Goal: Contribute content: Add original content to the website for others to see

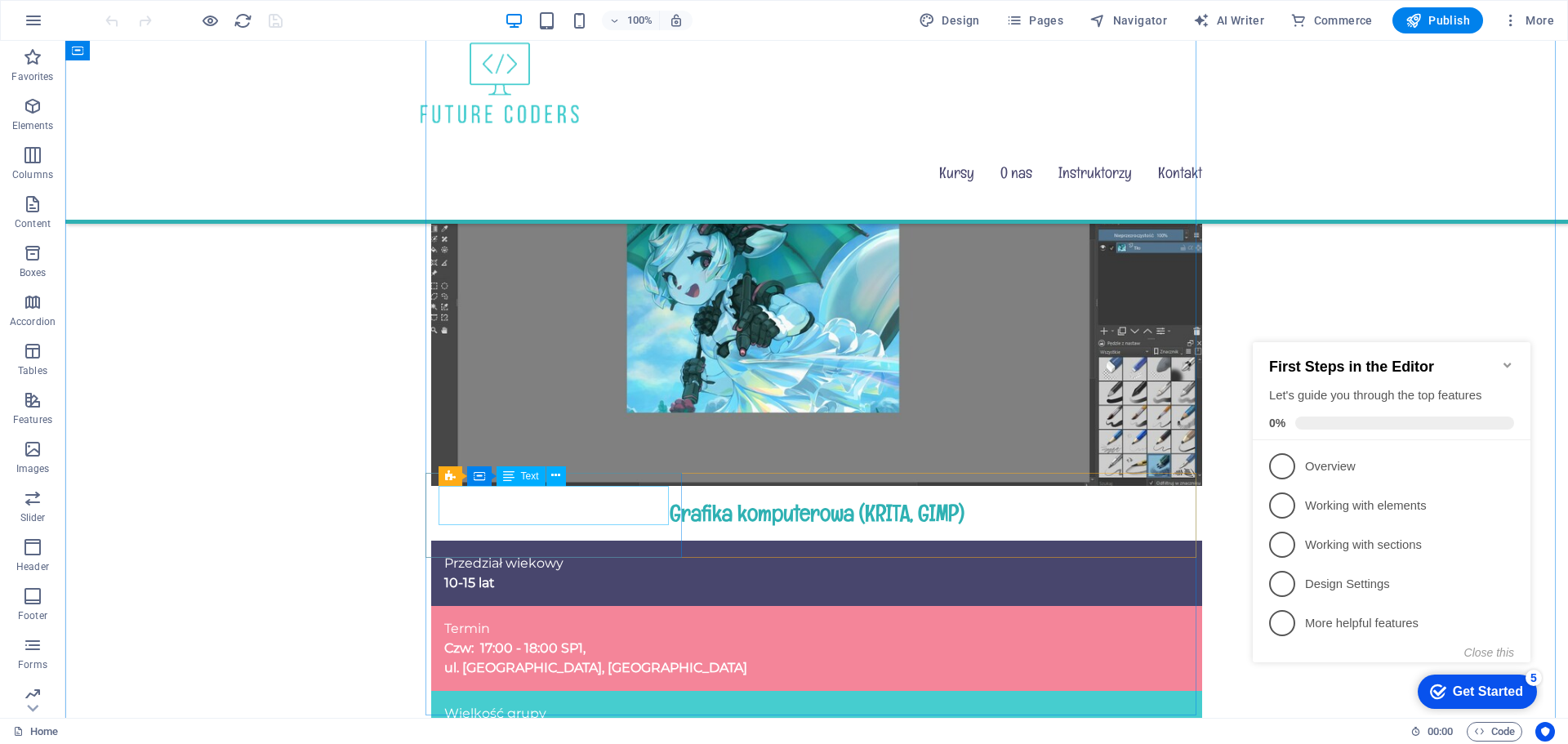
scroll to position [817, 0]
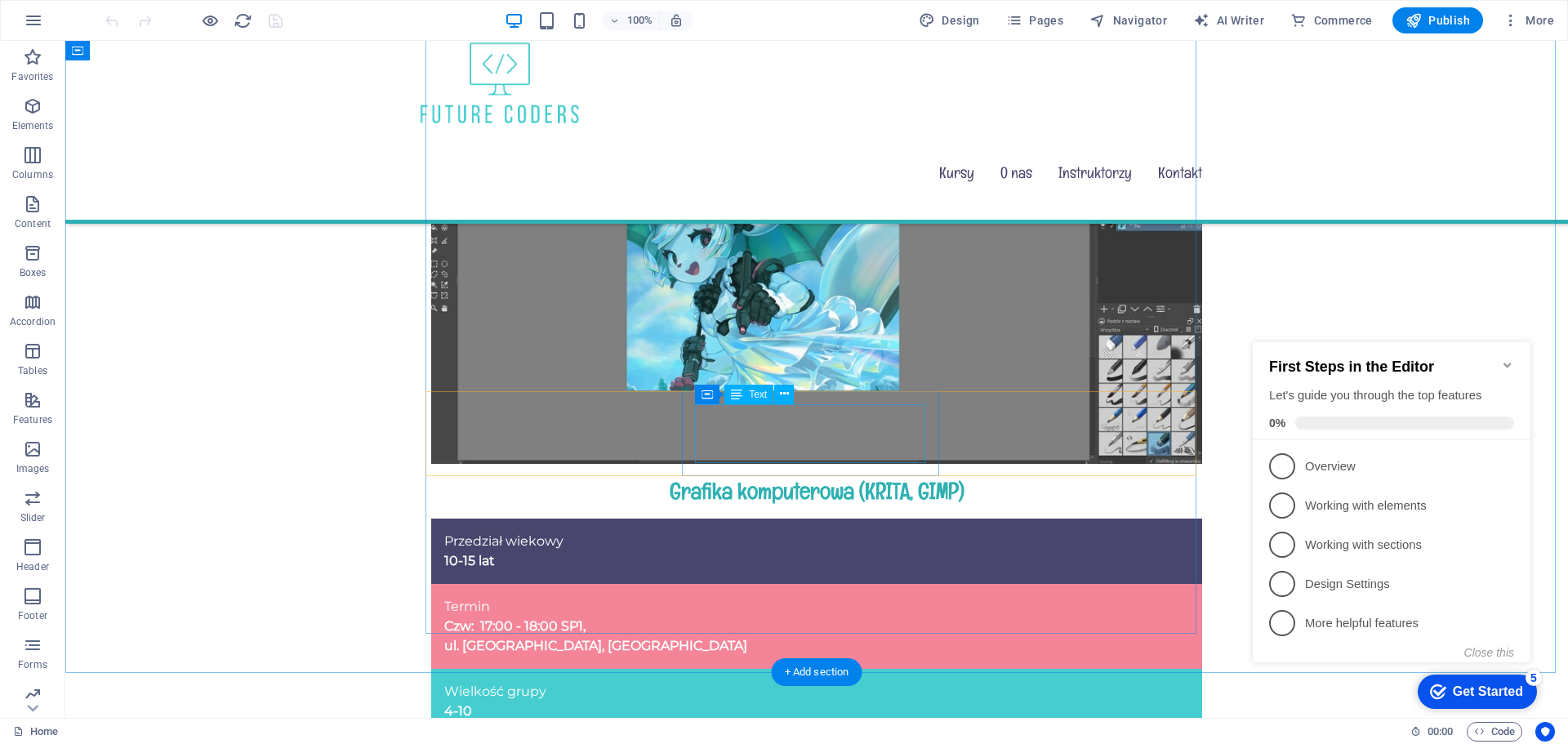
click at [790, 597] on div "Termin Czw: 17:00 - 18:00 SP1, ul. [GEOGRAPHIC_DATA], [GEOGRAPHIC_DATA]" at bounding box center [817, 626] width 745 height 59
click at [859, 597] on div "Termin Czw: 17:00 - 18:00 SP1, ul. [GEOGRAPHIC_DATA], [GEOGRAPHIC_DATA]" at bounding box center [817, 626] width 745 height 59
click at [816, 597] on div "Termin Czw: 17:00 - 18:00 SP1, ul. [GEOGRAPHIC_DATA], [GEOGRAPHIC_DATA]" at bounding box center [817, 626] width 745 height 59
click at [781, 597] on div "Termin Czw: 17:00 - 18:00 SP1, ul. [GEOGRAPHIC_DATA], [GEOGRAPHIC_DATA]" at bounding box center [817, 626] width 745 height 59
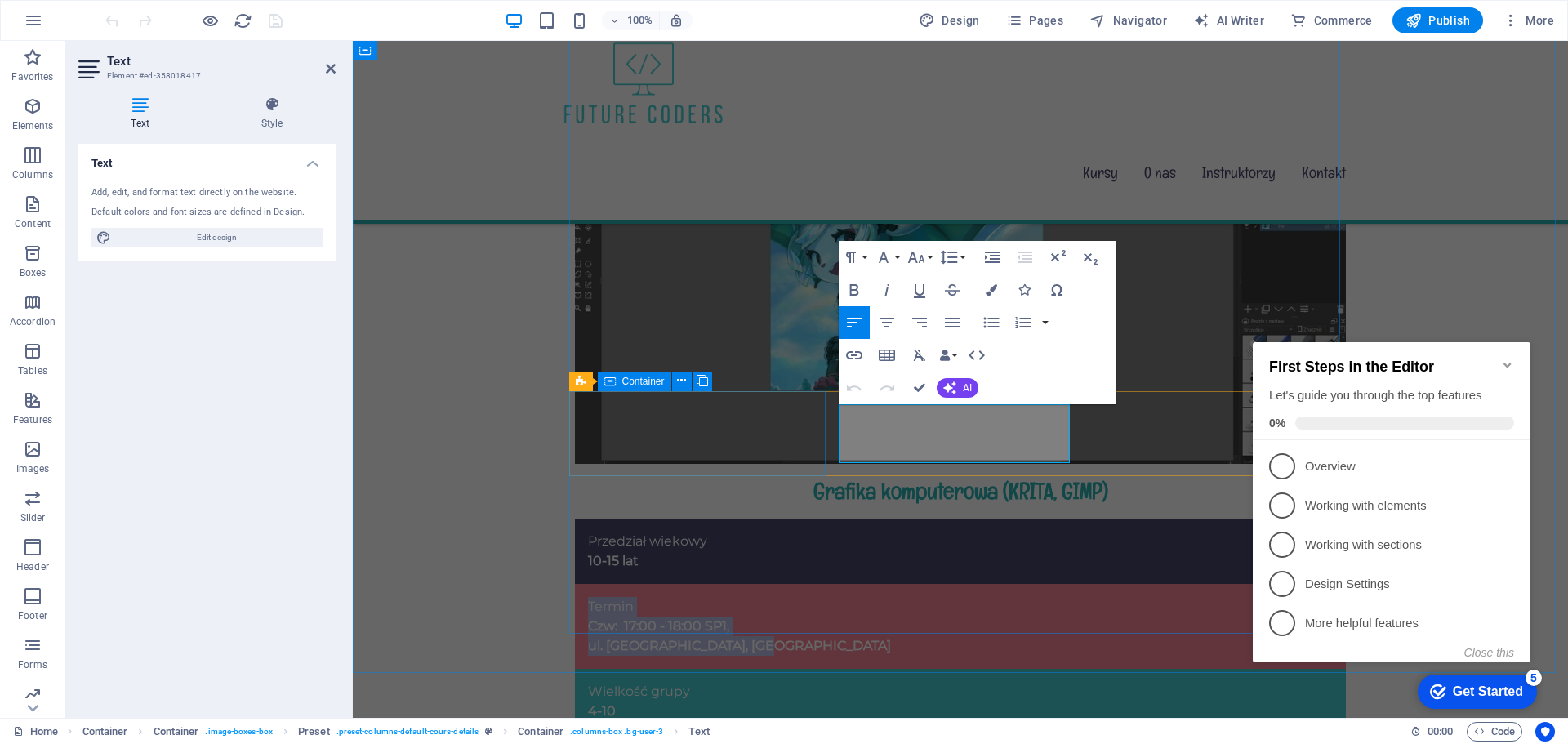
drag, startPoint x: 1024, startPoint y: 445, endPoint x: 818, endPoint y: 412, distance: 208.6
click at [818, 519] on div "Przedział wiekowy 10-15 lat Termin Czw: 17:00 - 18:00 SP1, ul. Planetarna 7, Za…" at bounding box center [961, 627] width 771 height 216
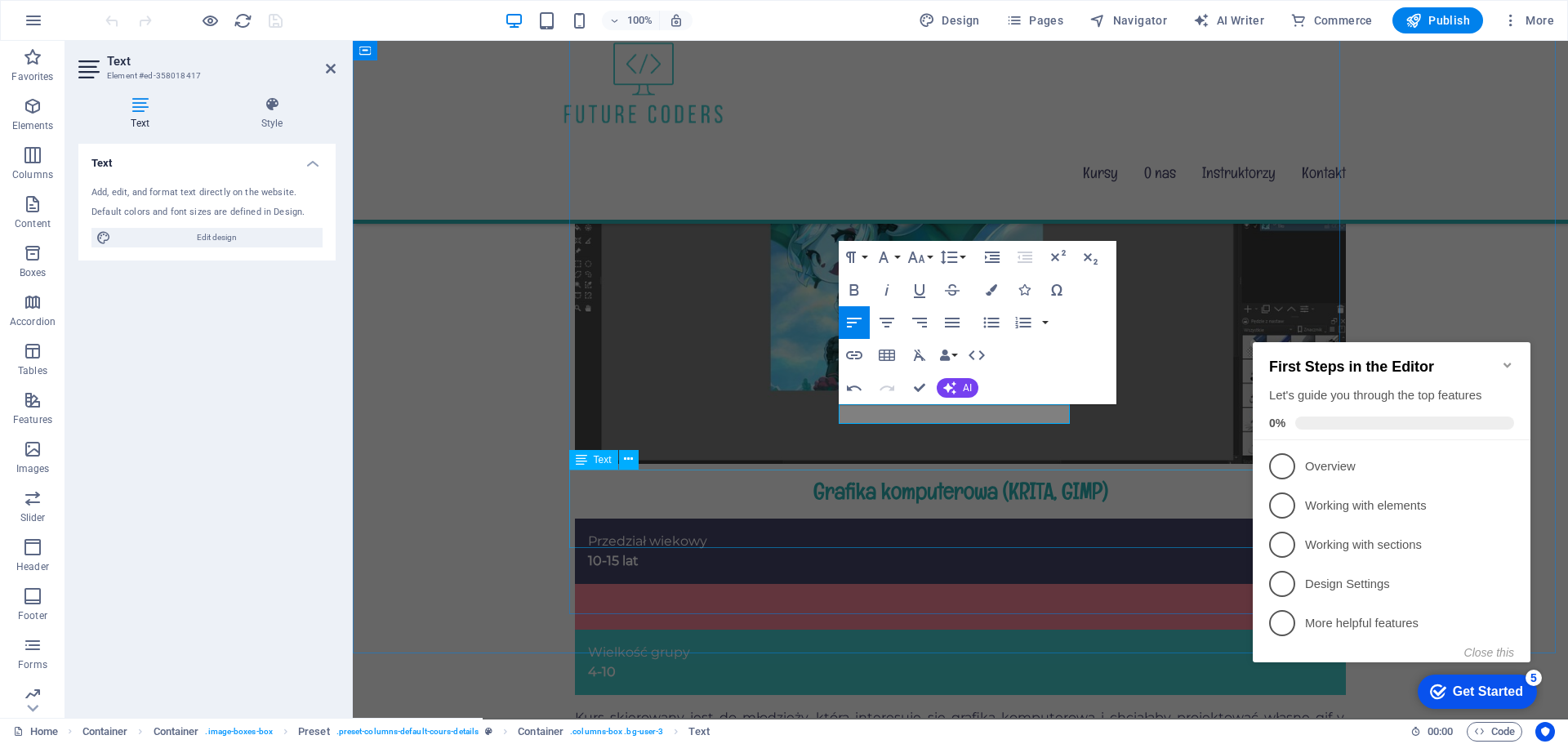
click at [910, 709] on div "Kurs skierowany jest do młodzieży, która interesuje się grafiką komputerową i c…" at bounding box center [961, 748] width 771 height 78
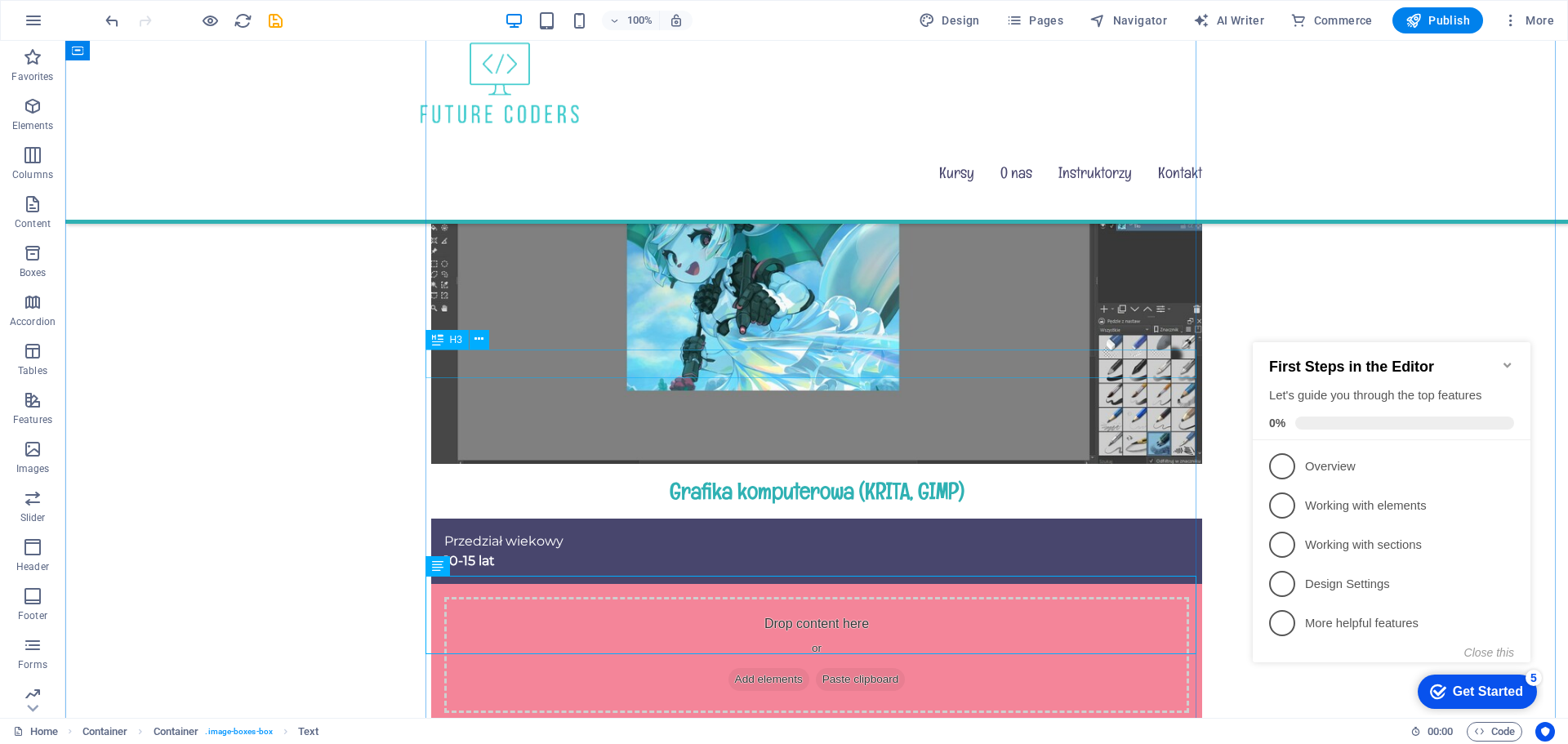
click at [1053, 477] on div "Grafika komputerowa (KRITA, GIMP)" at bounding box center [817, 491] width 771 height 29
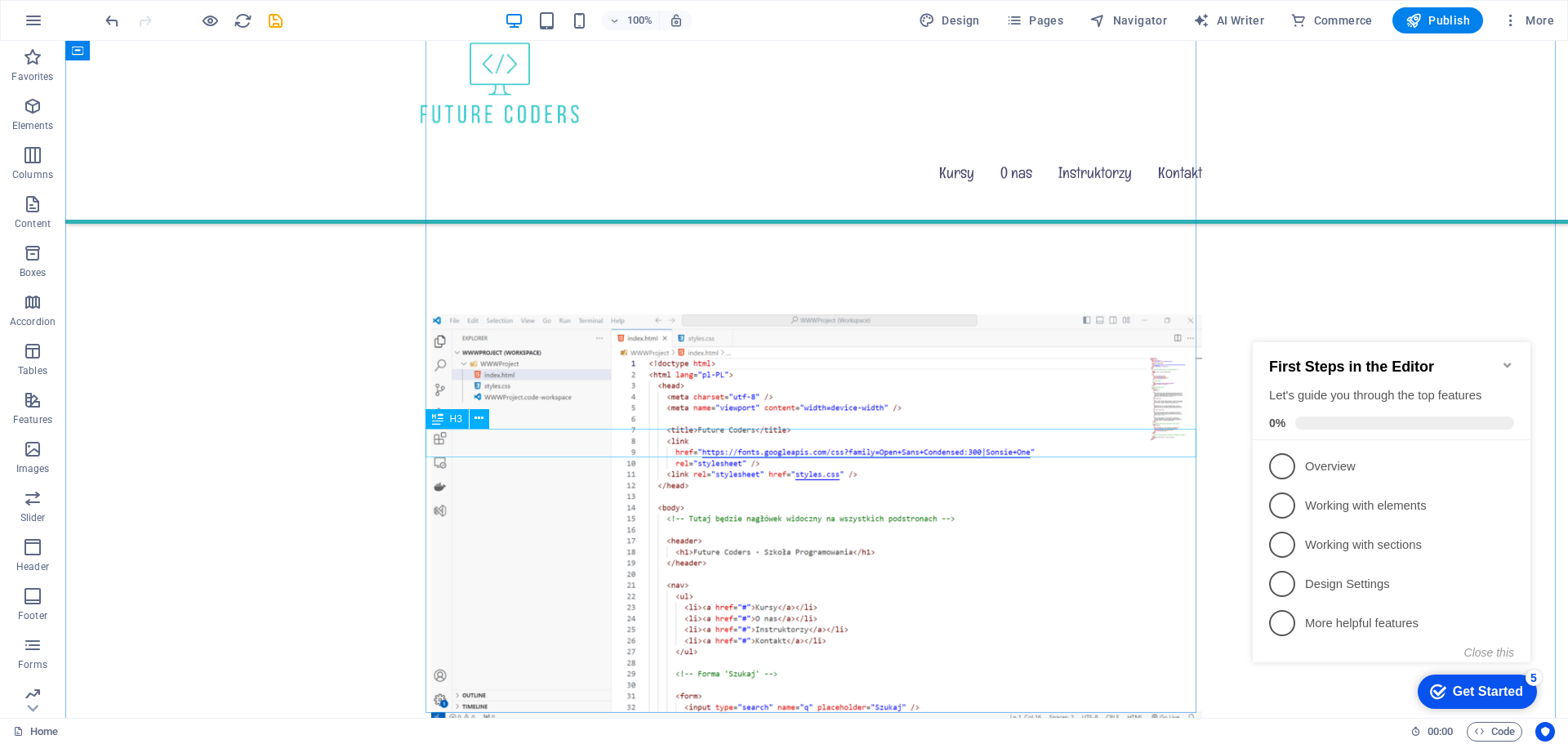
scroll to position [1879, 0]
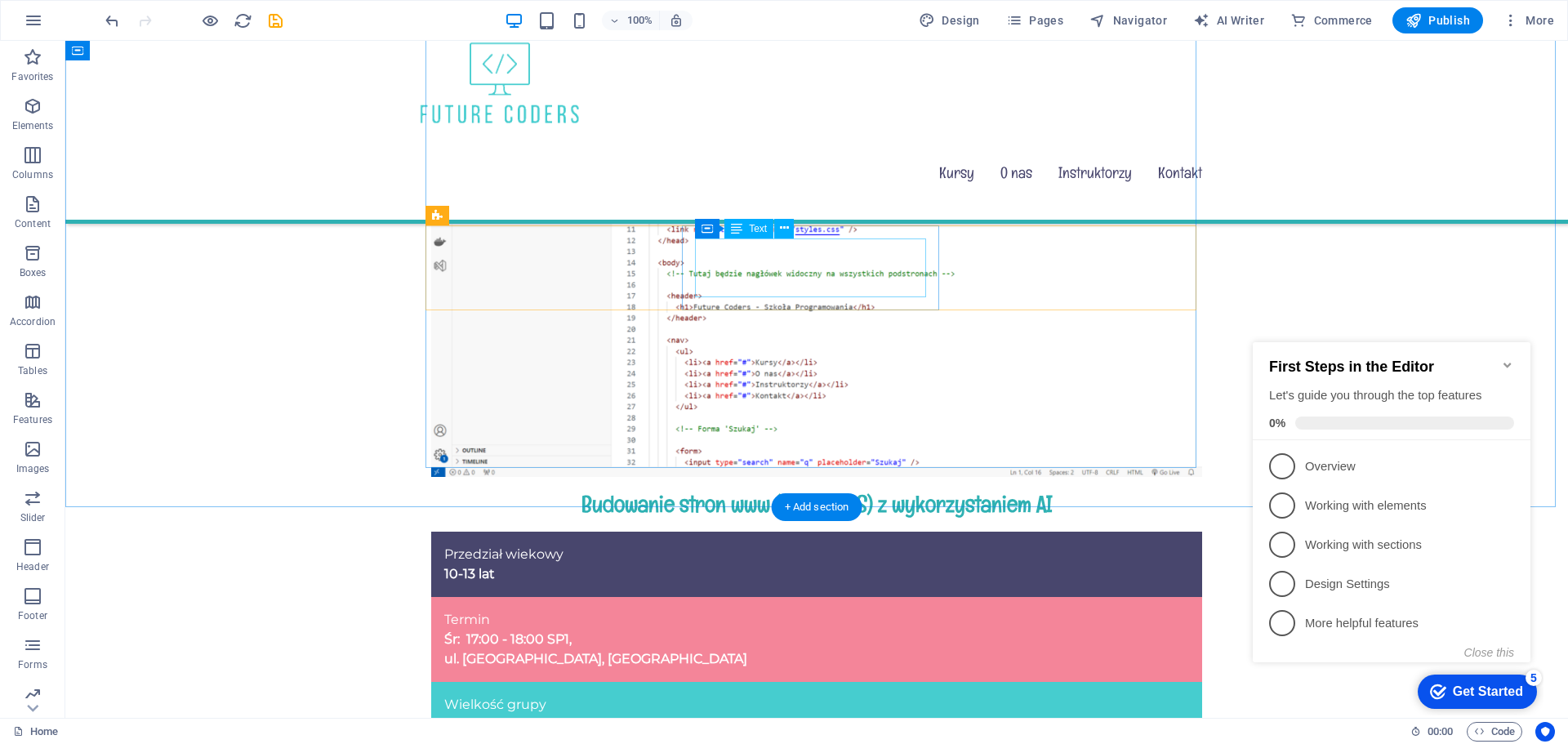
click at [807, 610] on div "Termin Śr: 17:00 - 18:00 SP1, ul. [GEOGRAPHIC_DATA], [GEOGRAPHIC_DATA]" at bounding box center [817, 639] width 745 height 59
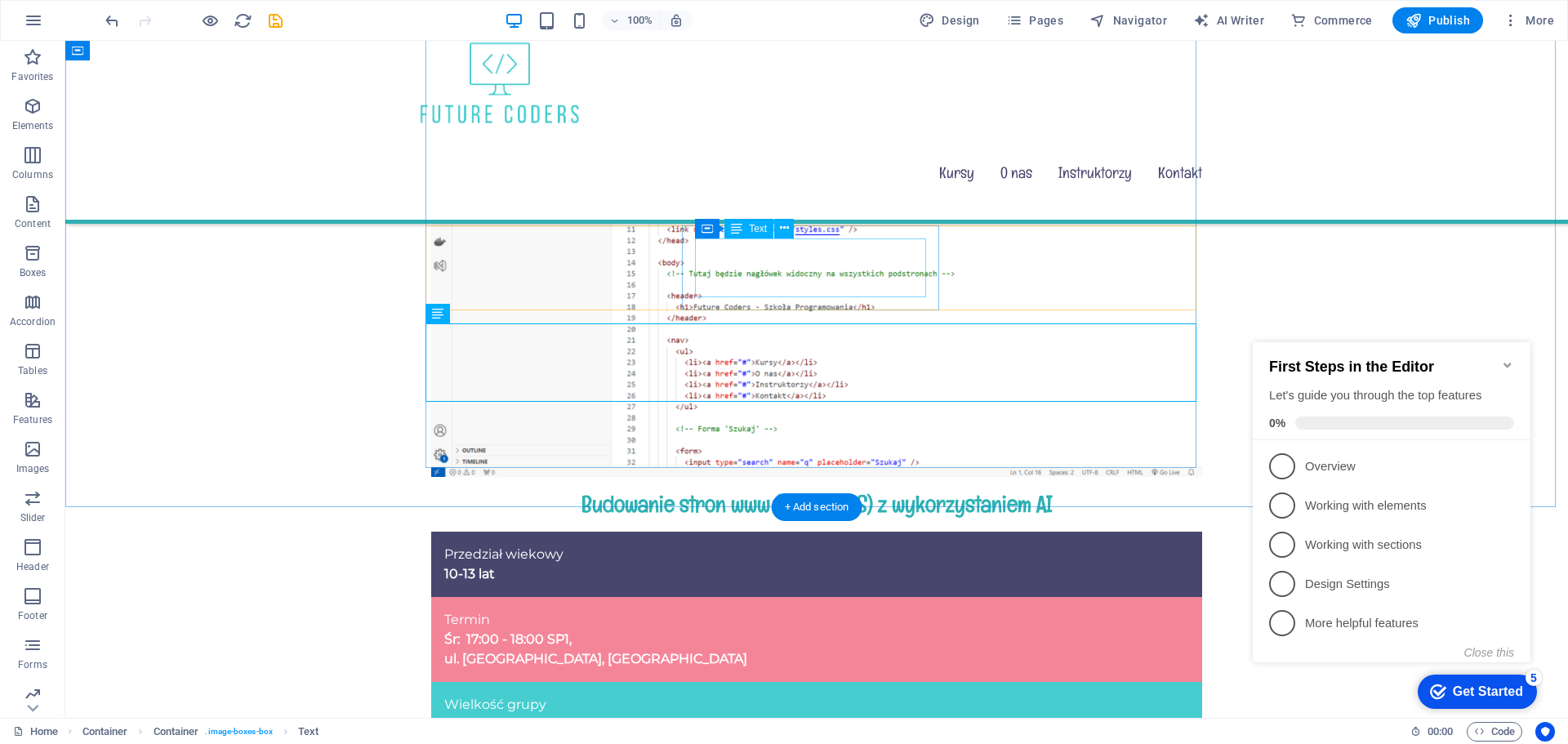
click at [715, 610] on div "Termin Śr: 17:00 - 18:00 SP1, ul. [GEOGRAPHIC_DATA], [GEOGRAPHIC_DATA]" at bounding box center [817, 639] width 745 height 59
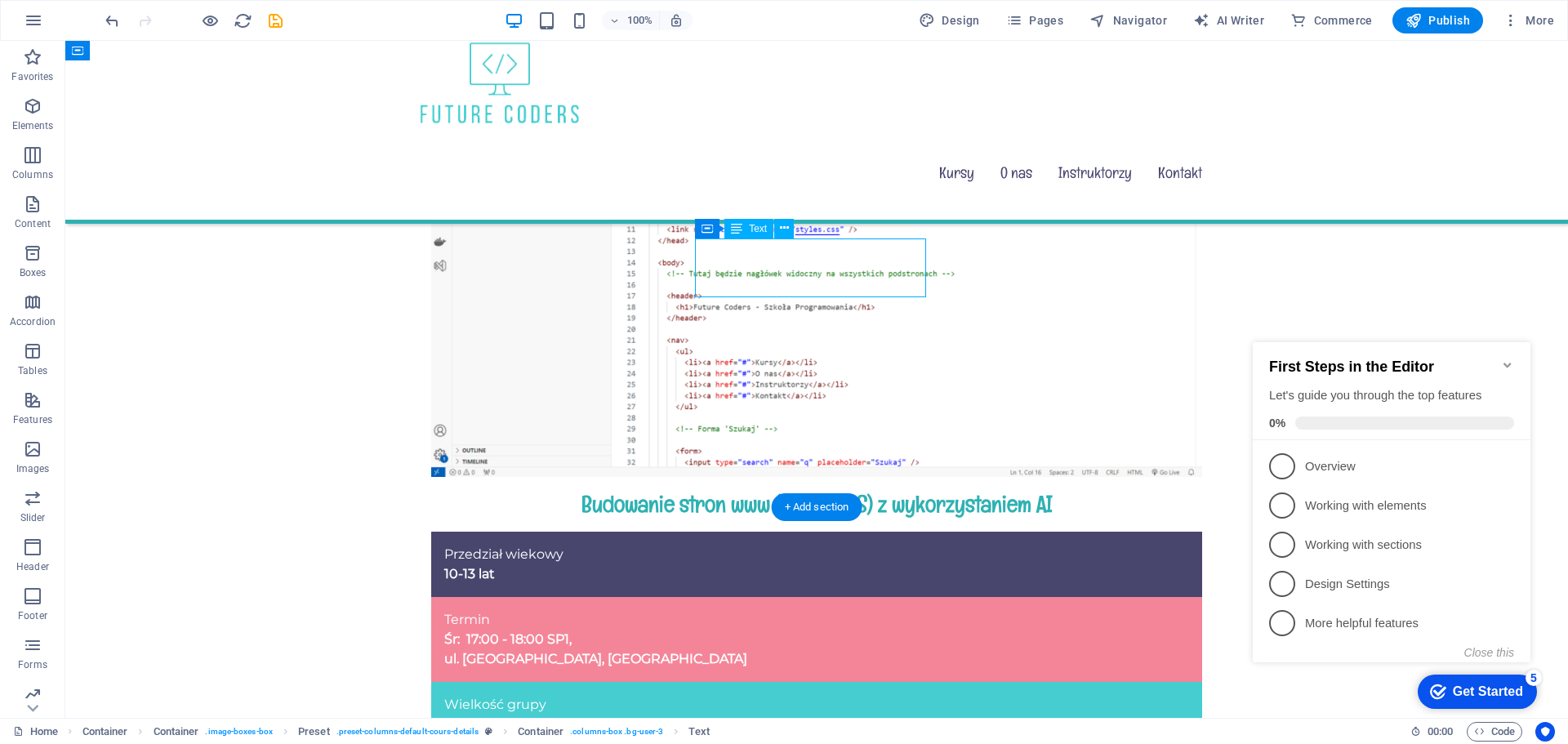
click at [715, 610] on div "Termin Śr: 17:00 - 18:00 SP1, ul. [GEOGRAPHIC_DATA], [GEOGRAPHIC_DATA]" at bounding box center [817, 639] width 745 height 59
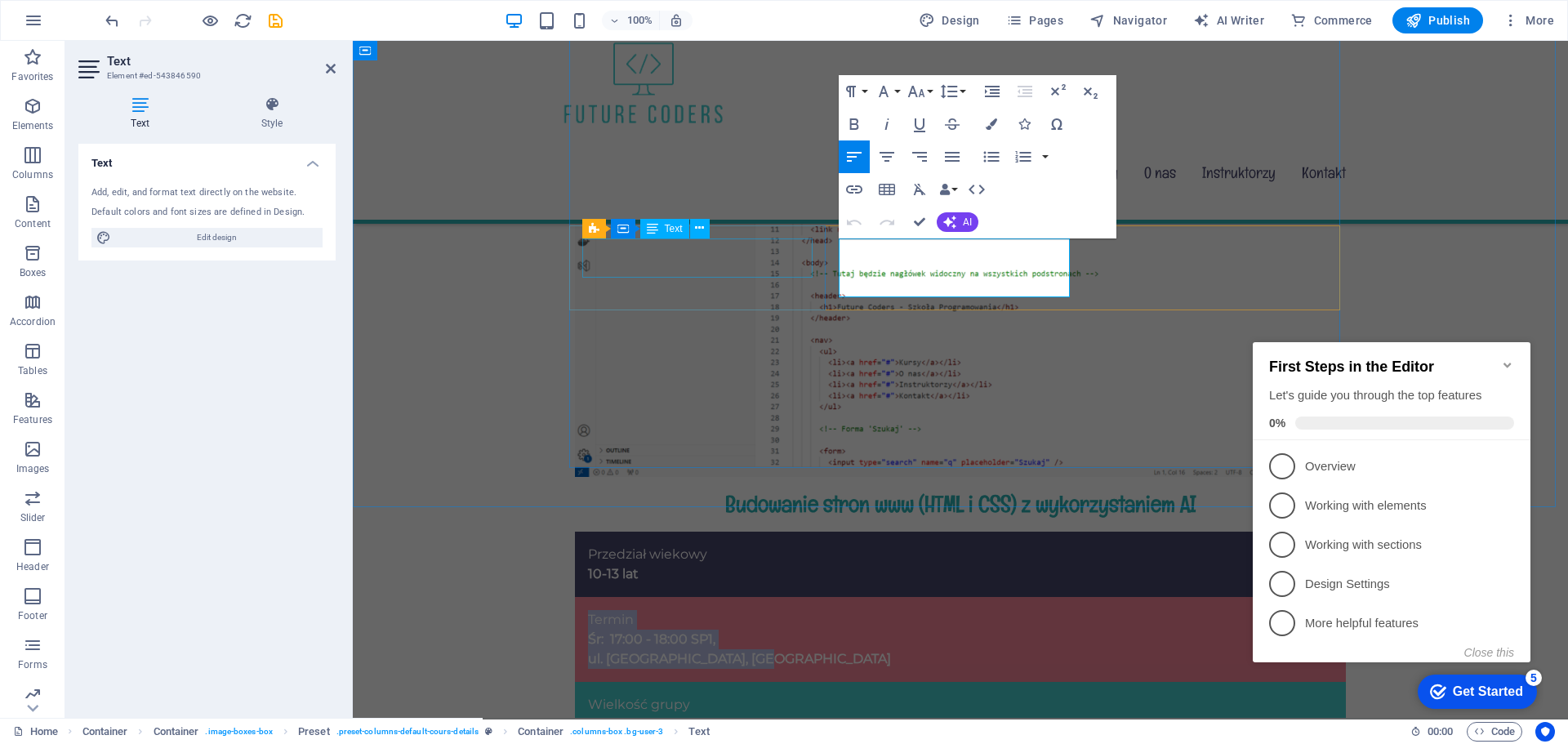
drag, startPoint x: 1015, startPoint y: 284, endPoint x: 807, endPoint y: 251, distance: 210.6
click at [807, 532] on div "Przedział wiekowy 10-13 lat Termin Śr: 17:00 - 18:00 SP1, ul. Planetarna 7, Zal…" at bounding box center [961, 640] width 771 height 216
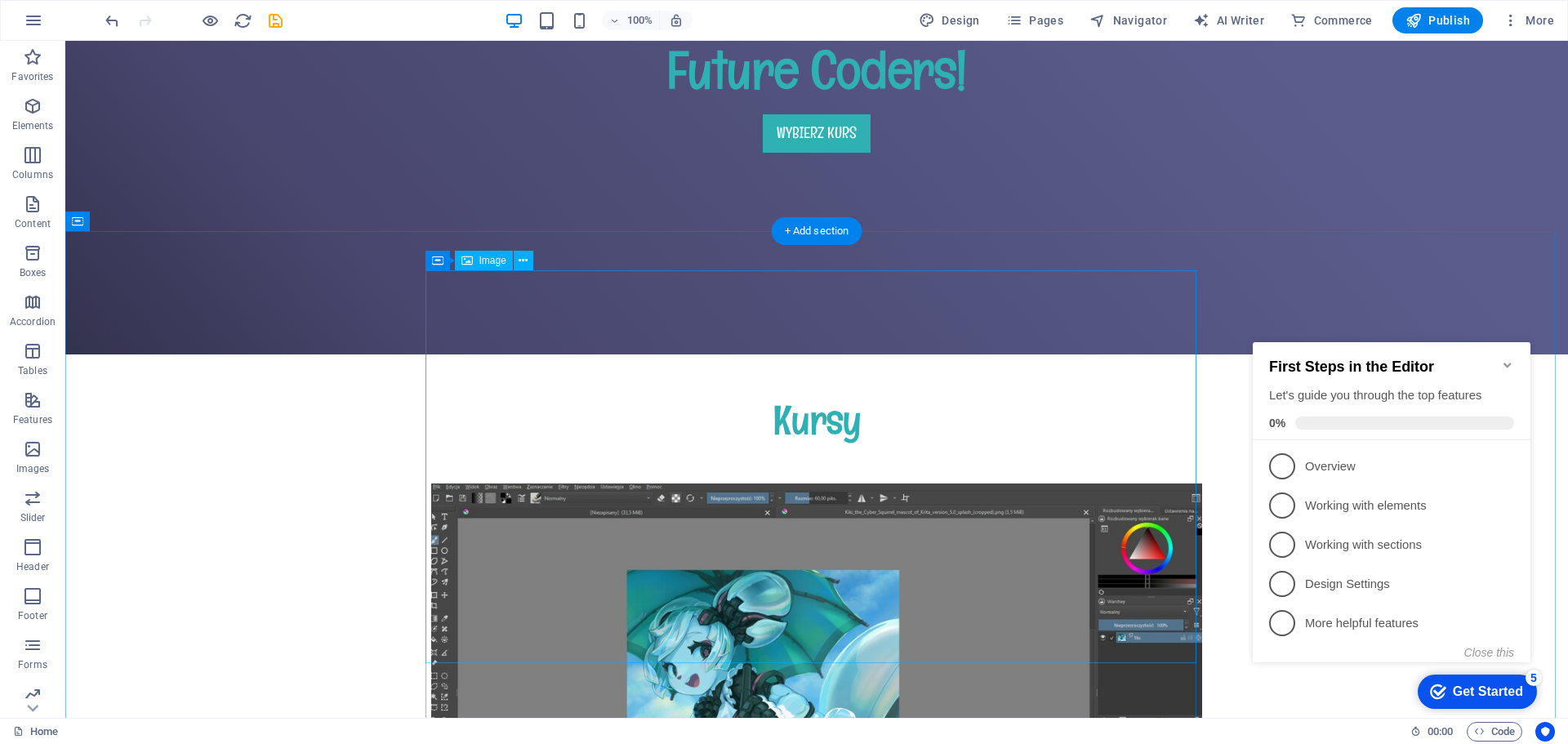
scroll to position [736, 0]
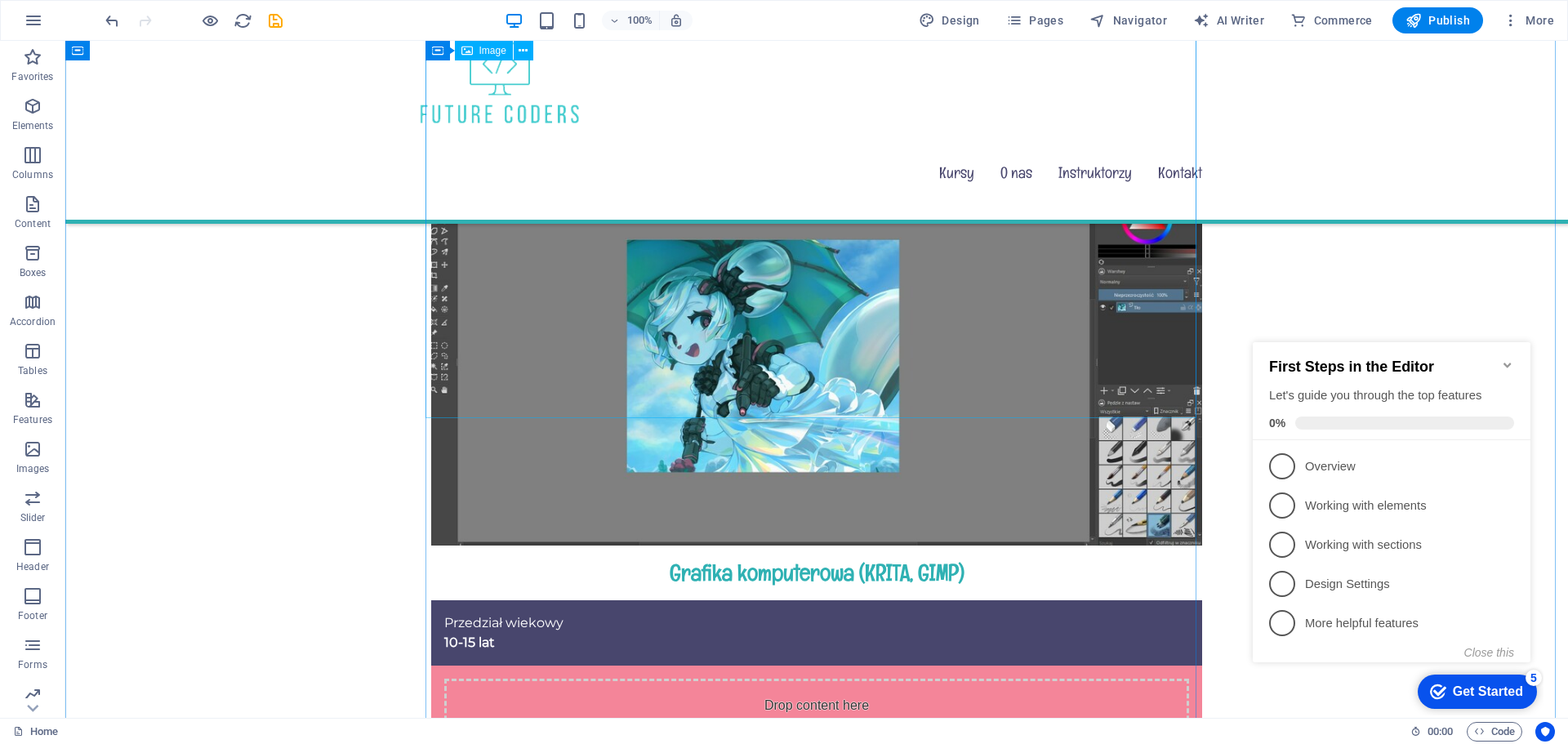
click at [920, 271] on figure at bounding box center [817, 349] width 771 height 392
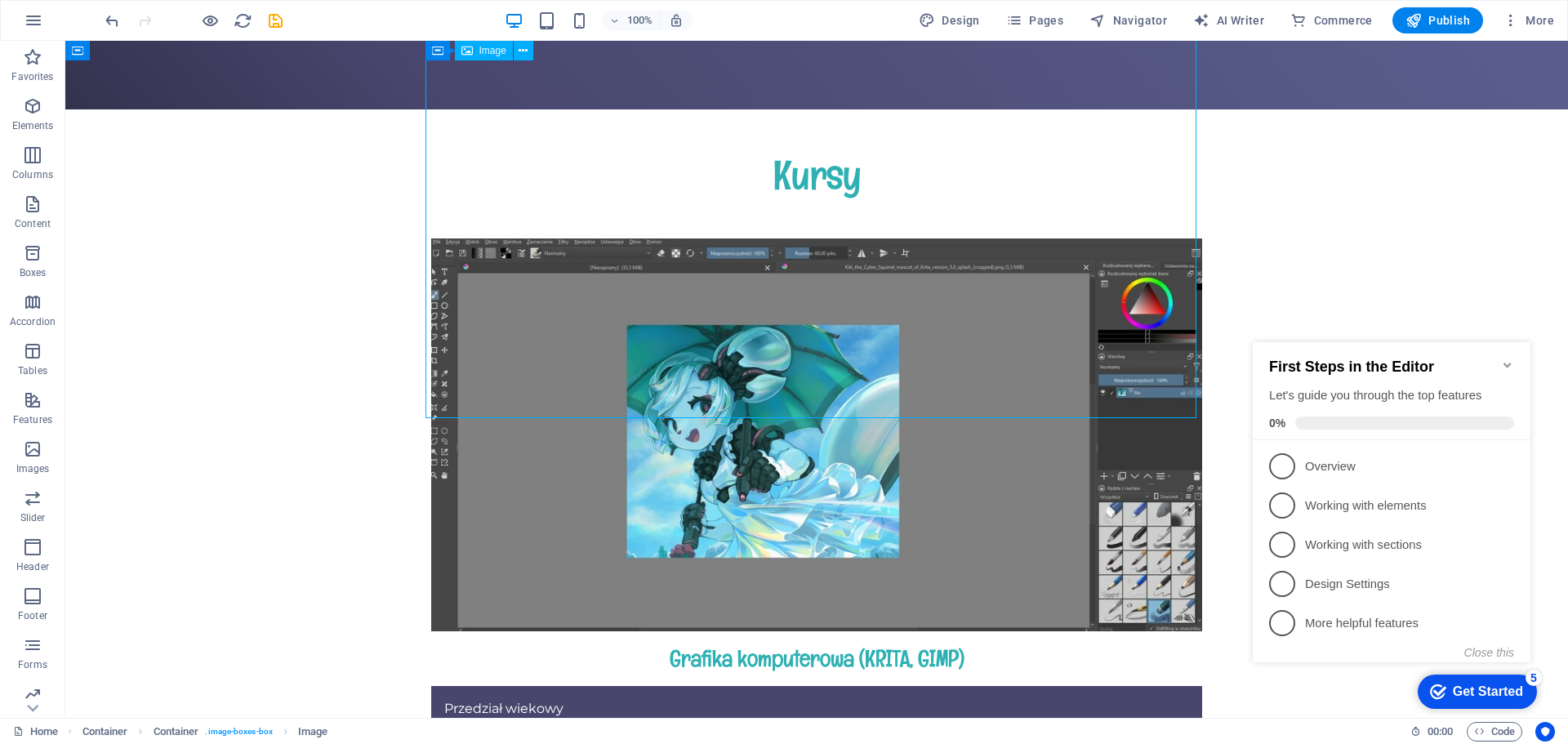
scroll to position [409, 0]
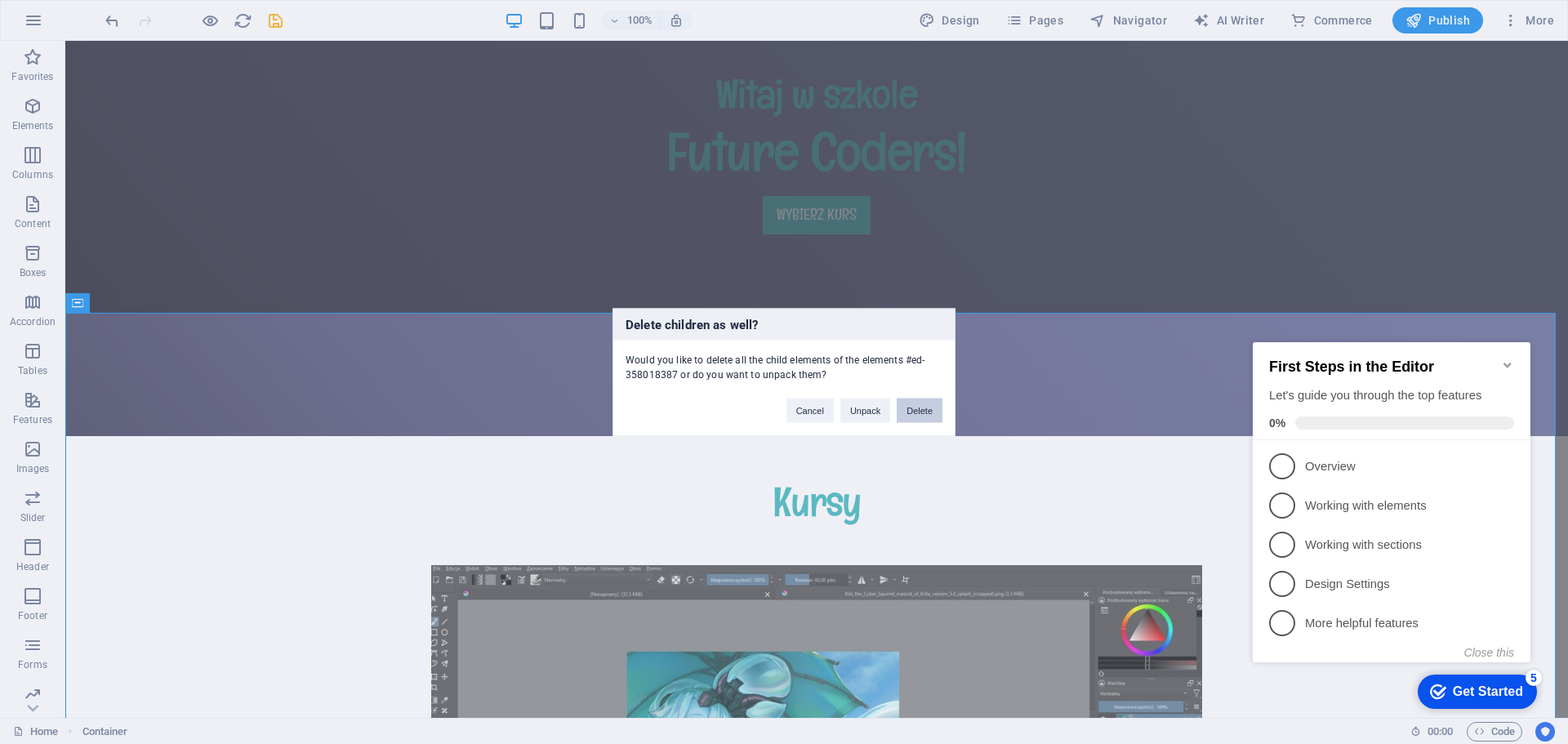
click at [926, 409] on button "Delete" at bounding box center [919, 410] width 46 height 24
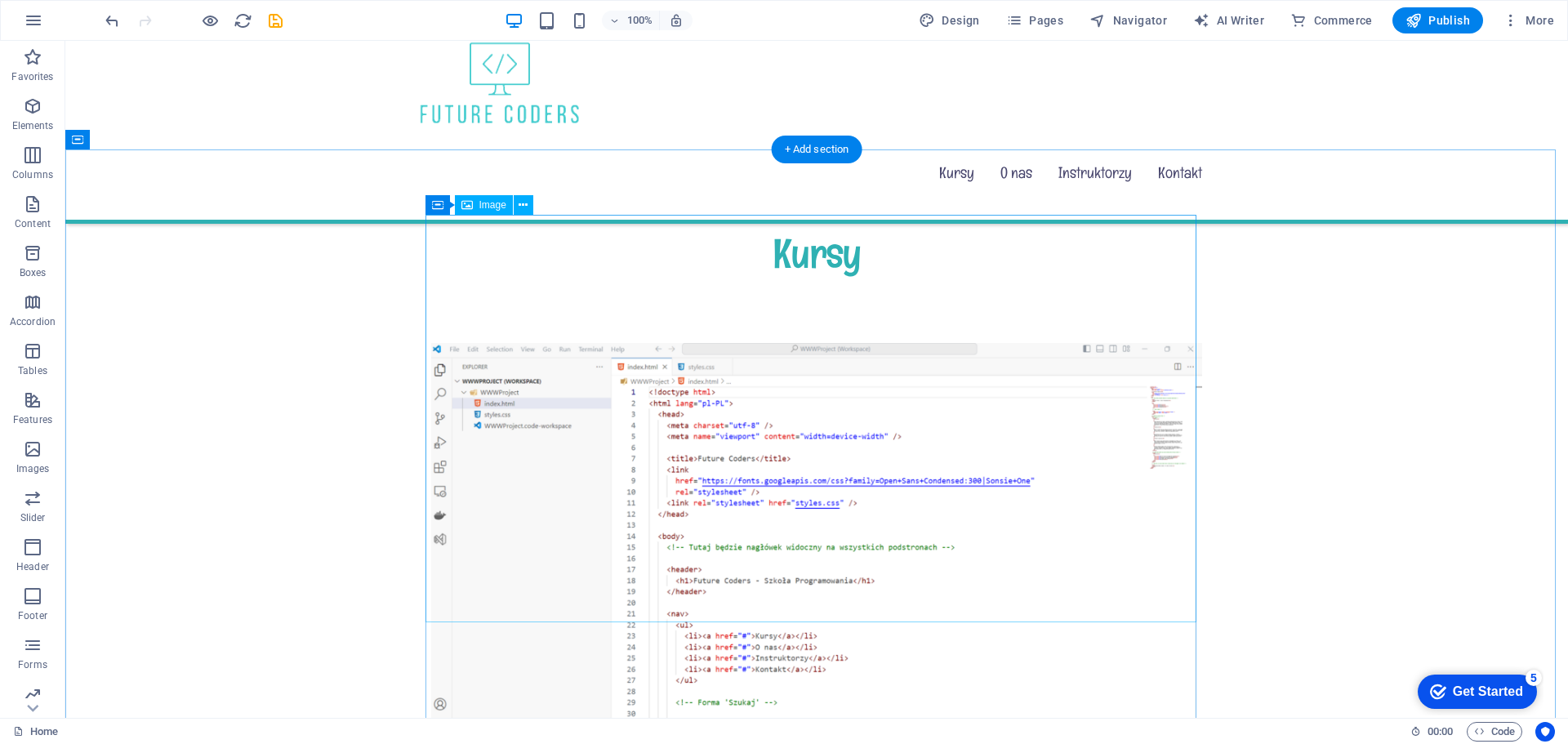
scroll to position [899, 0]
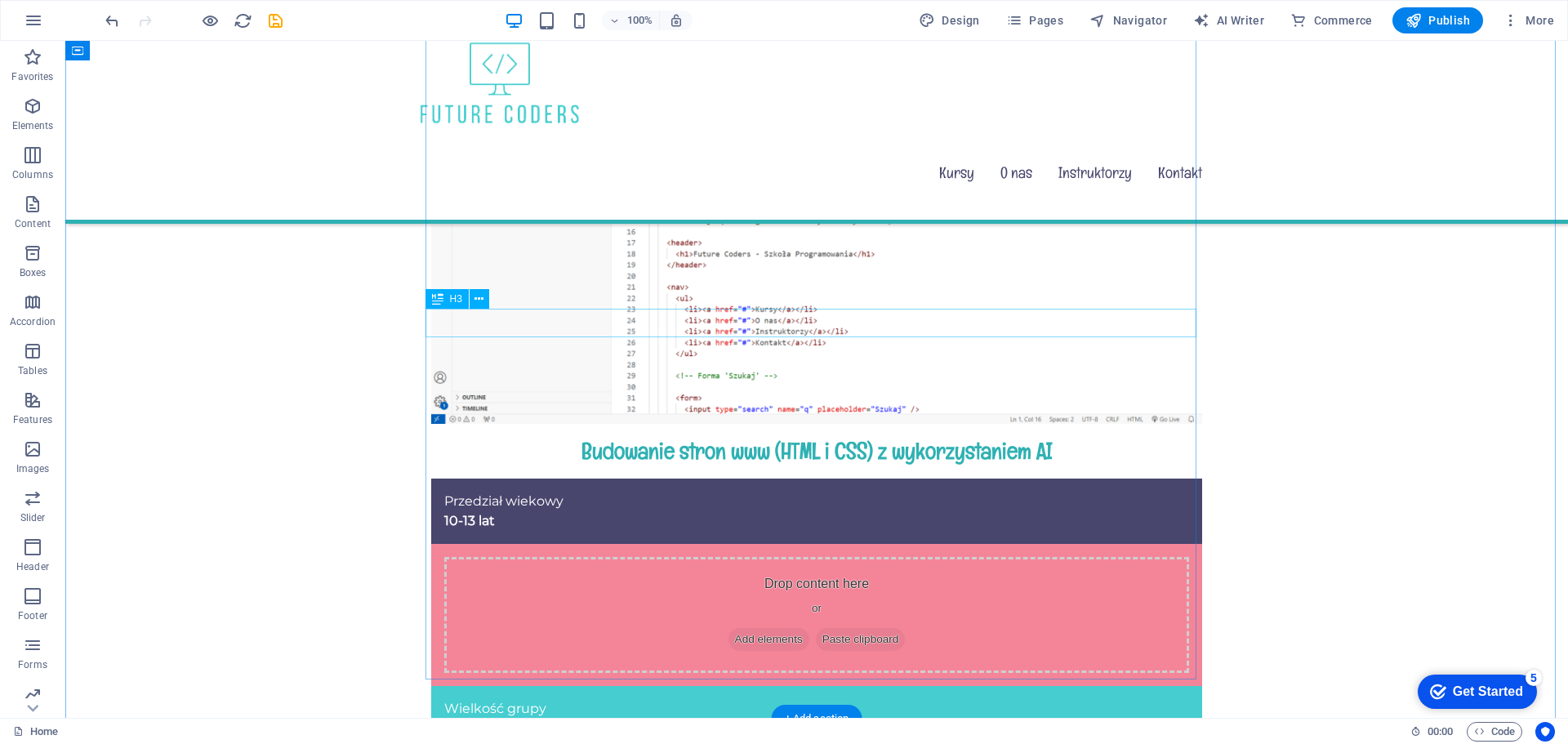
click at [1043, 437] on div "Budowanie stron www (HTML i CSS) z wykorzystaniem AI" at bounding box center [817, 451] width 771 height 29
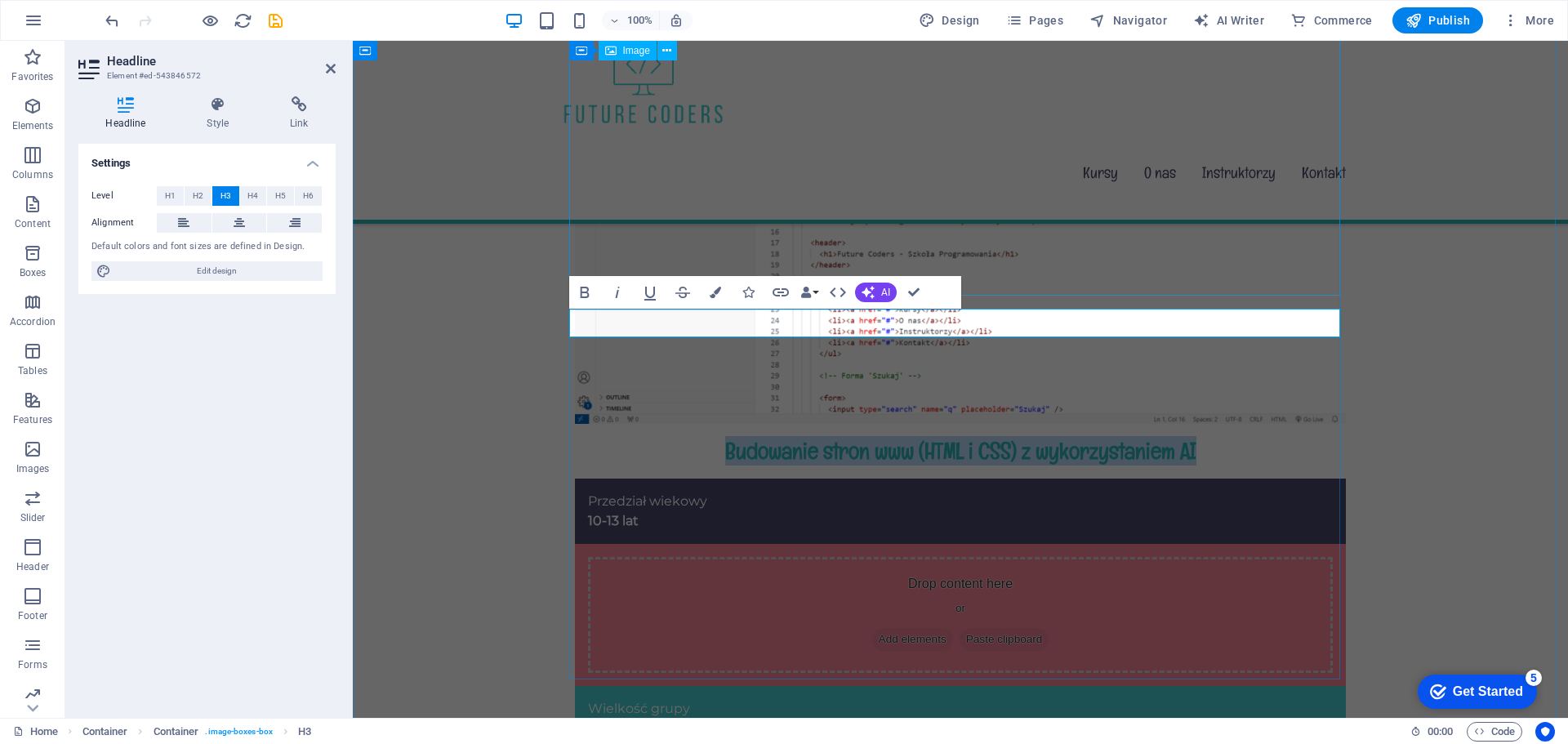
drag, startPoint x: 1209, startPoint y: 315, endPoint x: 702, endPoint y: 283, distance: 508.0
click at [702, 283] on div "Budowanie stron www (HTML i CSS) z wykorzystaniem AI Przedział wiekowy 10-13 la…" at bounding box center [961, 502] width 771 height 970
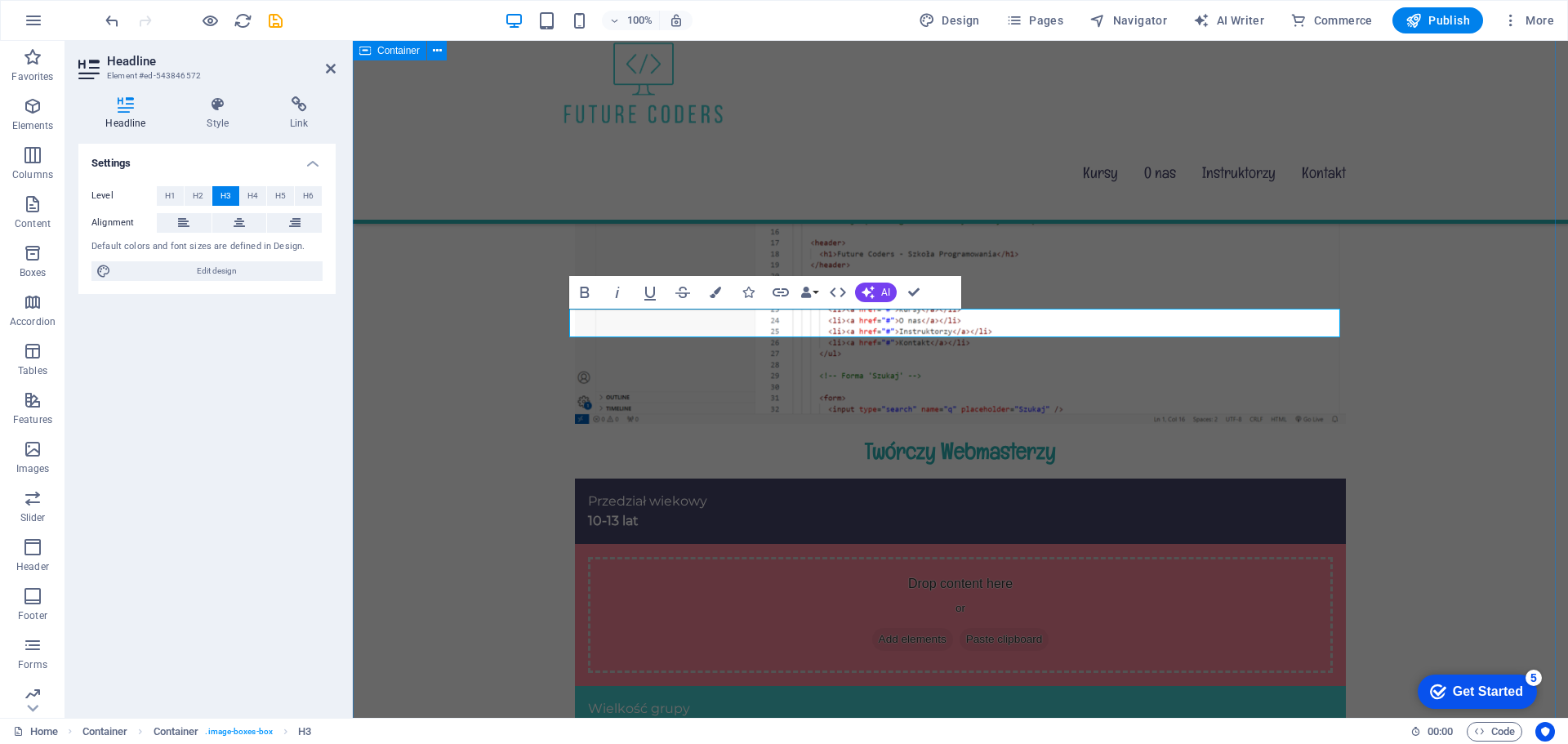
click at [531, 396] on div "Twórczy Webmasterzy Przedział wiekowy 10-13 lat Drop content here or Add elemen…" at bounding box center [960, 488] width 1215 height 1075
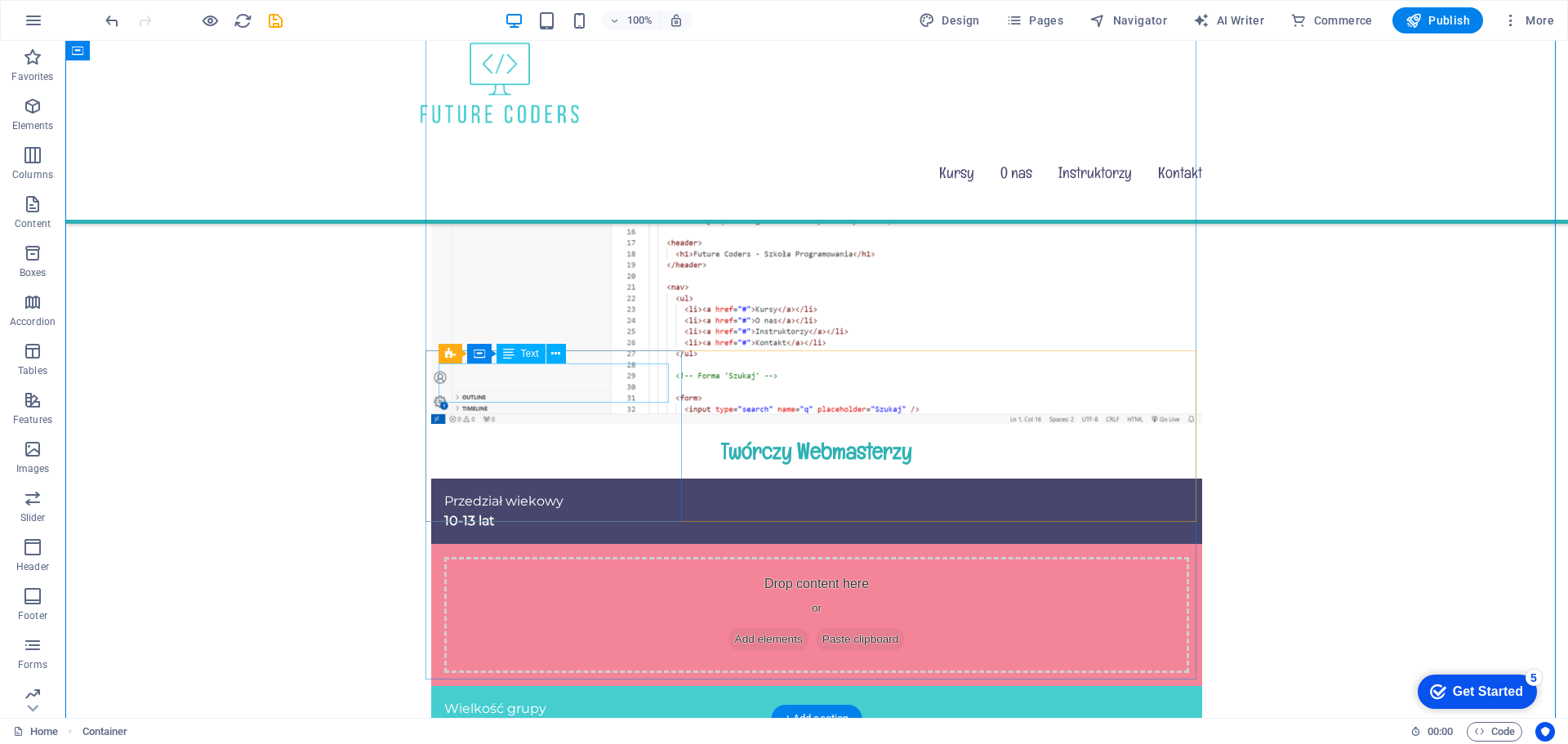
click at [474, 492] on div "Przedział wiekowy 10-13 lat" at bounding box center [817, 511] width 745 height 39
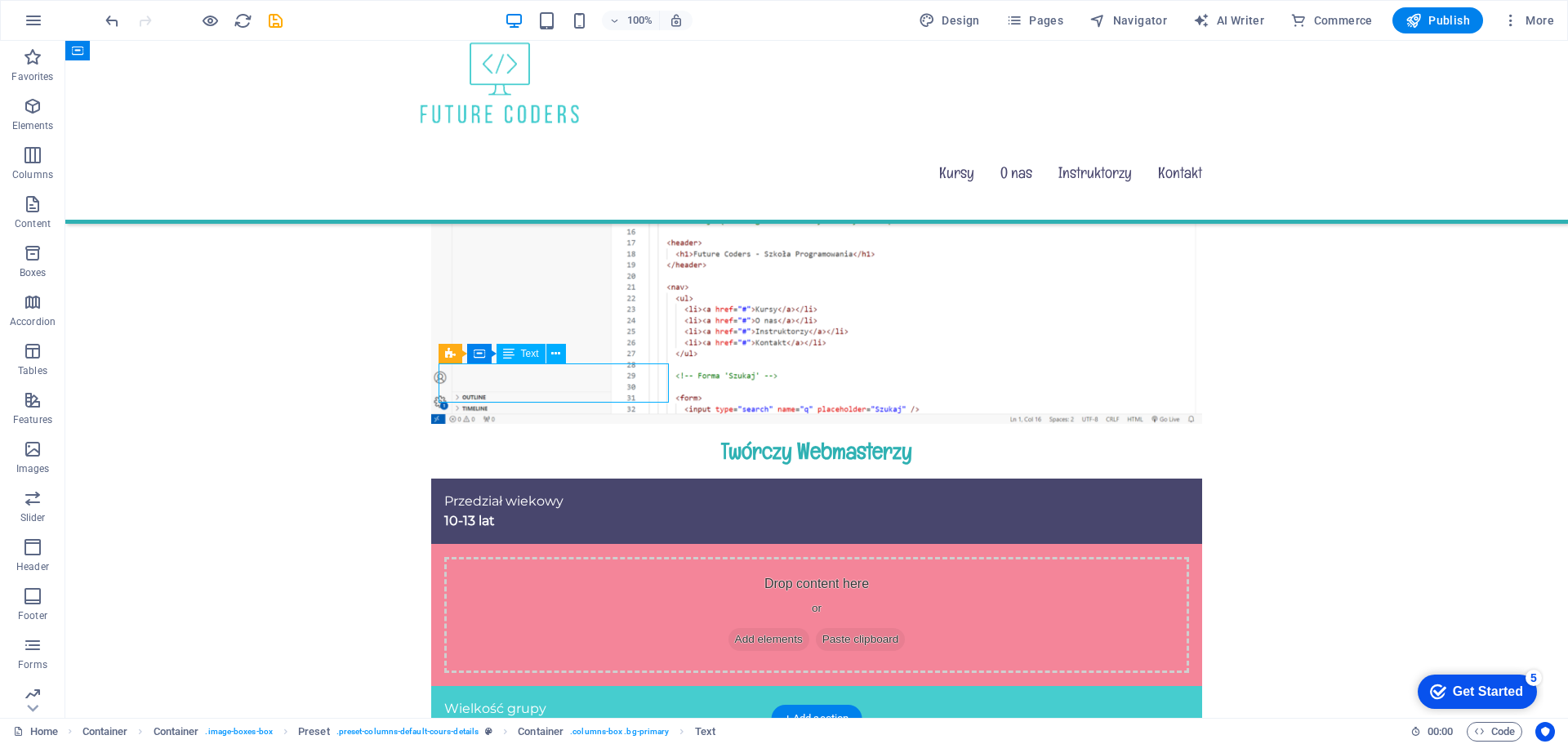
click at [474, 492] on div "Przedział wiekowy 10-13 lat" at bounding box center [817, 511] width 745 height 39
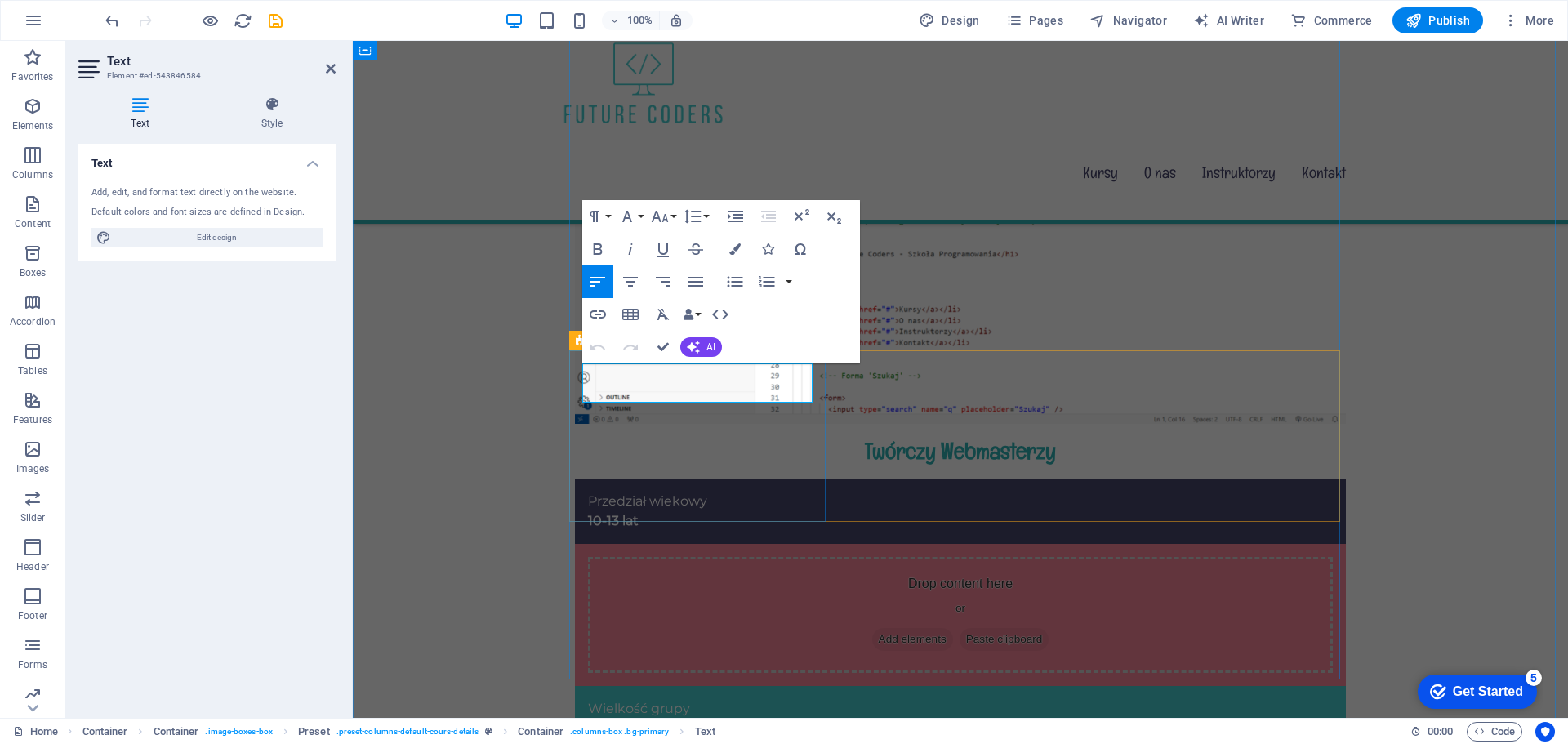
click at [638, 511] on p "10-13 lat" at bounding box center [961, 521] width 745 height 20
drag, startPoint x: 636, startPoint y: 396, endPoint x: 575, endPoint y: 395, distance: 61.0
click at [575, 479] on div "Przedział wiekowy 10-13 lat" at bounding box center [961, 511] width 771 height 65
click at [637, 479] on div "Przedział wiekowy ​Klasa 4-6" at bounding box center [961, 511] width 771 height 65
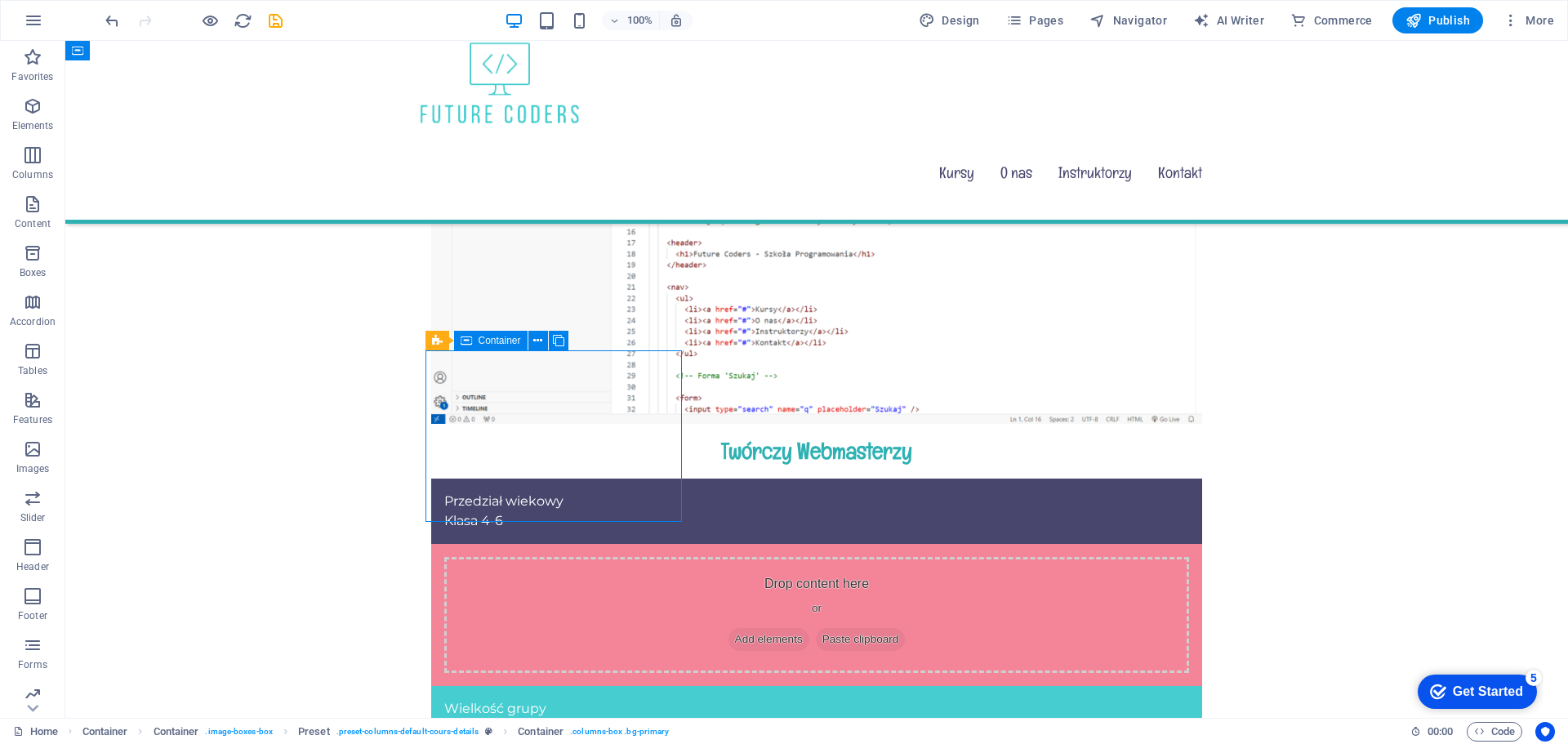
click at [506, 479] on div "Przedział wiekowy Klasa 4-6" at bounding box center [817, 511] width 771 height 65
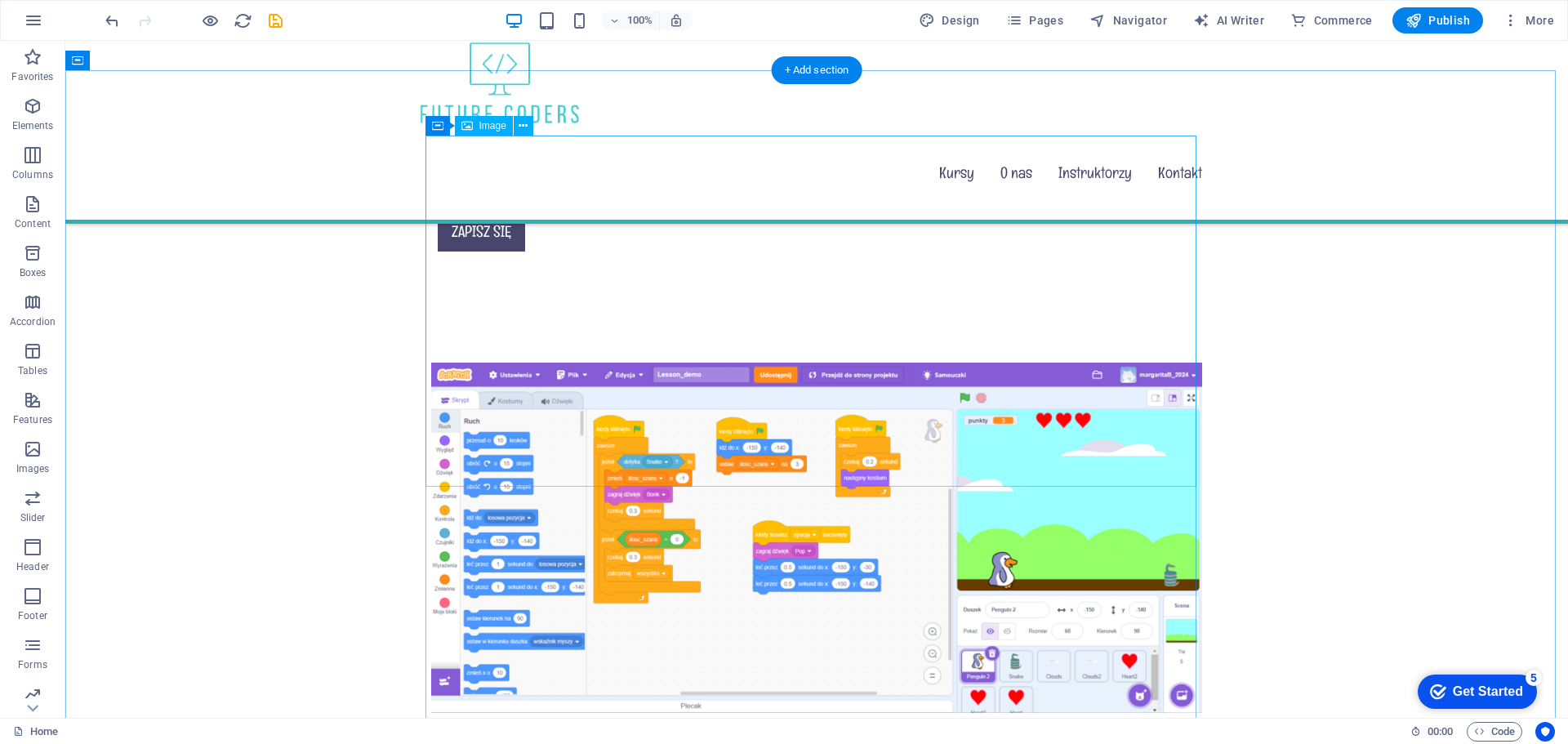
scroll to position [1634, 0]
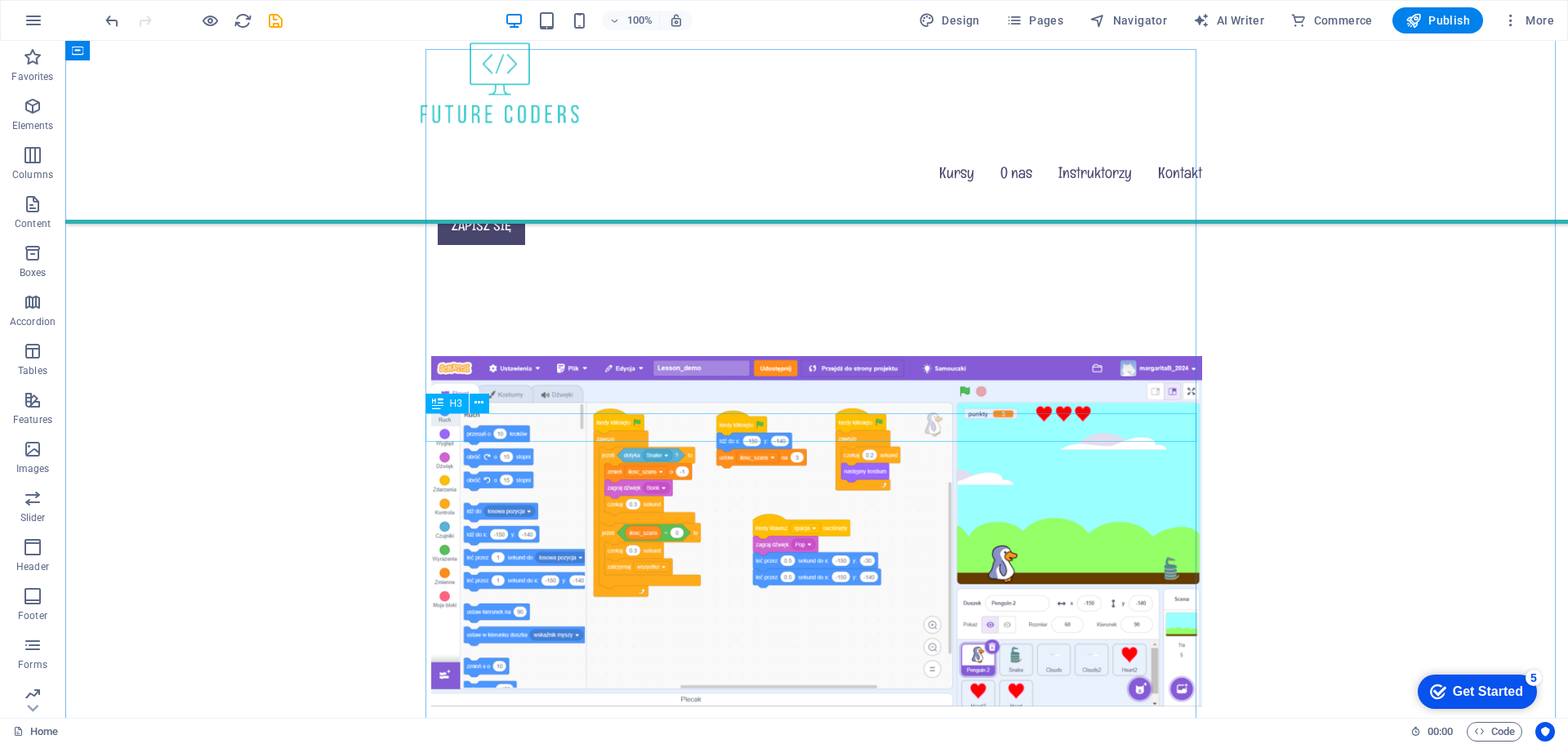
click at [1135, 720] on div "Podstawowe zajęcia komputerowe - podstawy programowania (Scratch)" at bounding box center [817, 734] width 771 height 29
click at [1038, 720] on div "Podstawowe zajęcia komputerowe - podstawy programowania (Scratch)" at bounding box center [817, 734] width 771 height 29
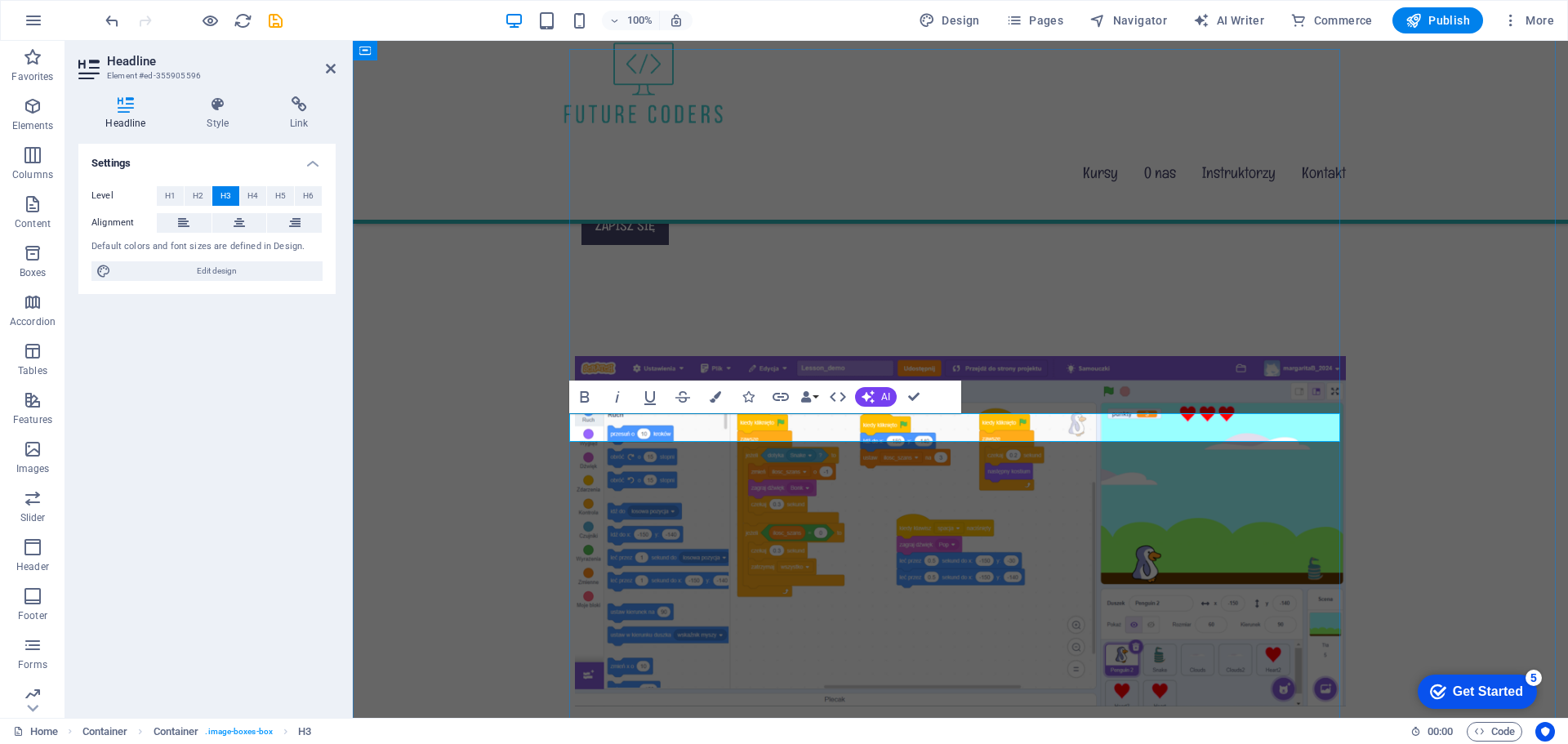
click at [748, 720] on h3 "Podstawowe zajęcia komputerowe - podstawy programowania (Scratch)" at bounding box center [961, 734] width 771 height 29
click at [1181, 720] on h3 "Kreatywne Kodersiaki (Scratch)" at bounding box center [961, 734] width 771 height 29
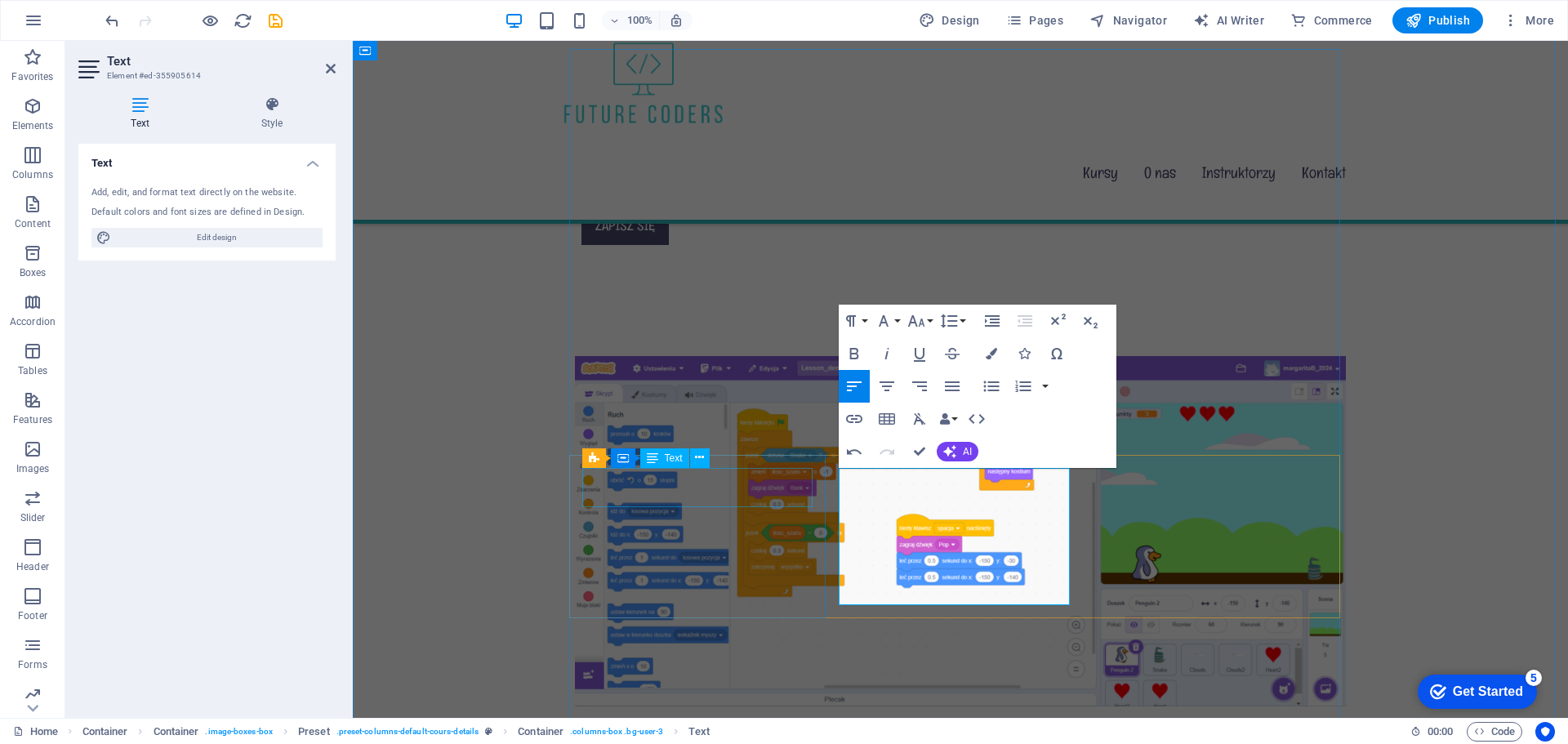
drag, startPoint x: 1018, startPoint y: 575, endPoint x: 813, endPoint y: 469, distance: 230.8
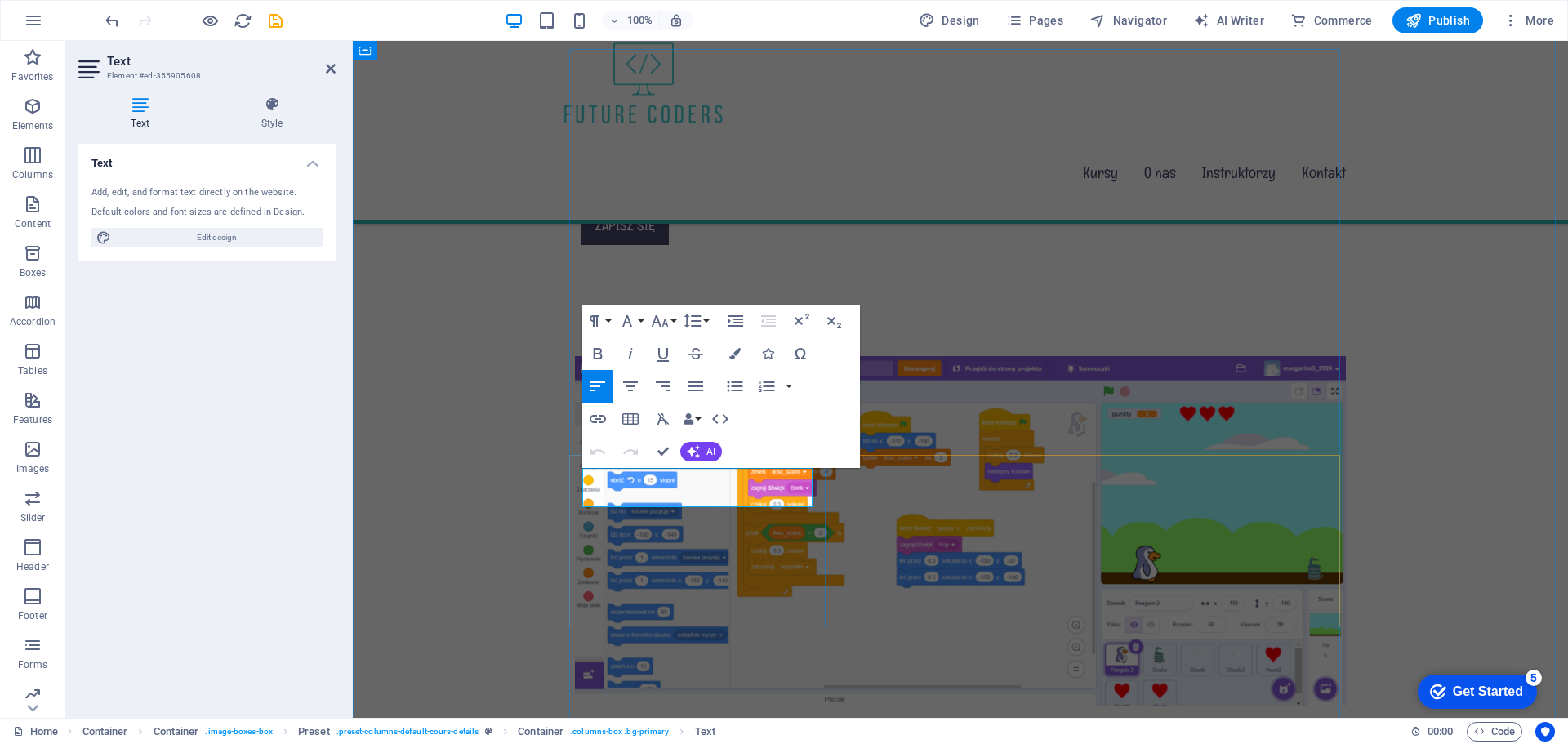
drag, startPoint x: 632, startPoint y: 495, endPoint x: 569, endPoint y: 495, distance: 63.0
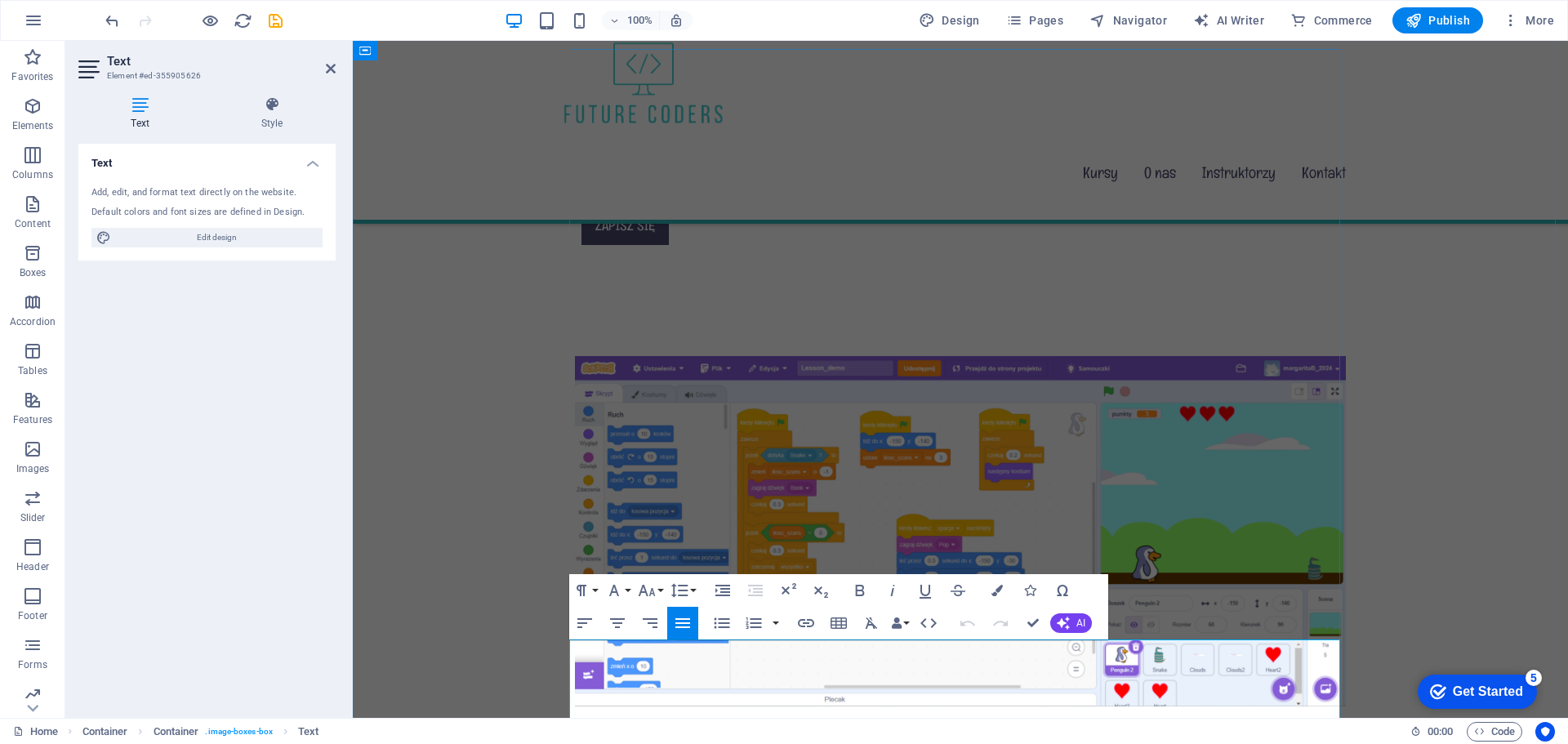
click at [862, 589] on icon "button" at bounding box center [859, 590] width 20 height 20
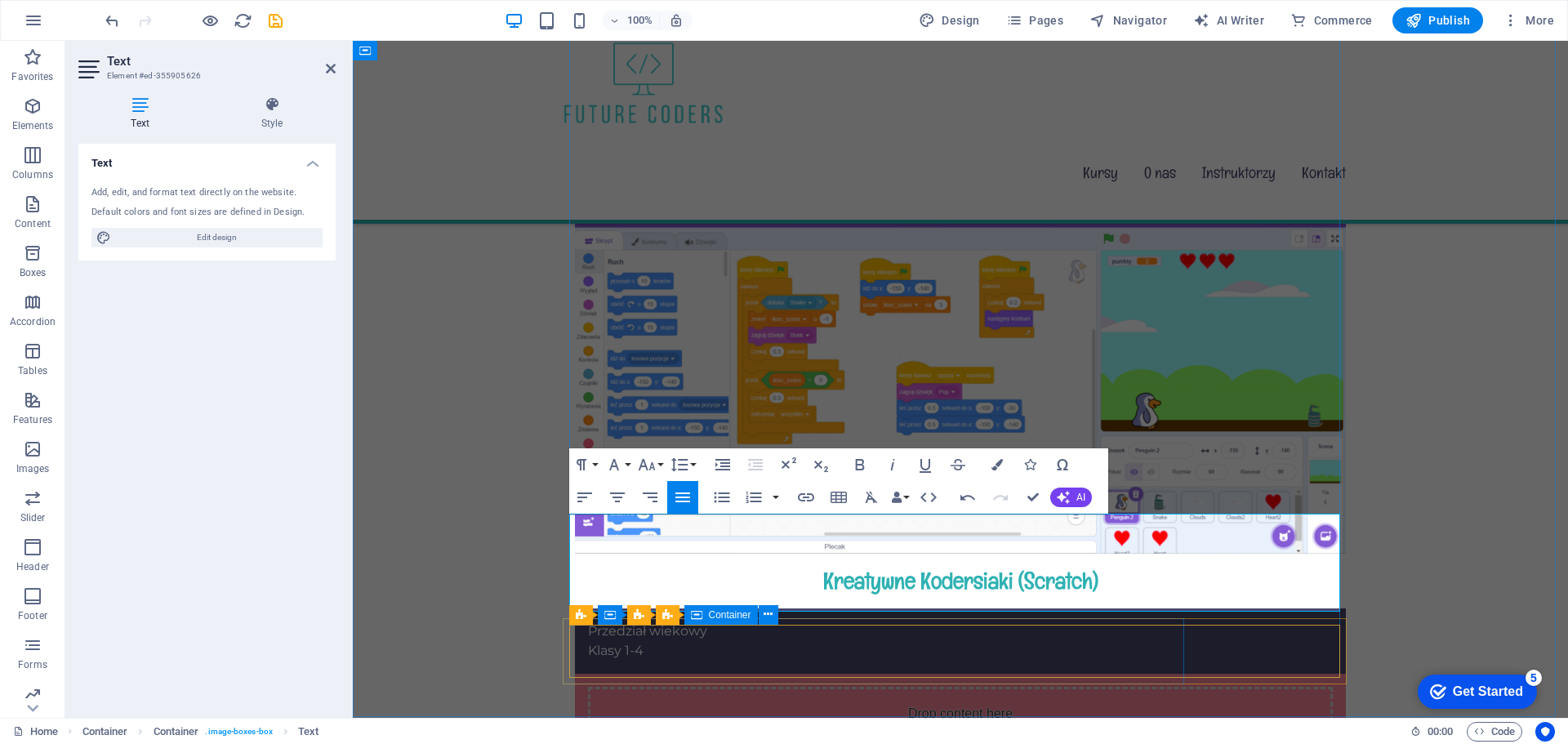
scroll to position [1797, 0]
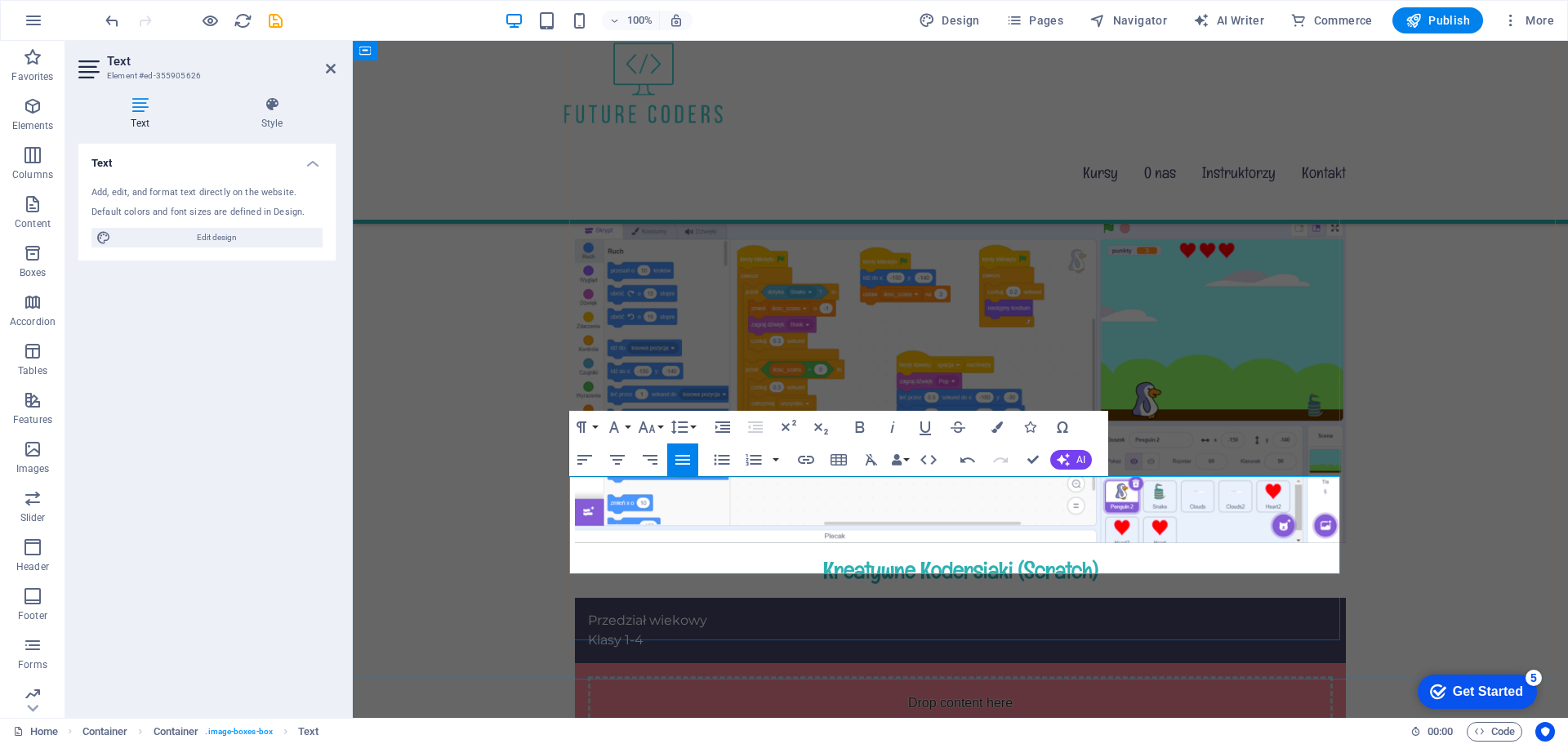
drag, startPoint x: 768, startPoint y: 487, endPoint x: 947, endPoint y: 485, distance: 179.0
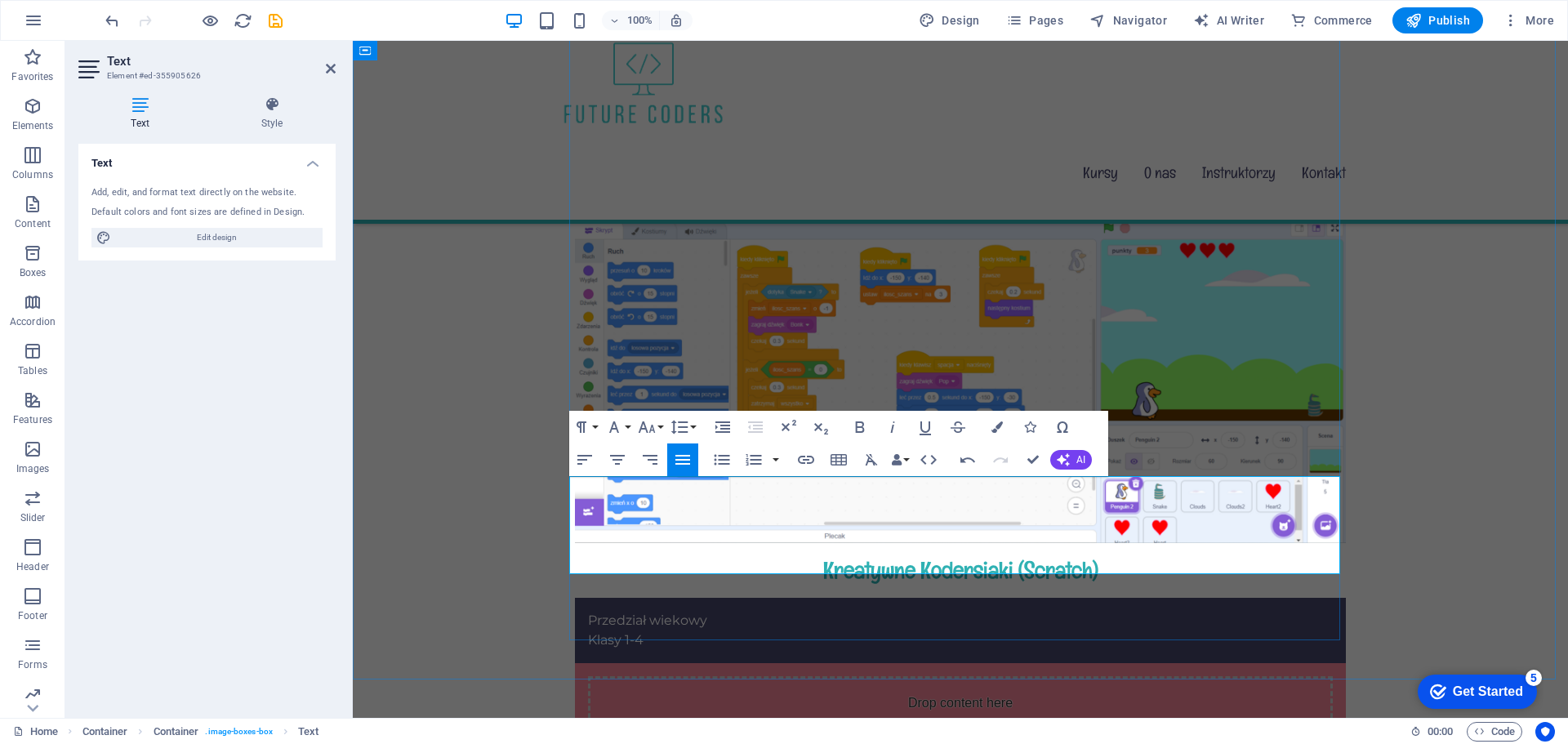
drag, startPoint x: 834, startPoint y: 484, endPoint x: 947, endPoint y: 486, distance: 113.0
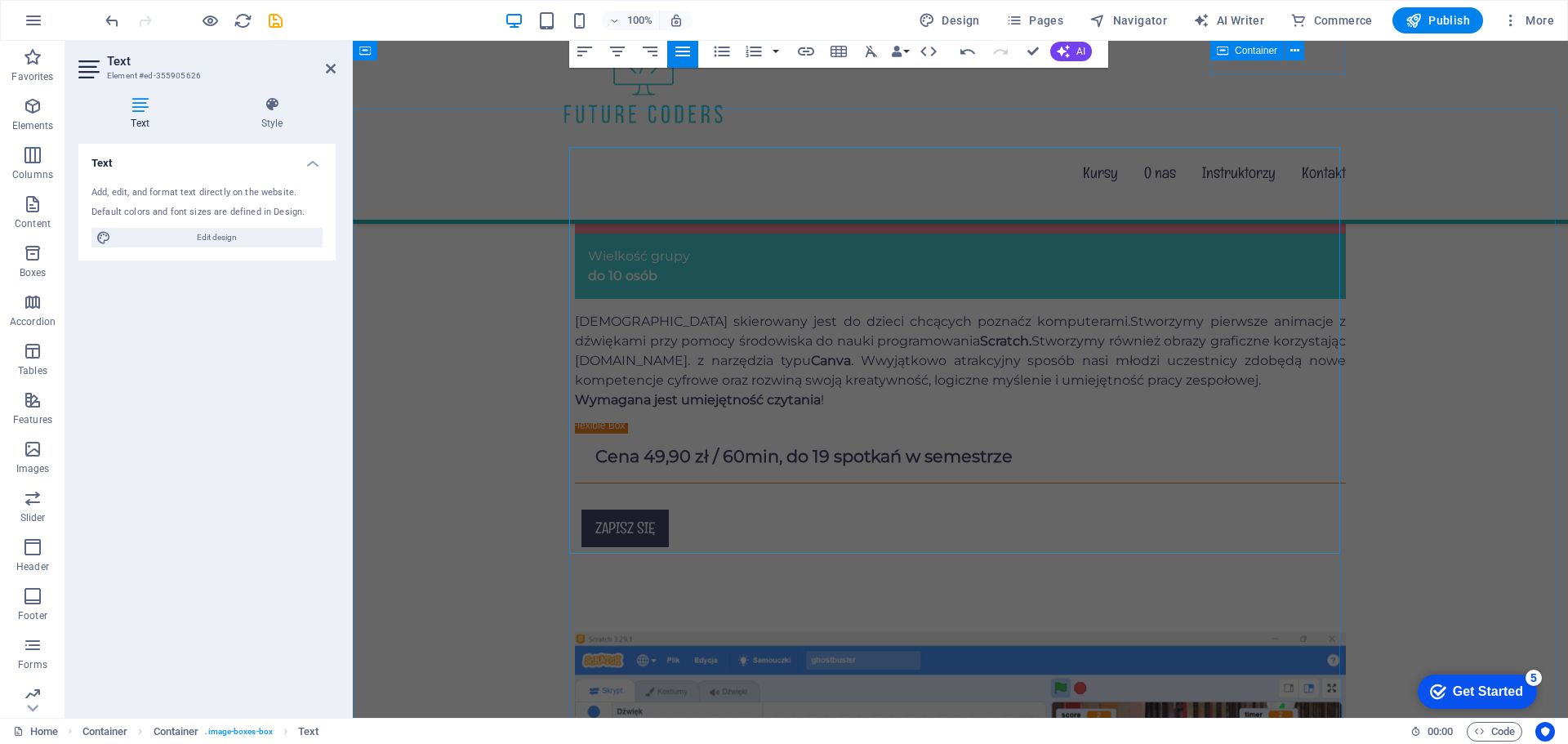
scroll to position [1960, 0]
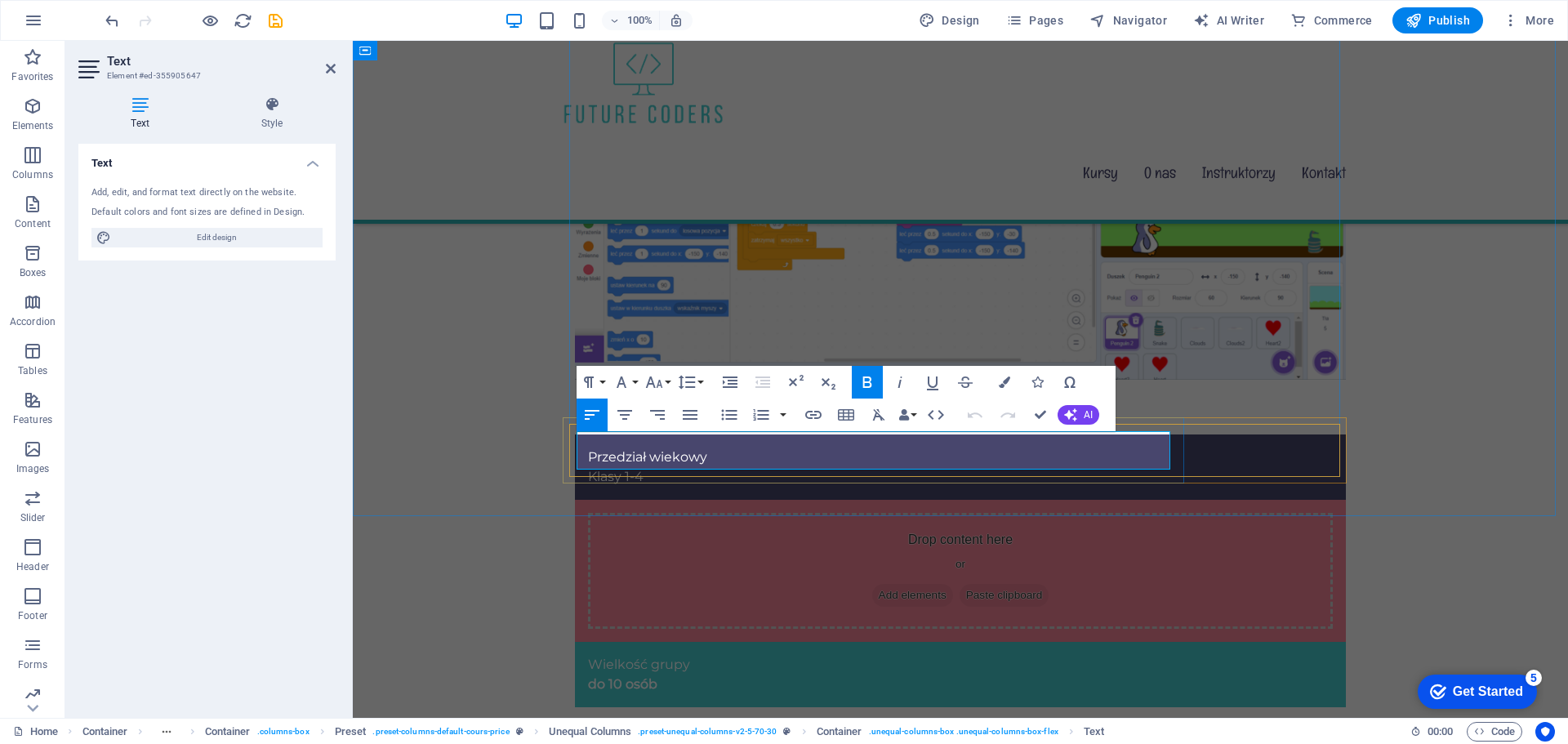
drag, startPoint x: 1005, startPoint y: 456, endPoint x: 772, endPoint y: 458, distance: 233.0
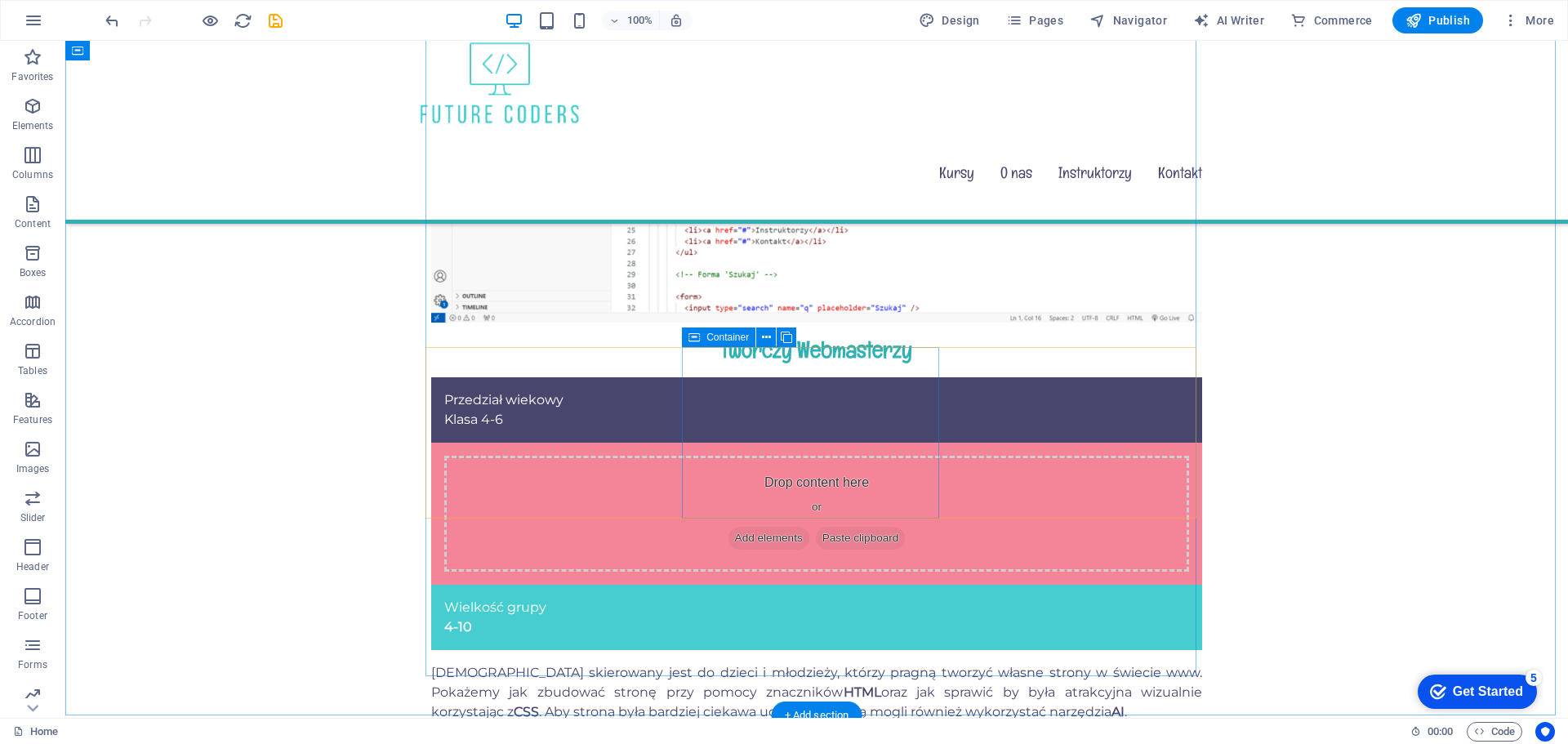
scroll to position [1062, 0]
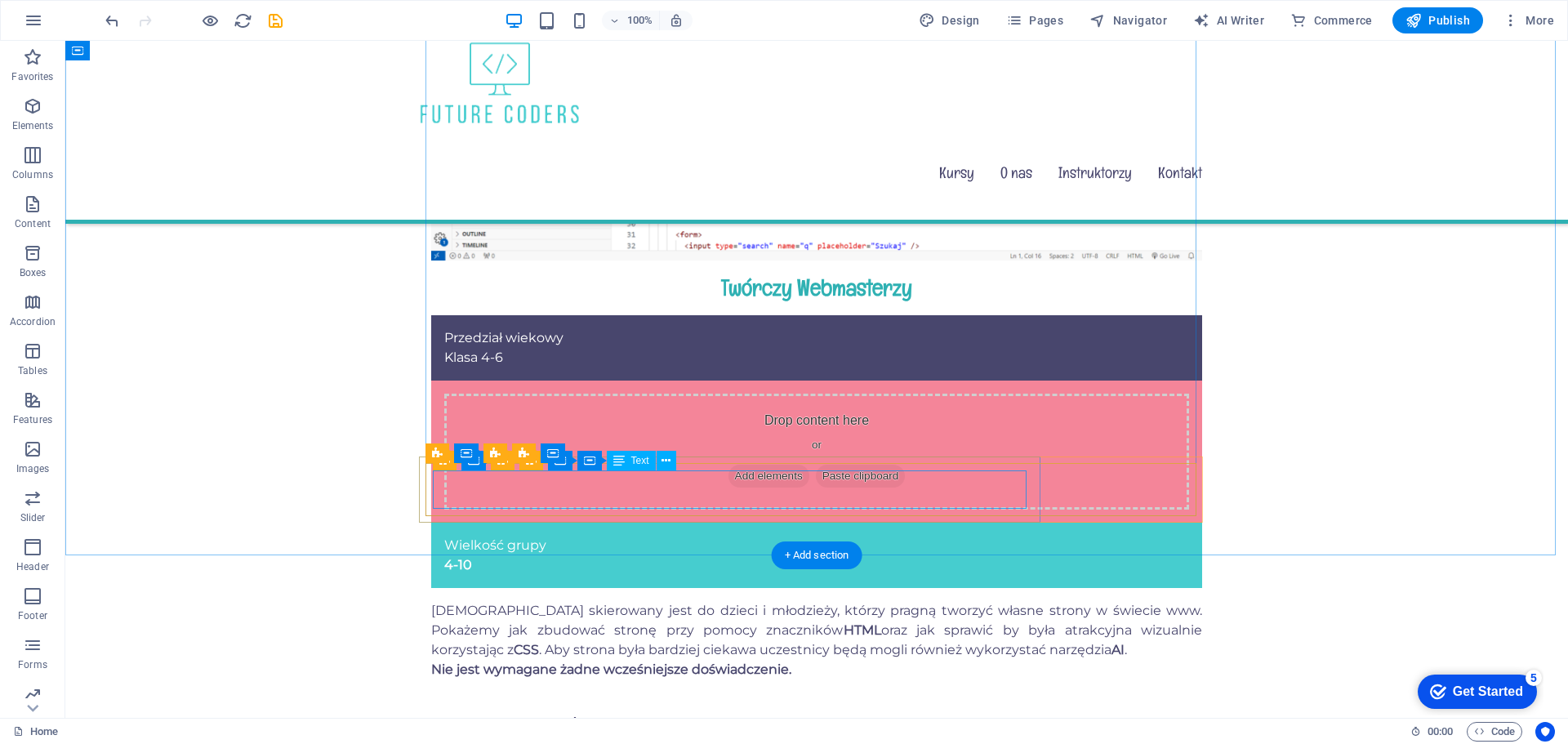
click at [845, 700] on div "Cena 49,90 zł / 60min, do 19 spotkań w semestrze" at bounding box center [817, 719] width 756 height 38
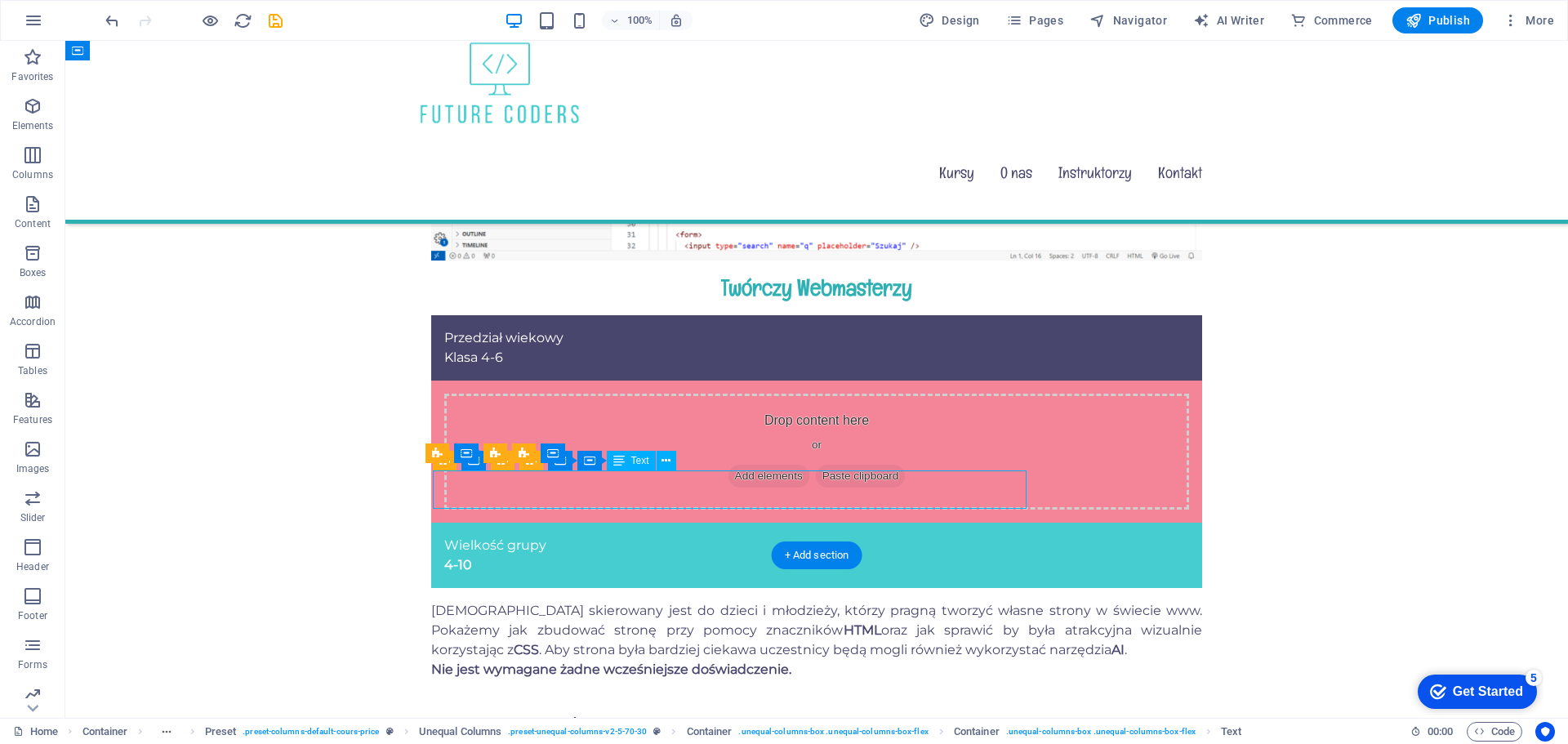
click at [845, 700] on div "Cena 49,90 zł / 60min, do 19 spotkań w semestrze" at bounding box center [817, 719] width 756 height 38
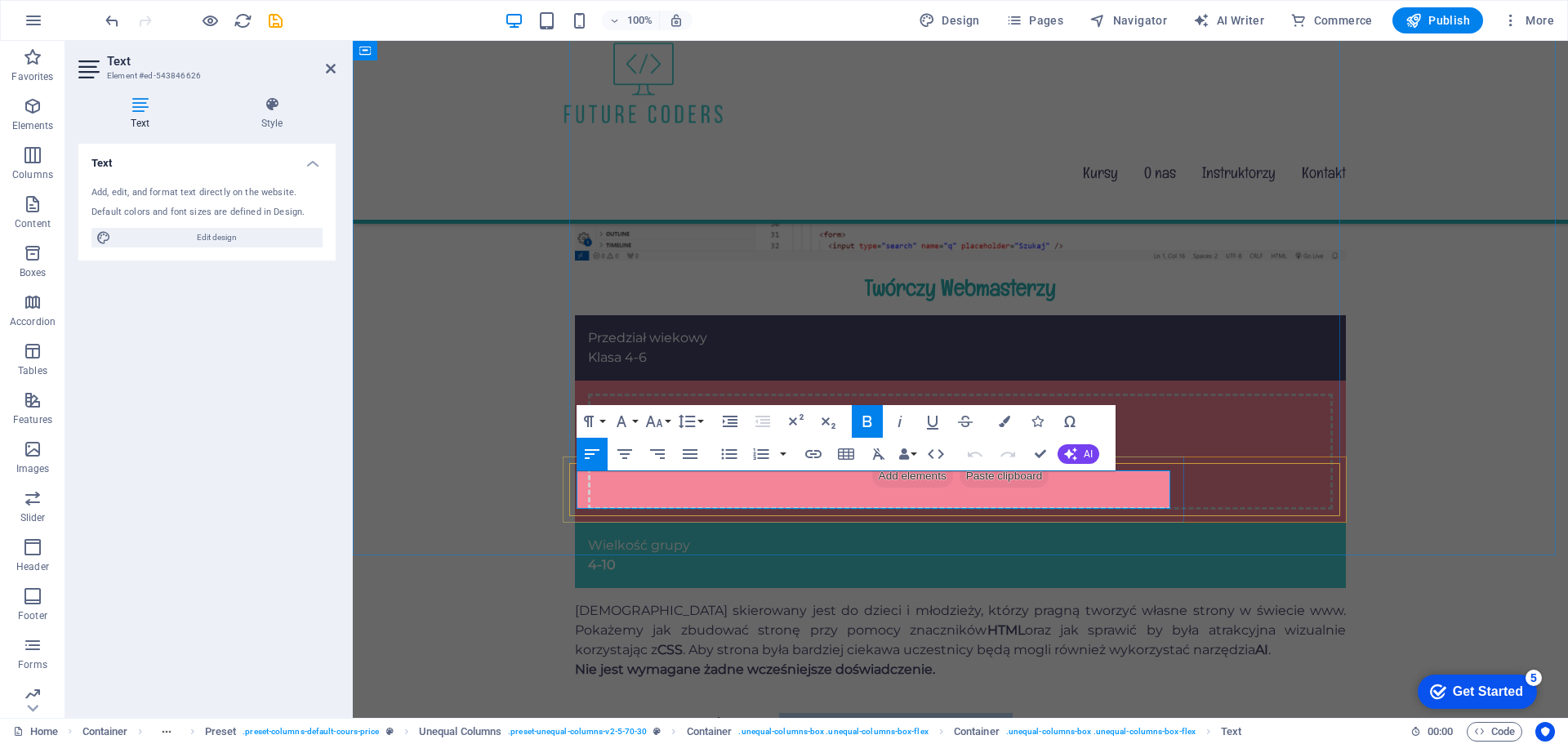
drag, startPoint x: 1011, startPoint y: 493, endPoint x: 770, endPoint y: 503, distance: 241.2
click at [770, 713] on p "Cena 49,90 zł / 60min, do 19 spotkań w semestrze" at bounding box center [967, 725] width 743 height 25
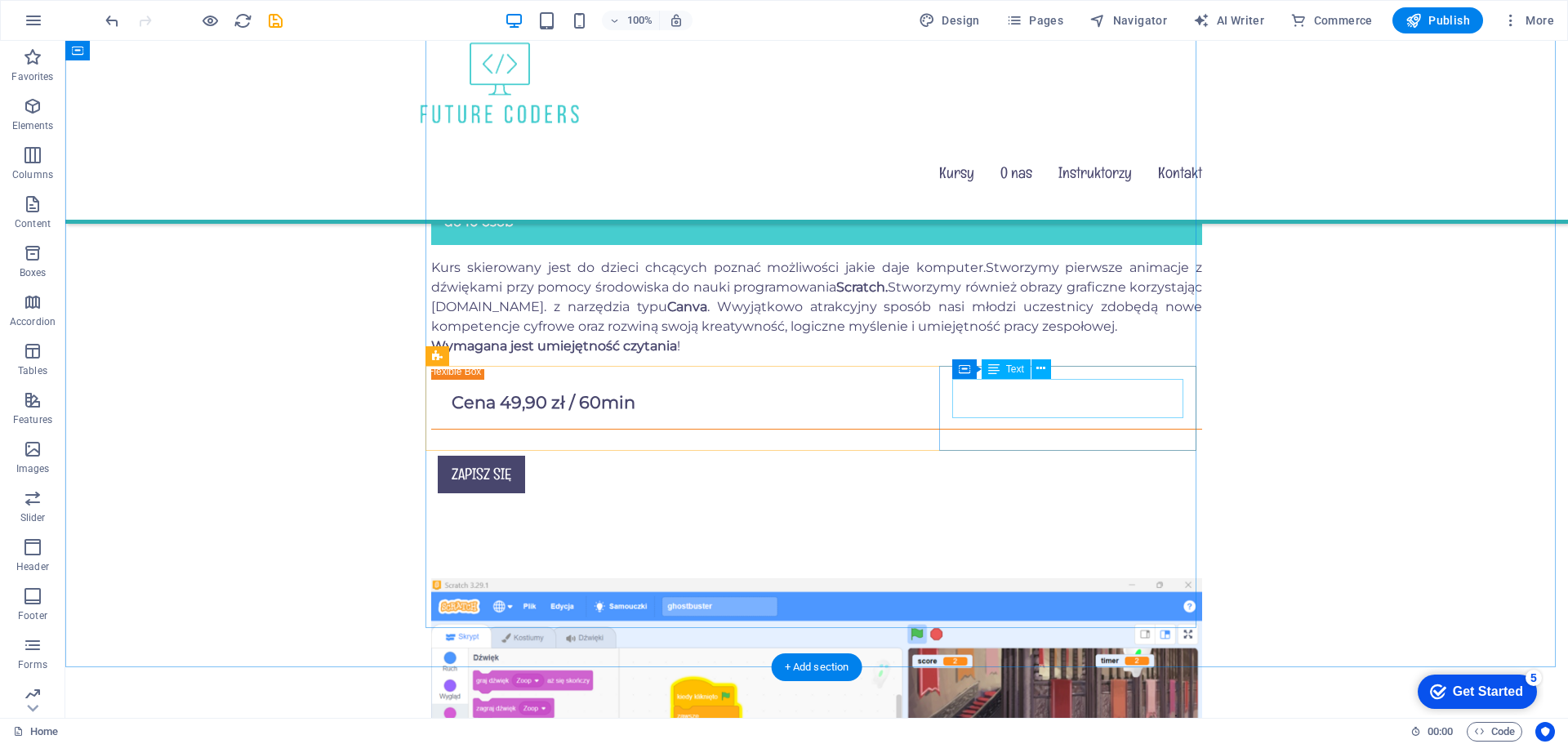
scroll to position [2287, 0]
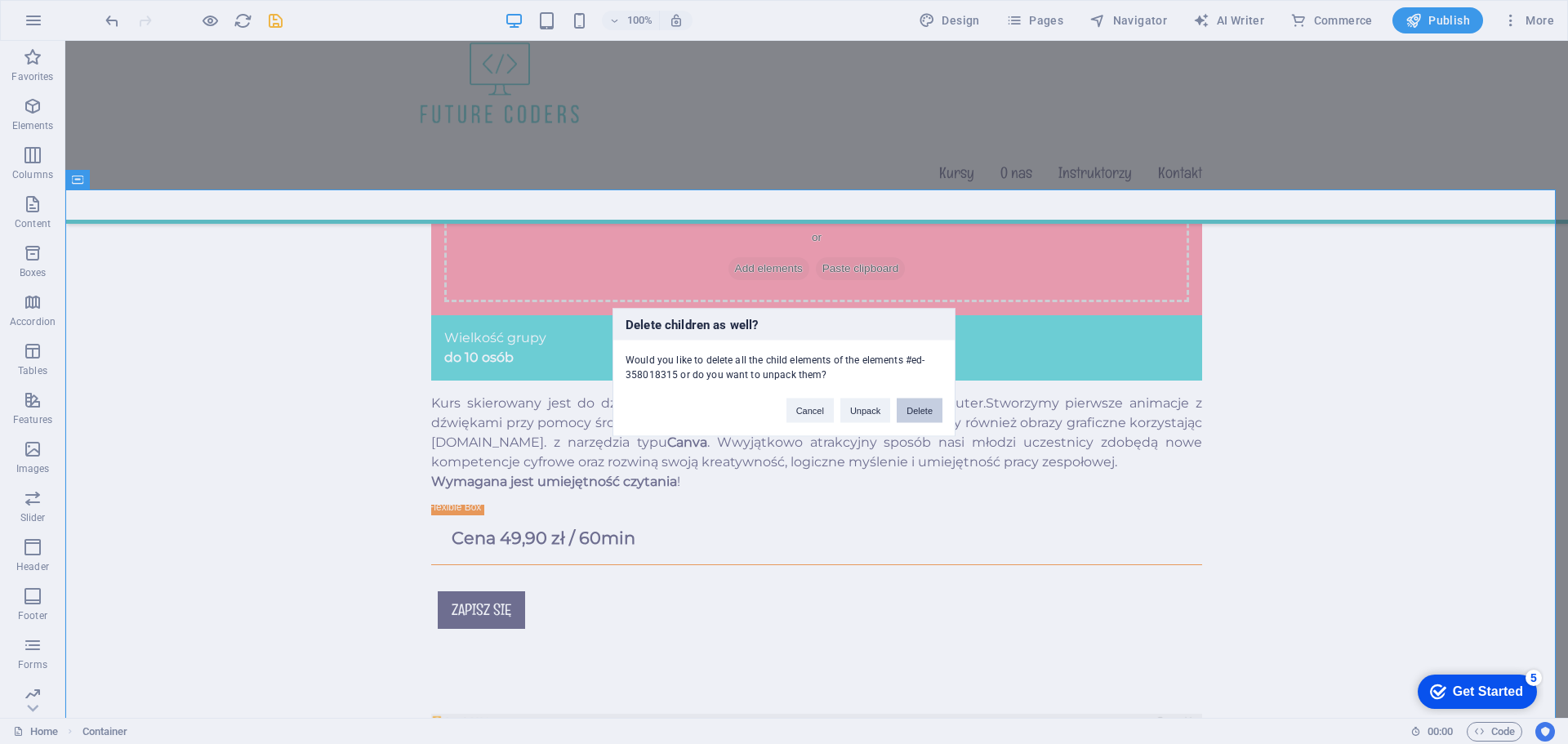
click at [913, 411] on button "Delete" at bounding box center [919, 410] width 46 height 24
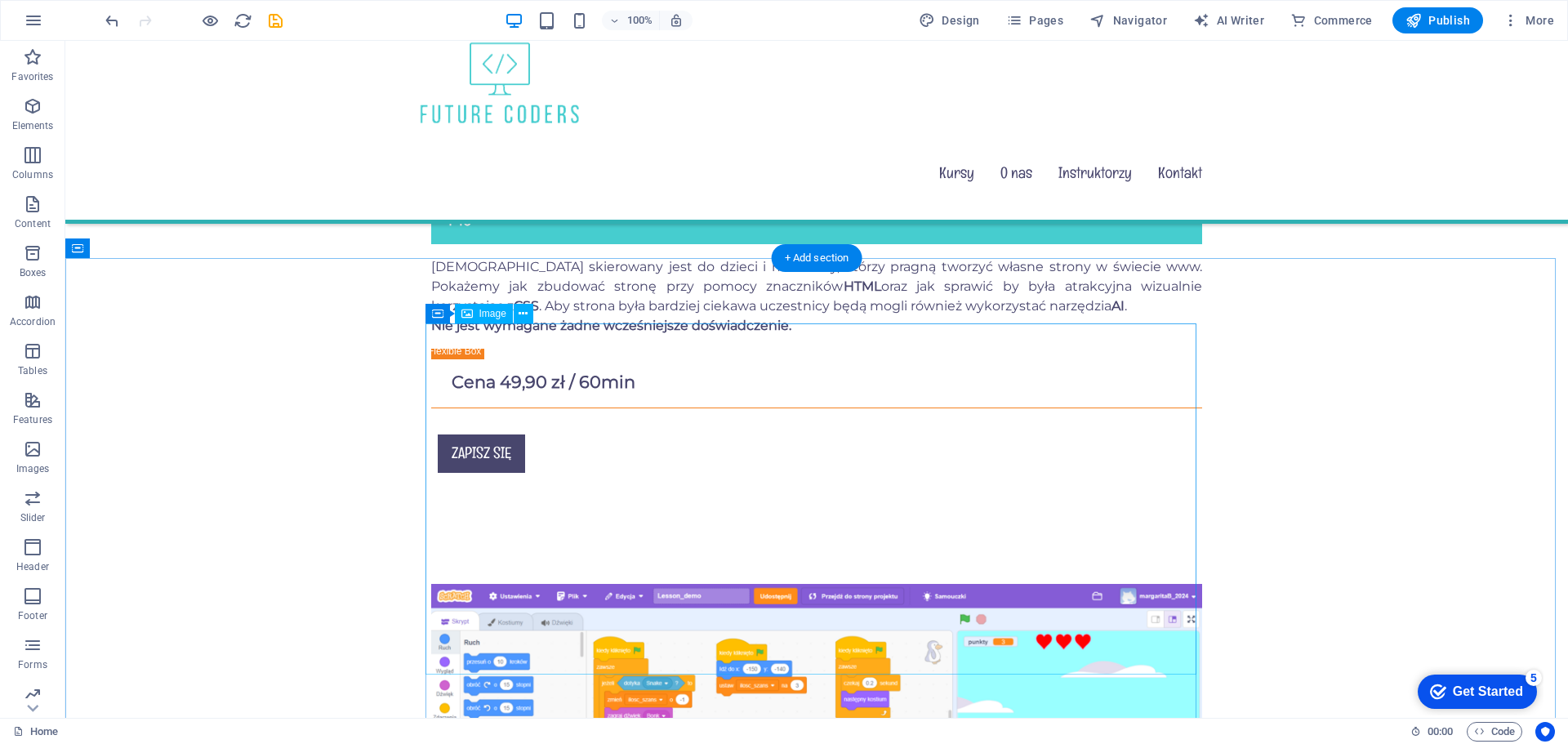
scroll to position [1307, 0]
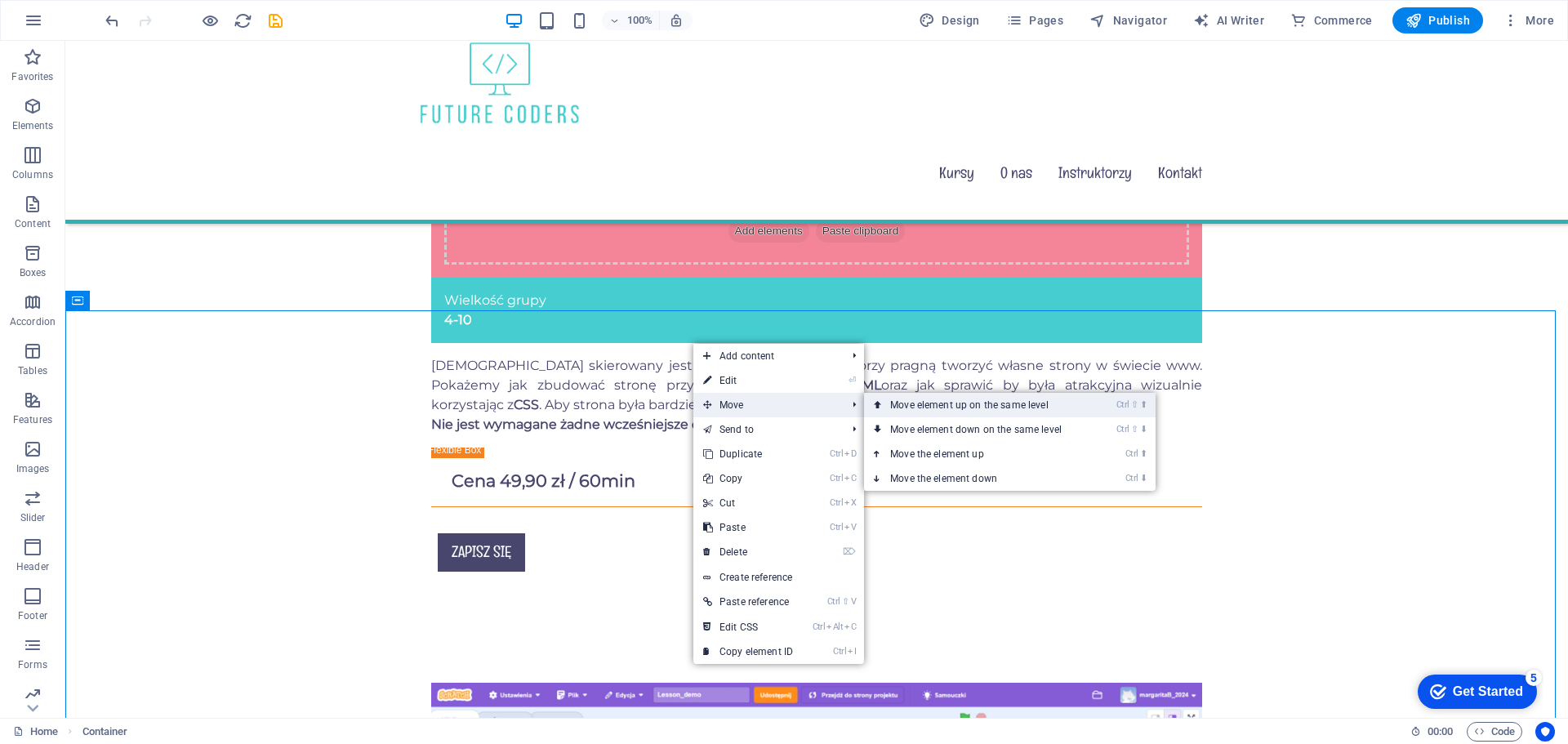
click at [923, 410] on link "Ctrl ⇧ ⬆ Move element up on the same level" at bounding box center [979, 405] width 230 height 24
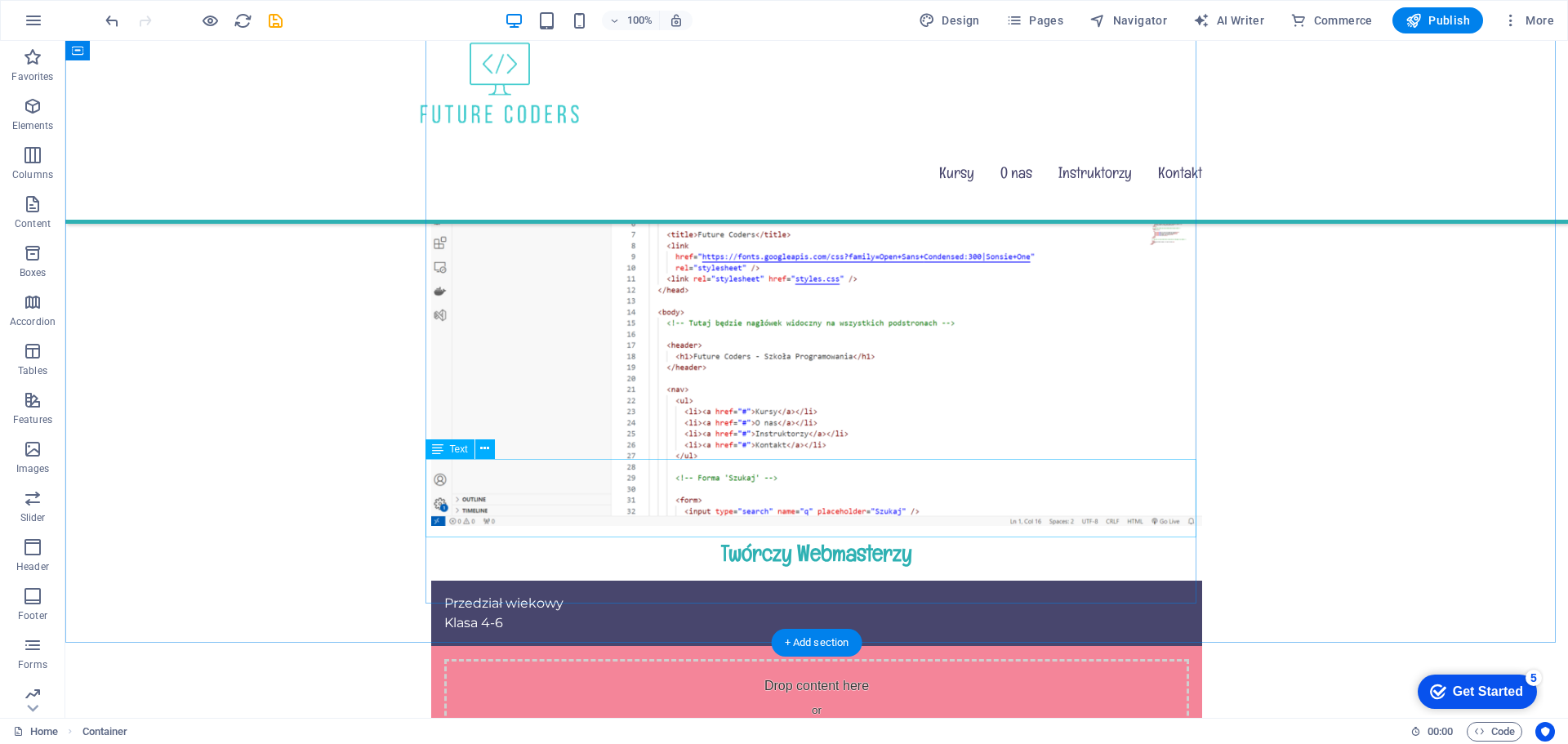
scroll to position [2160, 0]
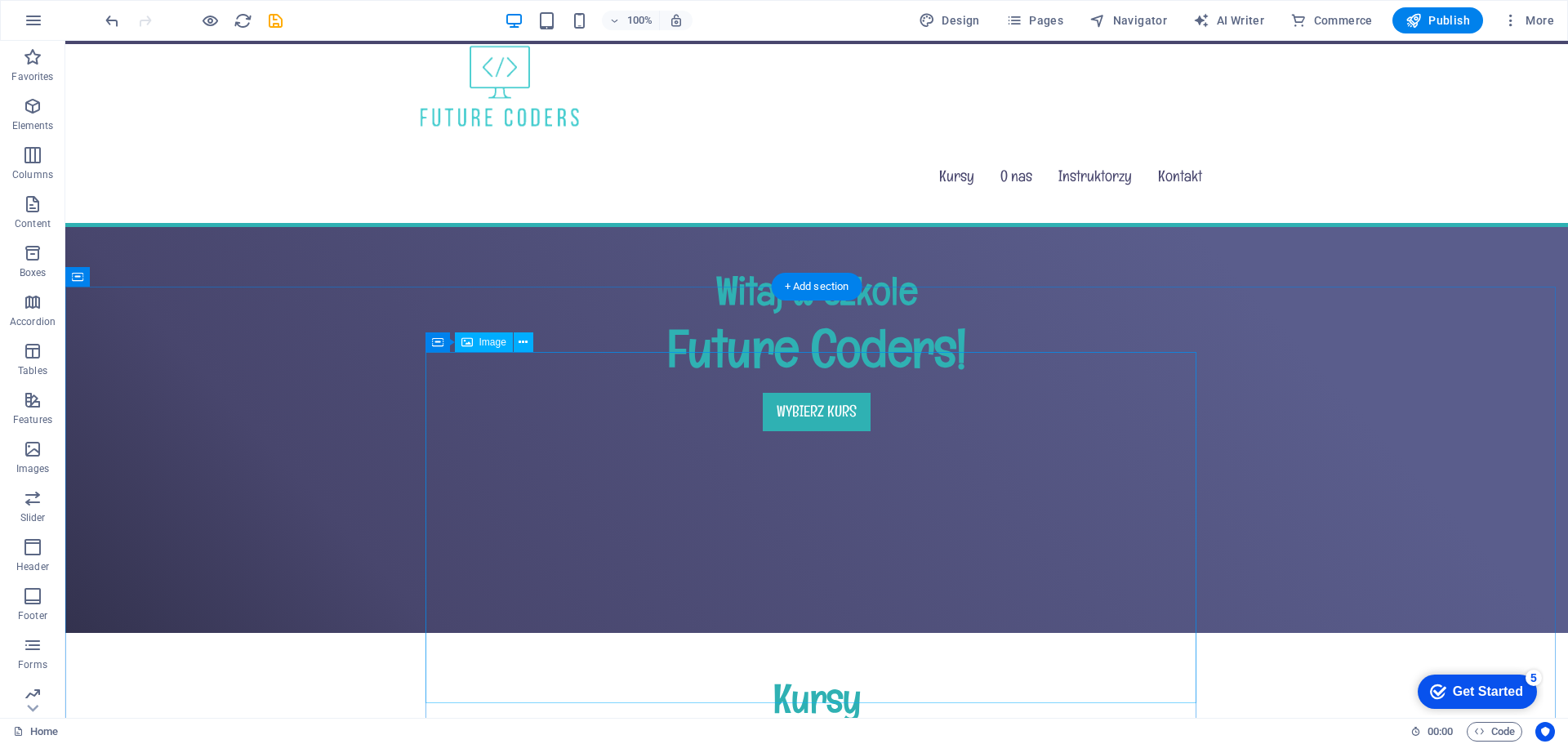
scroll to position [200, 0]
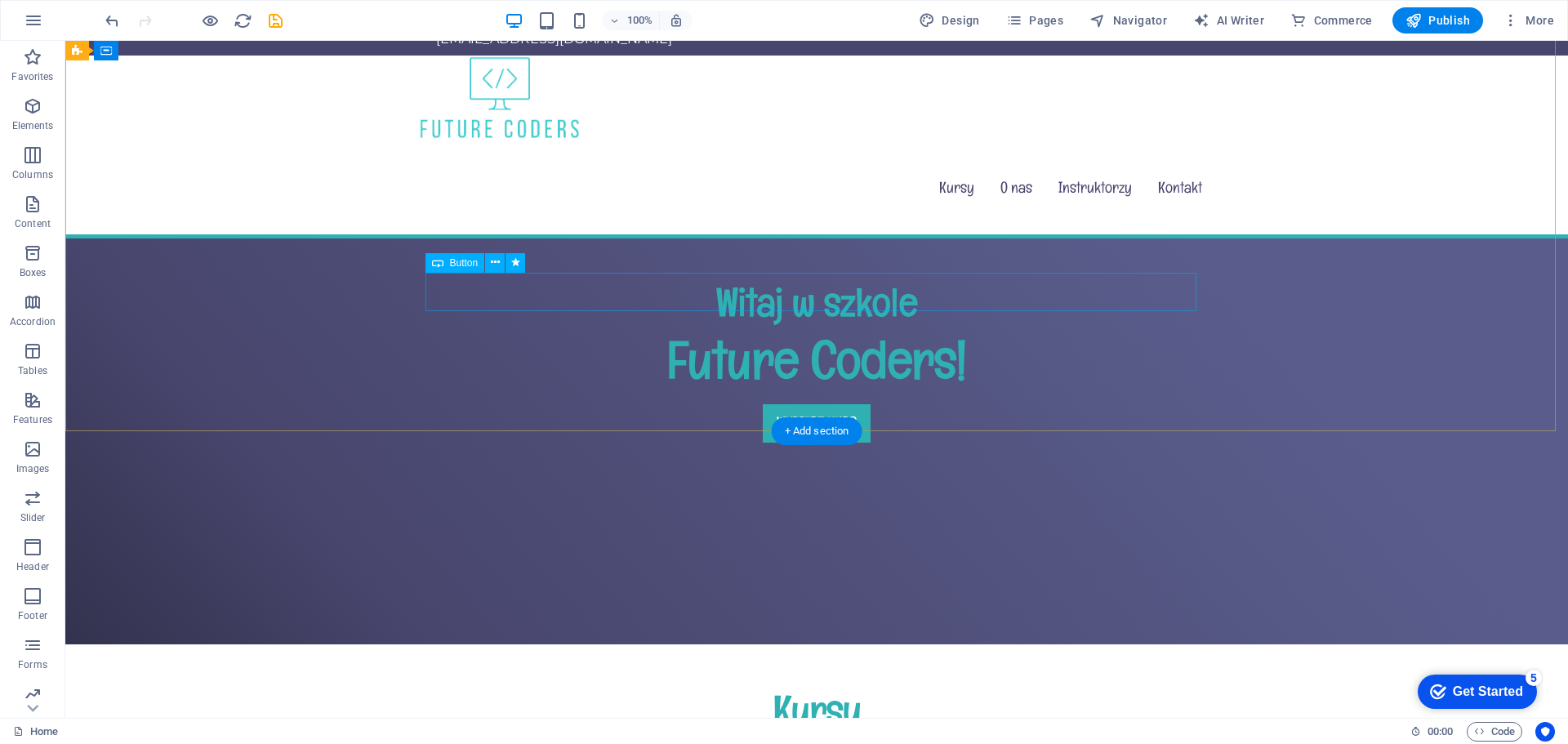
click at [799, 404] on div "Wybierz Kurs" at bounding box center [817, 423] width 771 height 38
click at [811, 404] on div "Wybierz Kurs" at bounding box center [817, 423] width 771 height 38
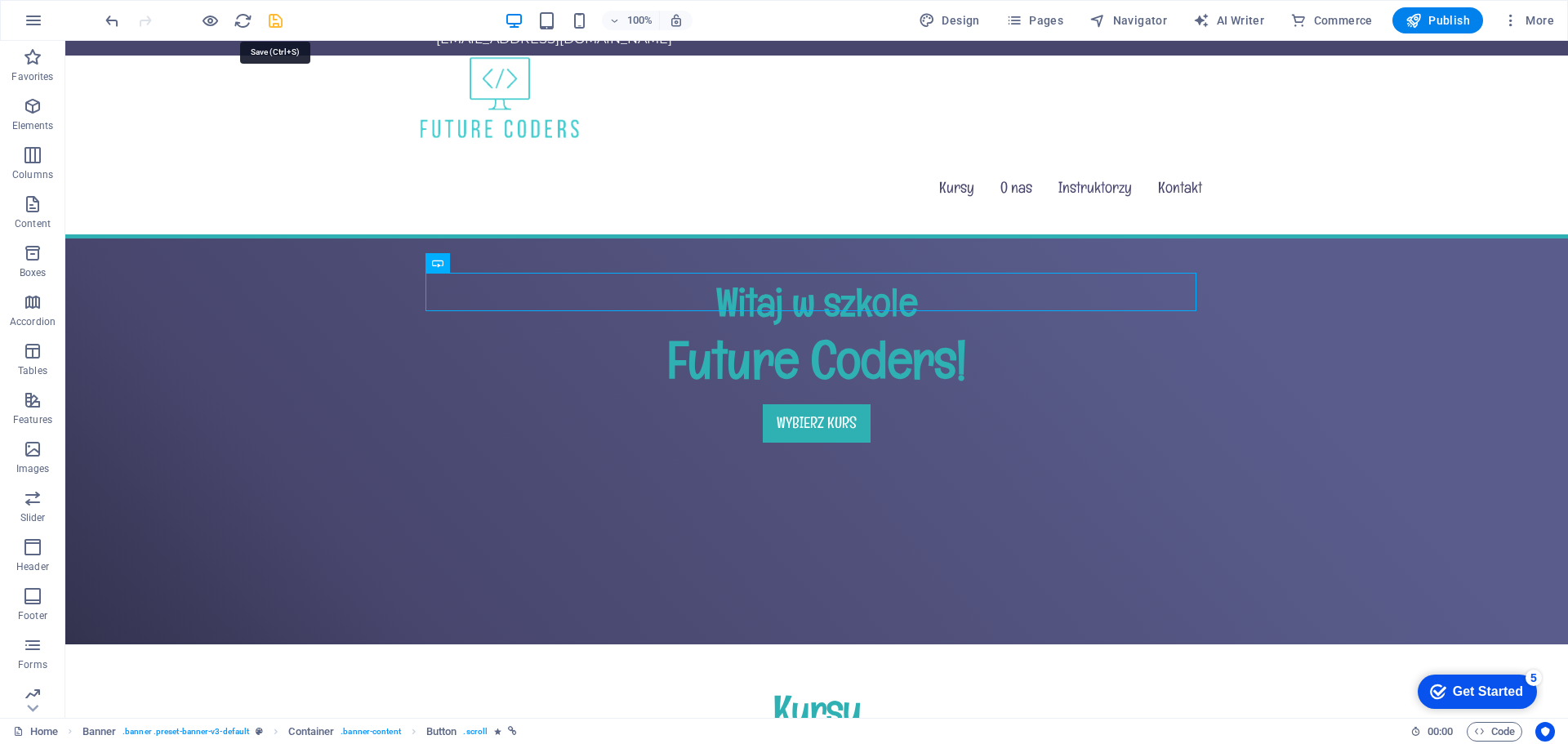
click at [277, 24] on icon "save" at bounding box center [276, 20] width 19 height 19
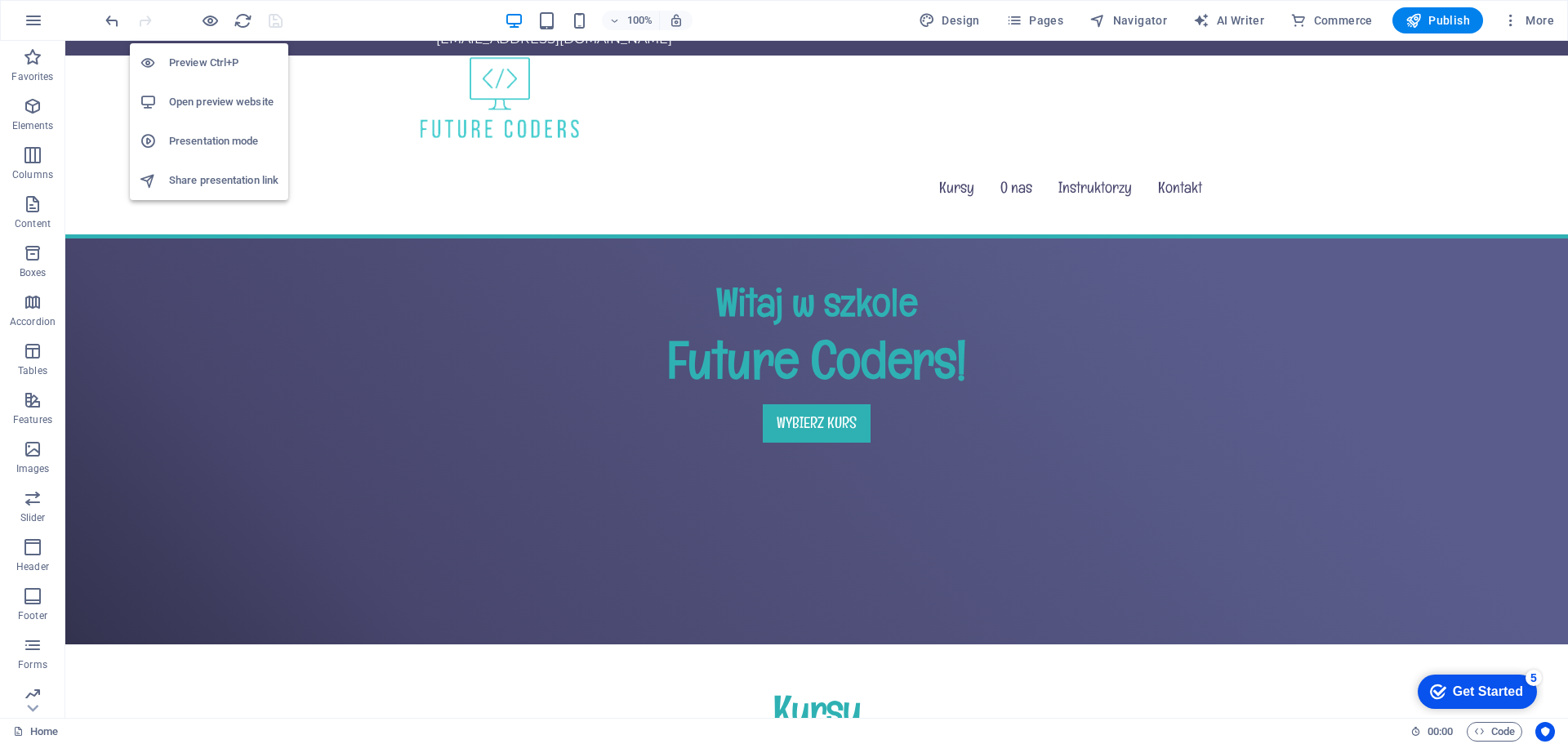
click at [196, 59] on h6 "Preview Ctrl+P" at bounding box center [224, 62] width 110 height 20
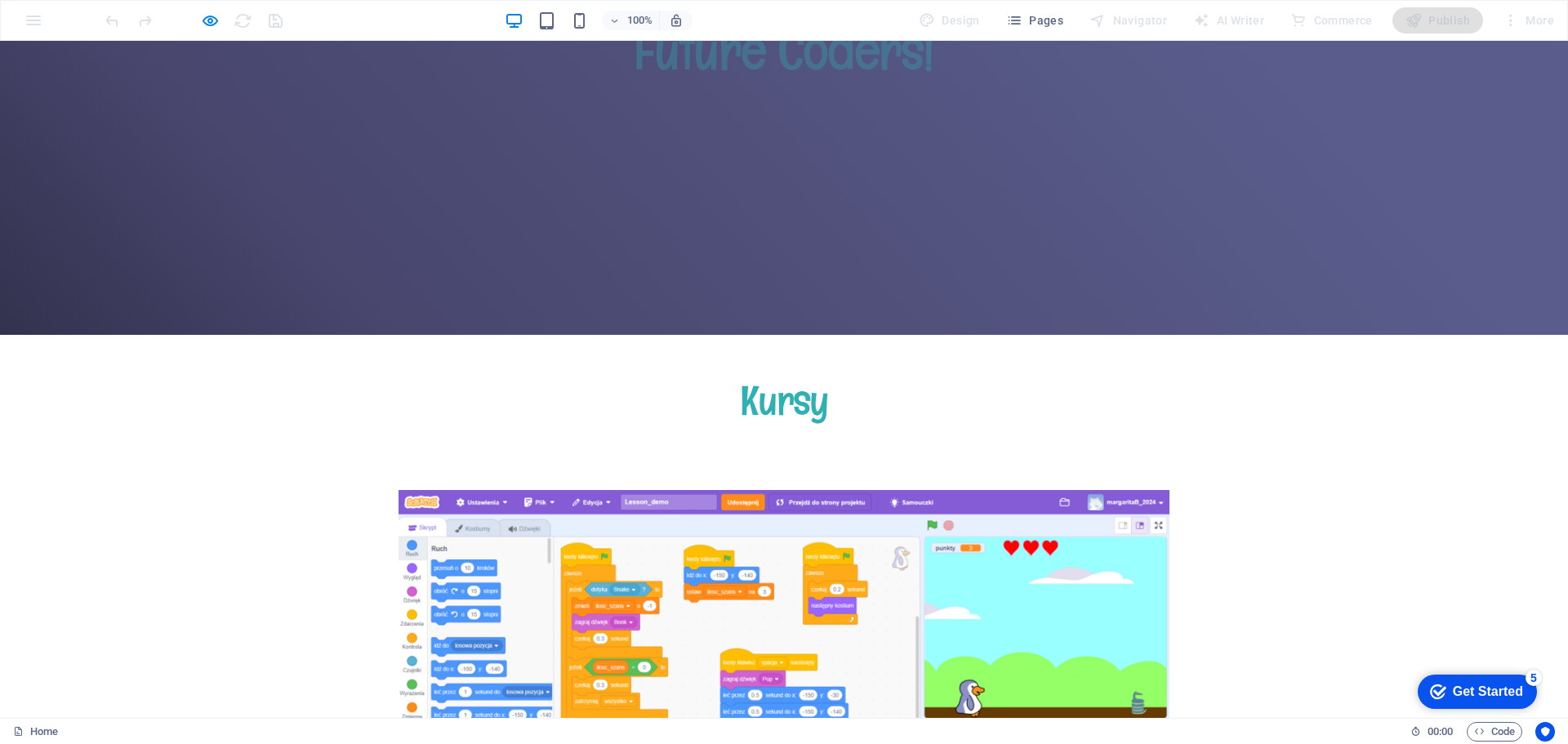
scroll to position [146, 0]
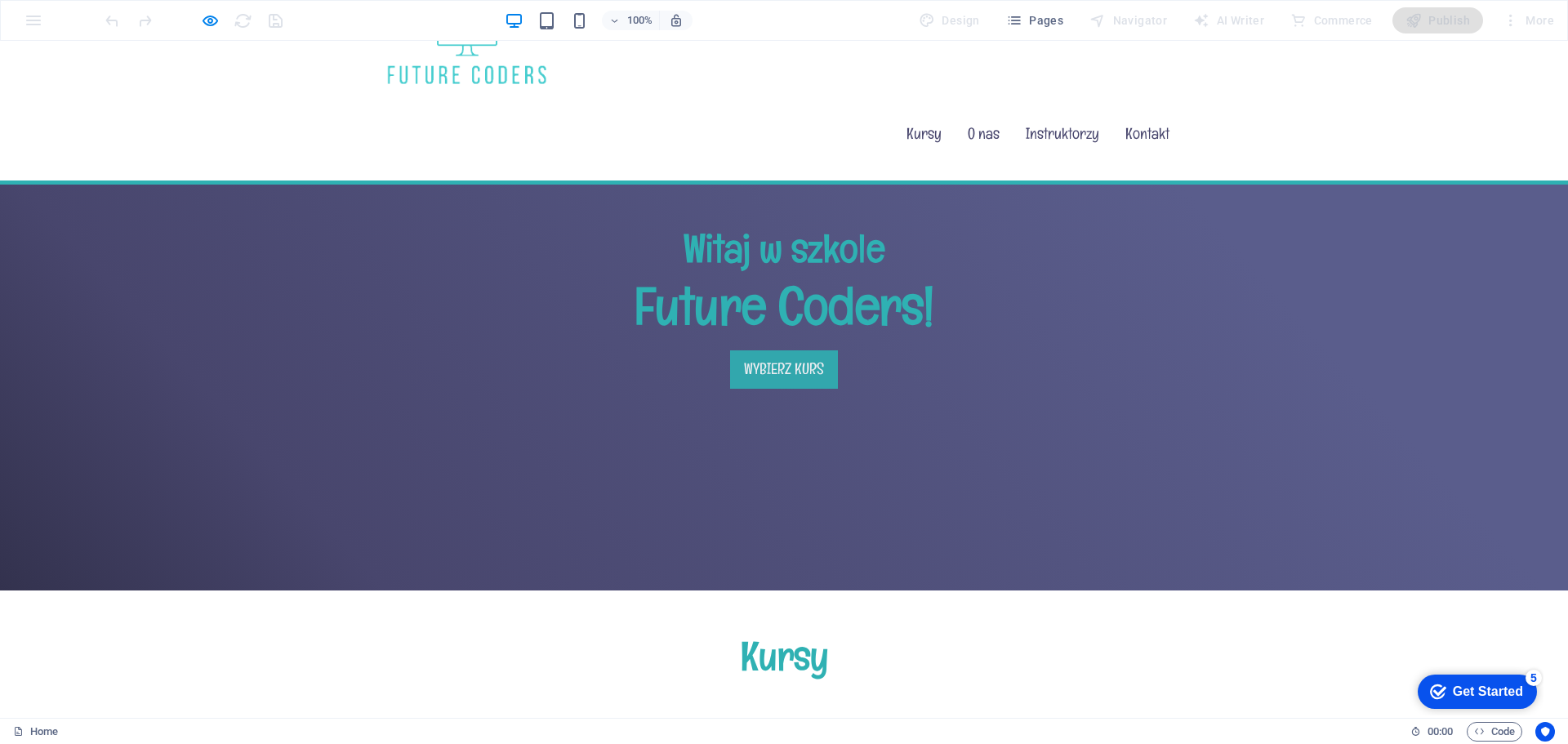
click at [782, 350] on link "Wybierz Kurs" at bounding box center [784, 369] width 108 height 38
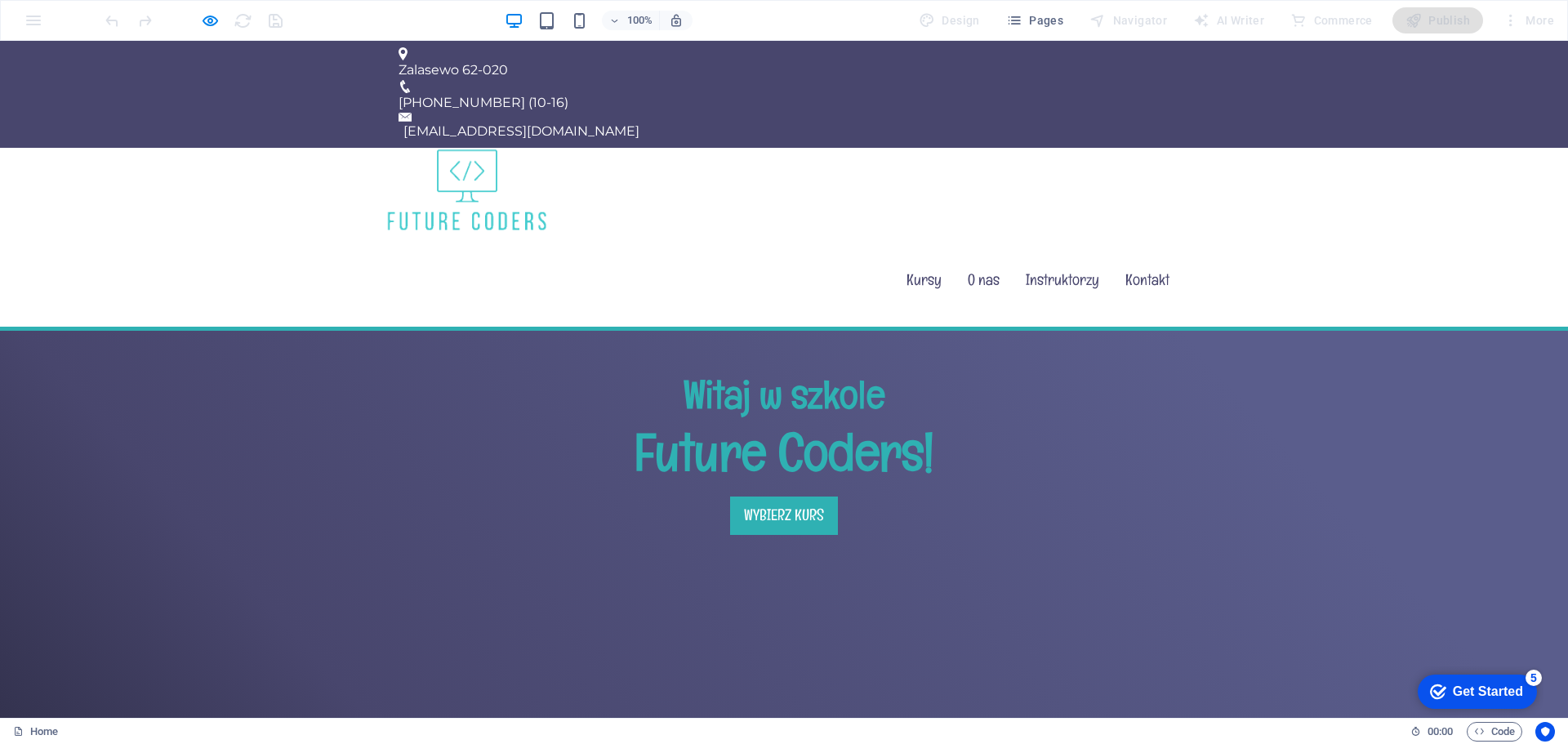
click at [731, 496] on link "Wybierz Kurs" at bounding box center [784, 515] width 108 height 38
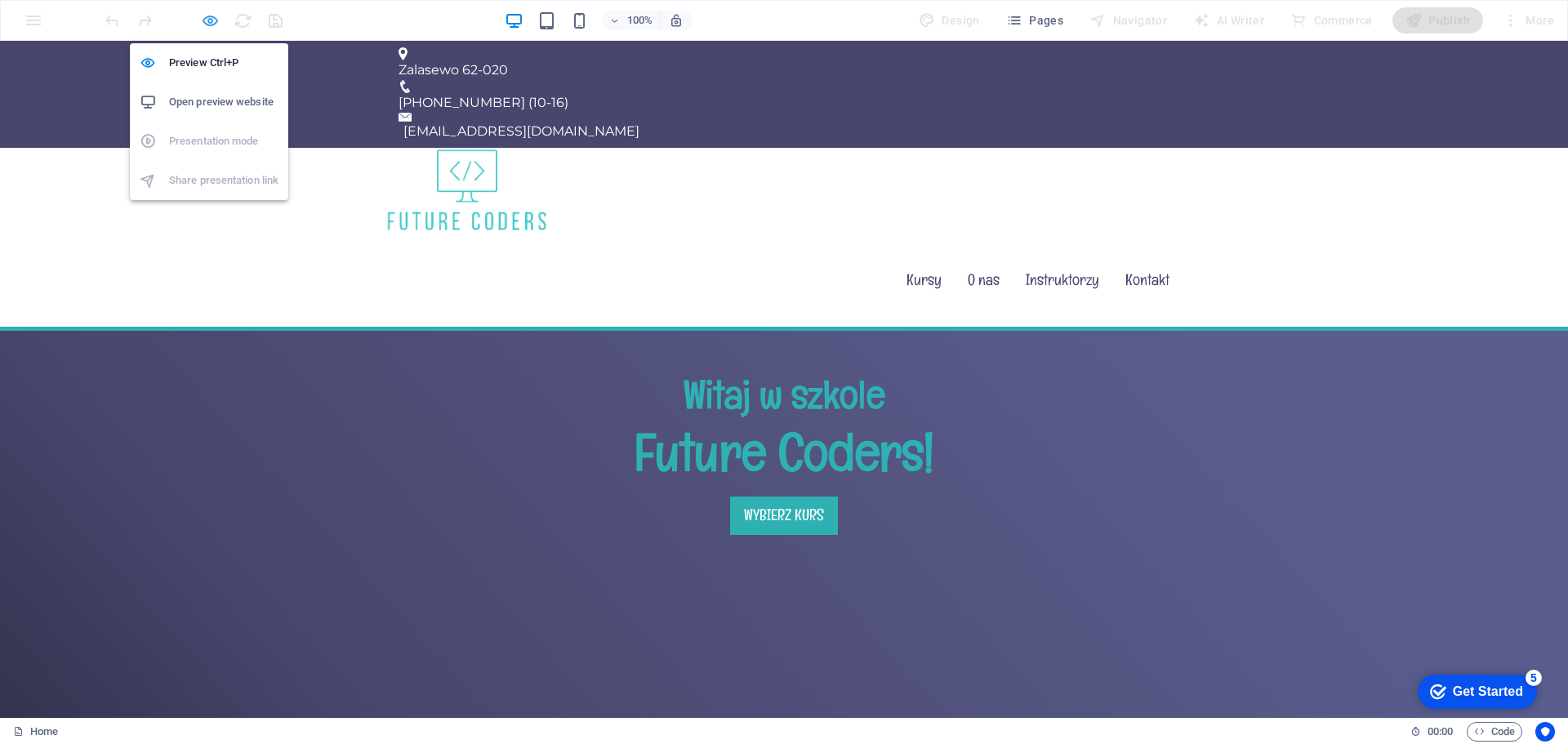
click at [210, 17] on icon "button" at bounding box center [210, 20] width 19 height 19
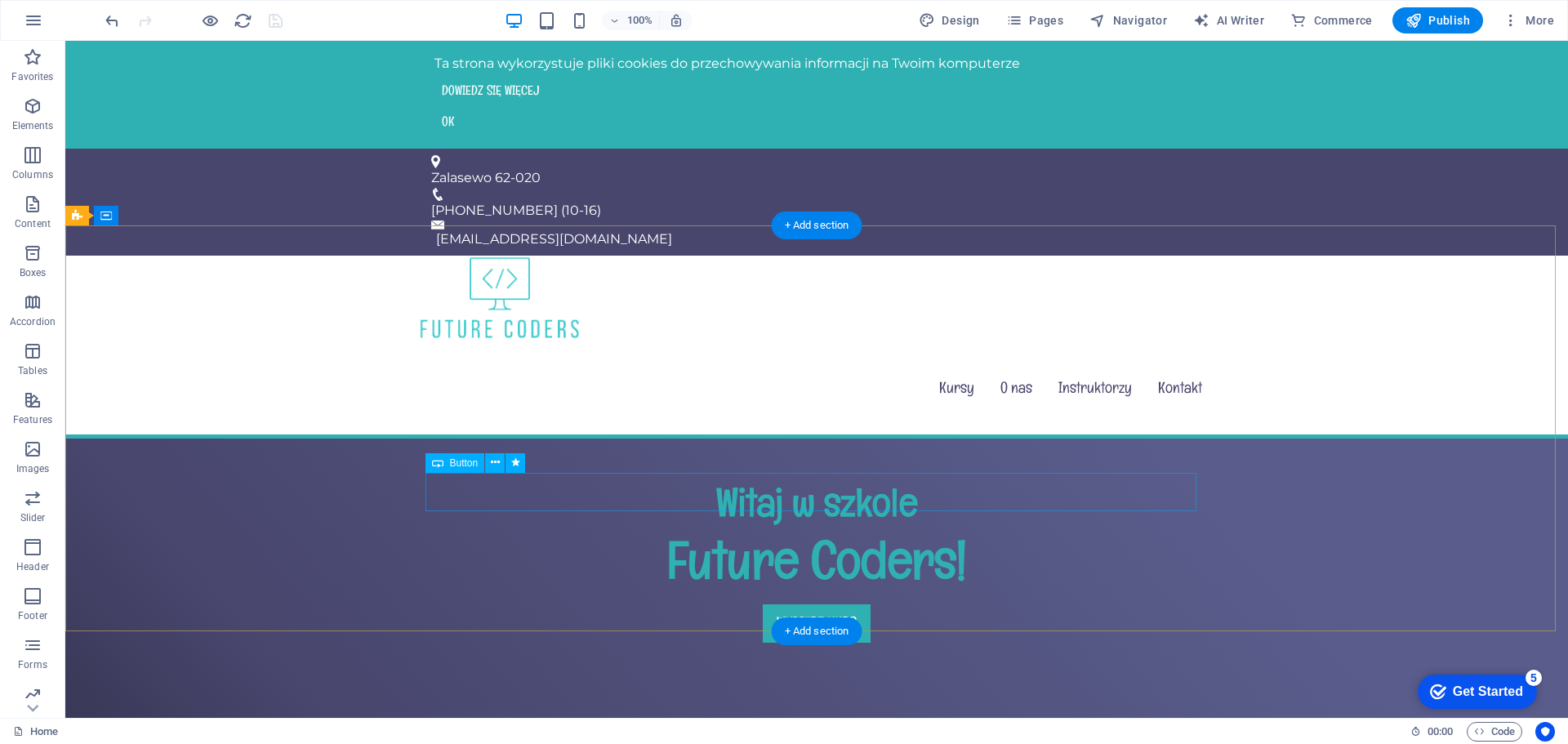
click at [824, 604] on div "Wybierz Kurs" at bounding box center [817, 623] width 771 height 38
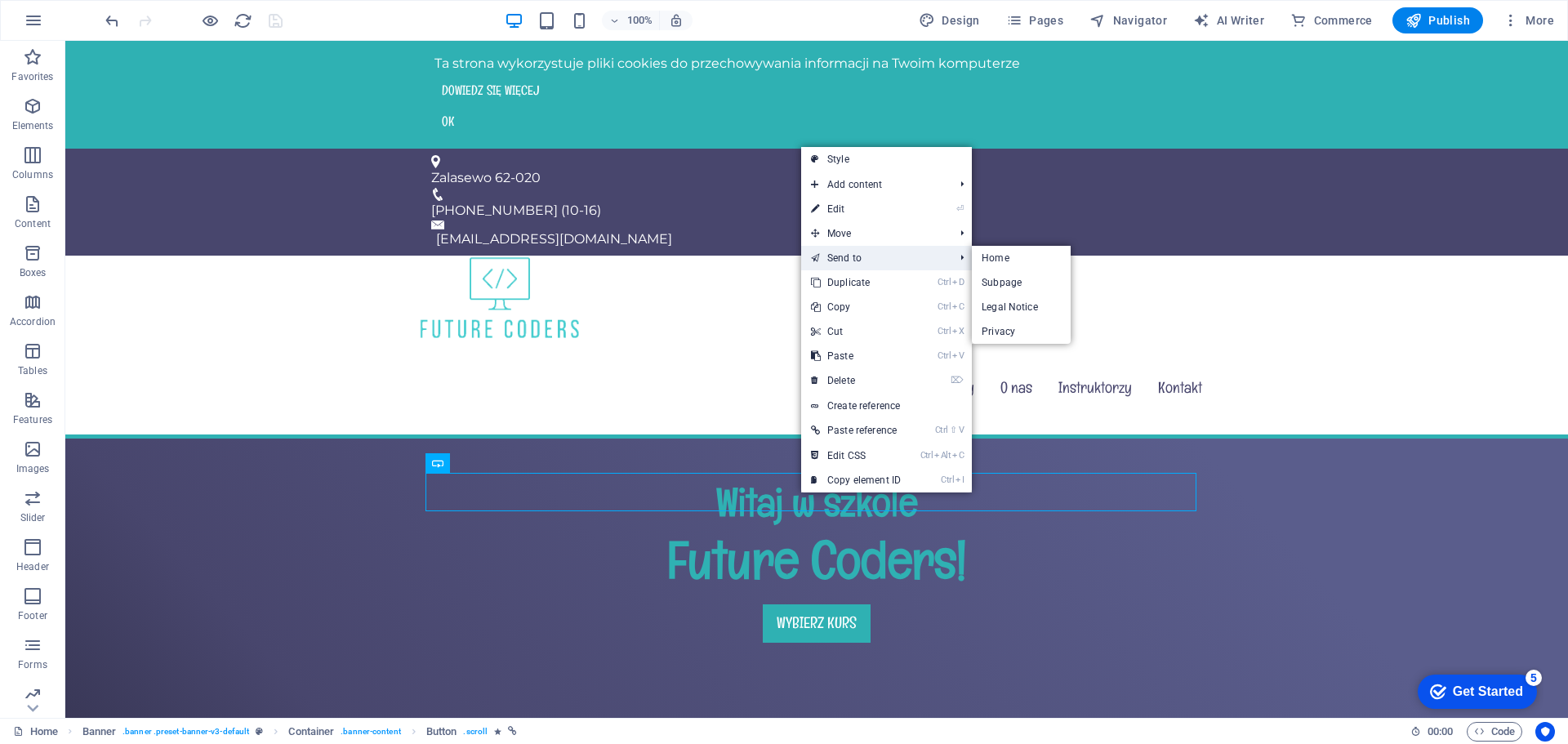
click at [886, 261] on link "Send to" at bounding box center [874, 258] width 146 height 24
click at [1005, 280] on link "Subpage" at bounding box center [1022, 285] width 99 height 24
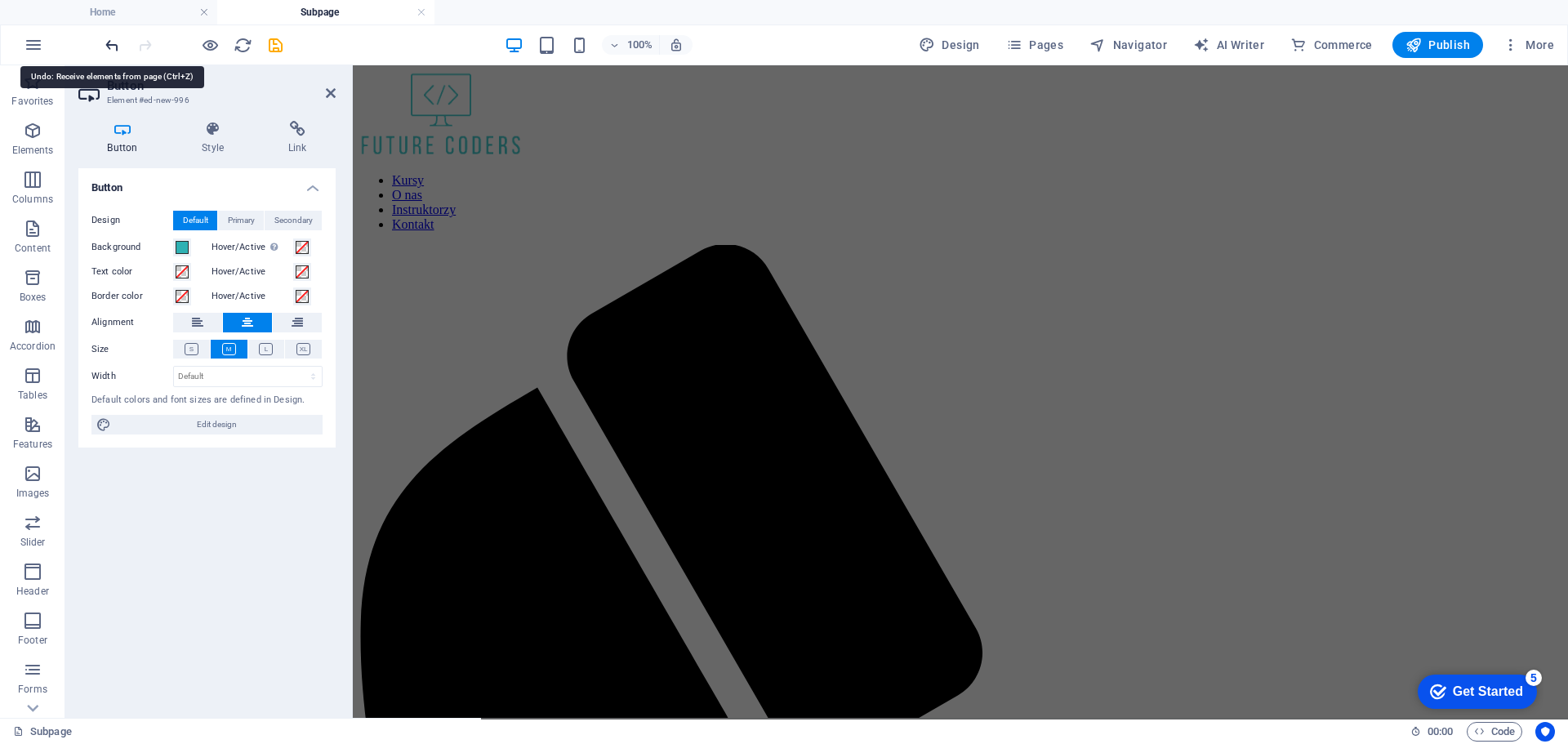
click at [120, 50] on icon "undo" at bounding box center [113, 46] width 19 height 19
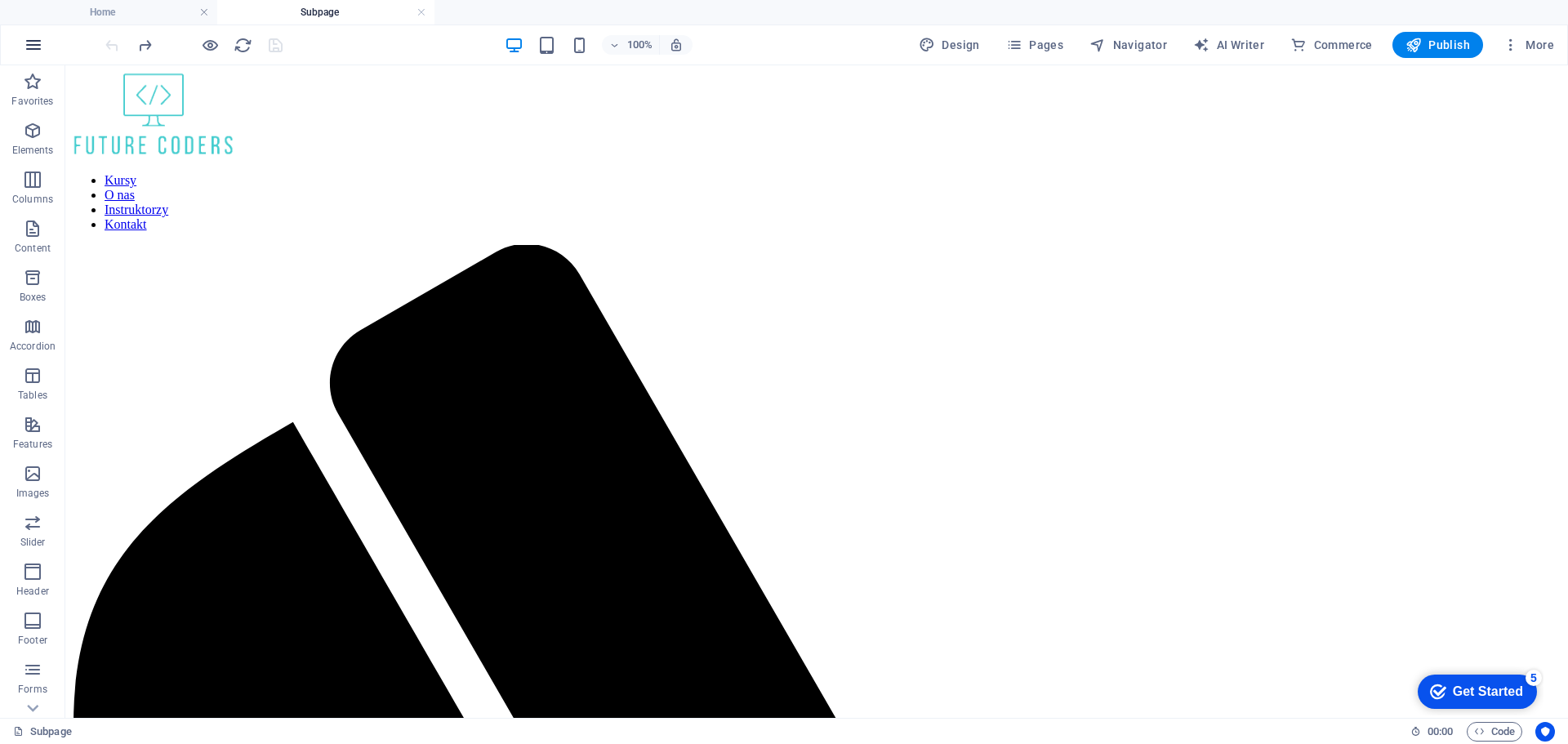
click at [27, 47] on icon "button" at bounding box center [33, 45] width 20 height 20
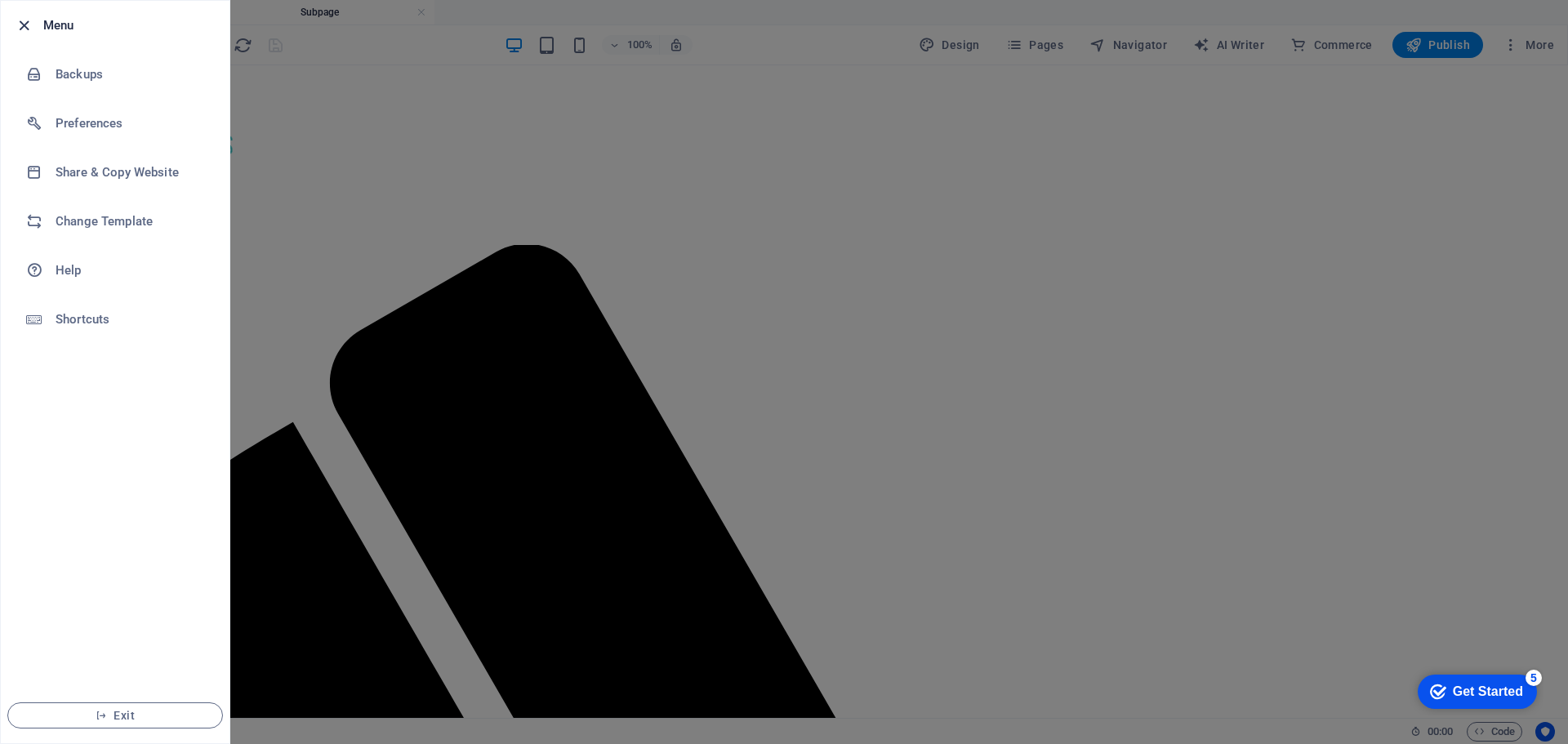
click at [19, 33] on icon "button" at bounding box center [24, 26] width 19 height 19
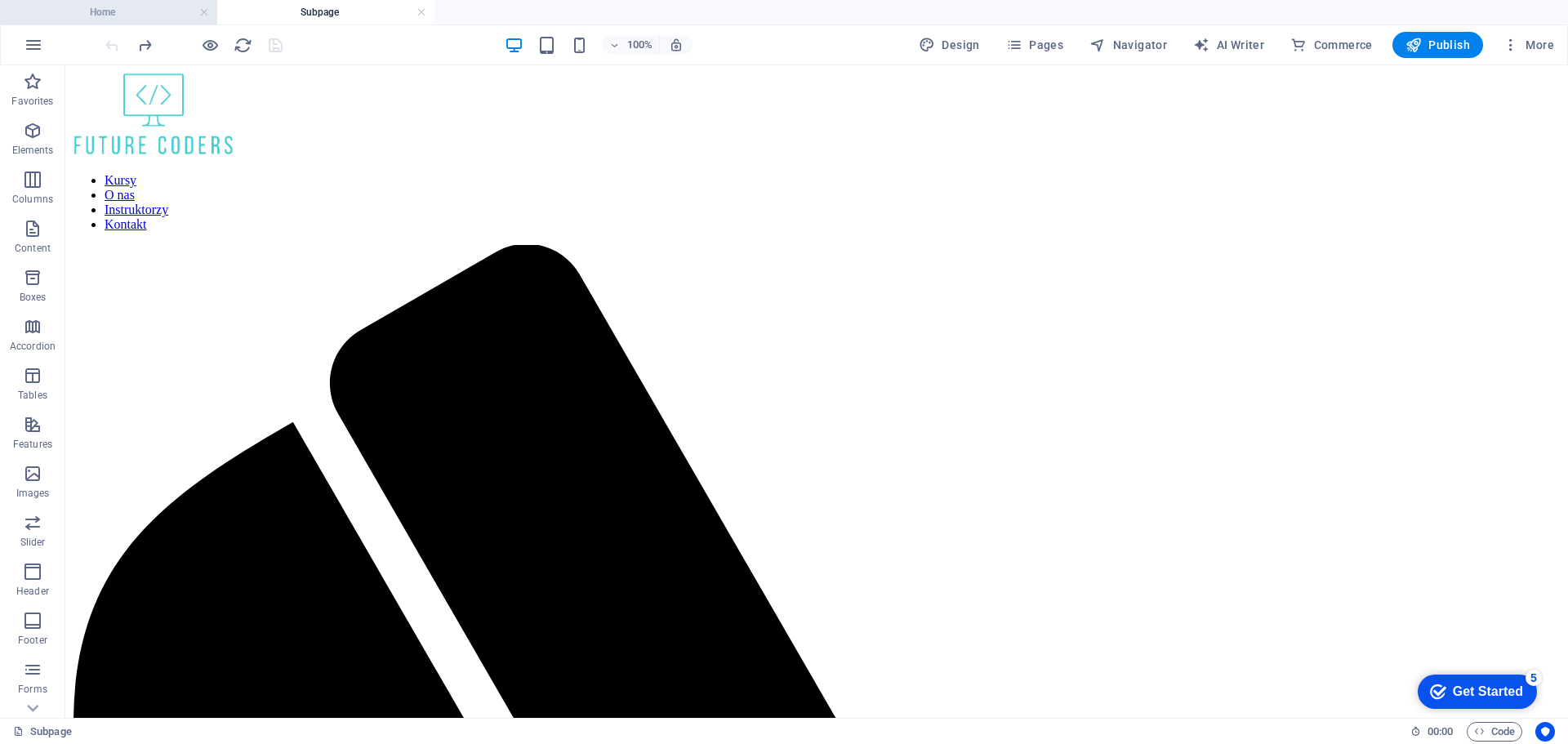
click at [134, 10] on h4 "Home" at bounding box center [108, 12] width 217 height 18
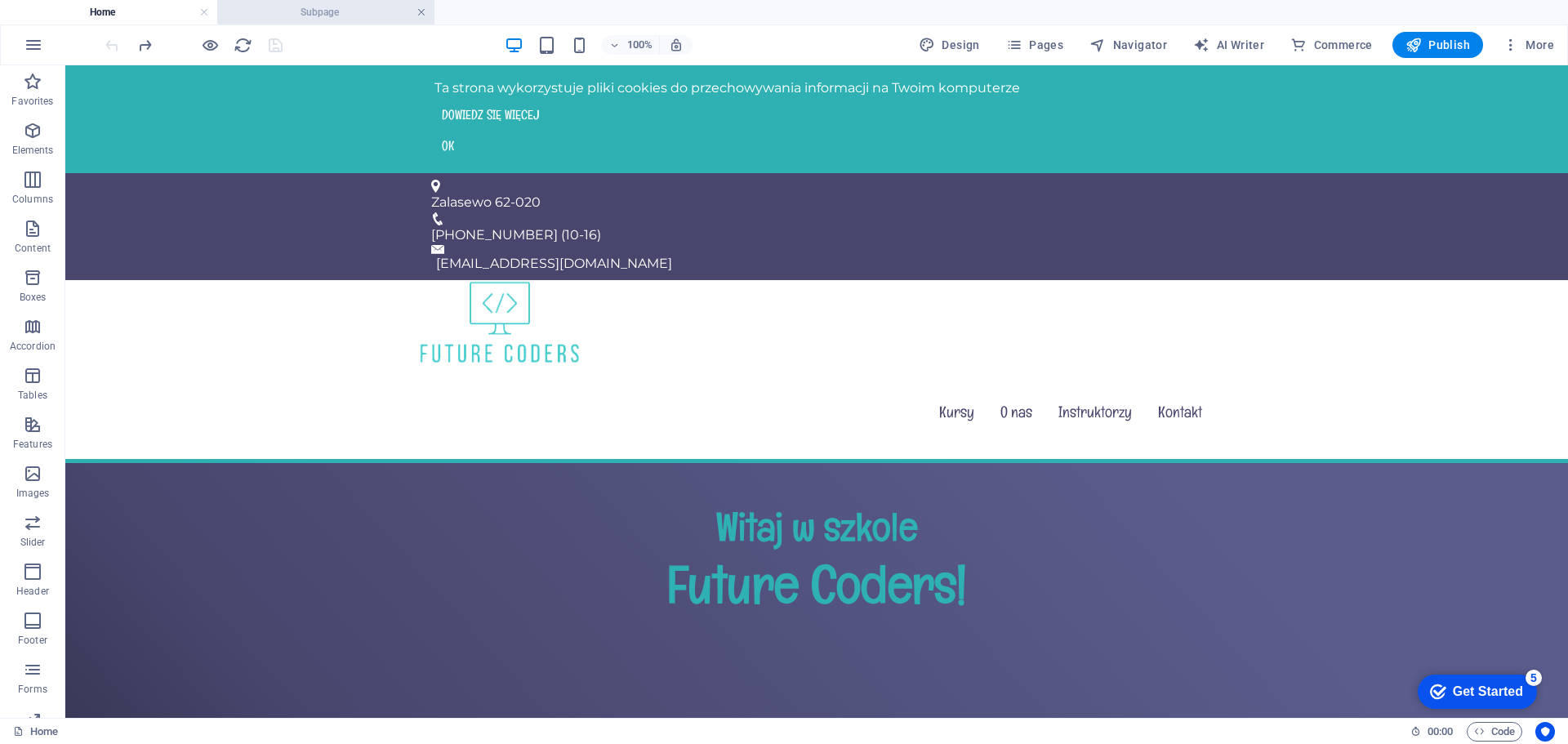
click at [417, 13] on link at bounding box center [421, 12] width 10 height 16
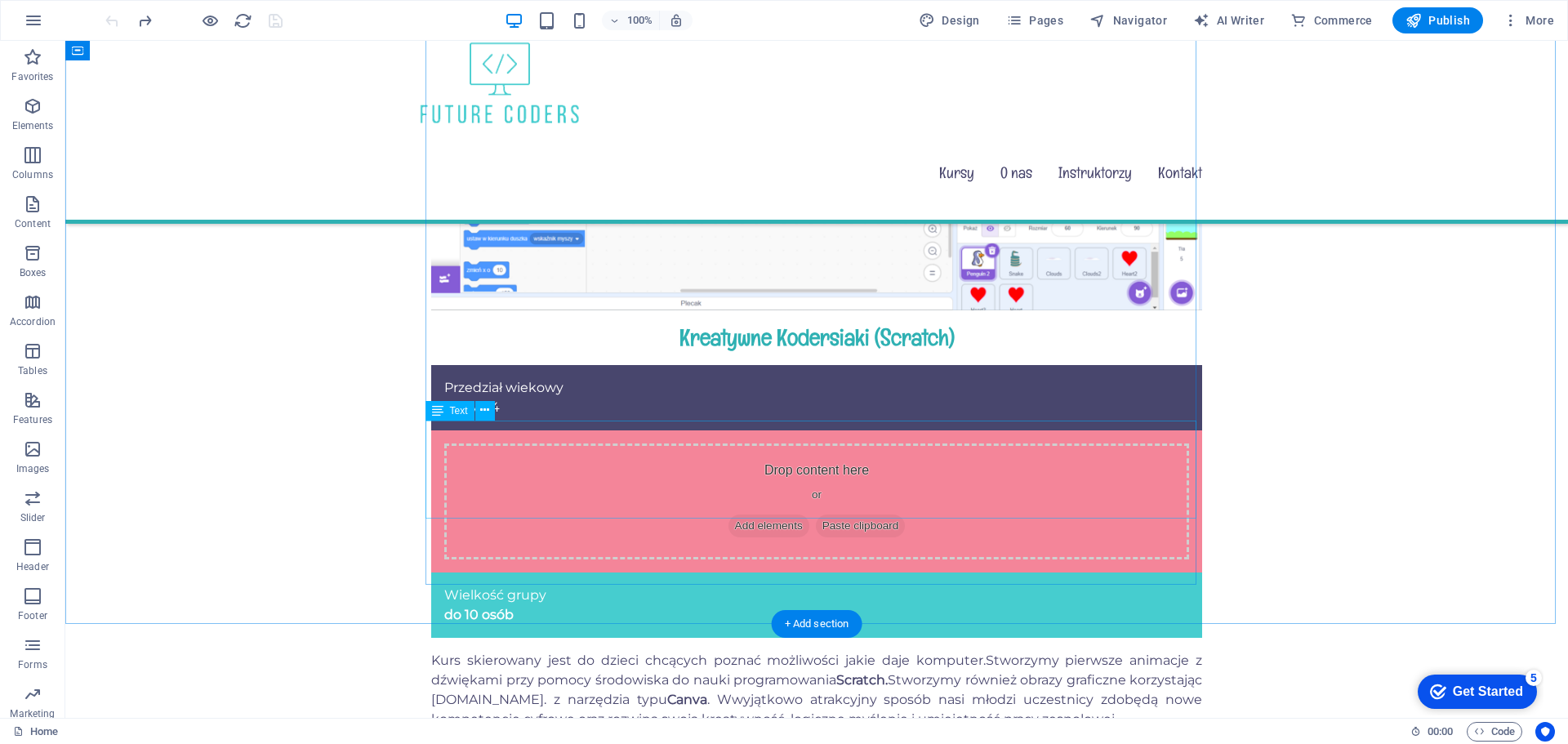
scroll to position [956, 0]
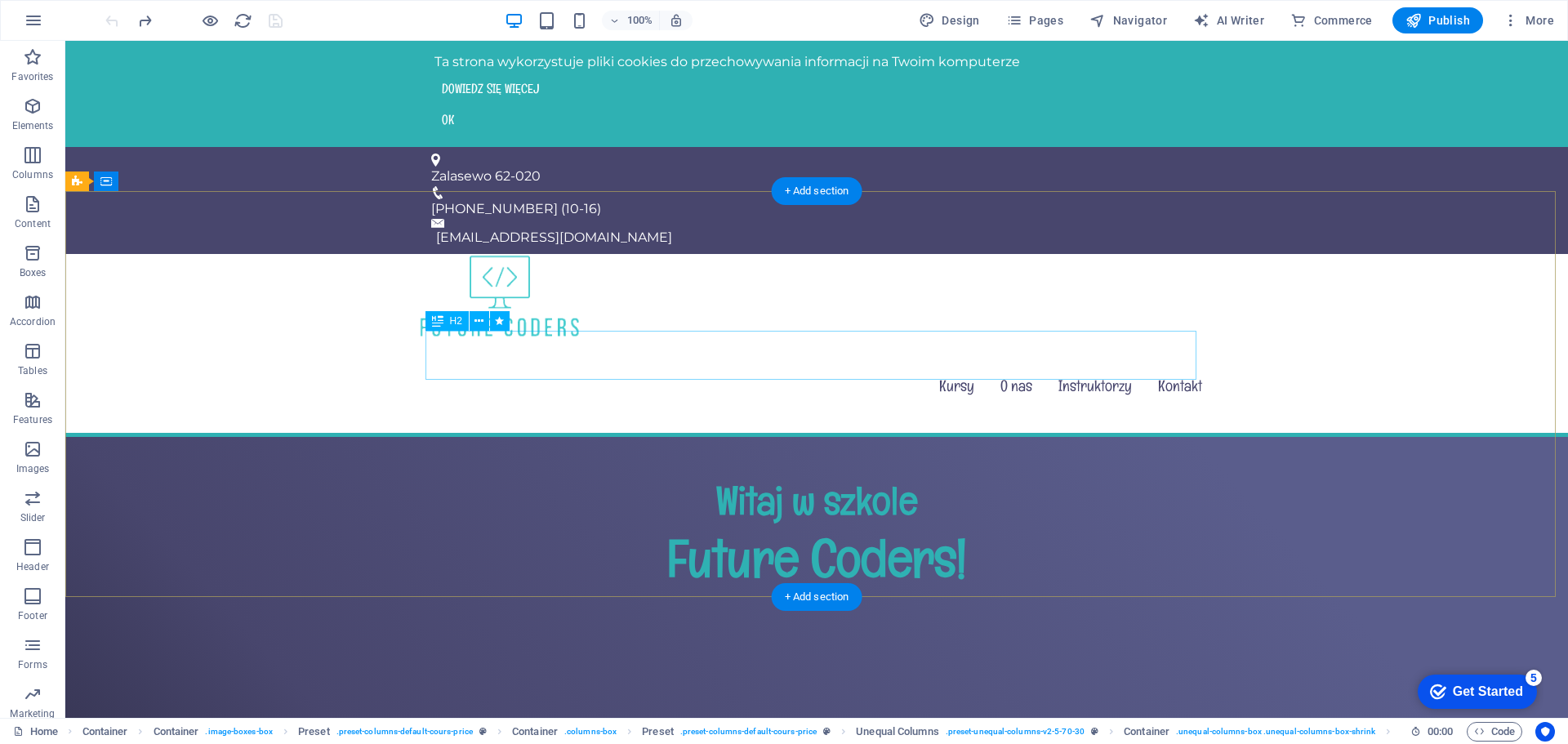
scroll to position [0, 0]
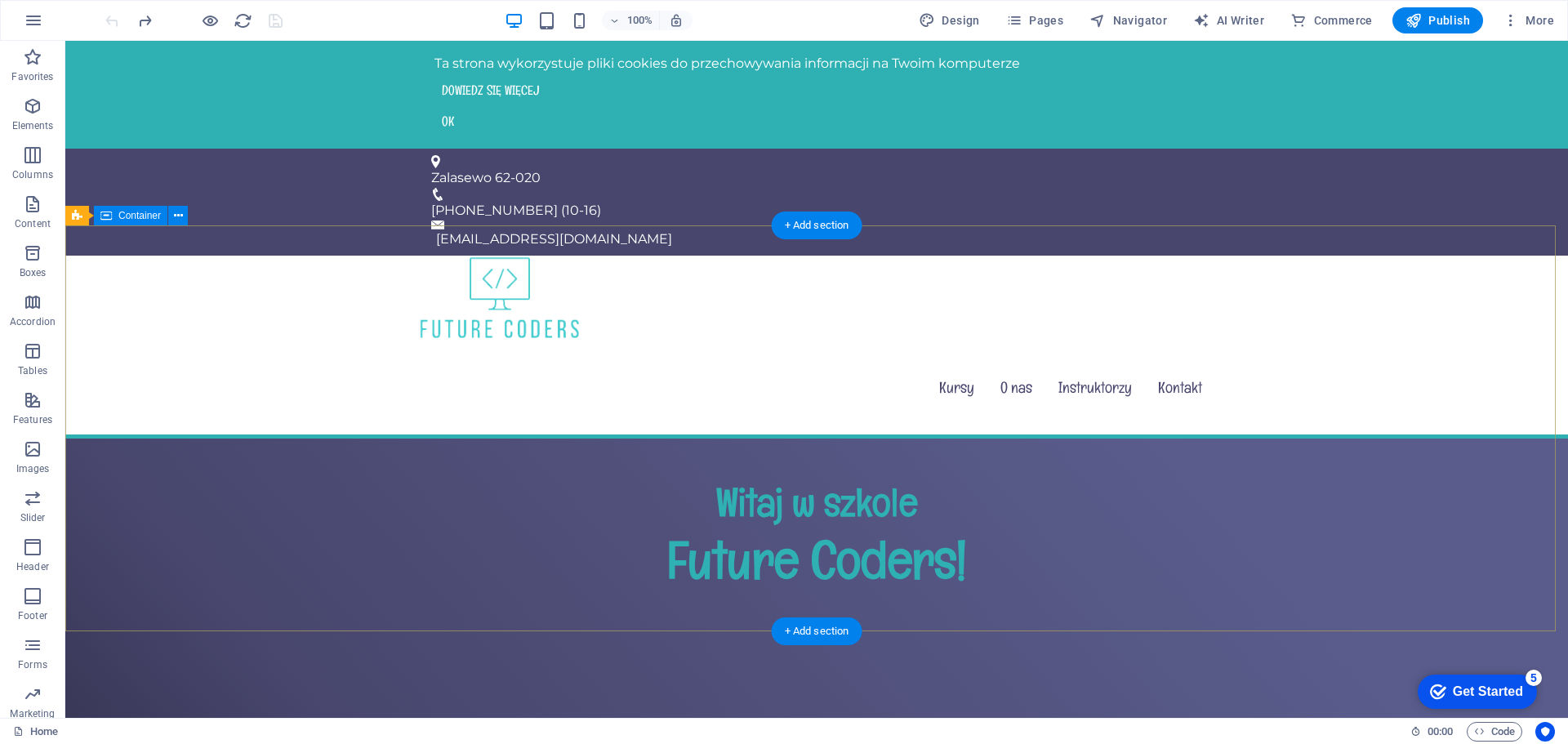
click at [818, 519] on div "Witaj w szkole Future Coders!" at bounding box center [817, 541] width 1503 height 205
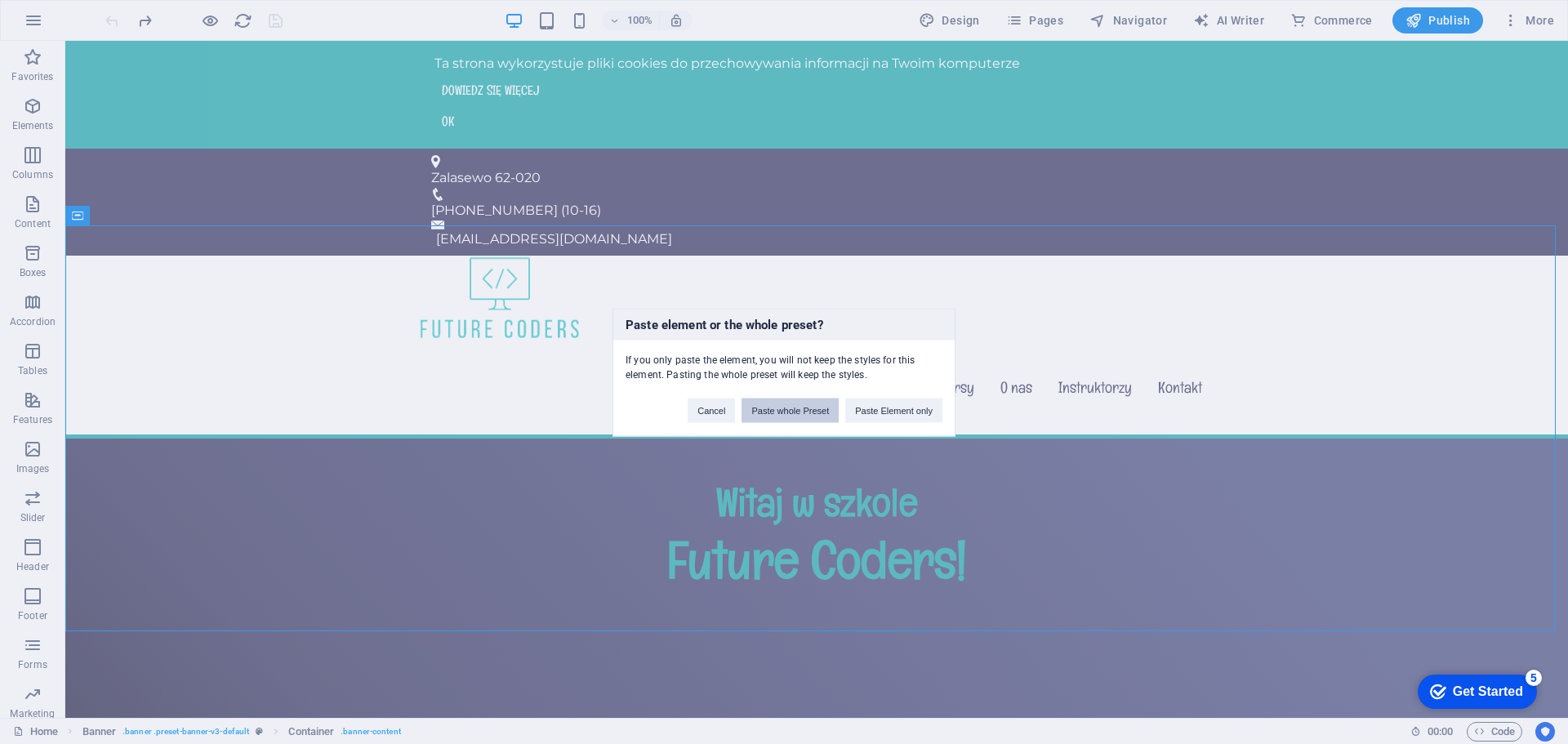
click at [797, 416] on button "Paste whole Preset" at bounding box center [791, 410] width 97 height 24
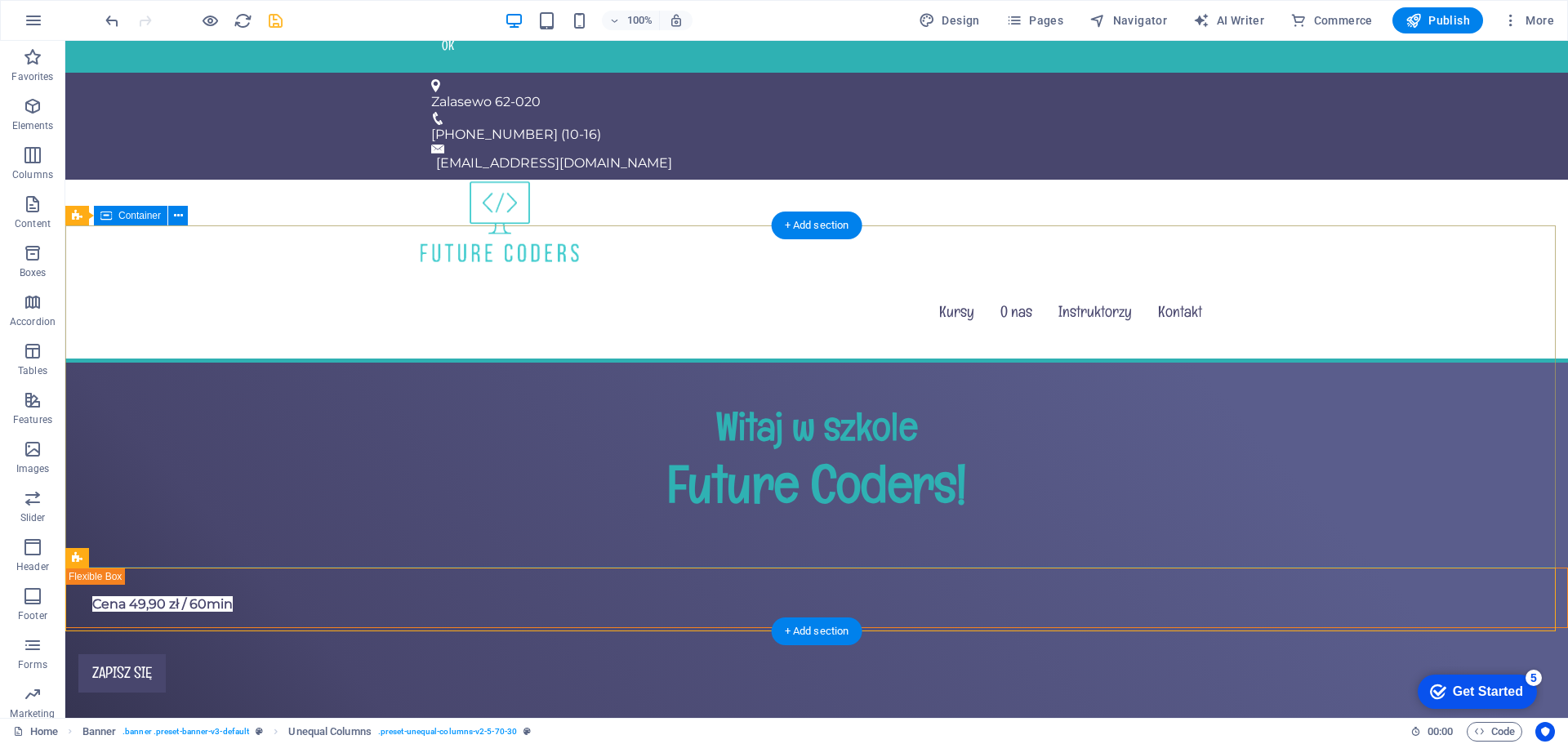
scroll to position [163, 0]
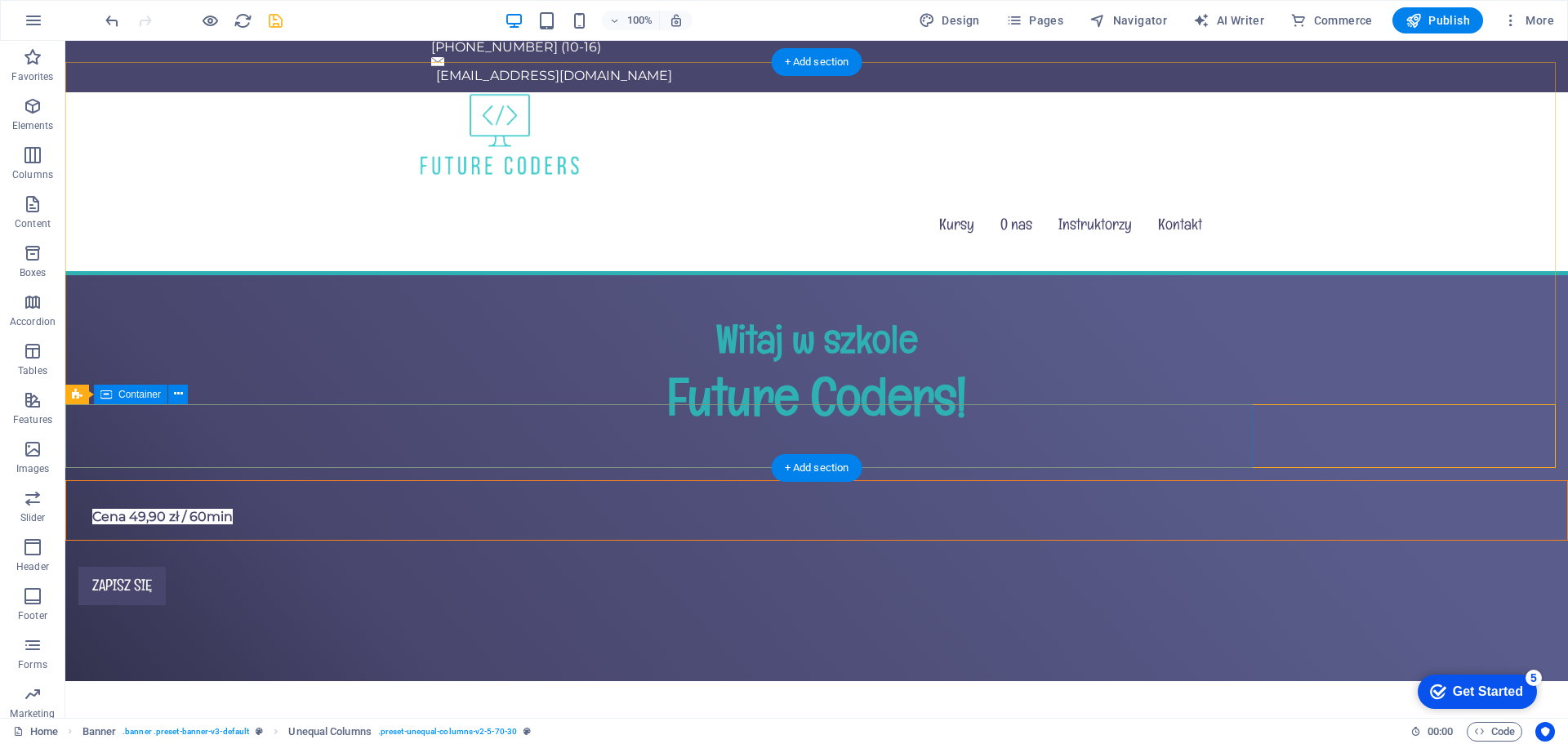
click at [648, 480] on div "Cena 49,90 zł / 60min" at bounding box center [817, 510] width 1503 height 61
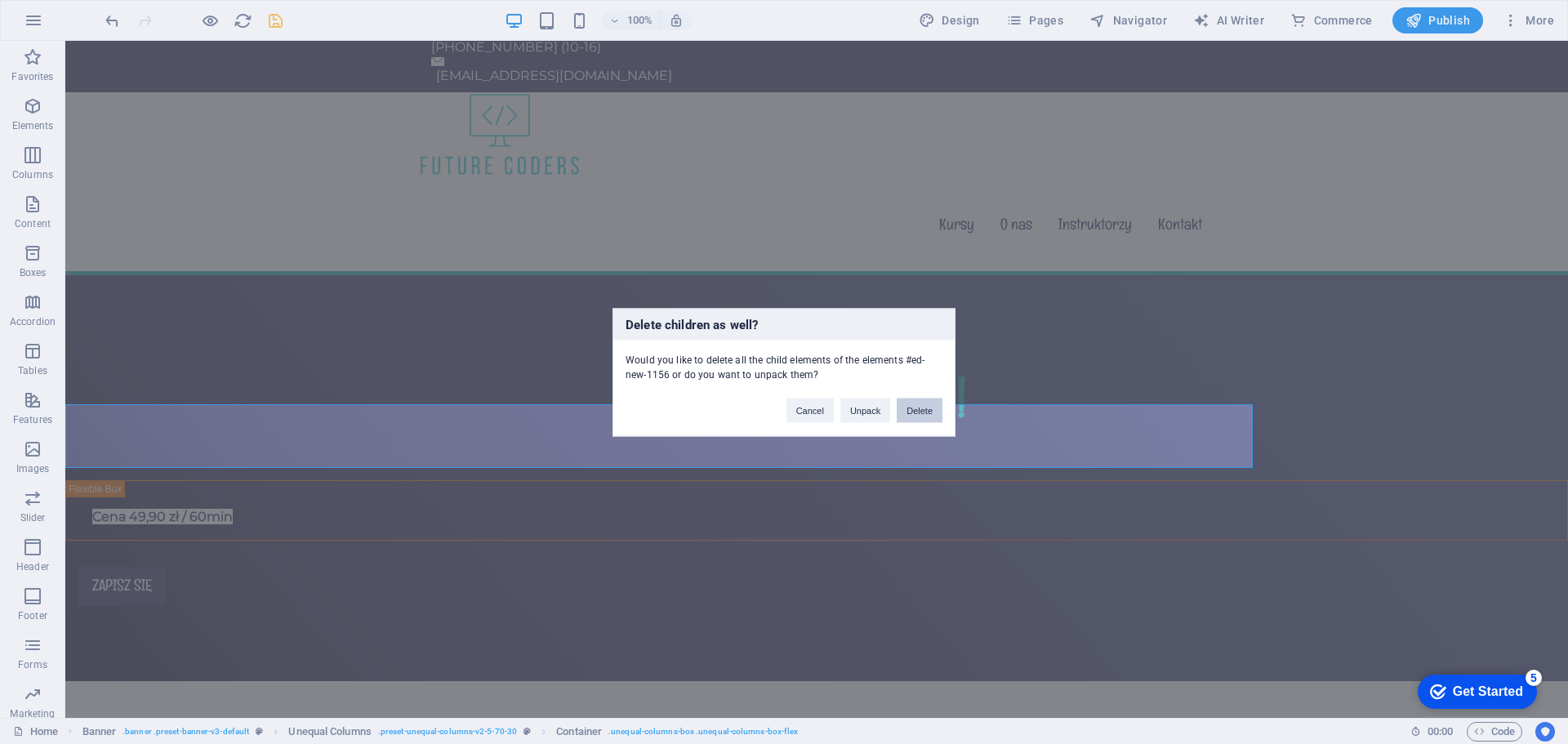
click at [917, 404] on button "Delete" at bounding box center [919, 410] width 46 height 24
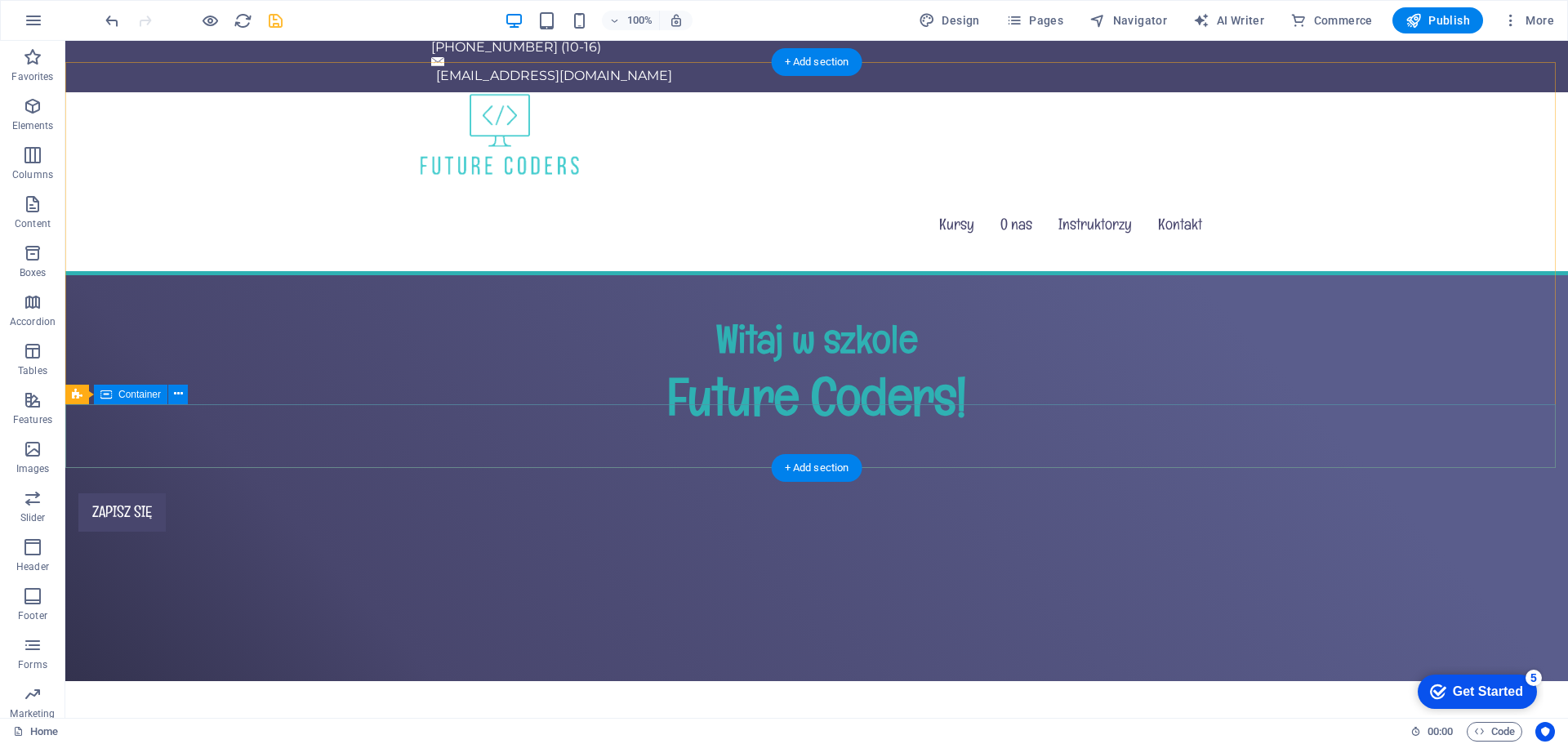
click at [658, 480] on div "Zapisz się" at bounding box center [817, 512] width 1503 height 64
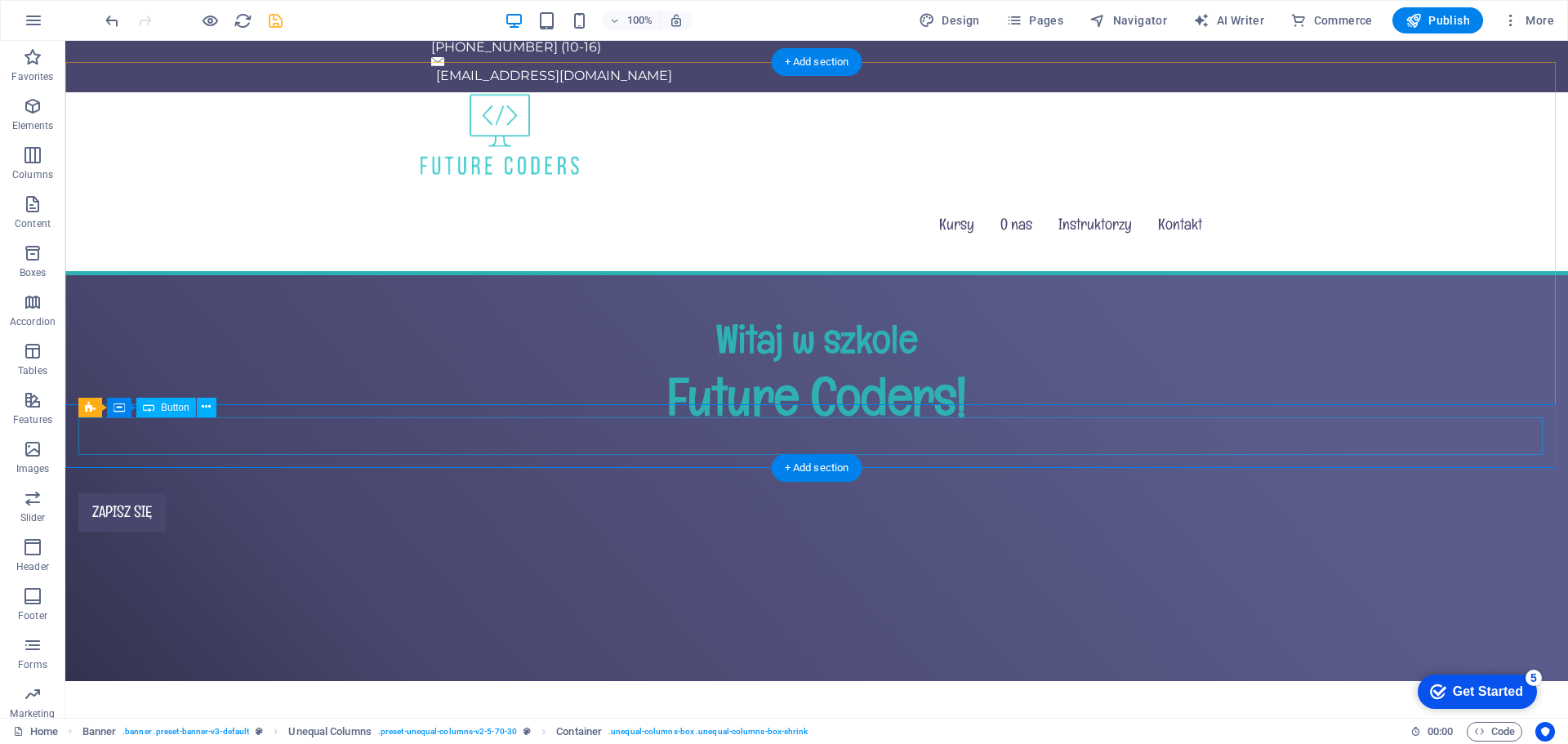
click at [655, 494] on div "Zapisz się" at bounding box center [817, 512] width 1477 height 38
click at [804, 319] on div "Witaj w szkole Future Coders!" at bounding box center [817, 378] width 1503 height 205
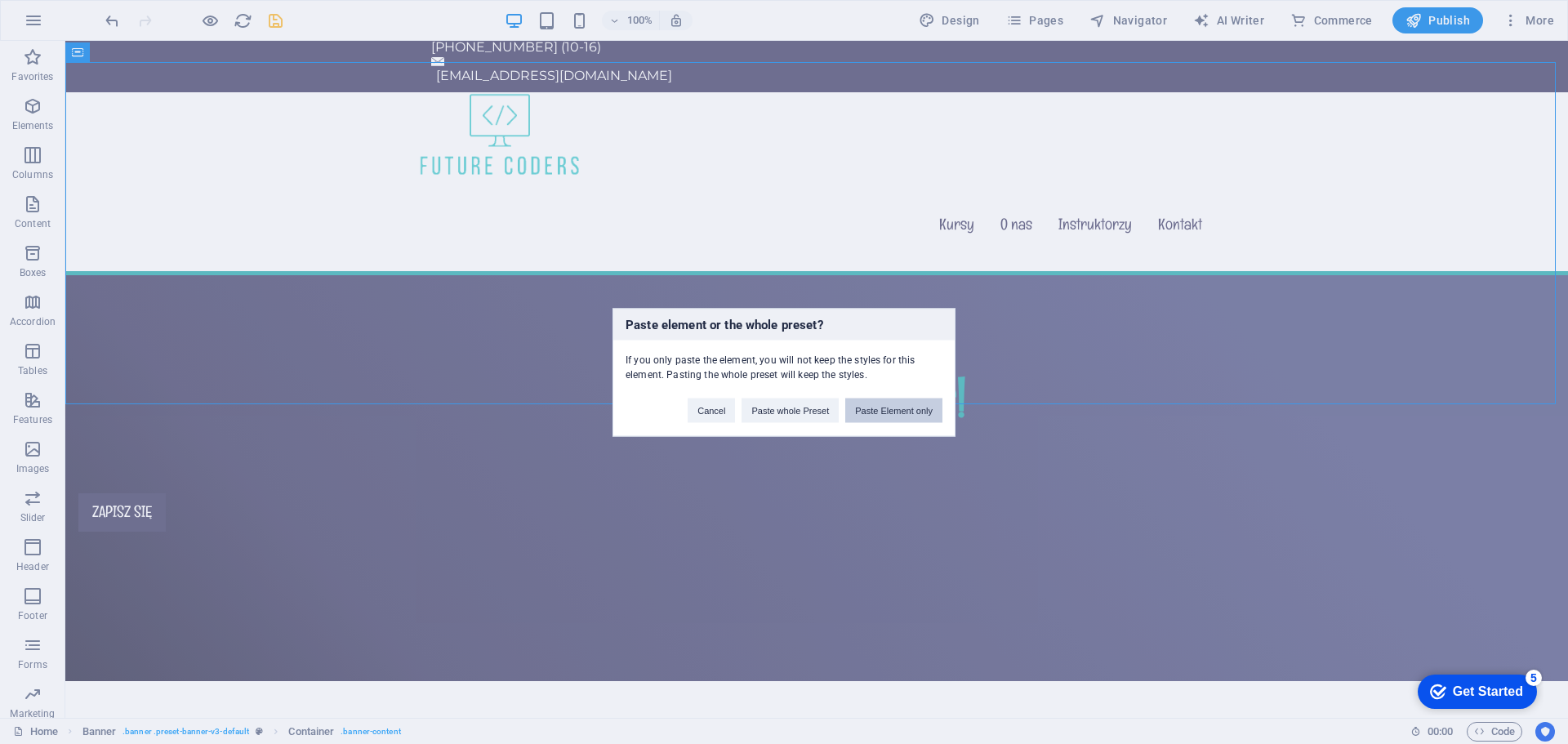
click at [875, 413] on button "Paste Element only" at bounding box center [894, 410] width 97 height 24
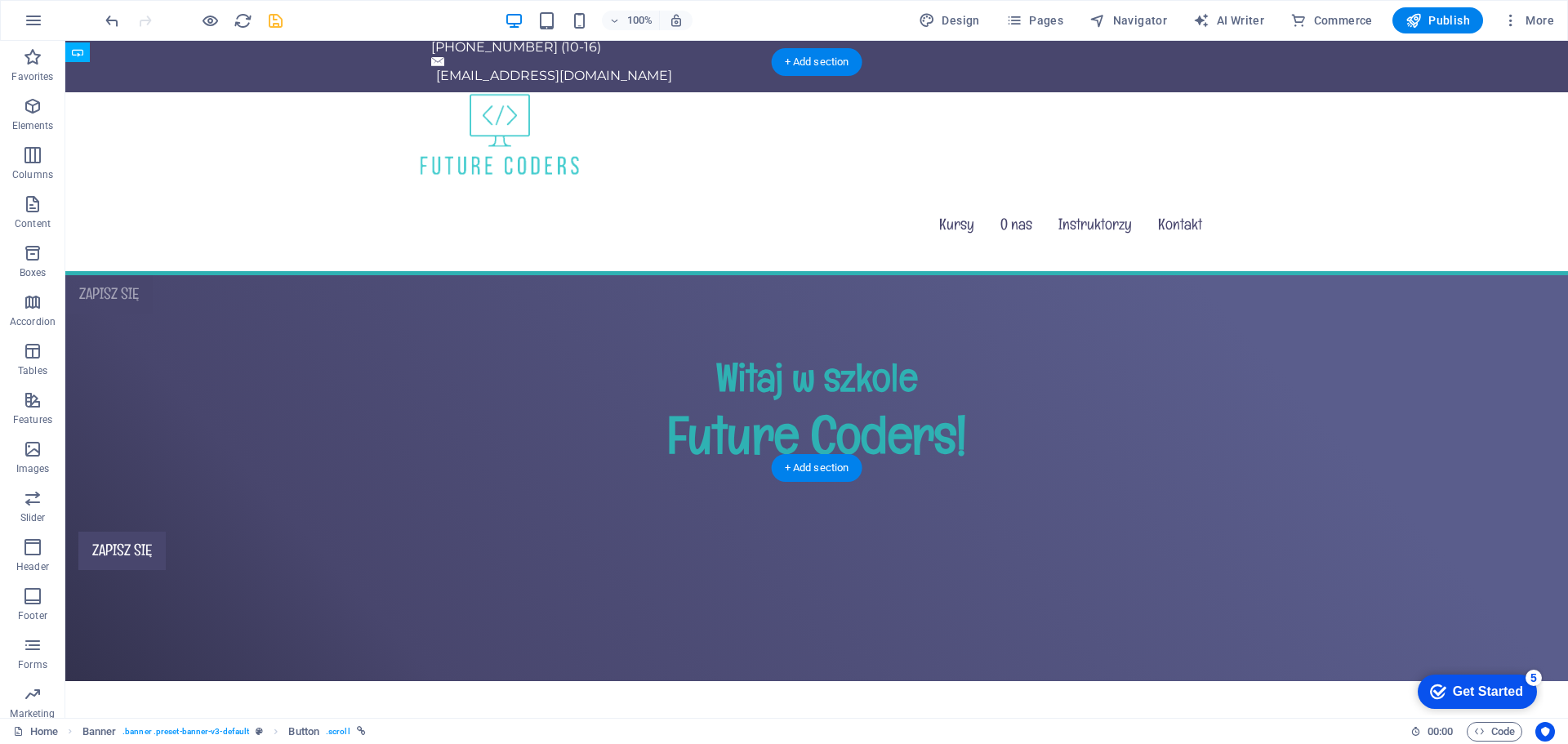
drag, startPoint x: 124, startPoint y: 385, endPoint x: 775, endPoint y: 336, distance: 652.8
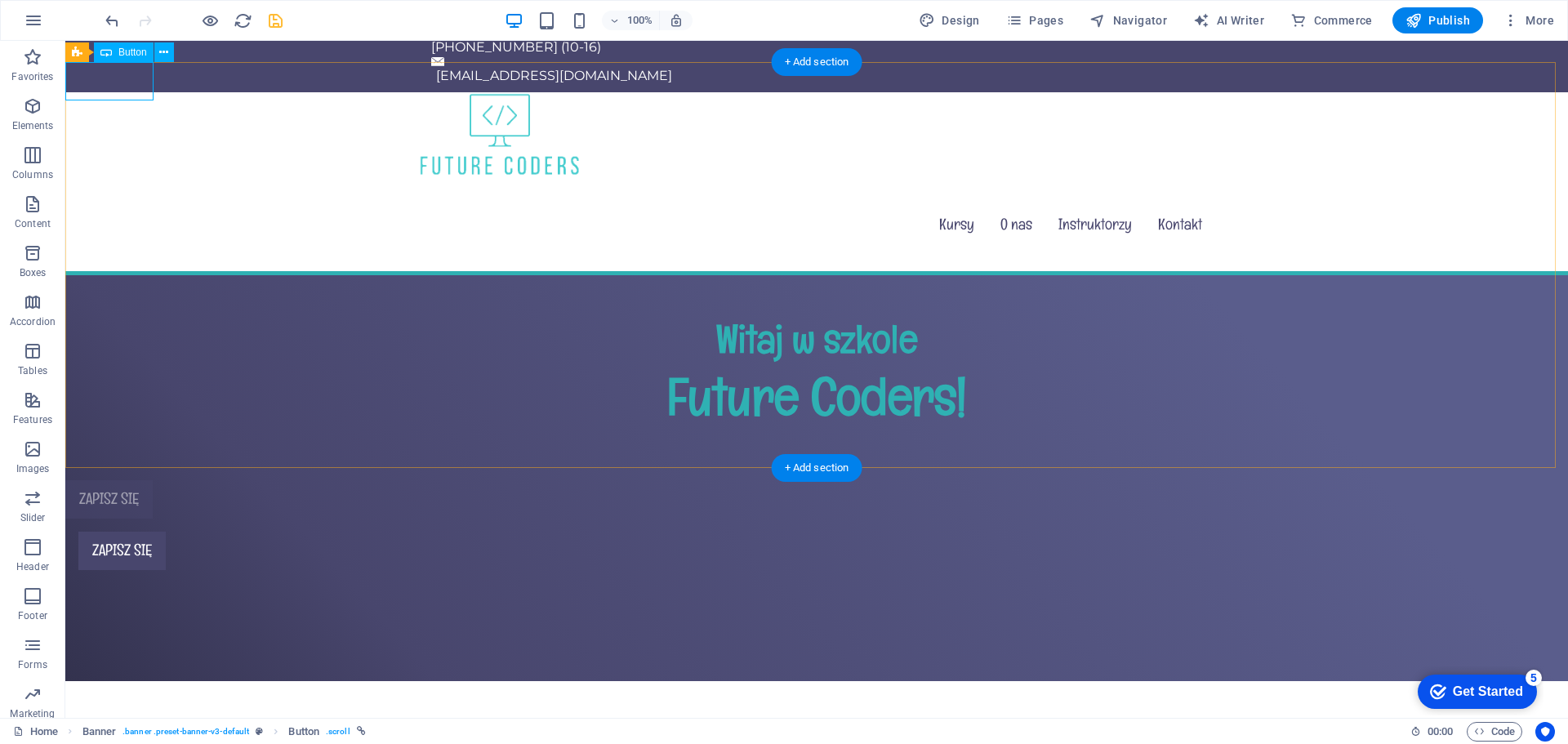
scroll to position [139, 0]
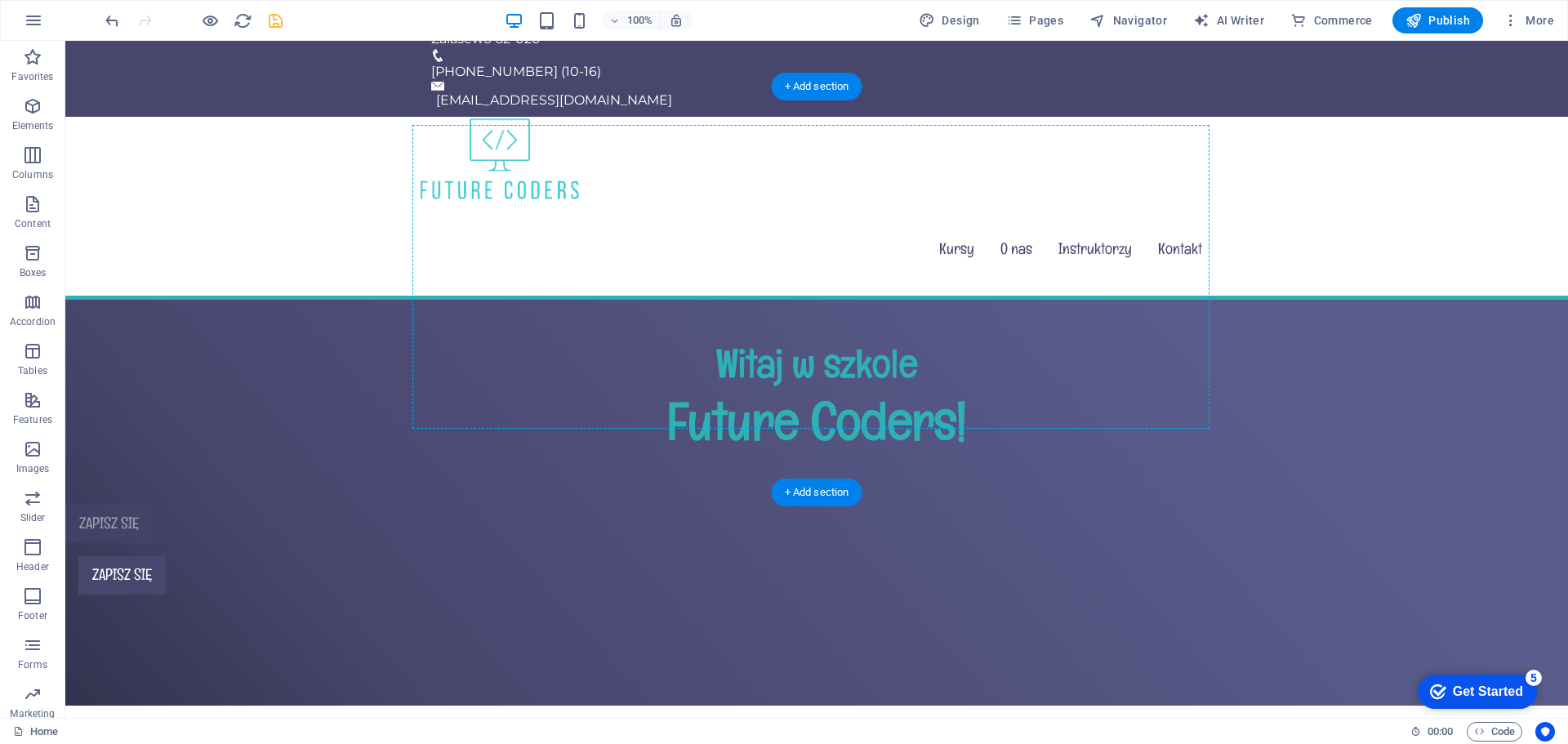
drag, startPoint x: 96, startPoint y: 82, endPoint x: 779, endPoint y: 338, distance: 729.4
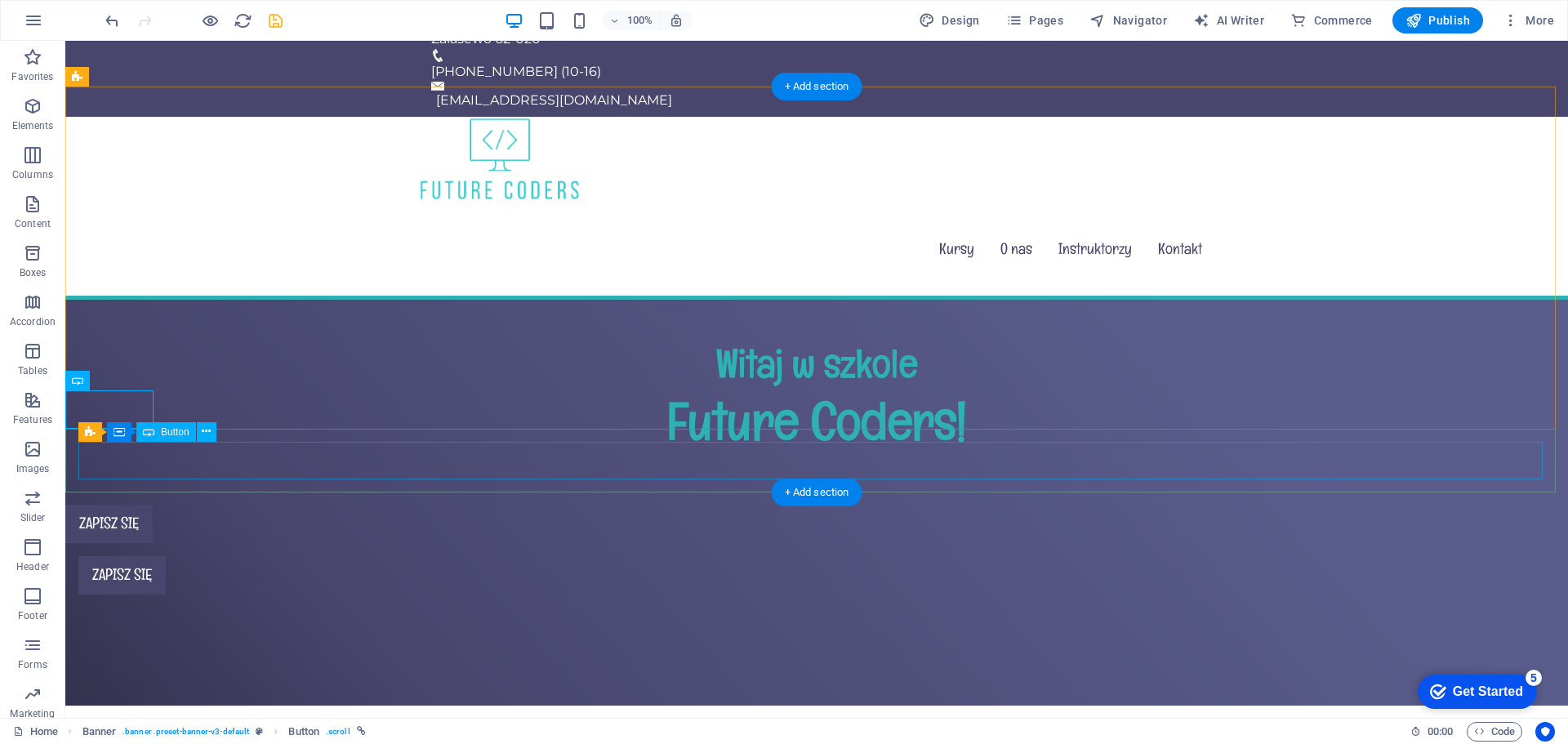
click at [141, 556] on div "Zapisz się" at bounding box center [817, 575] width 1477 height 38
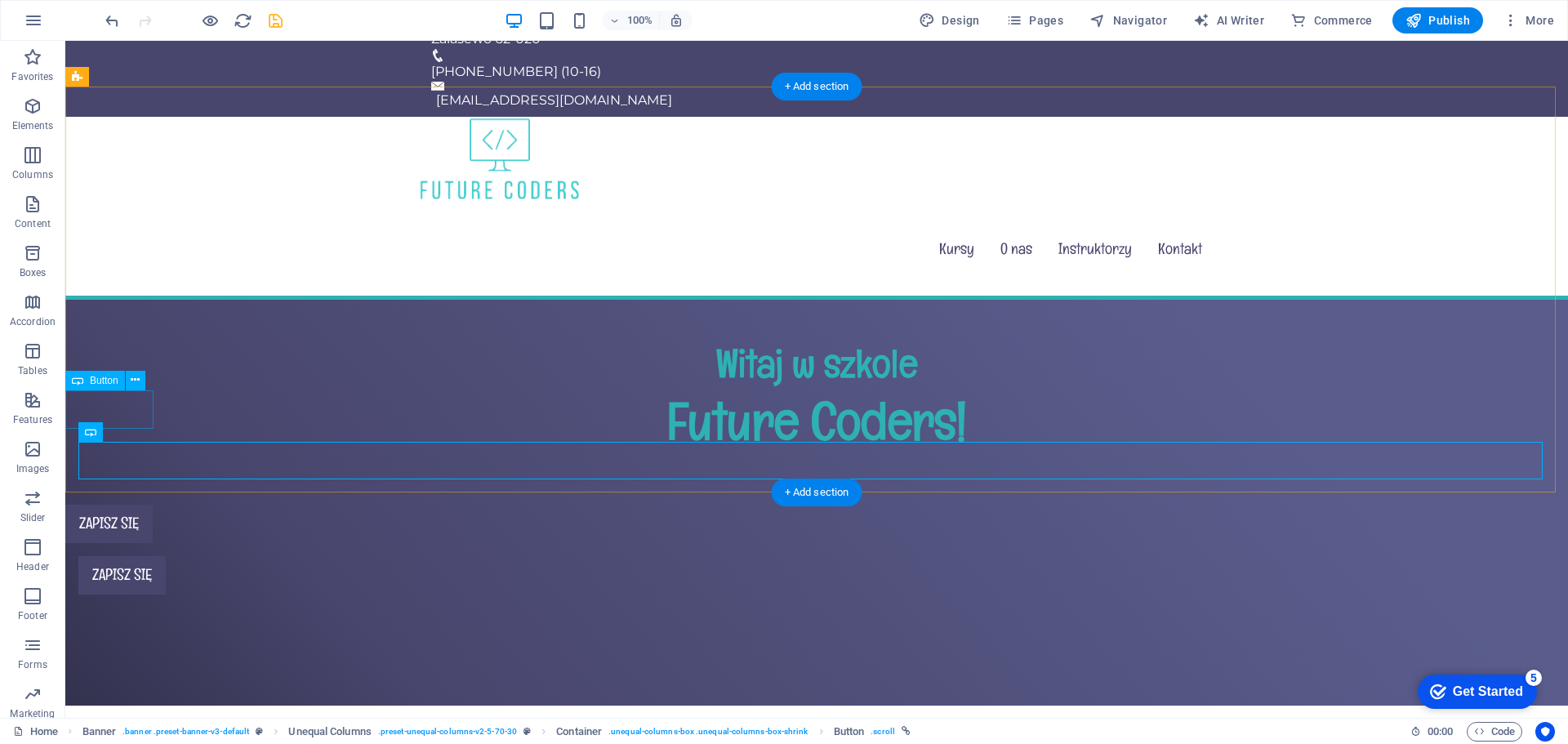
click at [125, 505] on div "Zapisz się" at bounding box center [817, 523] width 1503 height 38
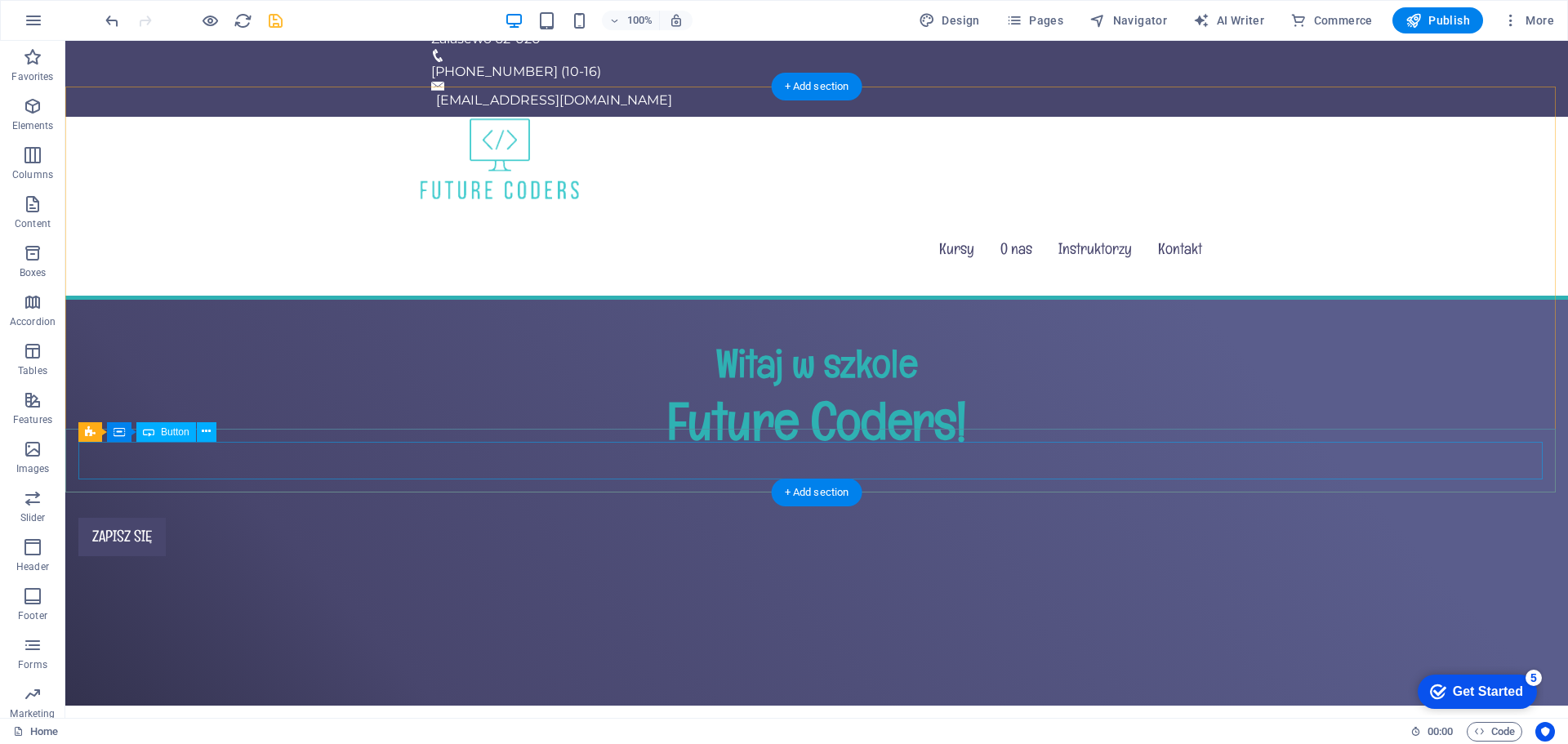
click at [134, 518] on div "Zapisz się" at bounding box center [817, 536] width 1477 height 38
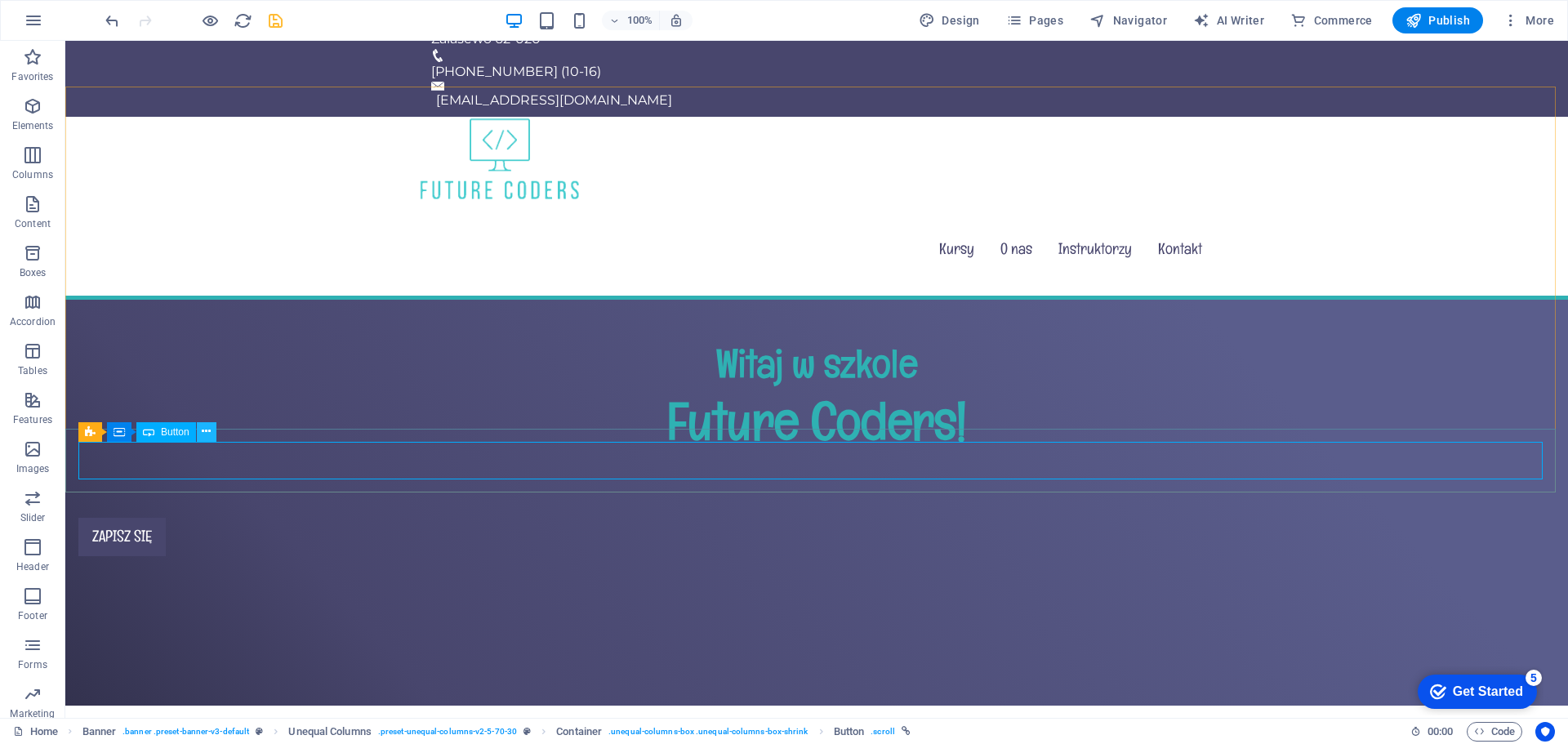
click at [210, 434] on icon at bounding box center [207, 431] width 9 height 17
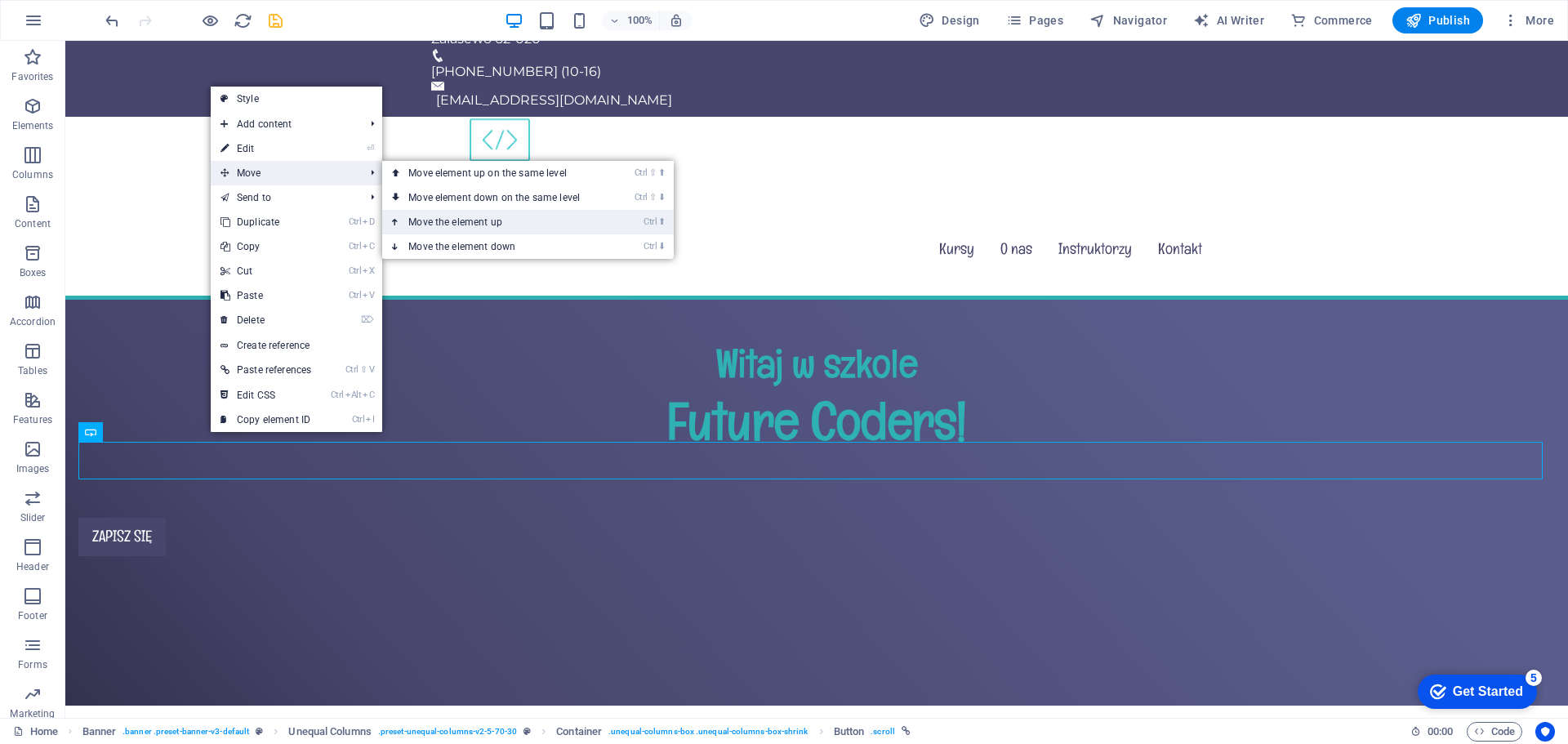
click at [470, 223] on link "Ctrl ⬆ Move the element up" at bounding box center [497, 222] width 230 height 24
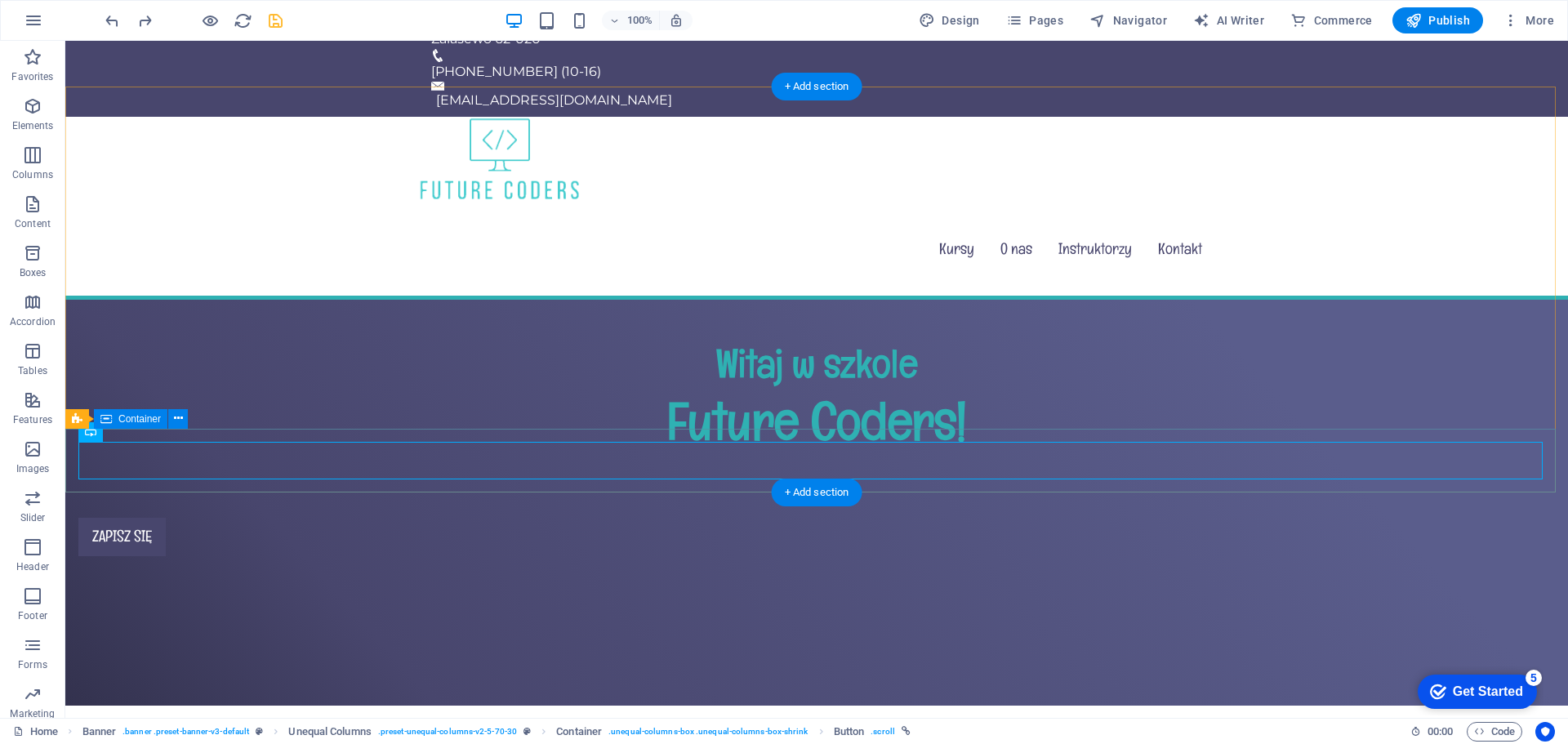
click at [396, 505] on div "Zapisz się" at bounding box center [817, 536] width 1503 height 64
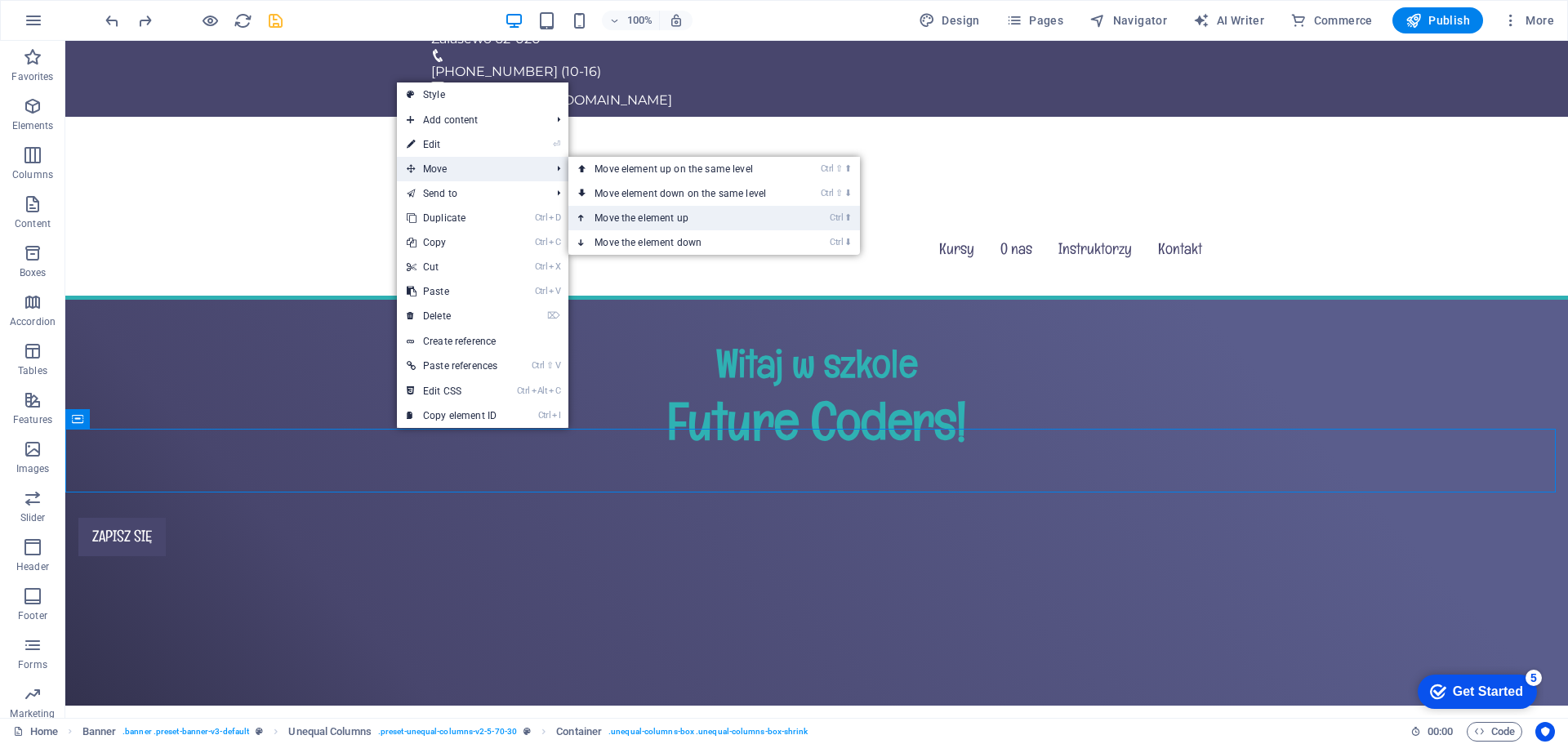
click at [629, 220] on link "Ctrl ⬆ Move the element up" at bounding box center [683, 218] width 230 height 24
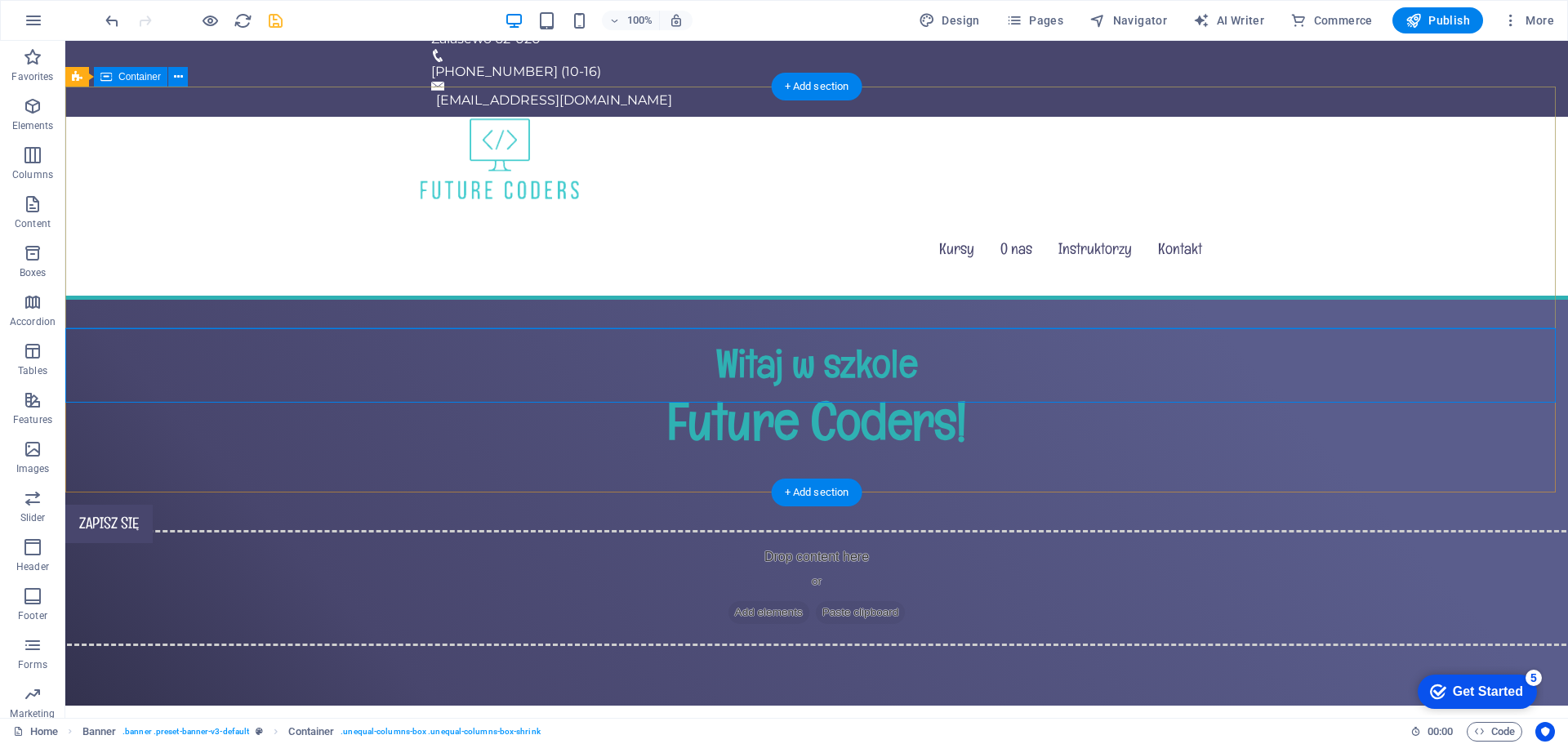
click at [378, 300] on div "Witaj w szkole Future Coders!" at bounding box center [817, 402] width 1503 height 205
click at [316, 530] on div "Drop content here or Add elements Paste clipboard" at bounding box center [817, 588] width 1529 height 116
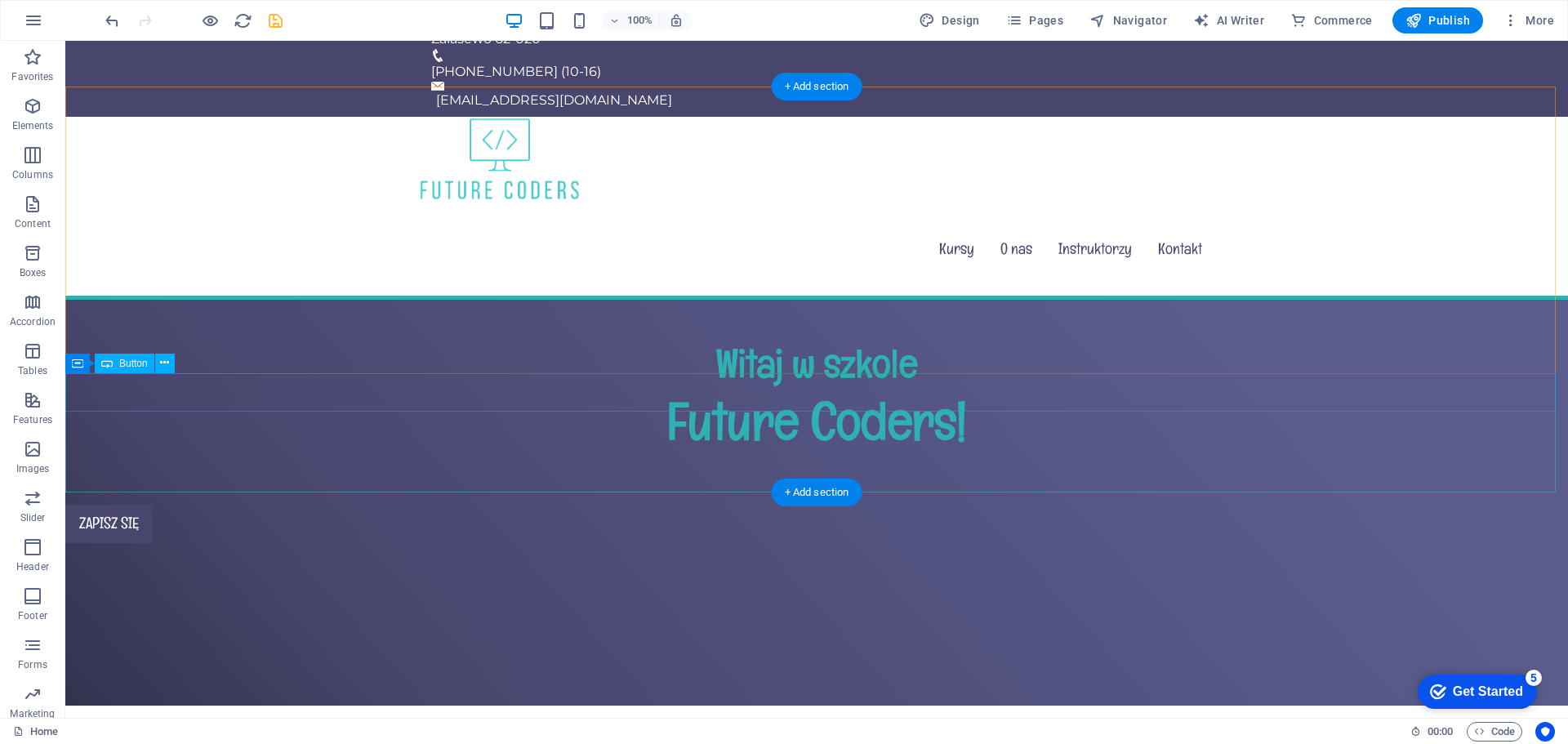
click at [195, 505] on div "Zapisz się" at bounding box center [817, 523] width 1503 height 38
click at [262, 505] on div "Zapisz się" at bounding box center [817, 523] width 1503 height 38
click at [316, 505] on div "Zapisz się" at bounding box center [817, 523] width 1503 height 38
click at [234, 505] on div "Zapisz się" at bounding box center [817, 523] width 1503 height 38
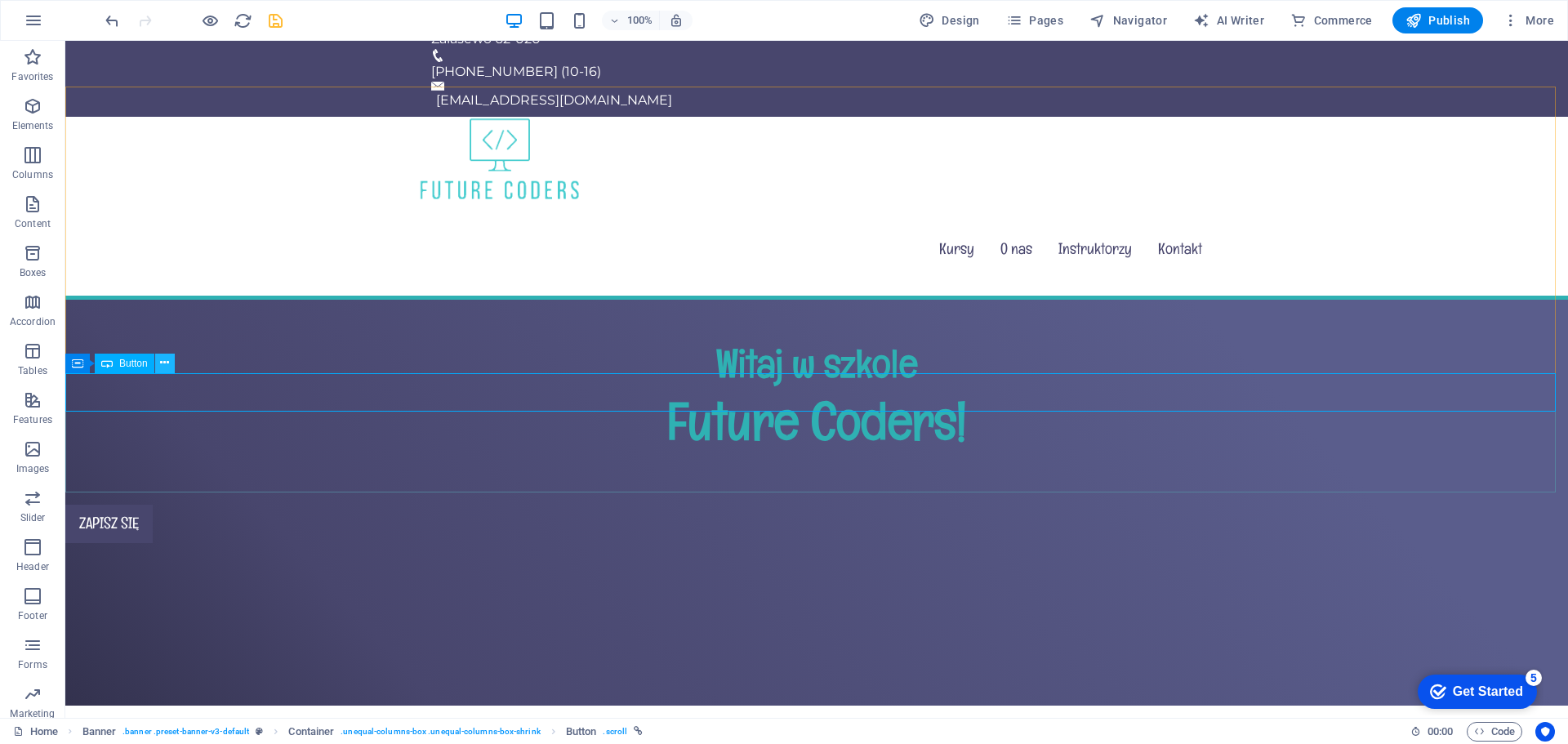
click at [170, 366] on button at bounding box center [165, 363] width 20 height 20
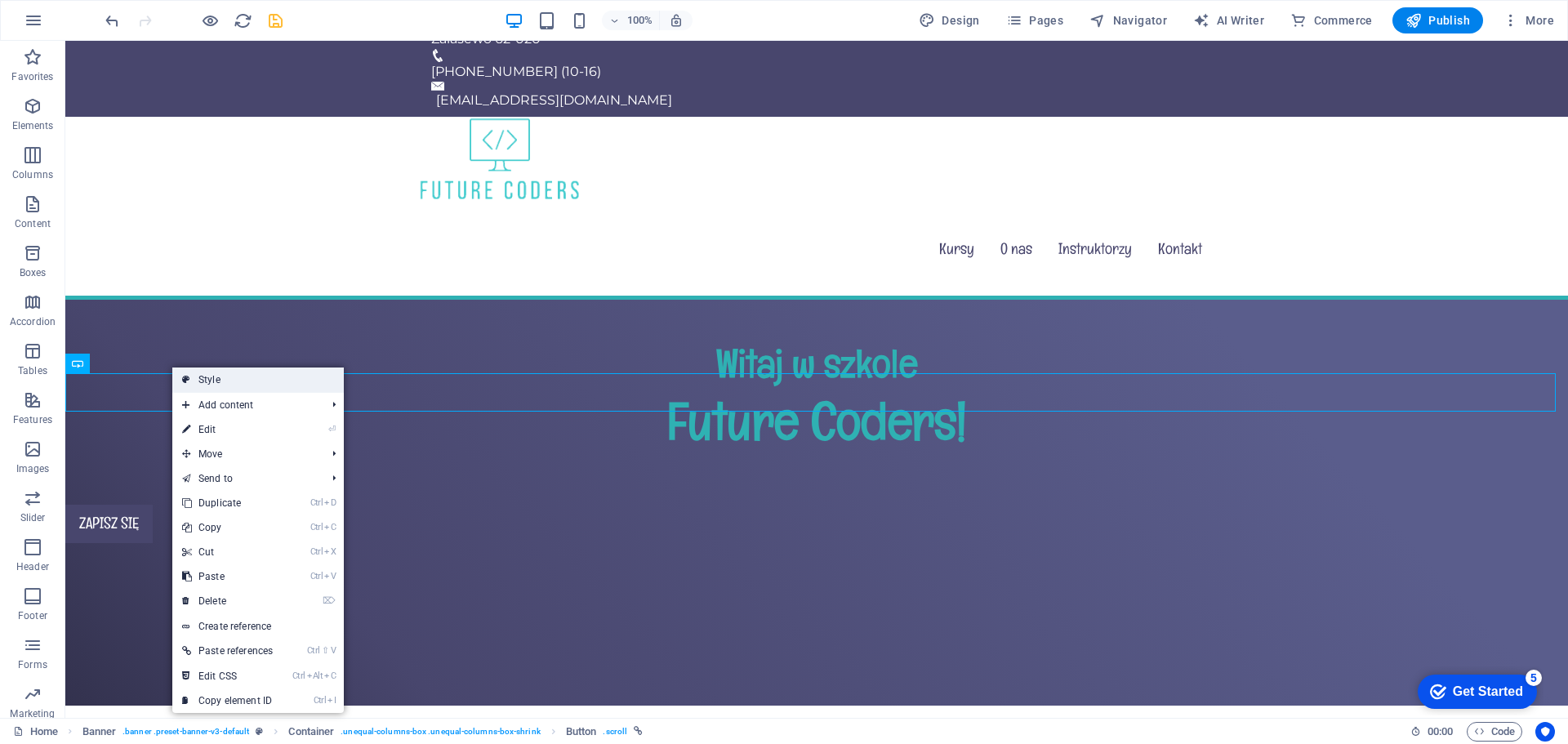
click at [196, 380] on link "Style" at bounding box center [258, 380] width 171 height 24
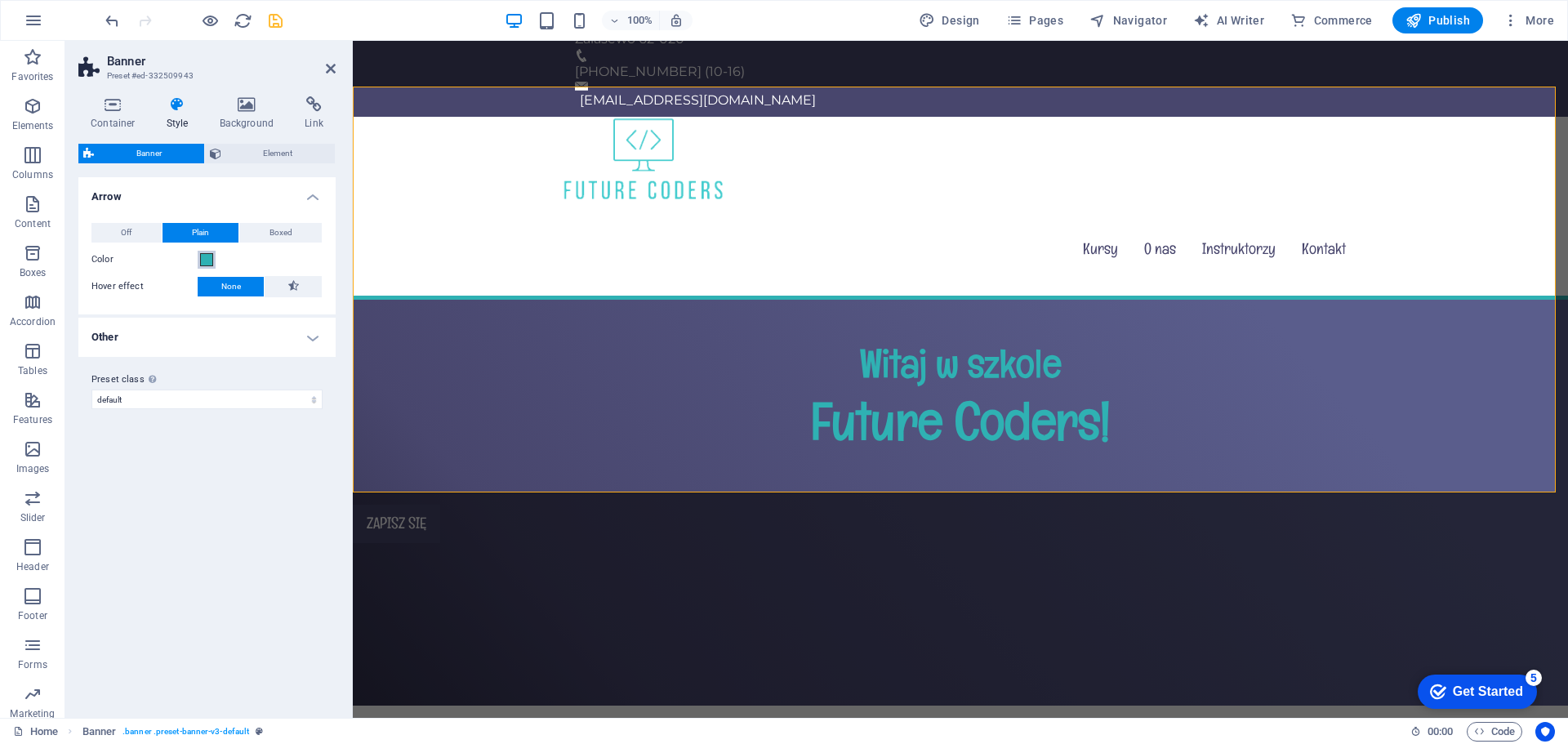
click at [206, 256] on span at bounding box center [207, 260] width 13 height 13
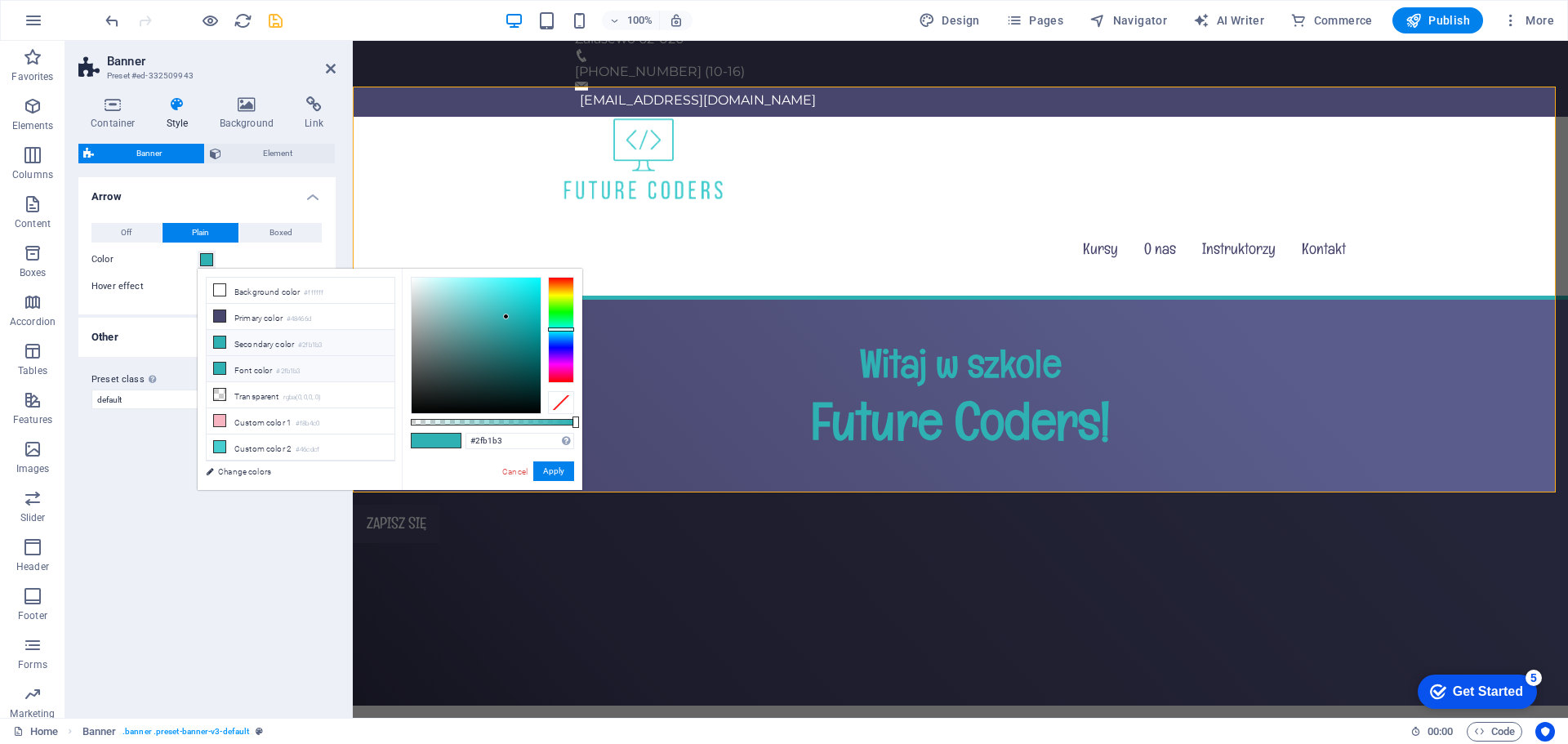
click at [252, 363] on li "Font color #2fb1b3" at bounding box center [301, 369] width 188 height 26
click at [269, 336] on li "Secondary color #2fb1b3" at bounding box center [301, 343] width 188 height 26
click at [218, 341] on icon at bounding box center [220, 342] width 11 height 11
click at [562, 464] on button "Apply" at bounding box center [554, 471] width 41 height 20
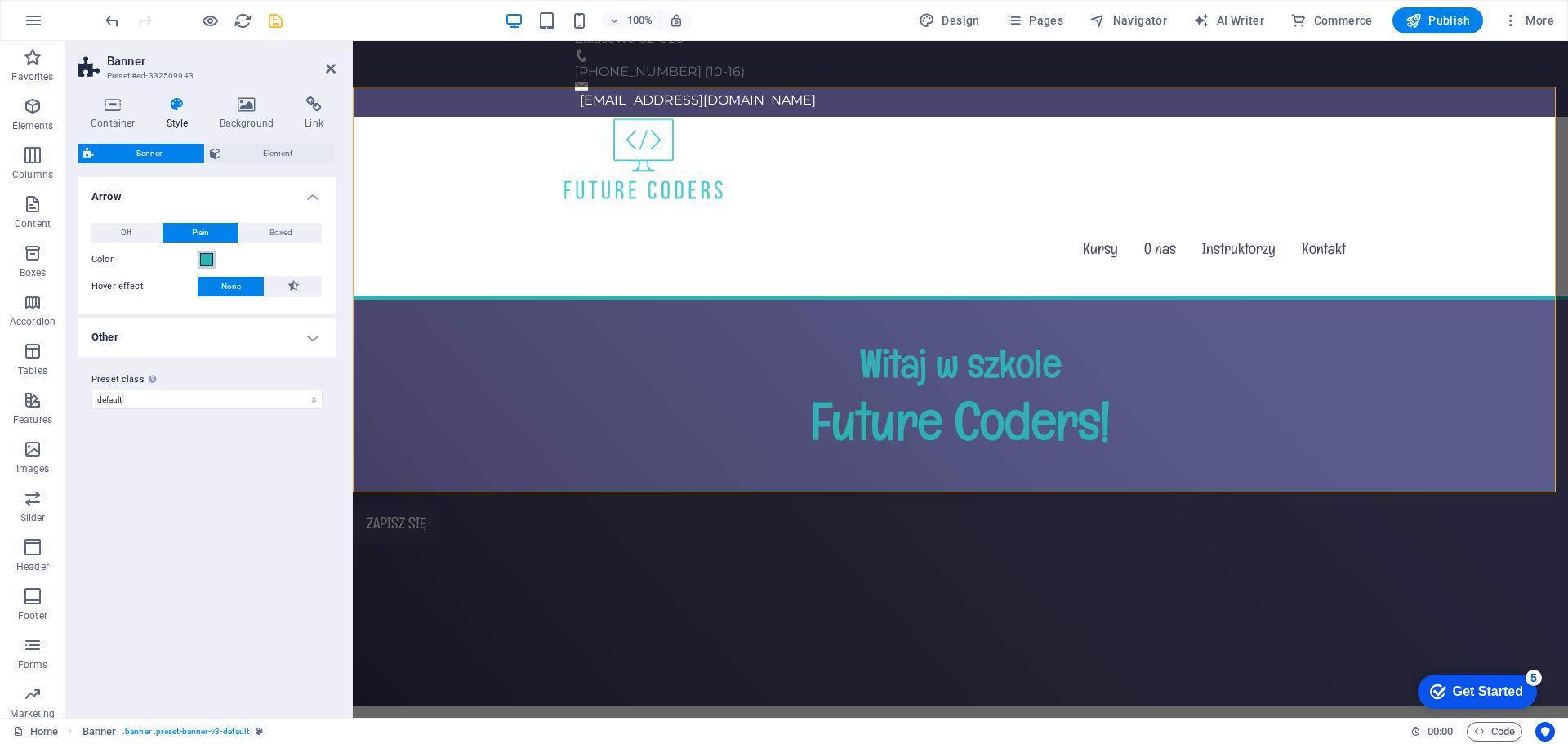
click at [202, 255] on span at bounding box center [207, 260] width 13 height 13
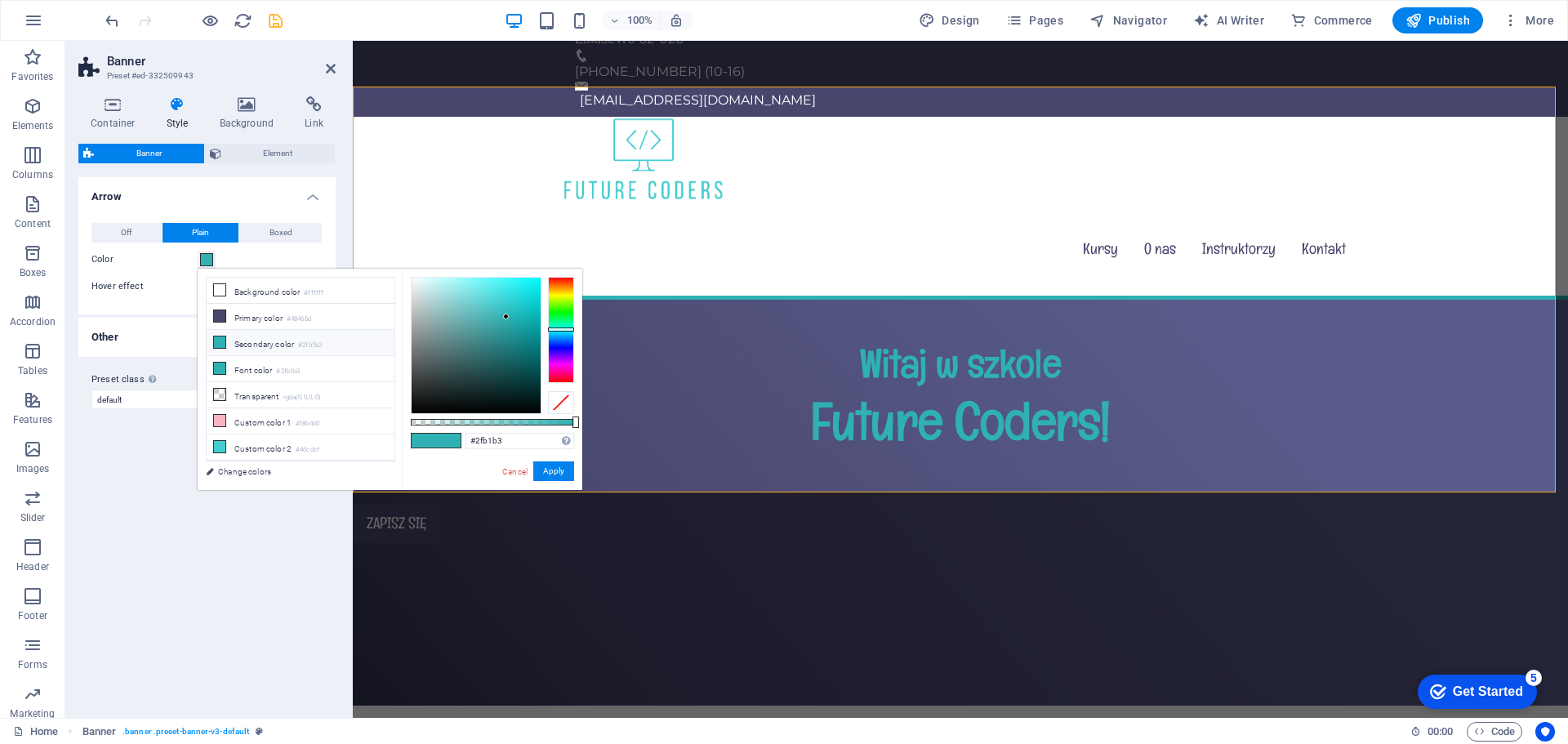
click at [223, 342] on icon at bounding box center [220, 342] width 11 height 11
click at [566, 470] on button "Apply" at bounding box center [554, 471] width 41 height 20
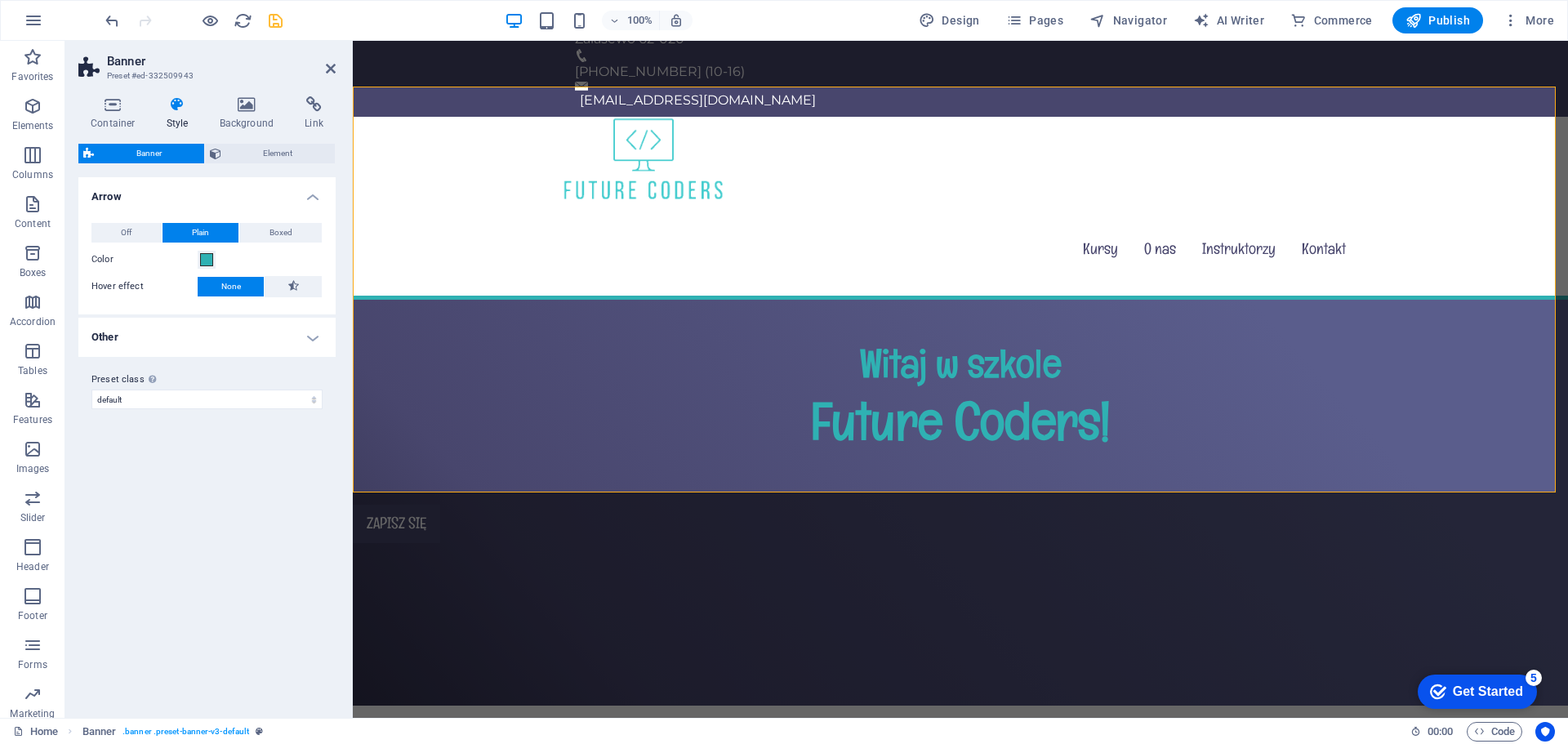
click at [225, 290] on span "None" at bounding box center [231, 286] width 20 height 20
click at [284, 295] on button at bounding box center [292, 287] width 57 height 21
click at [284, 239] on span "Boxed" at bounding box center [280, 232] width 23 height 20
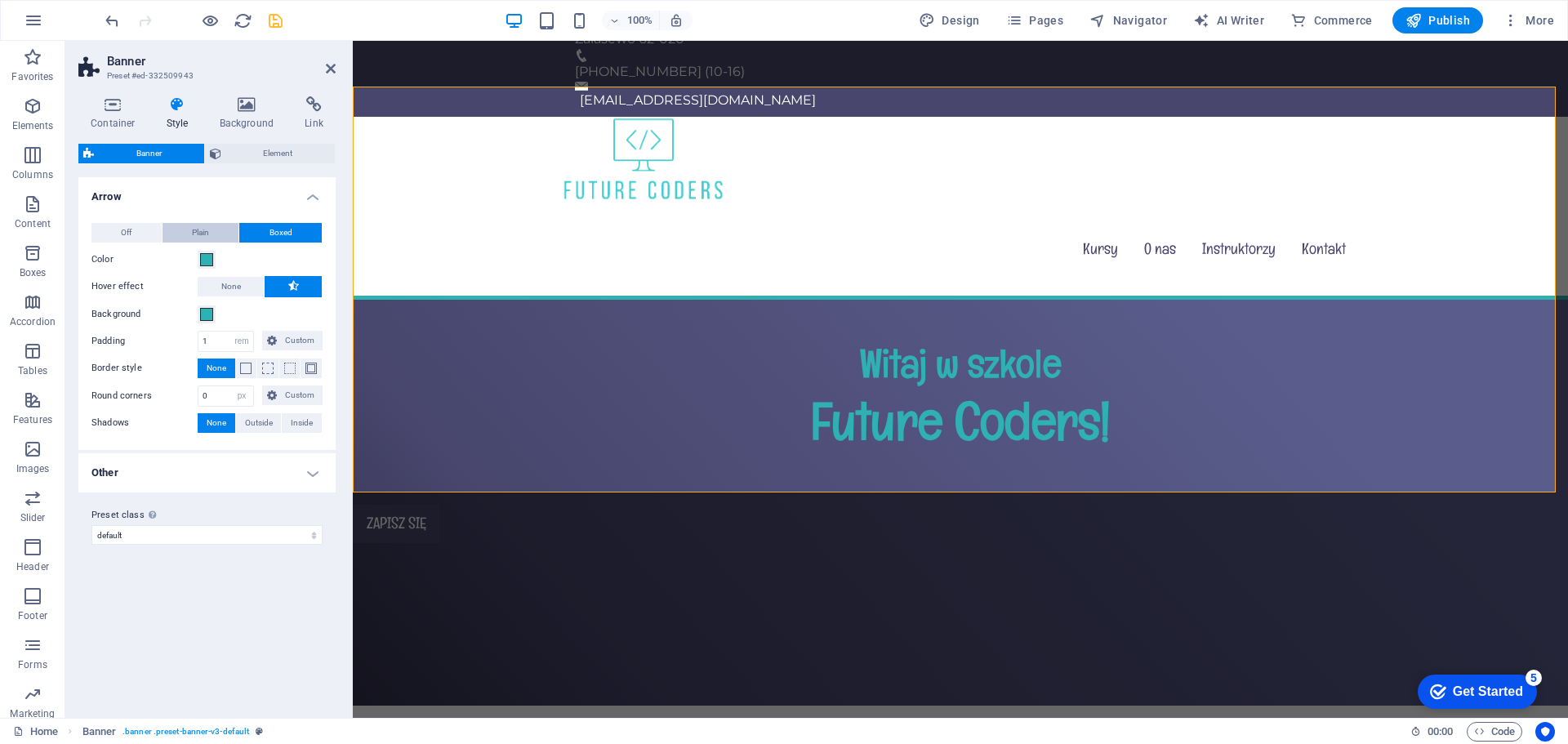
click at [190, 230] on button "Plain" at bounding box center [201, 232] width 76 height 20
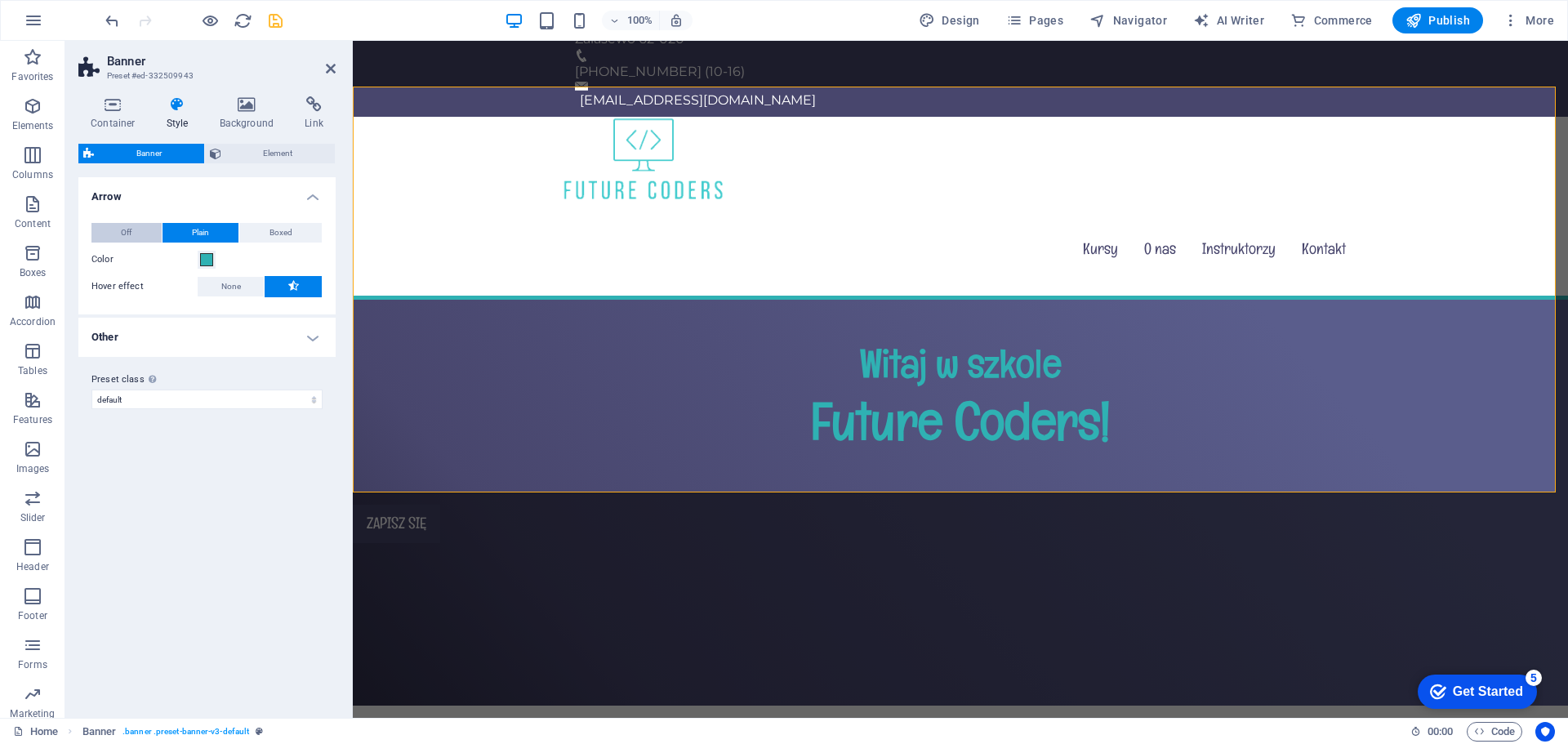
click at [135, 231] on button "Off" at bounding box center [126, 232] width 70 height 20
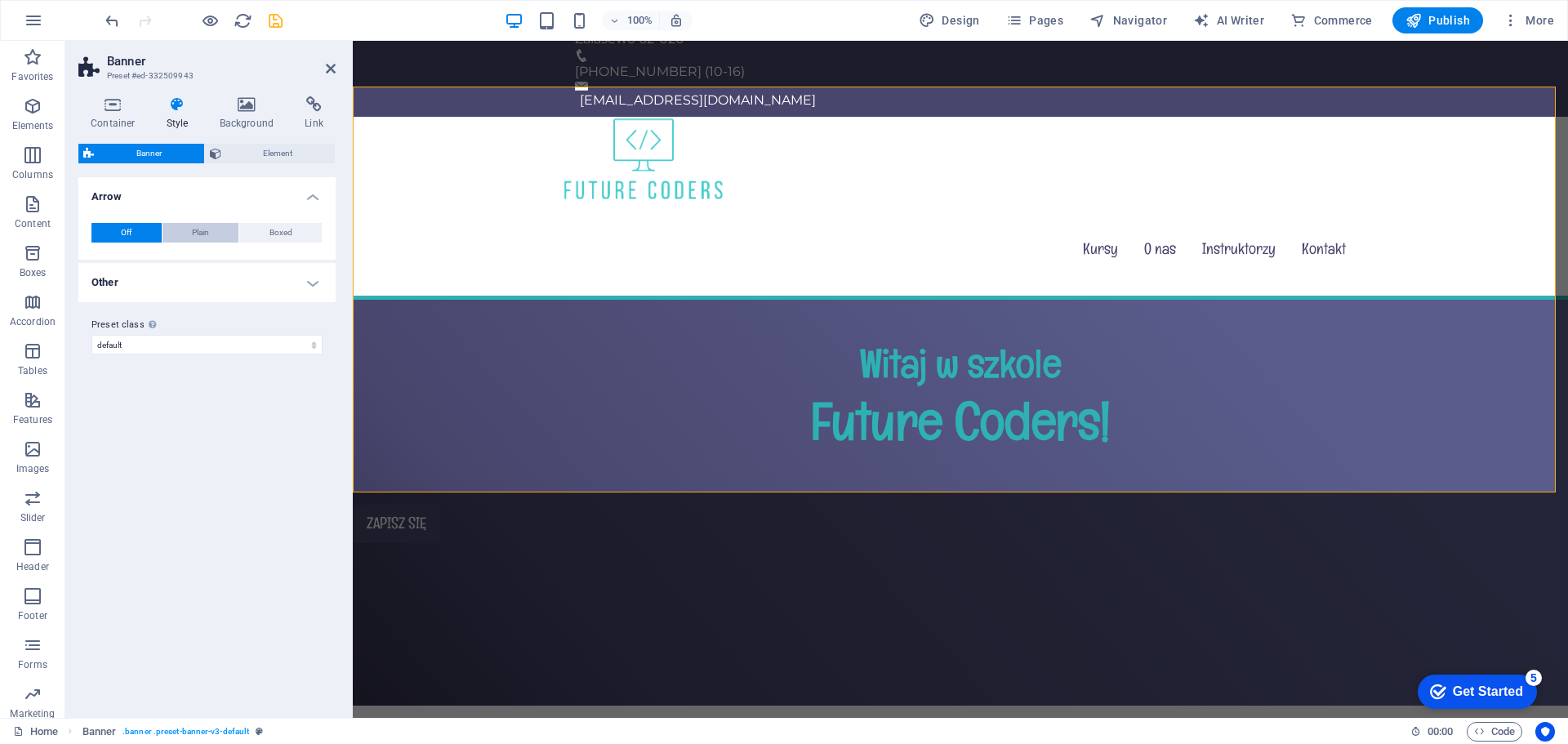
click at [178, 237] on button "Plain" at bounding box center [201, 232] width 76 height 20
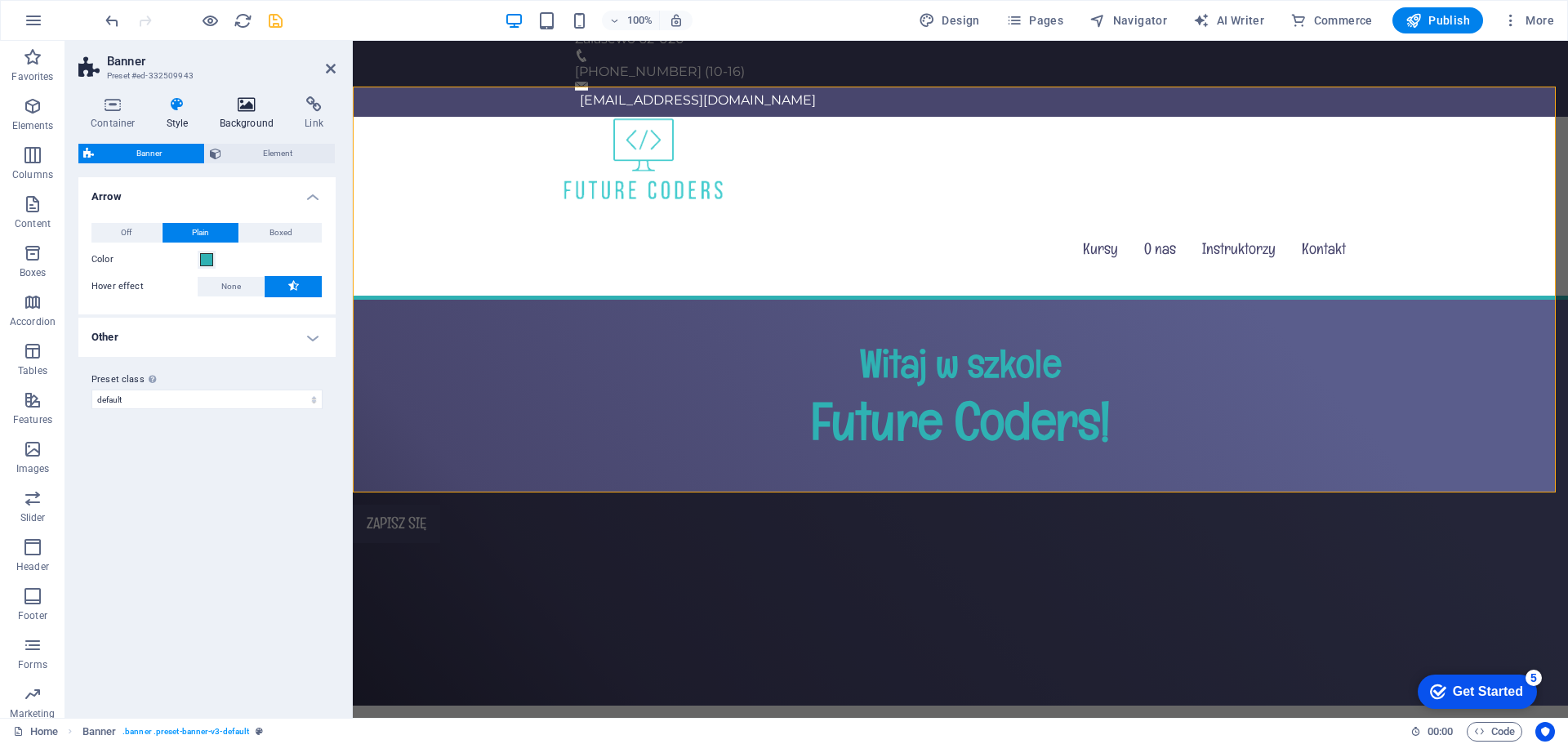
click at [251, 110] on icon at bounding box center [247, 105] width 79 height 17
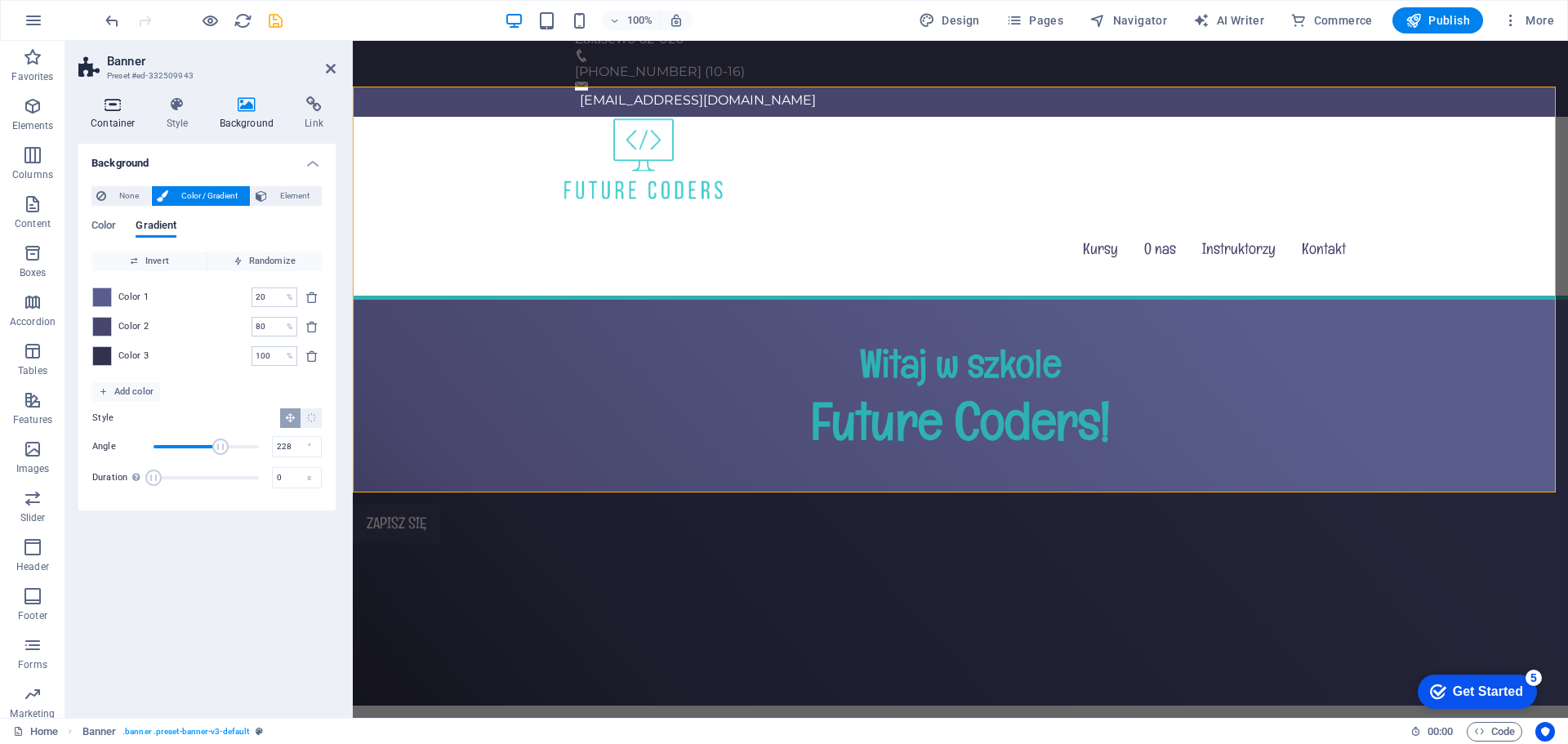
click at [127, 110] on icon at bounding box center [113, 105] width 70 height 17
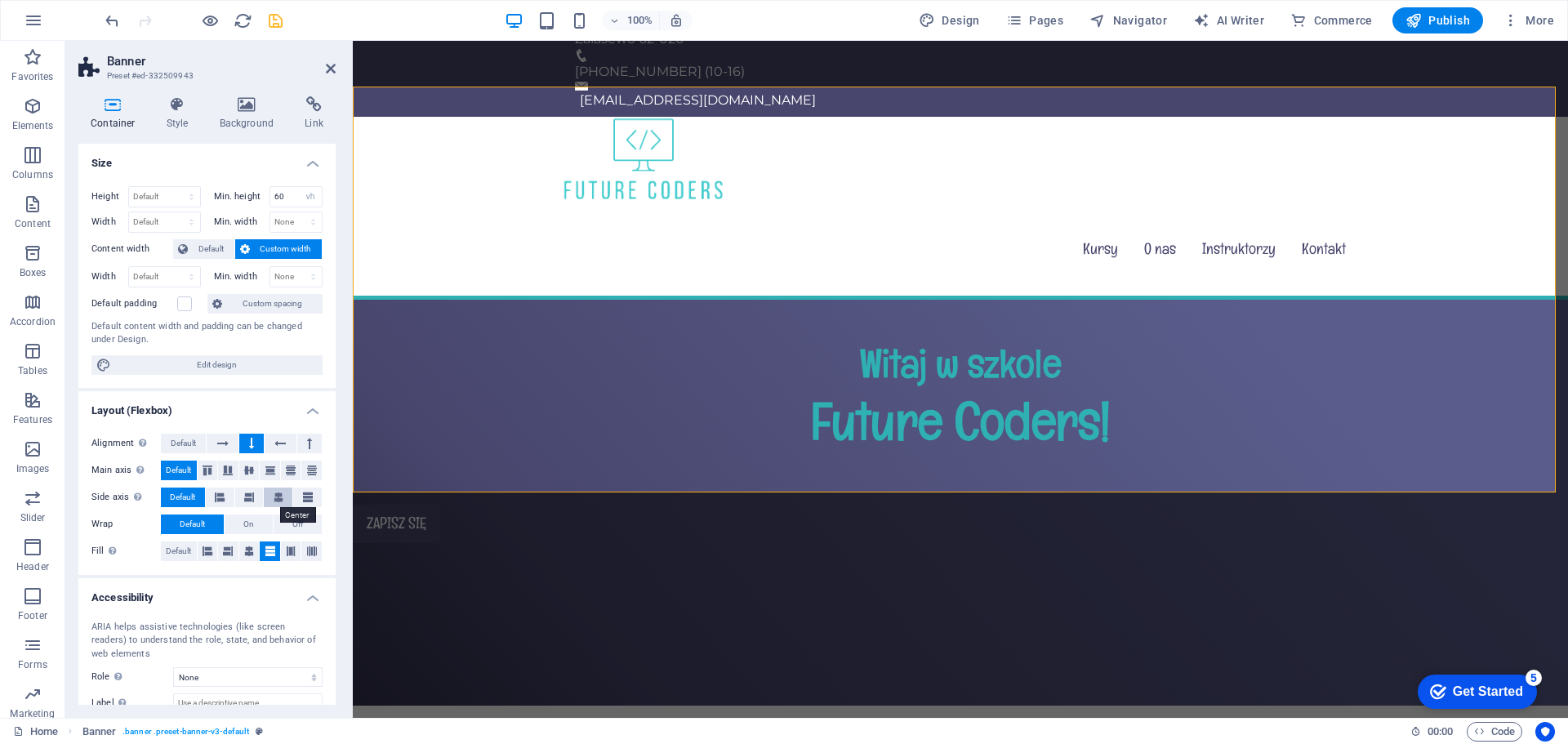
click at [277, 501] on icon at bounding box center [278, 497] width 10 height 20
click at [414, 505] on div "Zapisz się" at bounding box center [960, 523] width 1215 height 38
click at [255, 497] on button at bounding box center [250, 497] width 29 height 20
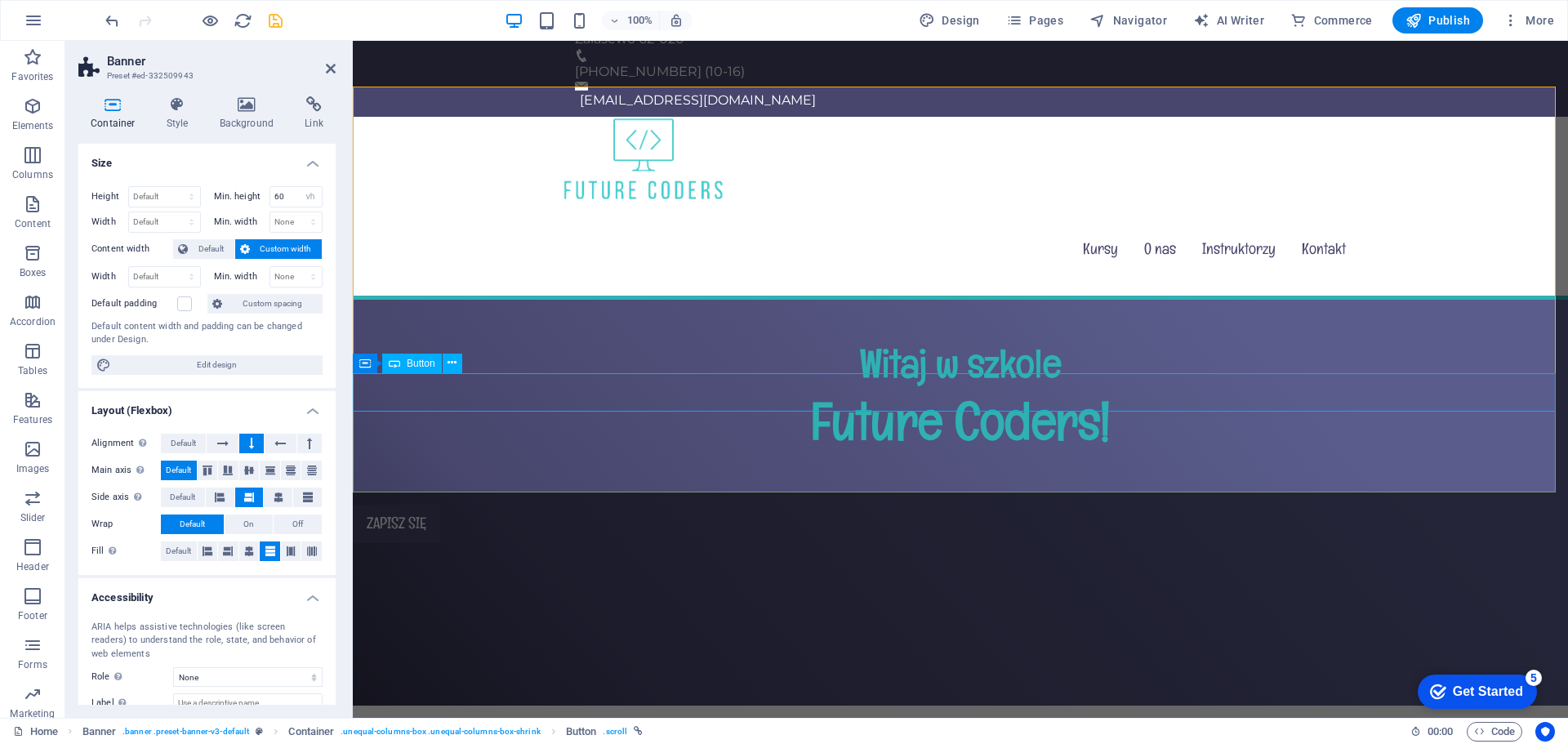
click at [540, 505] on div "Zapisz się" at bounding box center [960, 523] width 1215 height 38
click at [568, 370] on div "Witaj w szkole Future Coders!" at bounding box center [960, 402] width 1215 height 205
click at [568, 505] on div "Zapisz się" at bounding box center [960, 523] width 1215 height 38
click at [564, 505] on div "Zapisz się" at bounding box center [960, 523] width 1215 height 38
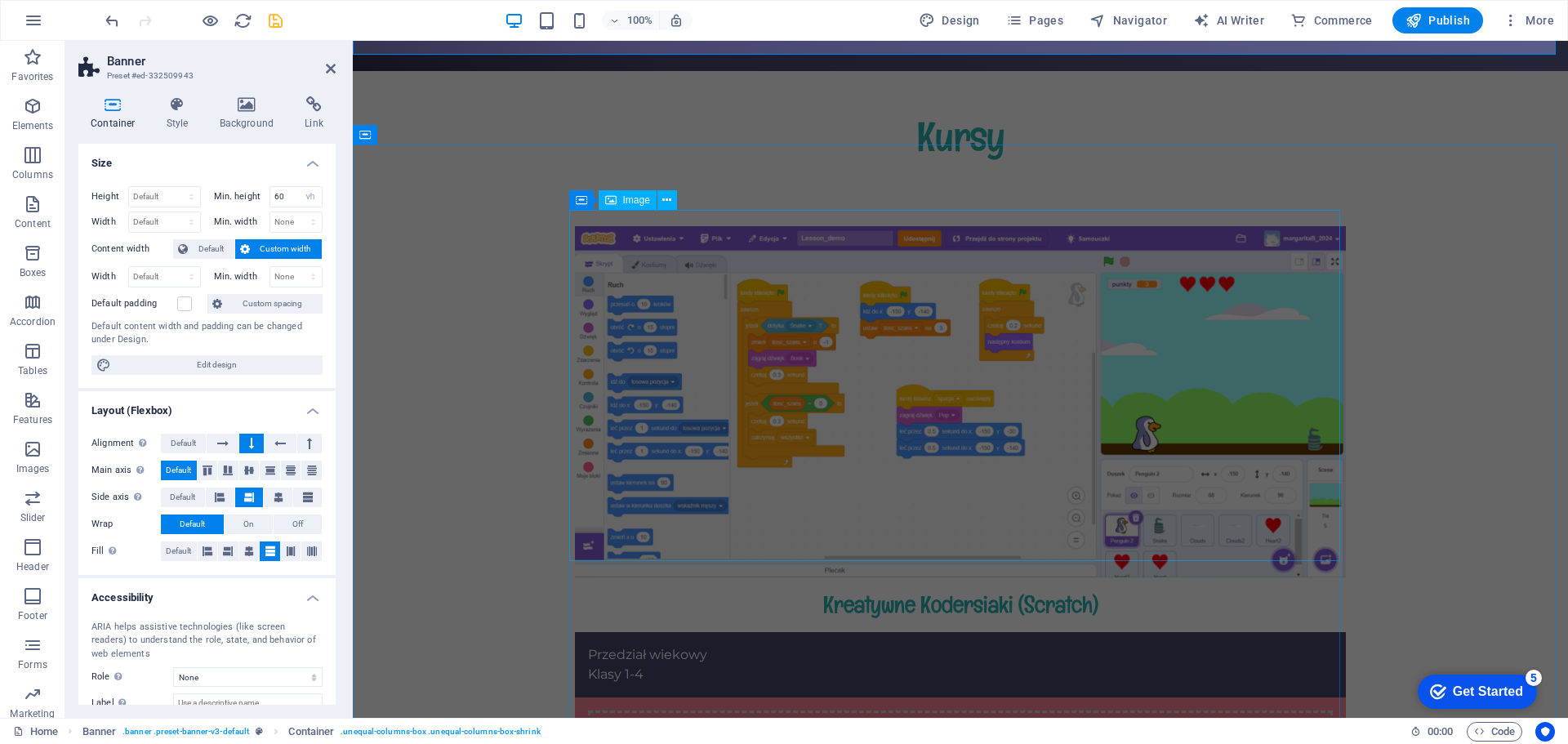
scroll to position [874, 0]
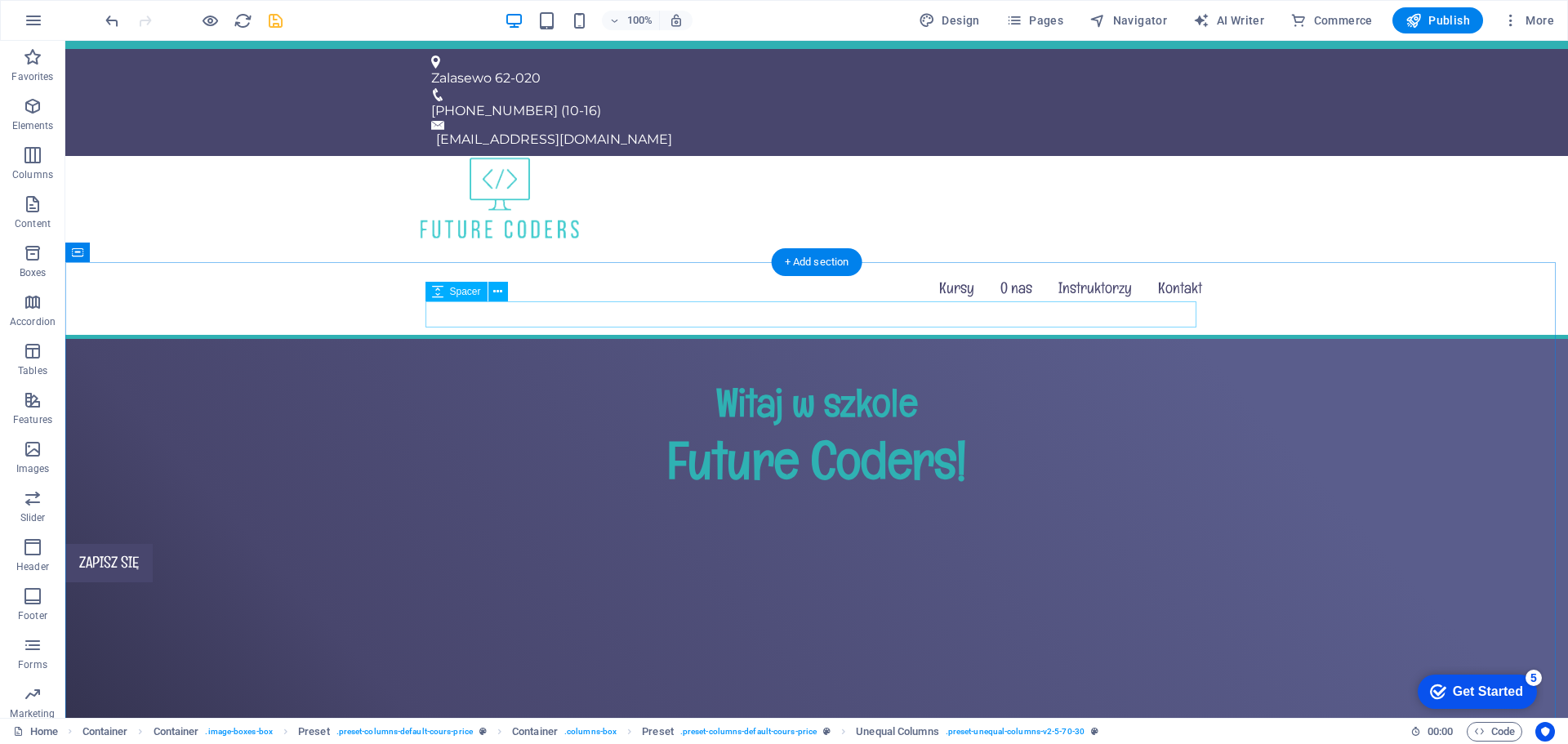
scroll to position [0, 0]
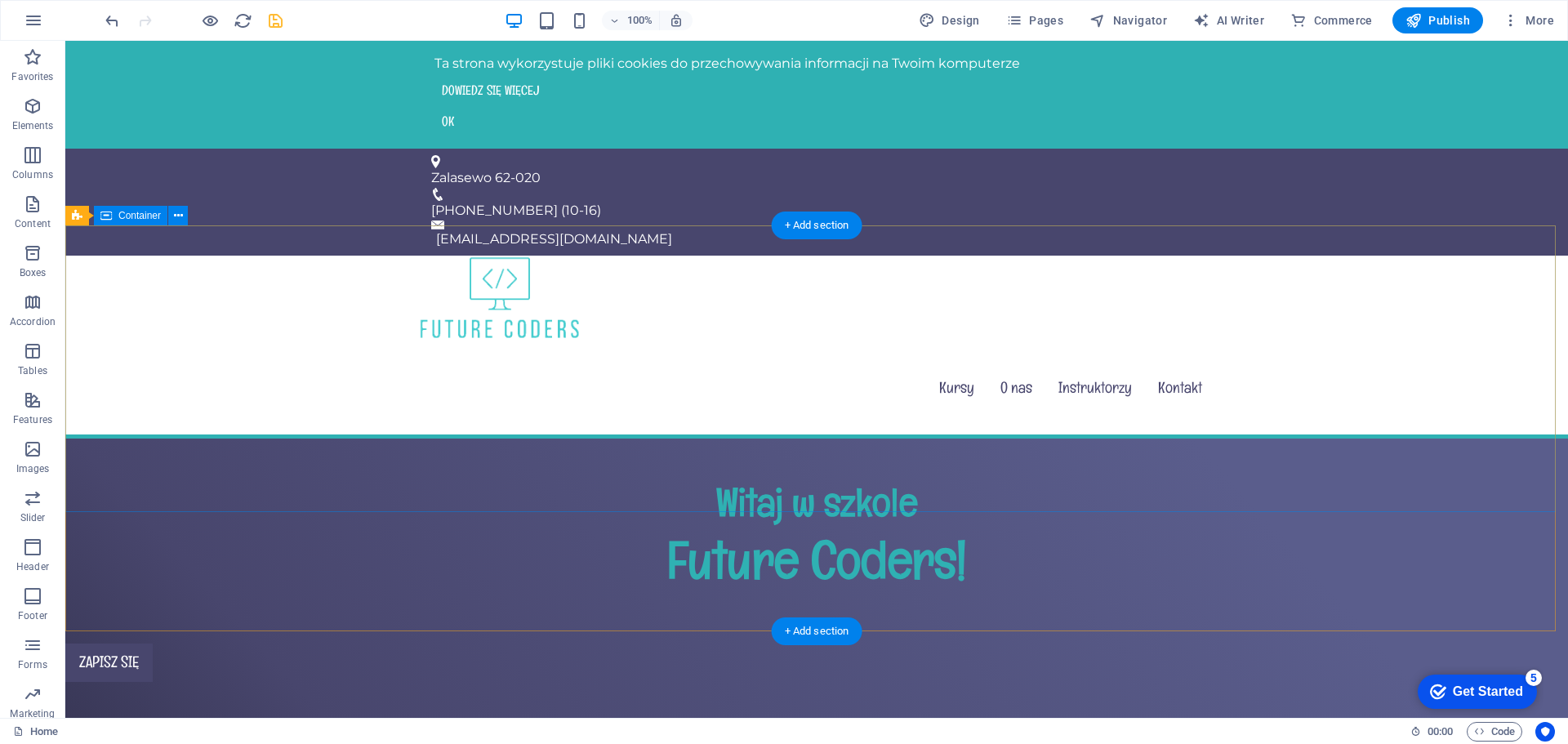
click at [659, 469] on div "Witaj w szkole Future Coders!" at bounding box center [817, 541] width 1503 height 205
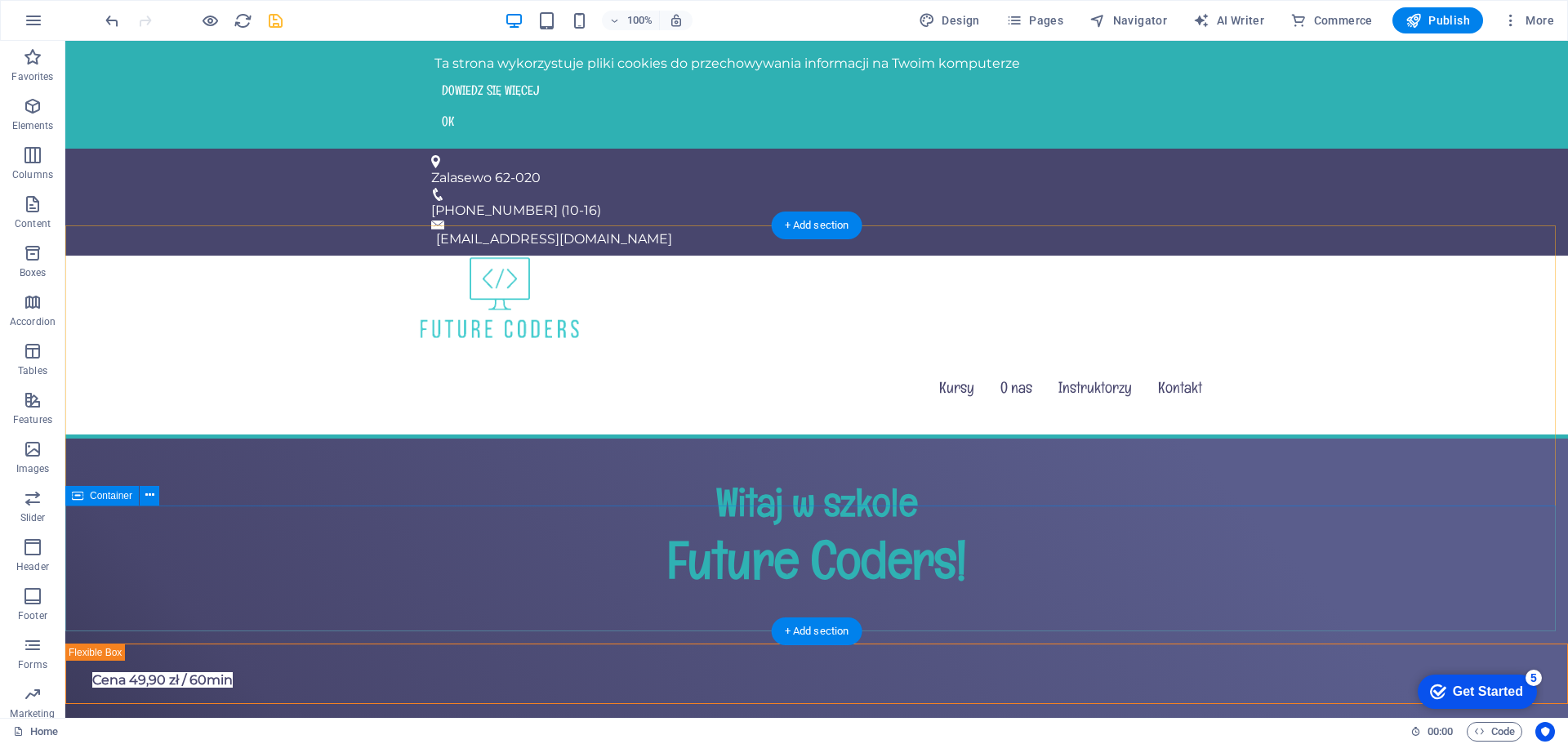
click at [532, 657] on div "Cena 49,90 zł / 60min" at bounding box center [817, 673] width 1475 height 33
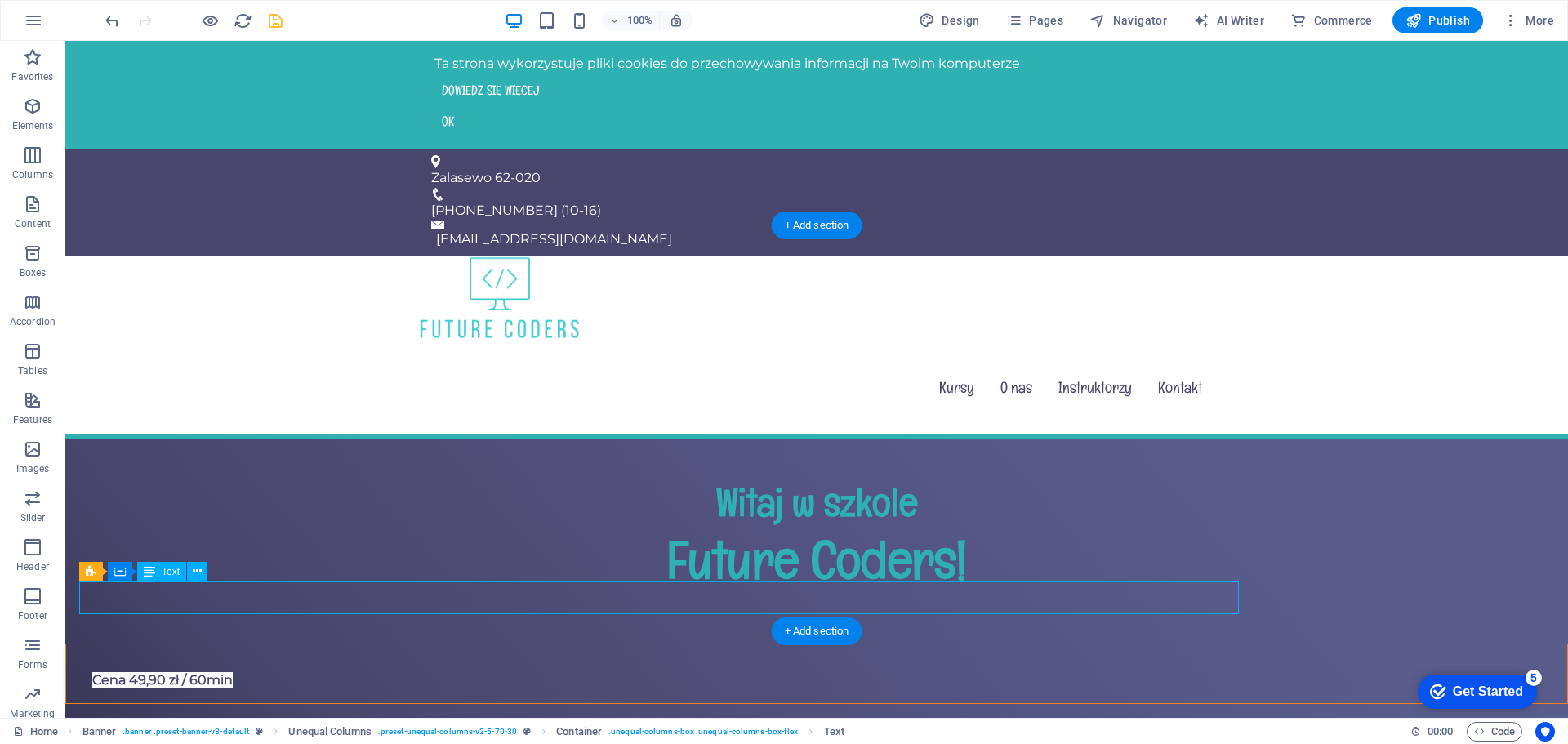
click at [272, 657] on div "Cena 49,90 zł / 60min" at bounding box center [817, 673] width 1475 height 33
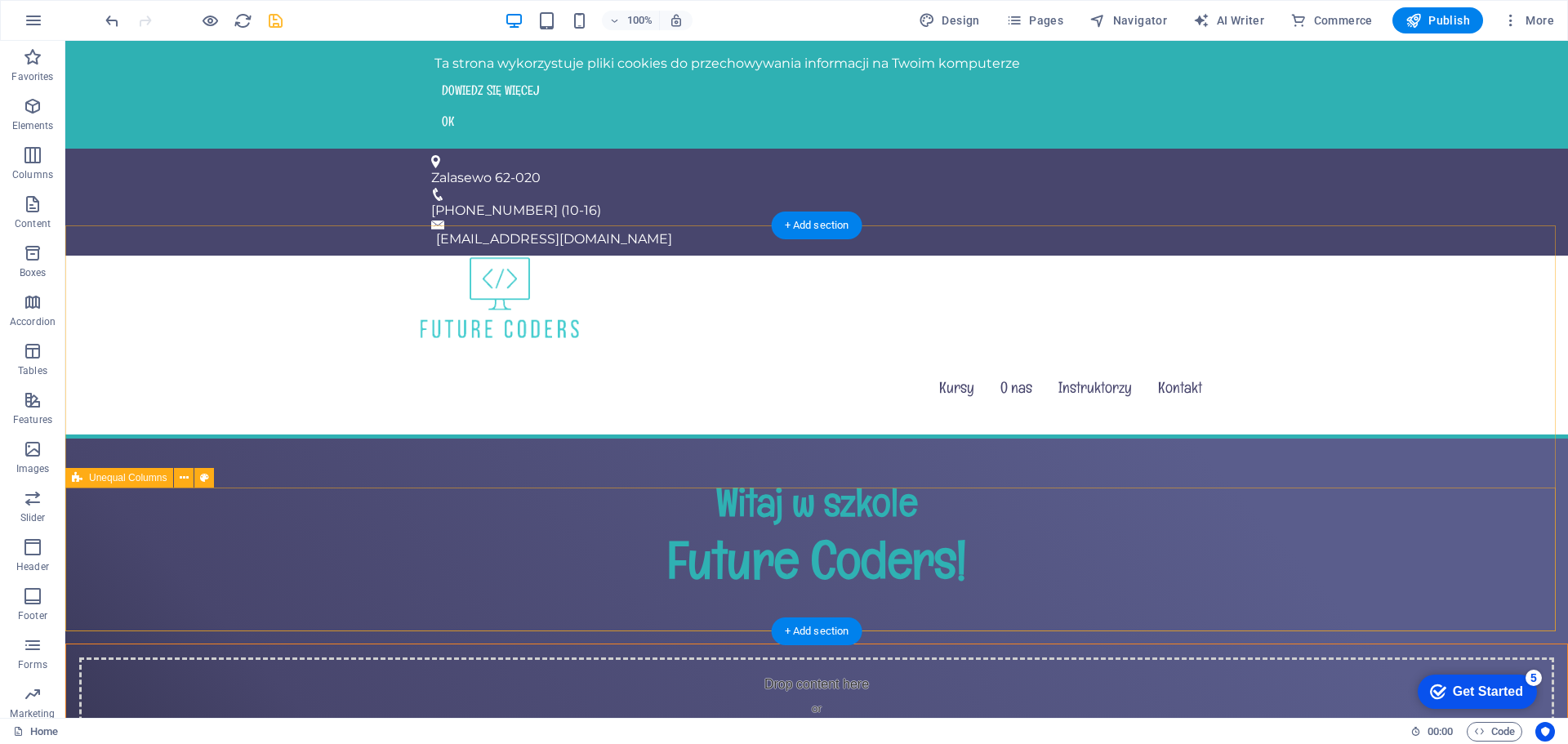
click at [1264, 643] on div "Drop content here or Add elements Paste clipboard Zapisz się" at bounding box center [817, 754] width 1503 height 222
click at [1180, 657] on div "Drop content here or Add elements Paste clipboard" at bounding box center [817, 715] width 1475 height 116
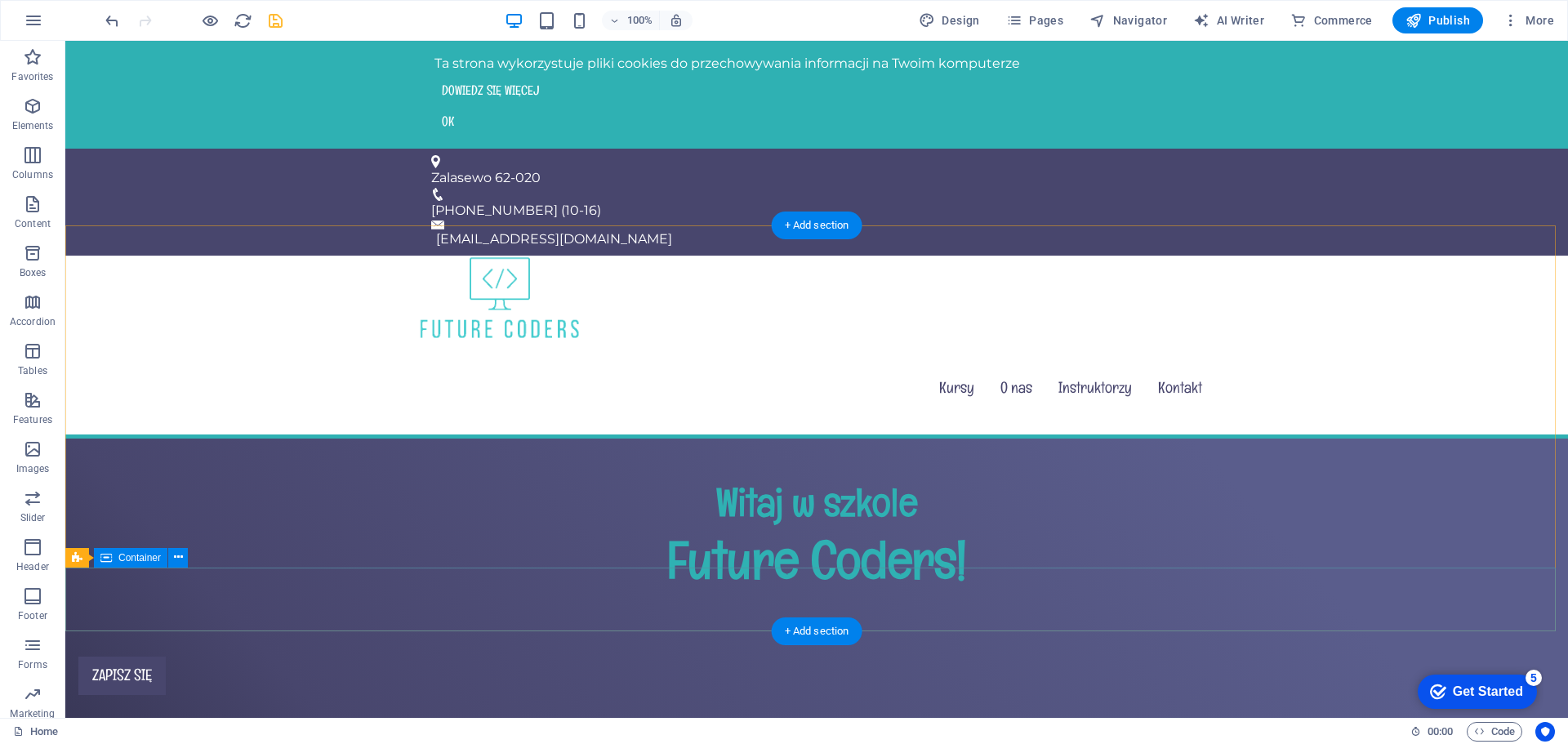
click at [278, 643] on div "Zapisz się" at bounding box center [817, 675] width 1503 height 64
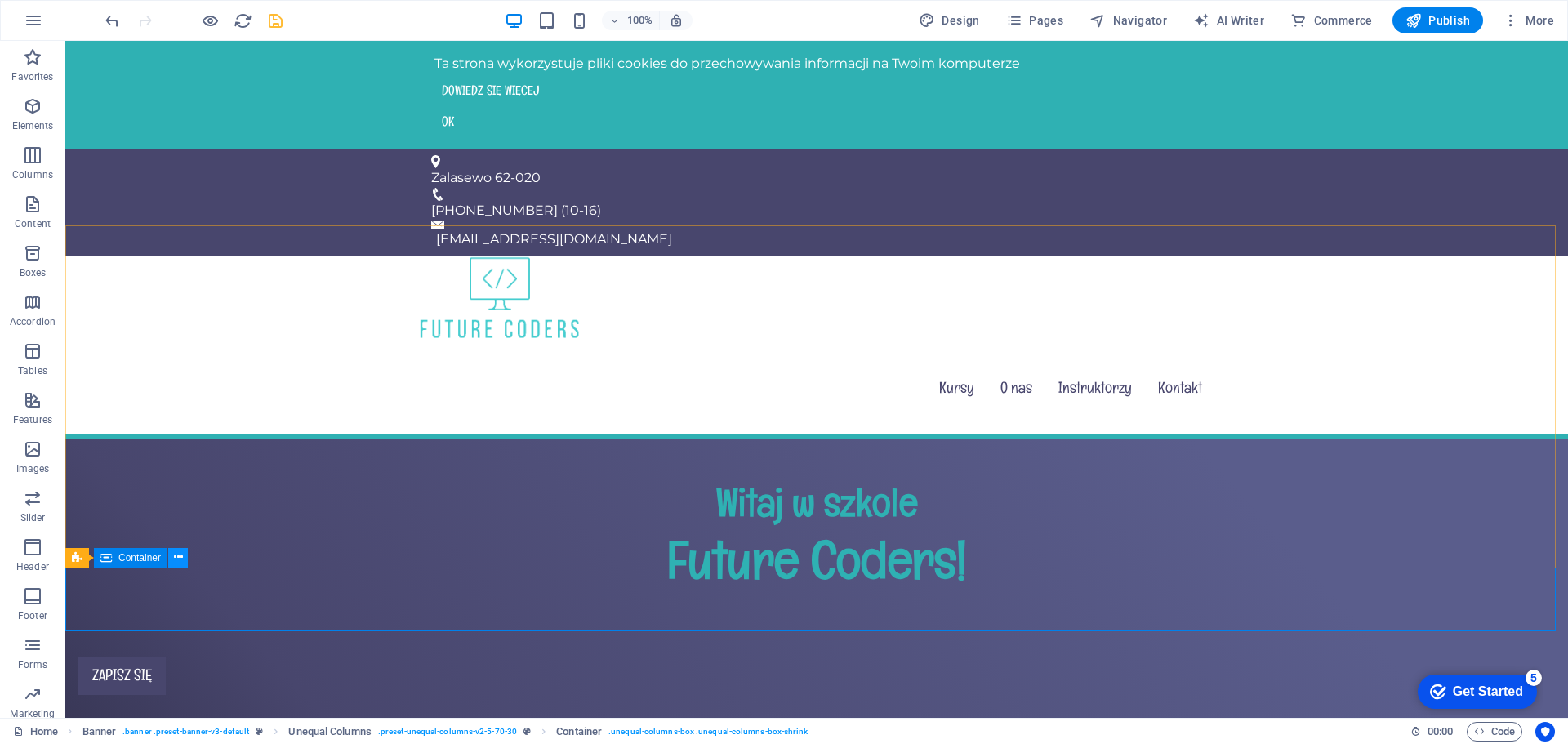
click at [183, 557] on button at bounding box center [178, 558] width 20 height 20
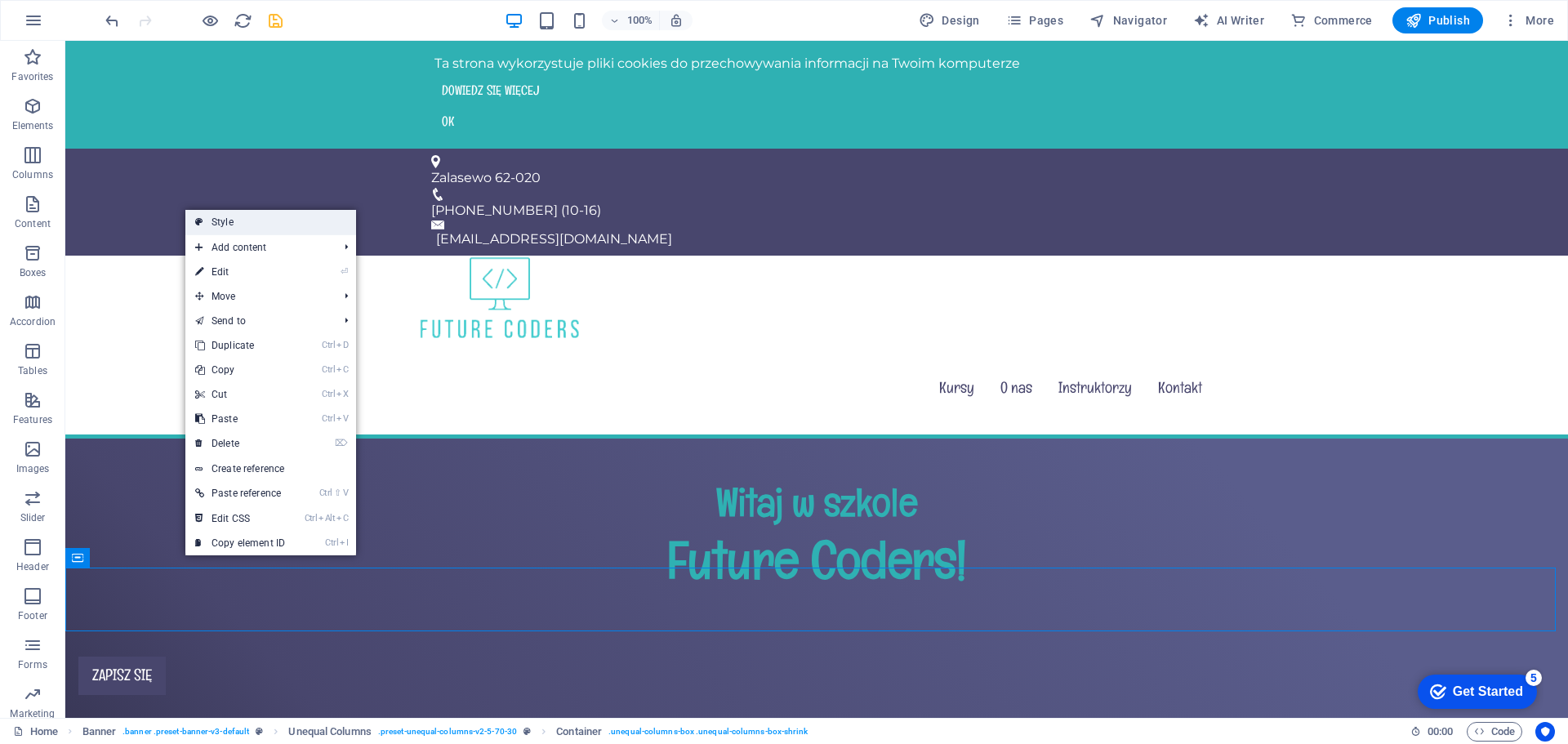
click at [250, 223] on link "Style" at bounding box center [270, 222] width 170 height 24
select select "%"
select select "rem"
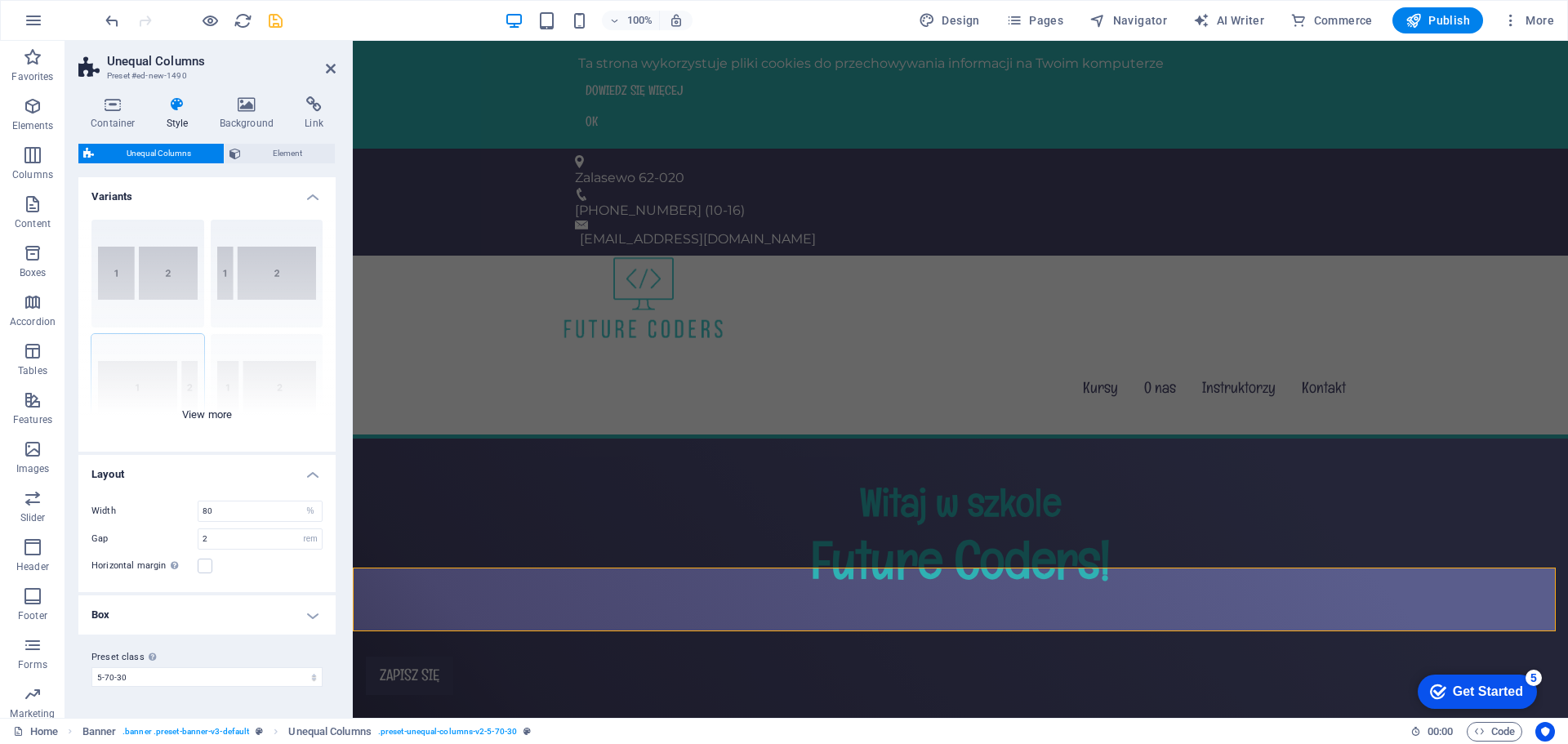
click at [217, 416] on div "[PHONE_NUMBER] [PHONE_NUMBER] 70-30 Default" at bounding box center [207, 329] width 257 height 245
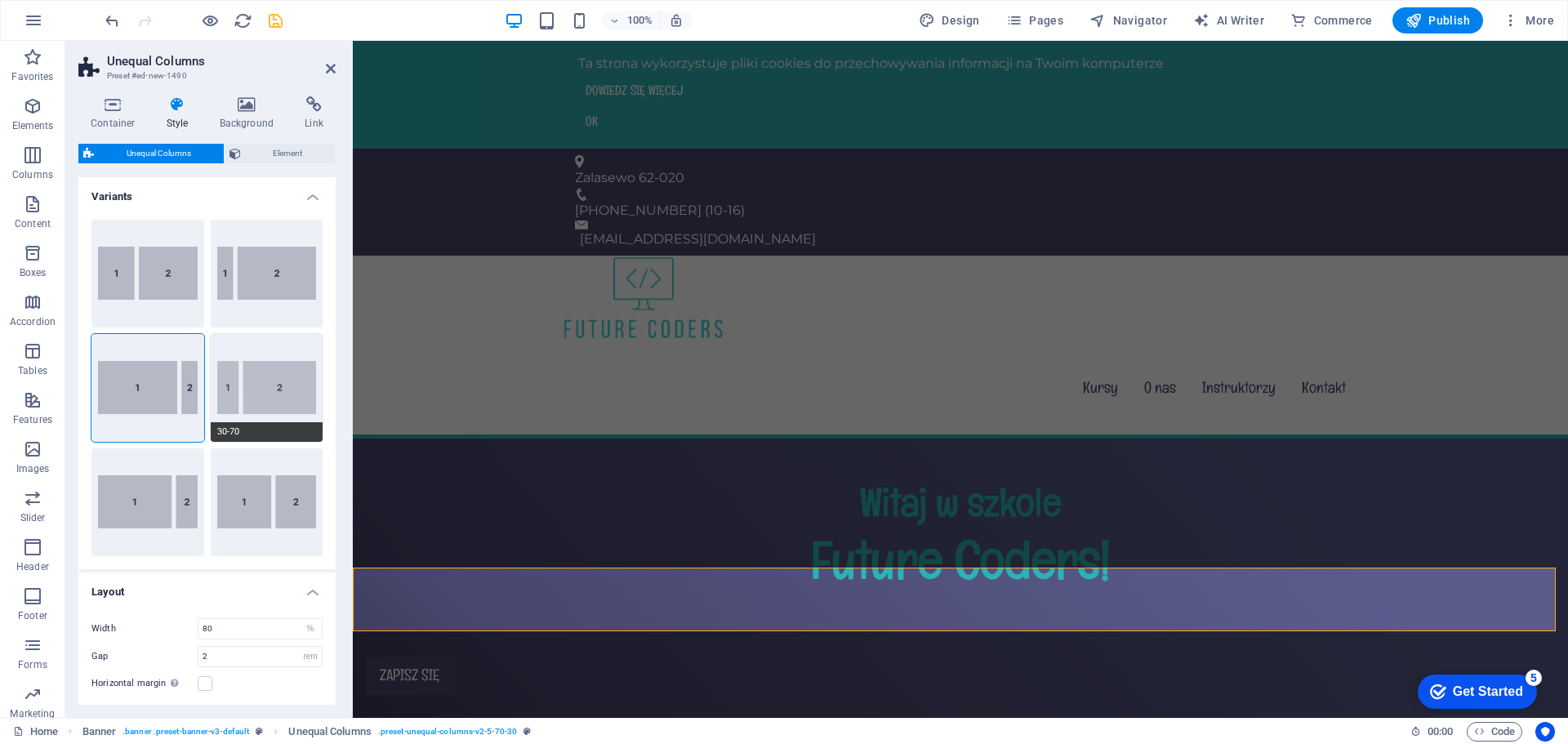
scroll to position [113, 0]
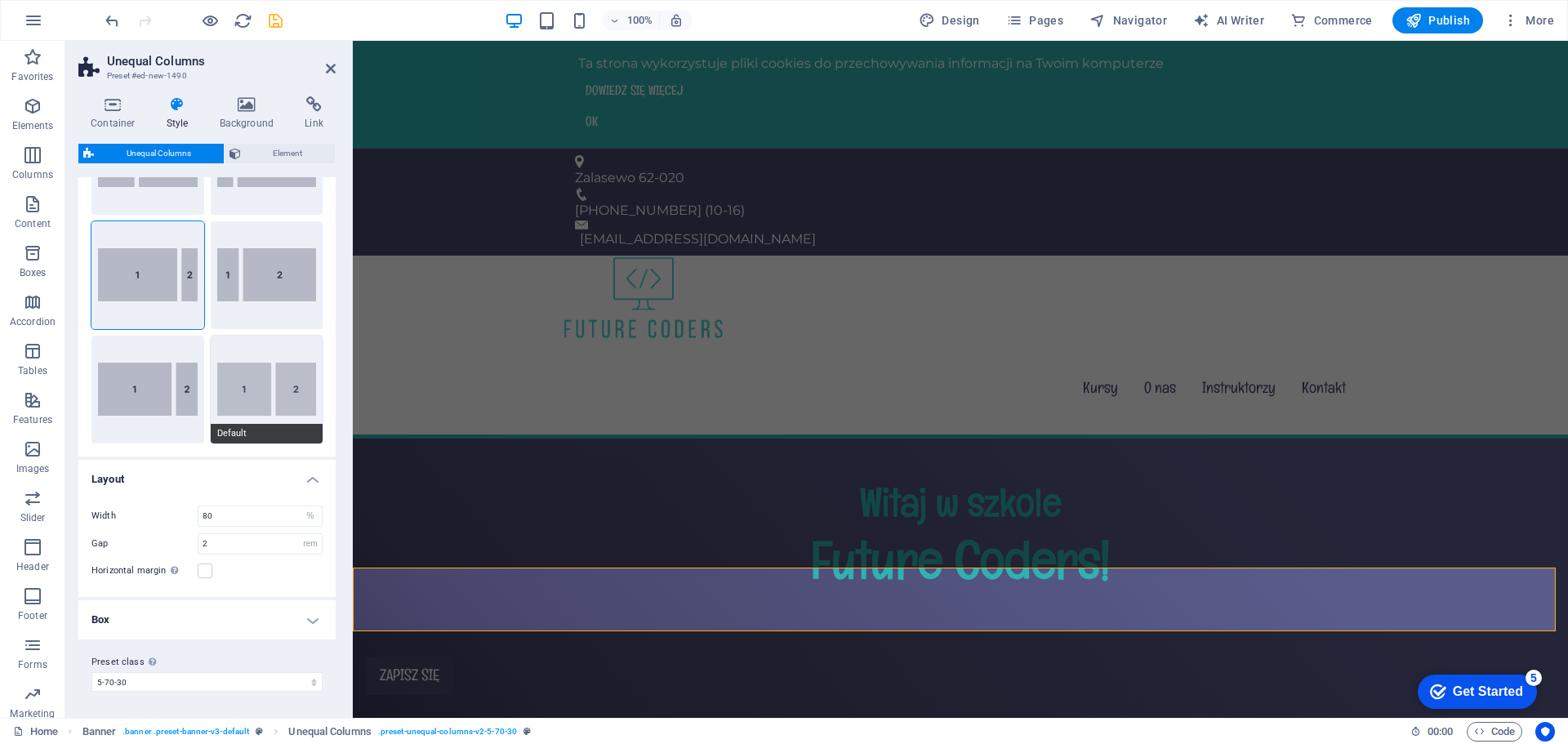
click at [251, 386] on button "Default" at bounding box center [266, 390] width 113 height 108
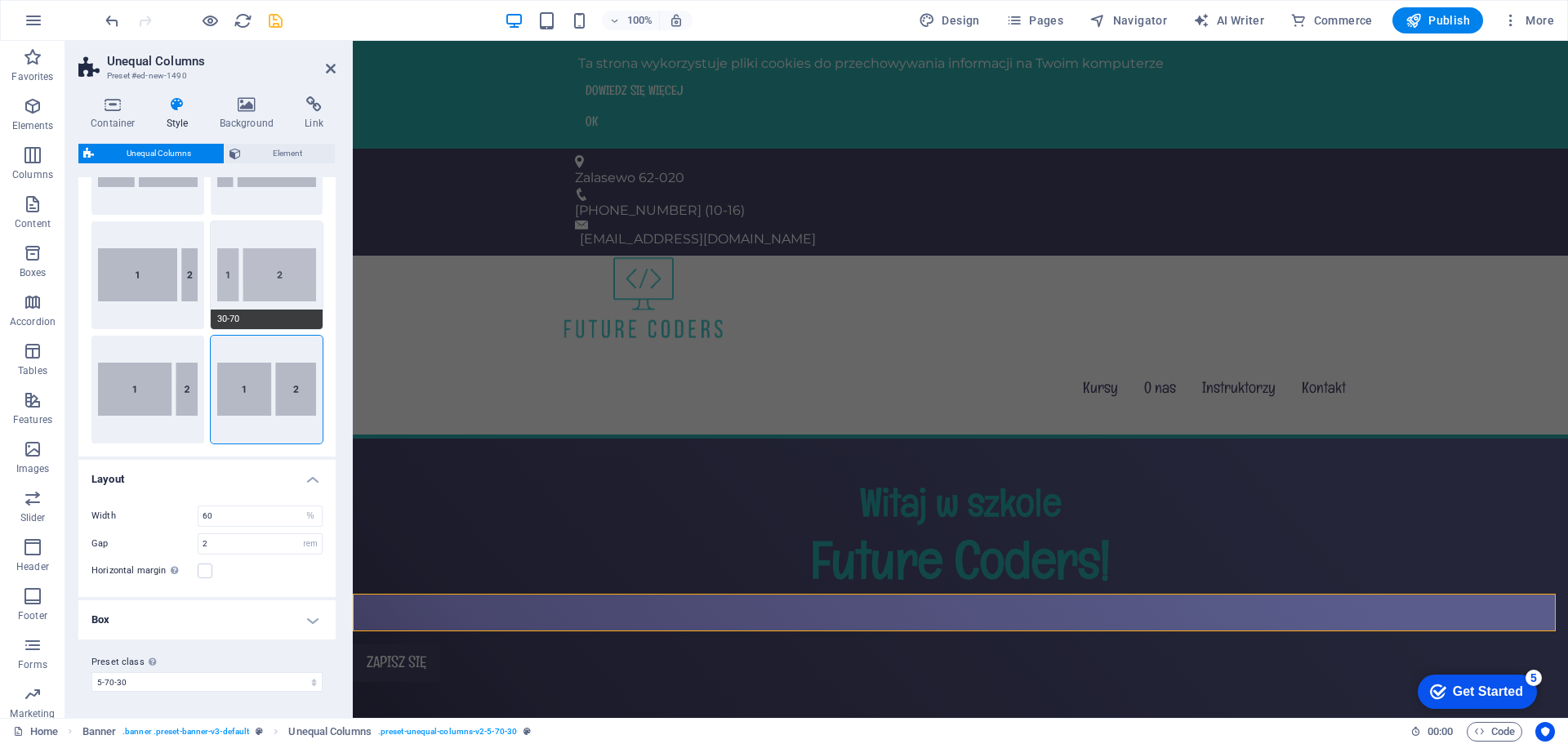
click at [284, 285] on button "30-70" at bounding box center [266, 276] width 113 height 108
type input "30"
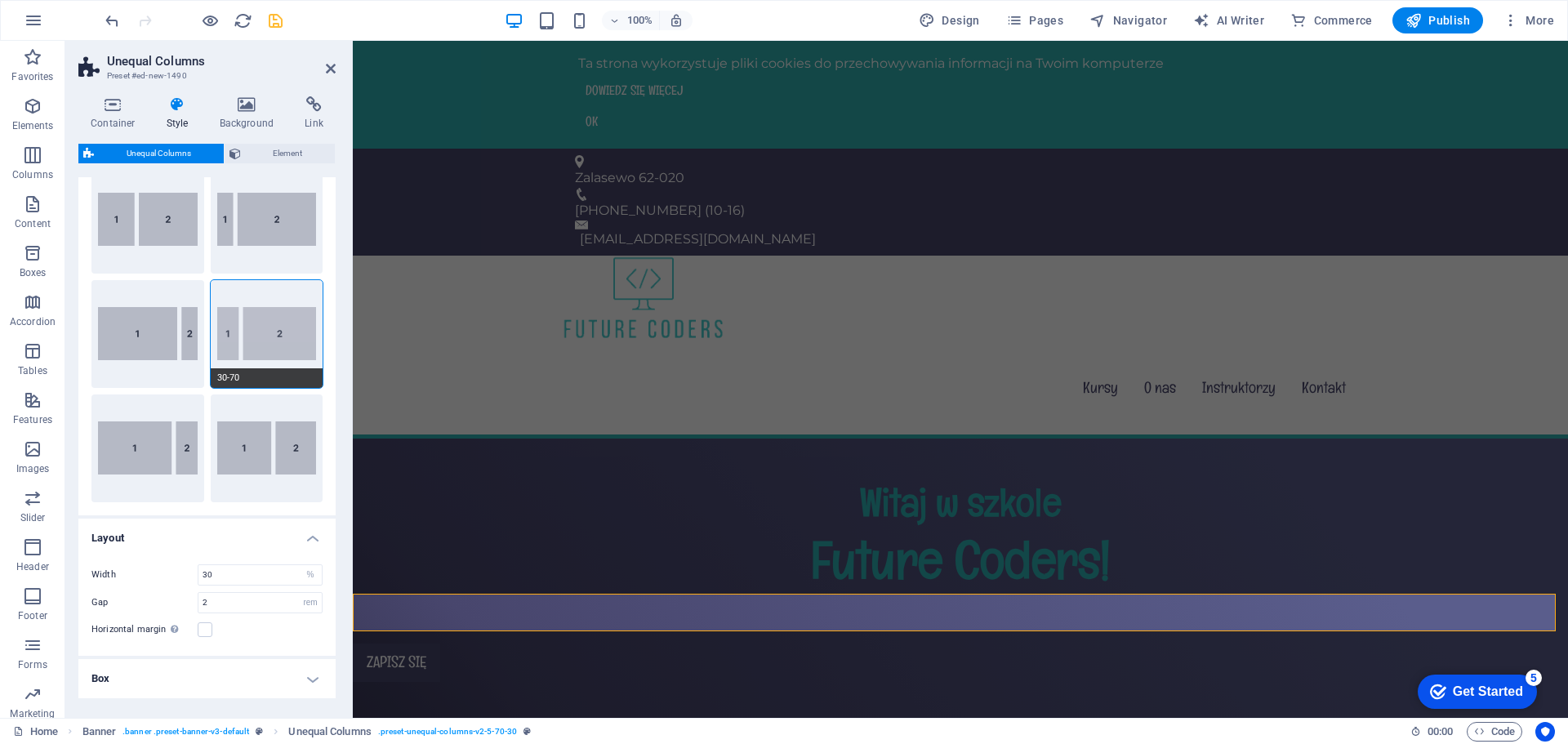
scroll to position [0, 0]
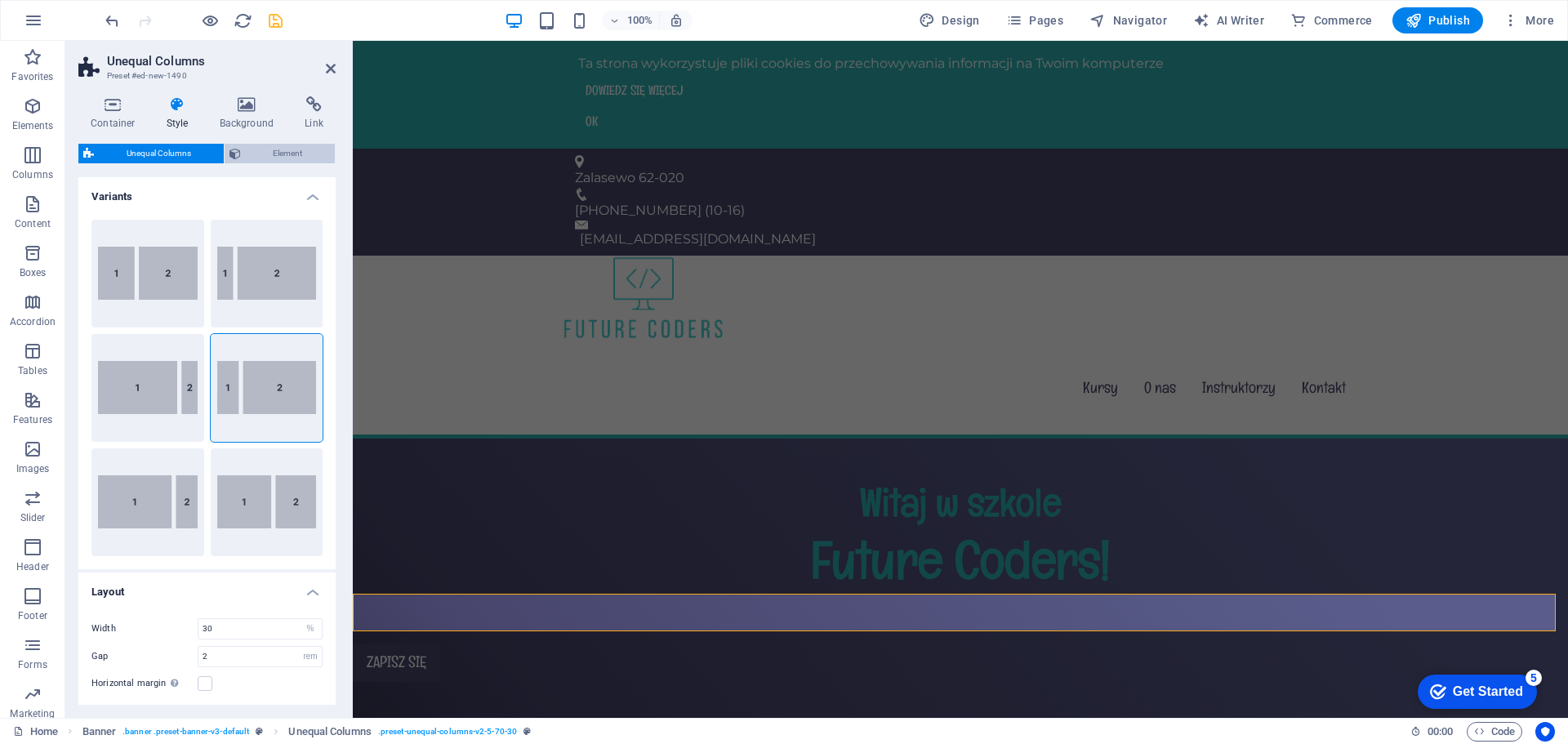
click at [258, 155] on span "Element" at bounding box center [288, 153] width 85 height 20
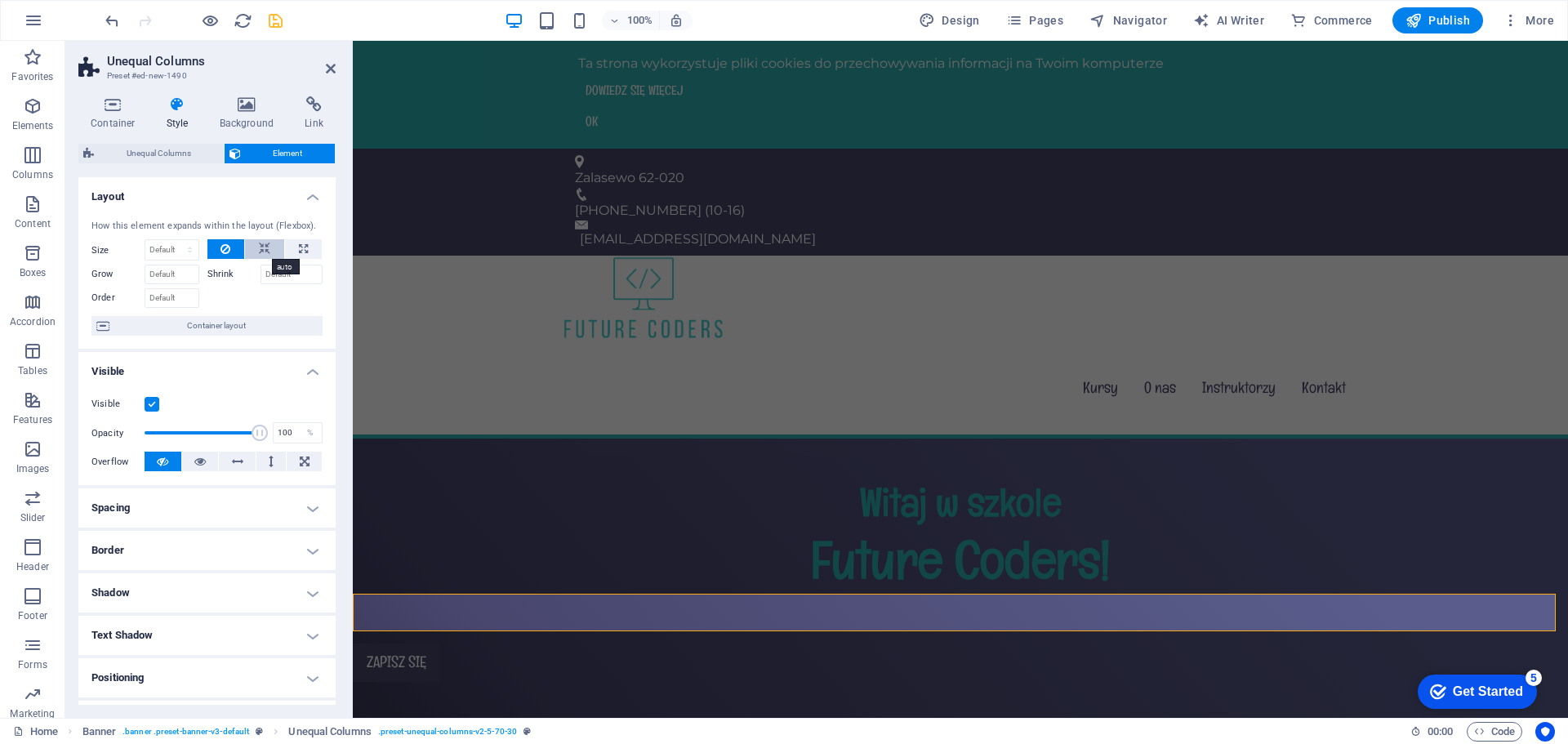
click at [259, 250] on icon at bounding box center [264, 249] width 11 height 20
click at [229, 250] on icon at bounding box center [225, 249] width 10 height 20
click at [138, 155] on span "Unequal Columns" at bounding box center [158, 153] width 120 height 20
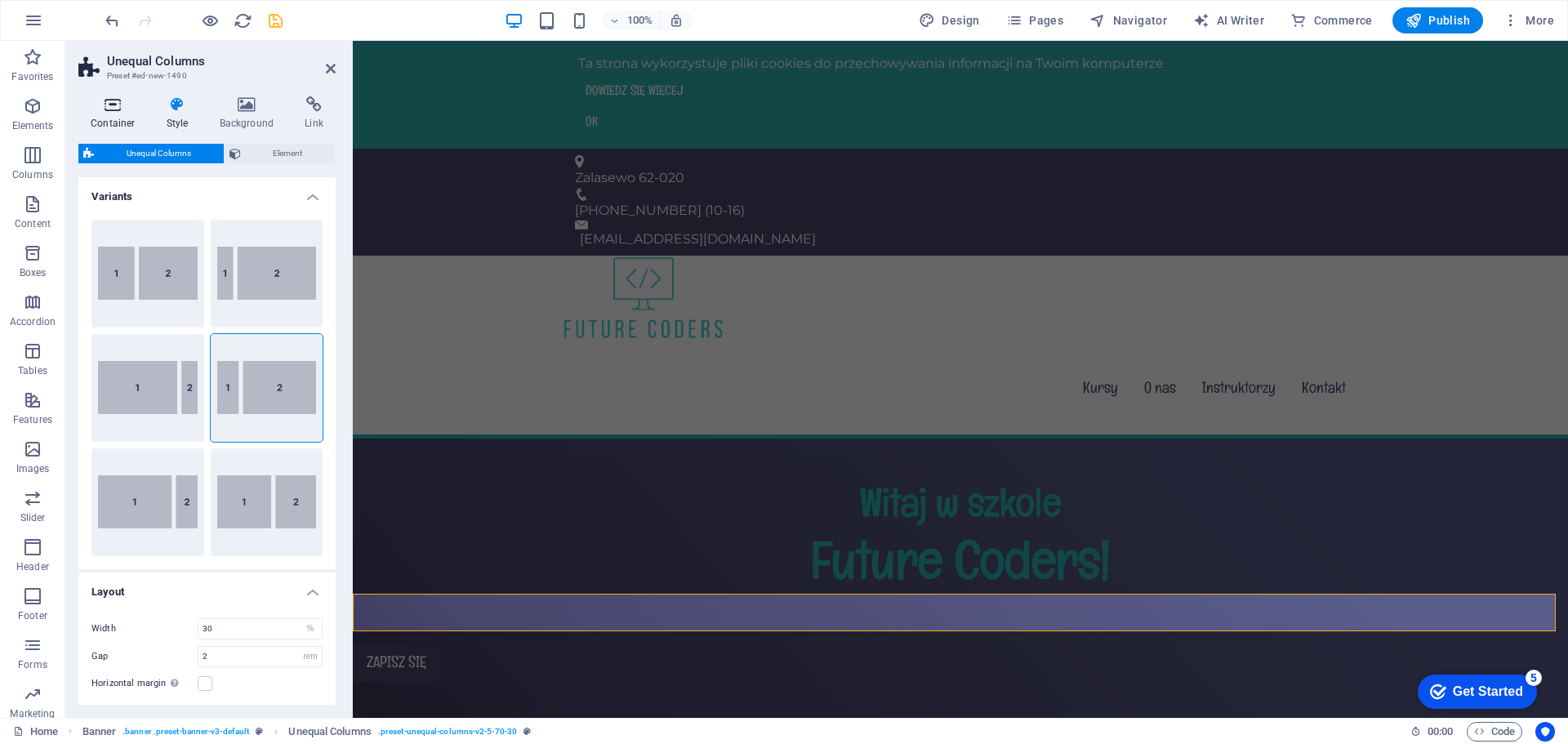
click at [99, 129] on h4 "Container" at bounding box center [116, 114] width 76 height 34
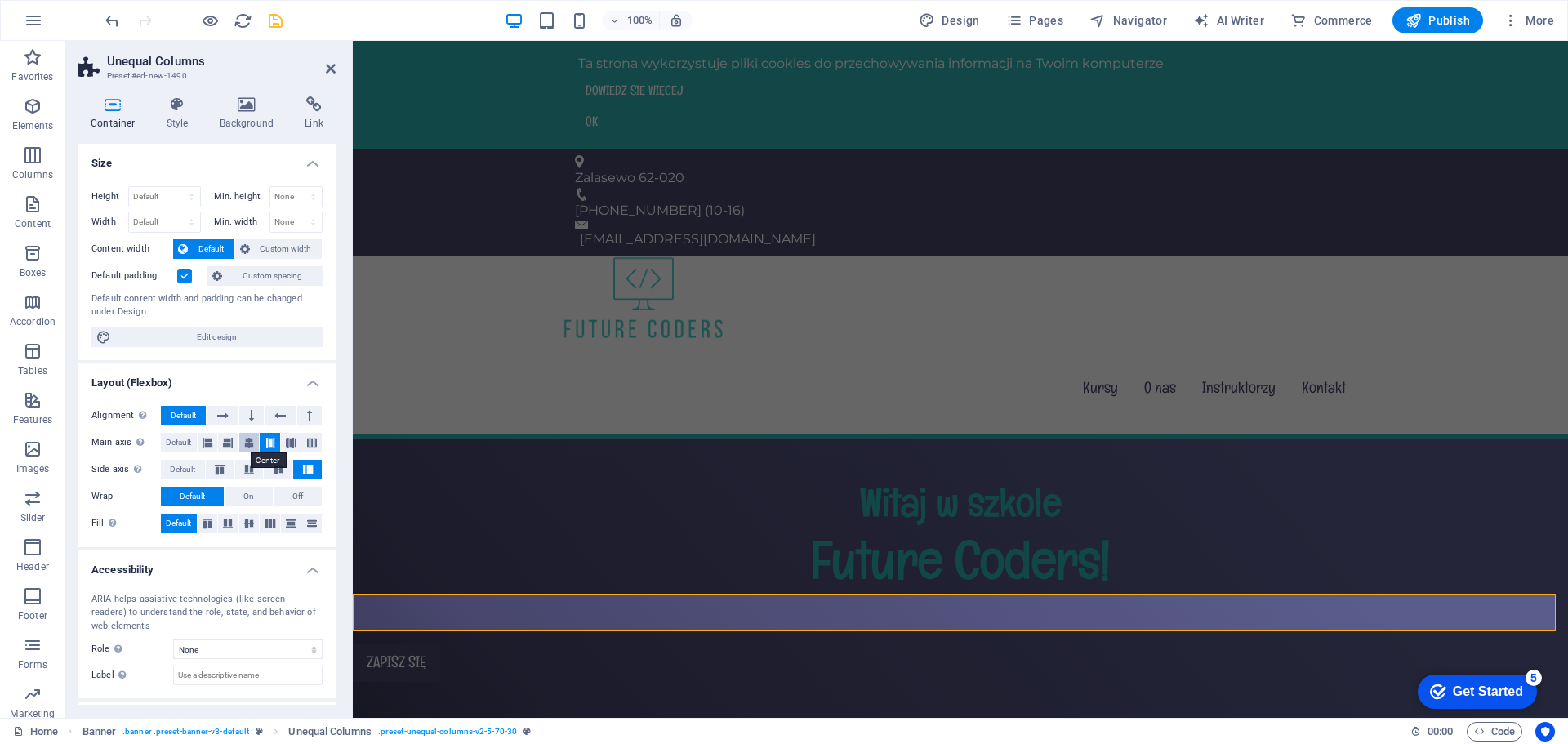
click at [250, 439] on icon at bounding box center [249, 442] width 10 height 20
click at [255, 466] on icon at bounding box center [249, 469] width 20 height 10
click at [276, 470] on icon at bounding box center [278, 469] width 20 height 10
click at [269, 442] on icon at bounding box center [270, 442] width 10 height 20
click at [245, 448] on icon at bounding box center [249, 442] width 10 height 20
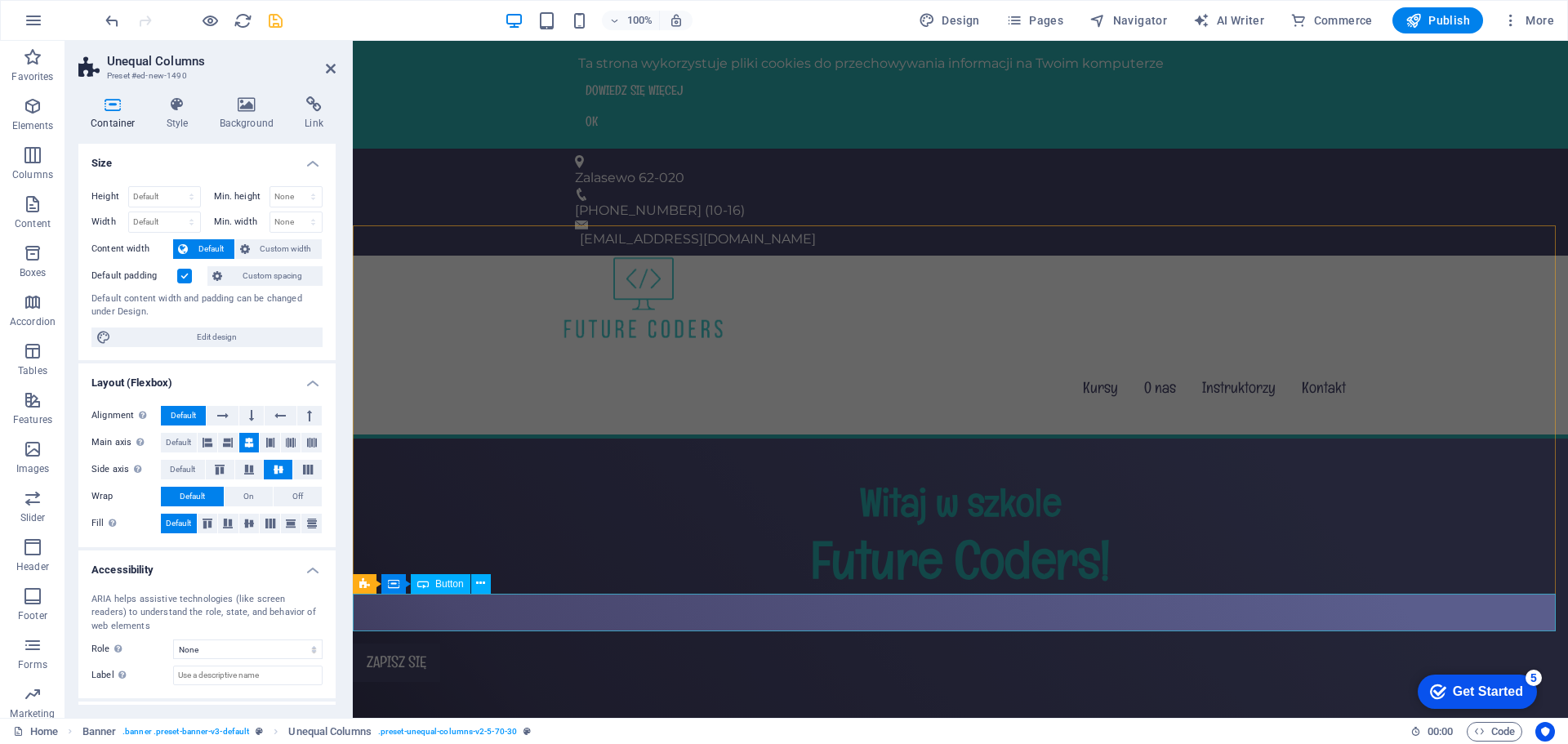
click at [409, 643] on div "Zapisz się" at bounding box center [960, 662] width 1215 height 38
click at [182, 116] on h4 "Style" at bounding box center [181, 114] width 53 height 34
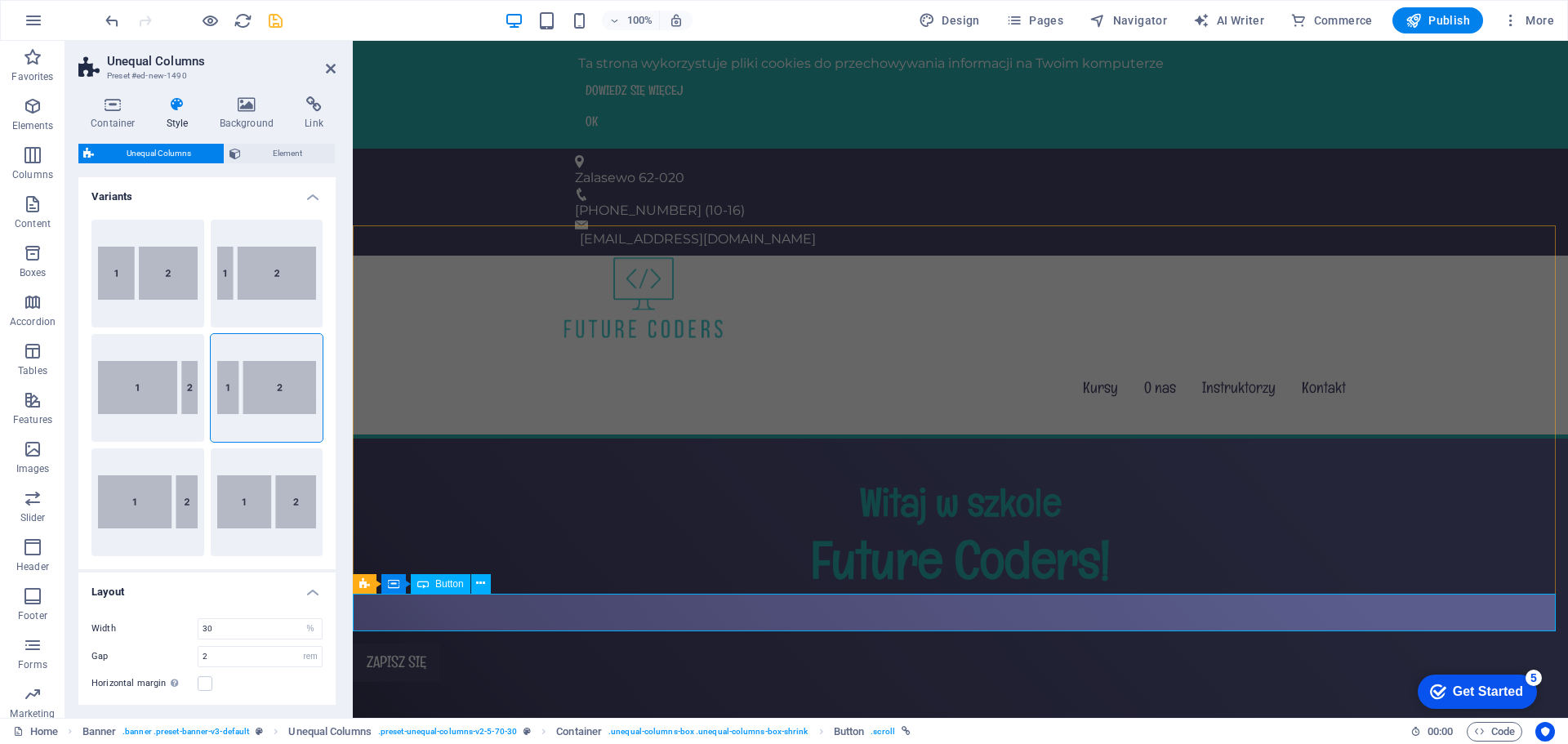
click at [431, 643] on div "Zapisz się" at bounding box center [960, 662] width 1215 height 38
click at [462, 582] on icon at bounding box center [466, 584] width 9 height 17
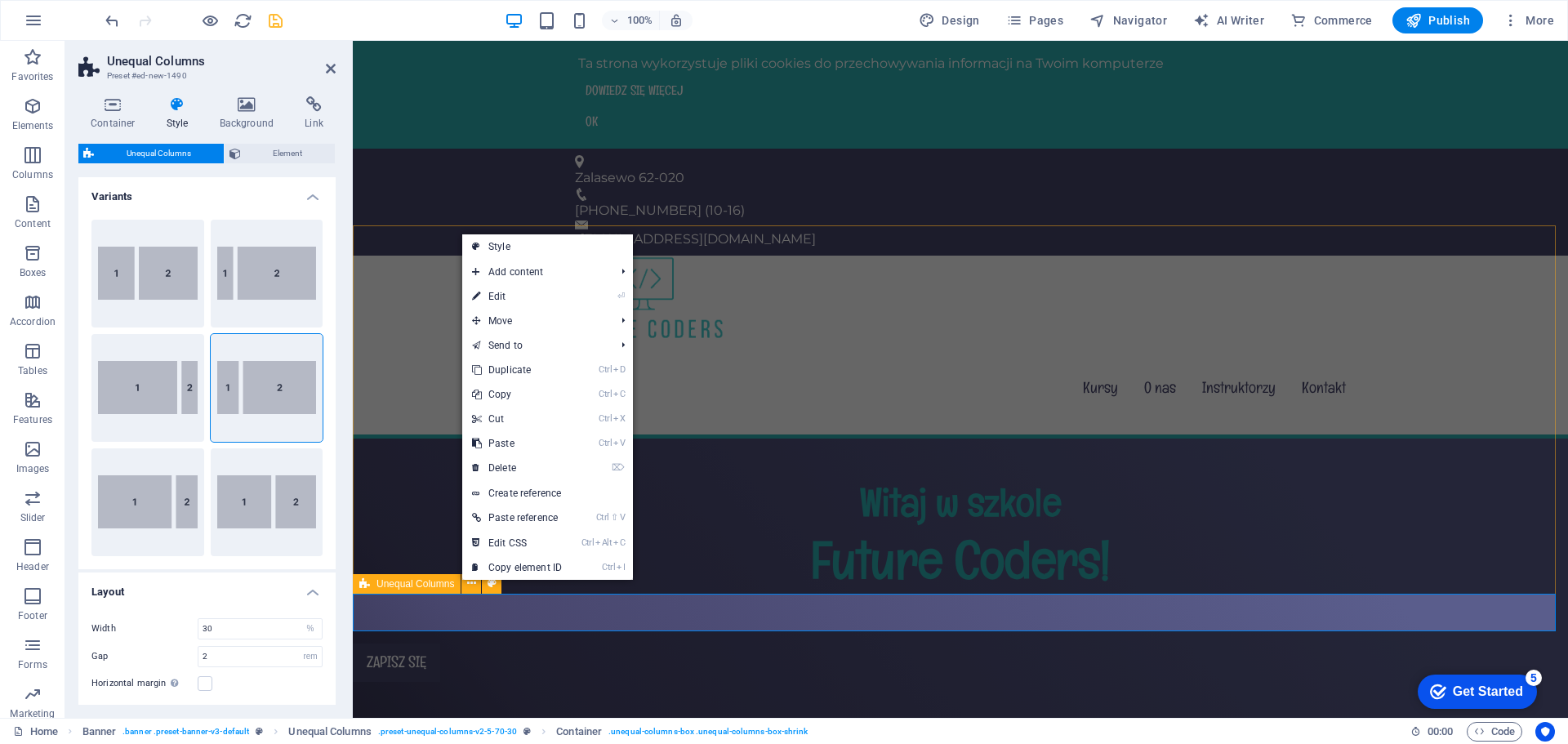
click at [362, 582] on icon at bounding box center [364, 584] width 10 height 20
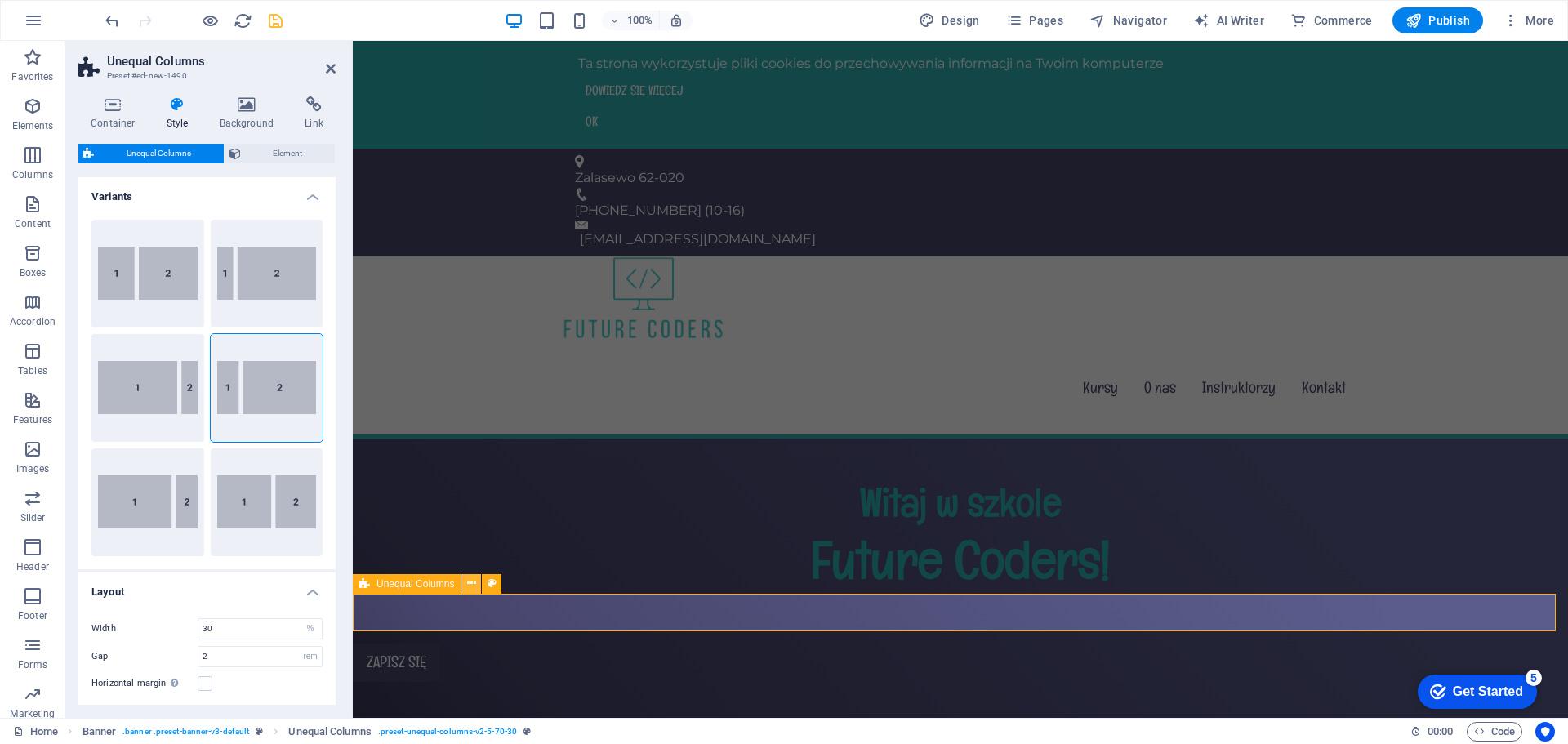
click at [473, 581] on icon at bounding box center [472, 584] width 9 height 17
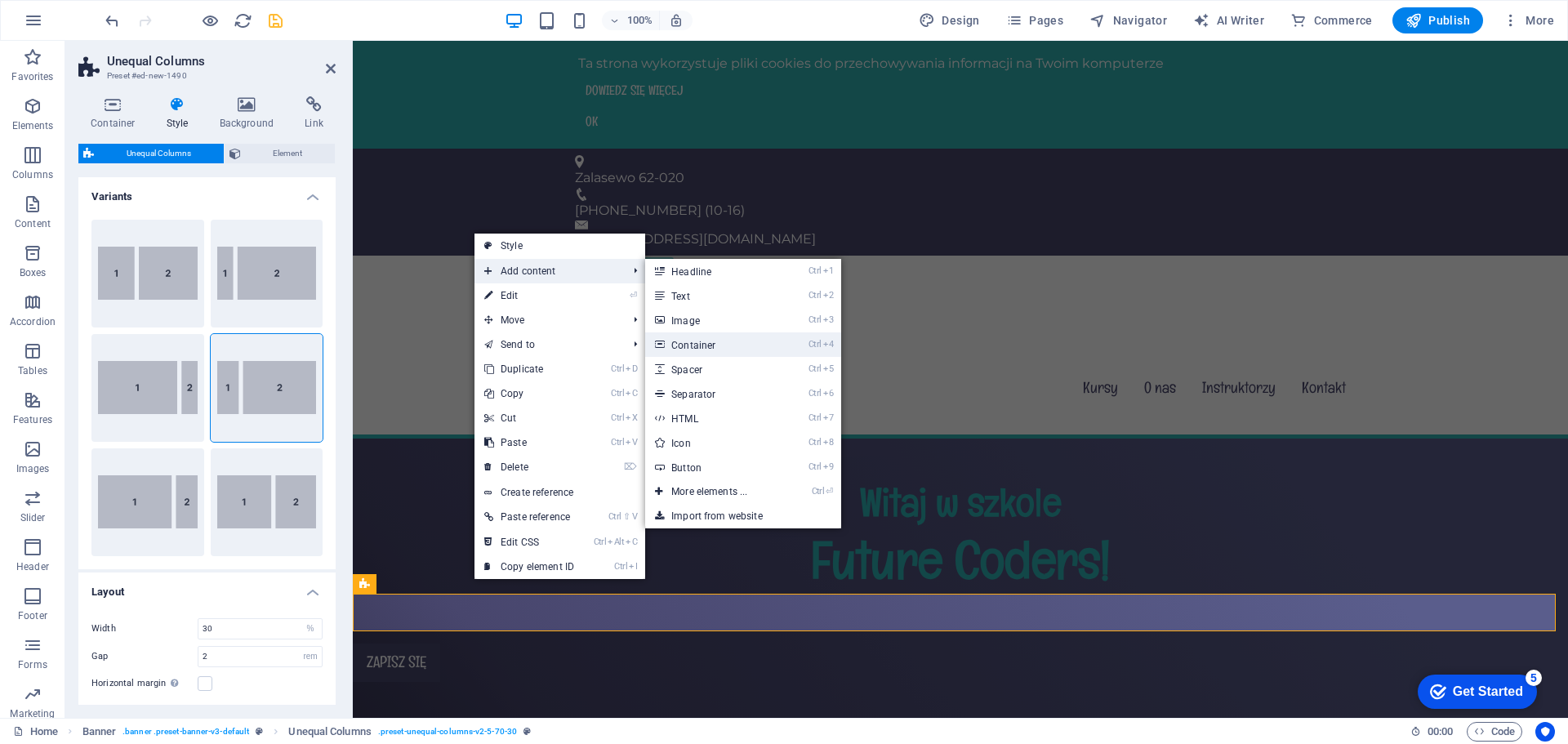
click at [719, 338] on link "Ctrl 4 Container" at bounding box center [712, 345] width 135 height 24
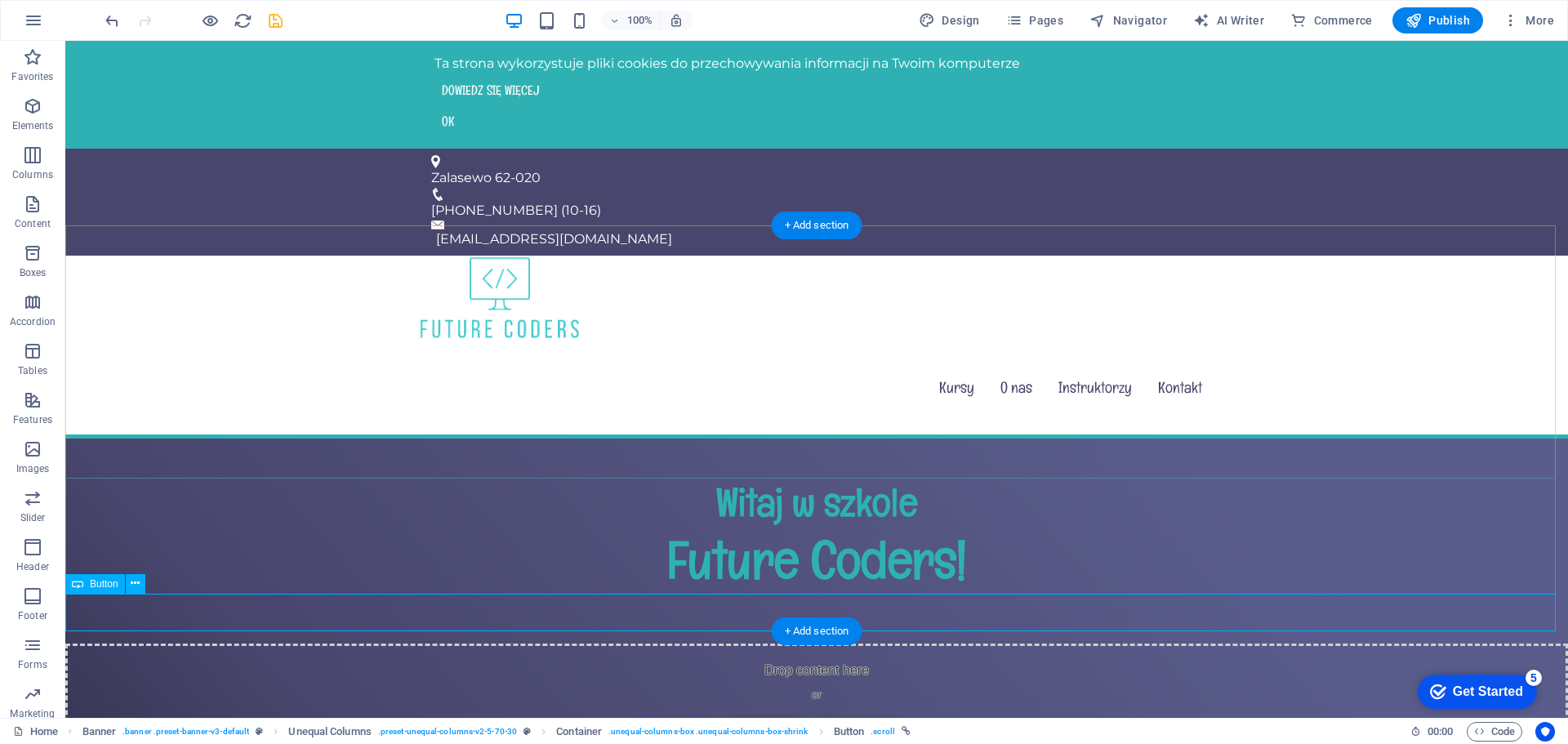
click at [573, 643] on div "Drop content here or Add elements Paste clipboard" at bounding box center [817, 701] width 1503 height 116
click at [442, 643] on div "Drop content here or Add elements Paste clipboard" at bounding box center [817, 701] width 1503 height 116
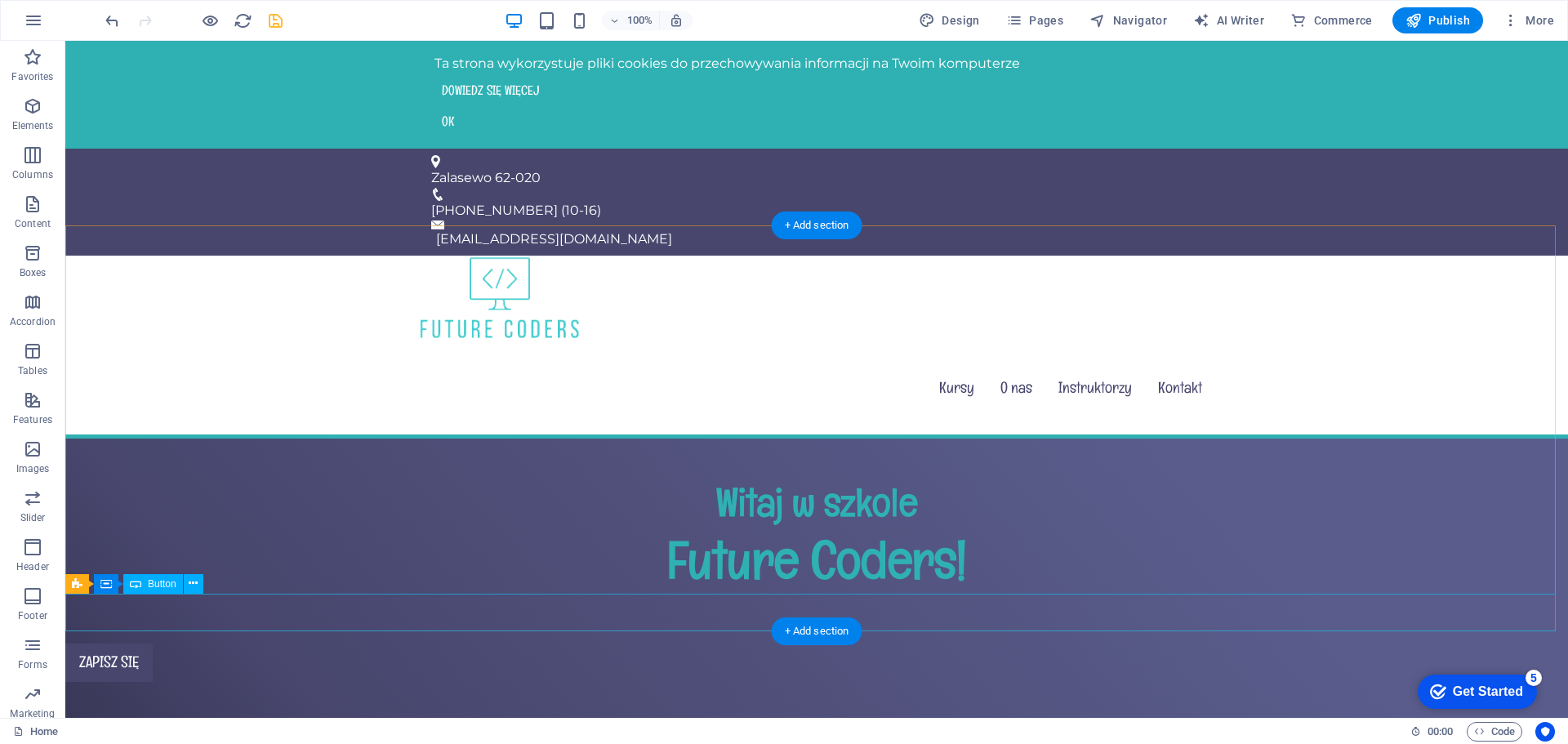
click at [250, 643] on div "Zapisz się" at bounding box center [817, 662] width 1503 height 38
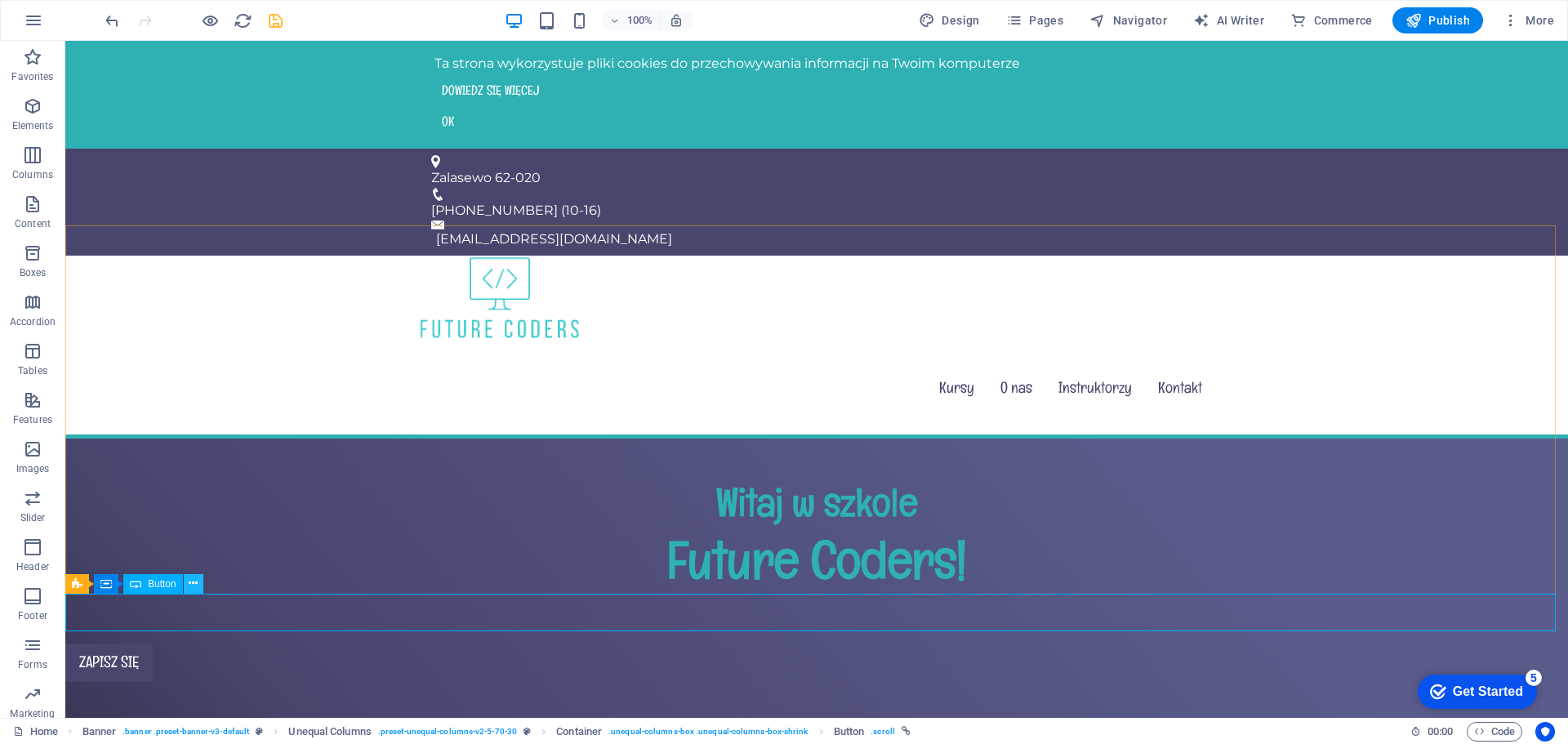
click at [194, 590] on icon at bounding box center [194, 584] width 9 height 17
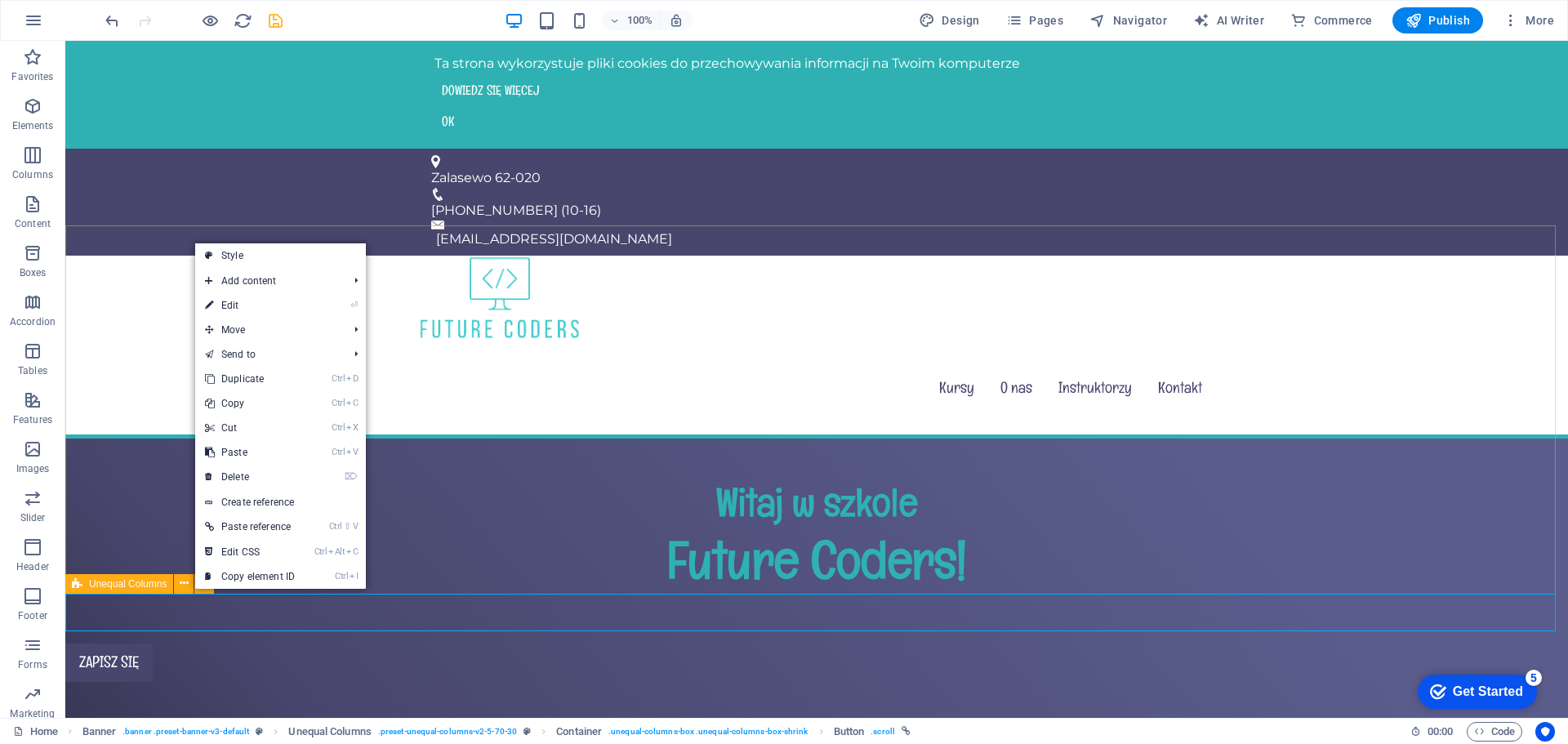
click at [96, 582] on span "Unequal Columns" at bounding box center [128, 584] width 77 height 10
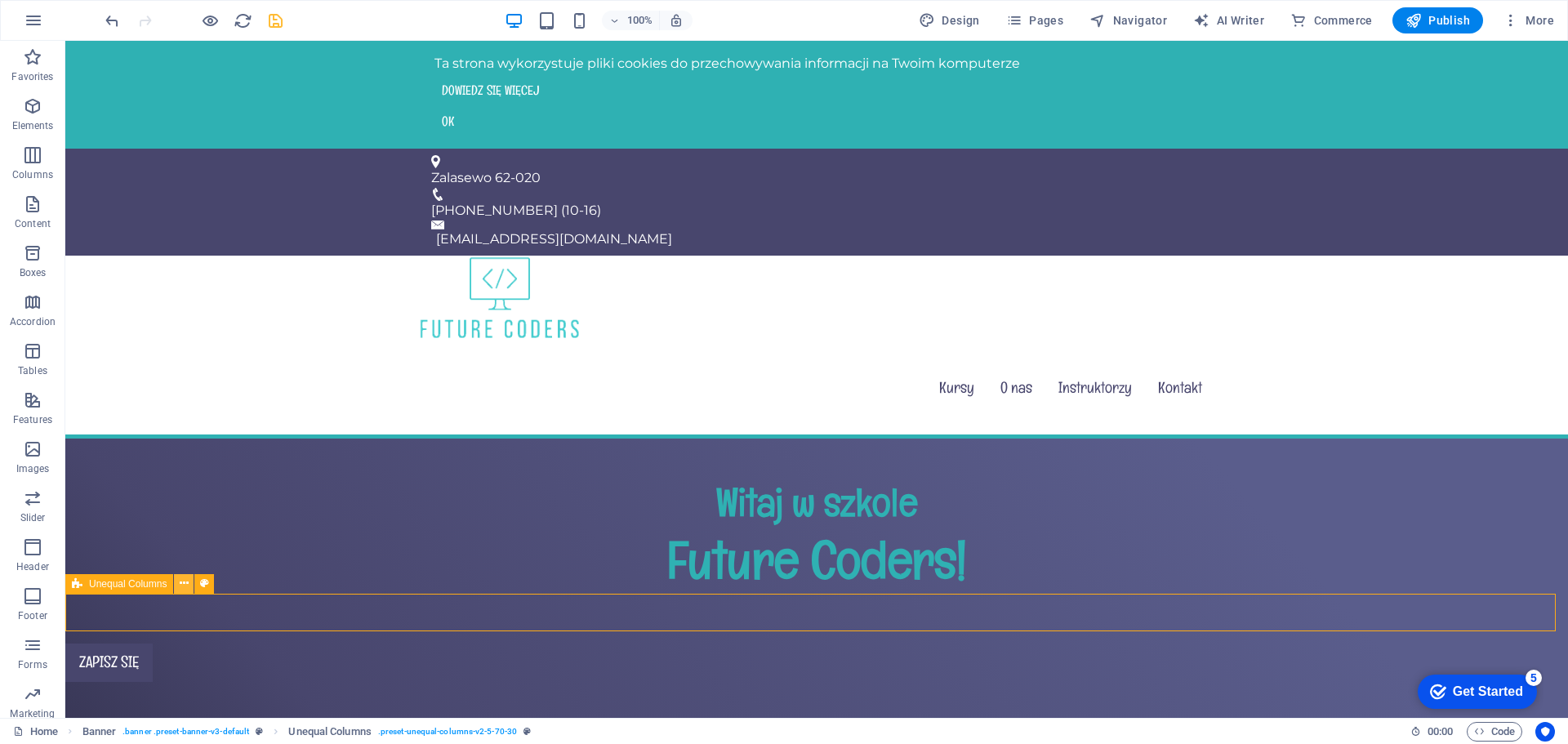
click at [189, 582] on button at bounding box center [183, 584] width 20 height 20
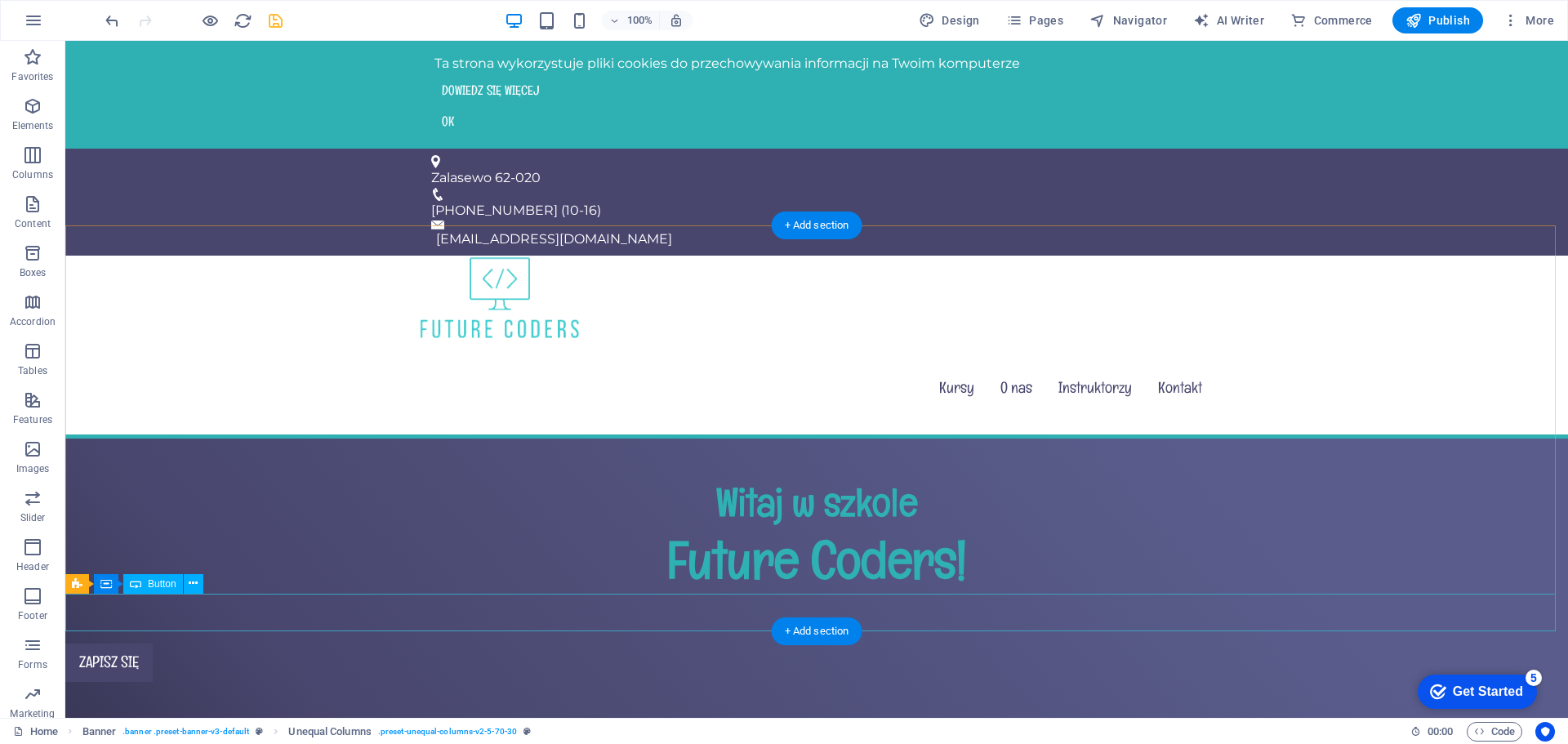
click at [376, 643] on div "Zapisz się" at bounding box center [817, 662] width 1503 height 38
click at [94, 643] on div "Zapisz się" at bounding box center [817, 662] width 1503 height 38
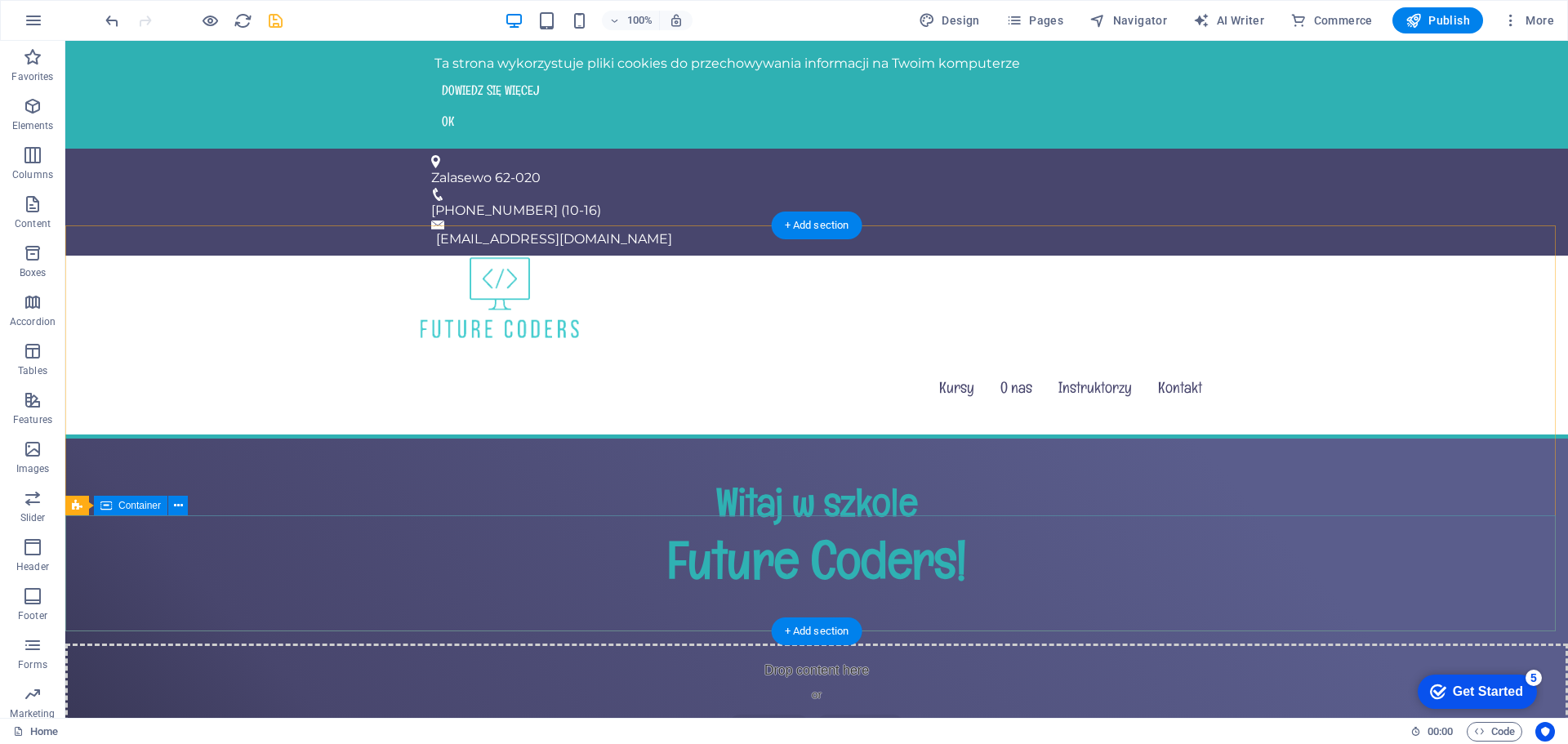
click at [811, 643] on div "Drop content here or Add elements Paste clipboard" at bounding box center [817, 701] width 1503 height 116
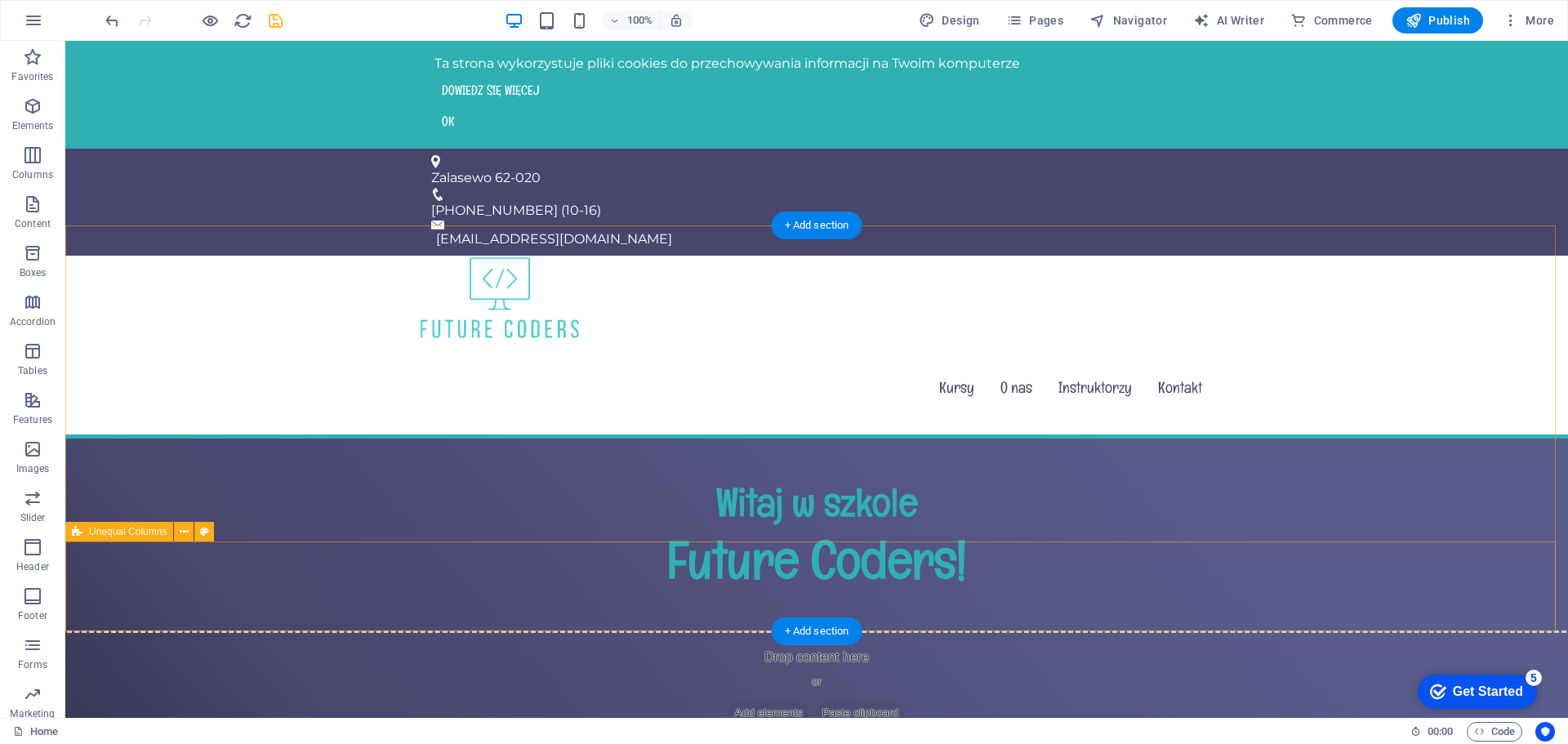
click at [876, 630] on div "Drop content here or Add elements Paste clipboard" at bounding box center [817, 688] width 1529 height 116
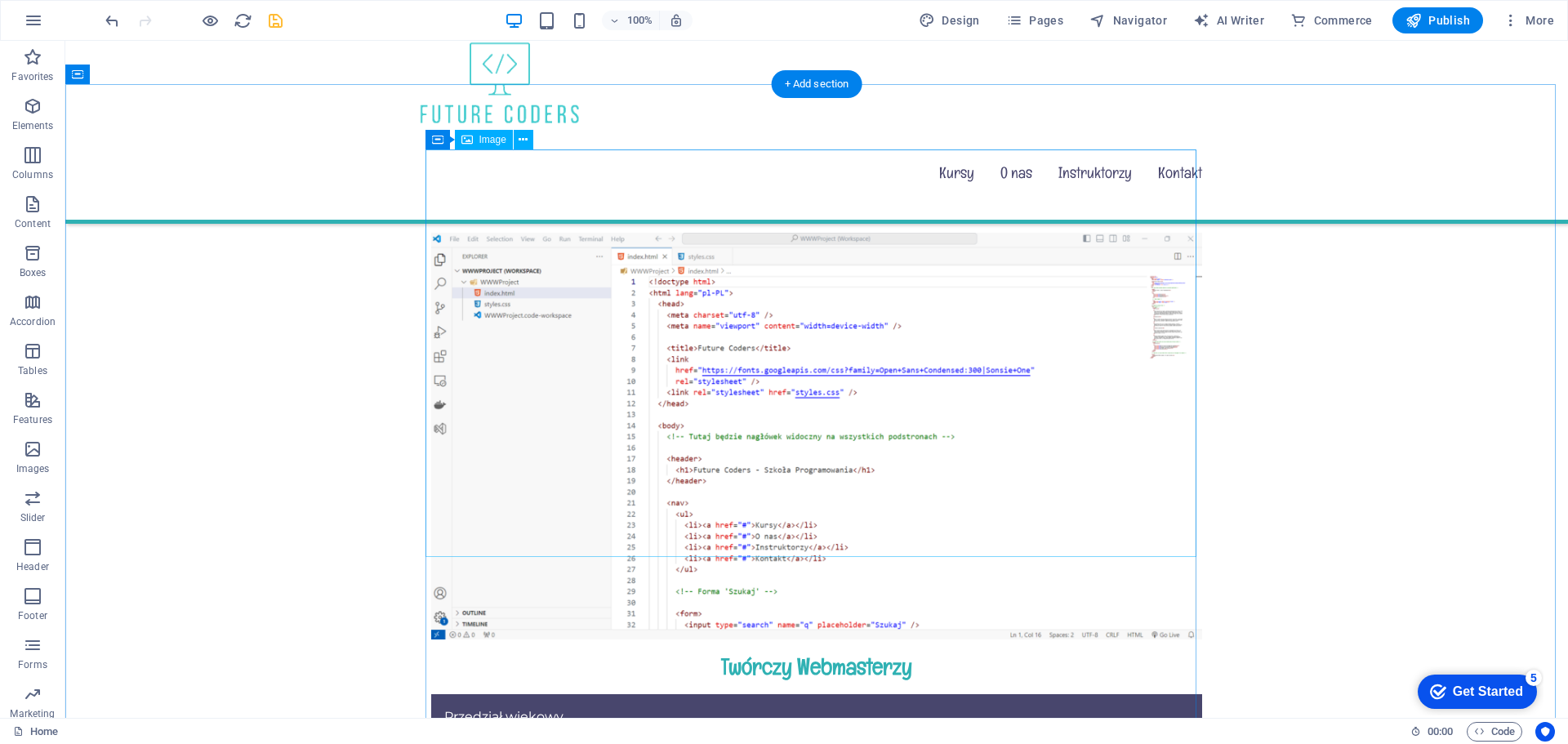
scroll to position [1879, 0]
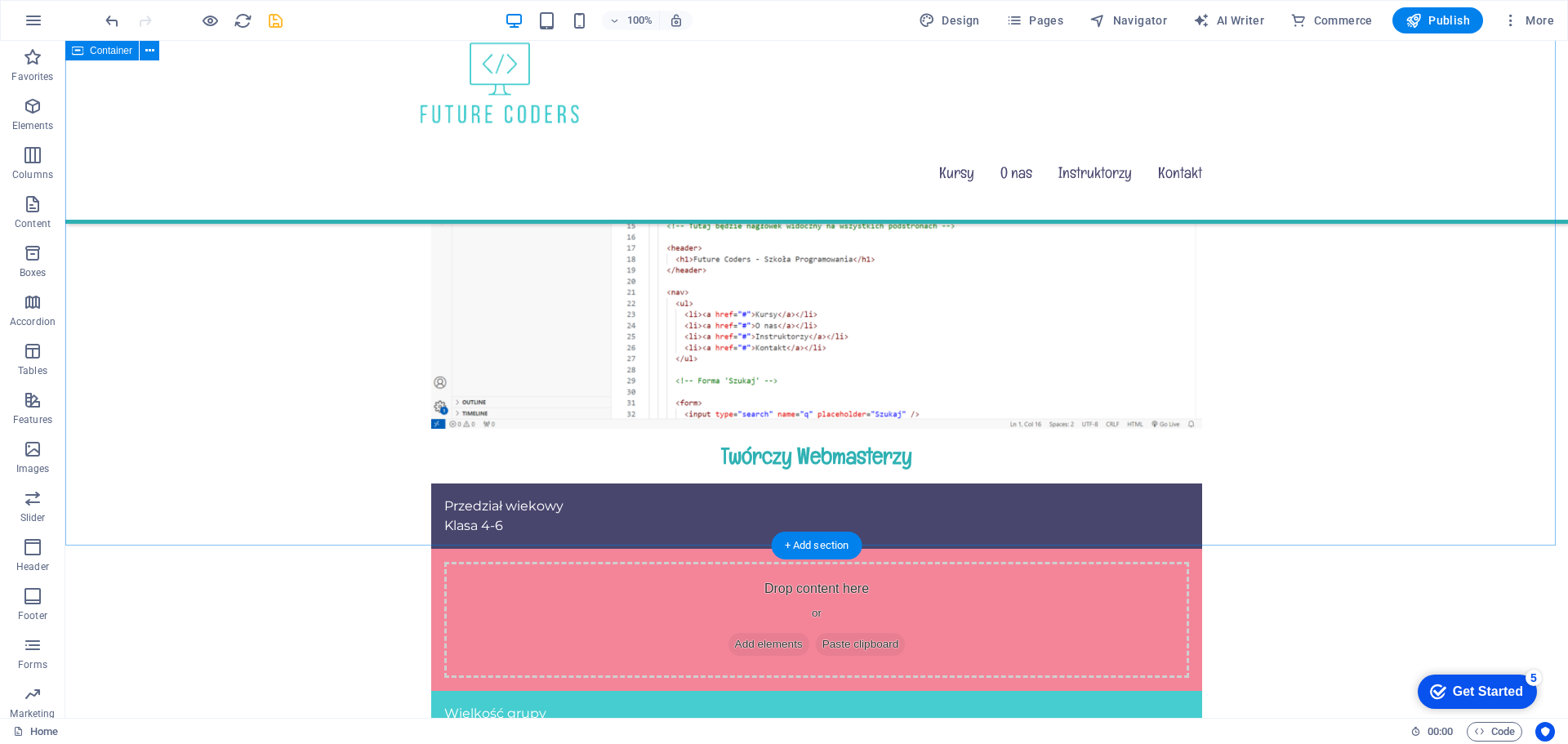
click at [250, 476] on div "Twórczy Webmasterzy Przedział wiekowy Klasa 4-6 Drop content here or Add elemen…" at bounding box center [817, 468] width 1503 height 1022
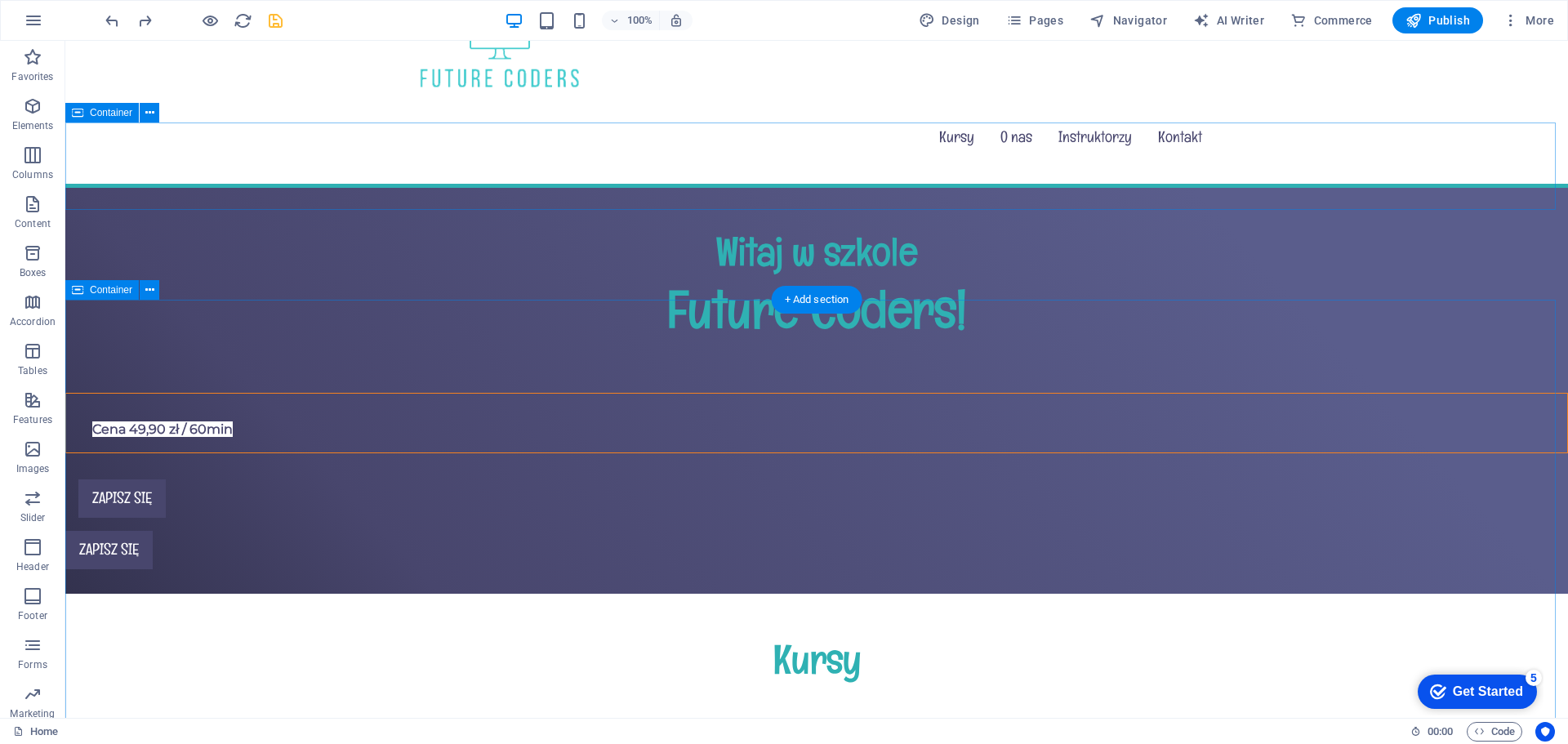
scroll to position [95, 0]
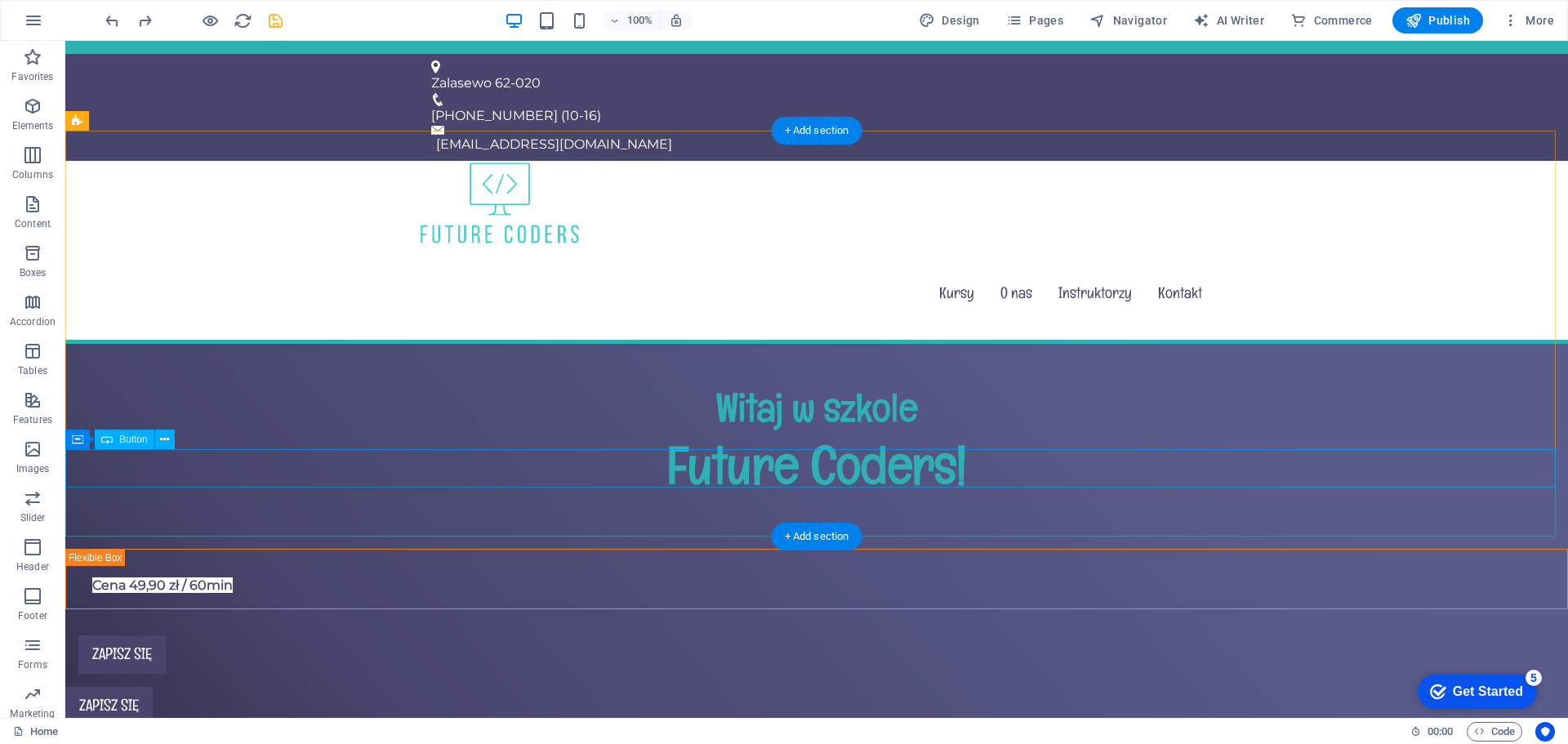
click at [150, 687] on div "Zapisz się" at bounding box center [817, 706] width 1503 height 38
click at [129, 687] on div "Zapisz się" at bounding box center [817, 706] width 1503 height 38
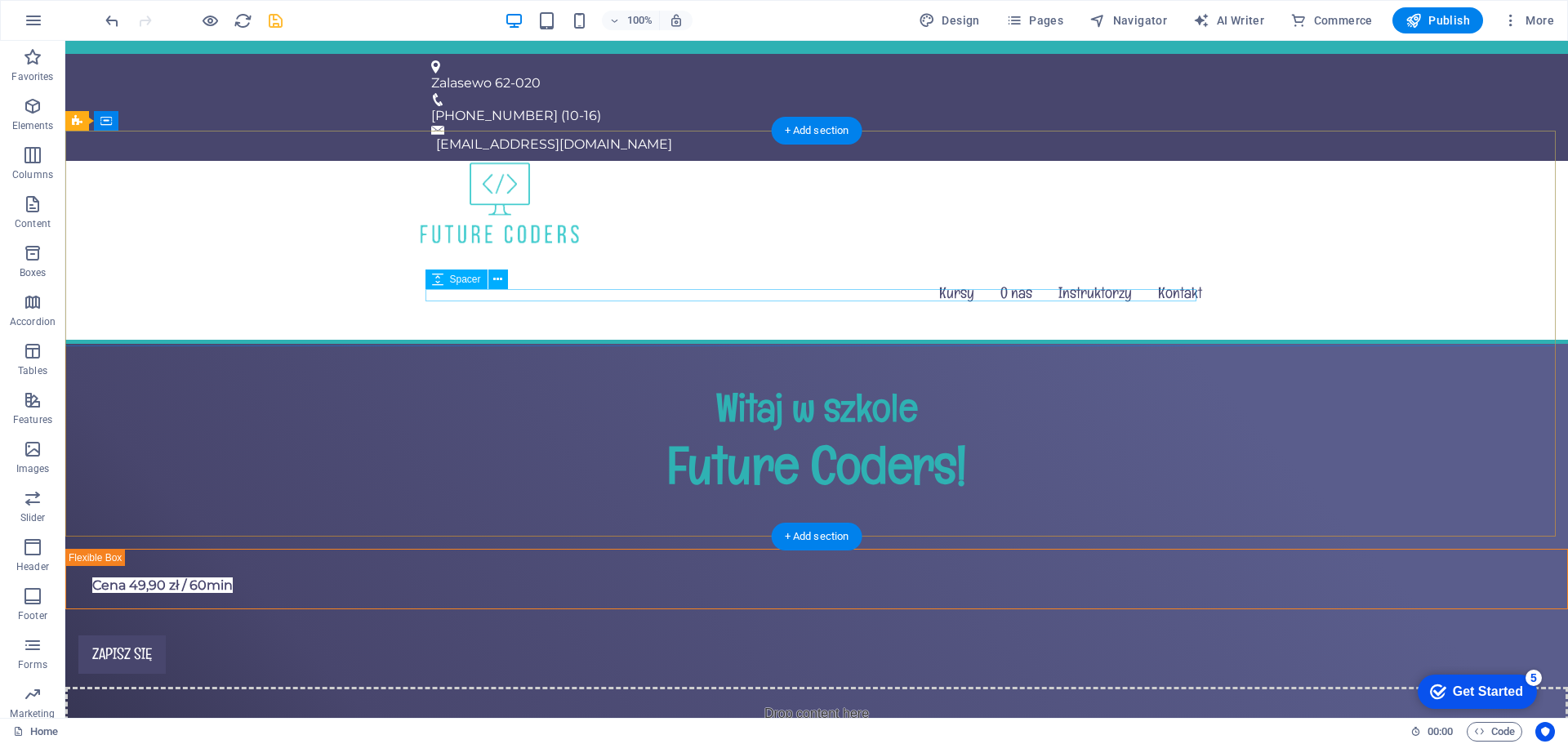
click at [1115, 497] on div at bounding box center [817, 503] width 771 height 12
click at [1342, 344] on div "Witaj w szkole Future Coders!" at bounding box center [817, 446] width 1503 height 205
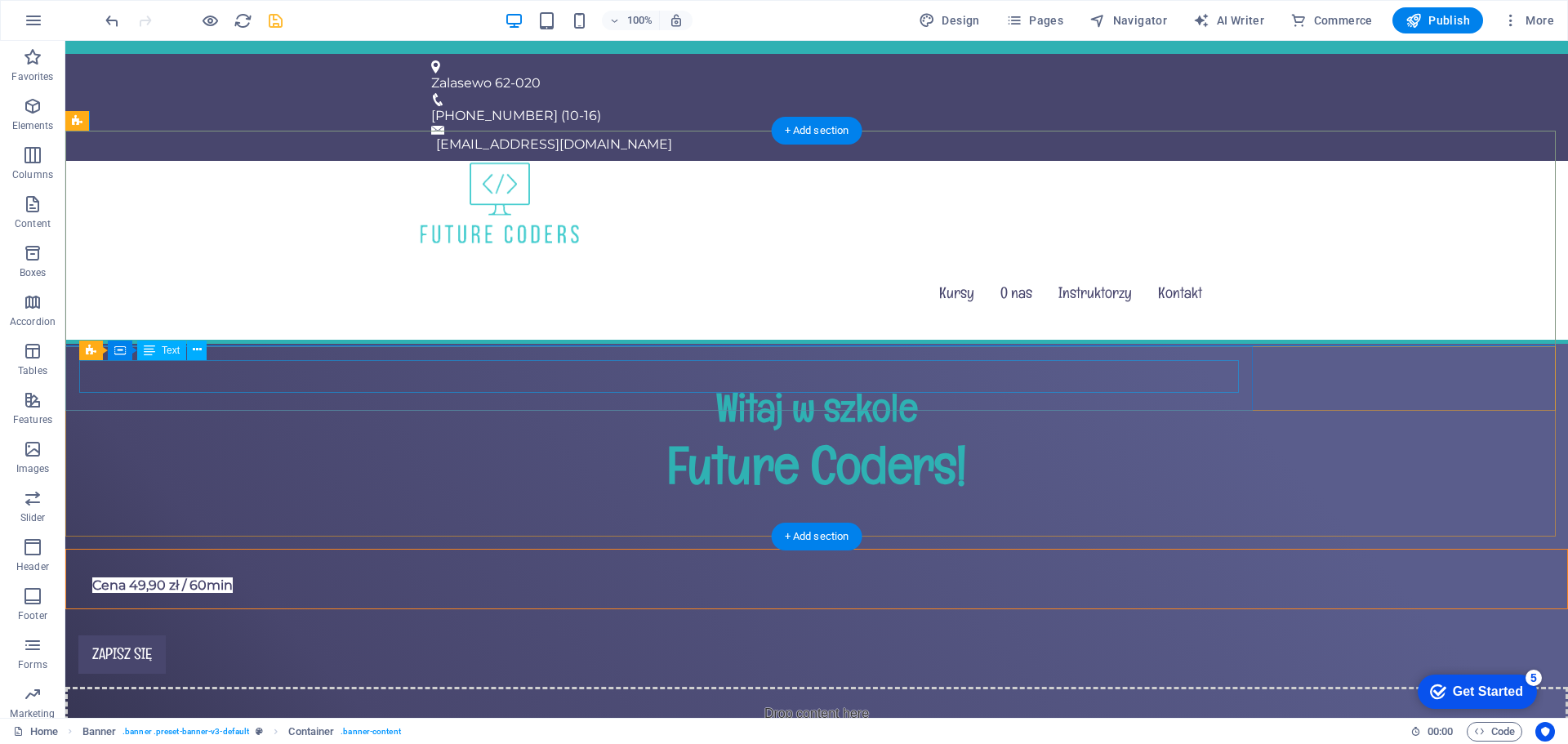
click at [1170, 562] on div "Cena 49,90 zł / 60min" at bounding box center [817, 578] width 1475 height 33
click at [230, 562] on div "Cena 49,90 zł / 60min" at bounding box center [817, 578] width 1475 height 33
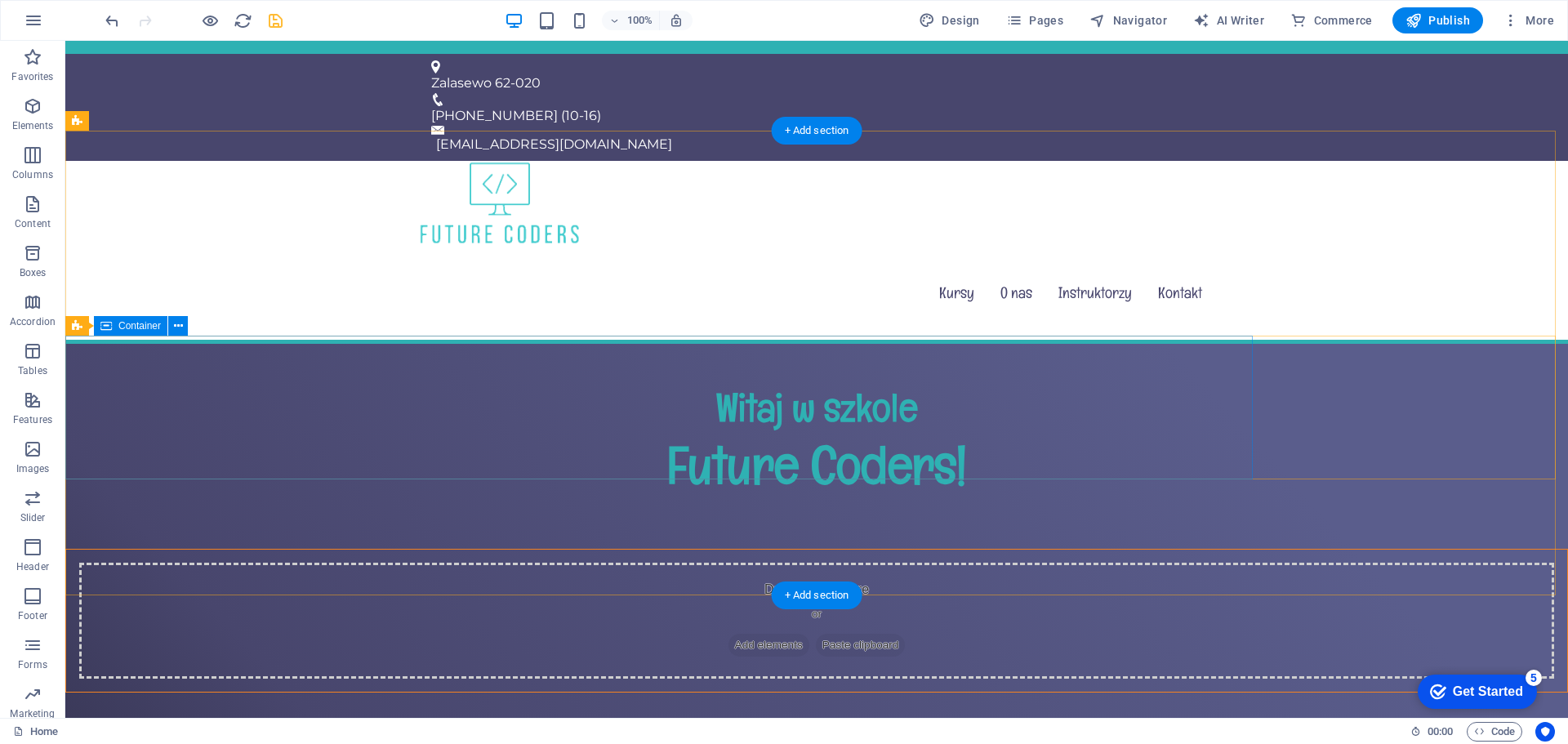
click at [1188, 562] on div "Drop content here or Add elements Paste clipboard" at bounding box center [817, 620] width 1475 height 116
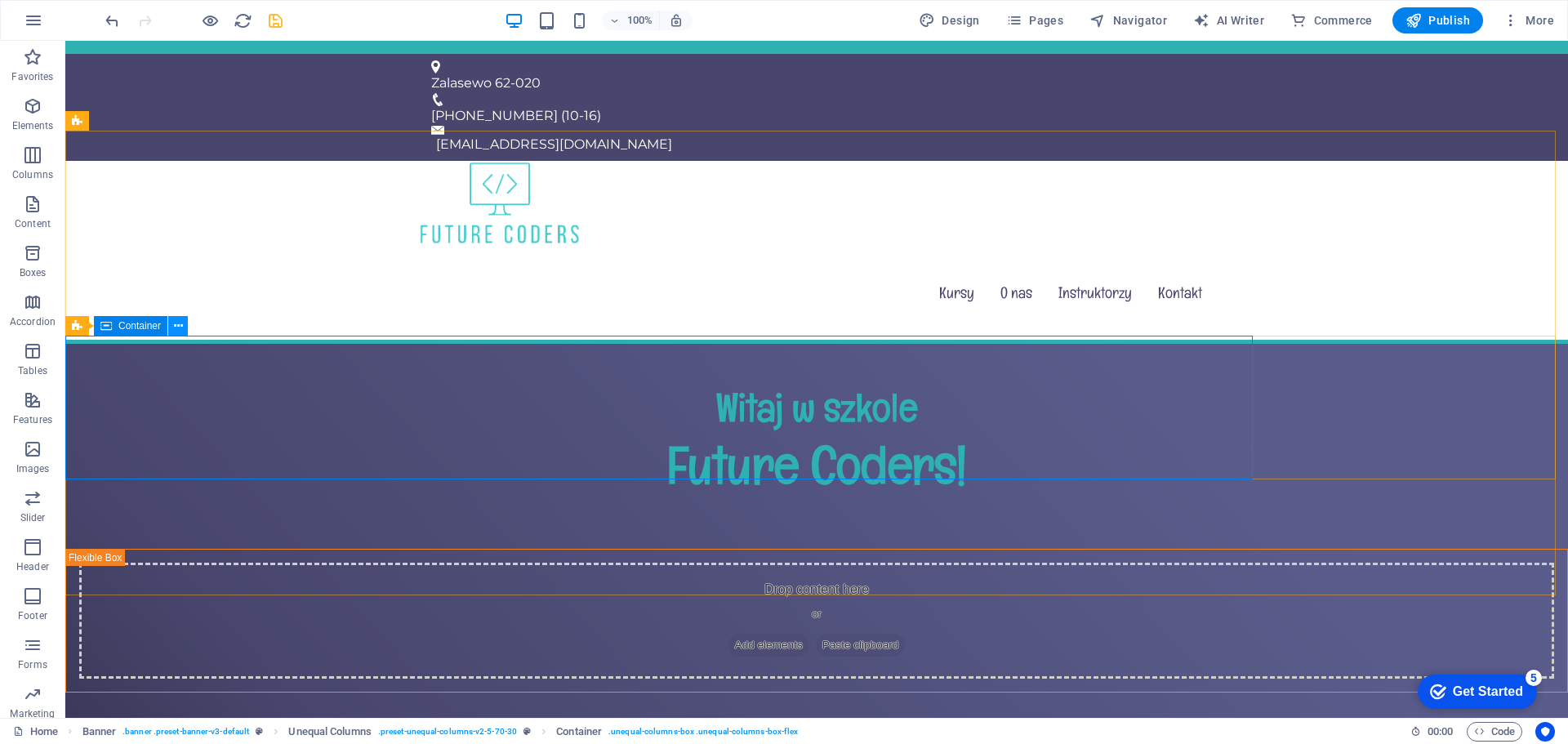
click at [183, 329] on button at bounding box center [178, 325] width 20 height 20
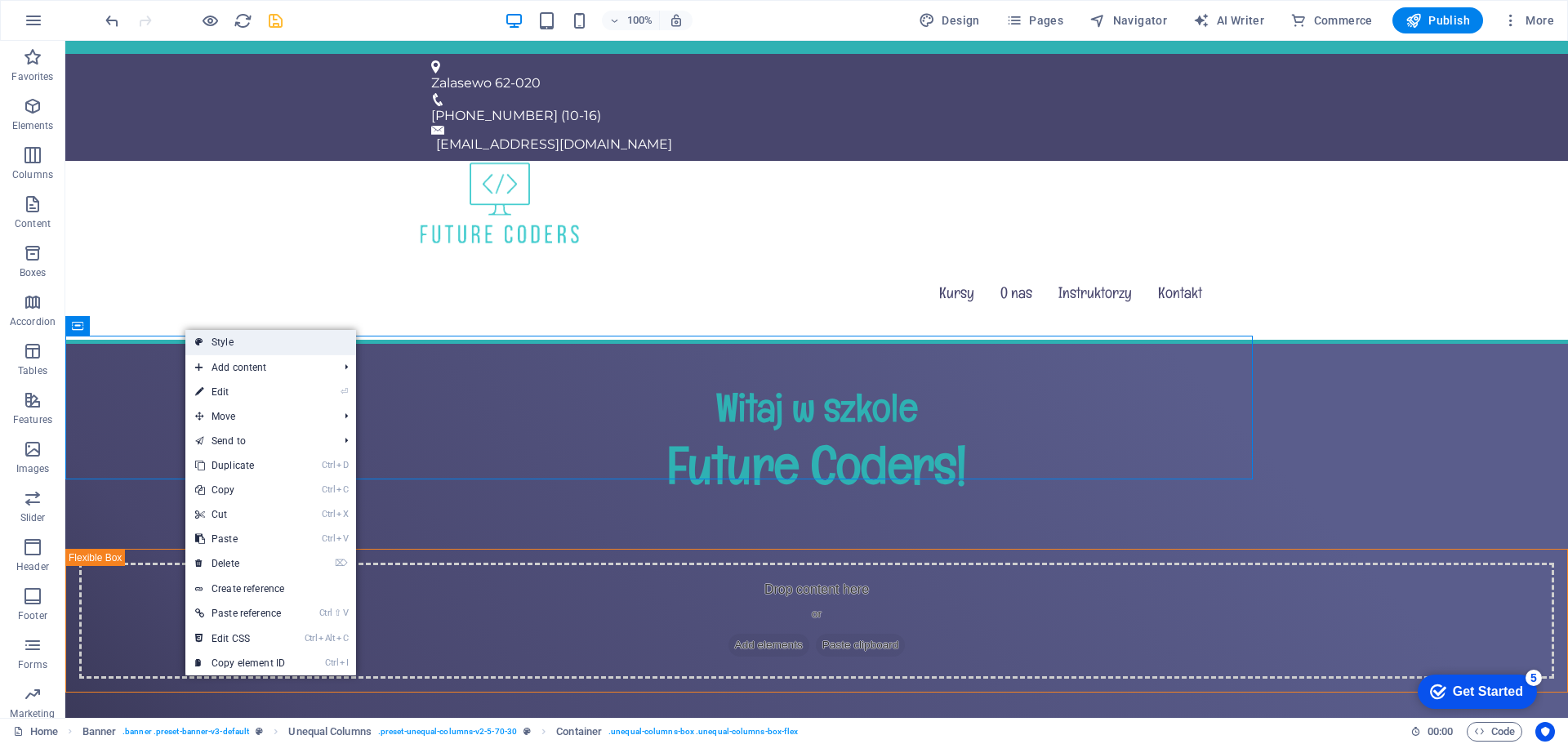
click at [245, 347] on link "Style" at bounding box center [270, 342] width 170 height 24
select select "%"
select select "rem"
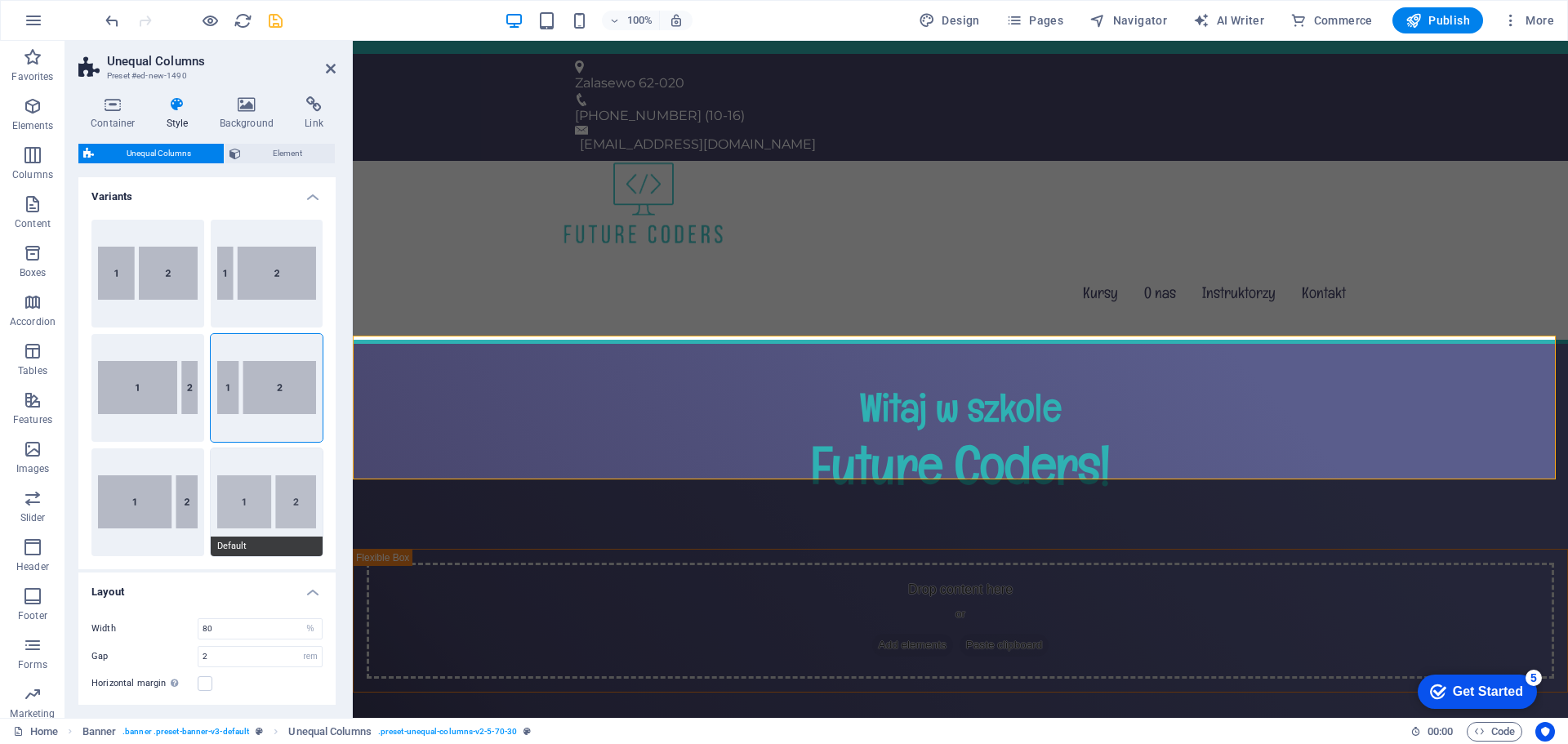
click at [273, 488] on button "Default" at bounding box center [266, 503] width 113 height 108
type input "60"
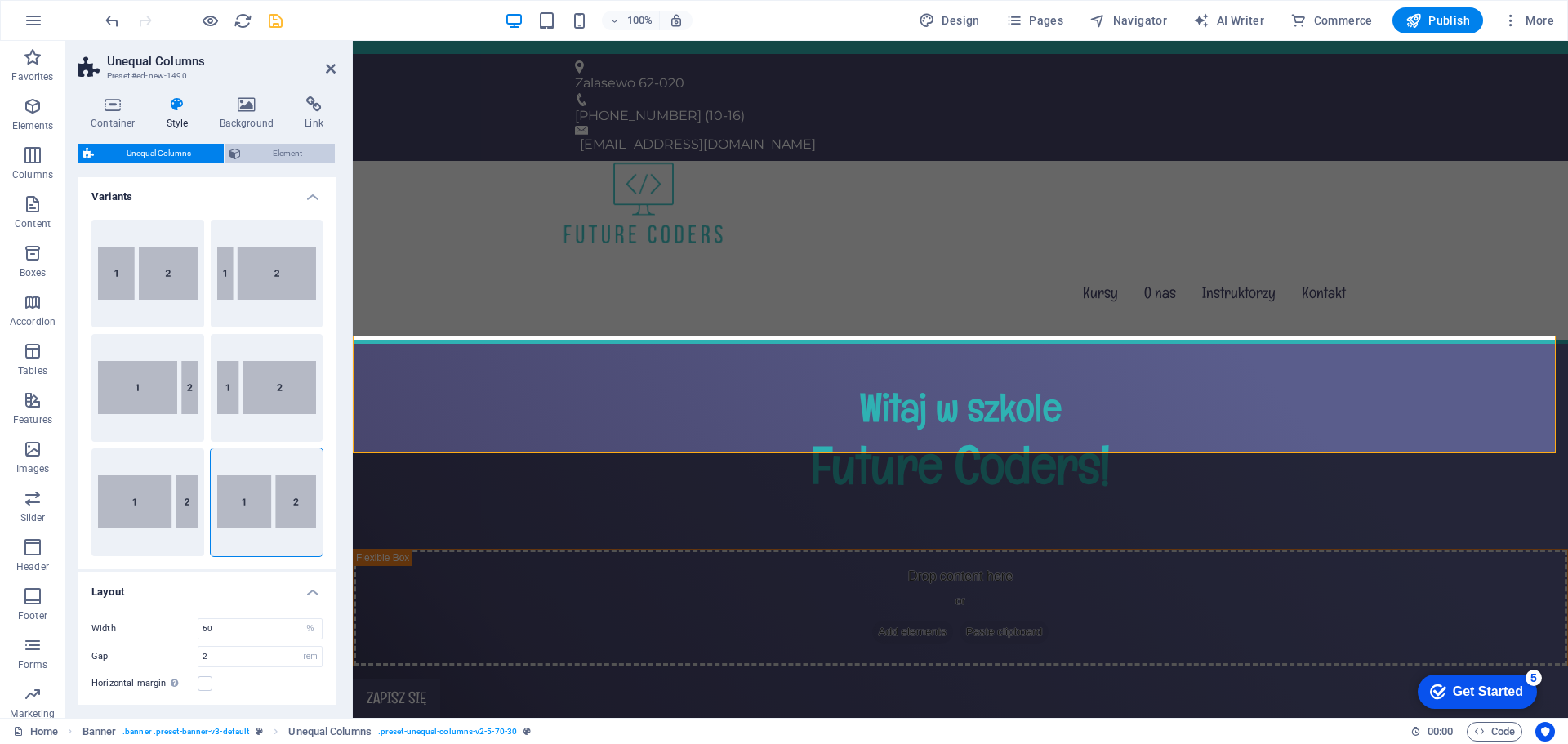
click at [277, 154] on span "Element" at bounding box center [288, 153] width 85 height 20
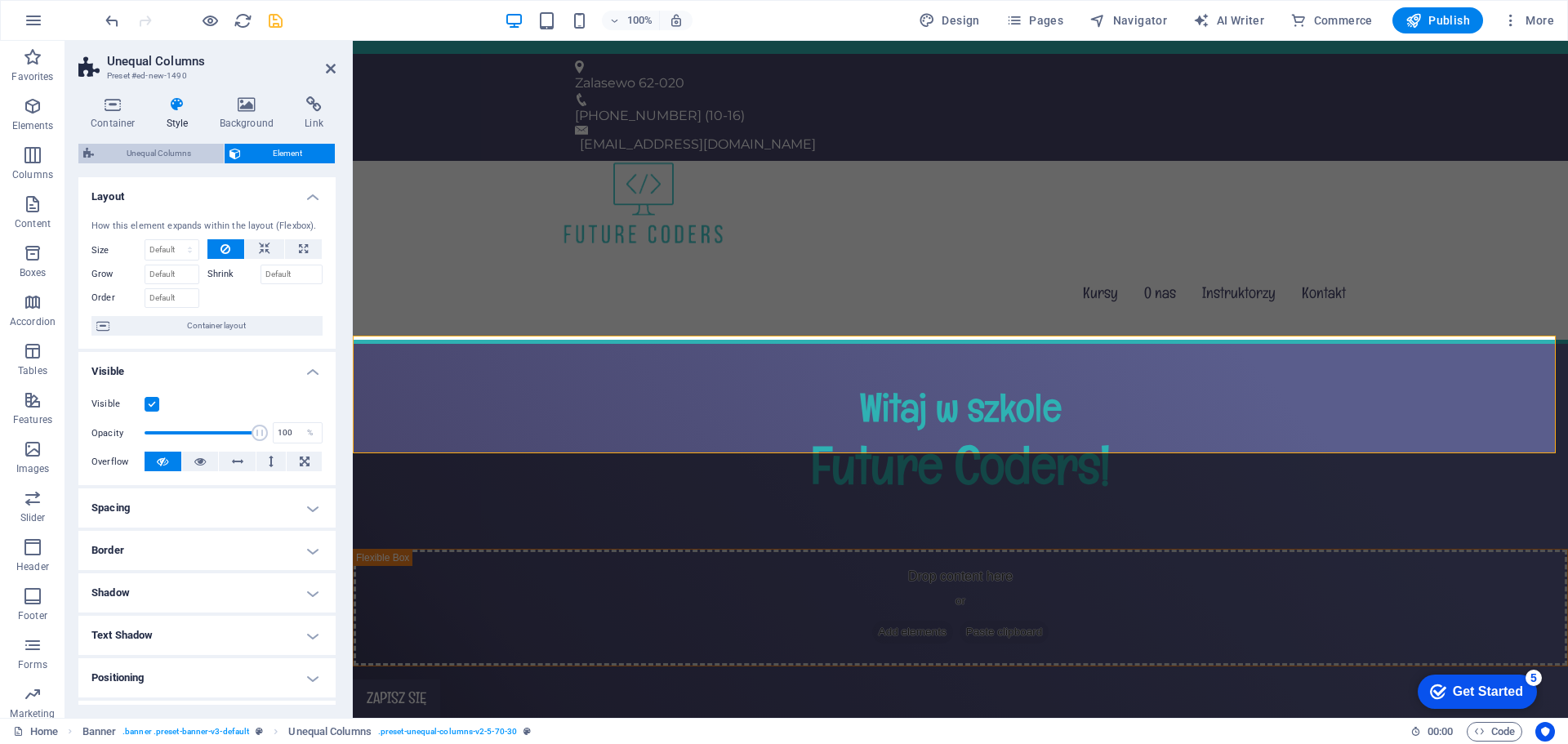
click at [143, 156] on span "Unequal Columns" at bounding box center [158, 153] width 120 height 20
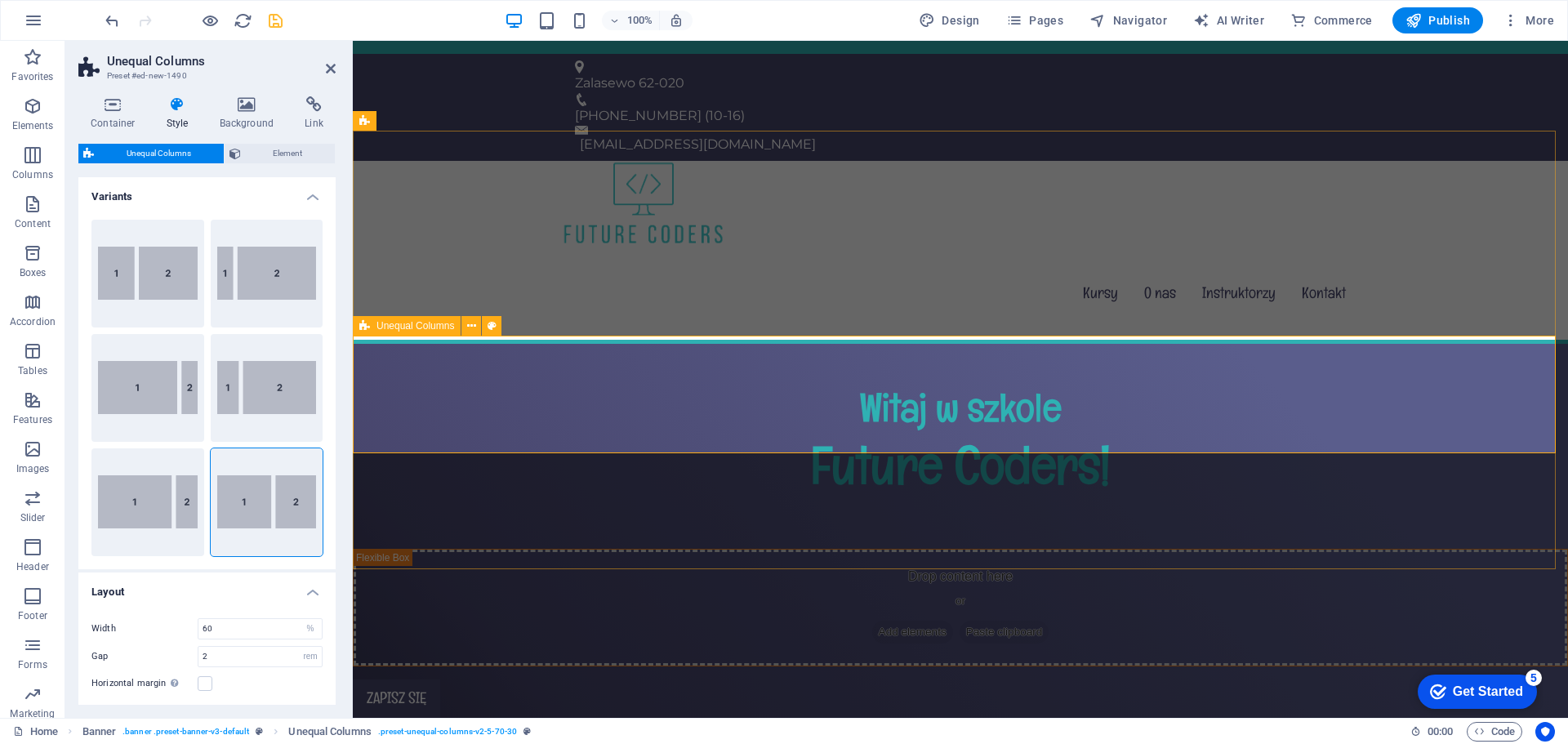
click at [370, 327] on icon at bounding box center [364, 325] width 10 height 20
click at [447, 549] on div "Drop content here or Add elements Paste clipboard" at bounding box center [961, 607] width 1214 height 116
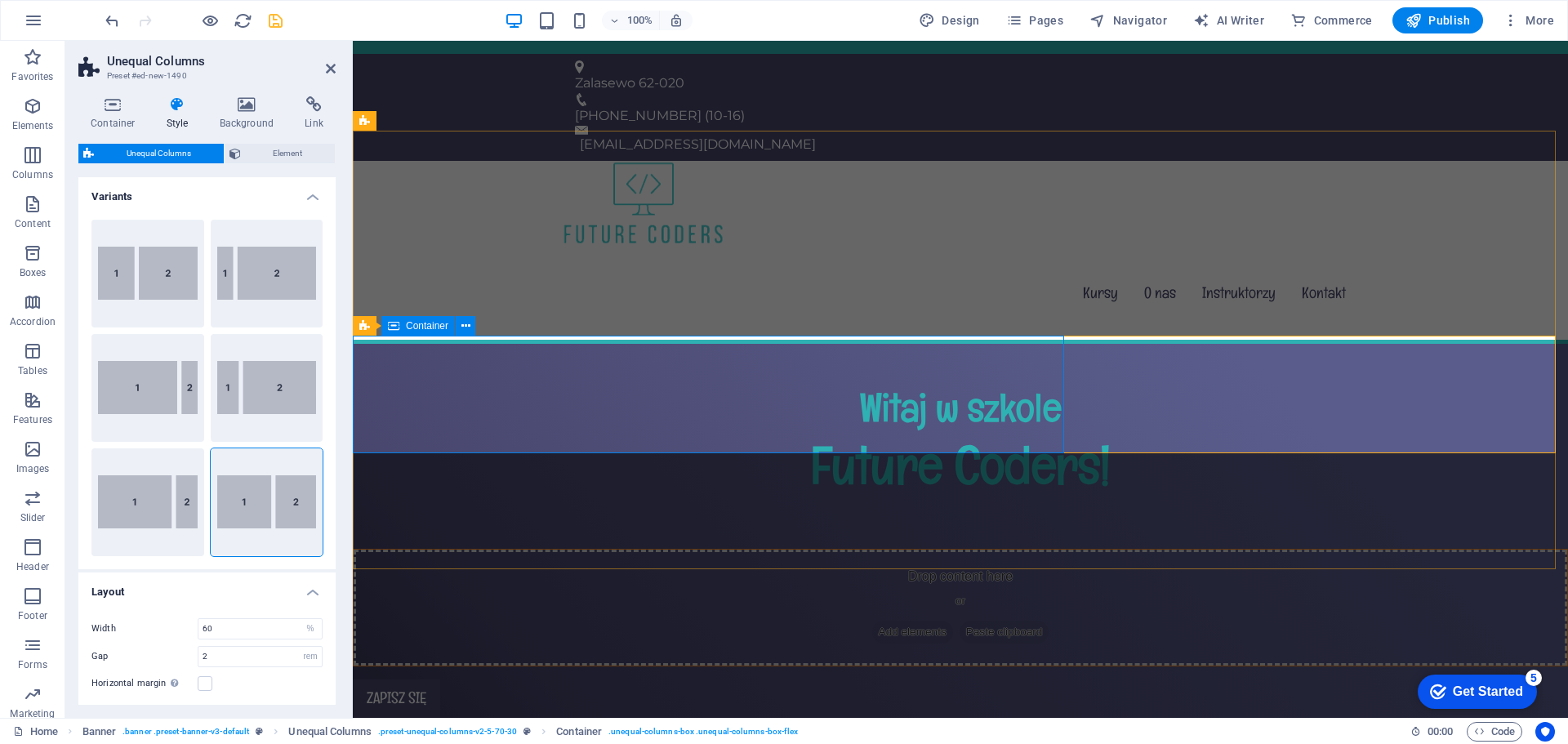
click at [509, 549] on div "Drop content here or Add elements Paste clipboard" at bounding box center [961, 607] width 1214 height 116
click at [575, 274] on icon at bounding box center [581, 274] width 11 height 20
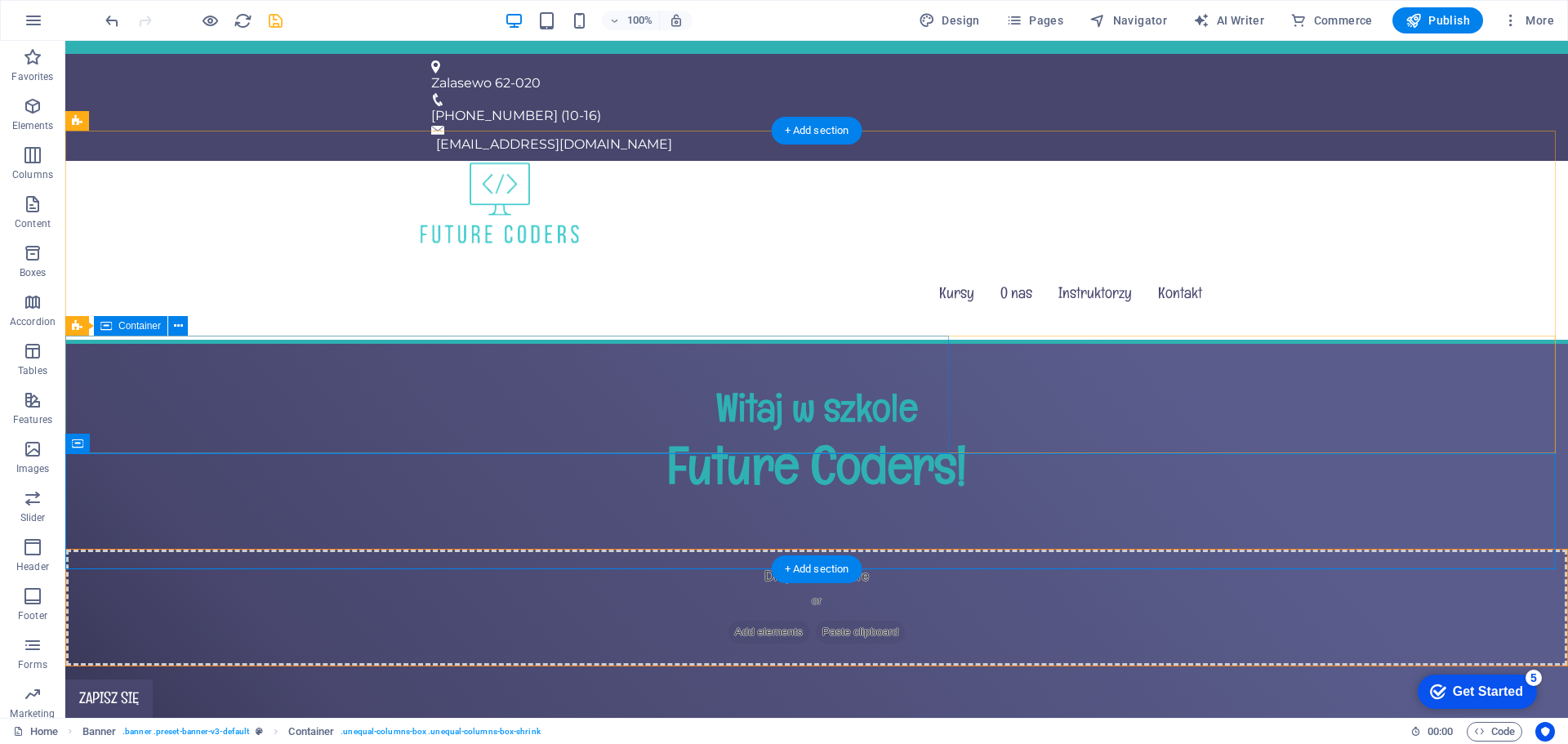
click at [782, 549] on div "Drop content here or Add elements Paste clipboard" at bounding box center [817, 607] width 1501 height 116
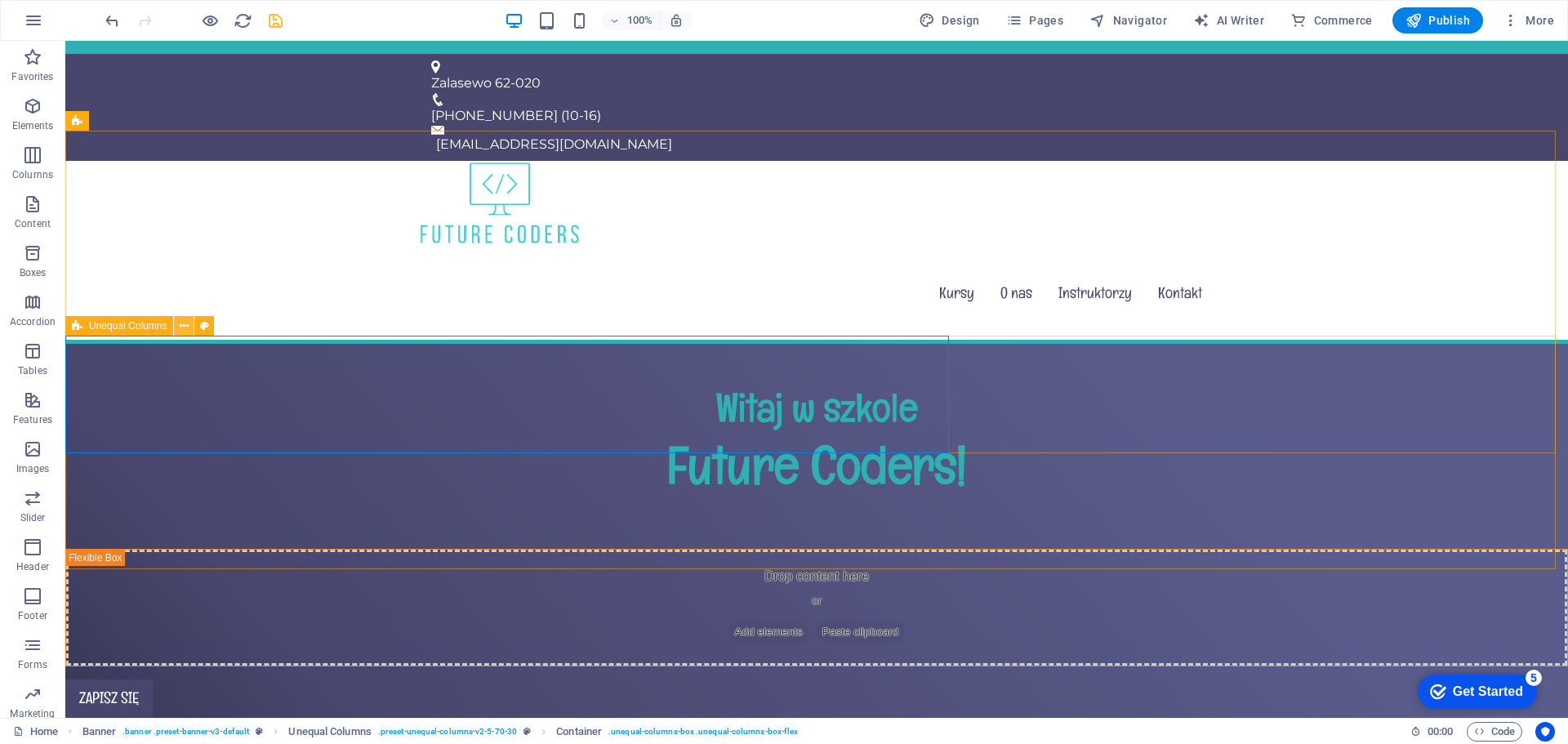
click at [182, 324] on icon at bounding box center [184, 326] width 9 height 17
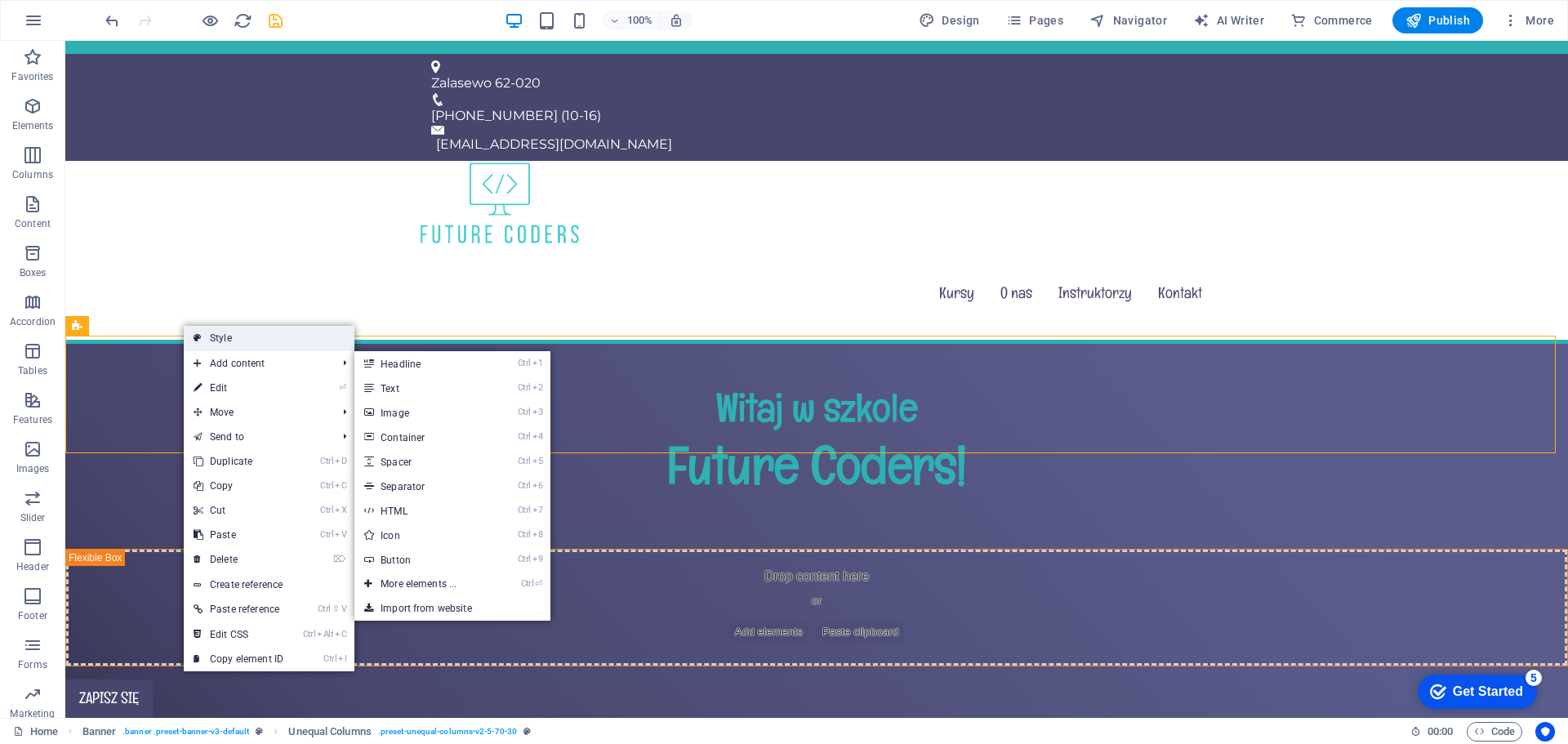
click at [244, 346] on link "Style" at bounding box center [268, 338] width 170 height 24
select select "%"
select select "rem"
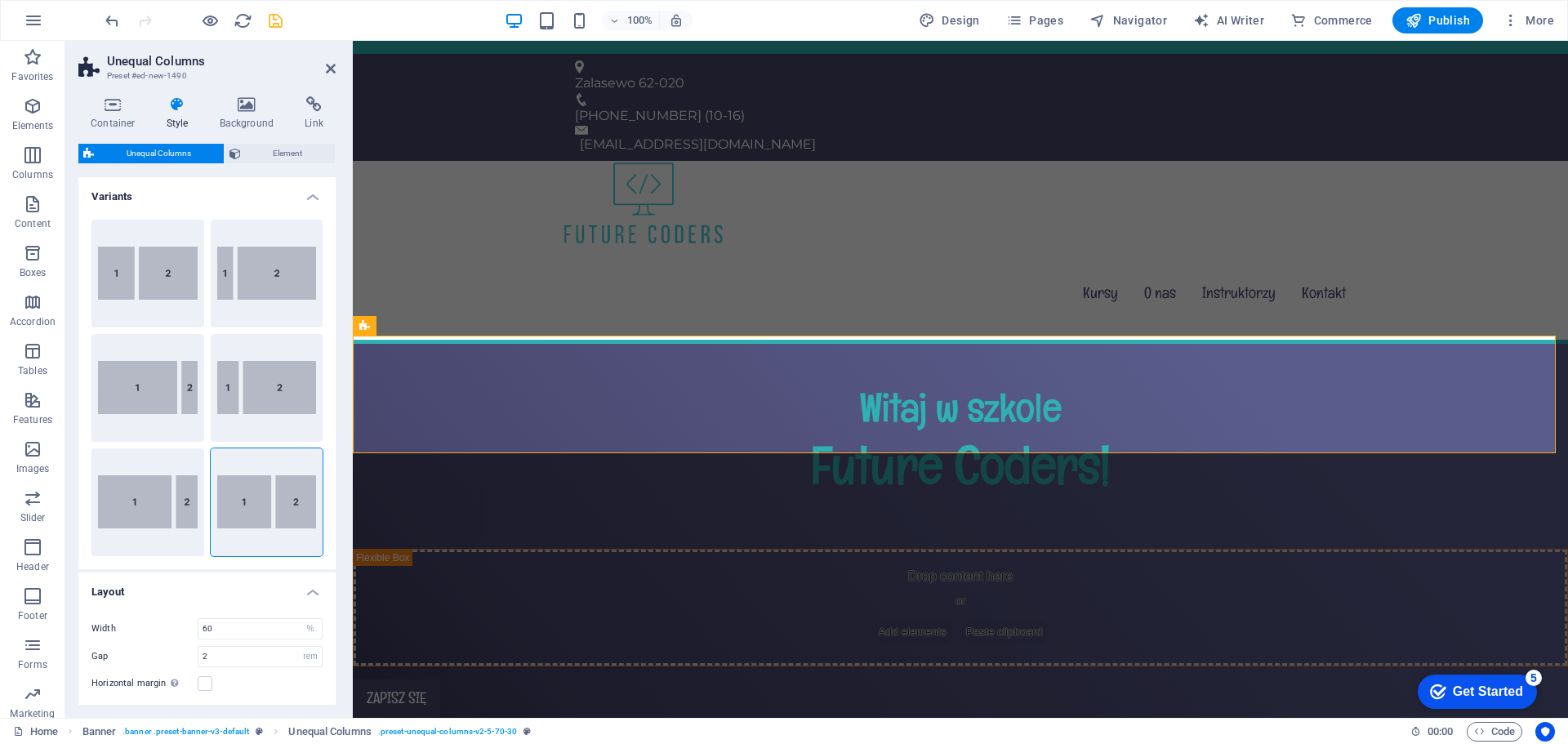
click at [154, 156] on span "Unequal Columns" at bounding box center [158, 153] width 120 height 20
click at [110, 111] on icon at bounding box center [113, 105] width 70 height 17
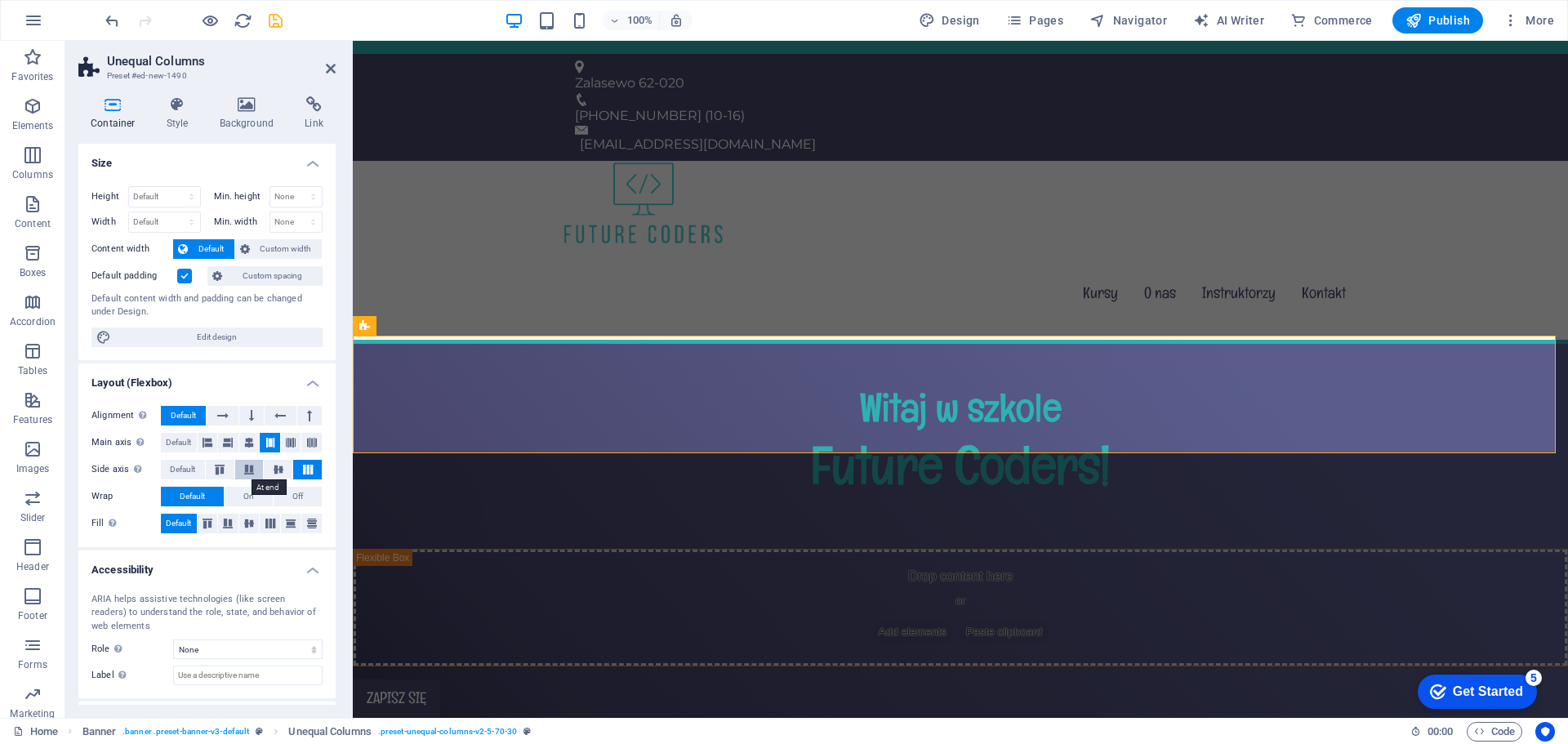
click at [253, 474] on icon at bounding box center [249, 469] width 20 height 10
click at [249, 440] on icon at bounding box center [249, 442] width 10 height 20
click at [225, 469] on icon at bounding box center [219, 469] width 20 height 10
click at [277, 469] on icon at bounding box center [278, 469] width 20 height 10
click at [211, 442] on icon at bounding box center [208, 442] width 10 height 20
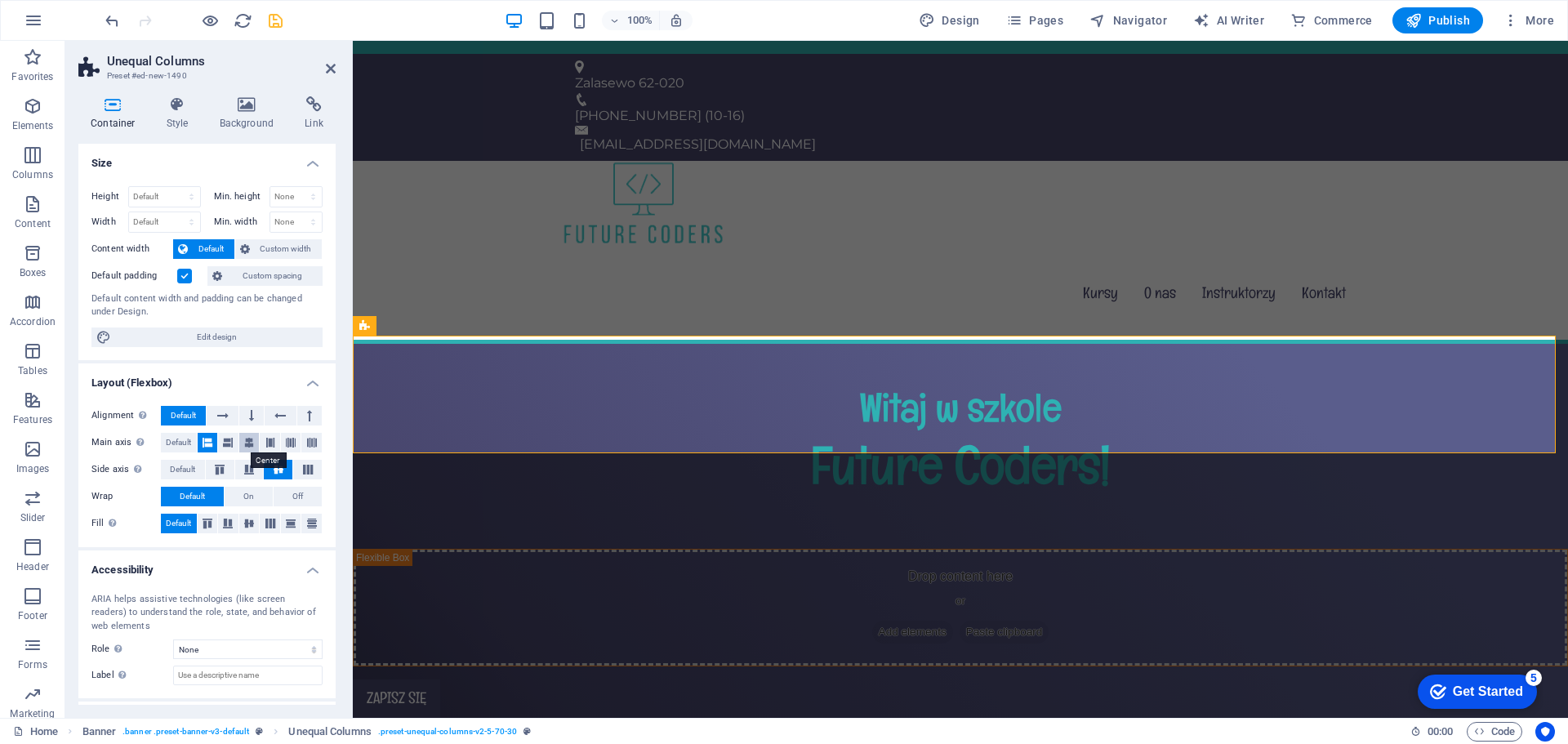
click at [250, 442] on icon at bounding box center [249, 442] width 10 height 20
click at [211, 442] on icon at bounding box center [208, 442] width 10 height 20
click at [271, 526] on icon at bounding box center [270, 523] width 20 height 10
click at [250, 526] on icon at bounding box center [249, 523] width 20 height 10
click at [171, 525] on span "Default" at bounding box center [178, 523] width 25 height 20
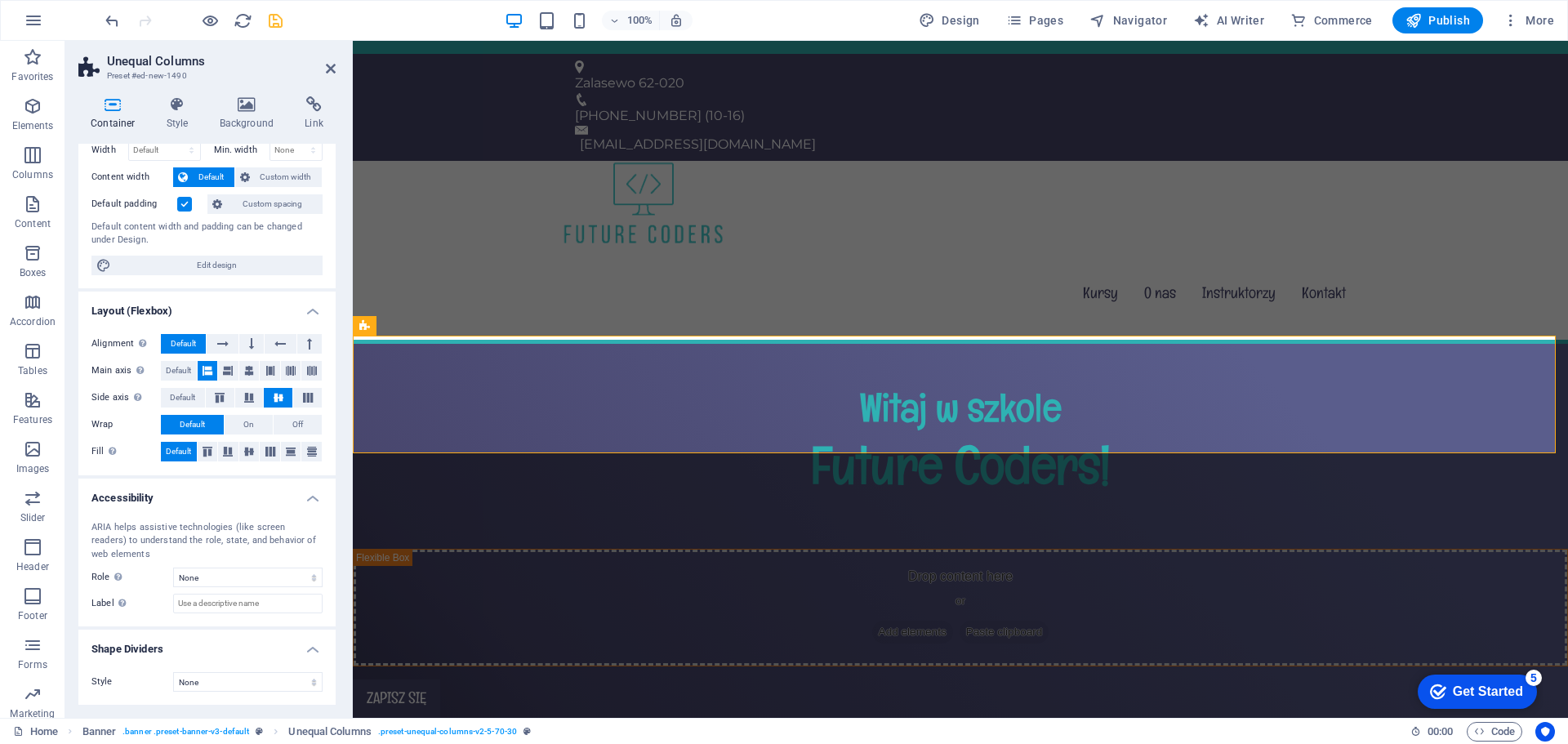
scroll to position [0, 0]
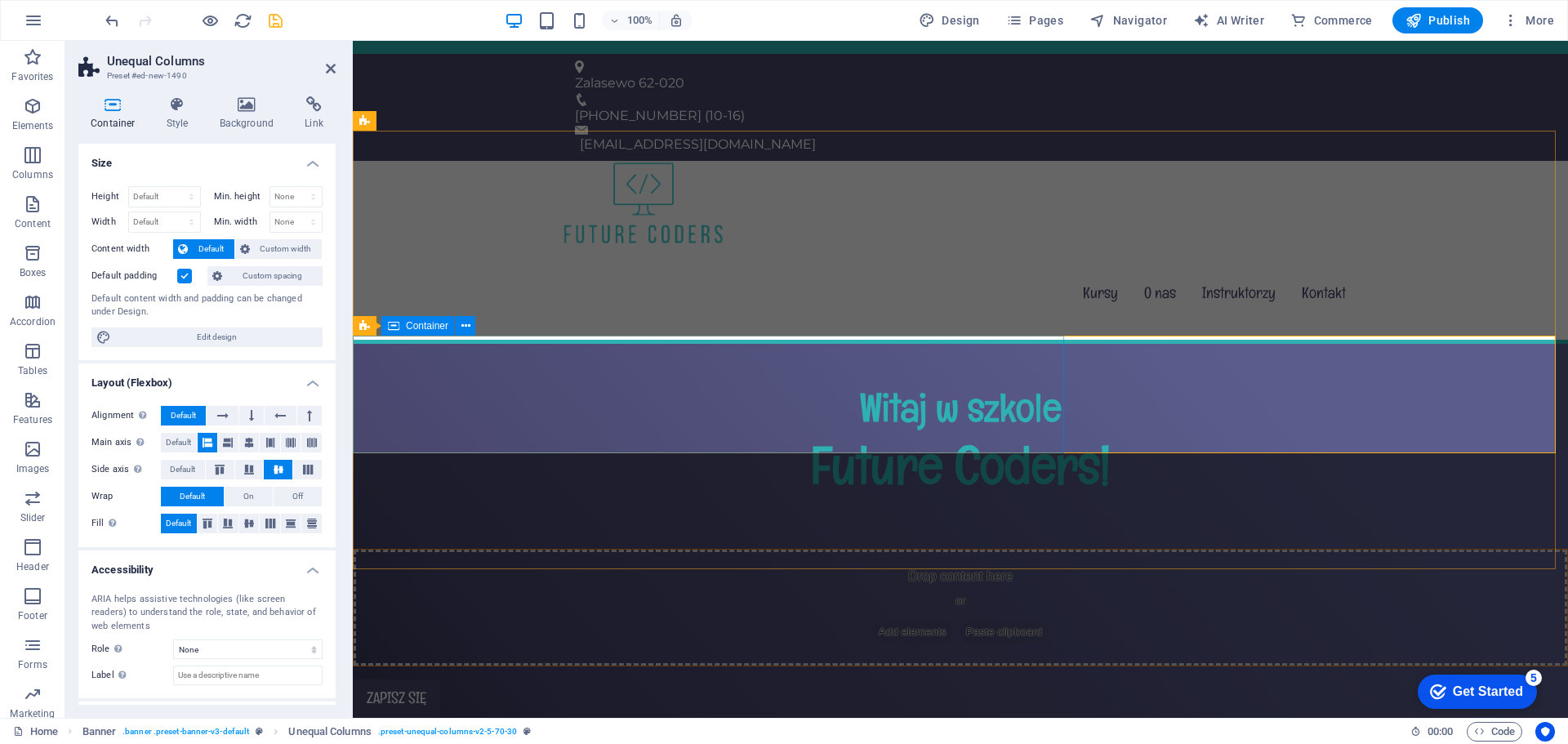
click at [995, 549] on div "Drop content here or Add elements Paste clipboard" at bounding box center [961, 607] width 1214 height 116
click at [986, 549] on div "Drop content here or Add elements Paste clipboard" at bounding box center [961, 607] width 1214 height 116
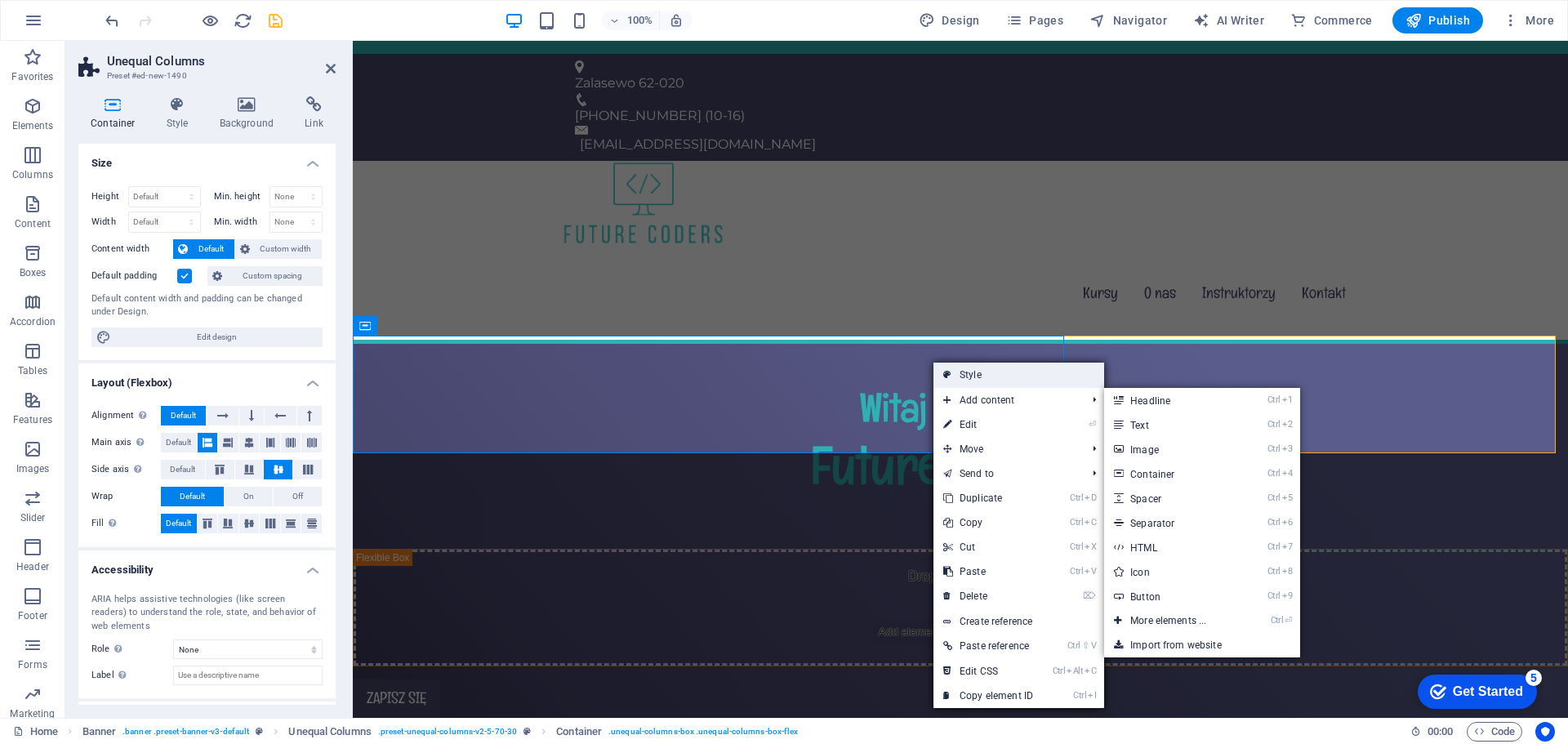
drag, startPoint x: 613, startPoint y: 336, endPoint x: 966, endPoint y: 376, distance: 355.3
click at [966, 376] on link "Style" at bounding box center [1019, 375] width 170 height 24
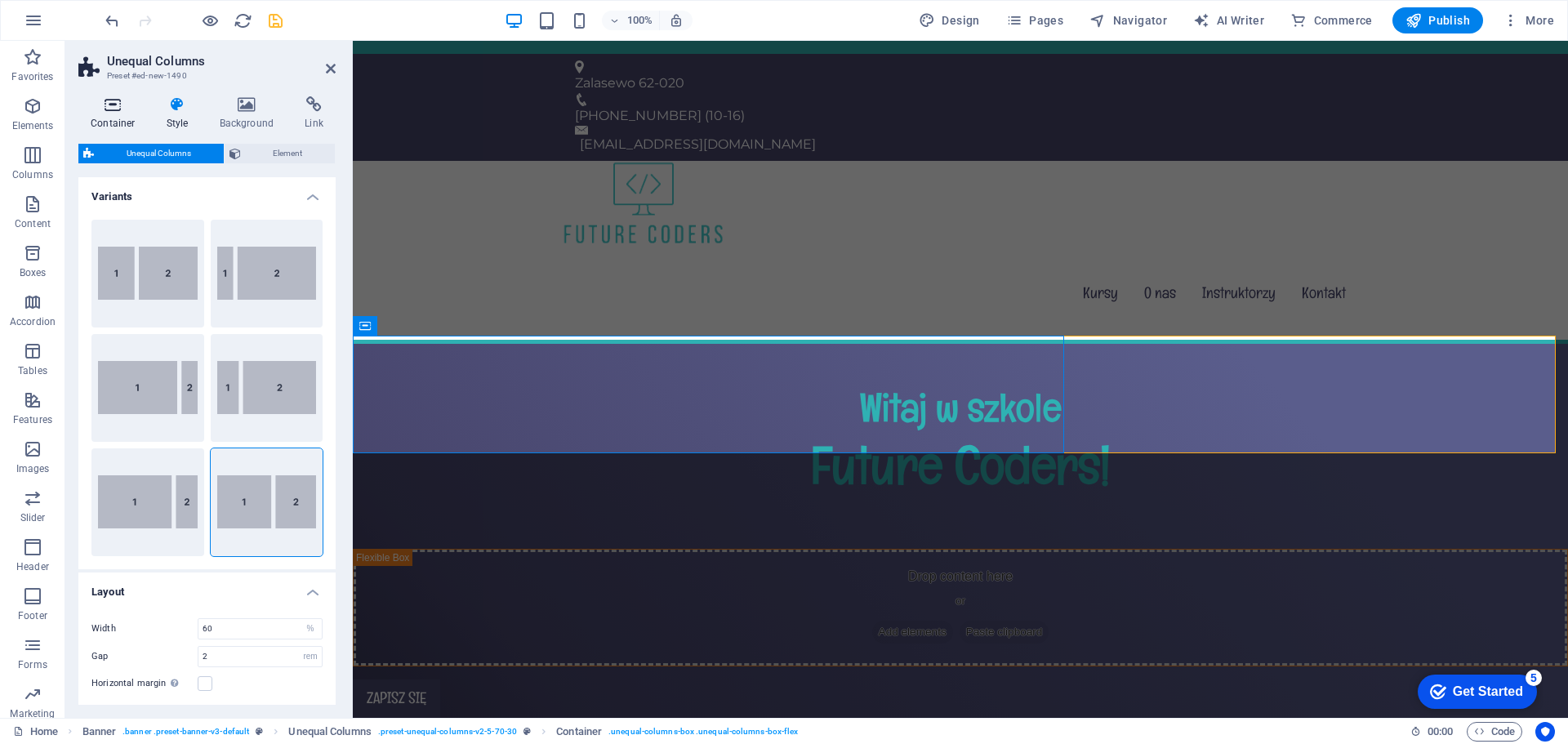
click at [115, 110] on icon at bounding box center [113, 105] width 70 height 17
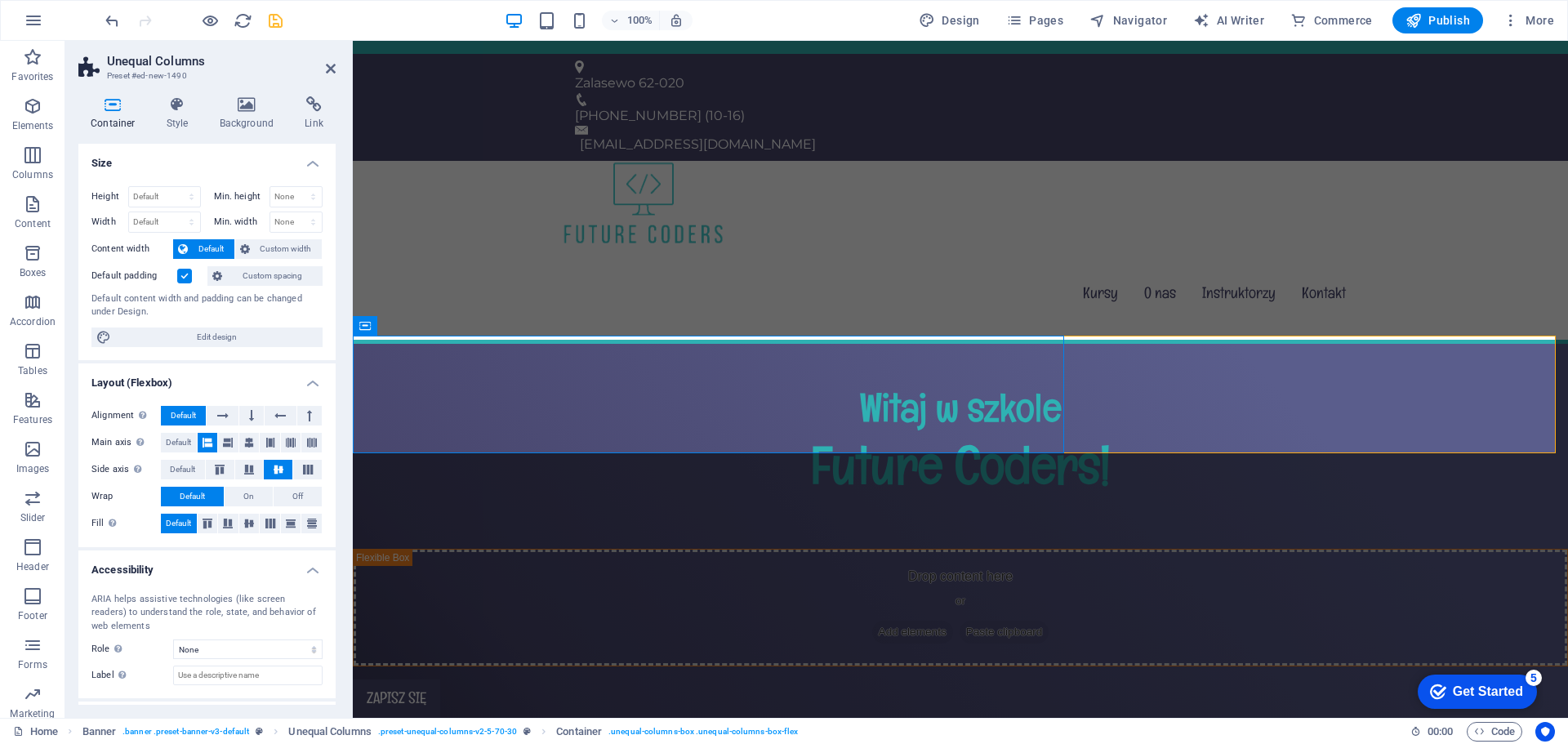
click at [183, 277] on label at bounding box center [184, 277] width 15 height 15
click at [0, 0] on input "Default padding" at bounding box center [0, 0] width 0 height 0
click at [180, 277] on label at bounding box center [184, 277] width 15 height 15
click at [0, 0] on input "Default padding" at bounding box center [0, 0] width 0 height 0
click at [547, 549] on div "Drop content here or Add elements Paste clipboard" at bounding box center [961, 607] width 1214 height 116
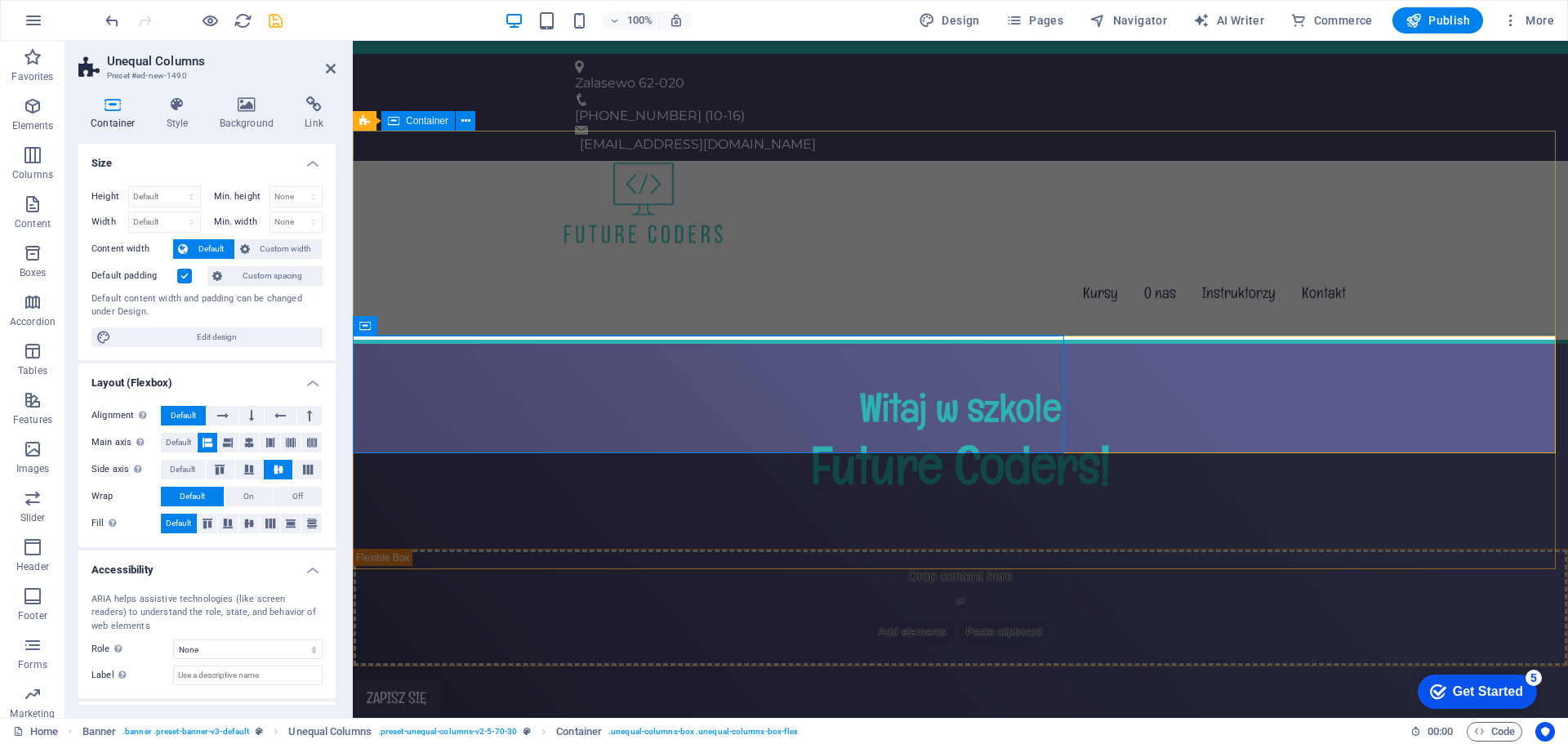
click at [561, 344] on div "Witaj w szkole Future Coders!" at bounding box center [960, 446] width 1215 height 205
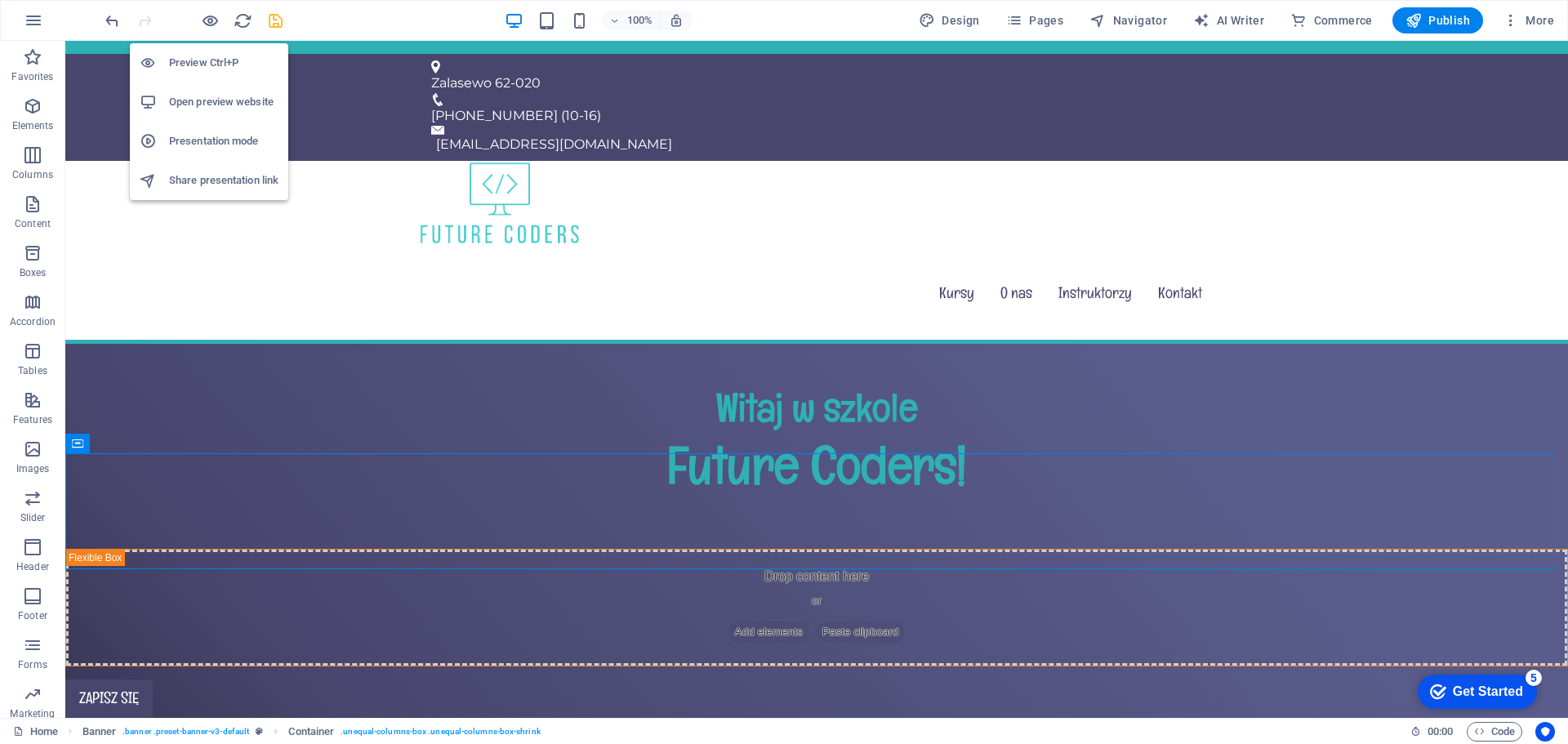
click at [207, 9] on div at bounding box center [194, 20] width 183 height 26
click at [207, 18] on icon "button" at bounding box center [210, 20] width 19 height 19
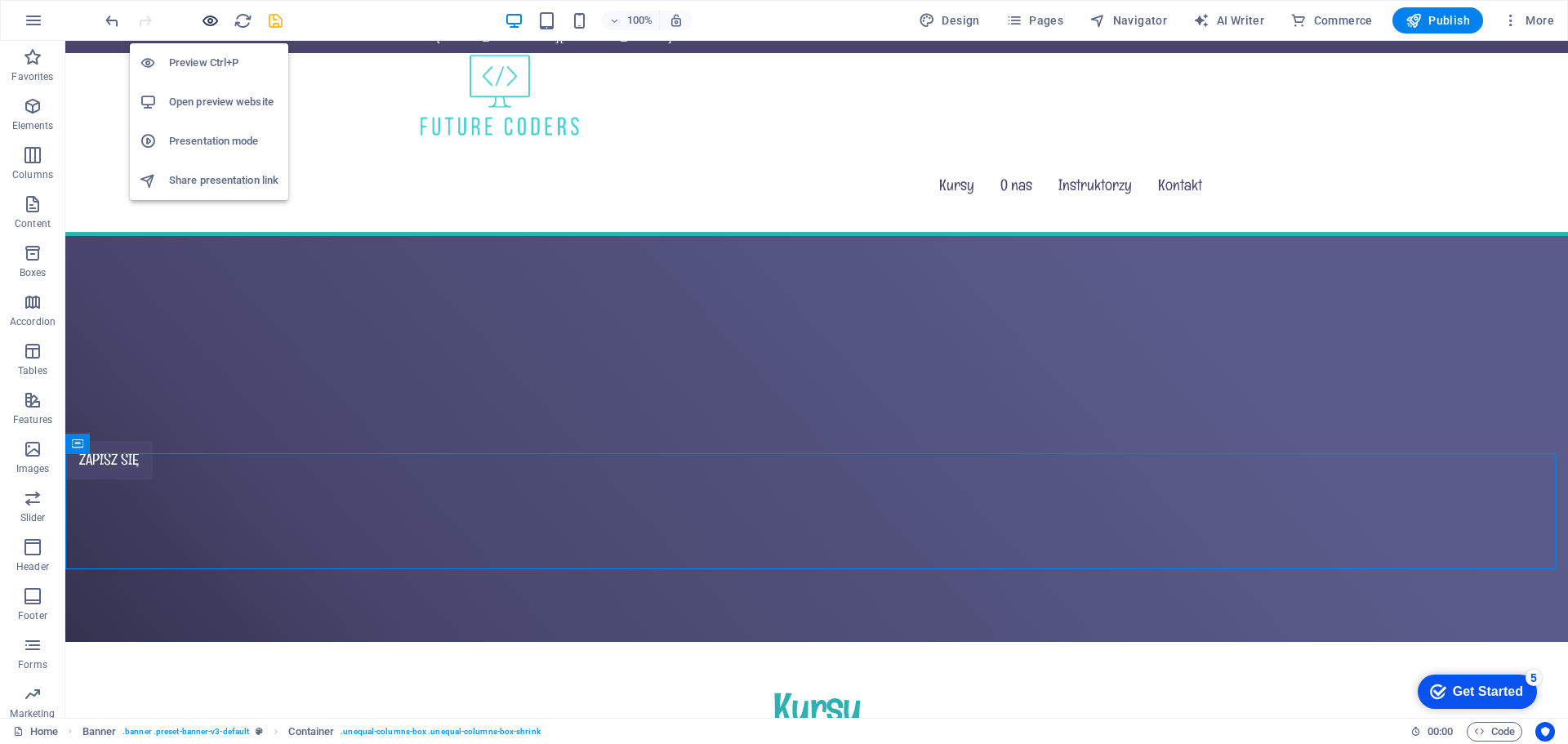
scroll to position [41, 0]
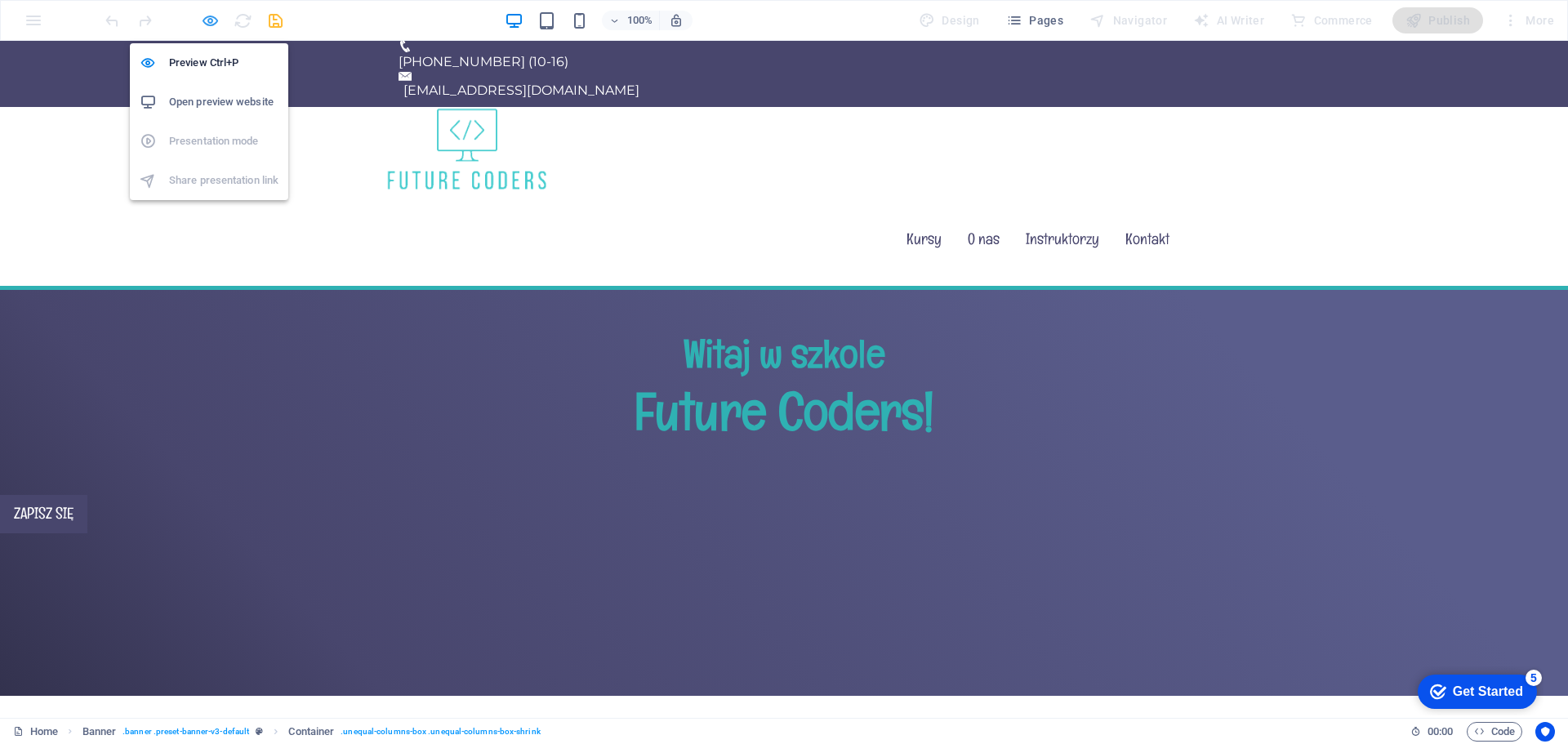
click at [206, 25] on icon "button" at bounding box center [210, 20] width 19 height 19
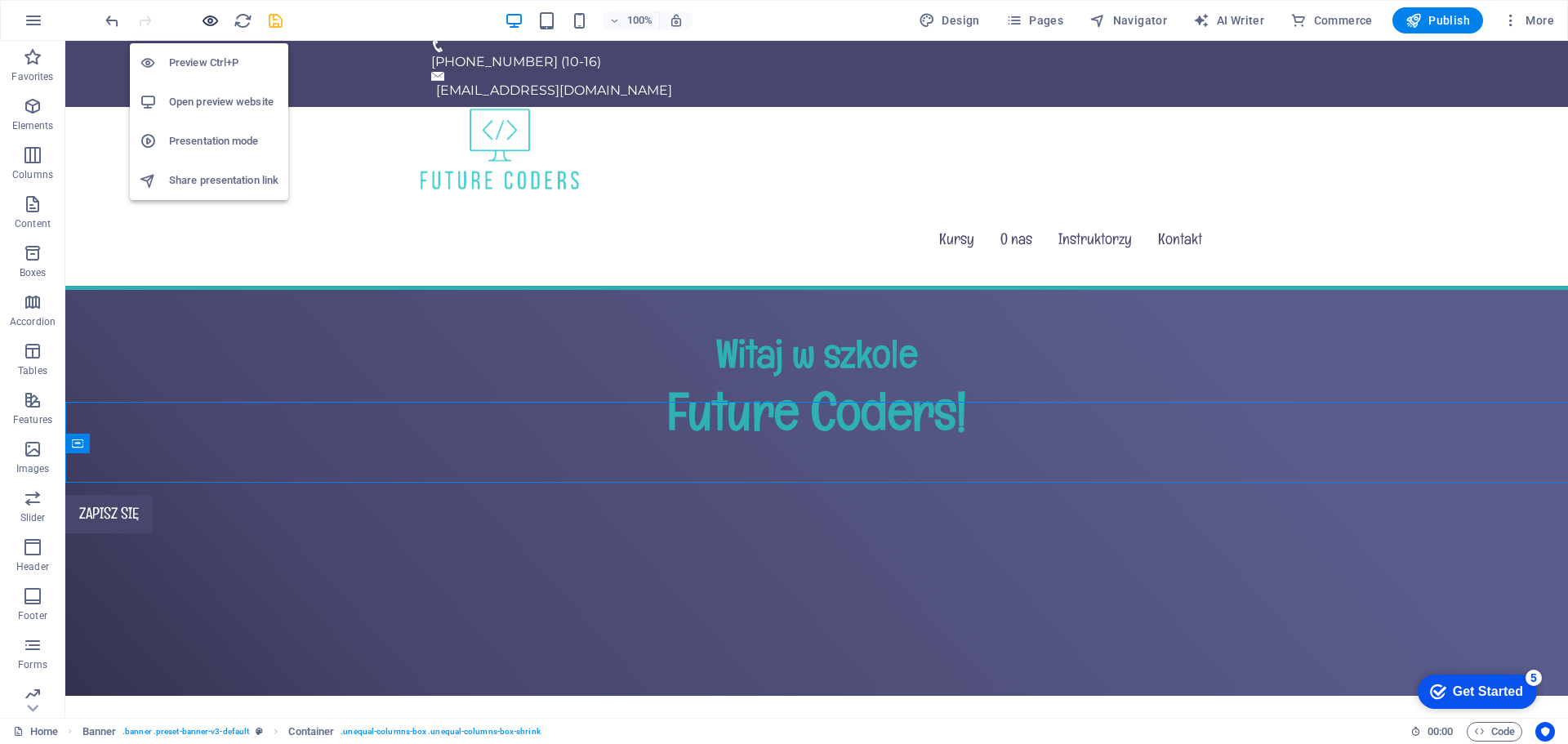
scroll to position [95, 0]
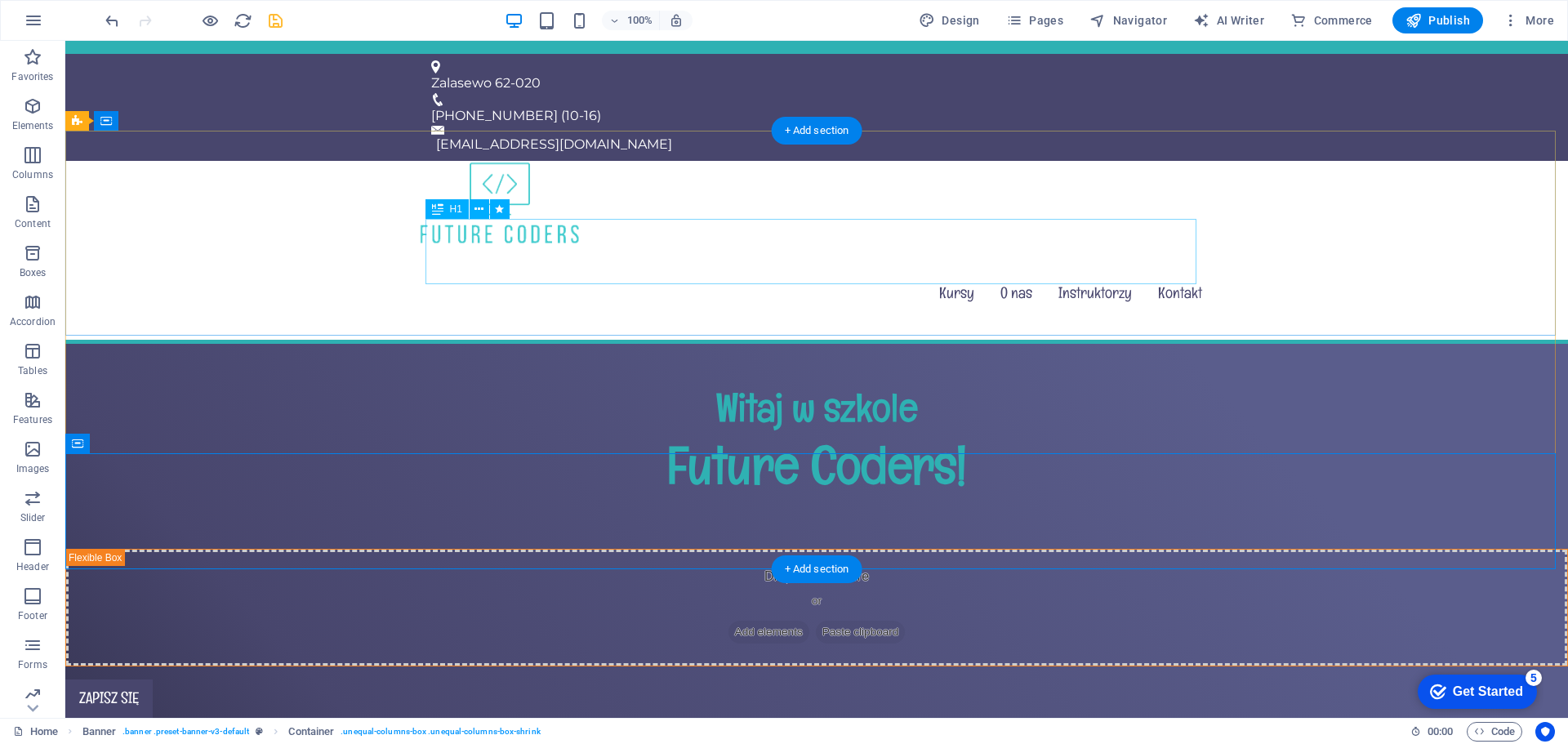
click at [806, 432] on div "Future Coders!" at bounding box center [817, 465] width 771 height 65
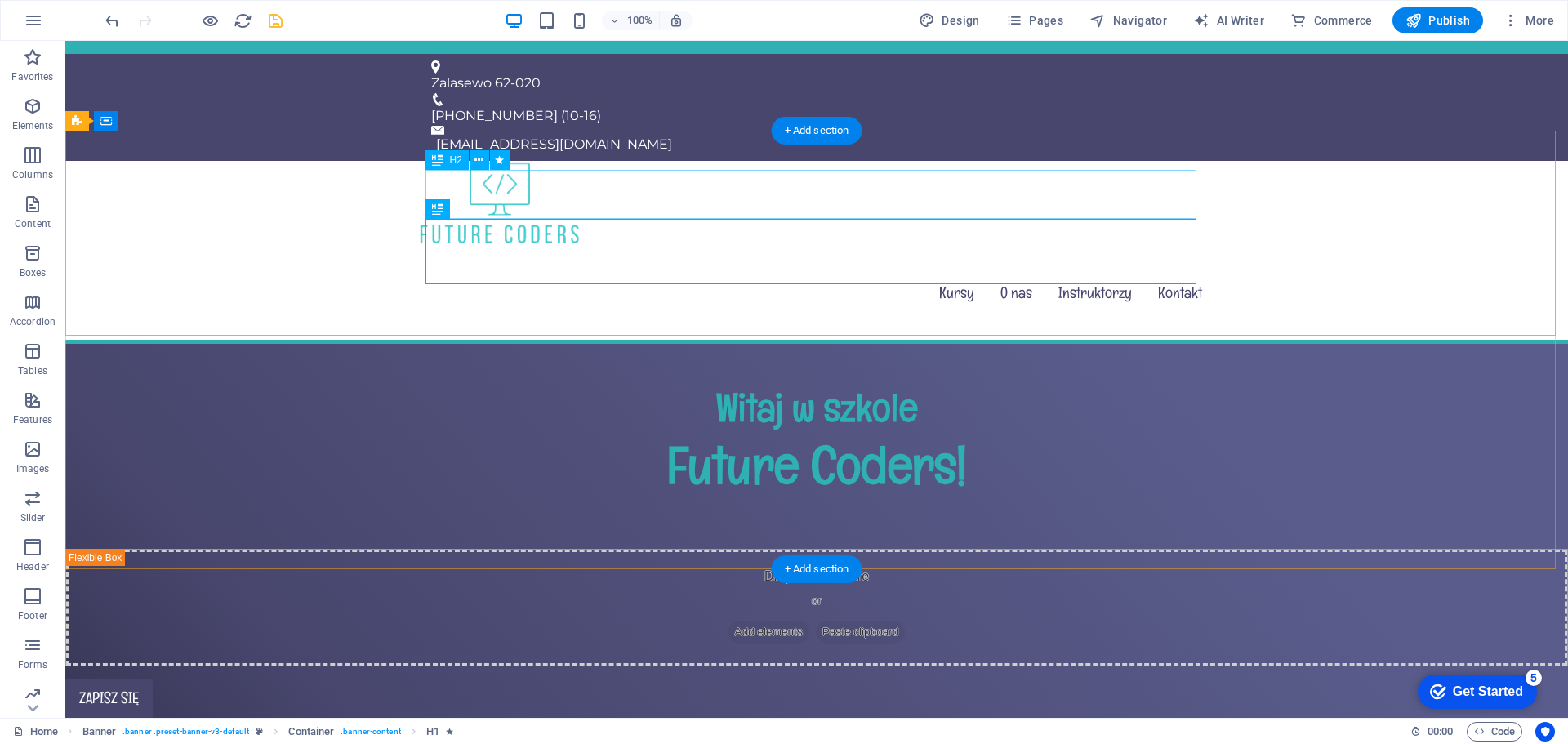
click at [794, 383] on div "Witaj w szkole" at bounding box center [817, 407] width 771 height 49
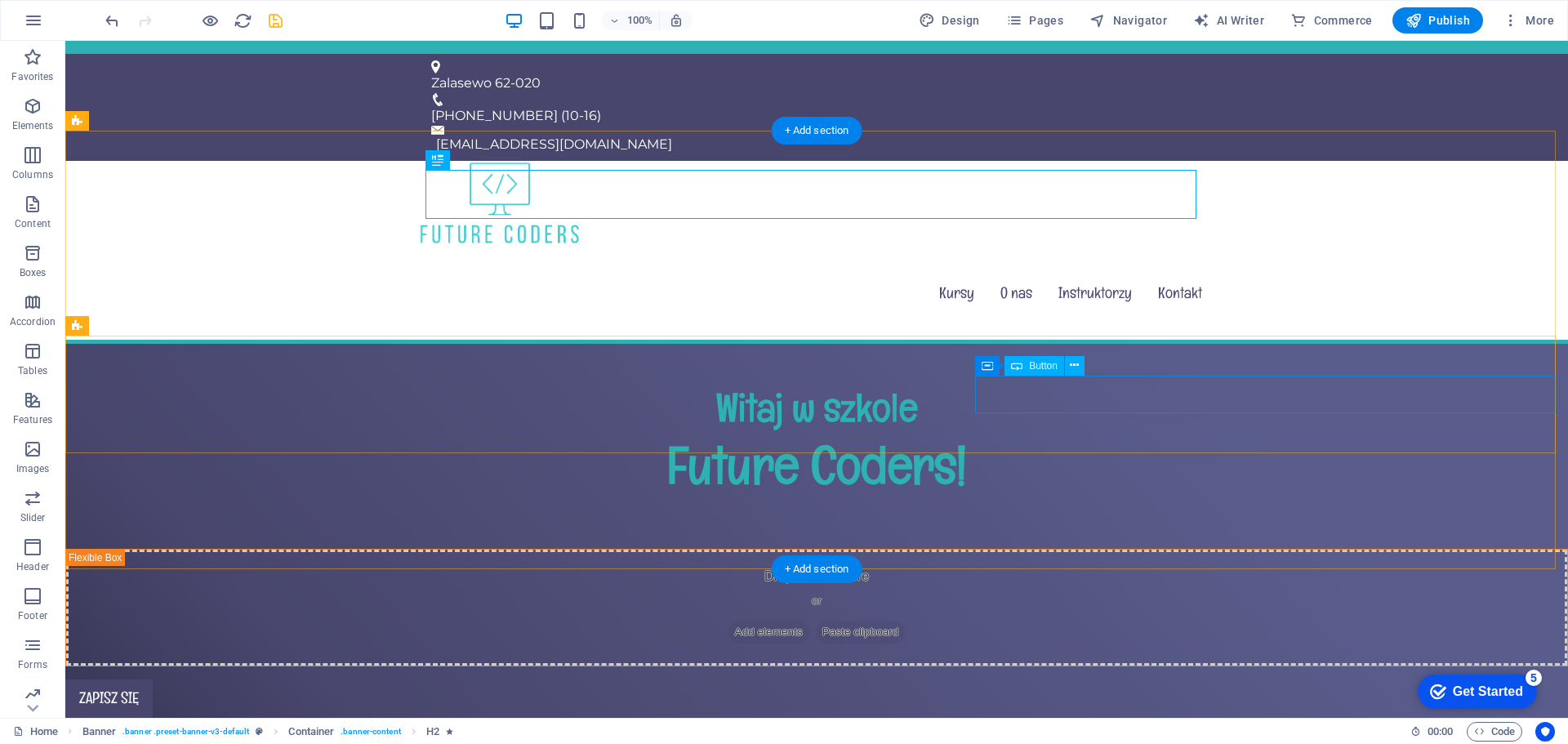
click at [1034, 680] on div "Zapisz się" at bounding box center [817, 698] width 1503 height 38
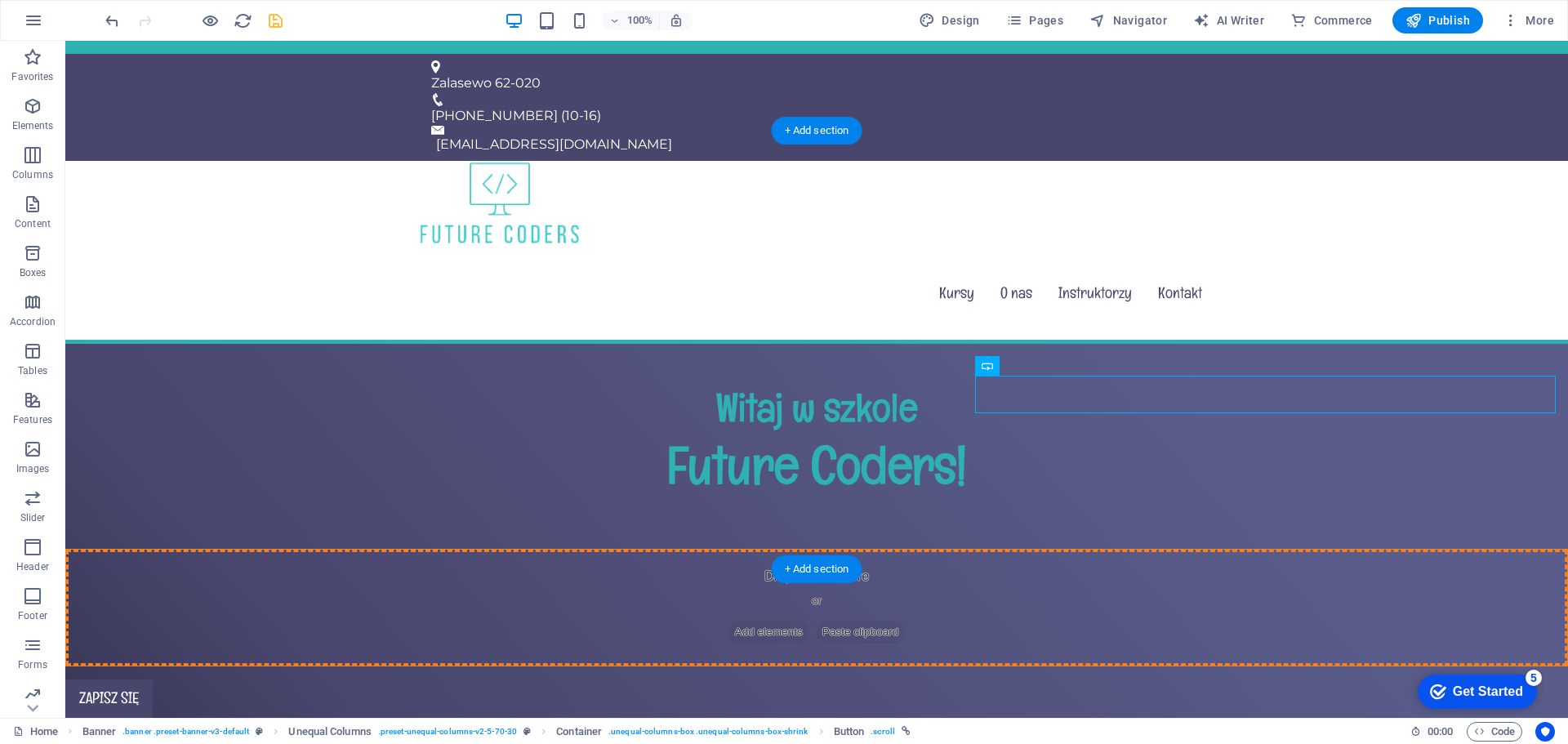
drag, startPoint x: 1034, startPoint y: 394, endPoint x: 767, endPoint y: 400, distance: 267.1
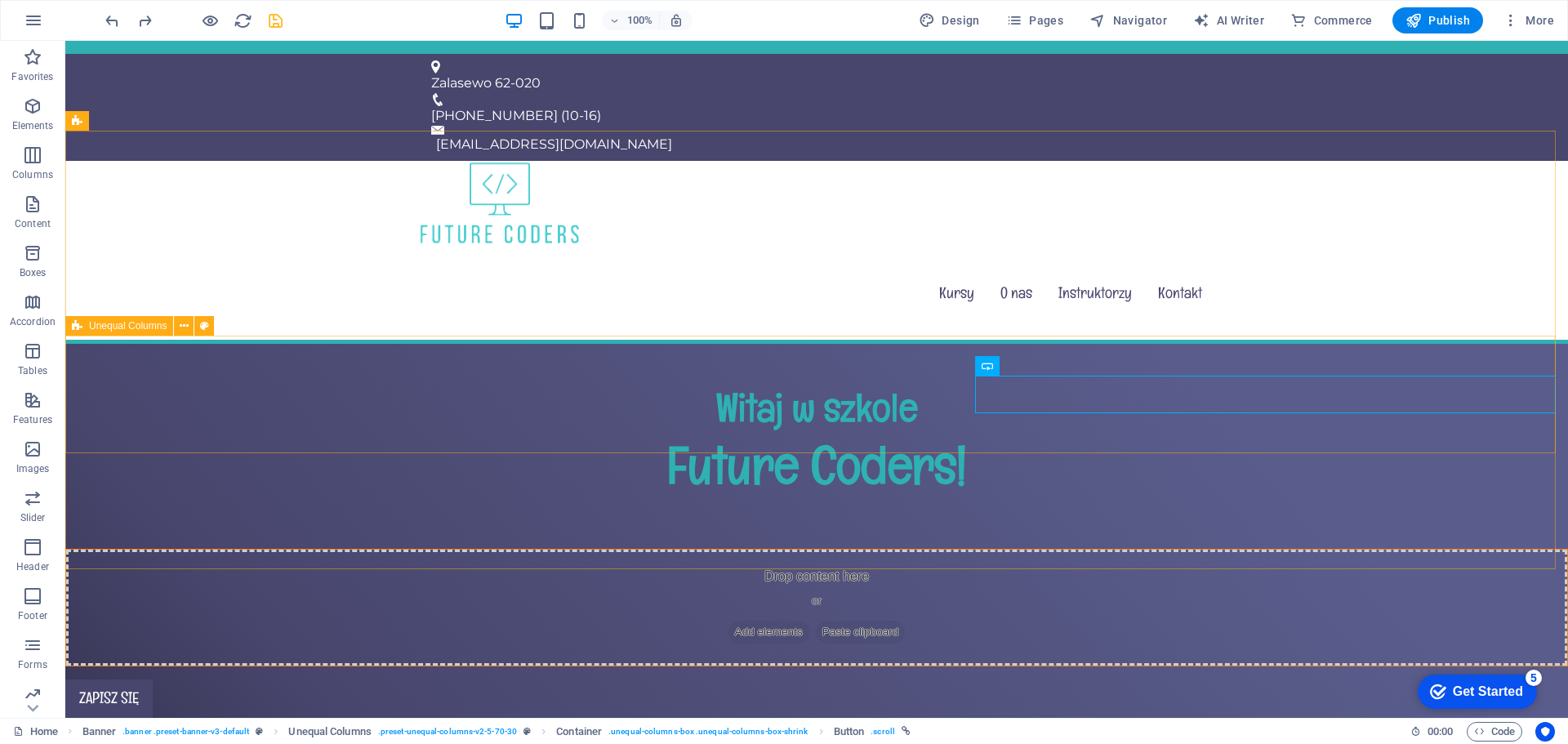
click at [76, 331] on icon at bounding box center [76, 325] width 10 height 20
click at [189, 329] on button at bounding box center [183, 325] width 20 height 20
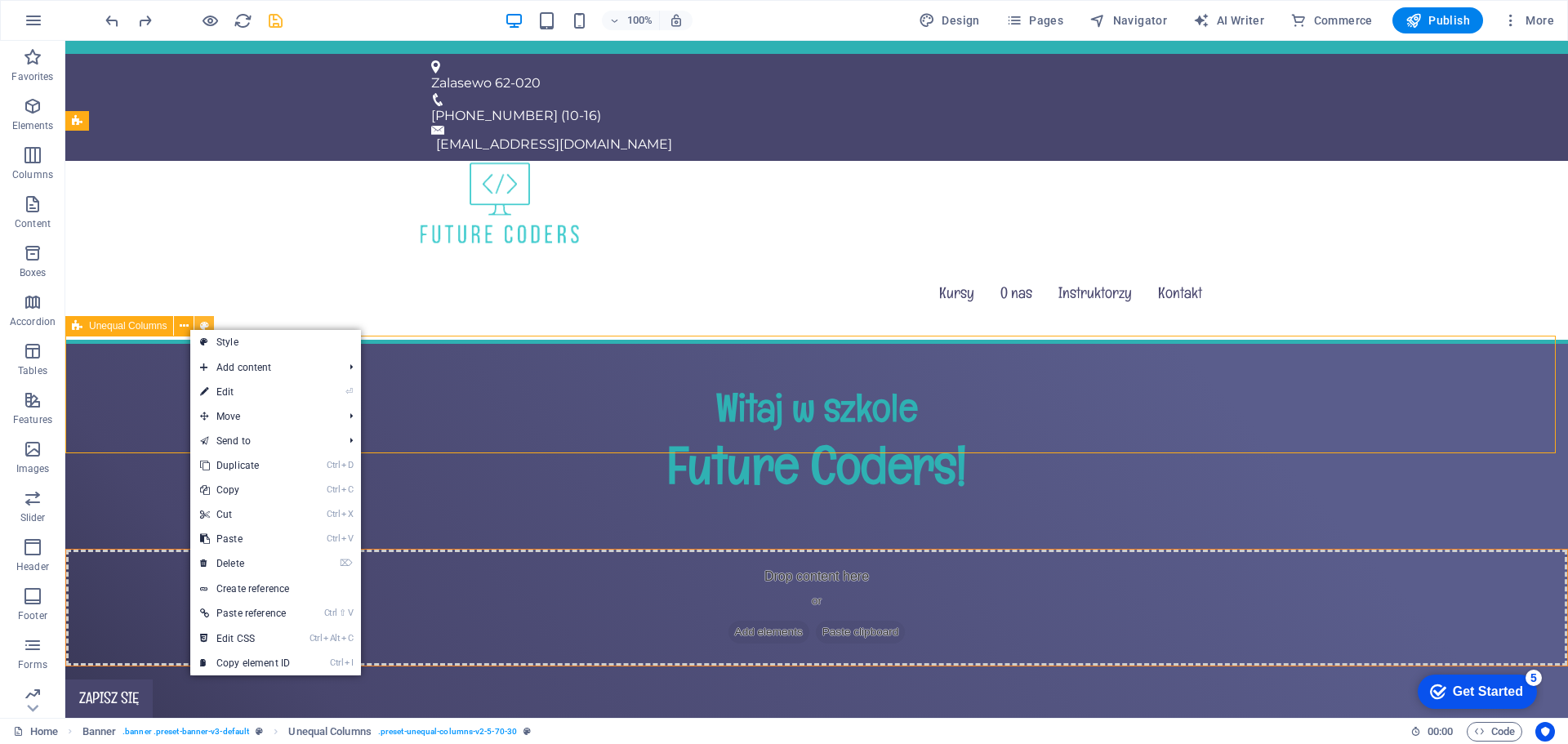
click at [203, 326] on icon at bounding box center [205, 326] width 9 height 17
select select "%"
select select "rem"
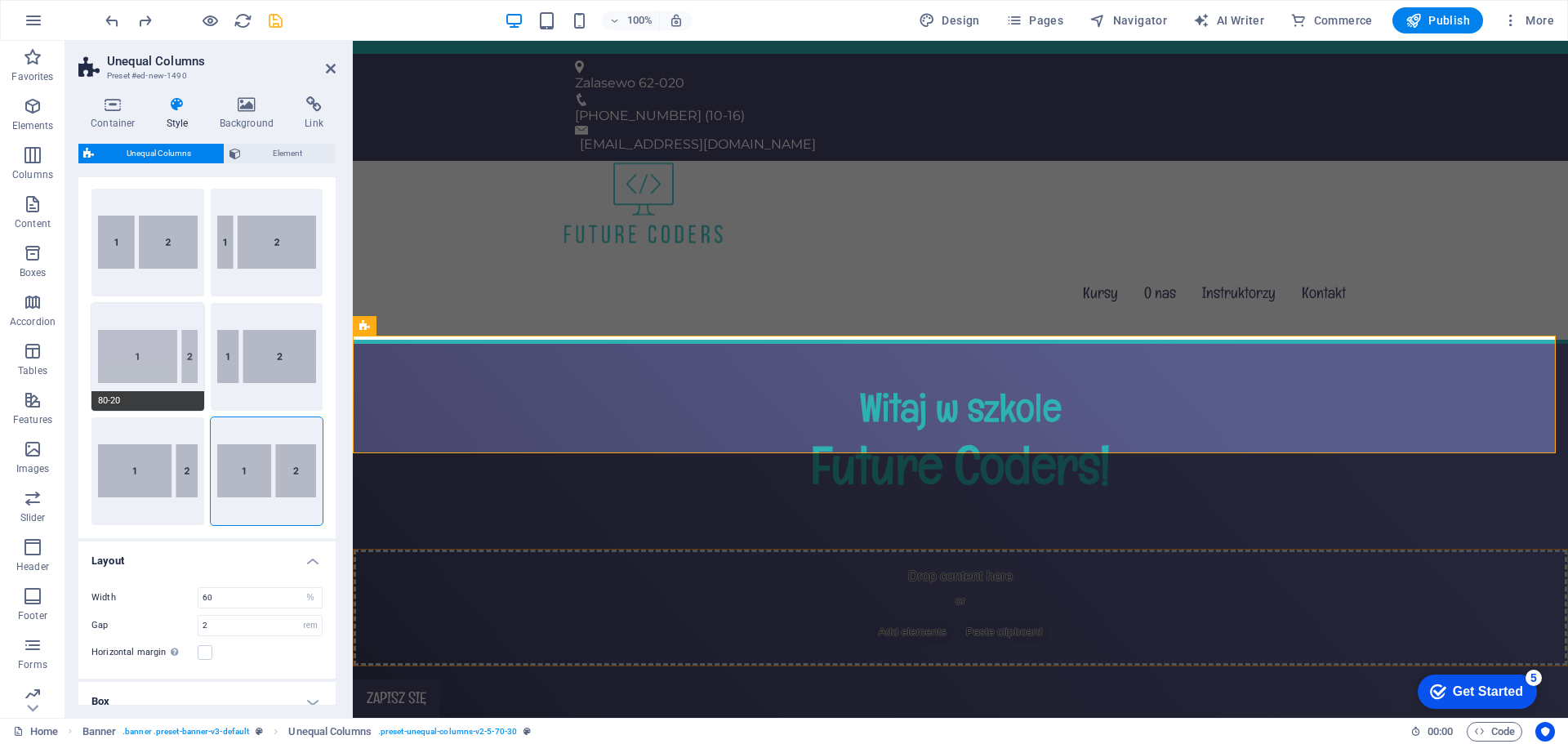
scroll to position [0, 0]
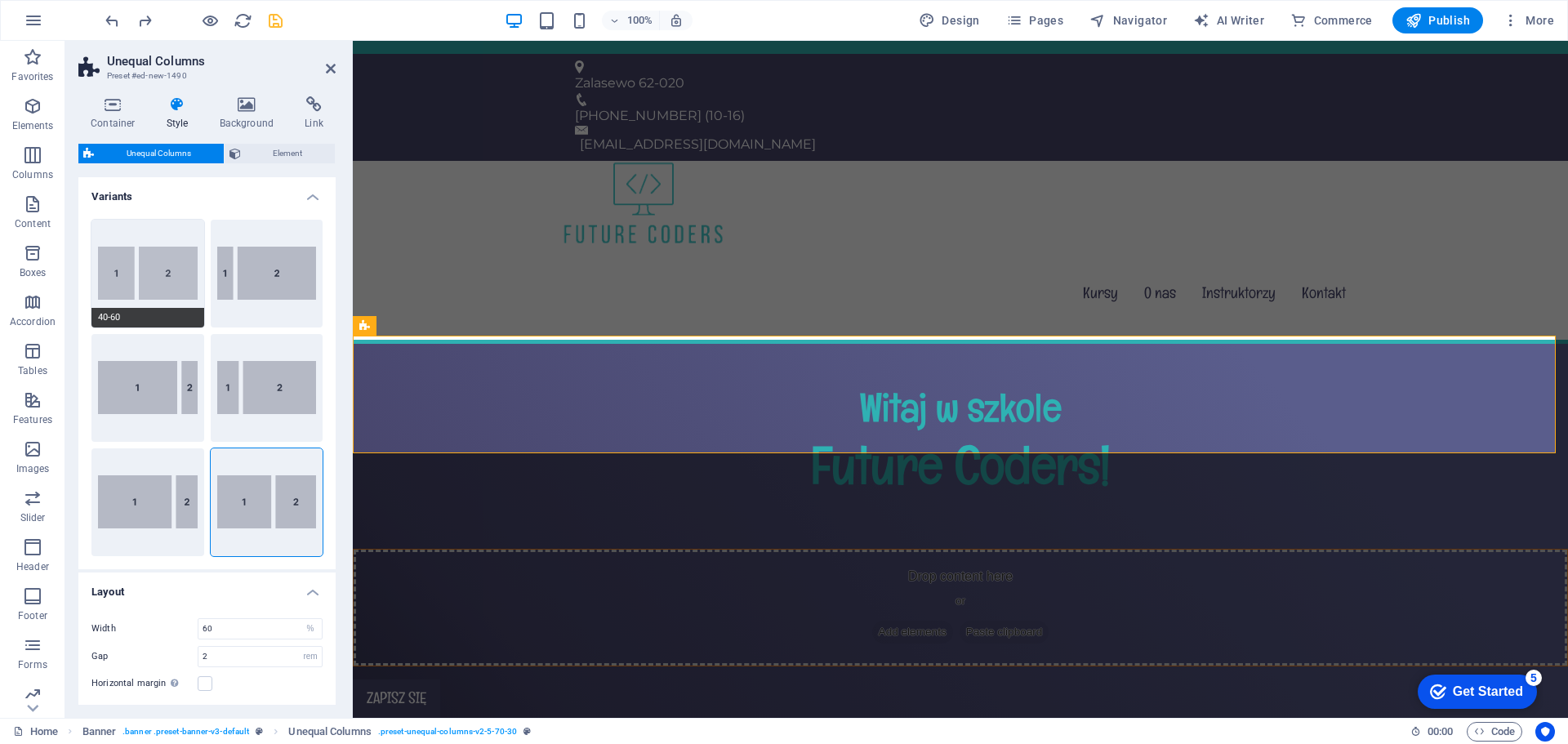
click at [163, 282] on button "40-60" at bounding box center [147, 274] width 113 height 108
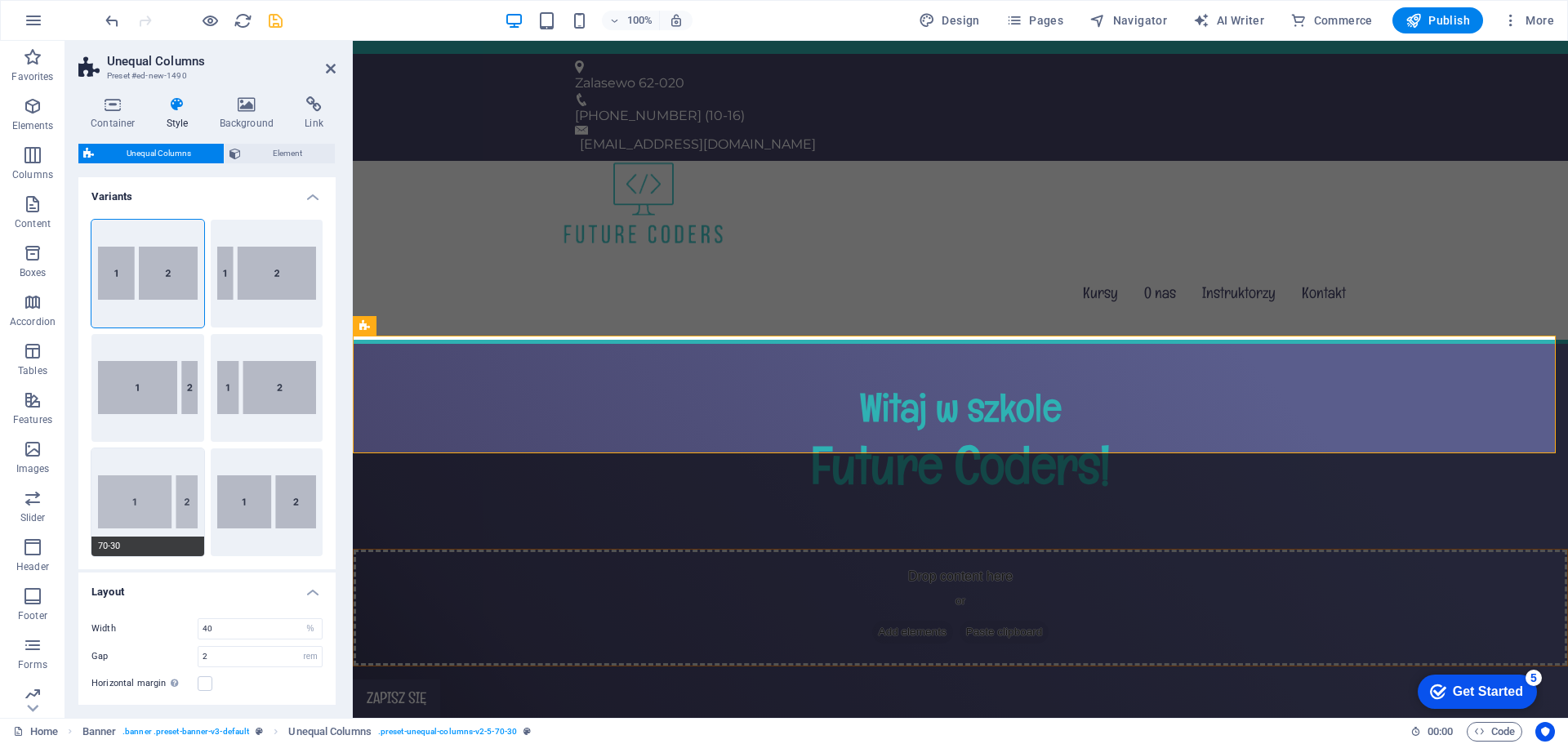
click at [159, 484] on button "70-30" at bounding box center [147, 503] width 113 height 108
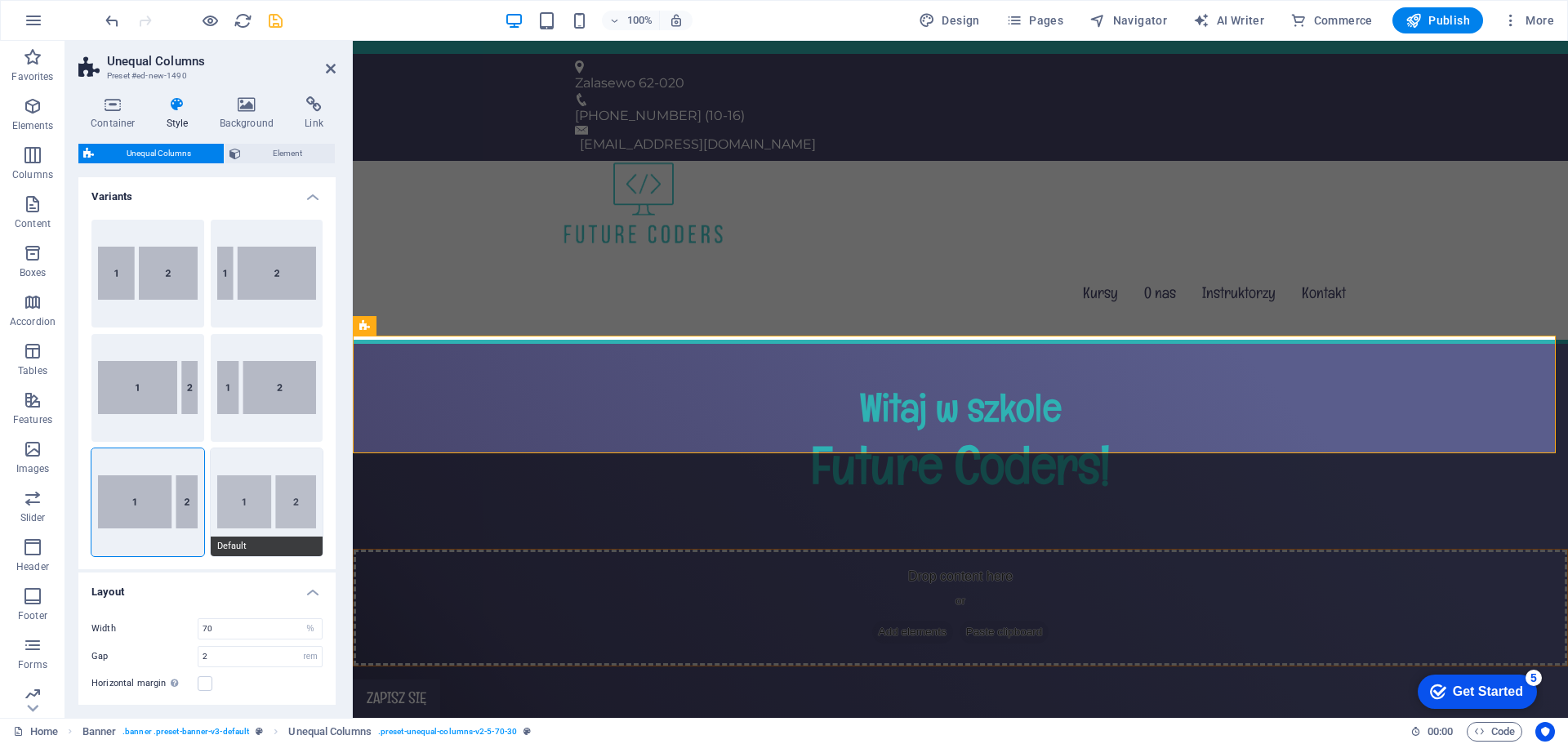
click at [265, 509] on button "Default" at bounding box center [266, 503] width 113 height 108
click at [271, 406] on button "30-70" at bounding box center [266, 388] width 113 height 108
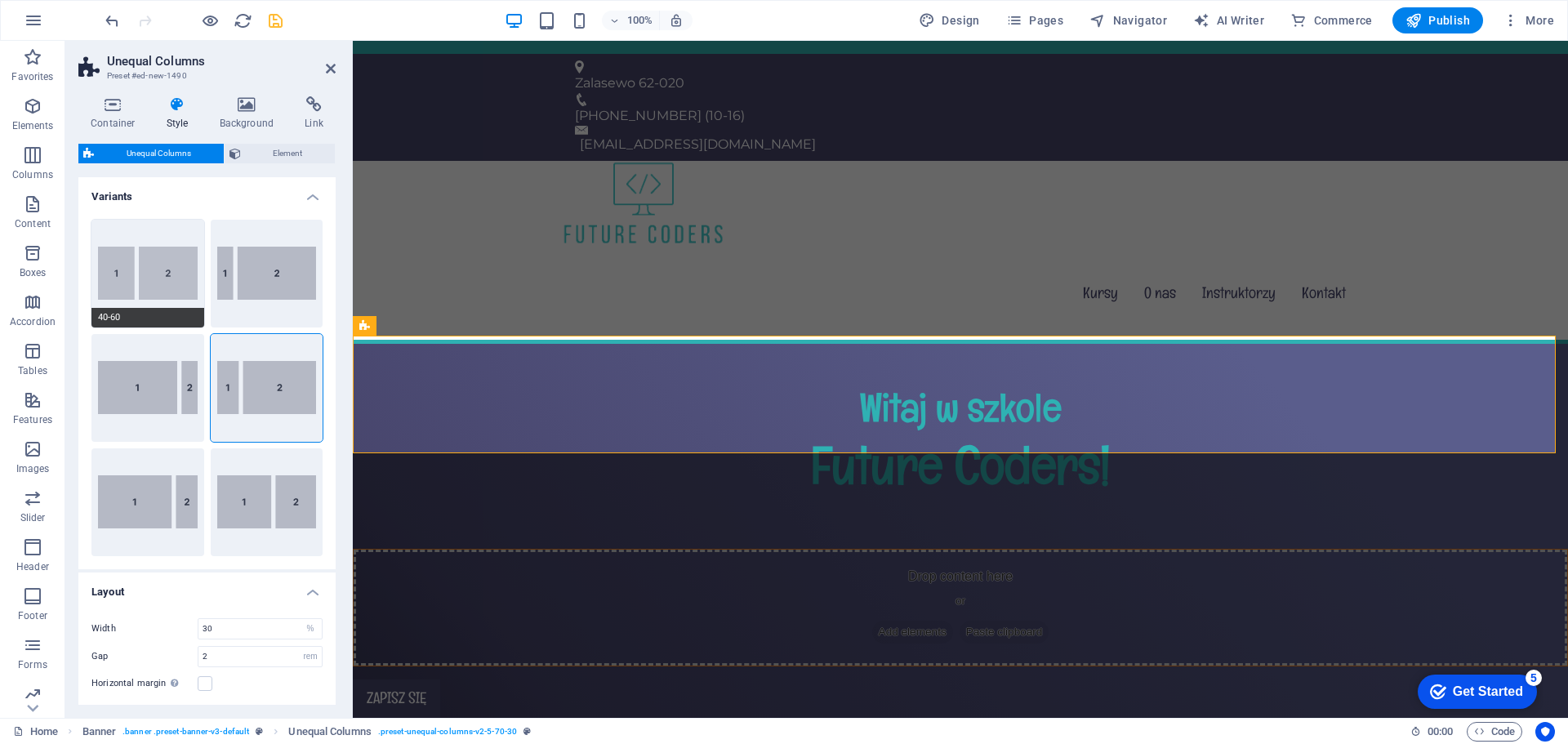
click at [137, 284] on button "40-60" at bounding box center [147, 274] width 113 height 108
type input "40"
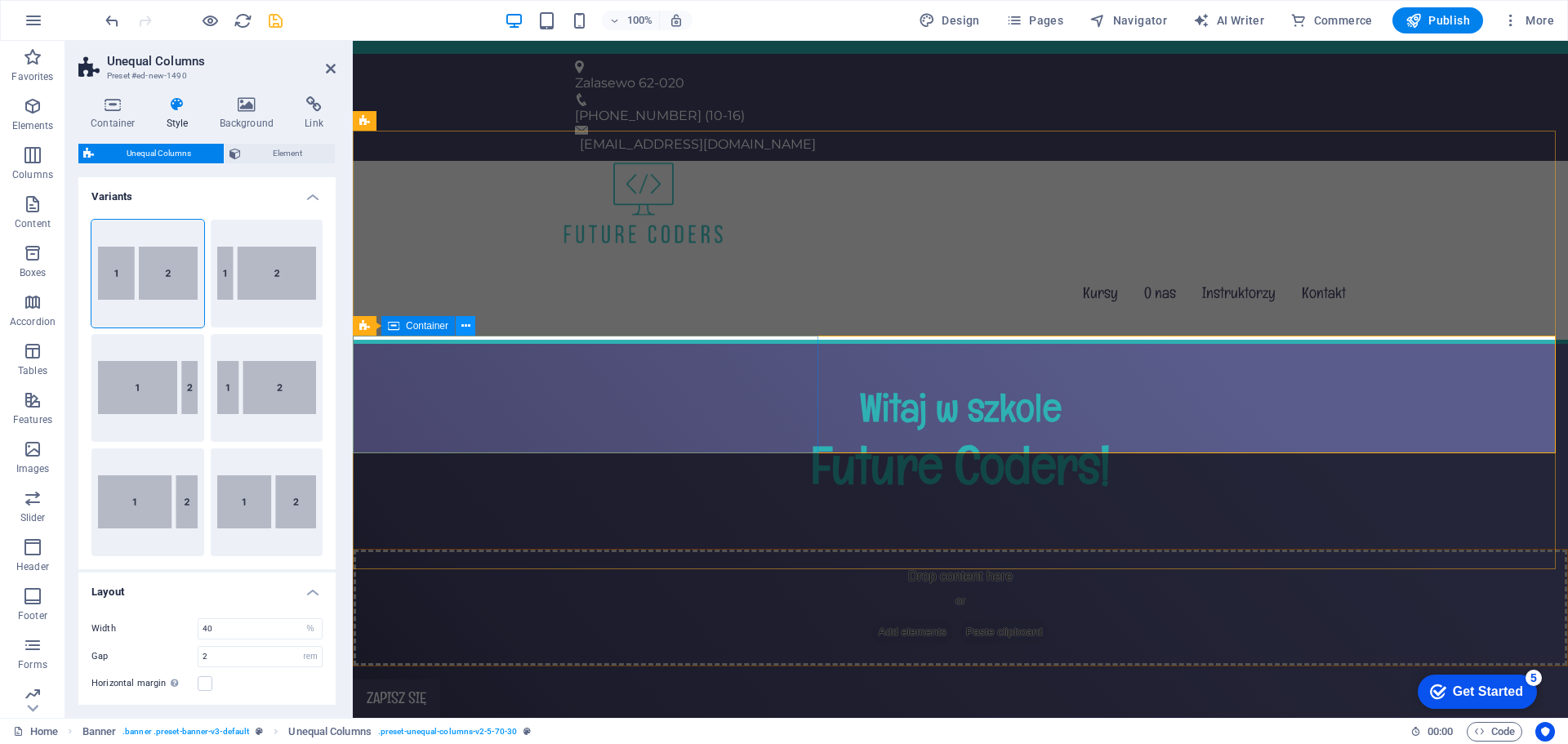
click at [463, 329] on icon at bounding box center [466, 326] width 9 height 17
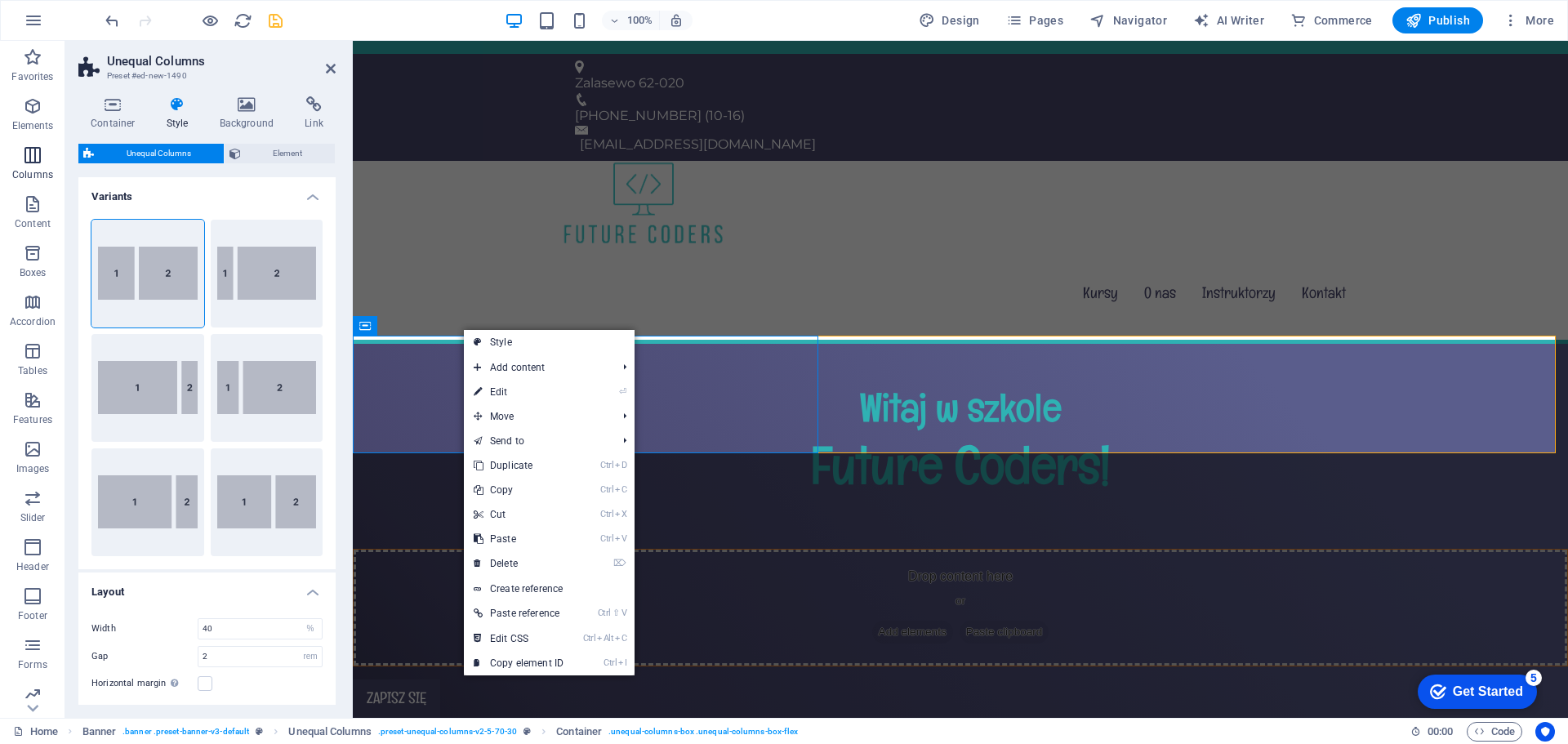
click at [27, 169] on p "Columns" at bounding box center [33, 175] width 41 height 13
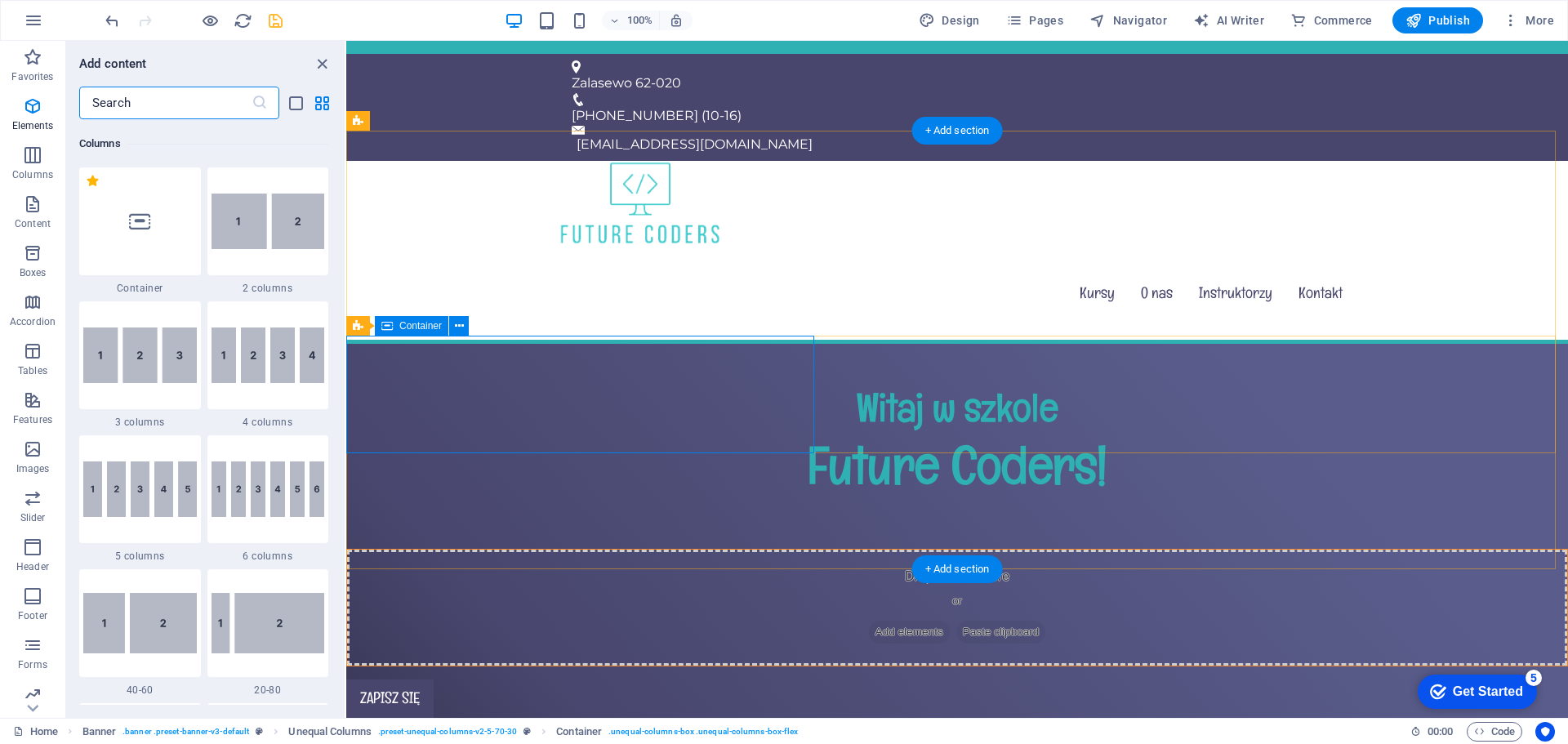
scroll to position [808, 0]
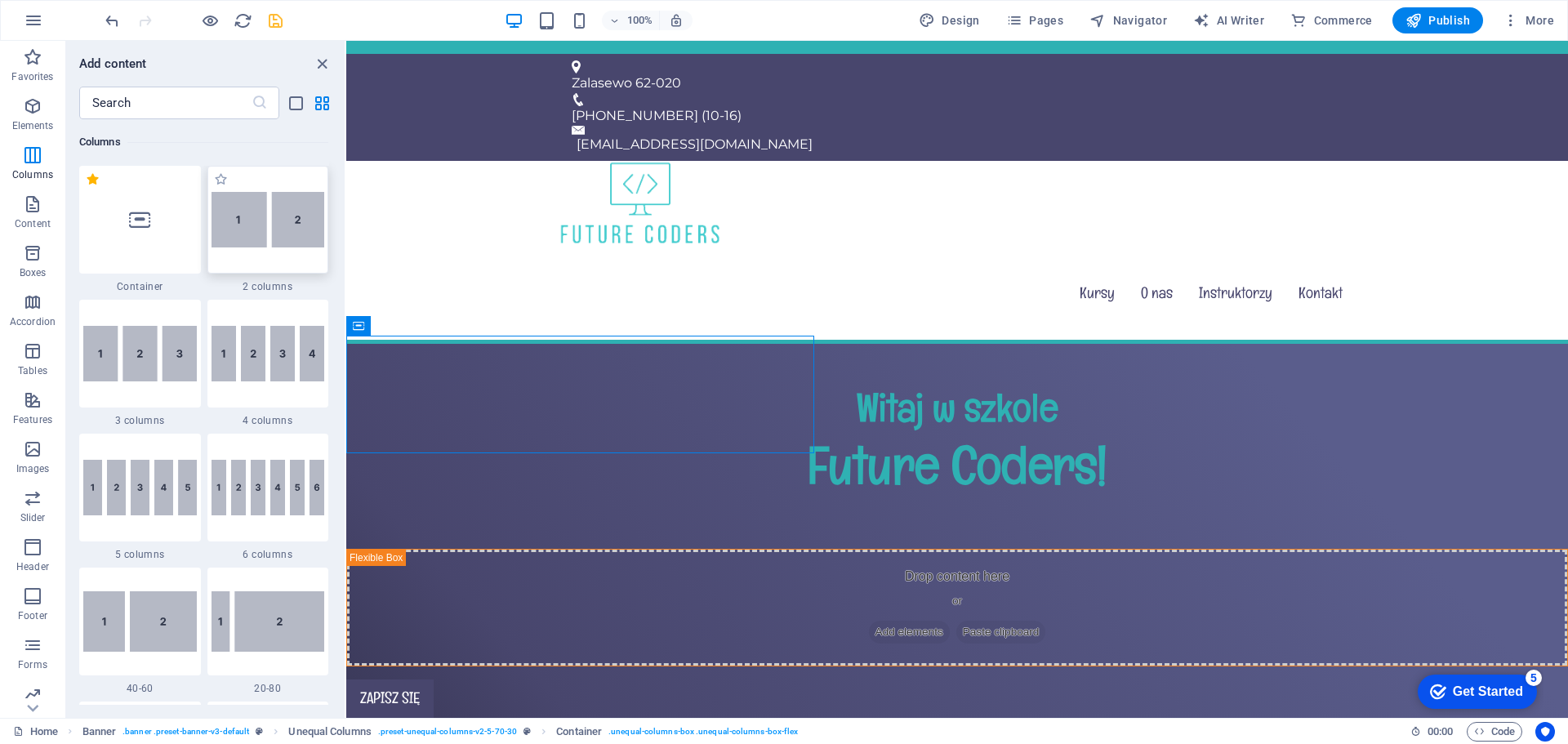
click at [263, 233] on img at bounding box center [268, 220] width 114 height 56
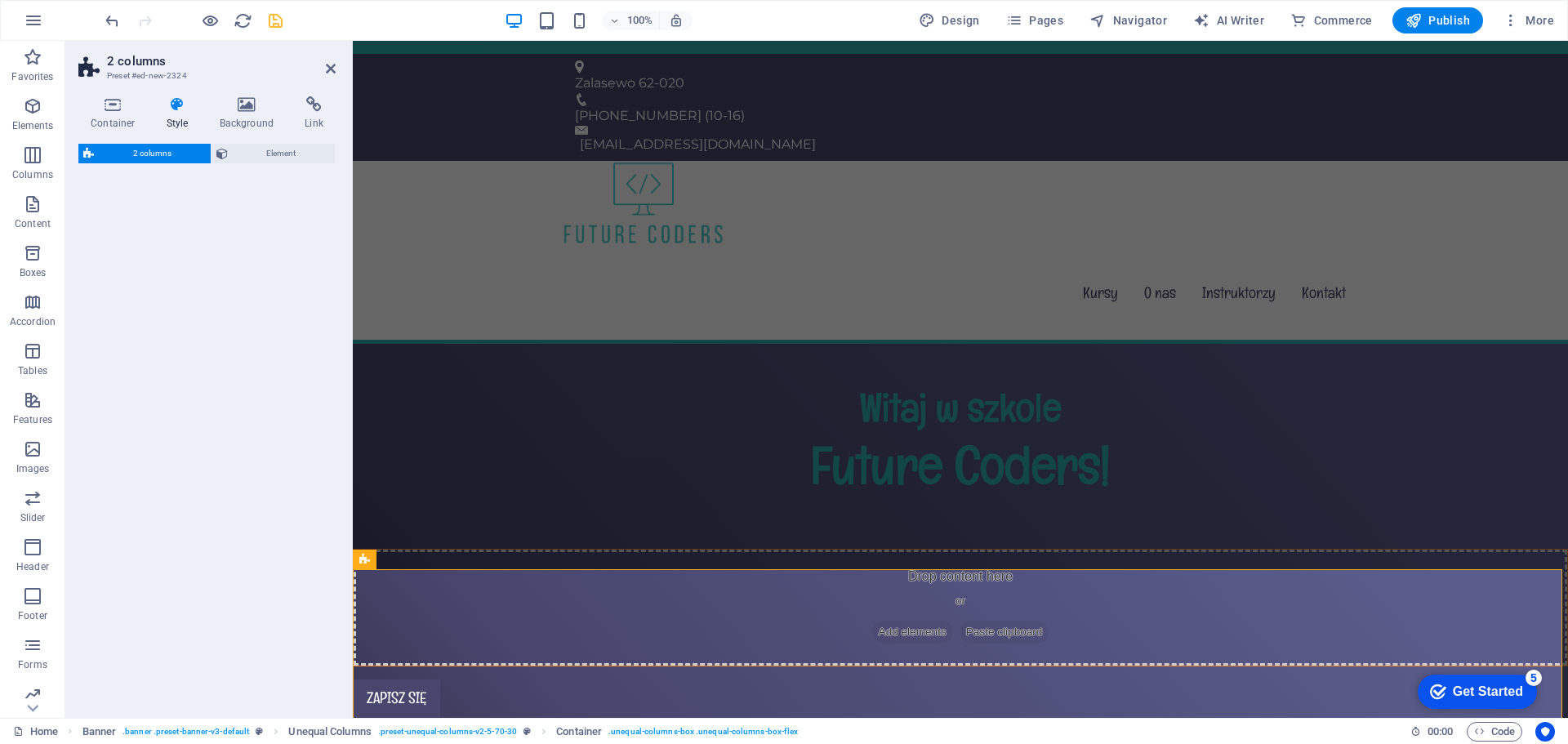
select select "rem"
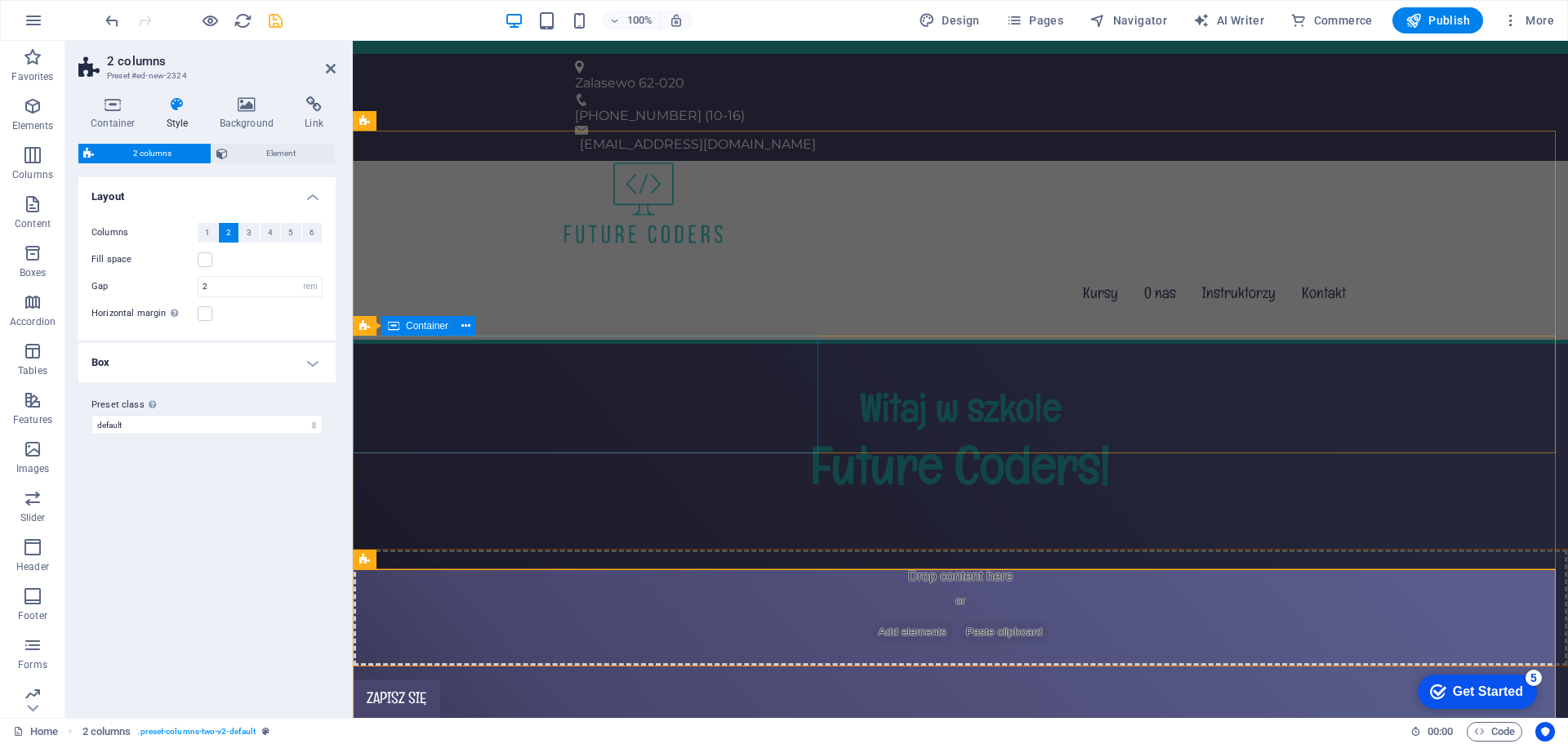
click at [645, 549] on div "Drop content here or Add elements Paste clipboard" at bounding box center [961, 607] width 1214 height 116
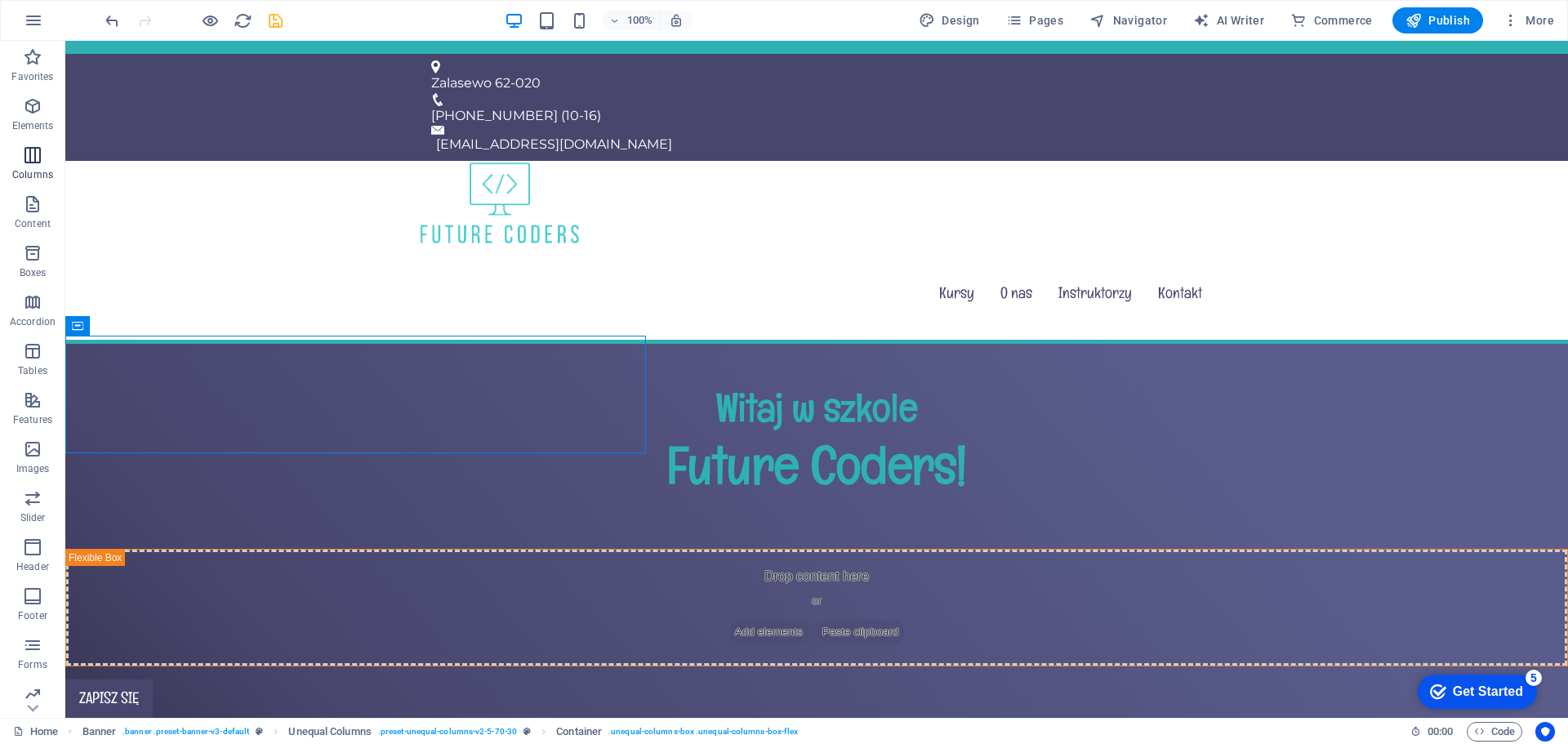
click at [23, 151] on icon "button" at bounding box center [33, 155] width 20 height 20
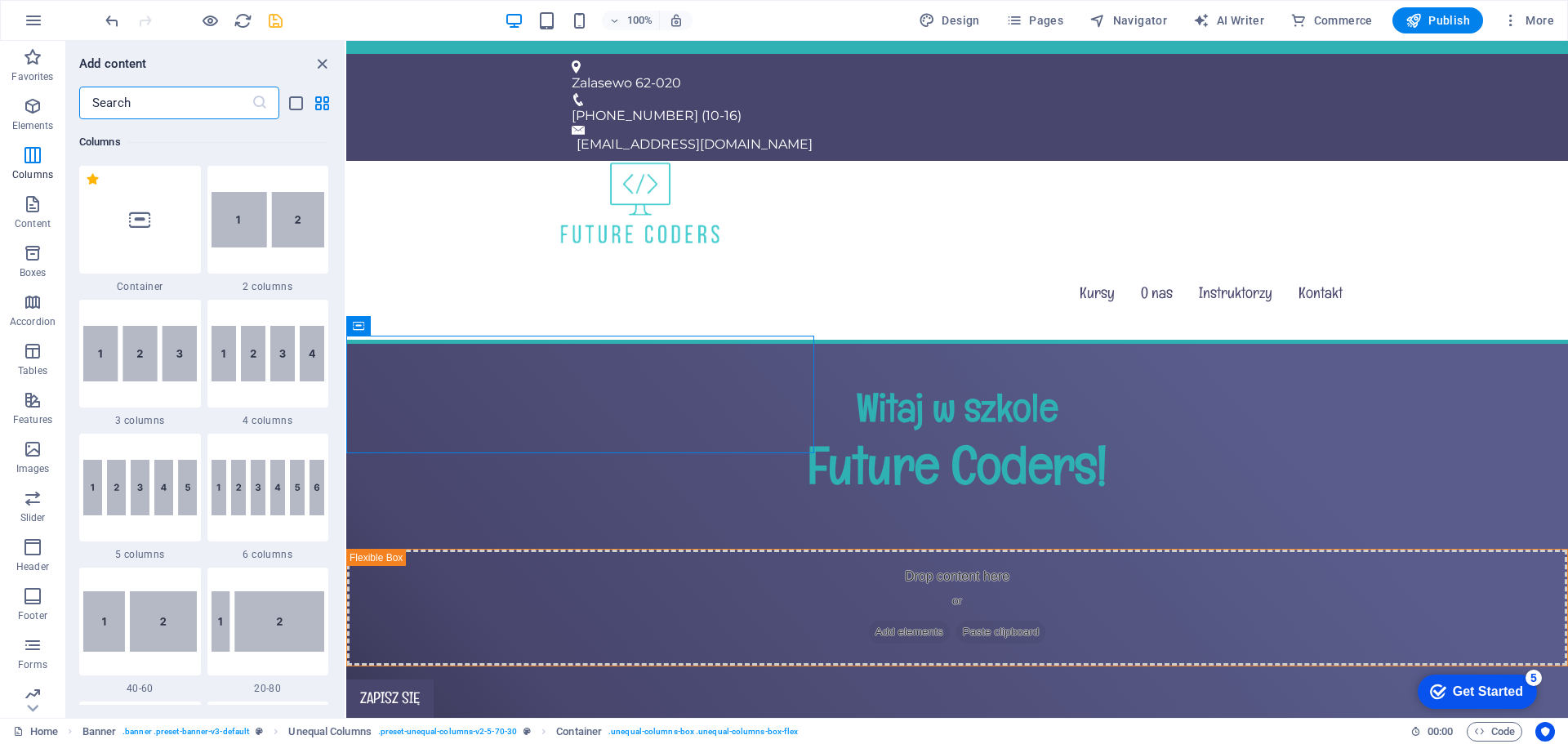
click at [278, 240] on img at bounding box center [268, 220] width 114 height 56
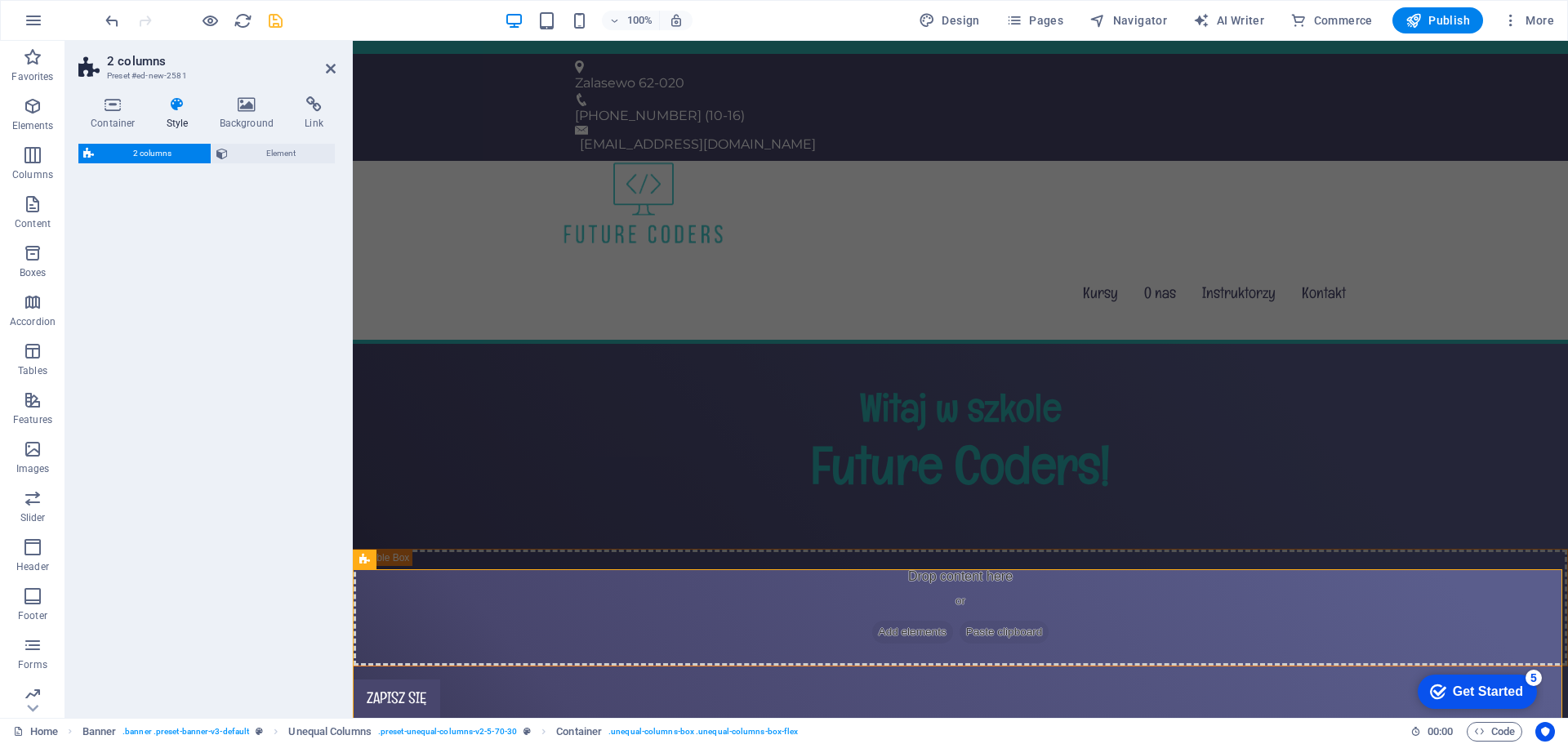
select select "rem"
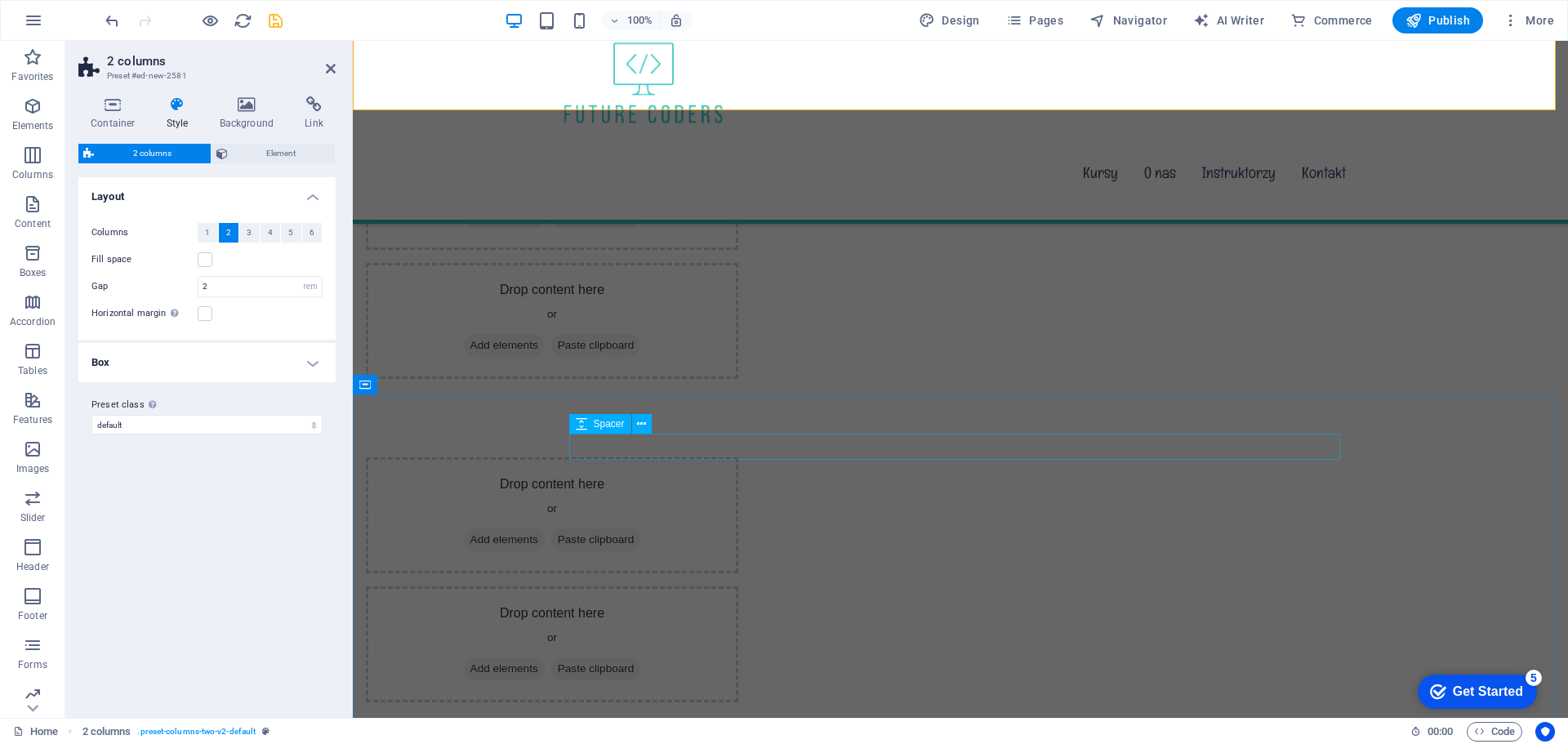
scroll to position [340, 0]
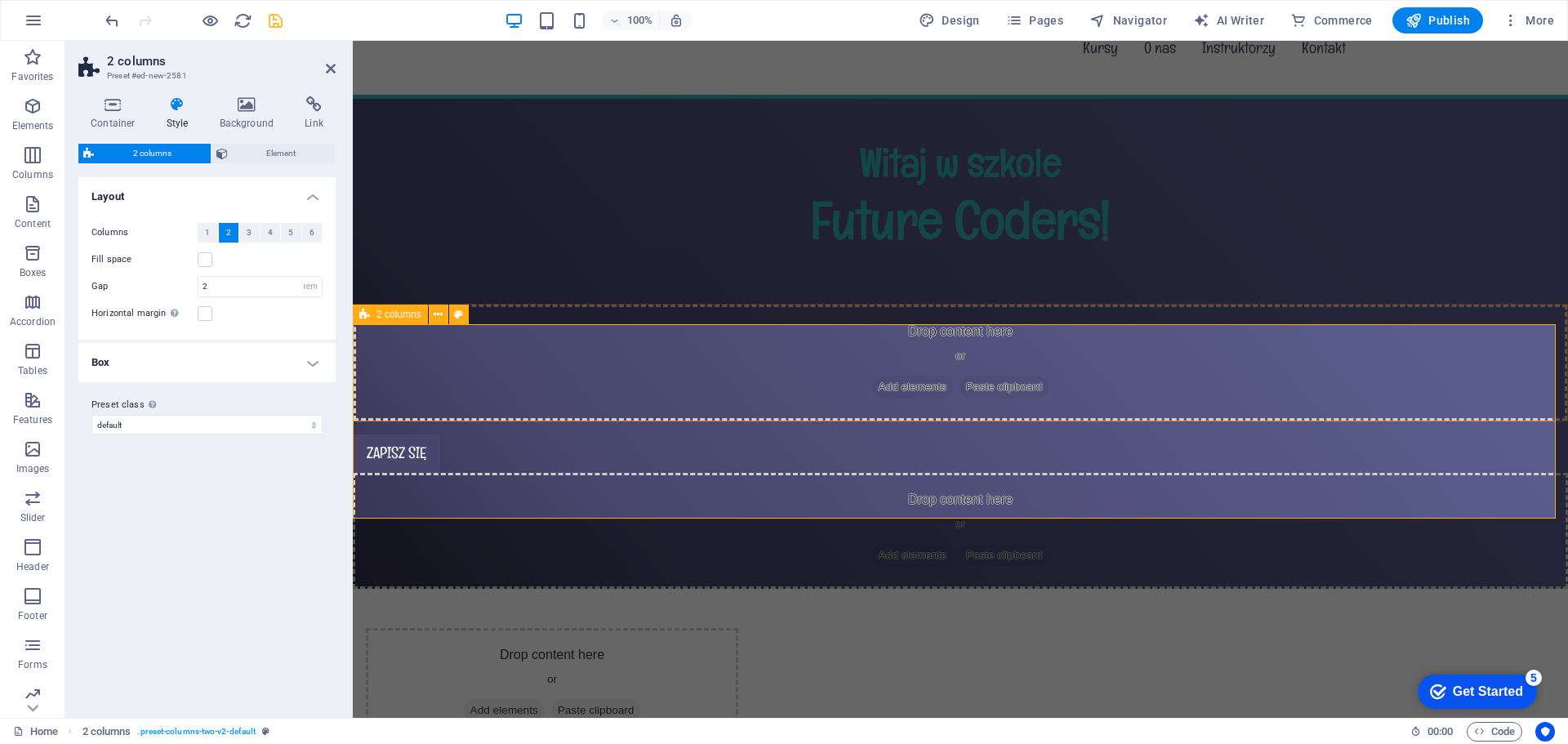
click at [898, 589] on div "Drop content here or Add elements Paste clipboard Drop content here or Add elem…" at bounding box center [960, 751] width 1215 height 323
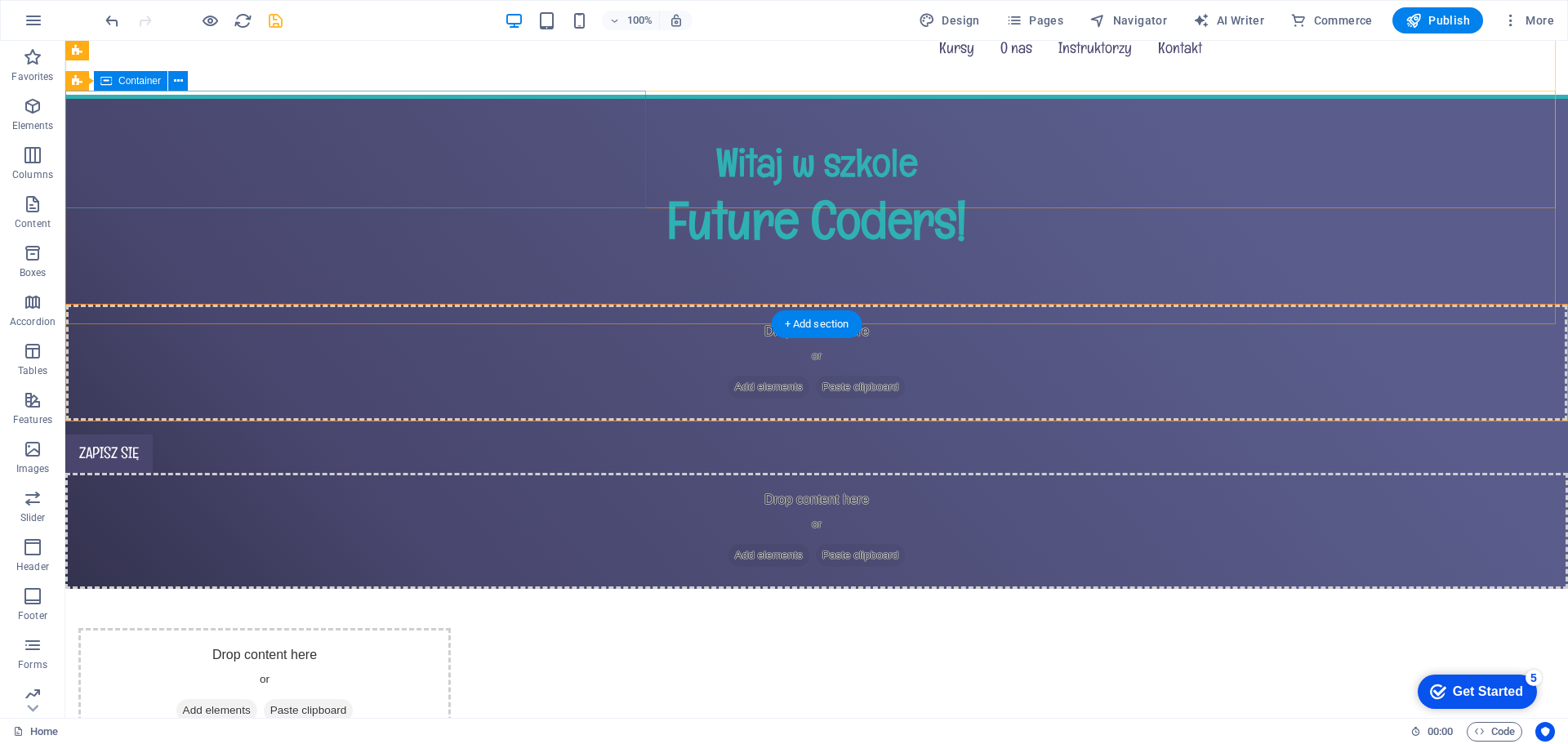
click at [600, 304] on div "Drop content here or Add elements Paste clipboard" at bounding box center [817, 362] width 1501 height 116
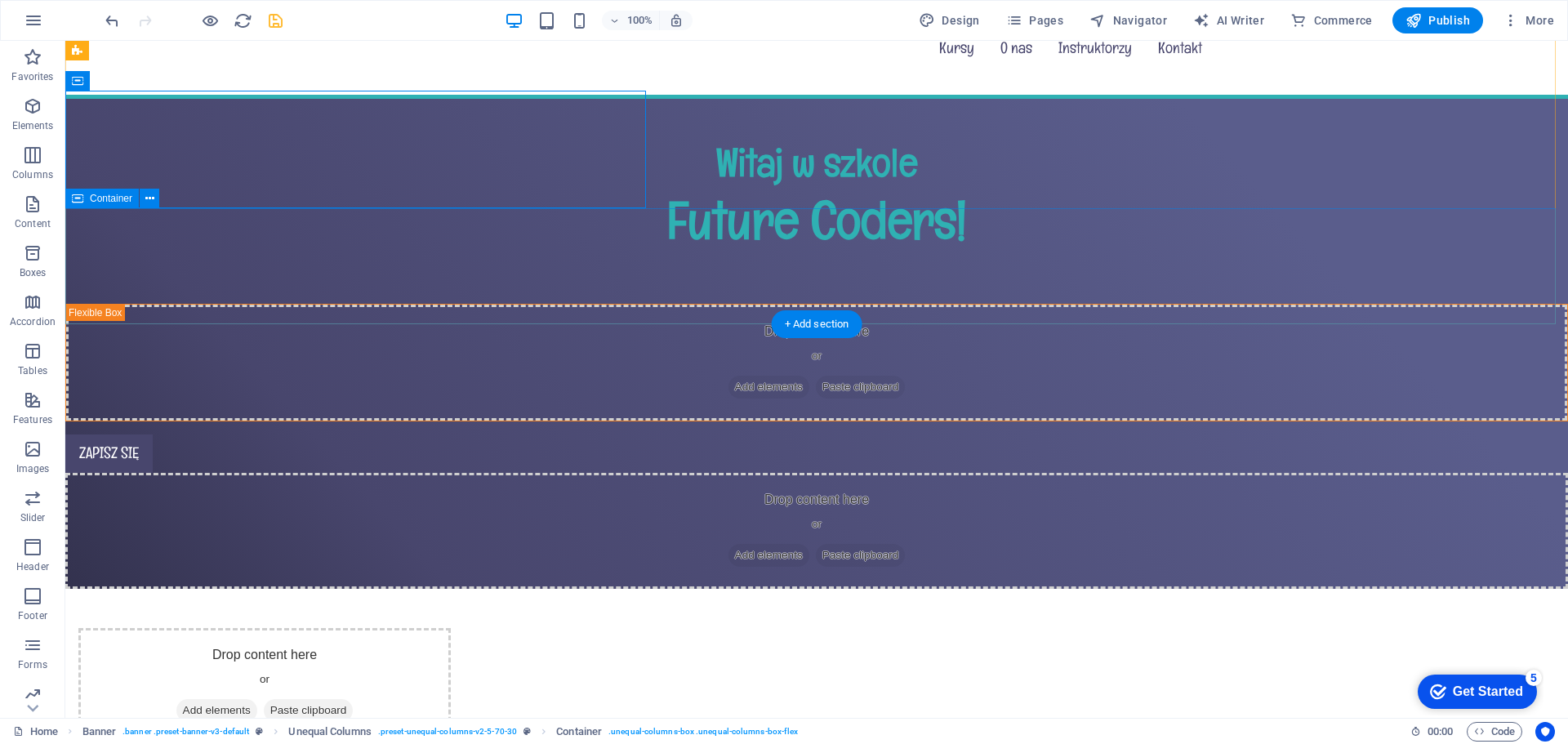
click at [1047, 473] on div "Drop content here or Add elements Paste clipboard" at bounding box center [817, 531] width 1503 height 116
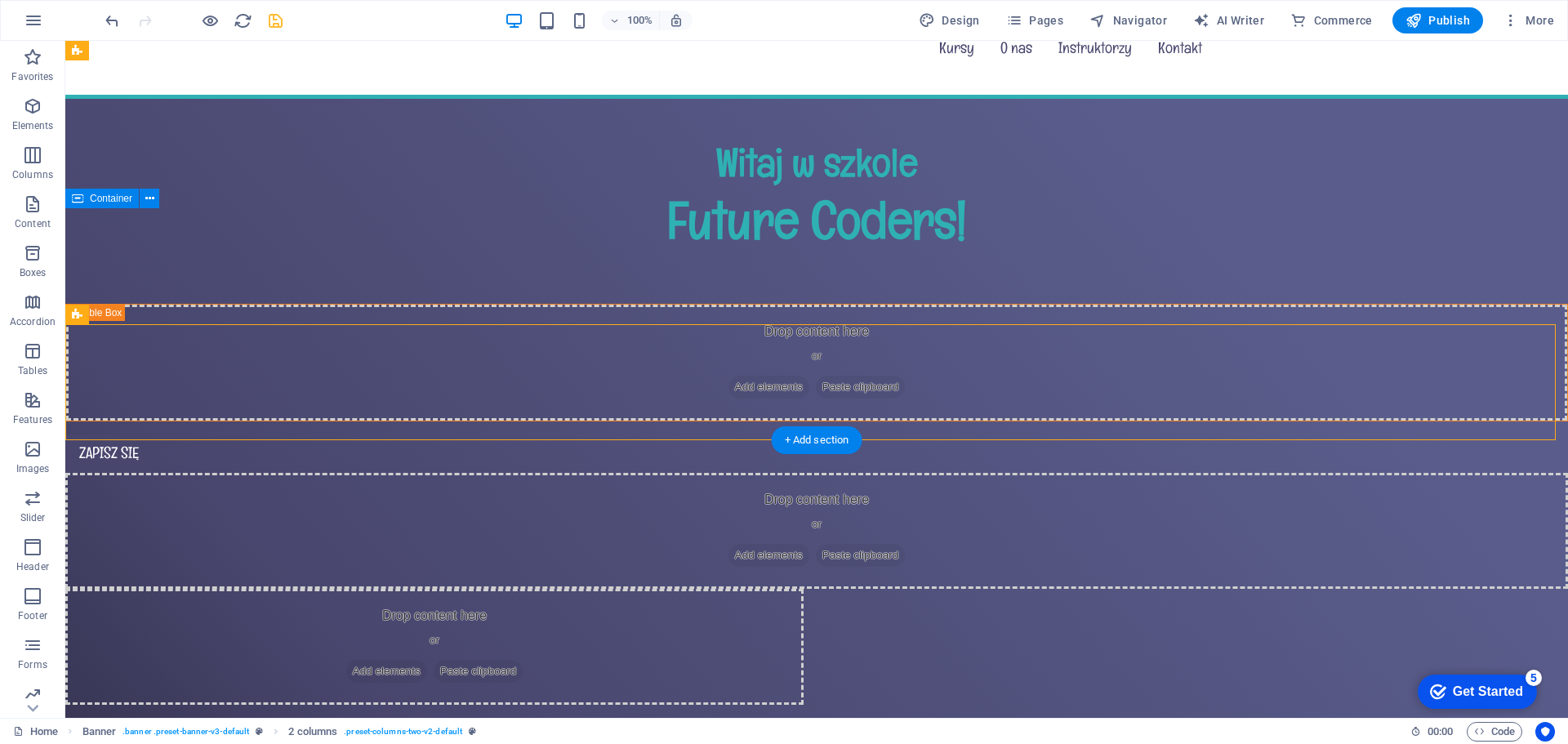
click at [744, 473] on div "Drop content here or Add elements Paste clipboard" at bounding box center [817, 531] width 1503 height 116
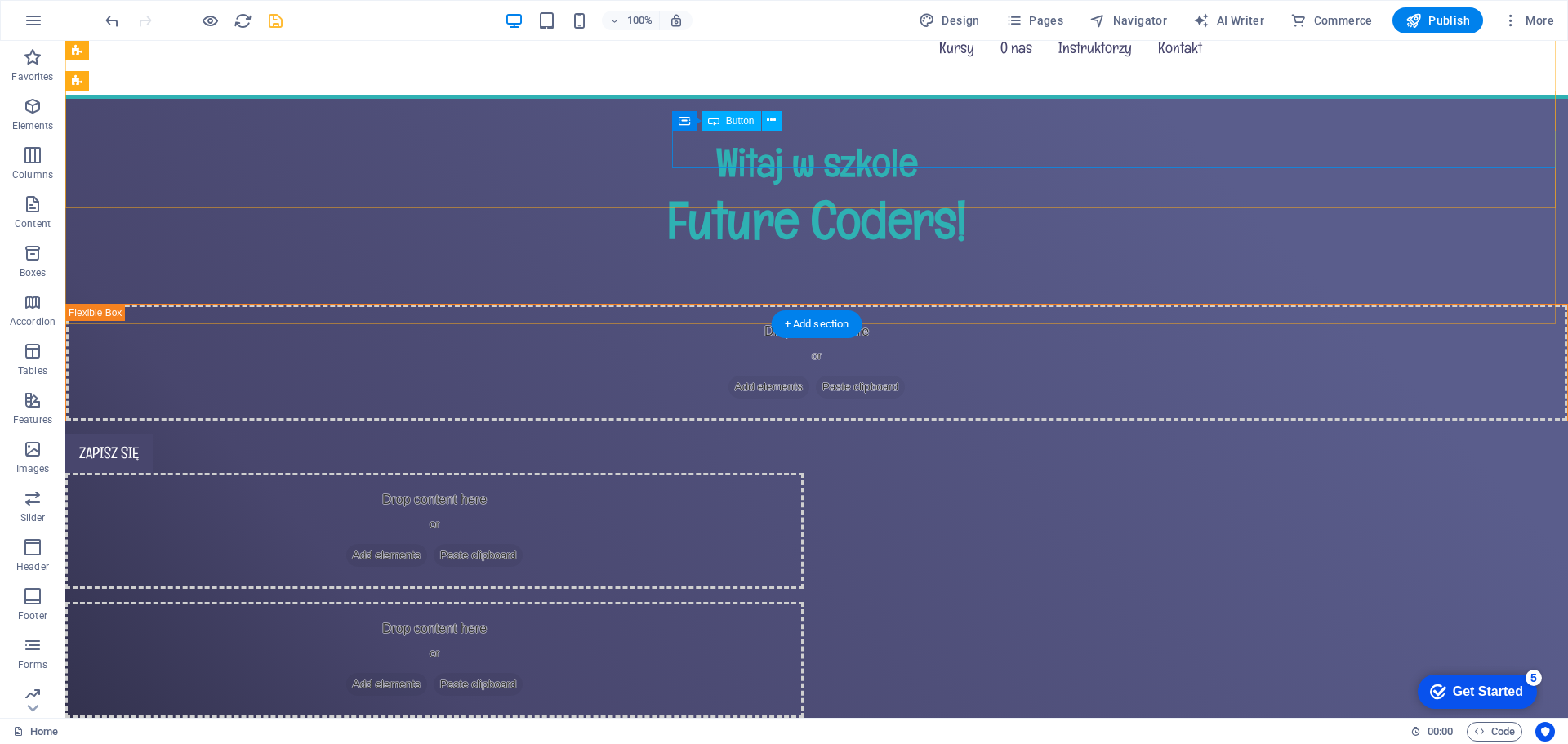
click at [710, 435] on div "Zapisz się" at bounding box center [817, 453] width 1503 height 38
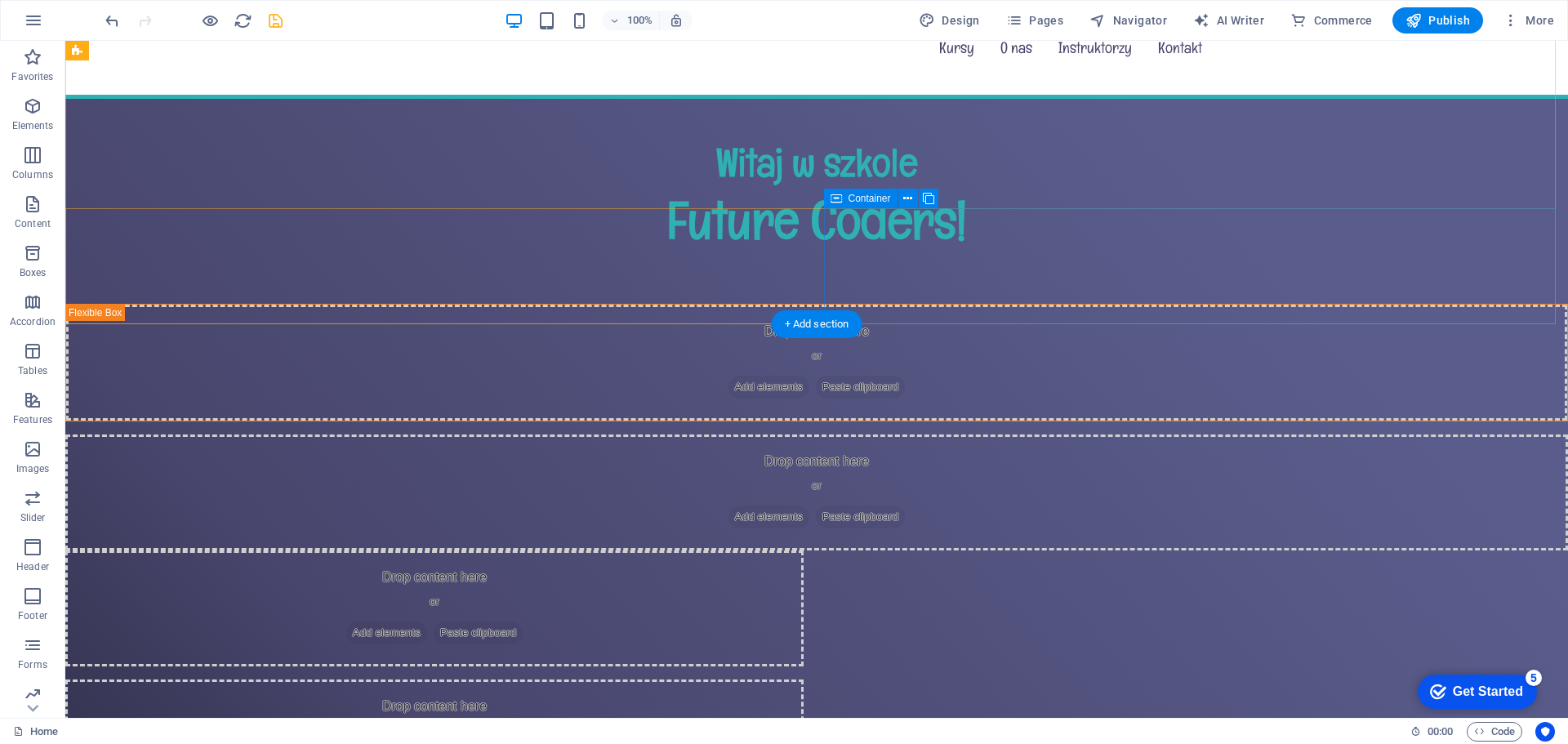
click at [804, 680] on div "Drop content here or Add elements Paste clipboard" at bounding box center [434, 737] width 738 height 116
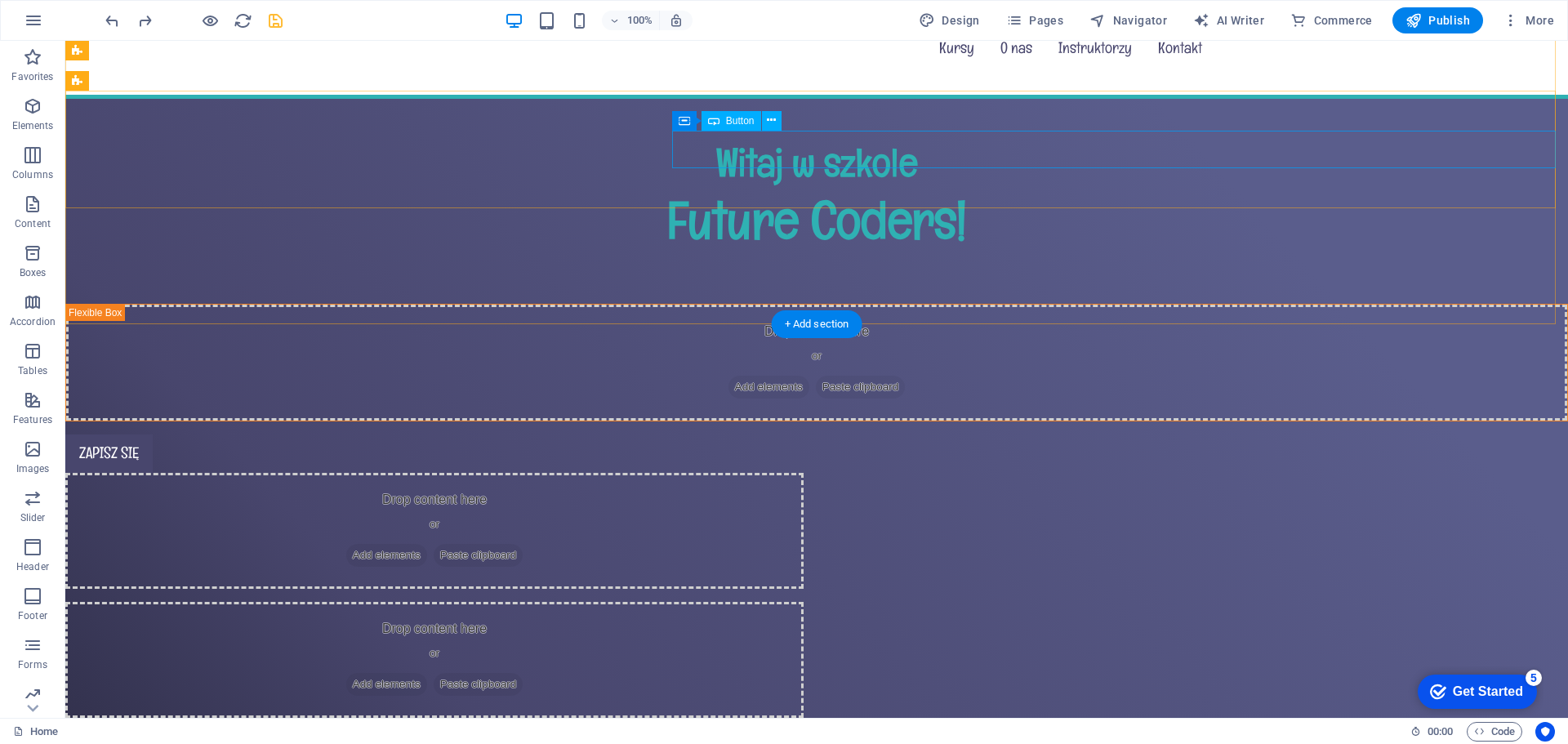
click at [715, 435] on div "Zapisz się" at bounding box center [817, 453] width 1503 height 38
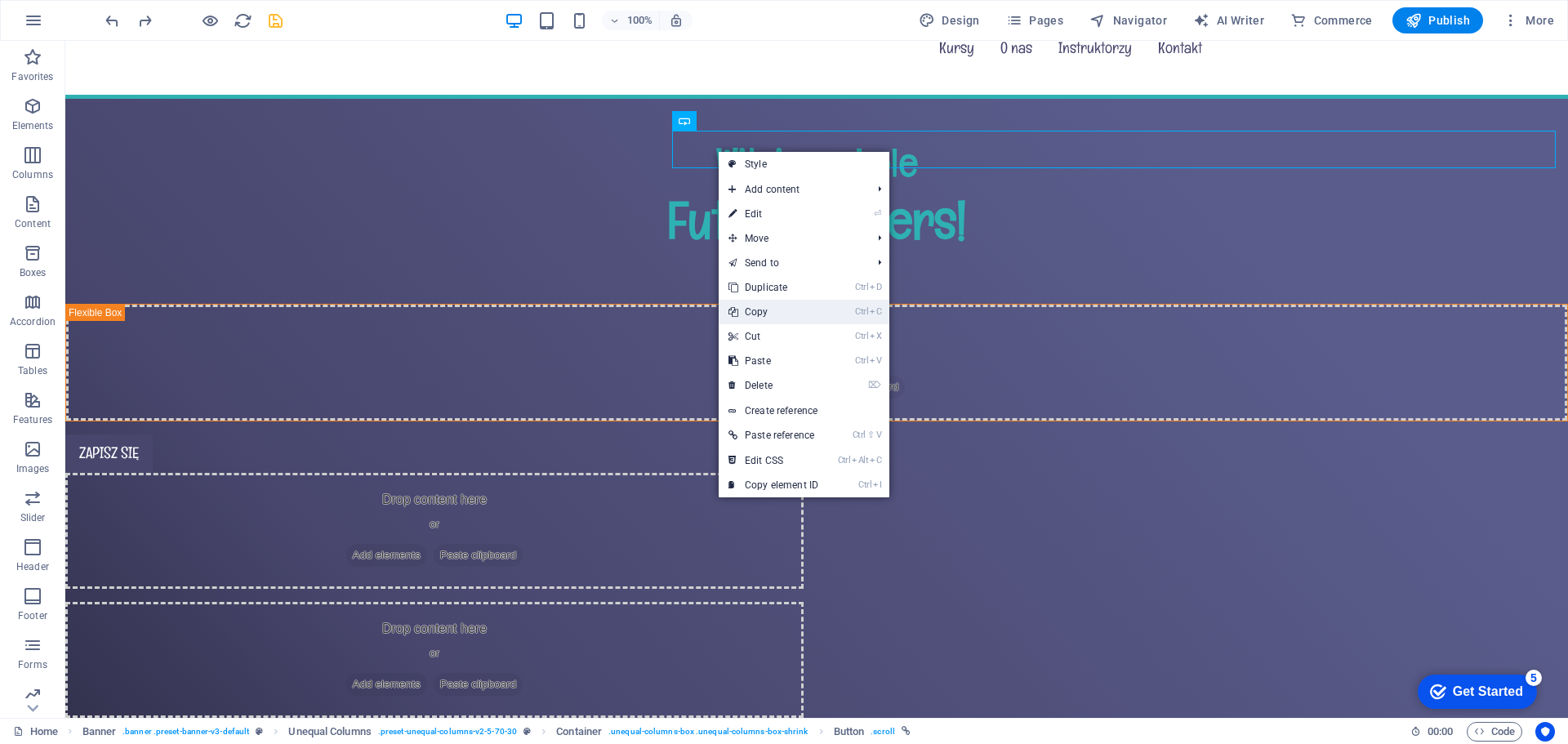
click at [784, 305] on link "Ctrl C Copy" at bounding box center [774, 312] width 110 height 24
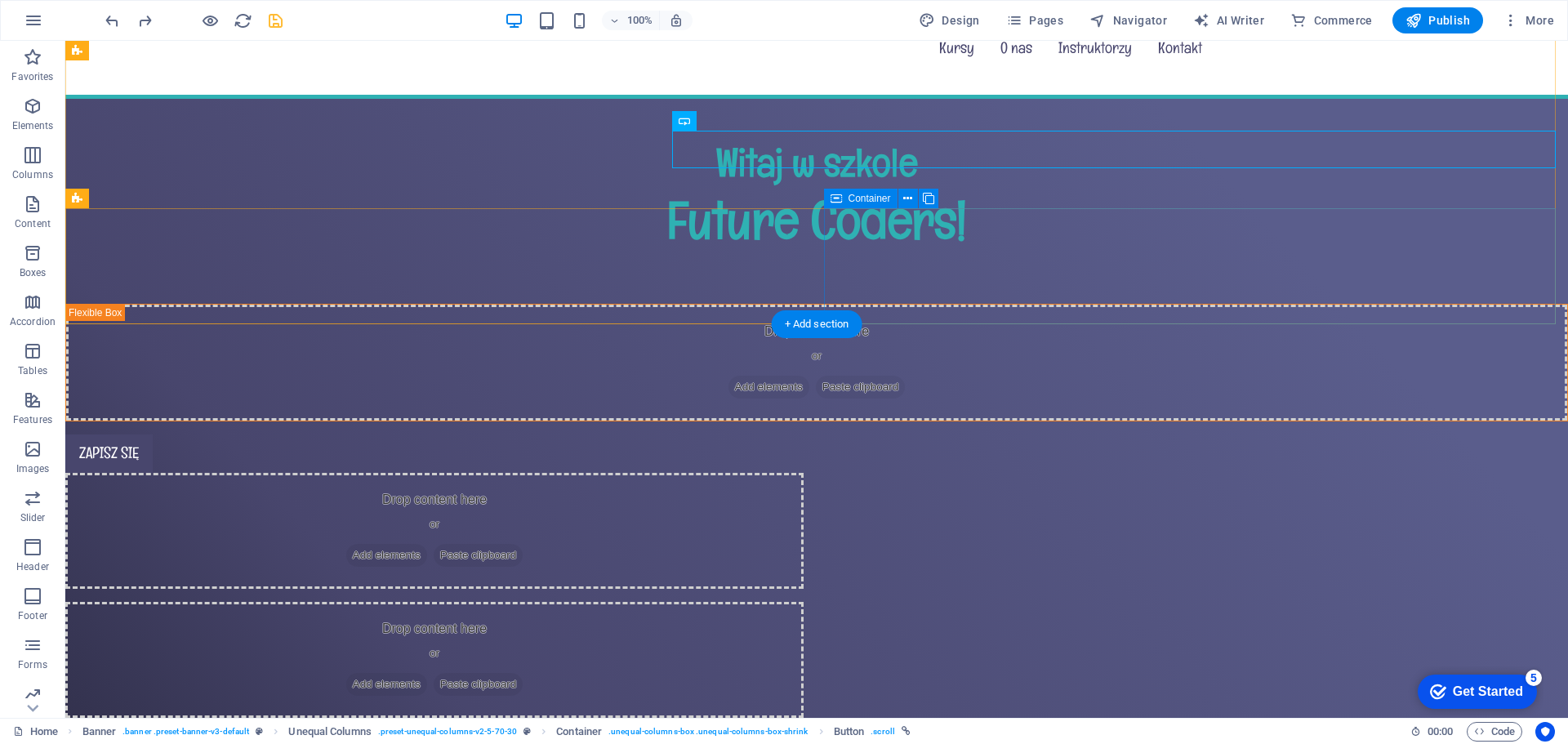
click at [804, 602] on div "Drop content here or Add elements Paste clipboard" at bounding box center [434, 660] width 738 height 116
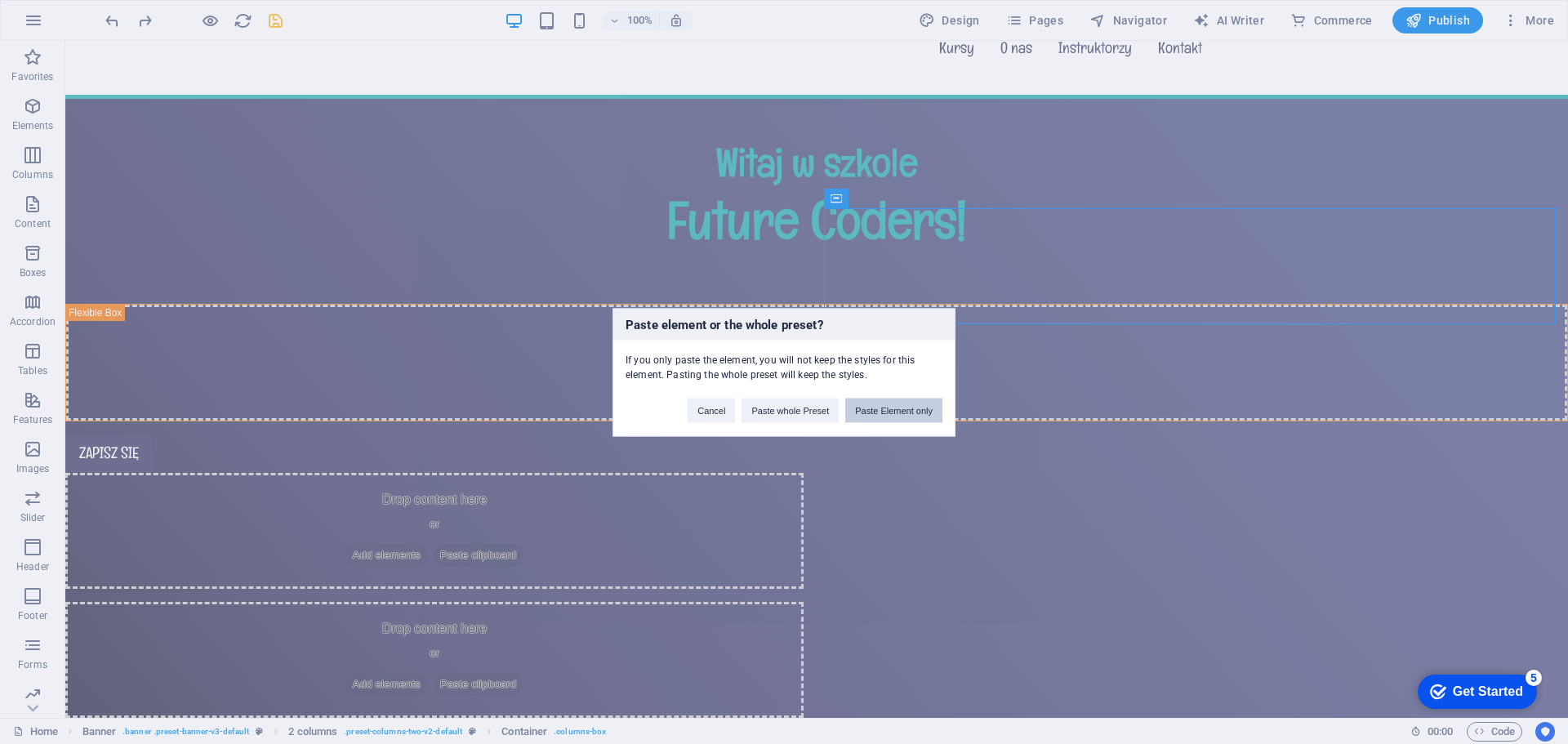
click at [885, 413] on button "Paste Element only" at bounding box center [894, 410] width 97 height 24
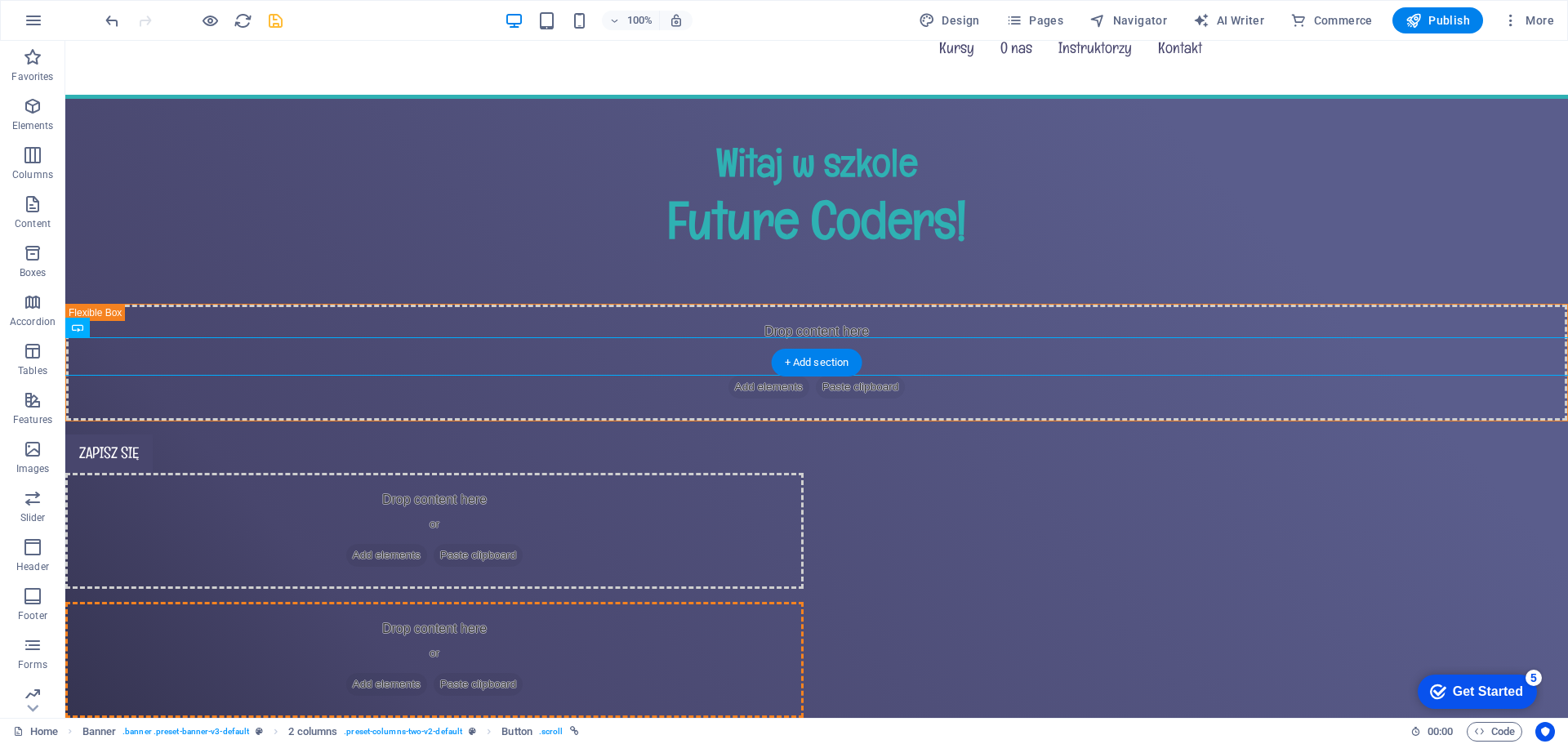
drag, startPoint x: 301, startPoint y: 345, endPoint x: 962, endPoint y: 262, distance: 666.2
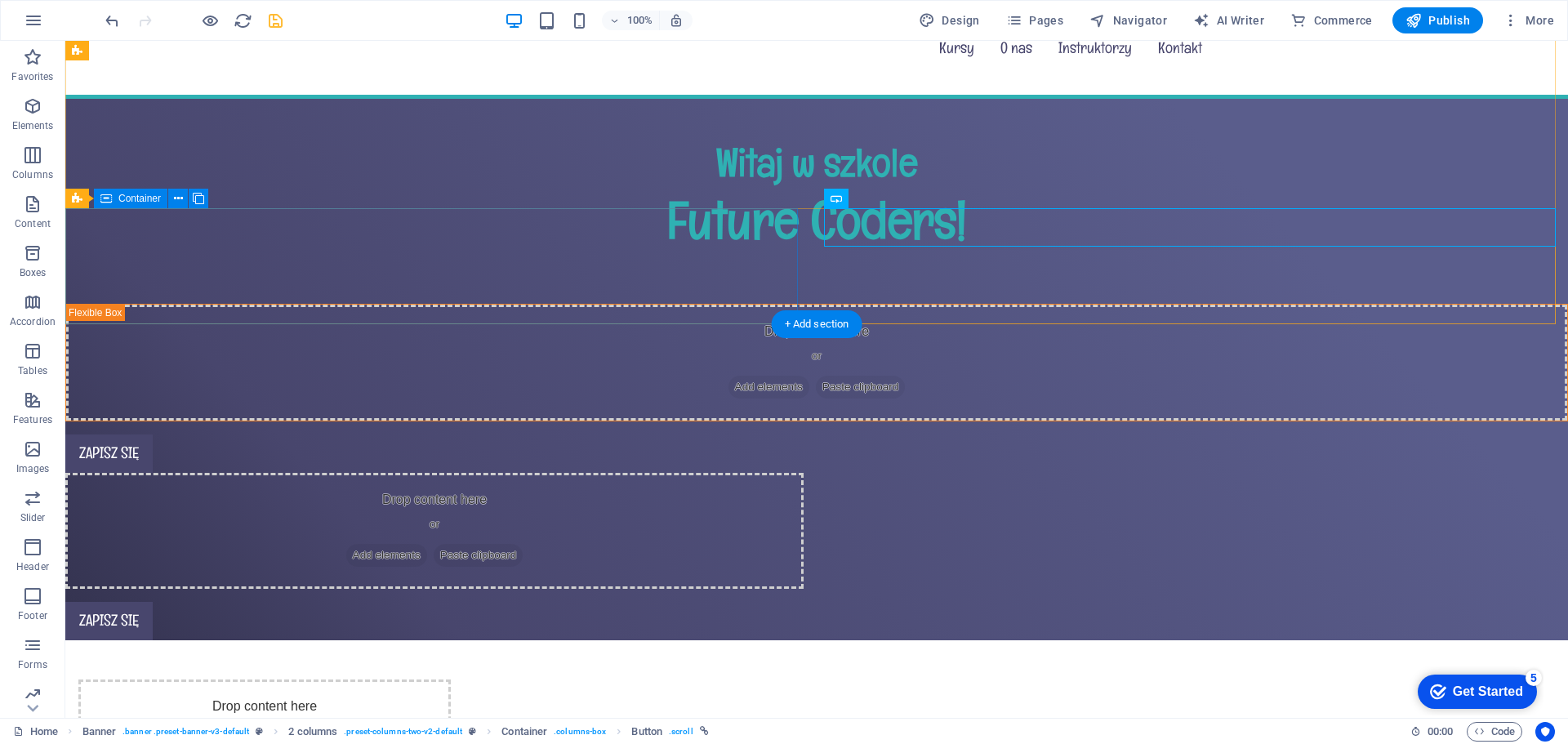
click at [673, 473] on div "Drop content here or Add elements Paste clipboard" at bounding box center [434, 531] width 738 height 116
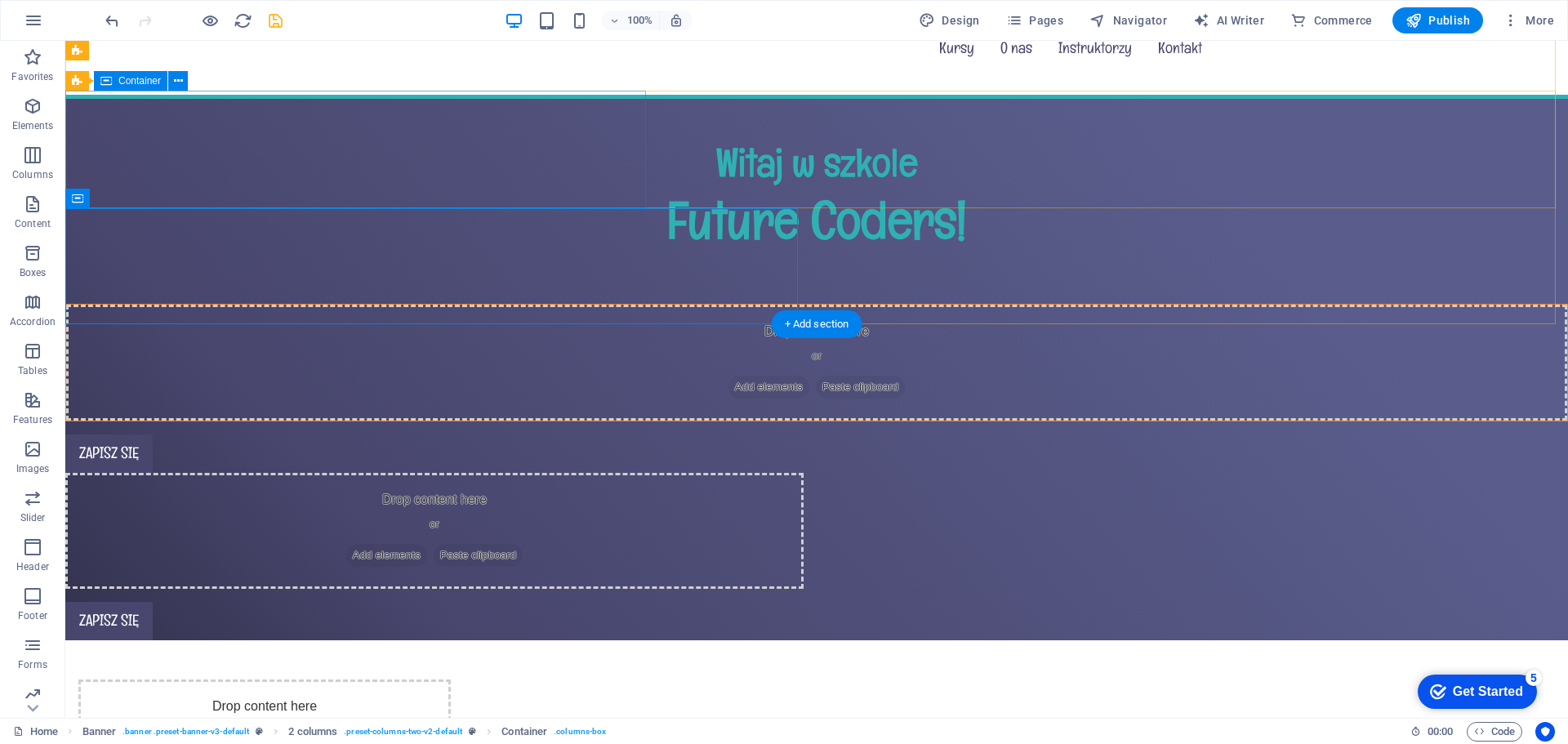
click at [607, 304] on div "Drop content here or Add elements Paste clipboard" at bounding box center [817, 362] width 1501 height 116
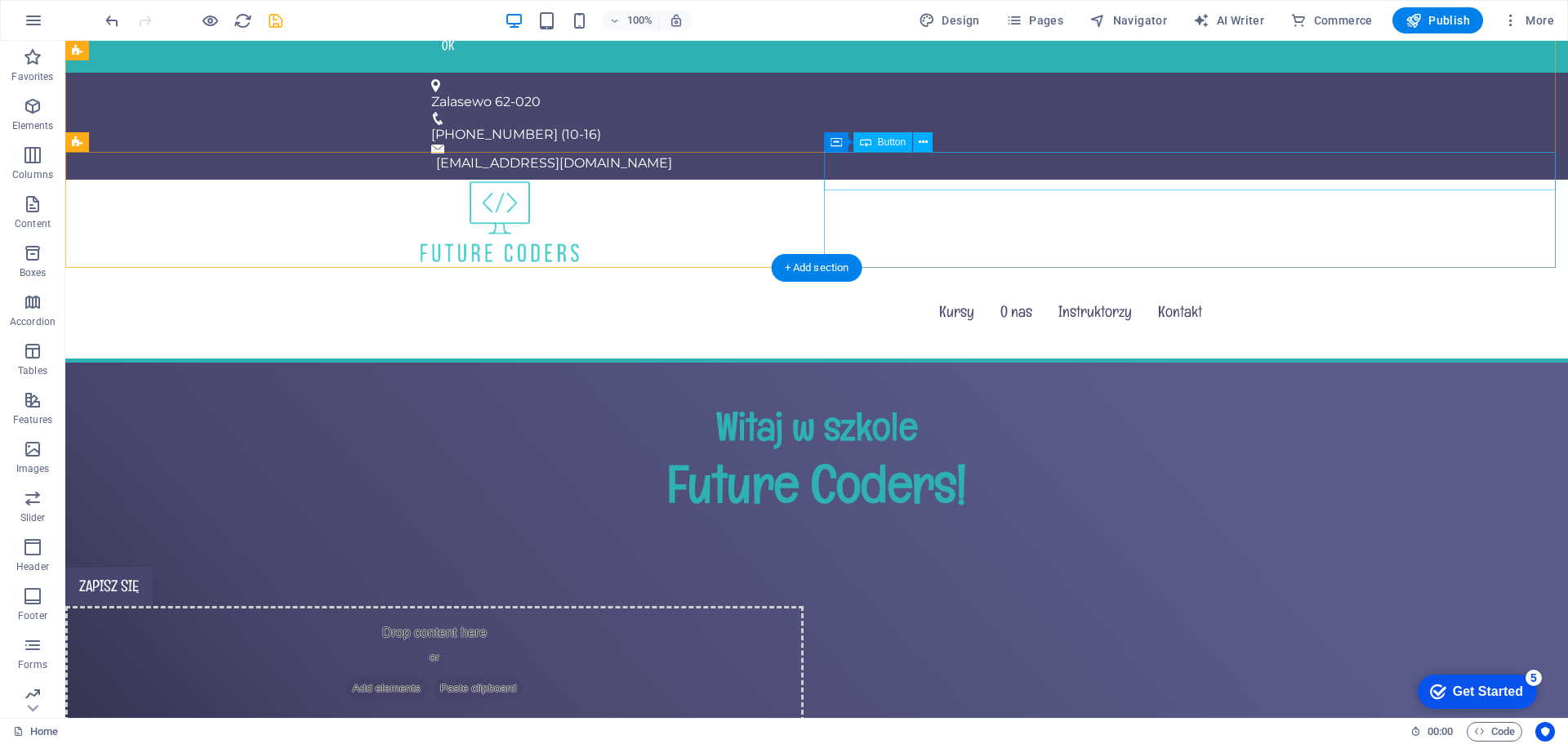
scroll to position [0, 0]
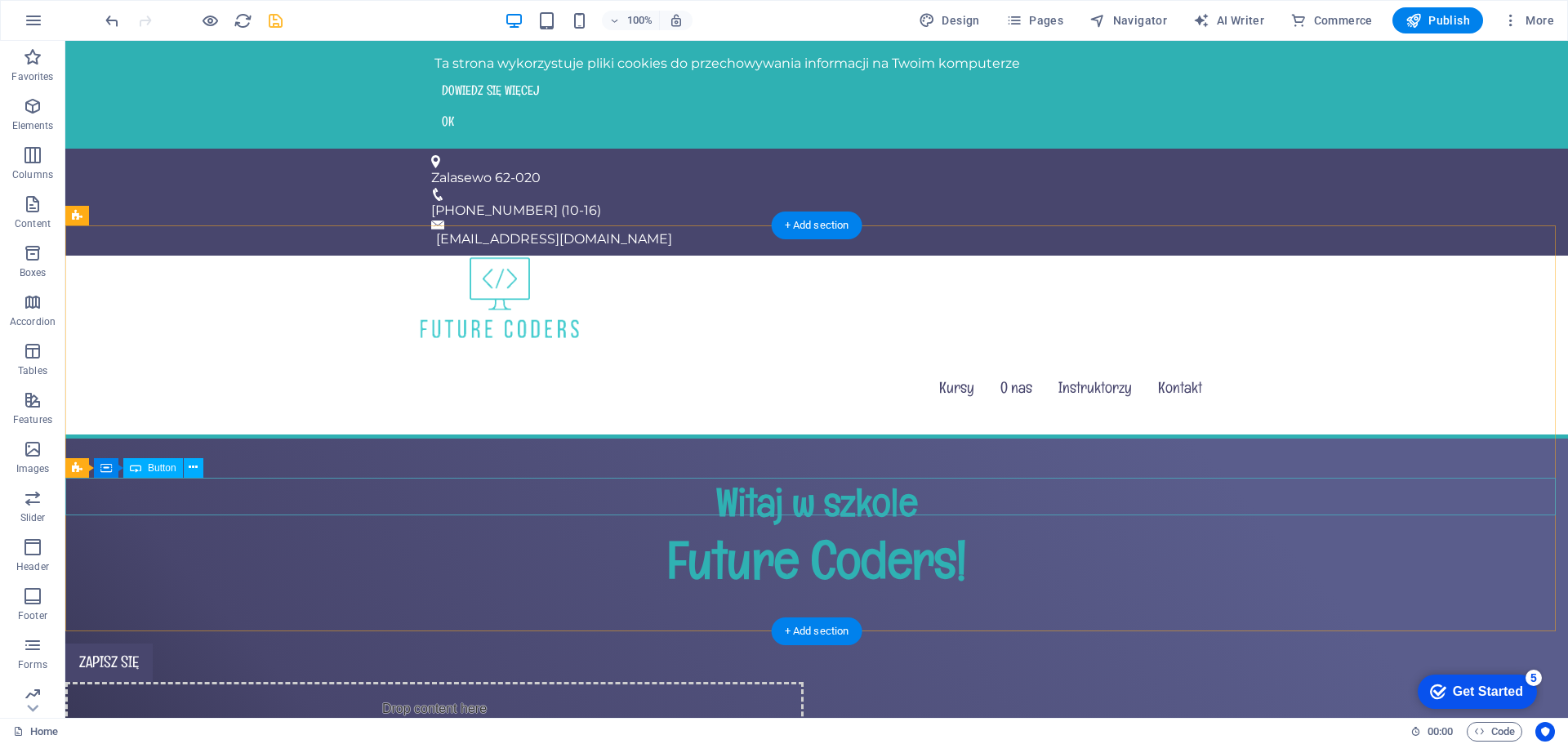
click at [116, 643] on div "Zapisz się" at bounding box center [817, 662] width 1503 height 38
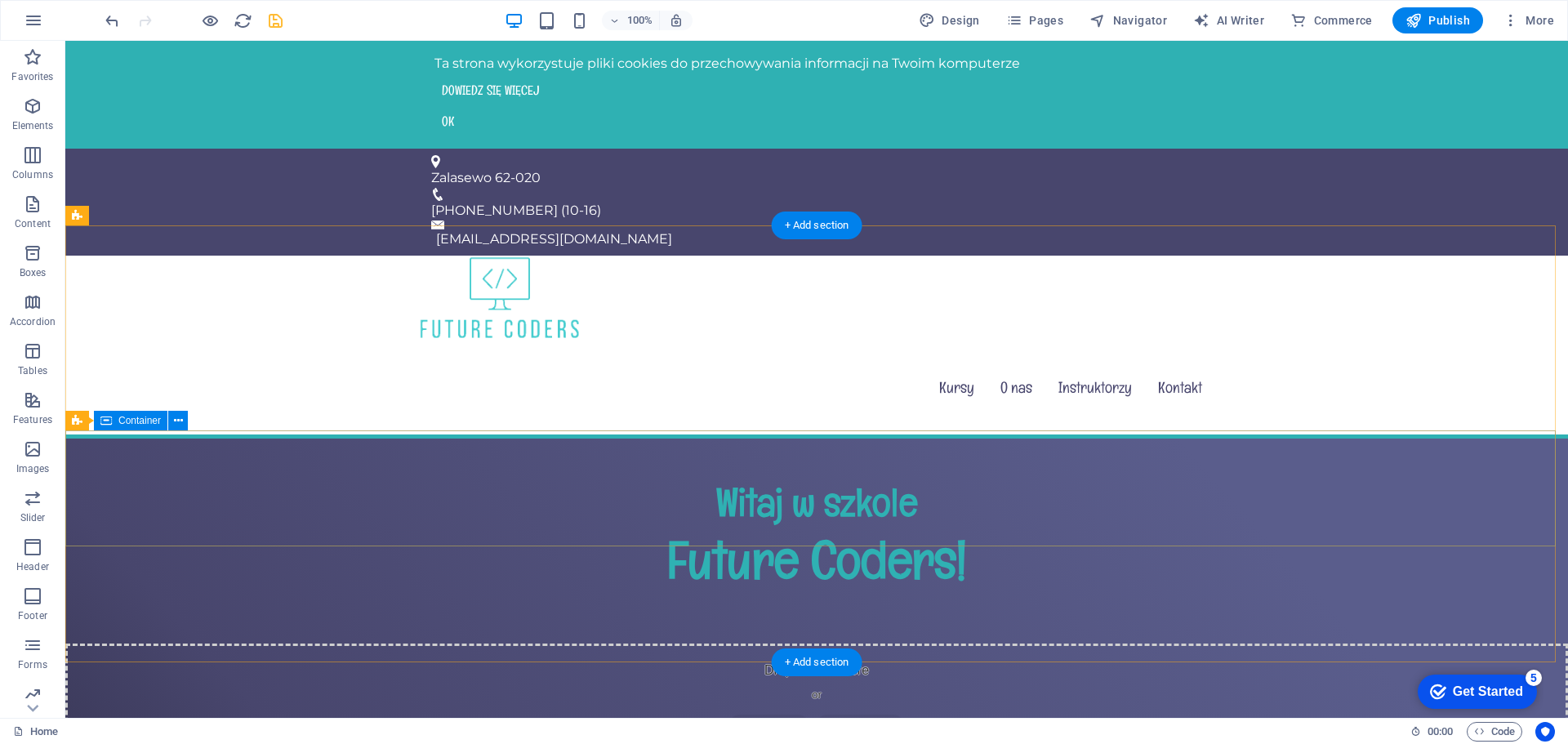
click at [675, 643] on div "Drop content here or Add elements Paste clipboard" at bounding box center [817, 701] width 1503 height 116
click at [675, 630] on div "Drop content here or Add elements Paste clipboard" at bounding box center [817, 688] width 1529 height 116
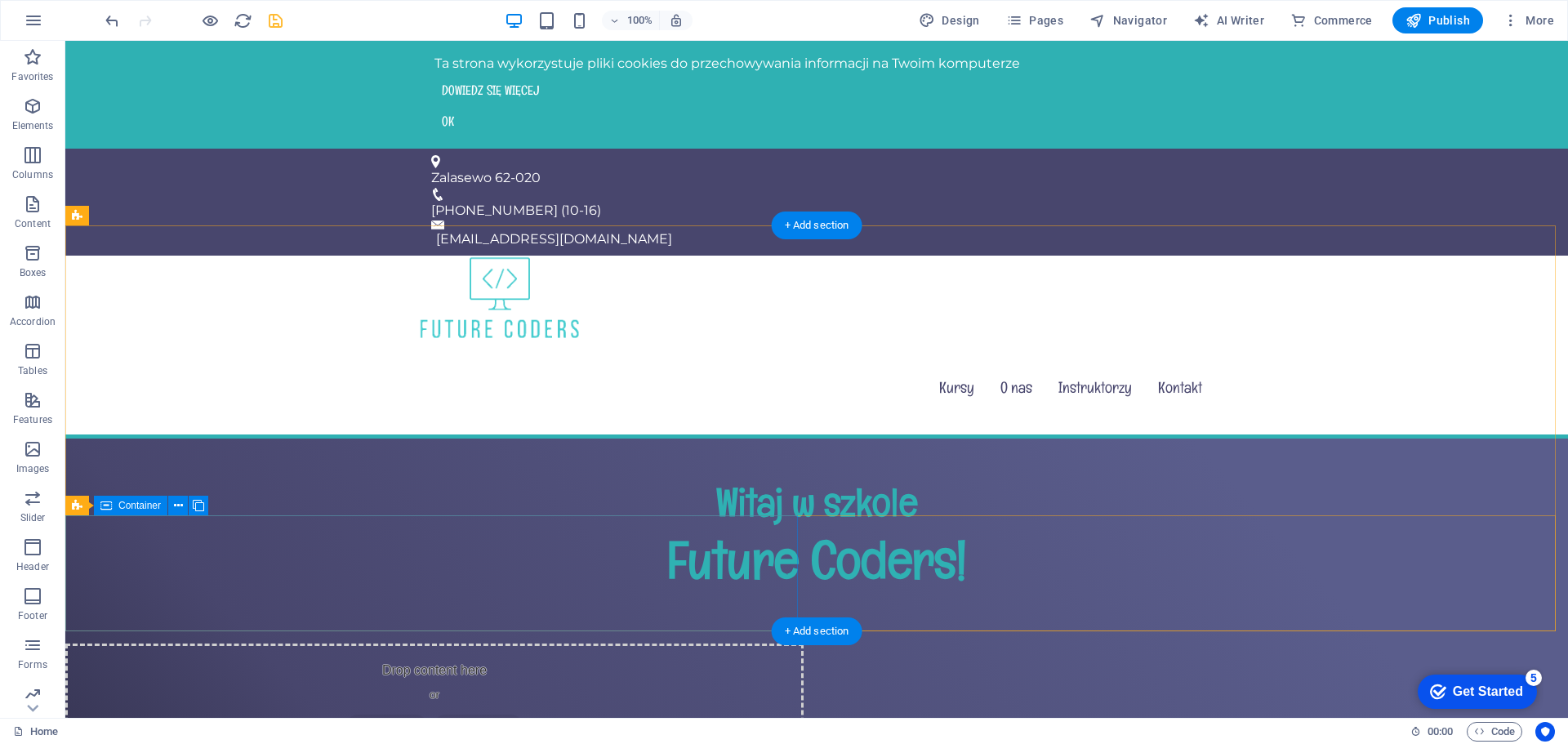
click at [721, 643] on div "Drop content here or Add elements Paste clipboard" at bounding box center [434, 701] width 738 height 116
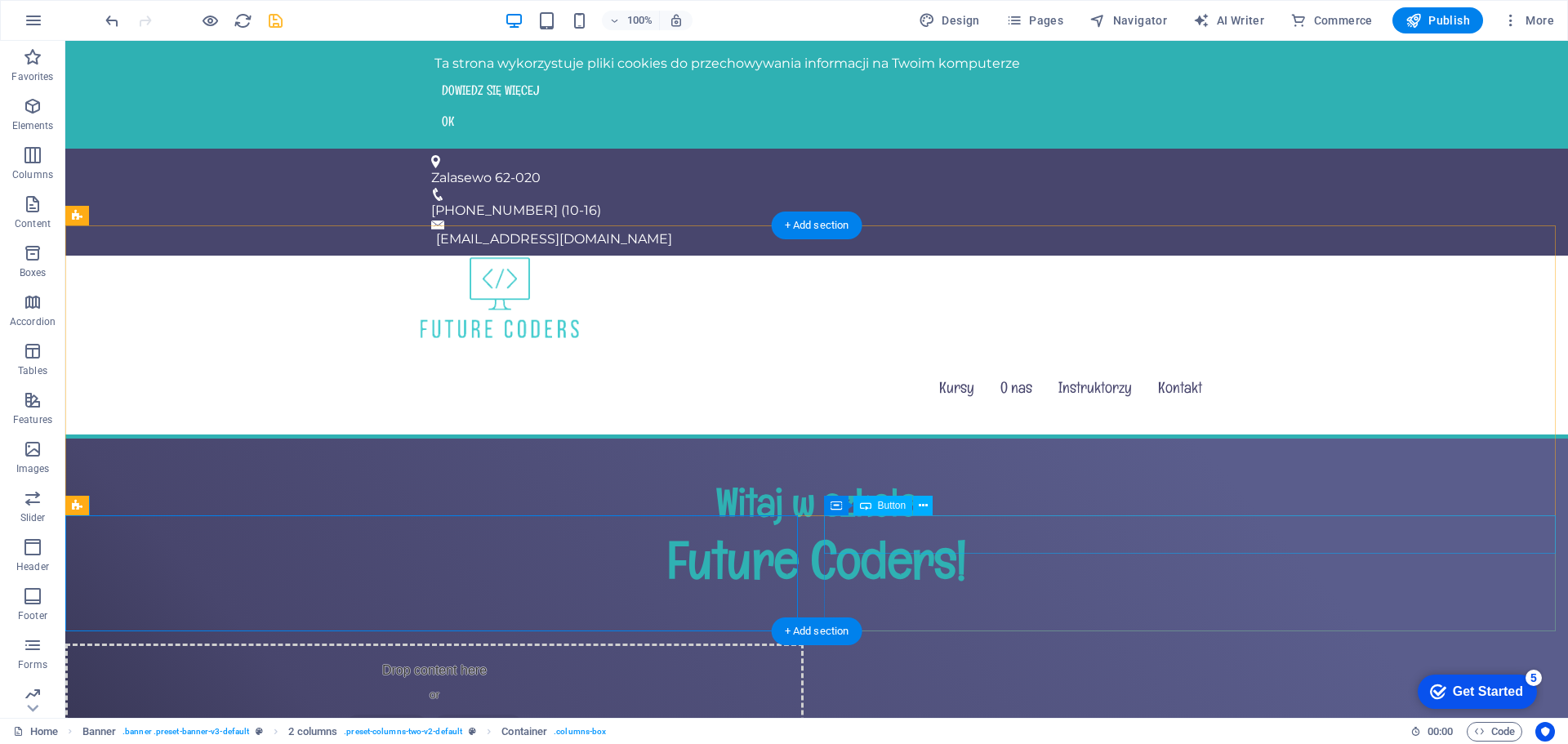
click at [665, 643] on div "Drop content here or Add elements Paste clipboard" at bounding box center [434, 701] width 738 height 116
click at [301, 453] on div "Witaj w szkole Future Coders!" at bounding box center [817, 541] width 1503 height 205
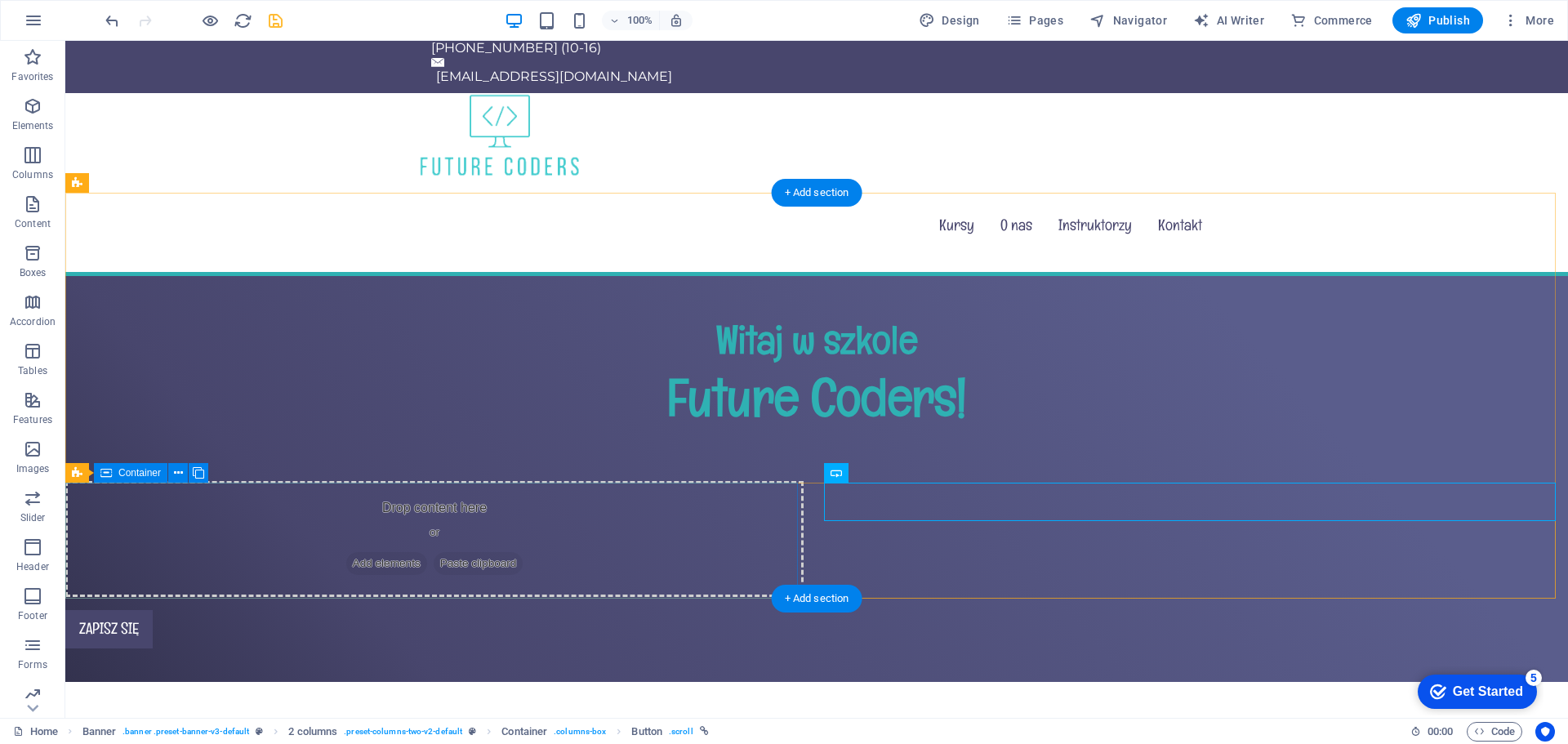
scroll to position [163, 0]
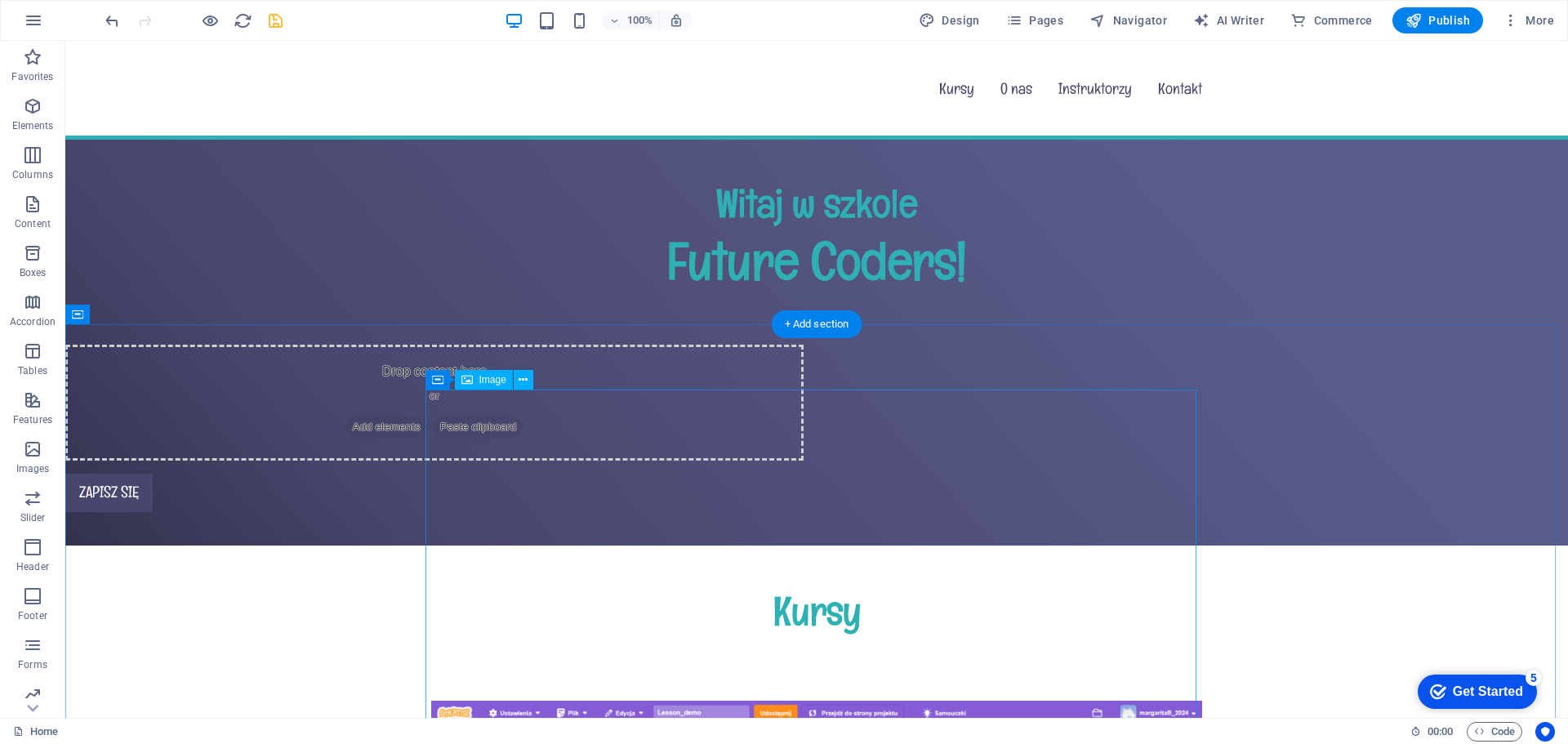
scroll to position [82, 0]
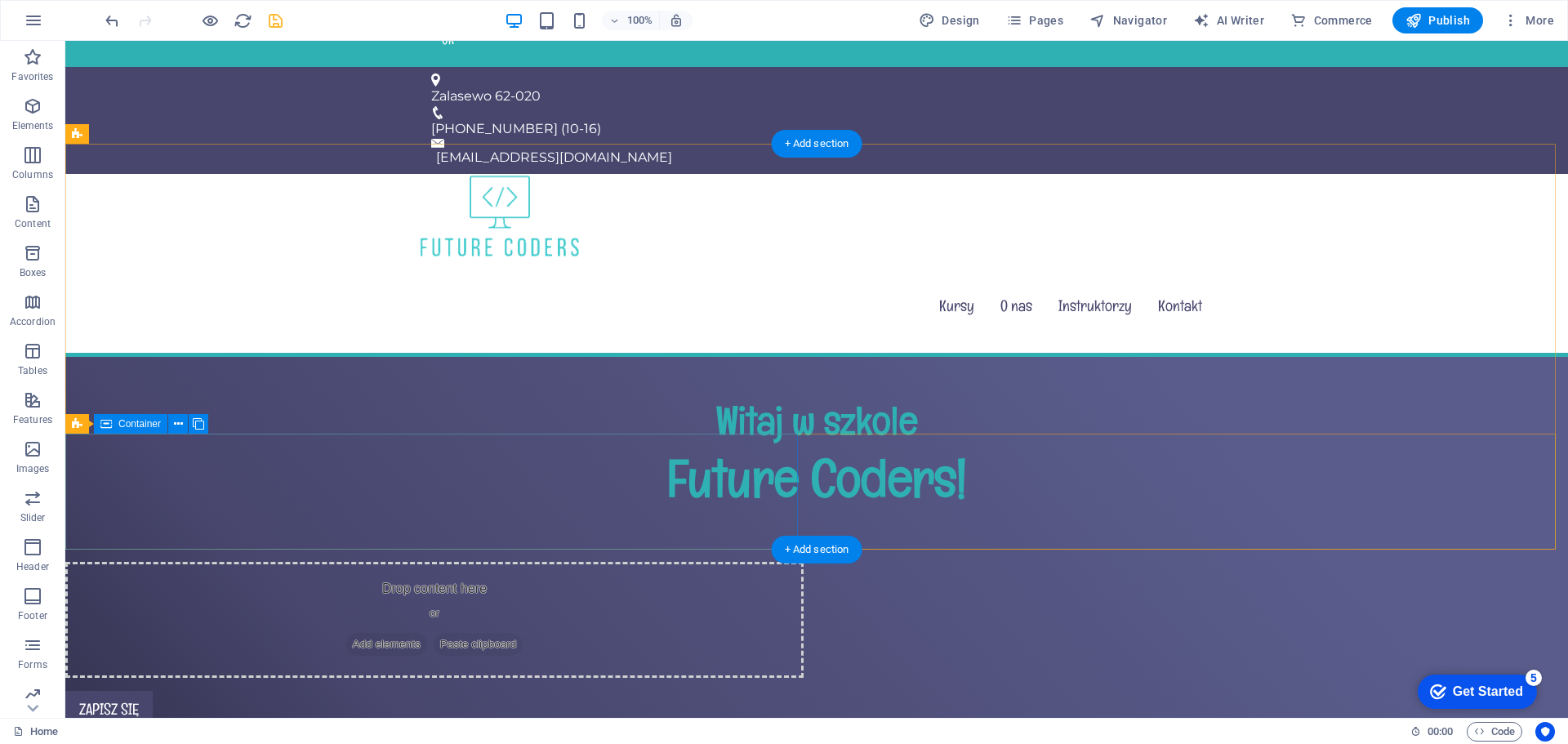
click at [638, 562] on div "Drop content here or Add elements Paste clipboard" at bounding box center [434, 620] width 738 height 116
click at [37, 255] on icon "button" at bounding box center [33, 252] width 20 height 20
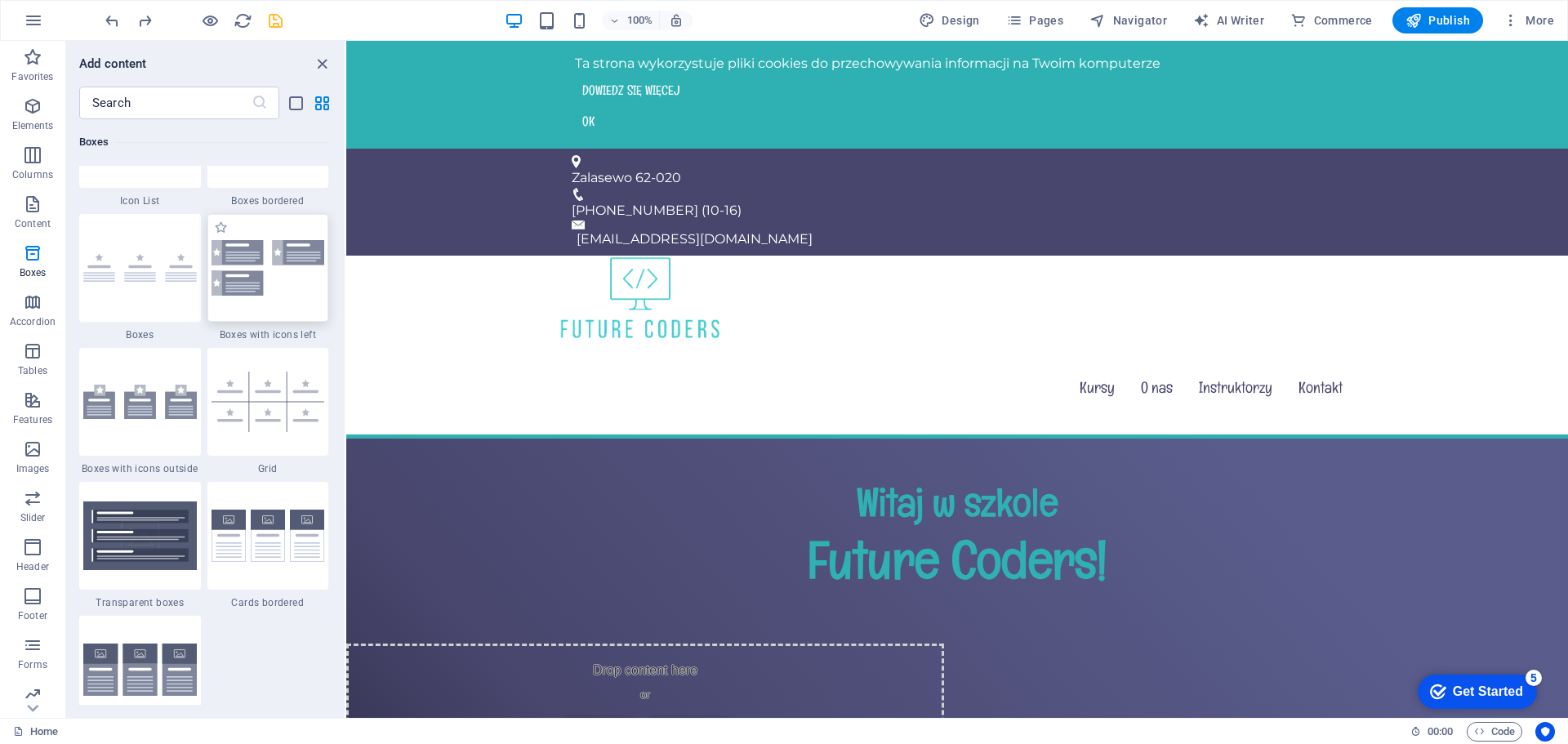
scroll to position [4669, 0]
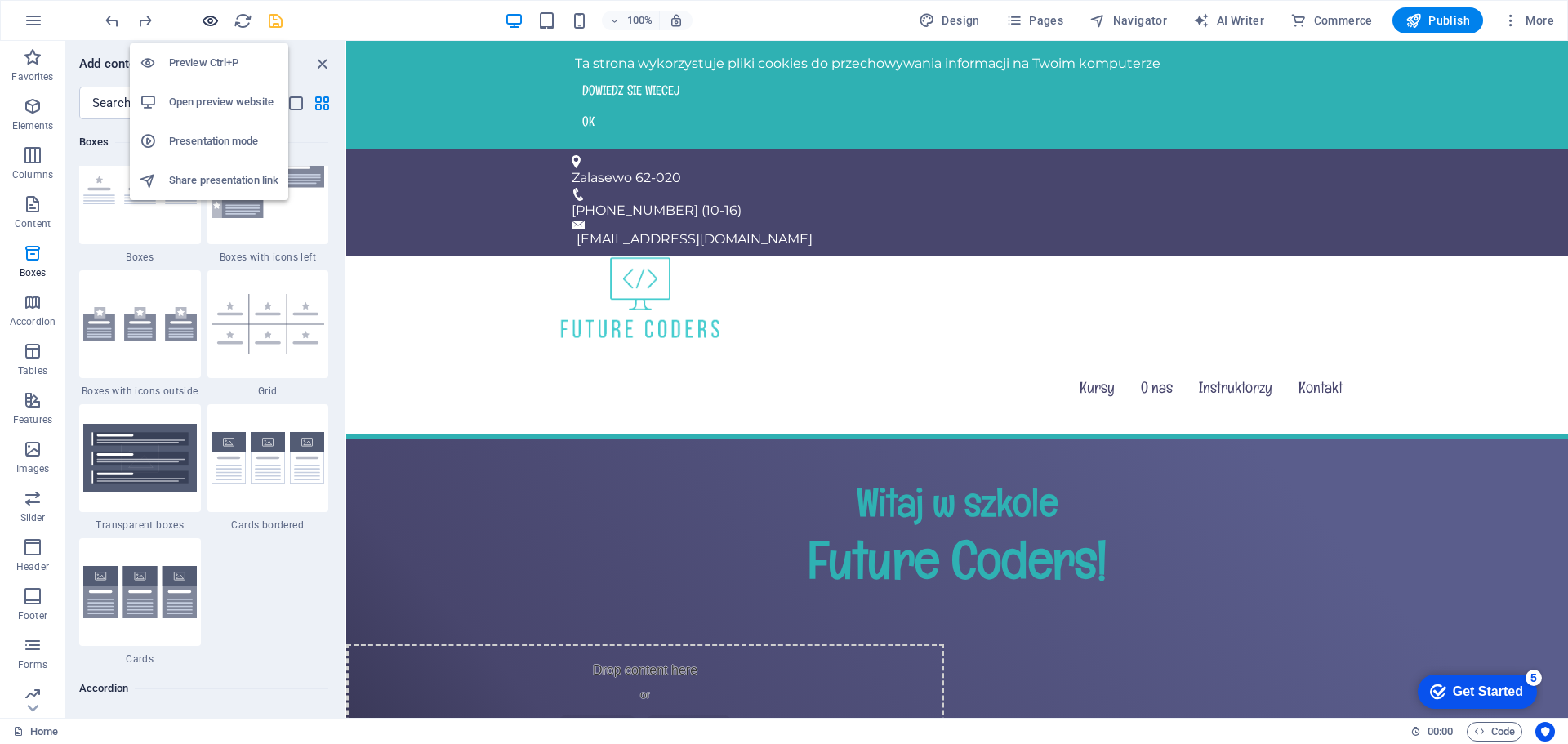
click at [216, 21] on icon "button" at bounding box center [210, 20] width 19 height 19
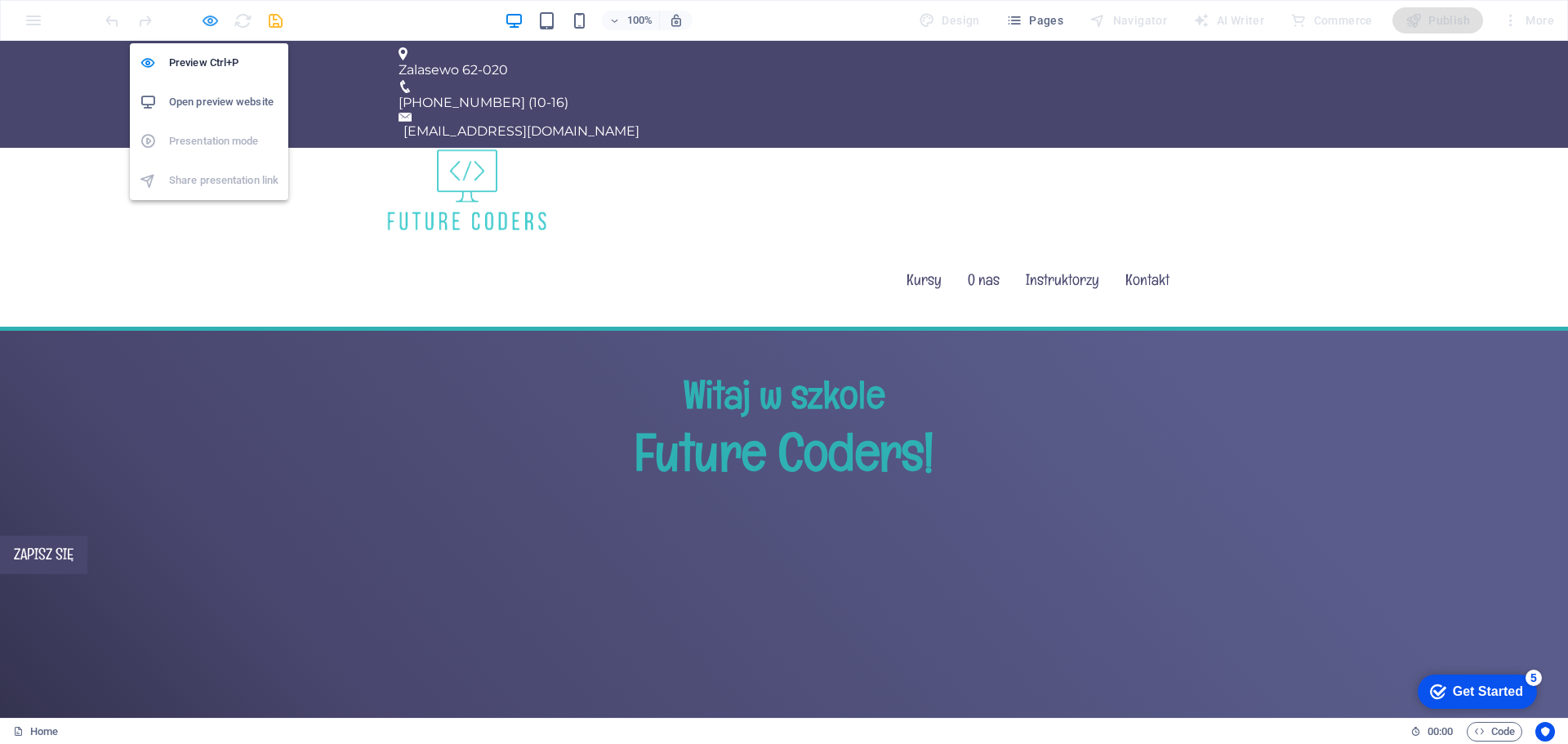
click at [210, 27] on icon "button" at bounding box center [210, 20] width 19 height 19
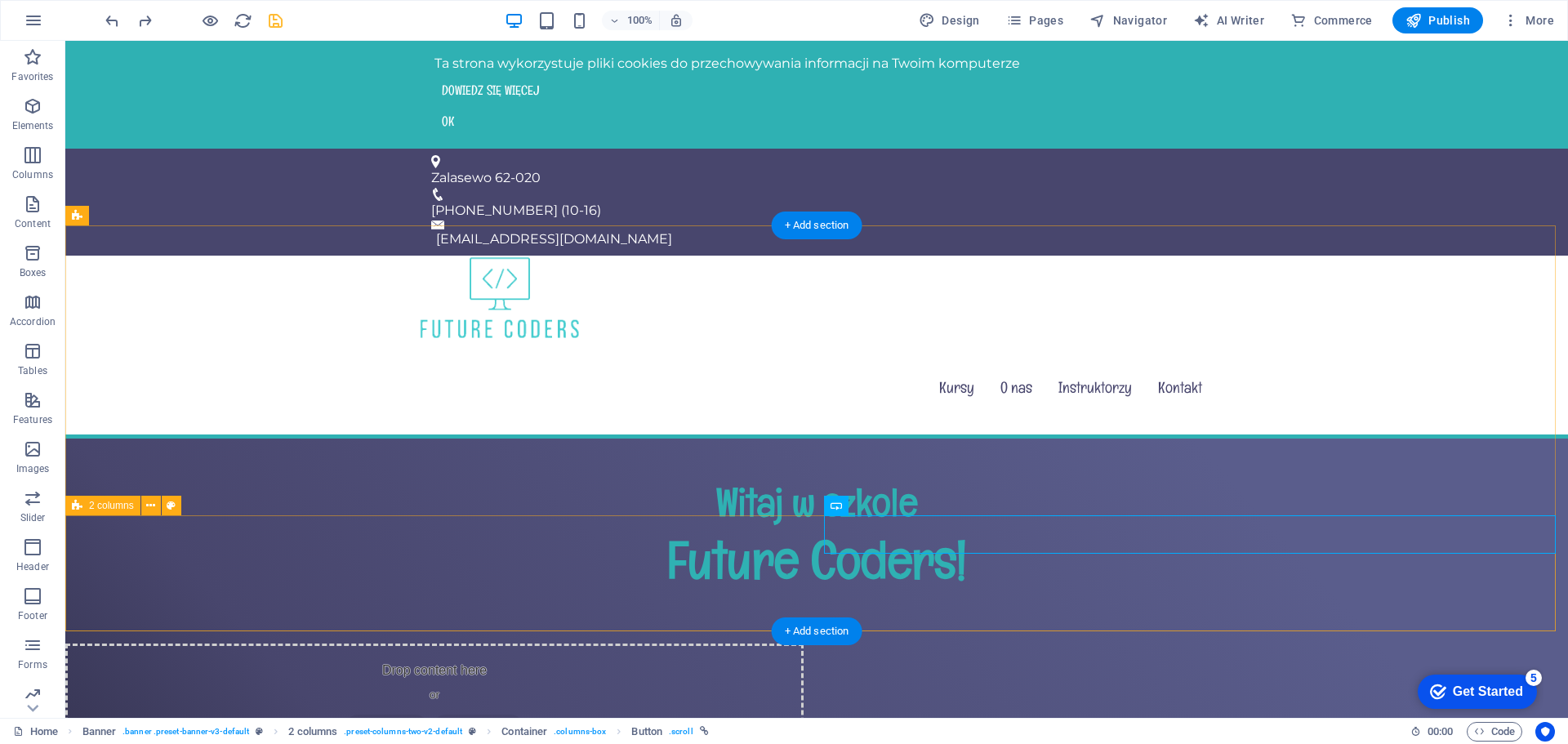
click at [818, 643] on div "Drop content here or Add elements Paste clipboard Zapisz się" at bounding box center [817, 727] width 1503 height 168
click at [926, 509] on icon at bounding box center [924, 506] width 9 height 17
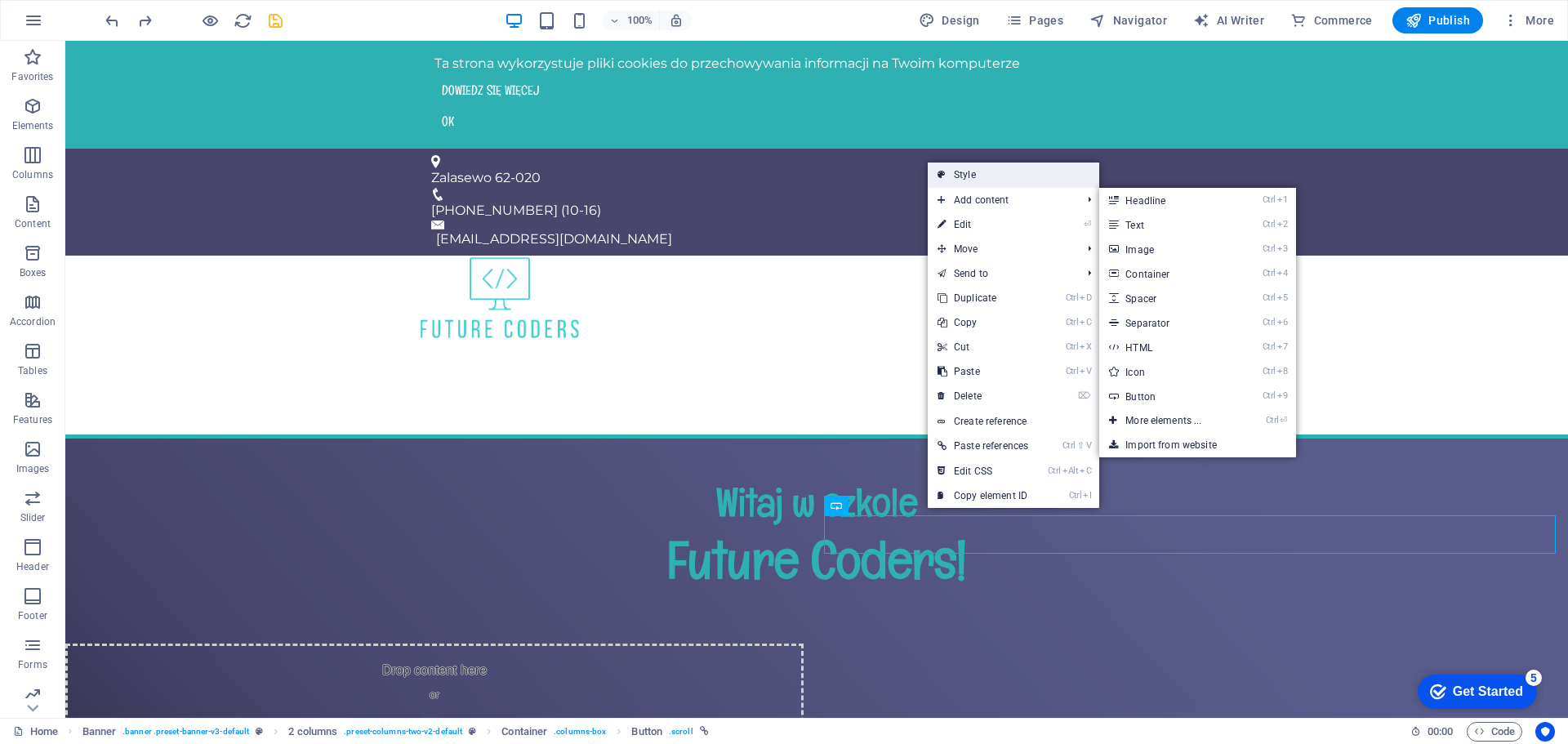
drag, startPoint x: 122, startPoint y: 270, endPoint x: 1002, endPoint y: 176, distance: 885.0
click at [1002, 176] on link "Style" at bounding box center [1014, 175] width 171 height 24
select select "rem"
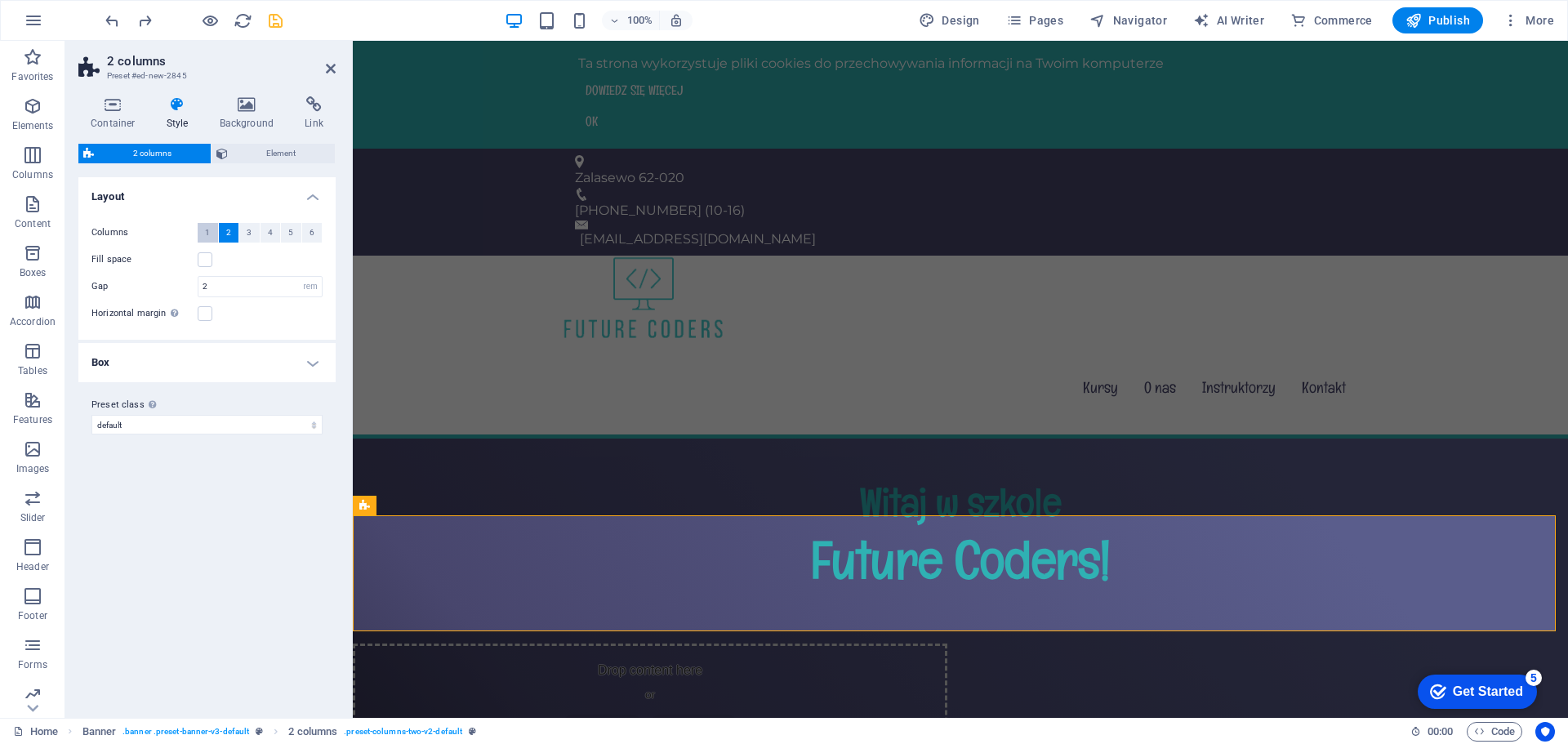
click at [205, 232] on span "1" at bounding box center [207, 232] width 5 height 20
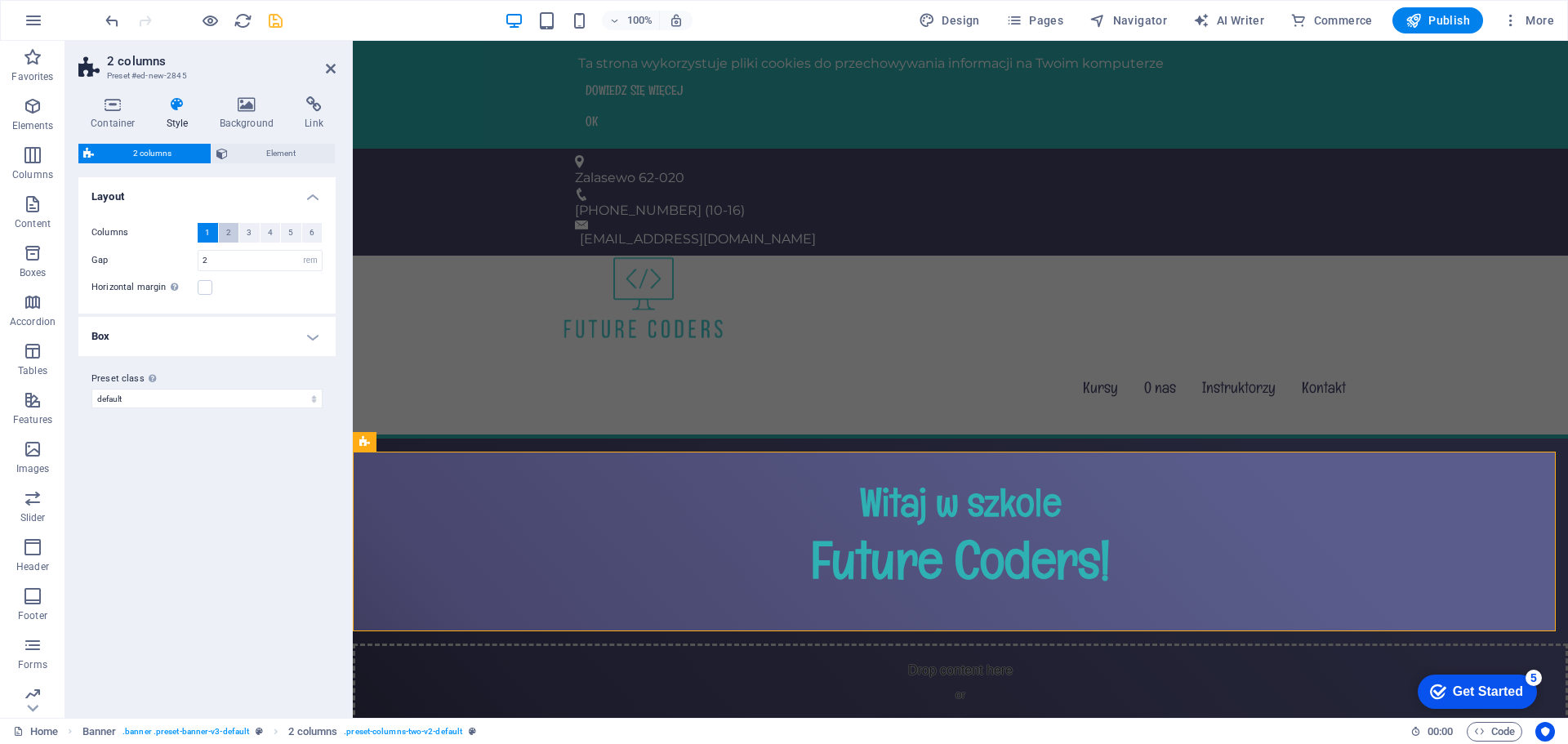
click at [230, 230] on span "2" at bounding box center [228, 232] width 5 height 20
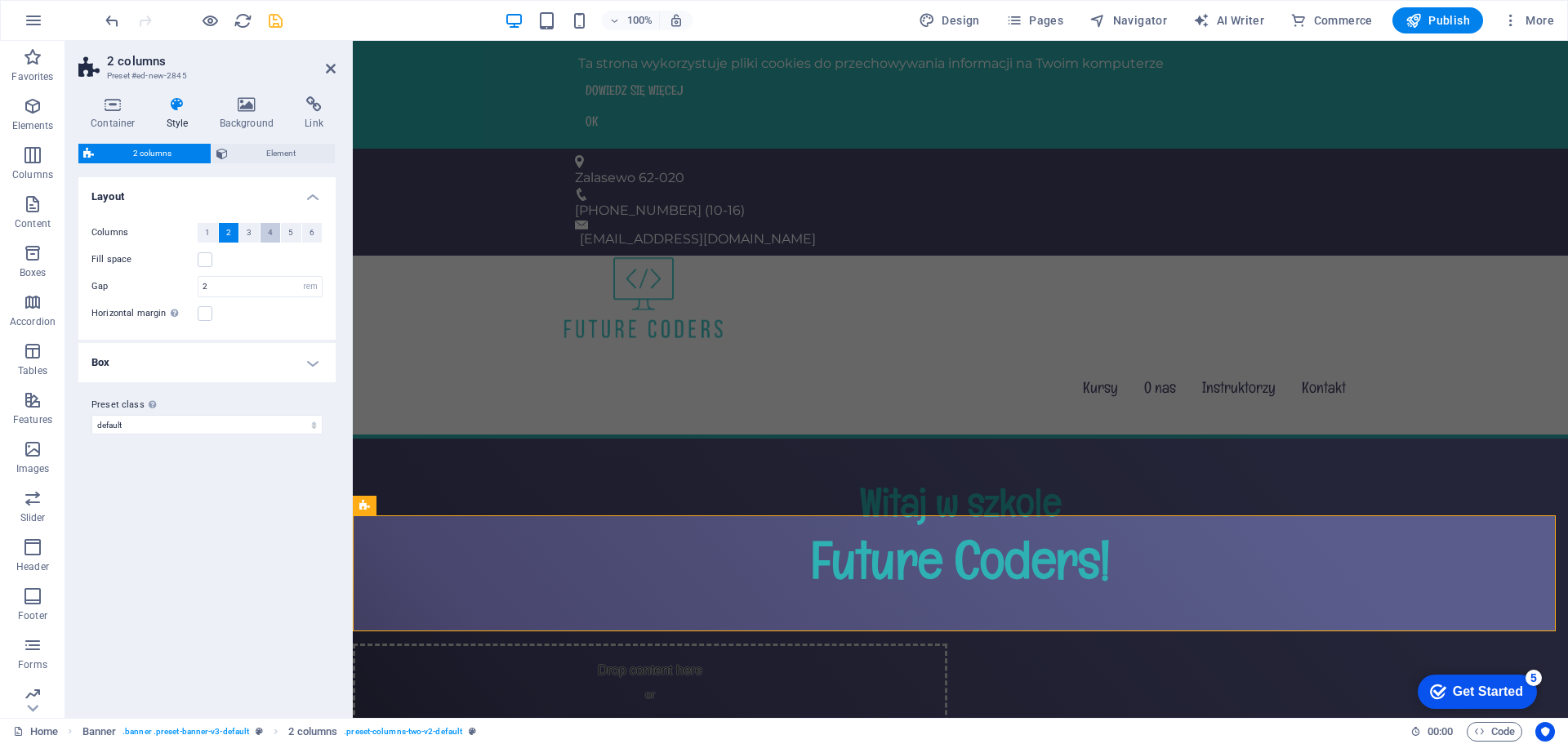
click at [261, 230] on button "4" at bounding box center [271, 232] width 20 height 20
click at [252, 233] on button "3" at bounding box center [250, 232] width 20 height 20
click at [308, 235] on button "6" at bounding box center [313, 232] width 20 height 20
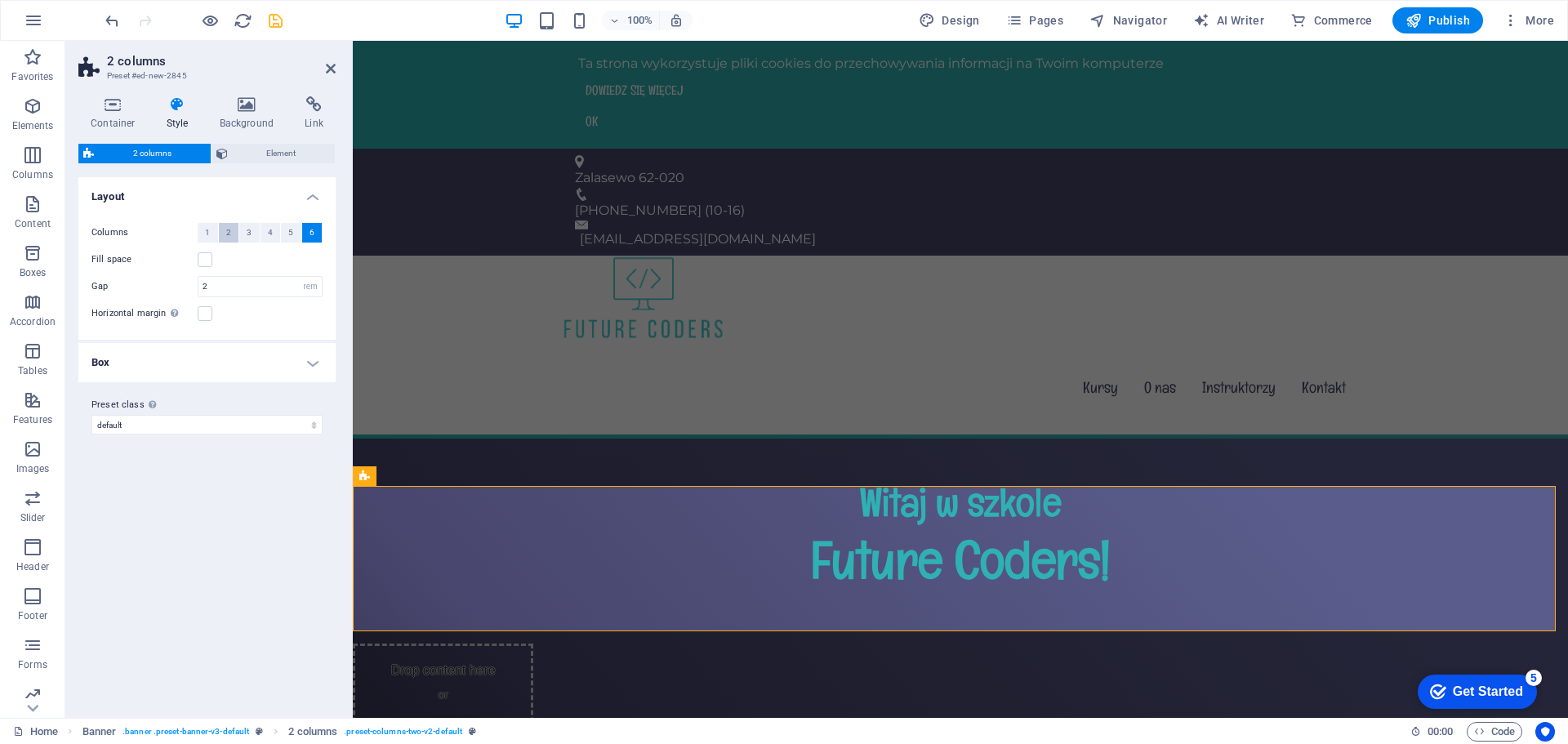
click at [224, 237] on button "2" at bounding box center [229, 232] width 20 height 20
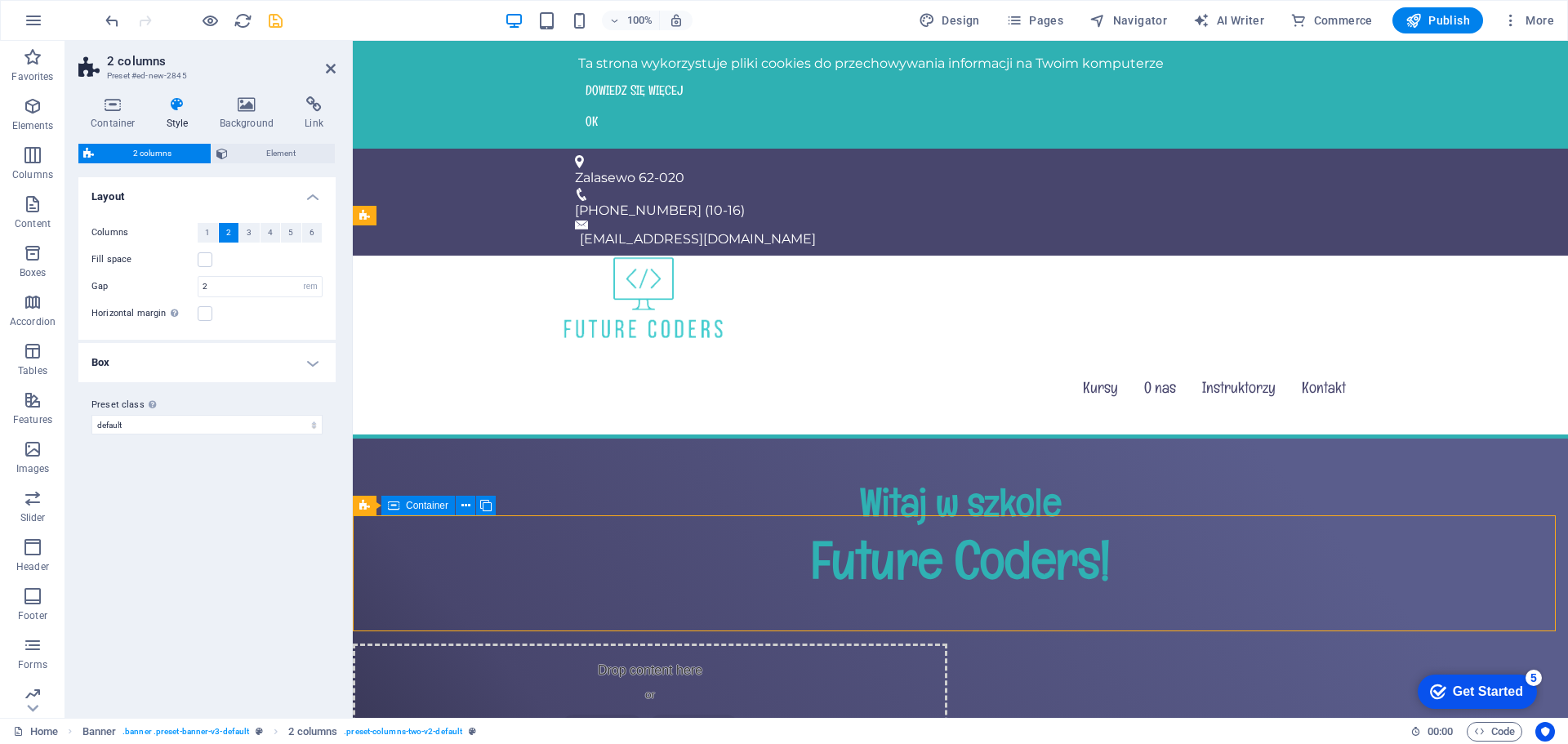
drag, startPoint x: 941, startPoint y: 554, endPoint x: 927, endPoint y: 553, distance: 14.0
click at [927, 643] on div "Drop content here or Add elements Paste clipboard Zapisz się" at bounding box center [960, 727] width 1215 height 168
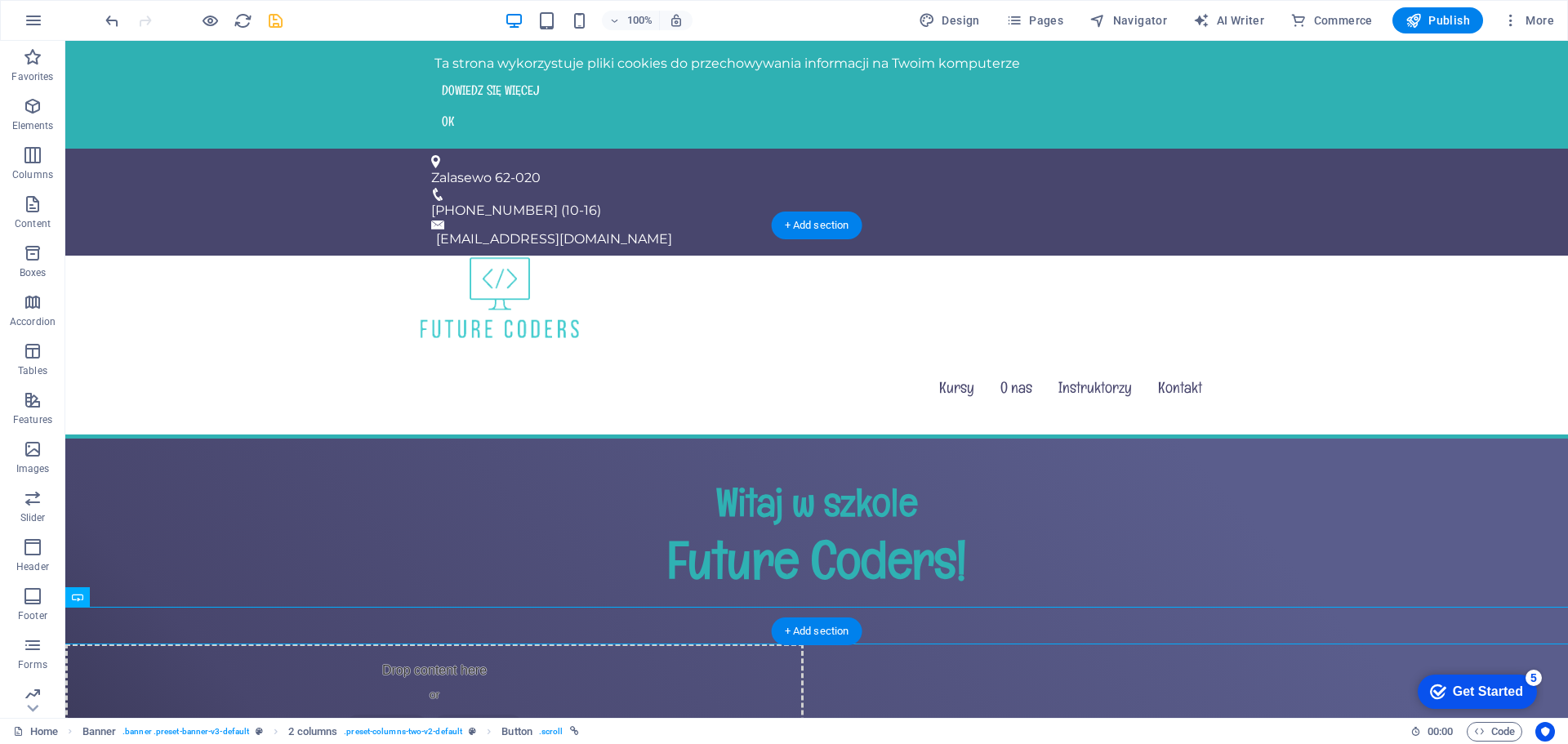
drag, startPoint x: 118, startPoint y: 620, endPoint x: 1115, endPoint y: 519, distance: 1002.1
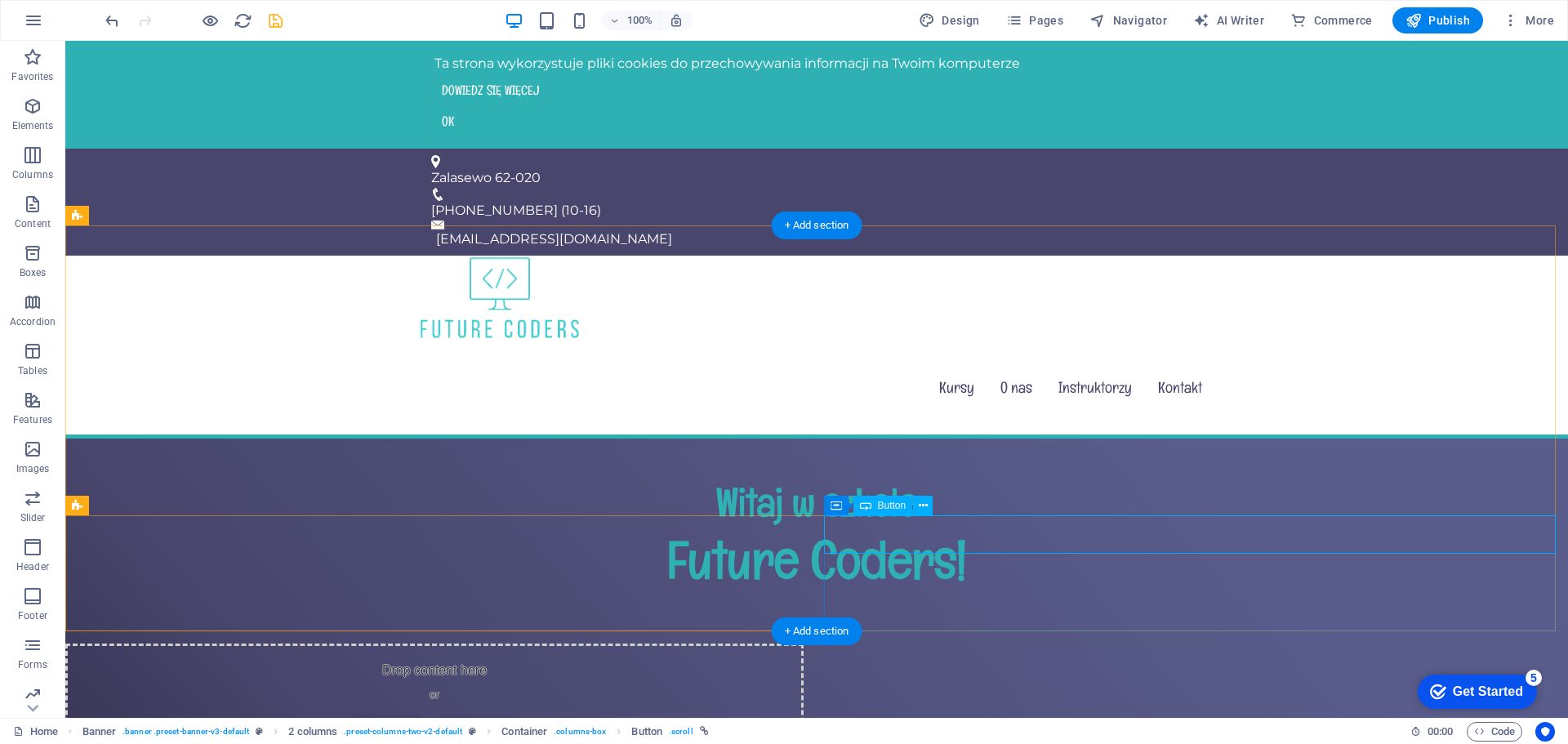
click at [833, 504] on icon at bounding box center [836, 505] width 11 height 20
click at [803, 643] on div "Drop content here or Add elements Paste clipboard Zapisz się" at bounding box center [817, 727] width 1503 height 168
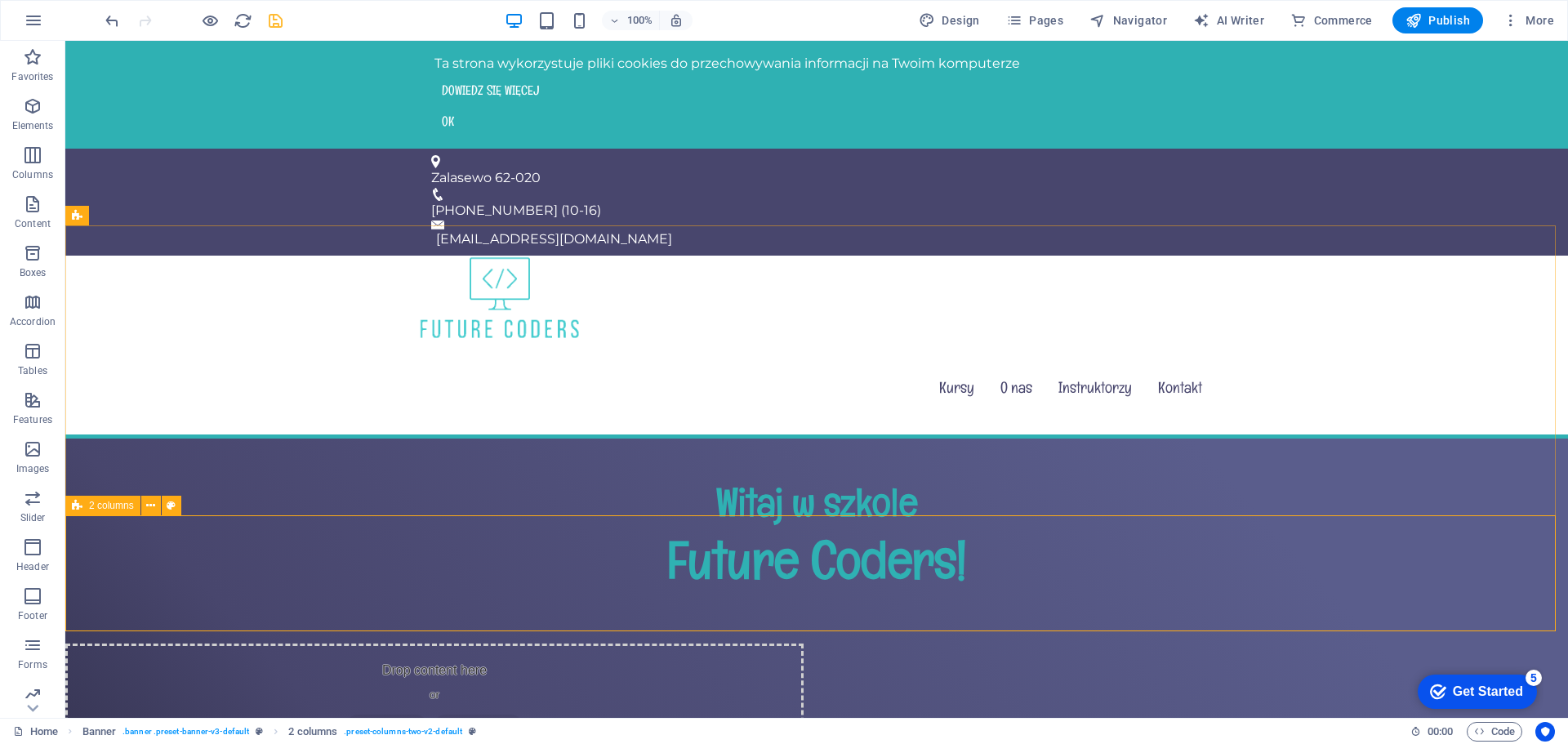
click at [80, 507] on icon at bounding box center [76, 505] width 10 height 20
click at [169, 507] on icon at bounding box center [171, 506] width 9 height 17
select select "rem"
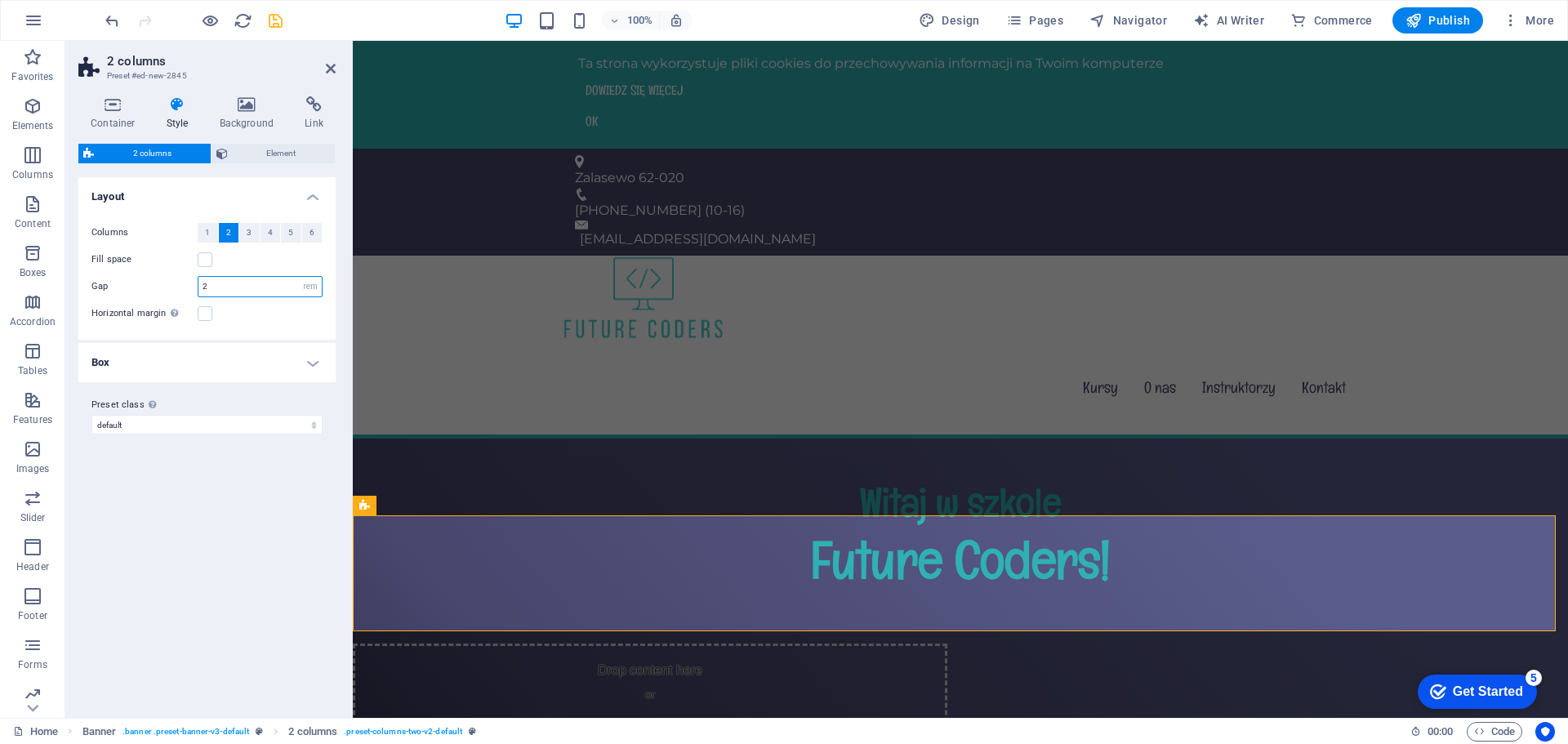
click at [228, 291] on input "2" at bounding box center [260, 286] width 123 height 20
type input "0"
click at [243, 537] on div "Variants Default Layout Columns 1 2 3 4 5 6 Fill space Gap 0 px rem % vw vh Hor…" at bounding box center [207, 440] width 257 height 528
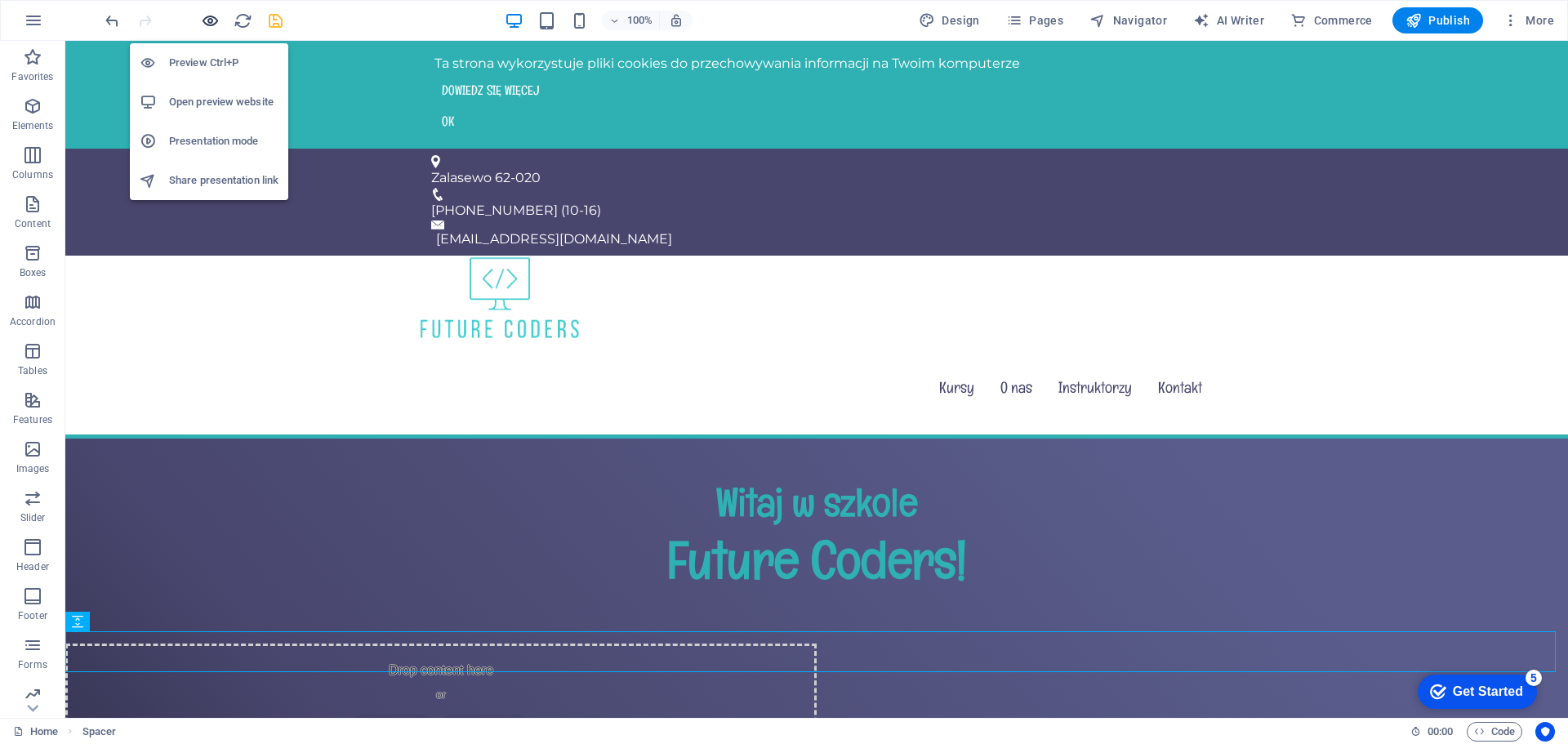
click at [210, 21] on icon "button" at bounding box center [210, 20] width 19 height 19
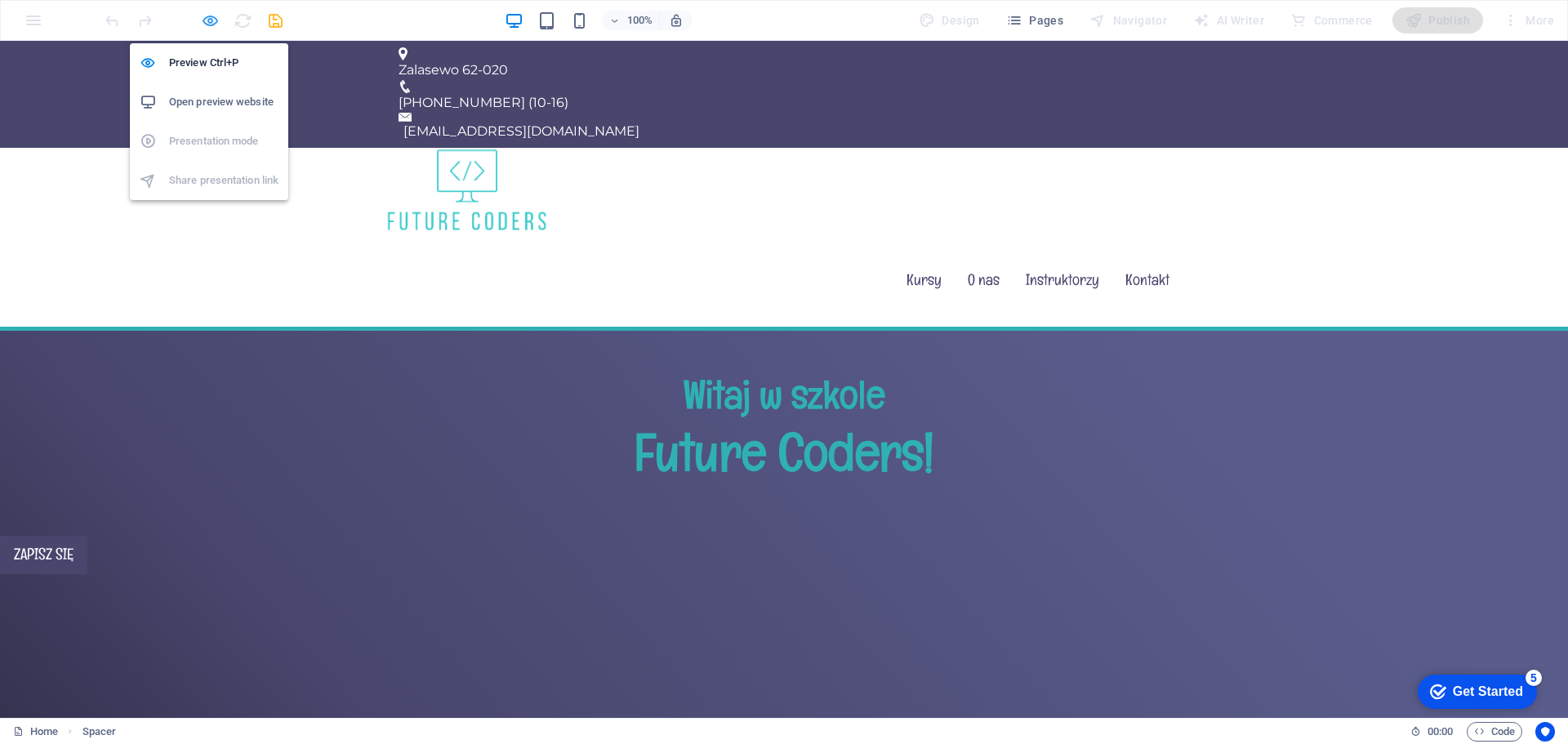
click at [208, 23] on icon "button" at bounding box center [210, 20] width 19 height 19
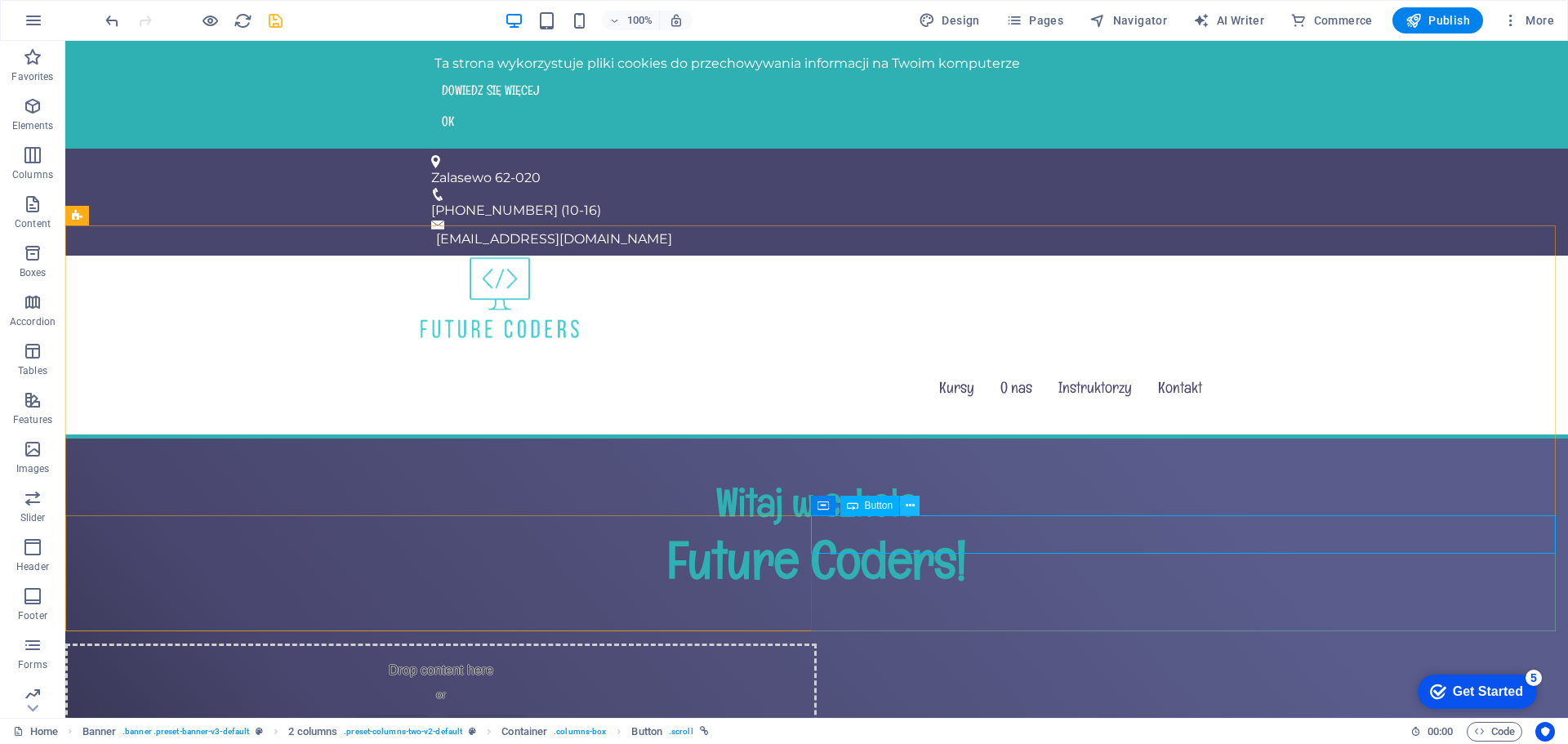
click at [910, 509] on icon at bounding box center [911, 506] width 9 height 17
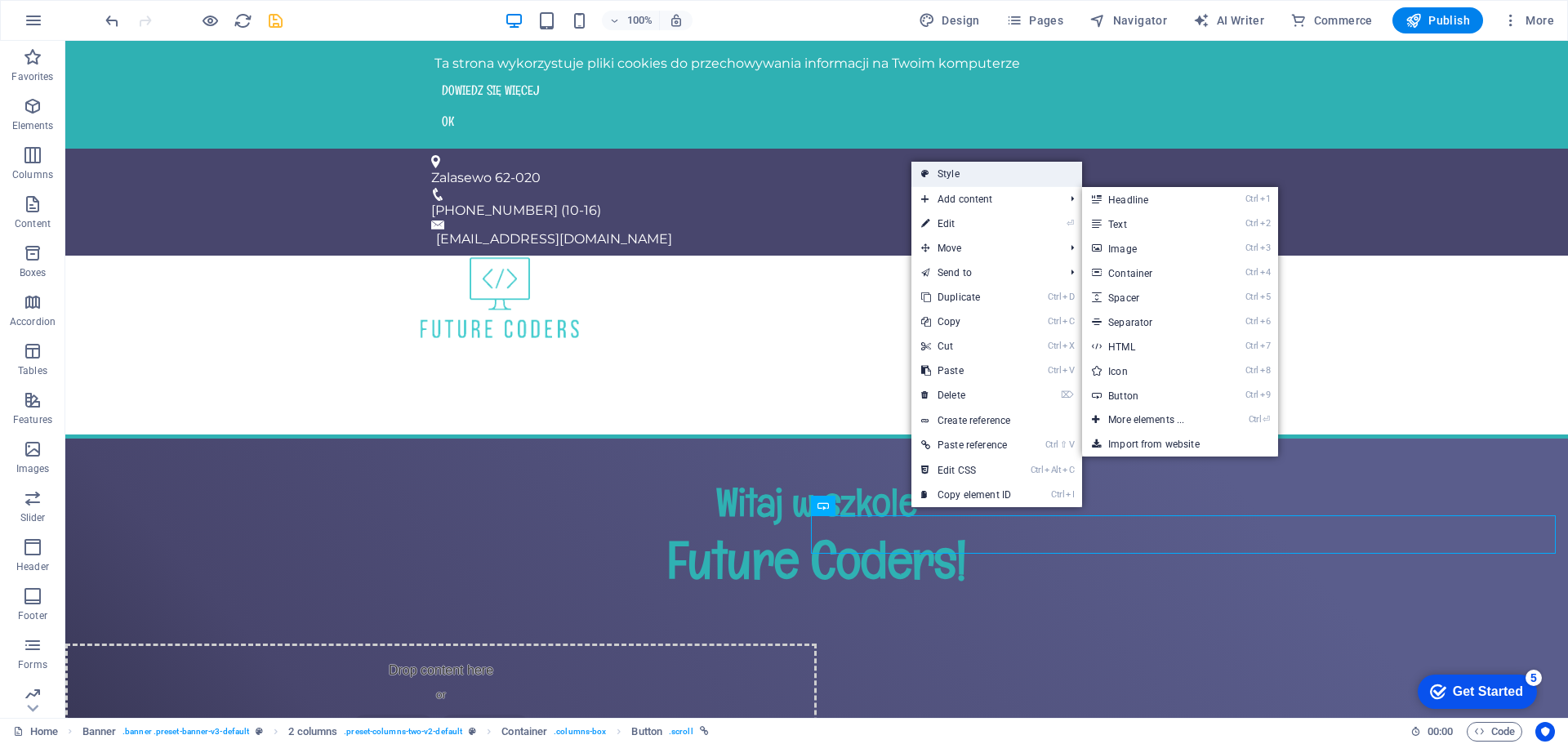
click at [941, 178] on link "Style" at bounding box center [996, 174] width 170 height 24
select select "rem"
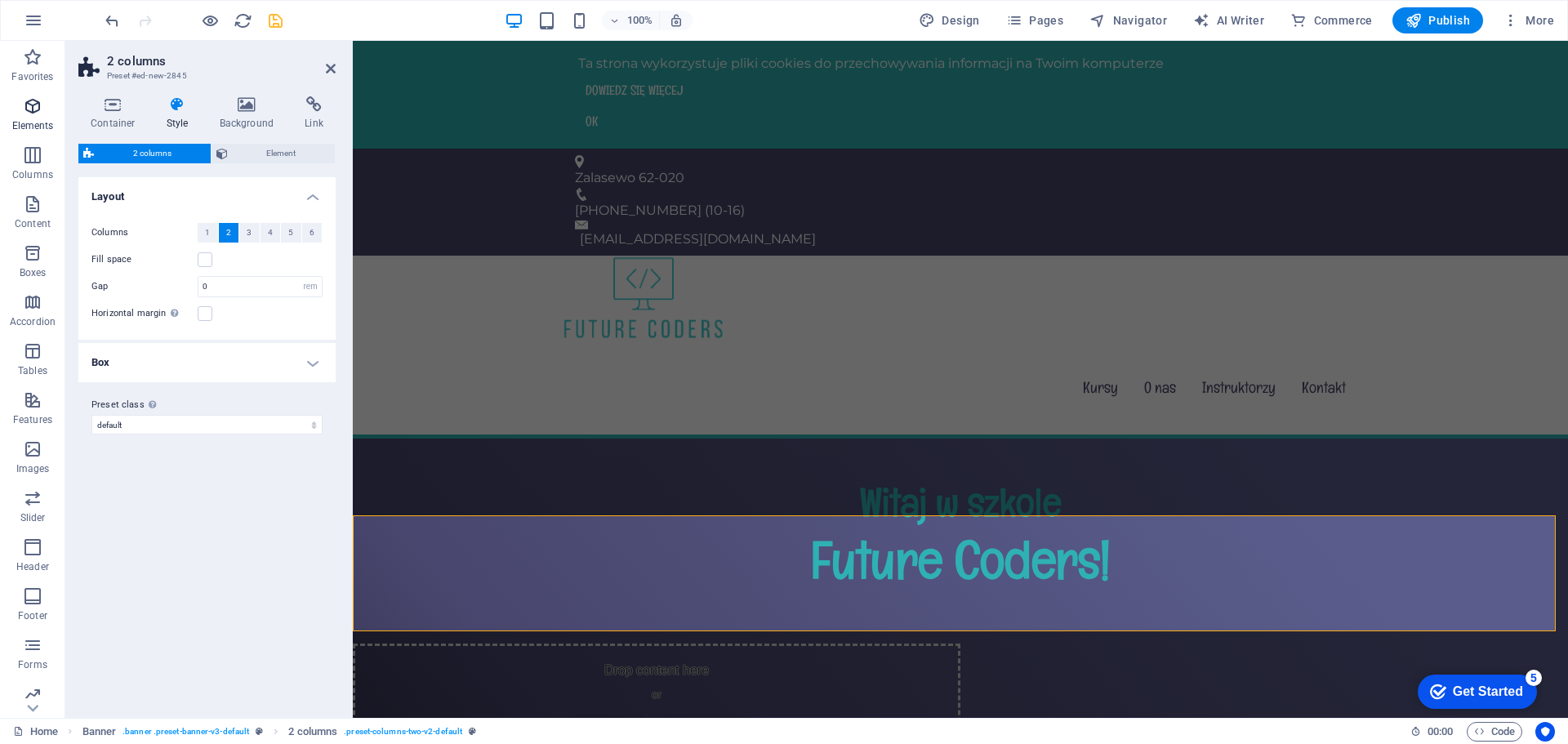
click at [30, 115] on icon "button" at bounding box center [33, 106] width 20 height 20
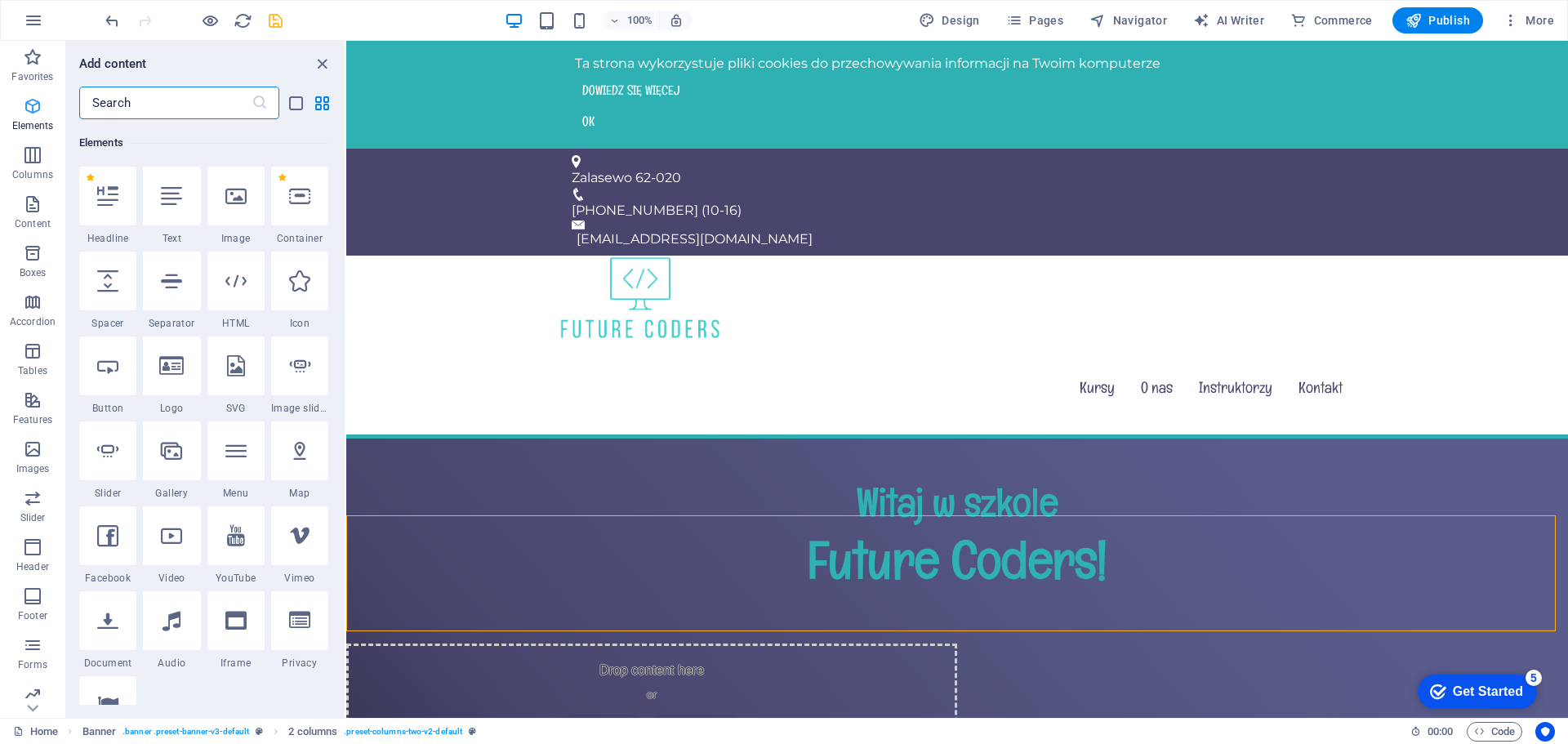
scroll to position [174, 0]
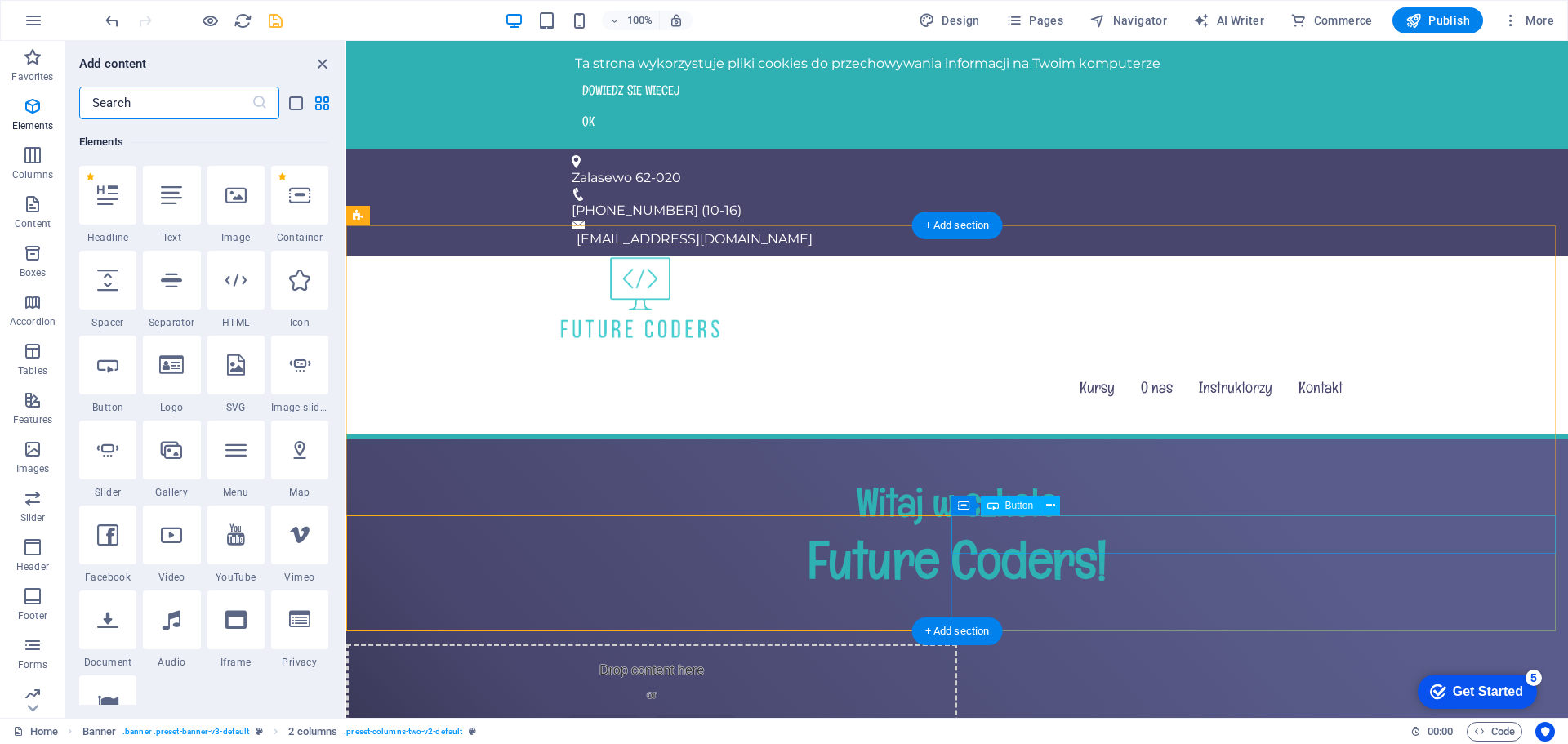
click at [1050, 506] on icon at bounding box center [1051, 506] width 9 height 17
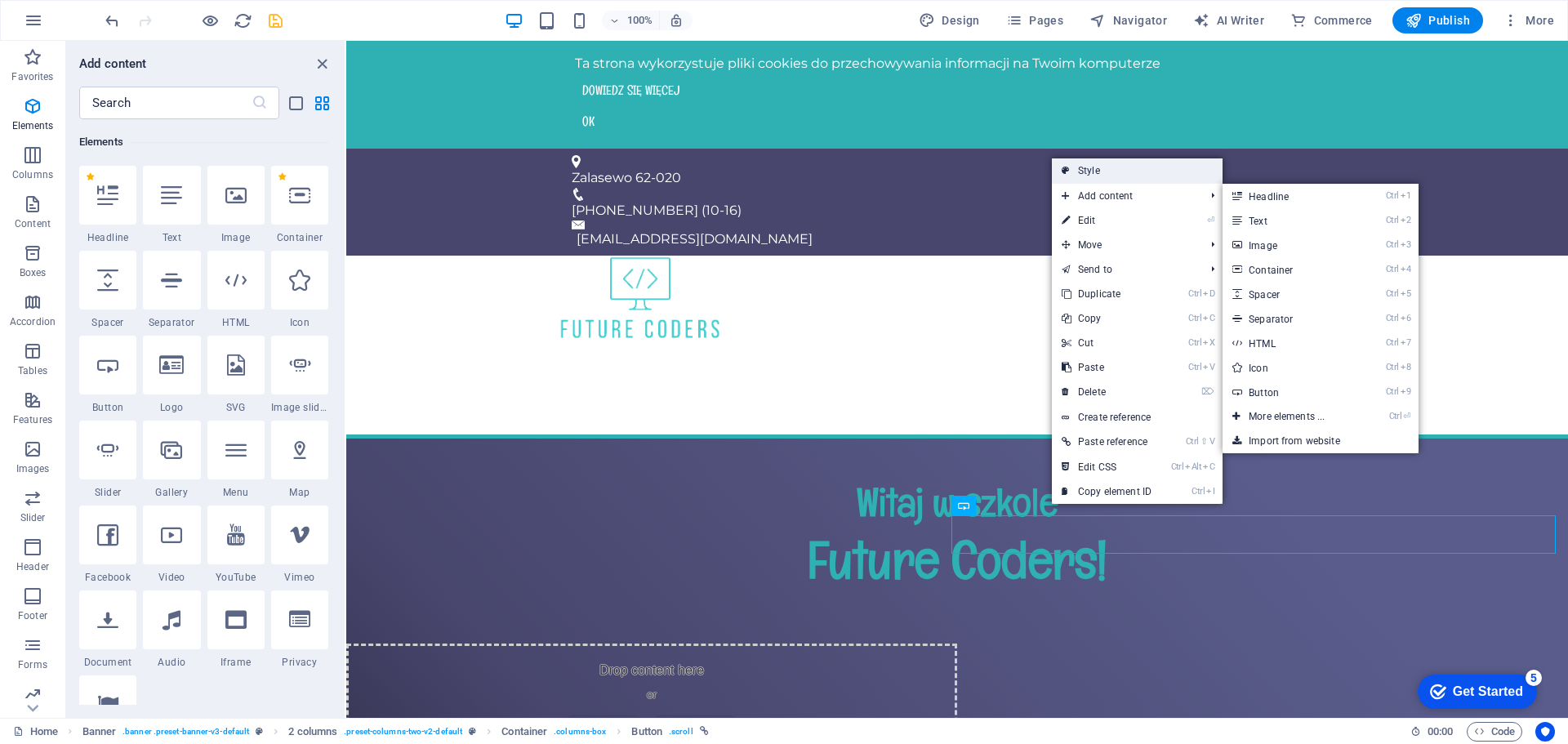
click at [1095, 176] on link "Style" at bounding box center [1137, 170] width 170 height 24
select select "rem"
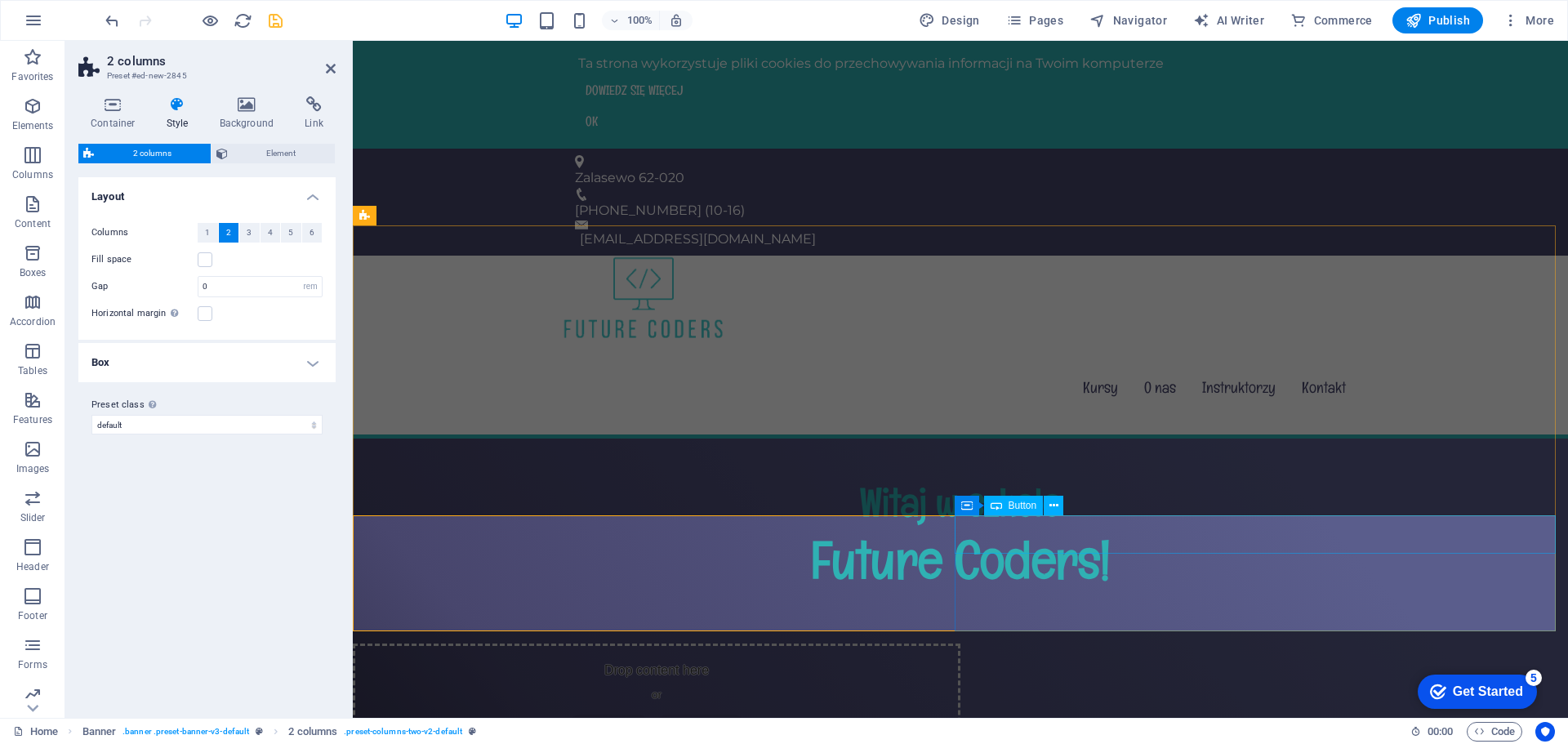
click at [1043, 508] on div "Button" at bounding box center [1014, 505] width 60 height 20
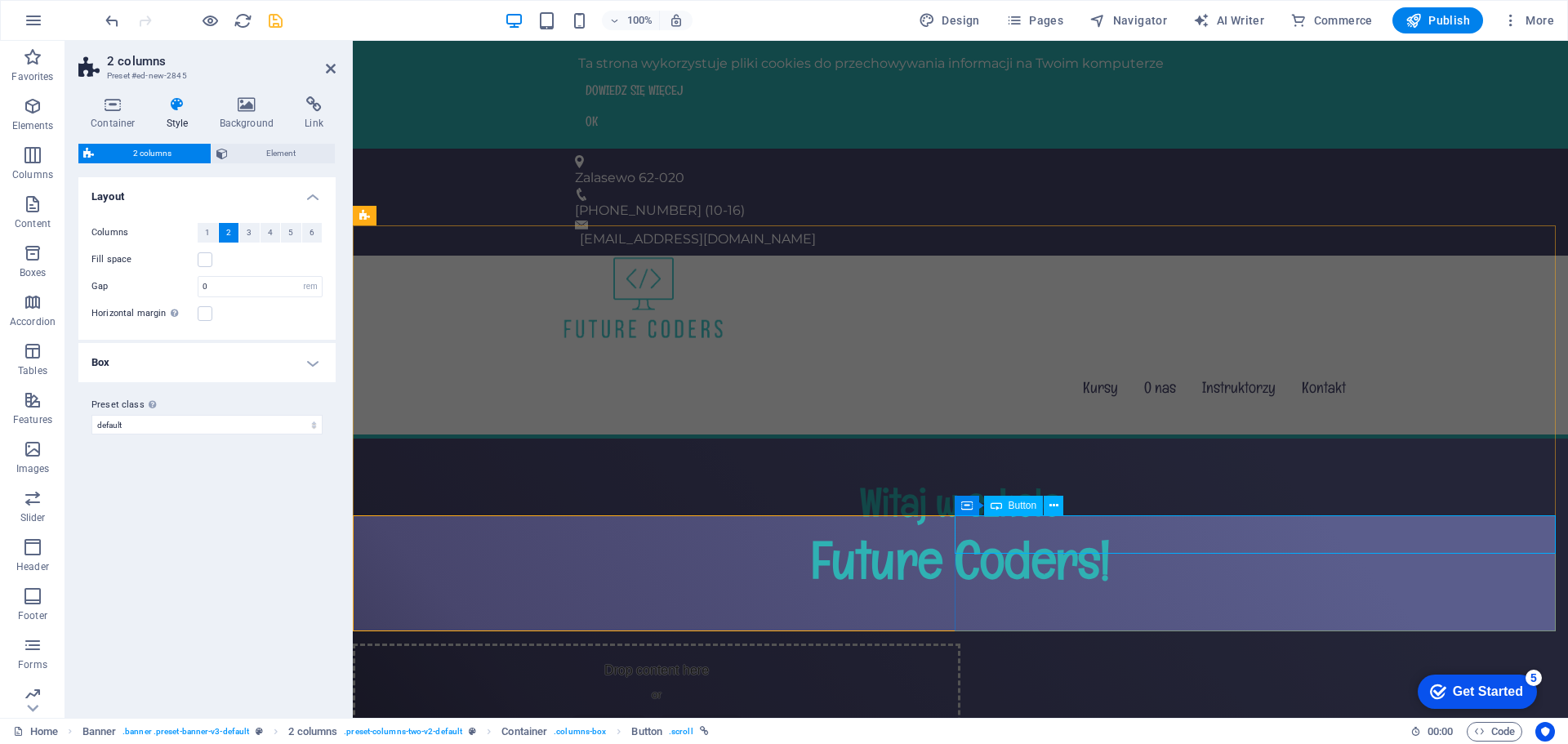
click at [1030, 502] on span "Button" at bounding box center [1022, 506] width 29 height 10
click at [1058, 505] on icon at bounding box center [1054, 506] width 9 height 17
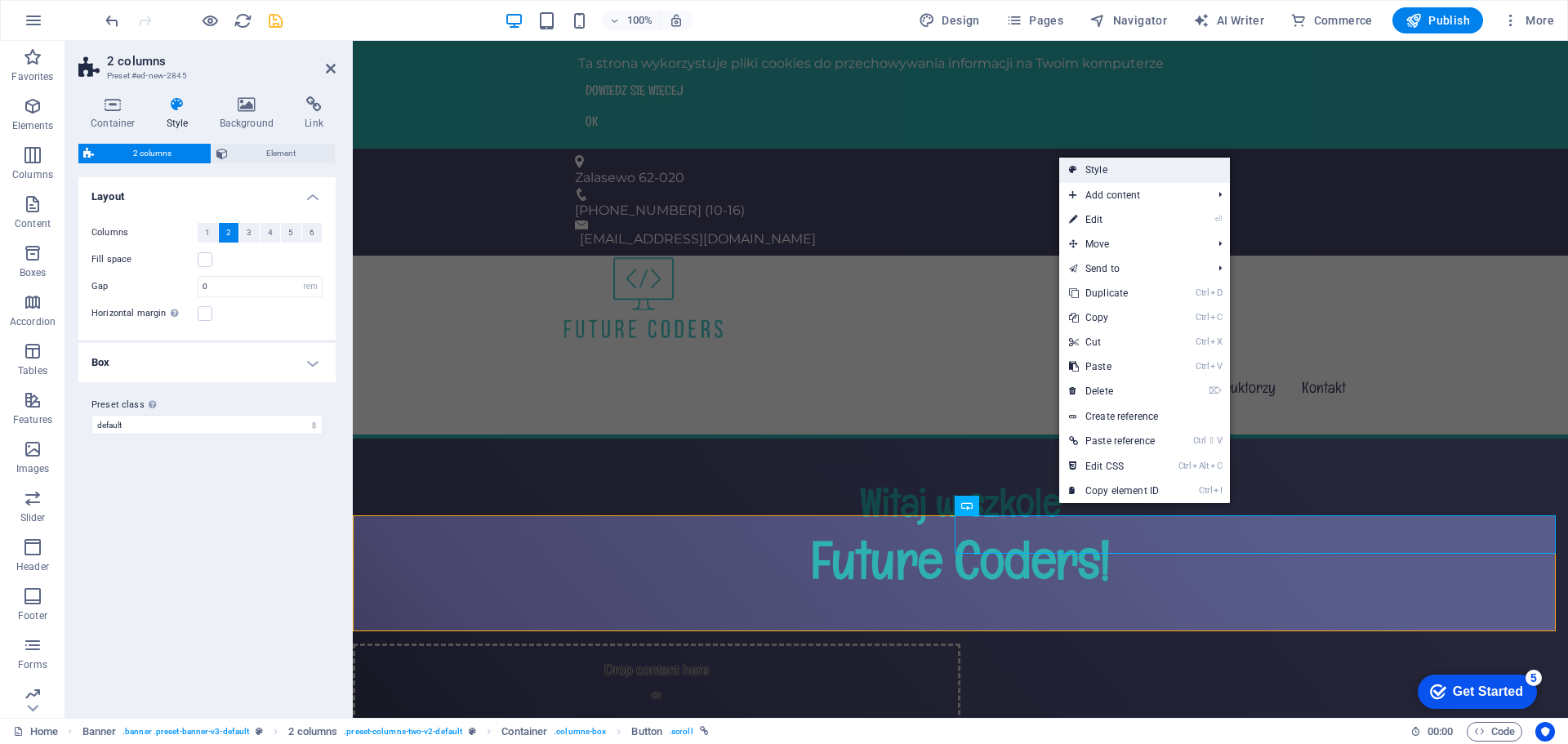
click at [1092, 170] on link "Style" at bounding box center [1144, 169] width 170 height 24
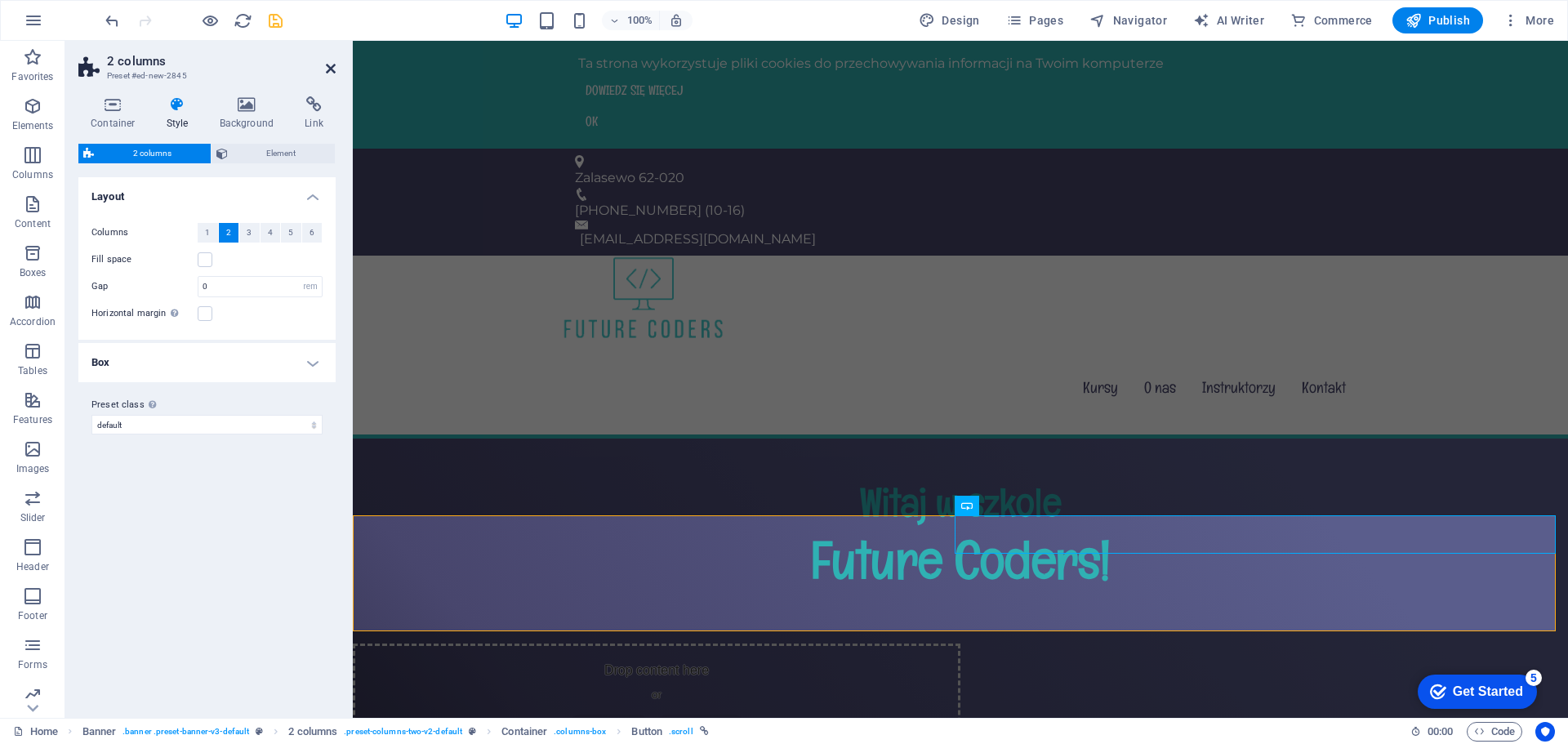
click at [331, 68] on icon at bounding box center [331, 69] width 10 height 13
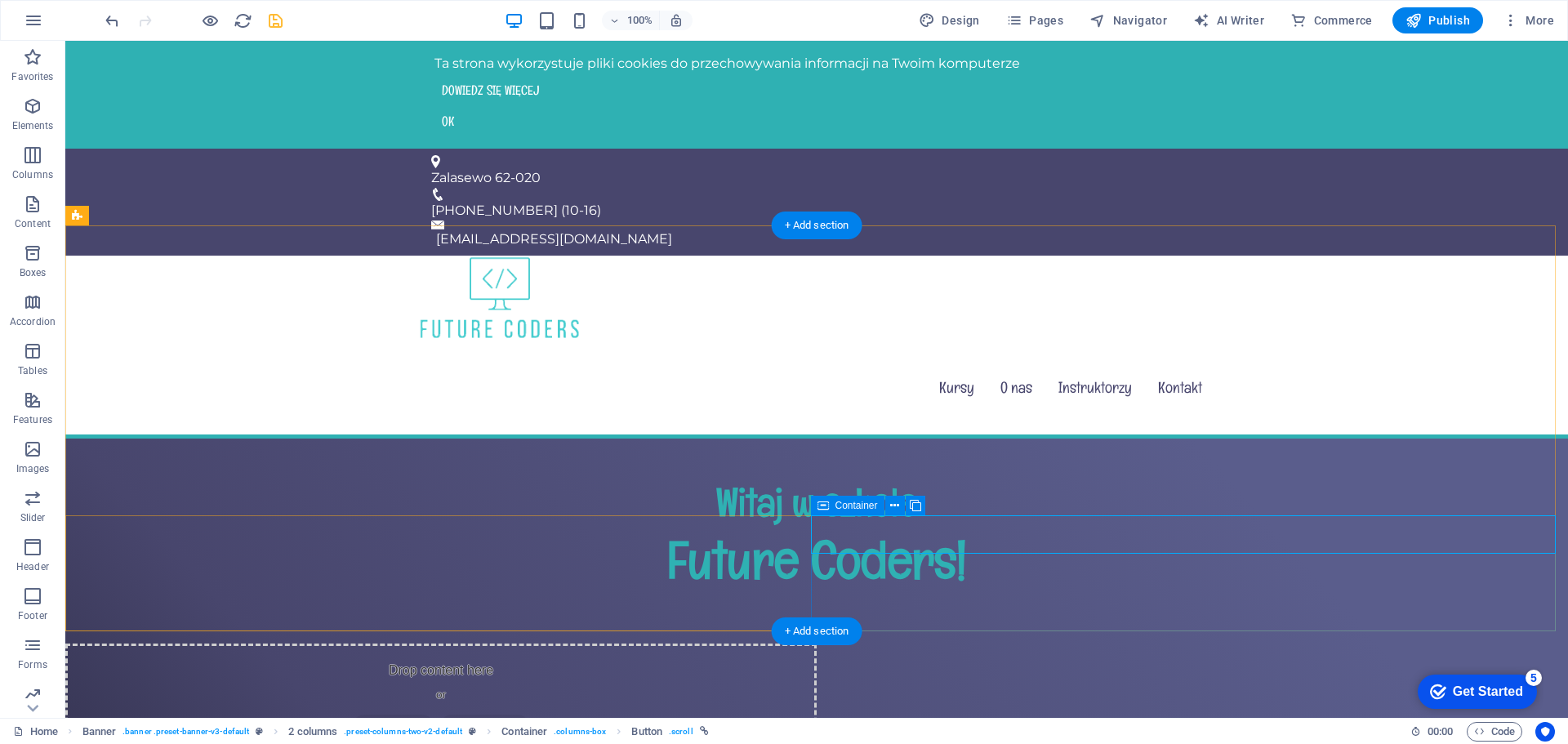
click at [717, 643] on div "Drop content here or Add elements Paste clipboard" at bounding box center [440, 701] width 751 height 116
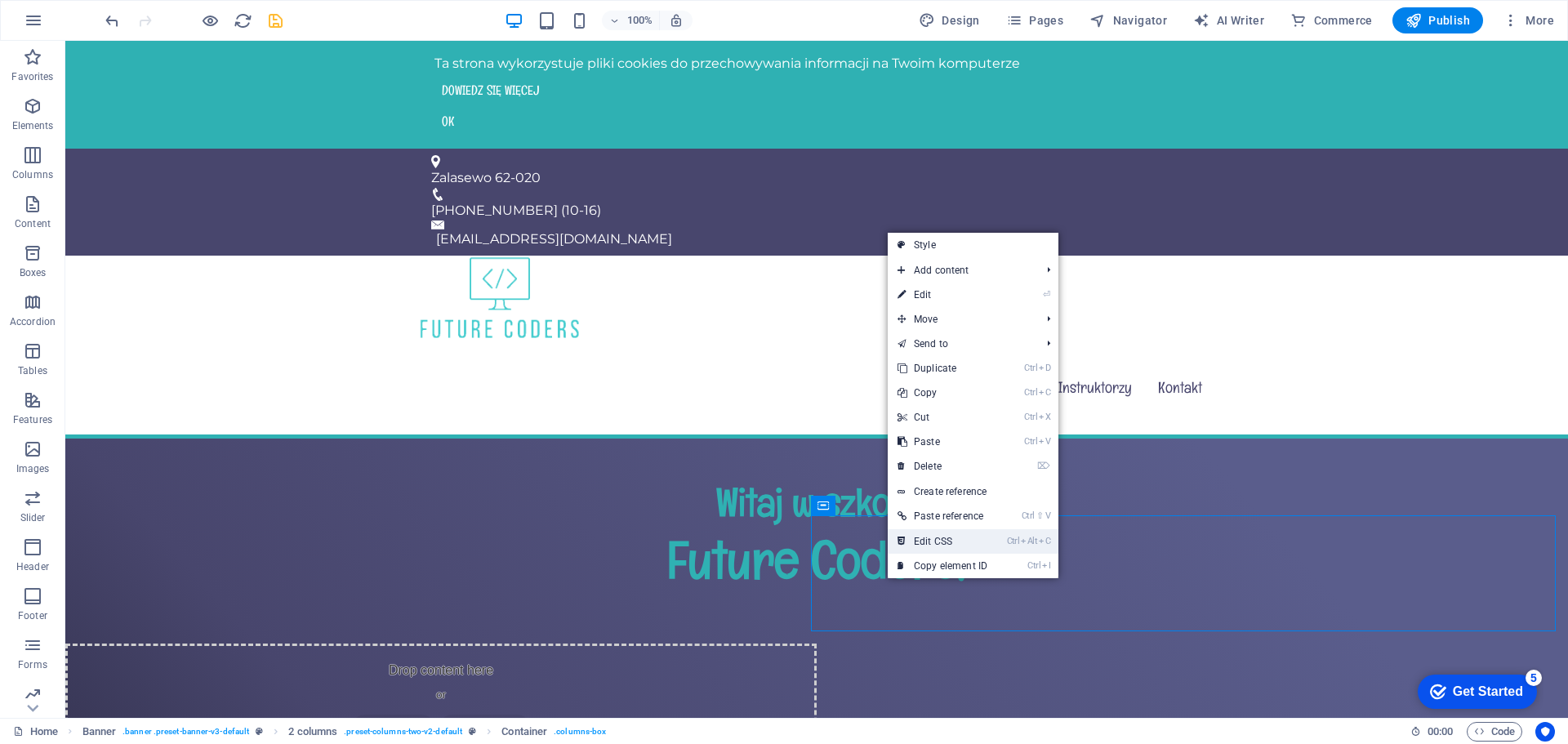
click at [954, 541] on link "Ctrl Alt C Edit CSS" at bounding box center [943, 541] width 110 height 24
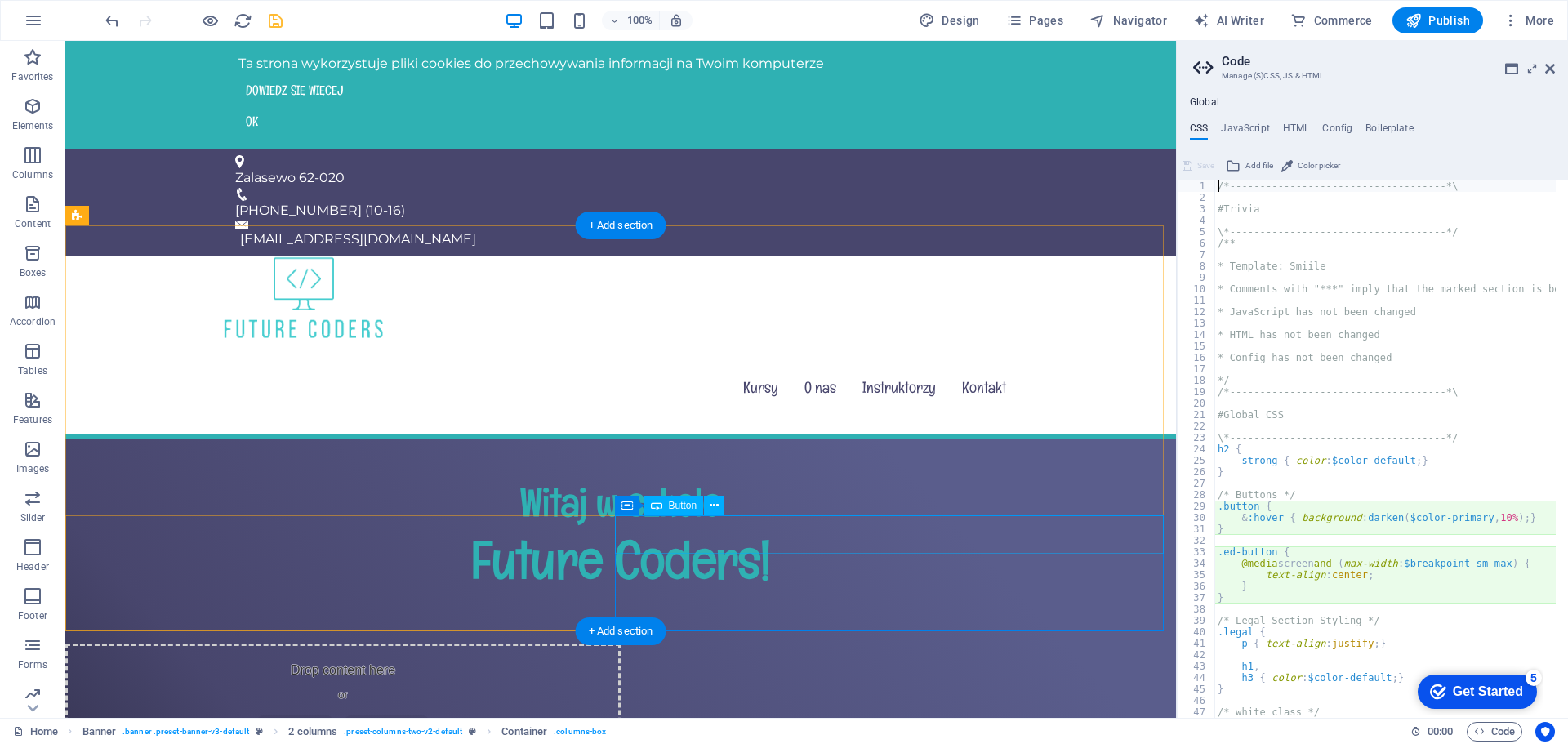
type textarea "@media screen and (max-width: $breakpoint-sm-max) {"
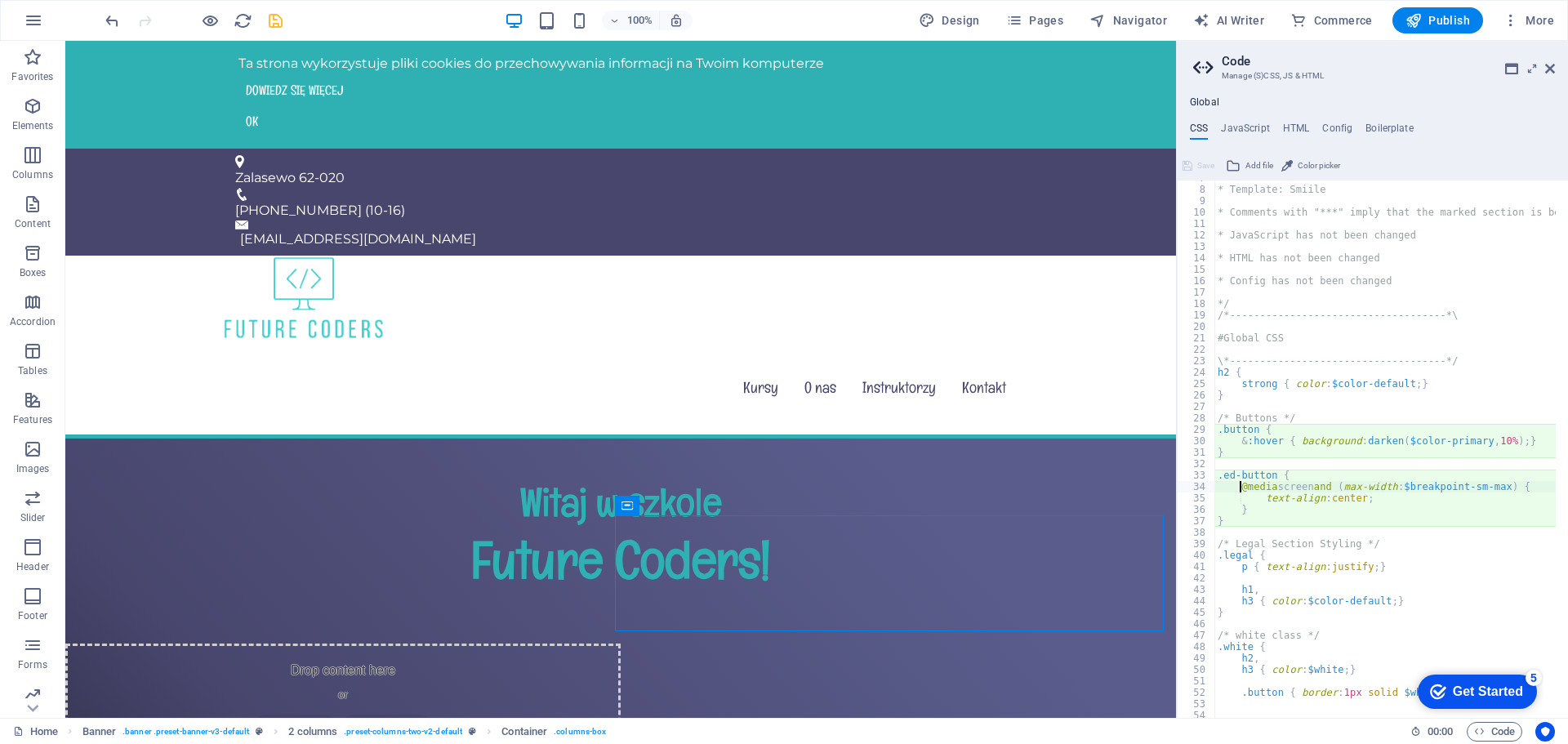
scroll to position [0, 0]
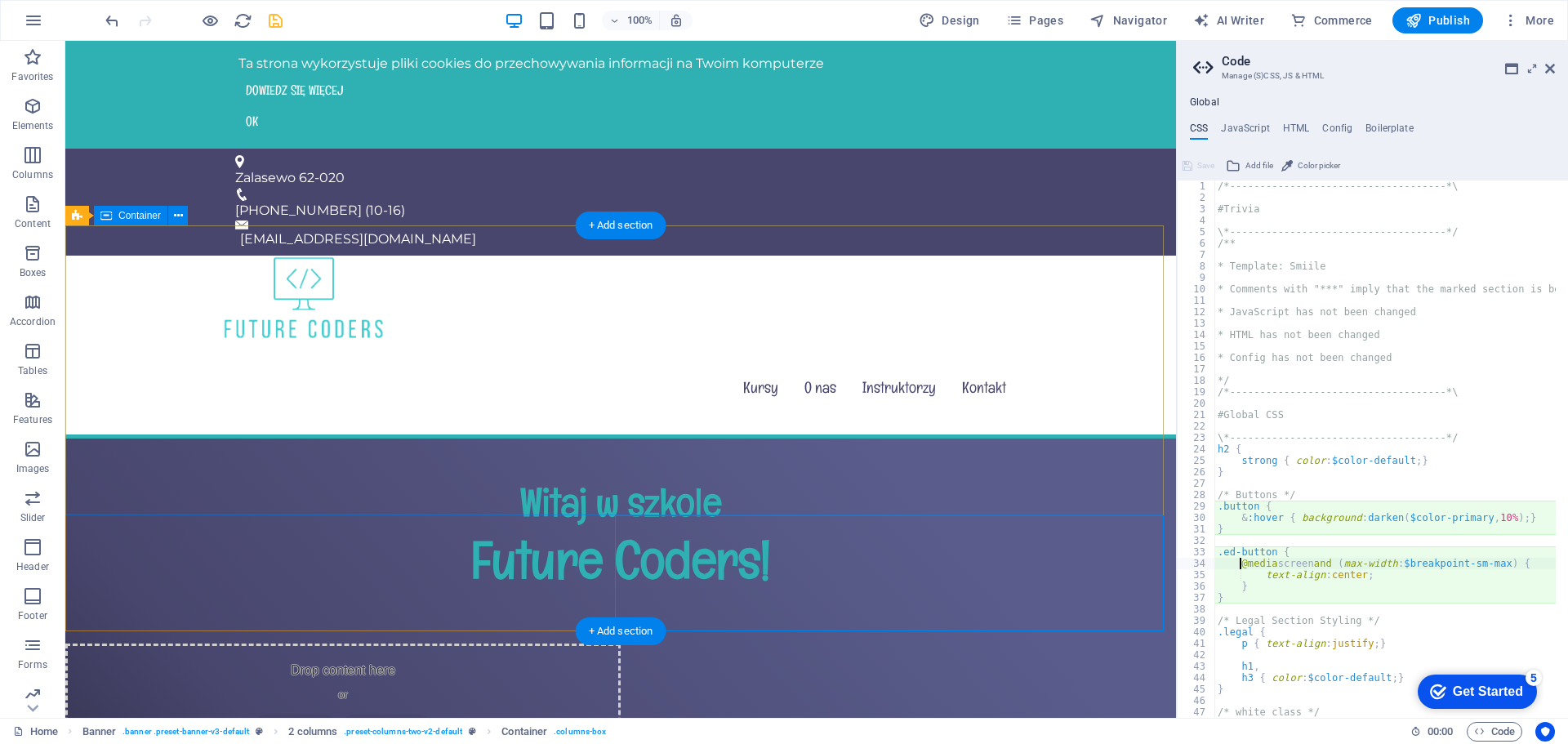
click at [906, 469] on div "Witaj w szkole Future Coders!" at bounding box center [620, 541] width 1111 height 205
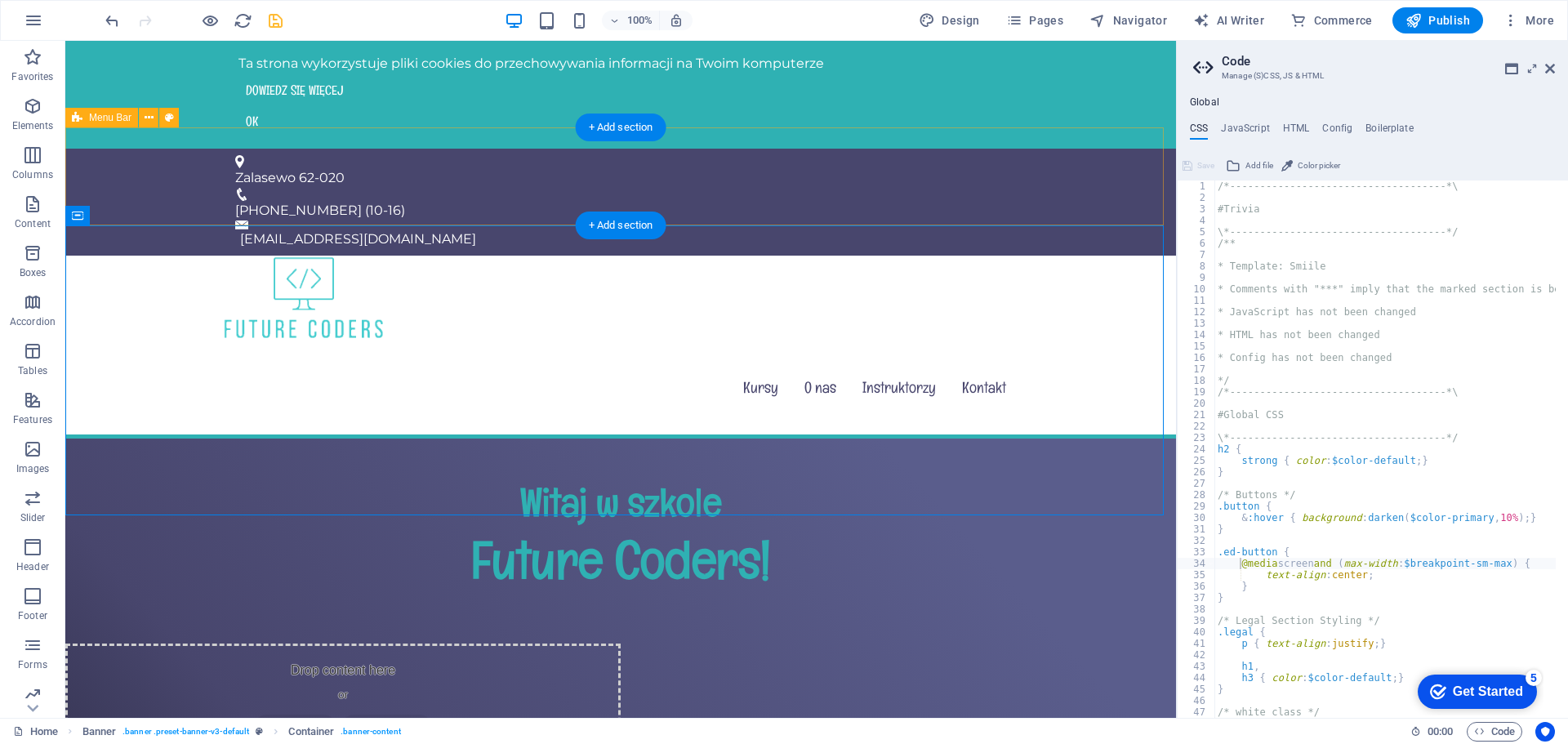
click at [144, 256] on div "Kursy O nas Instruktorzy Kontakt" at bounding box center [620, 347] width 1111 height 183
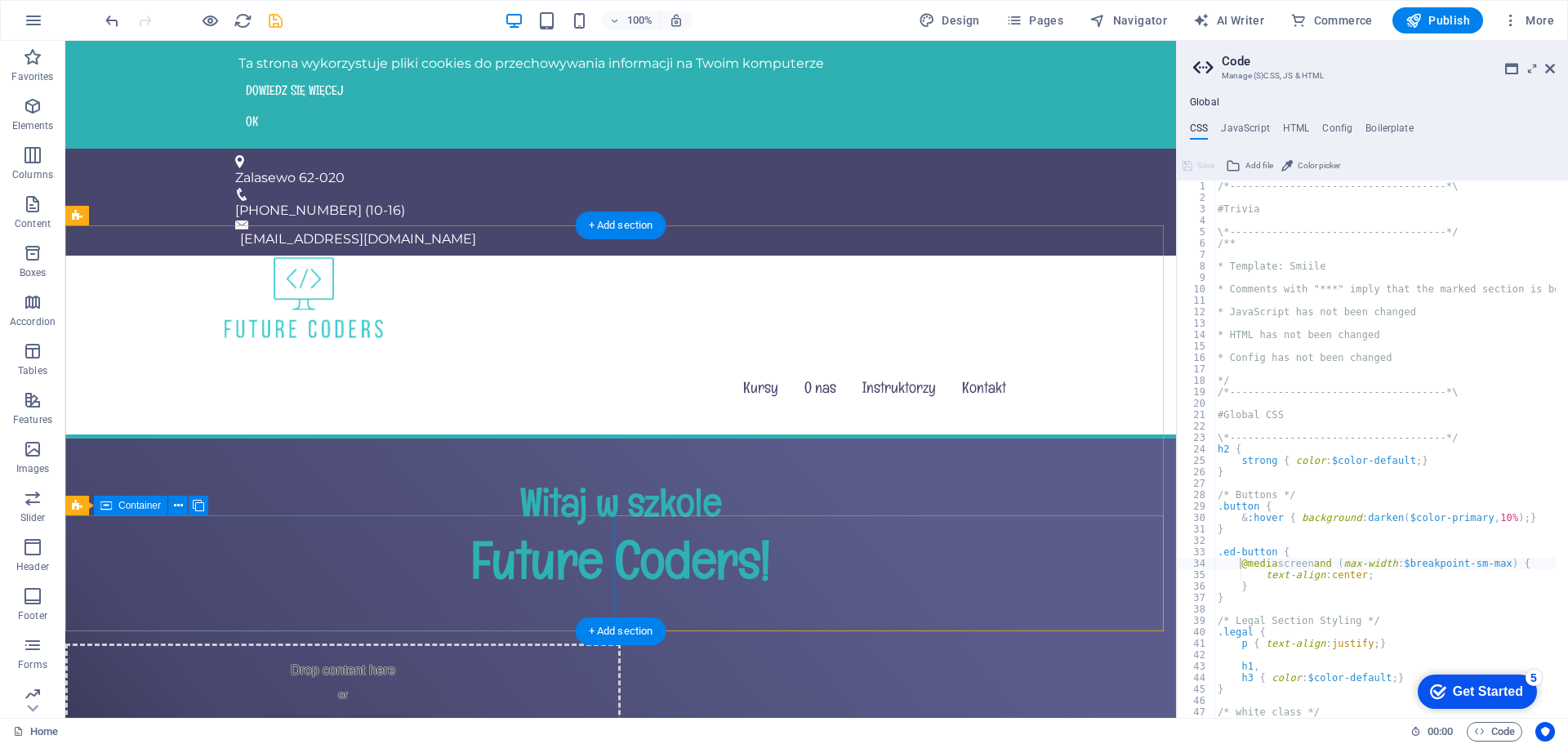
click at [520, 643] on div "Drop content here or Add elements Paste clipboard" at bounding box center [343, 701] width 556 height 116
click at [493, 643] on div "Drop content here or Add elements Paste clipboard" at bounding box center [343, 701] width 556 height 116
click at [651, 643] on div "Drop content here or Add elements Paste clipboard" at bounding box center [620, 701] width 1111 height 116
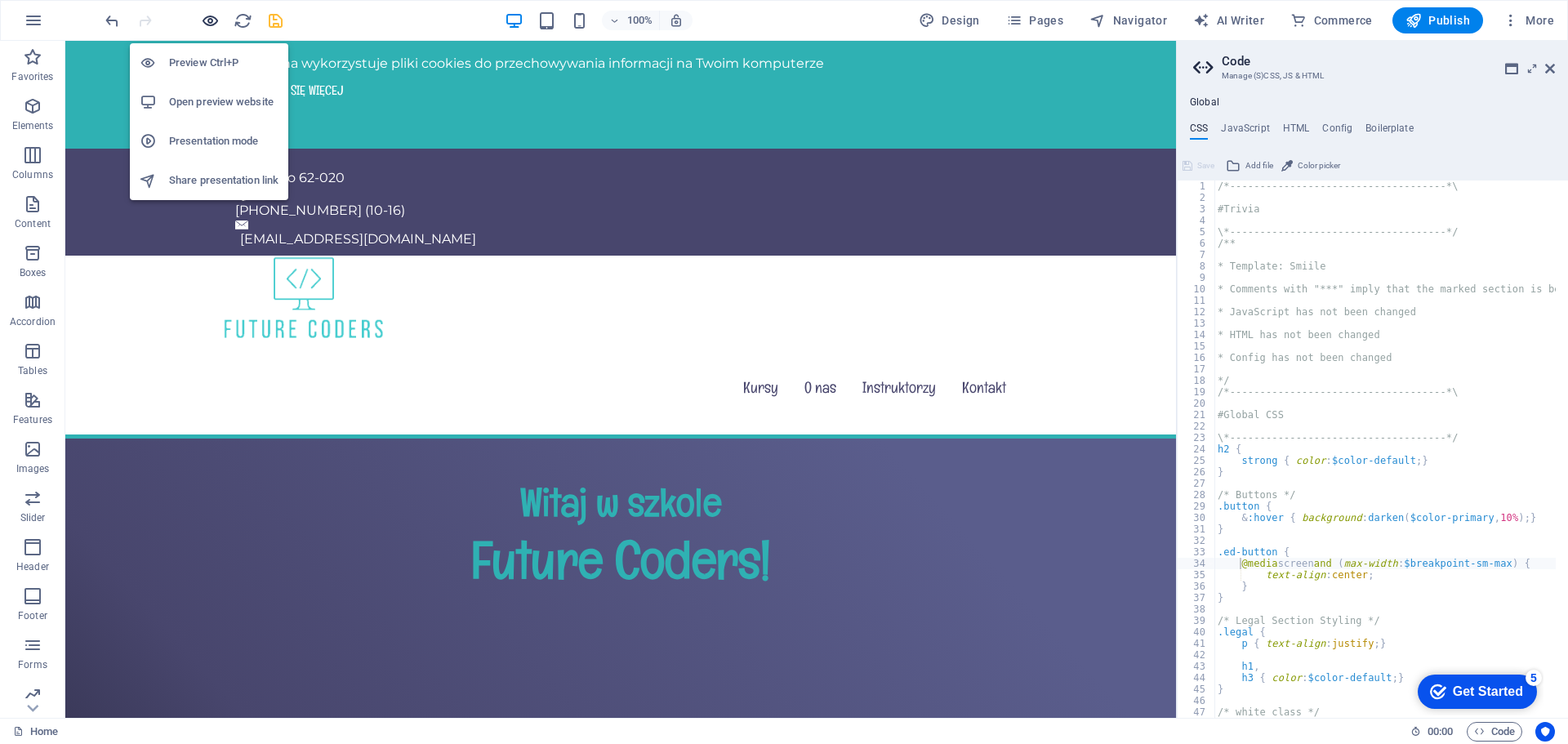
click at [217, 12] on icon "button" at bounding box center [210, 20] width 19 height 19
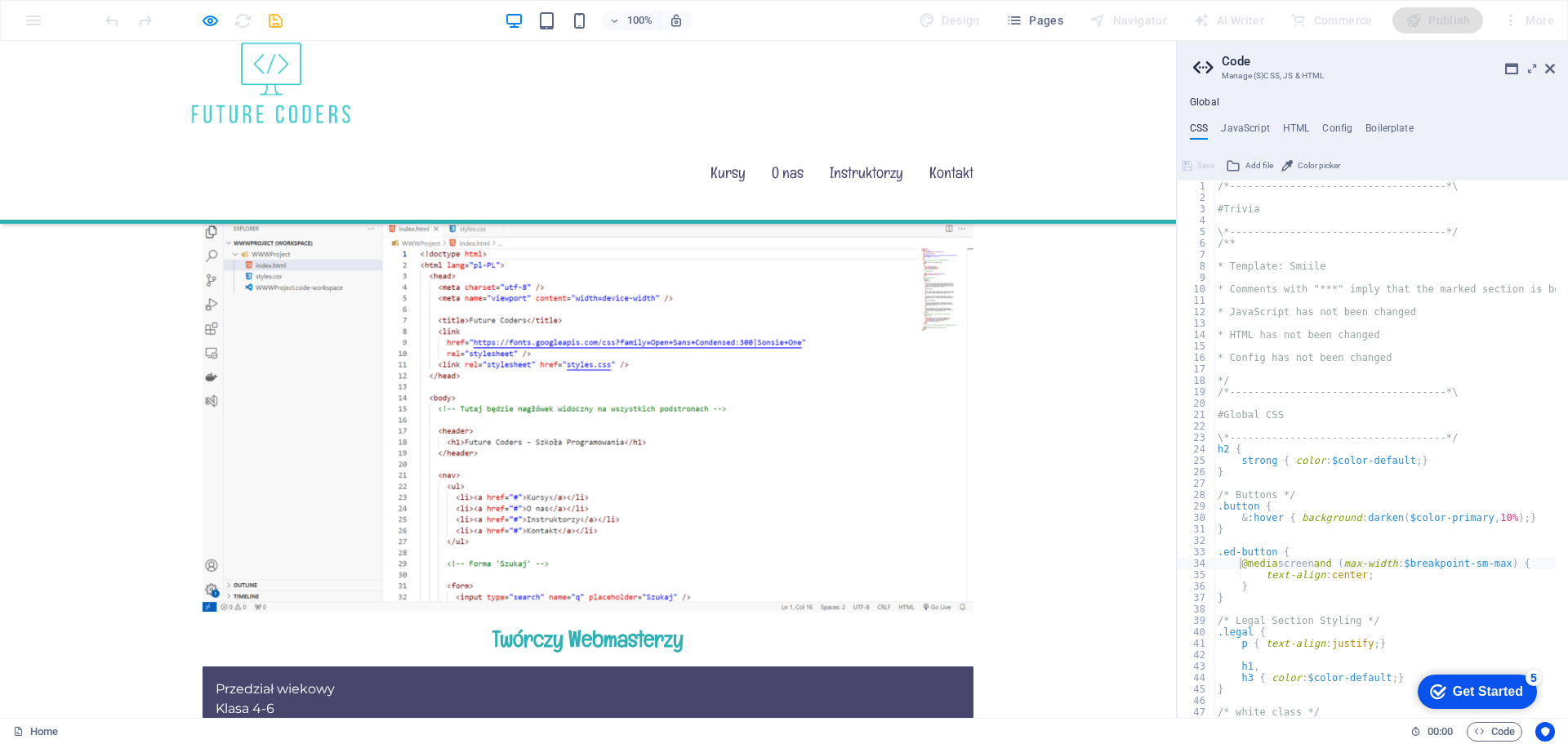
scroll to position [1715, 0]
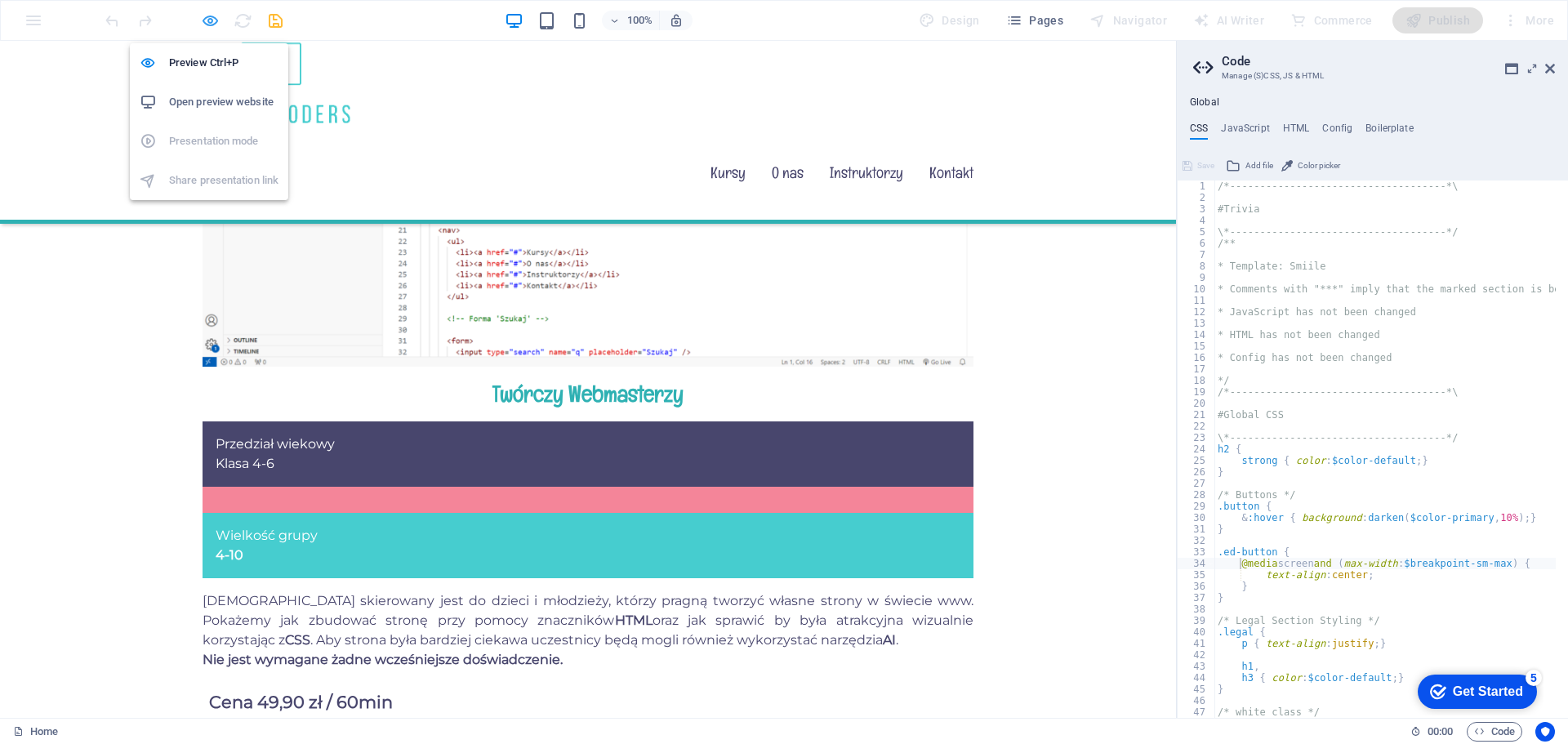
click at [206, 18] on icon "button" at bounding box center [210, 20] width 19 height 19
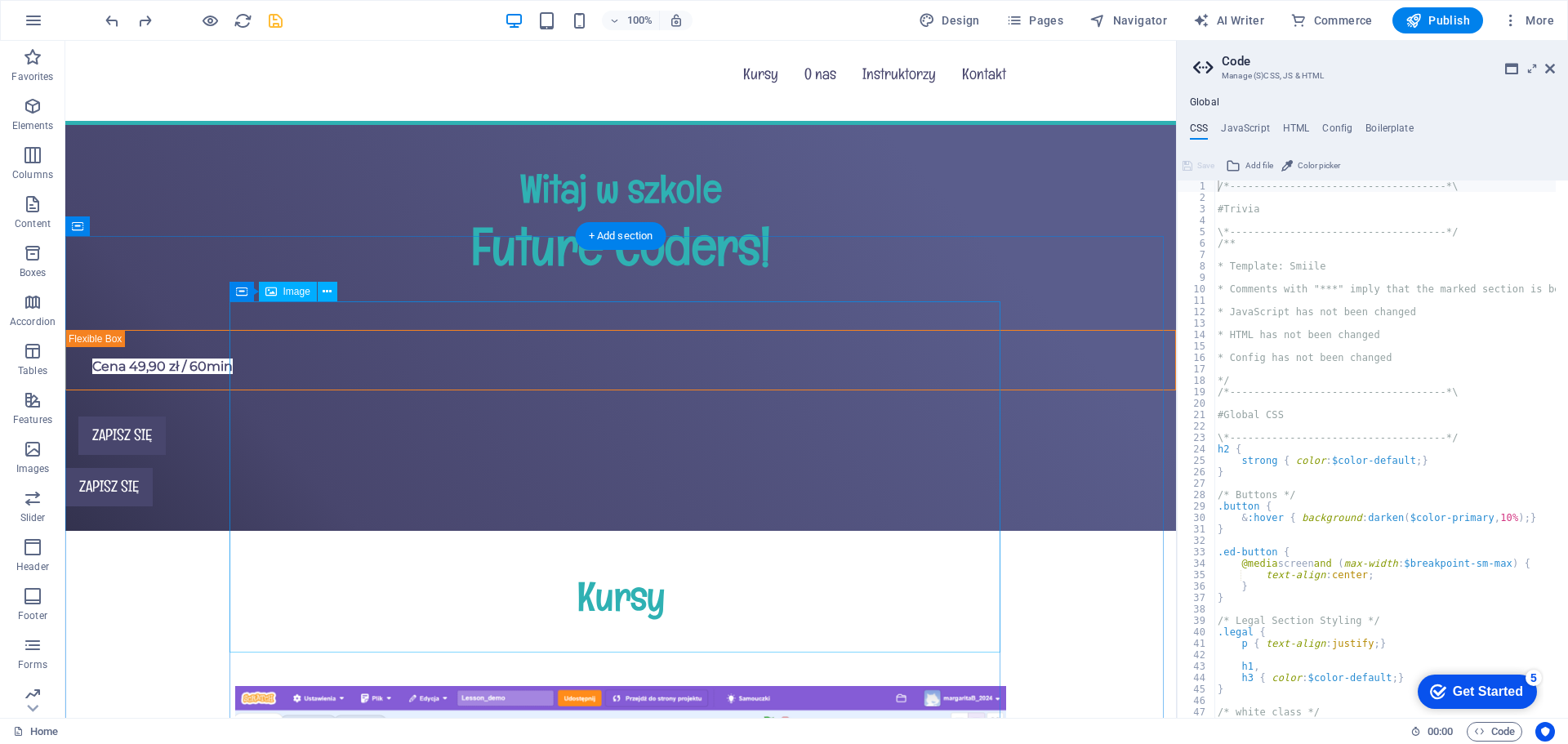
scroll to position [163, 0]
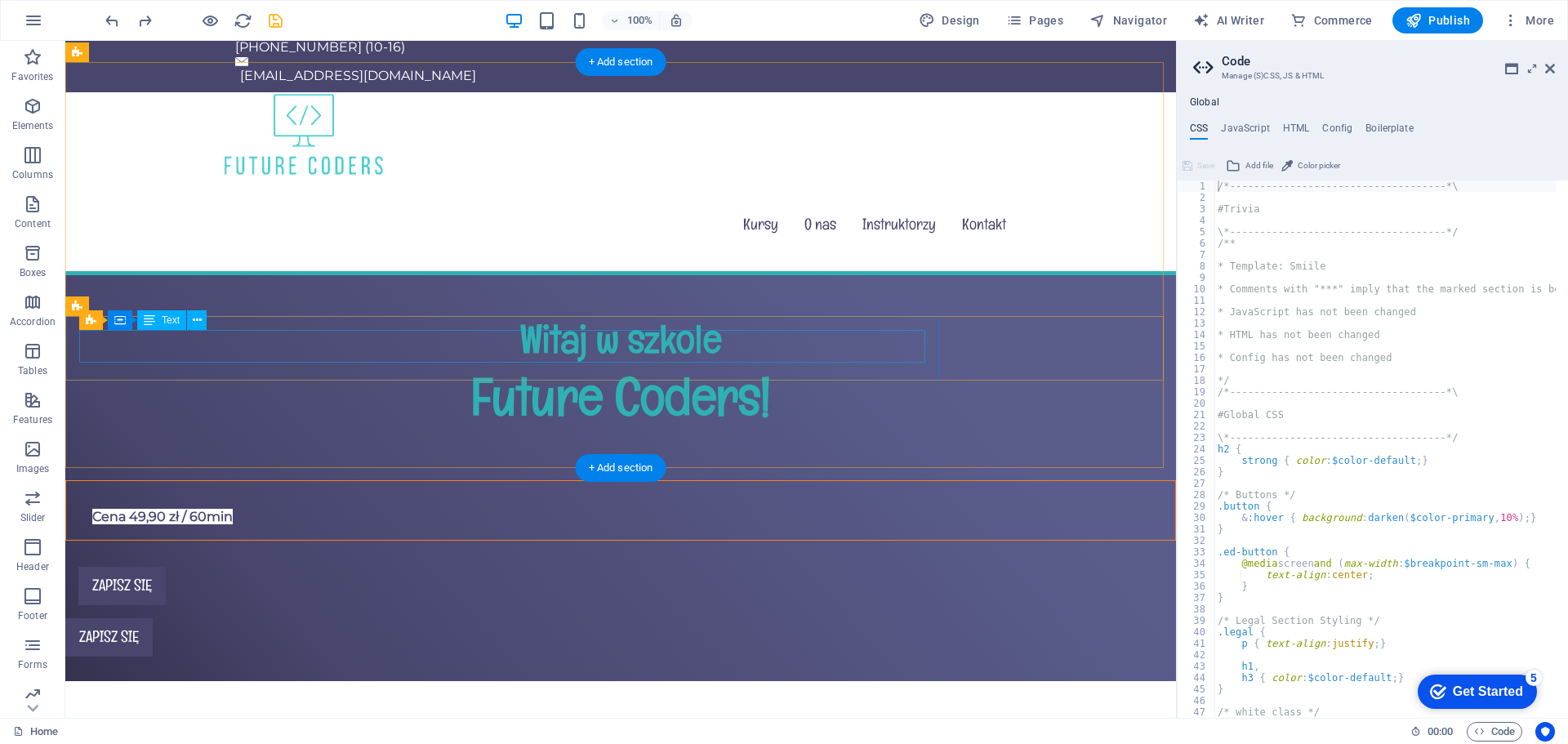
click at [663, 494] on div "Cena 49,90 zł / 60min" at bounding box center [620, 510] width 1083 height 33
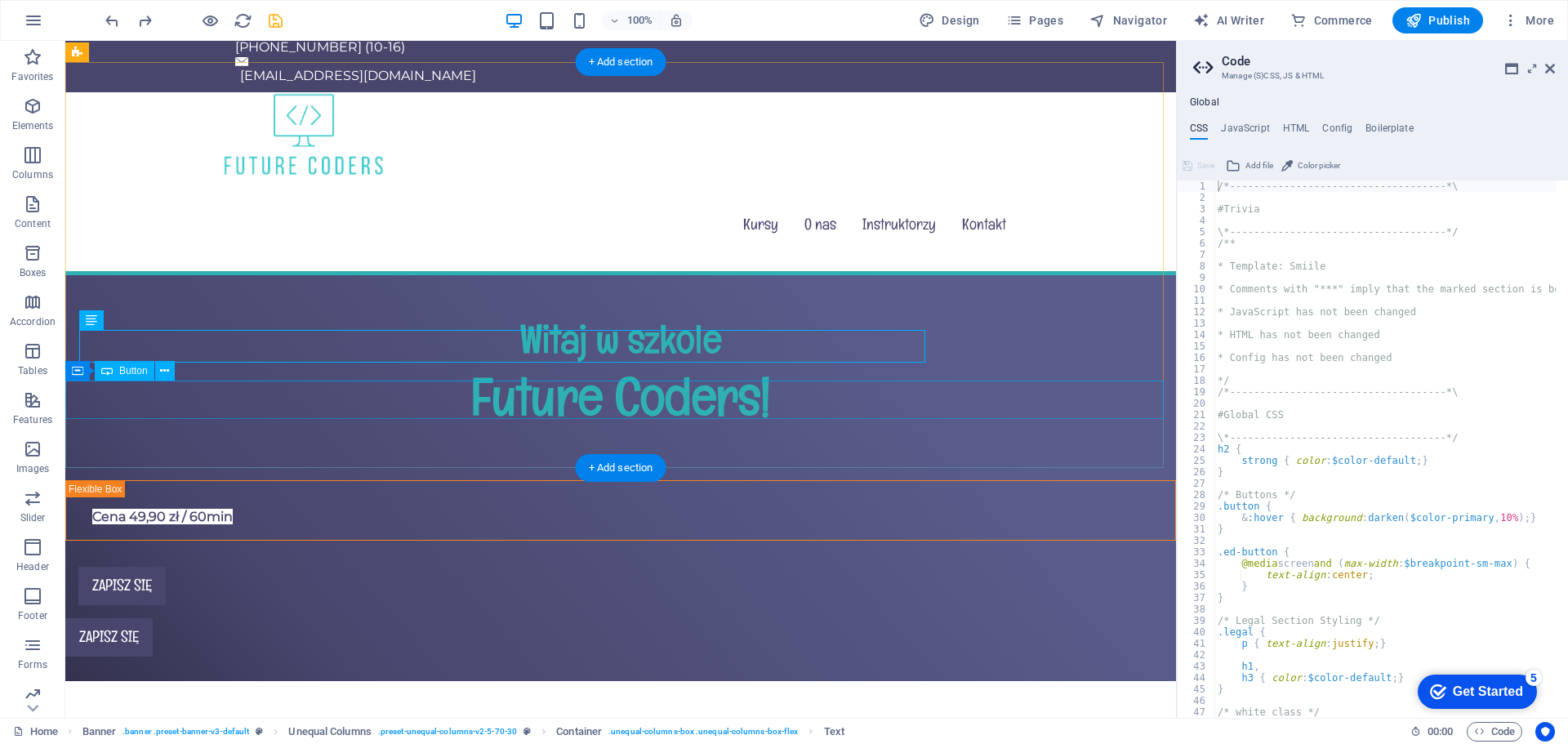
click at [123, 618] on div "Zapisz się" at bounding box center [620, 637] width 1111 height 38
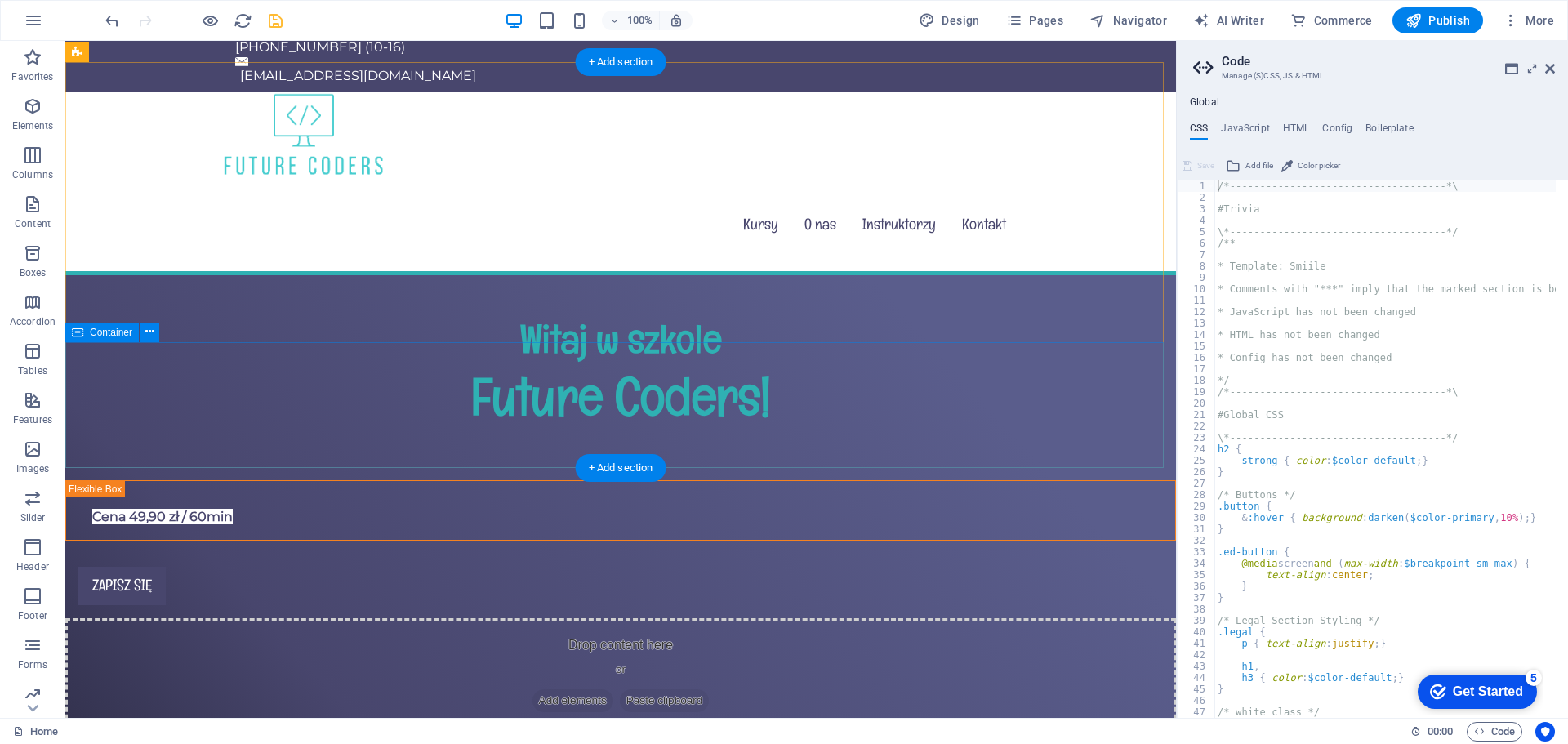
click at [218, 618] on div "Drop content here or Add elements Paste clipboard" at bounding box center [620, 676] width 1111 height 116
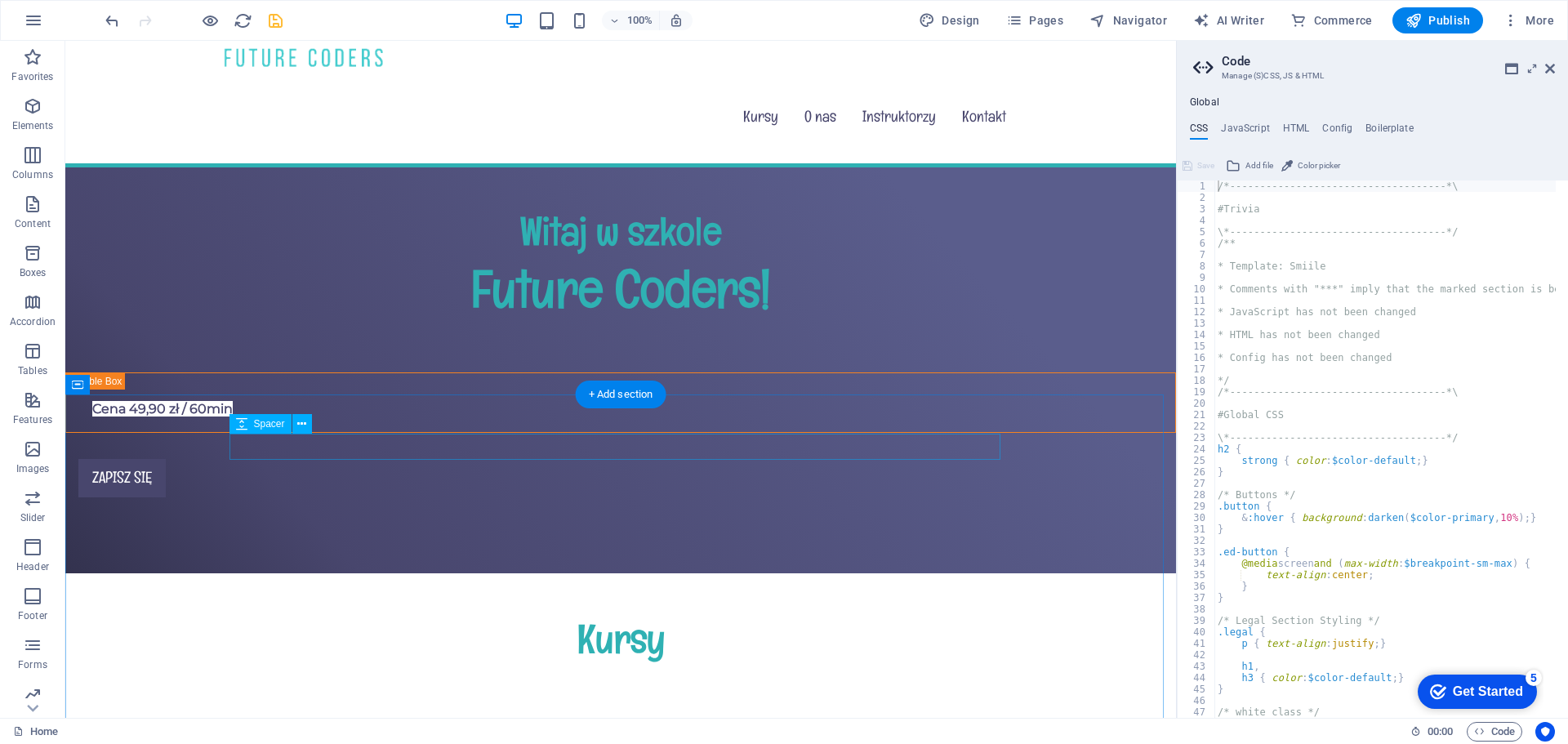
scroll to position [245, 0]
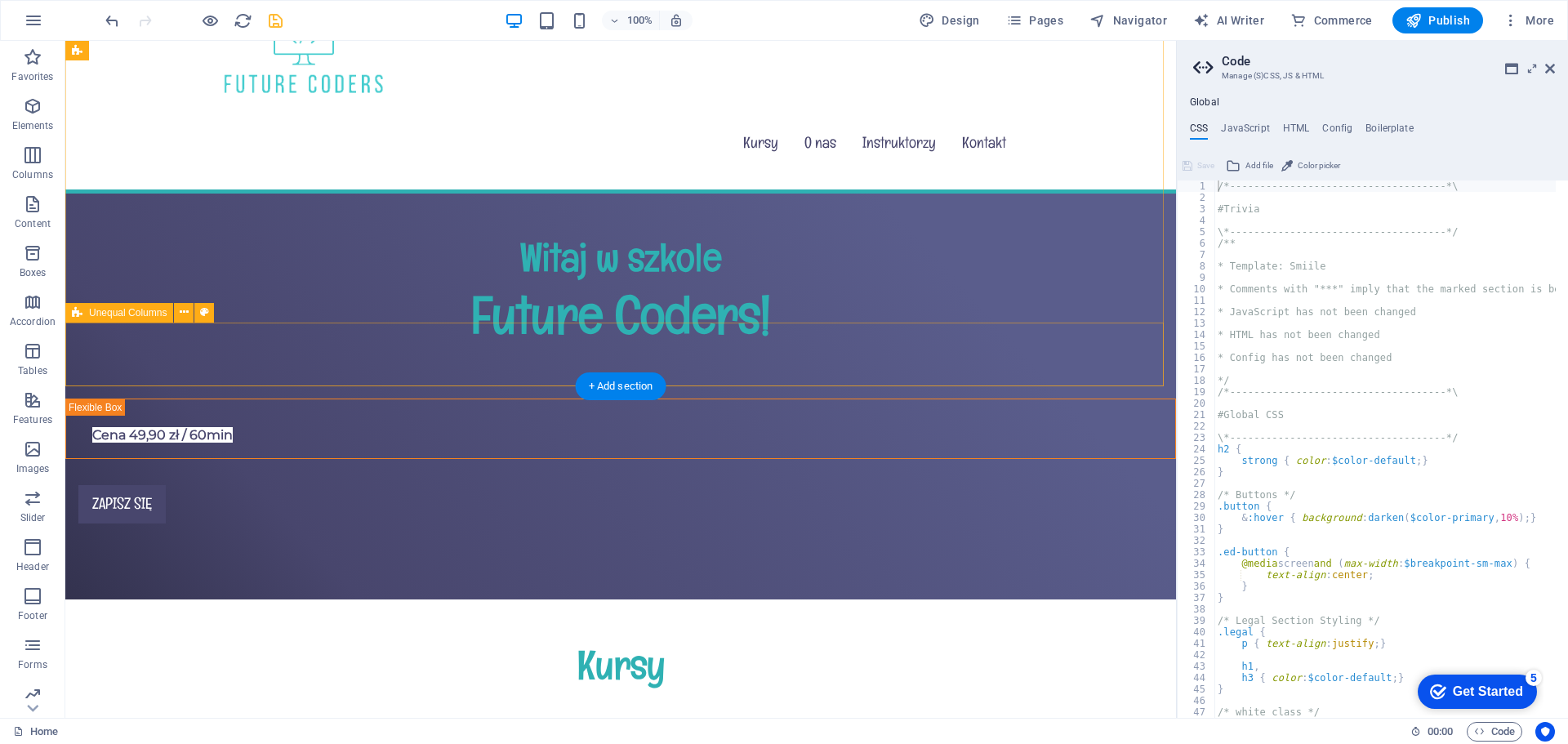
click at [953, 399] on div "Cena 49,90 zł / 60min Zapisz się" at bounding box center [620, 467] width 1111 height 138
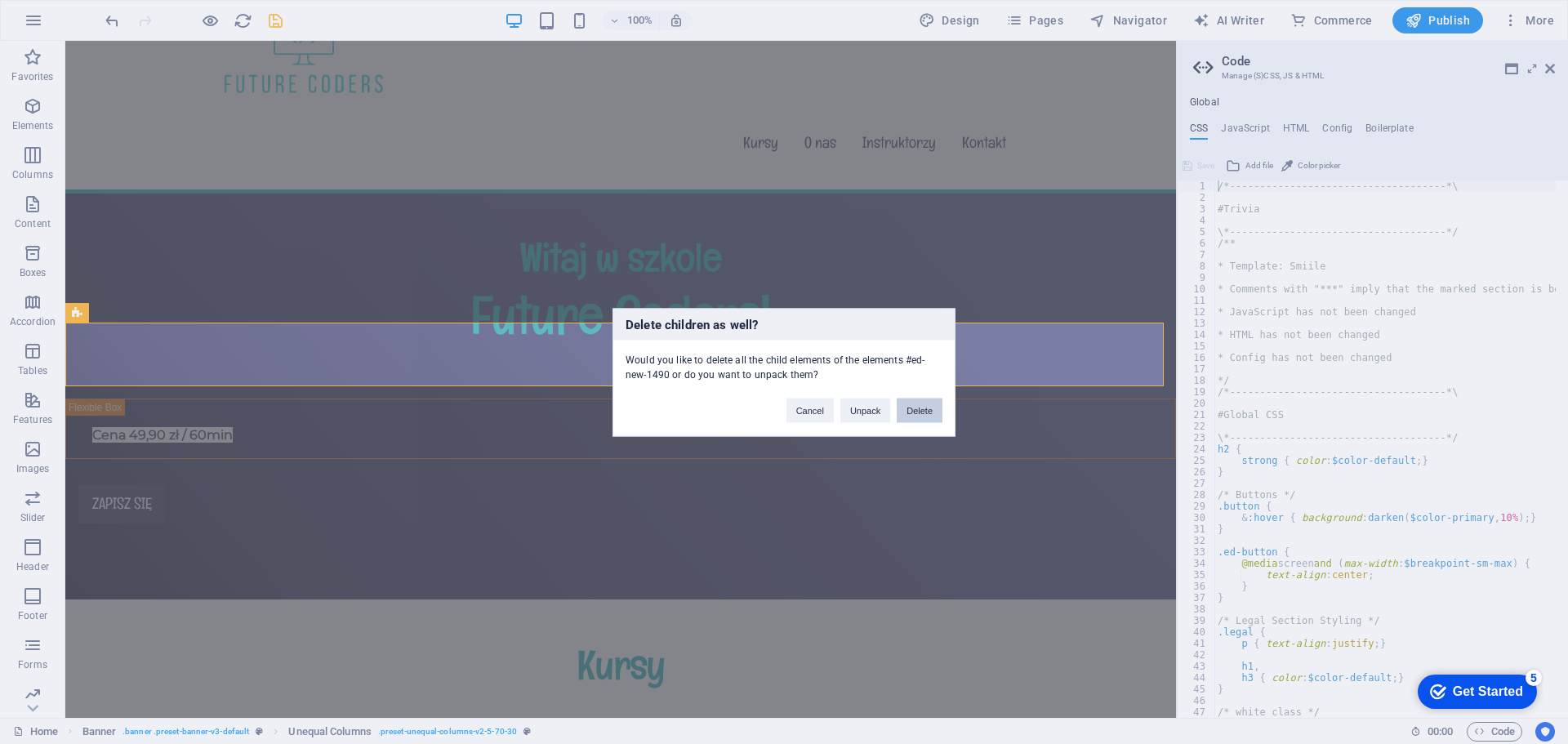
click at [918, 412] on button "Delete" at bounding box center [919, 410] width 46 height 24
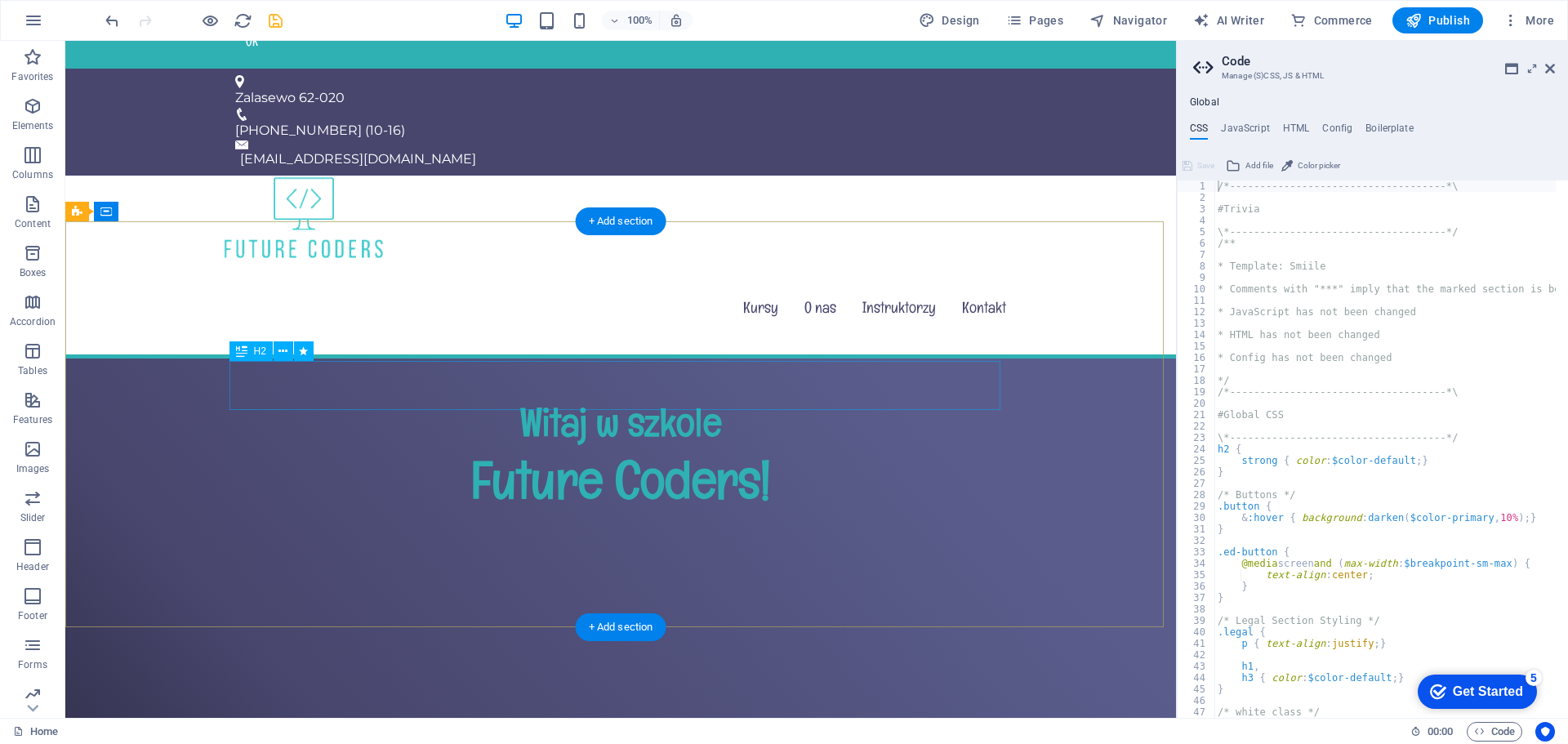
scroll to position [82, 0]
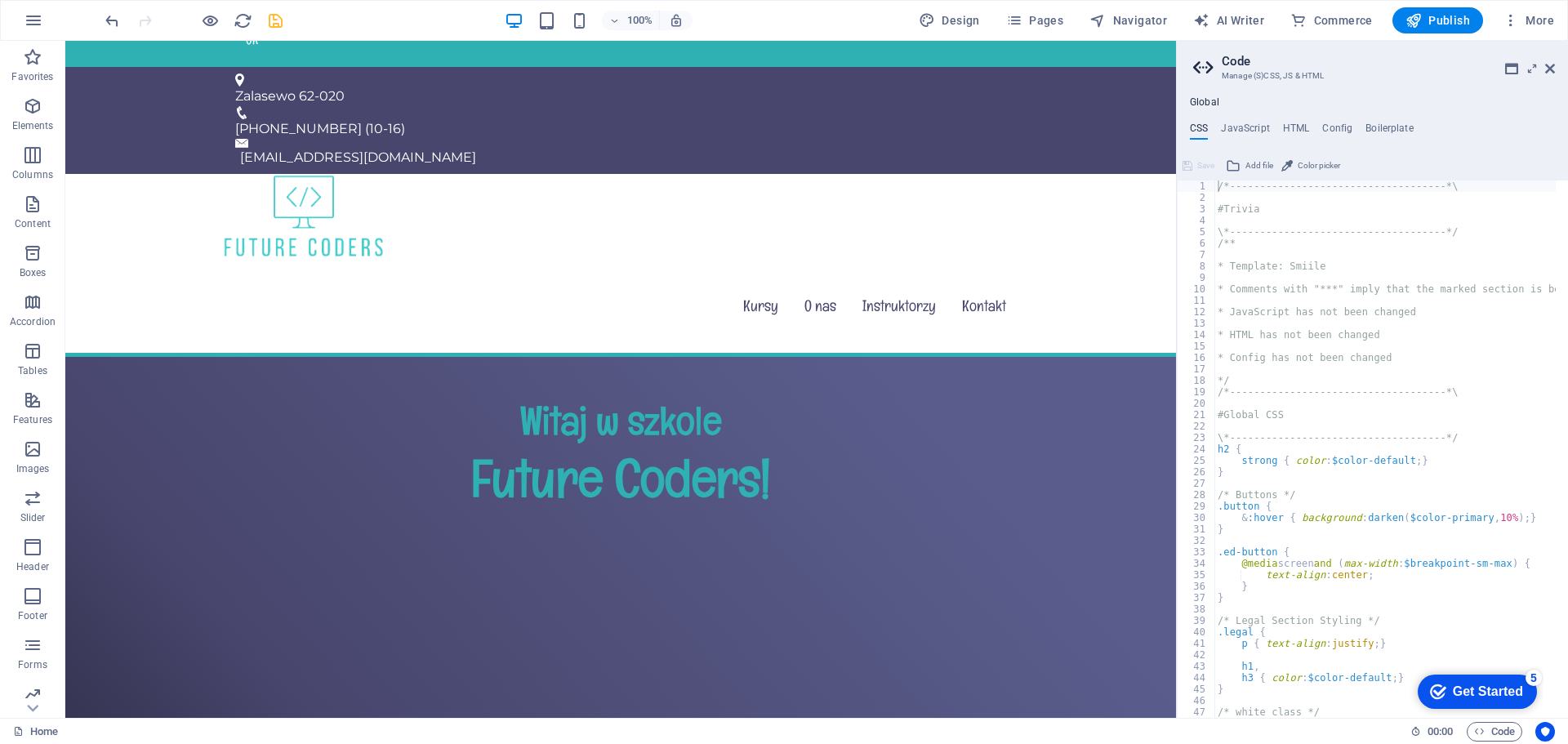
click at [278, 17] on icon "save" at bounding box center [276, 20] width 19 height 19
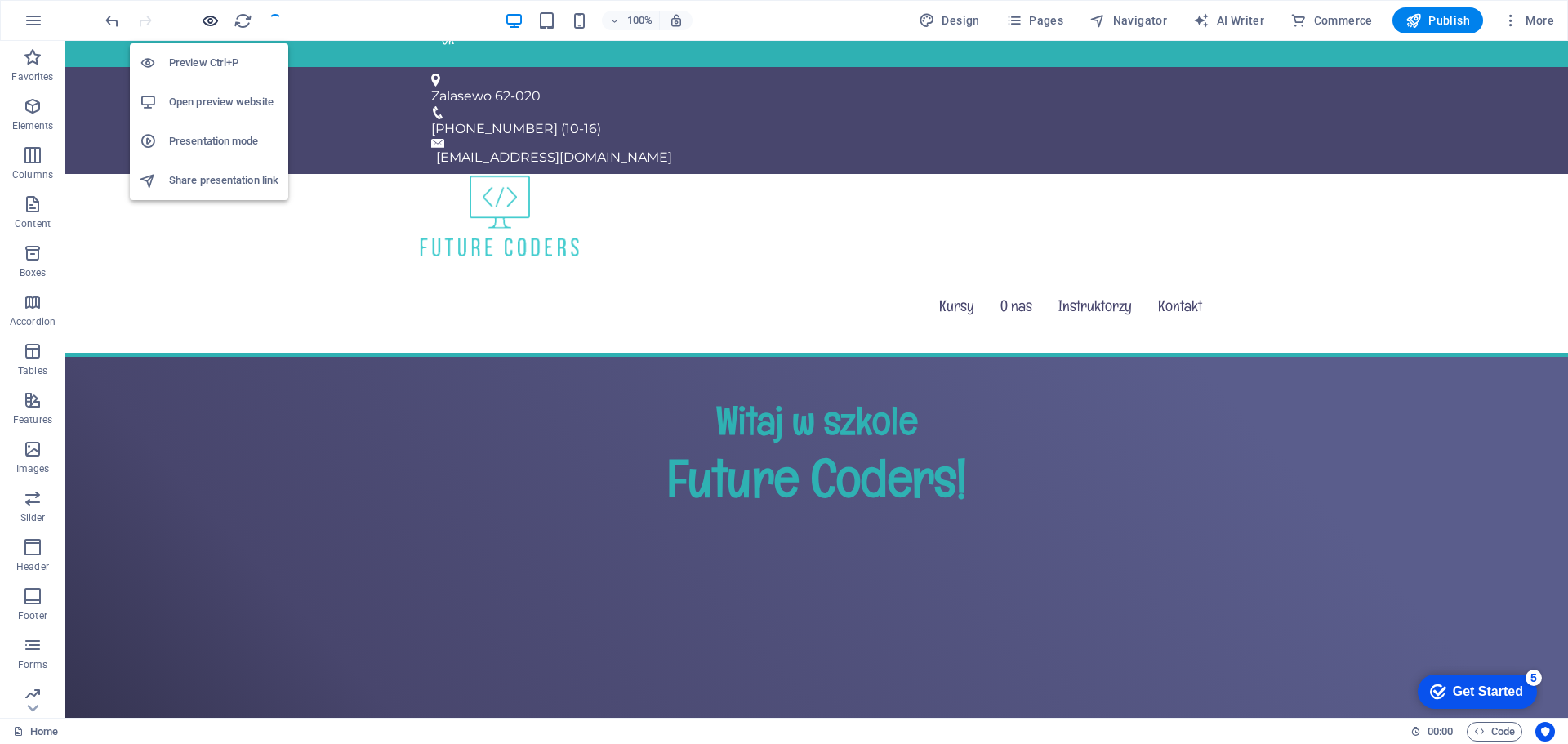
click at [210, 15] on icon "button" at bounding box center [210, 20] width 19 height 19
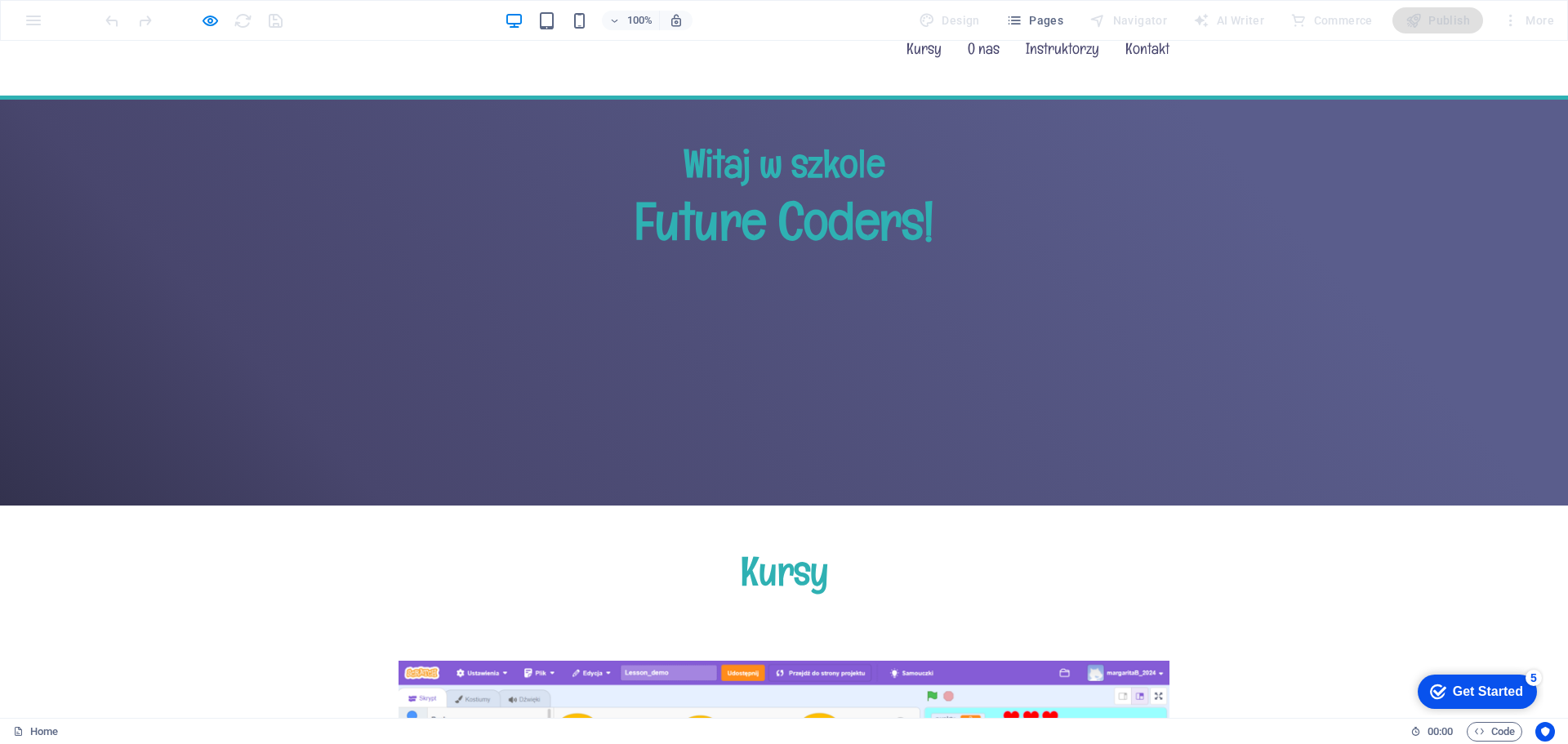
scroll to position [28, 0]
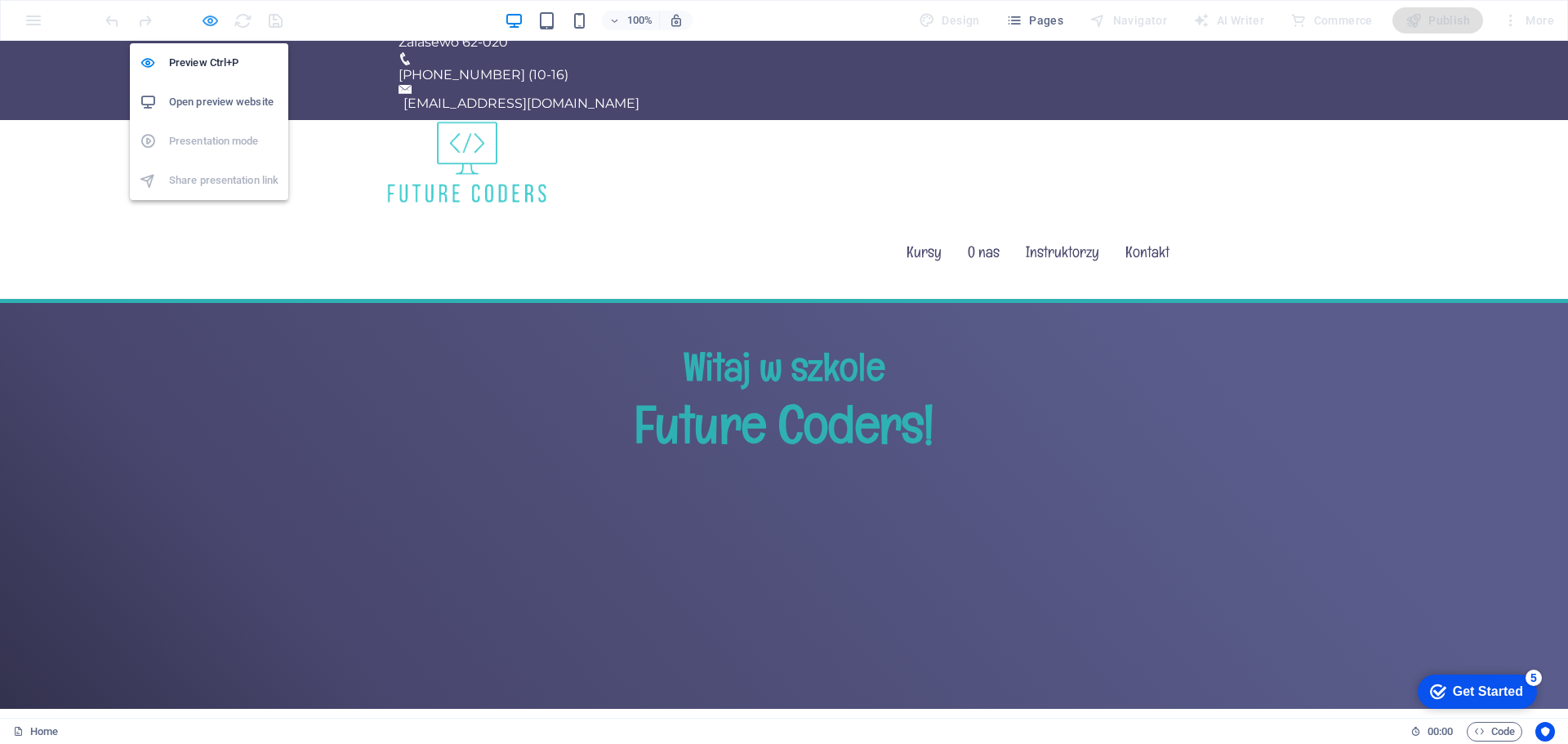
click at [210, 14] on icon "button" at bounding box center [210, 20] width 19 height 19
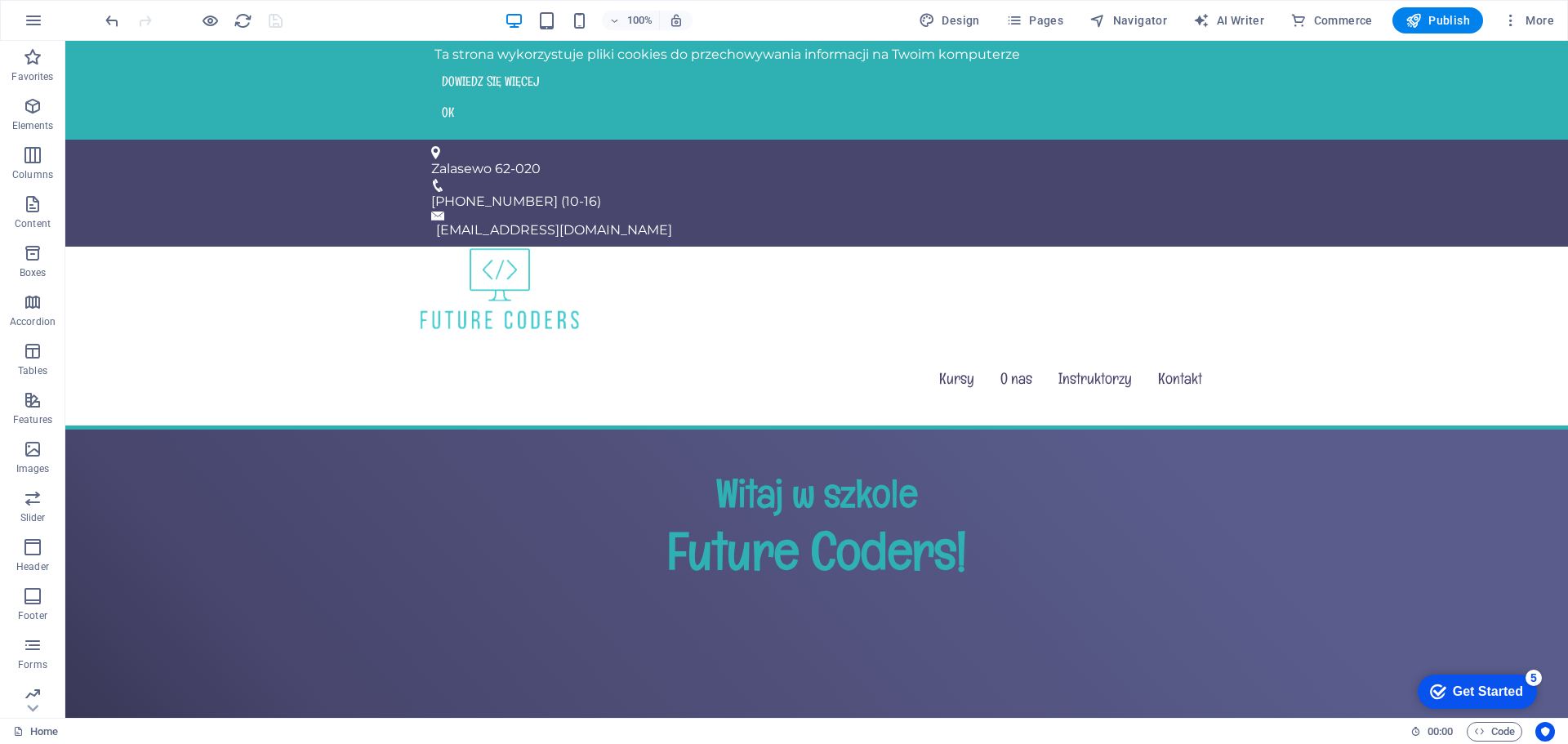
scroll to position [0, 0]
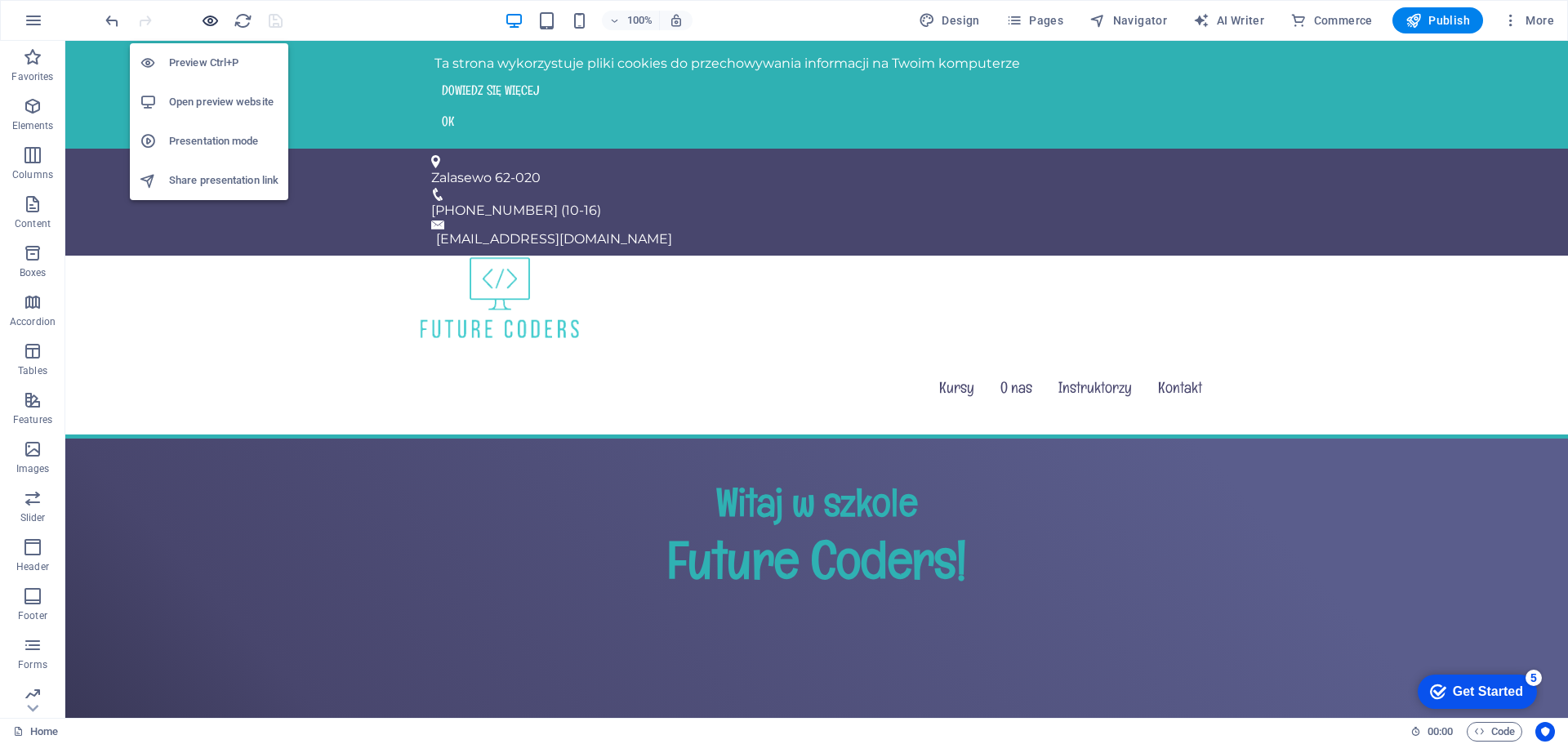
click at [211, 19] on icon "button" at bounding box center [210, 20] width 19 height 19
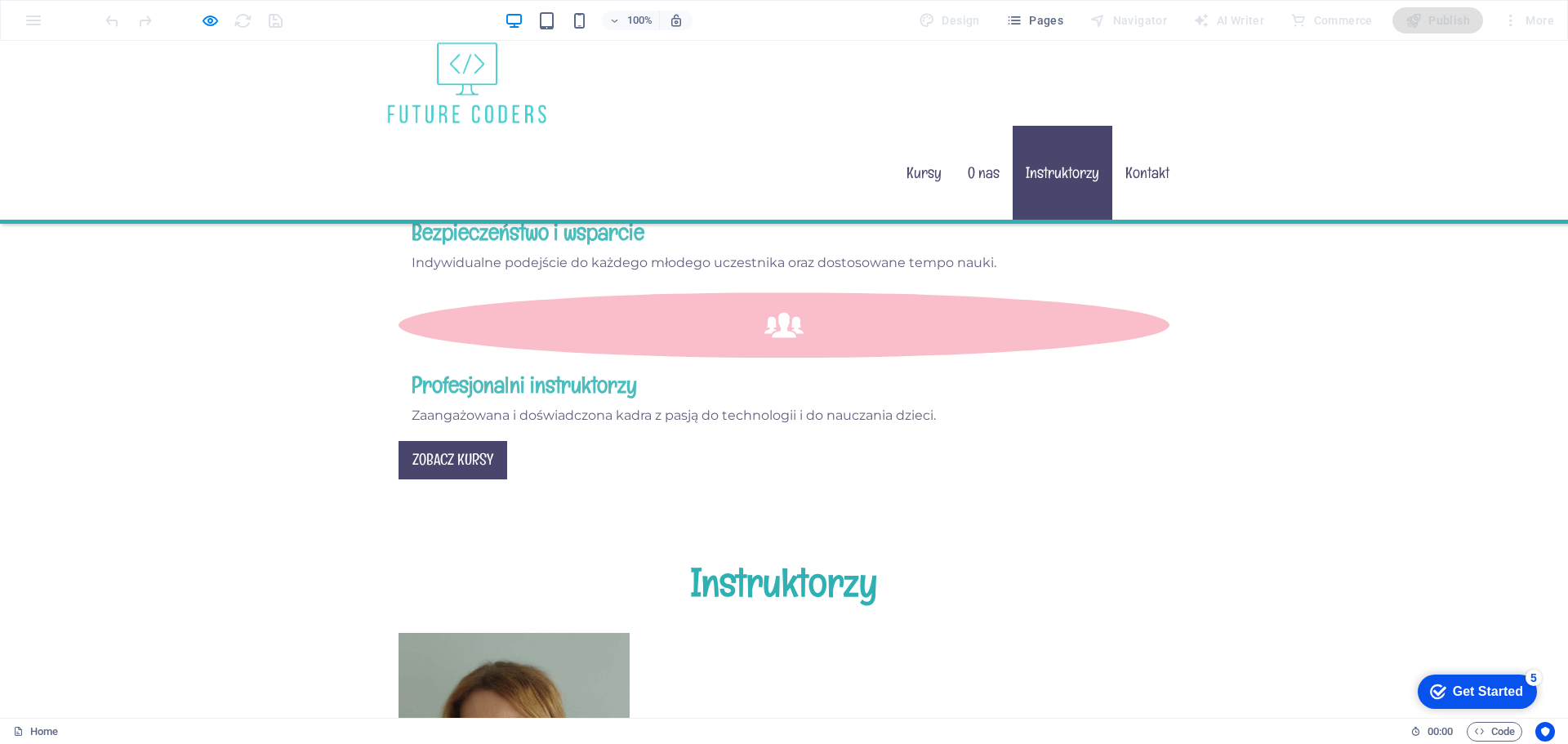
scroll to position [4200, 0]
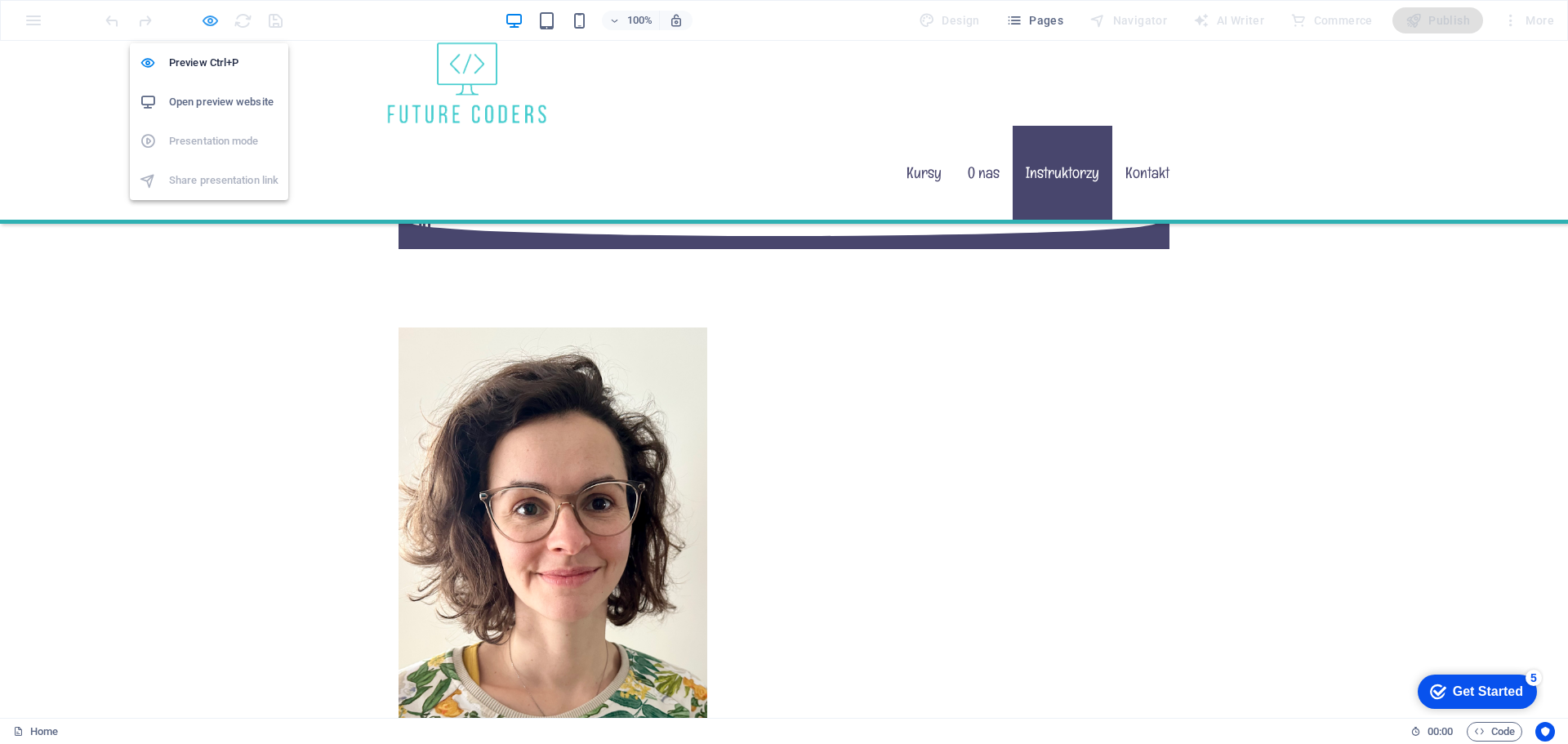
click at [214, 23] on icon "button" at bounding box center [210, 20] width 19 height 19
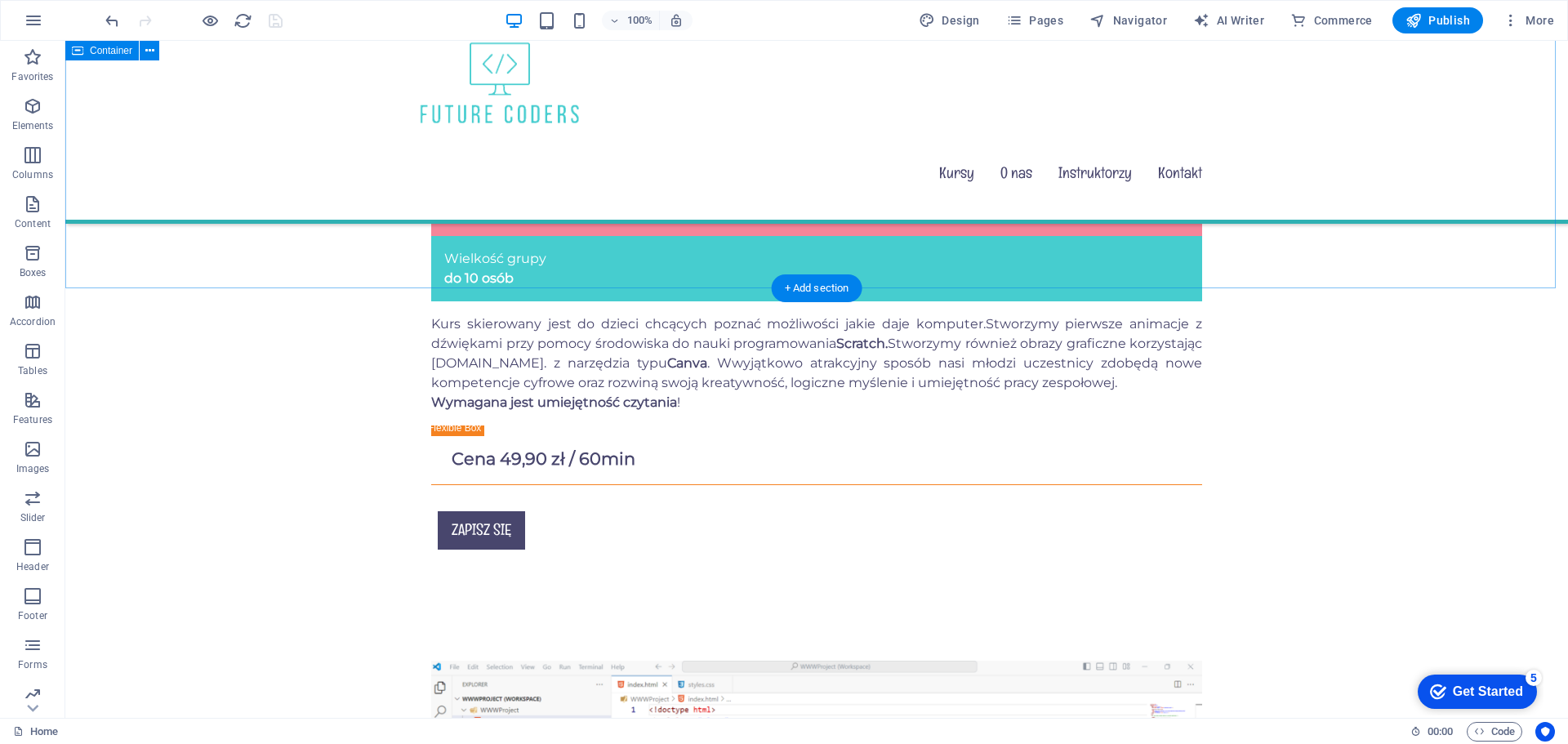
scroll to position [1120, 0]
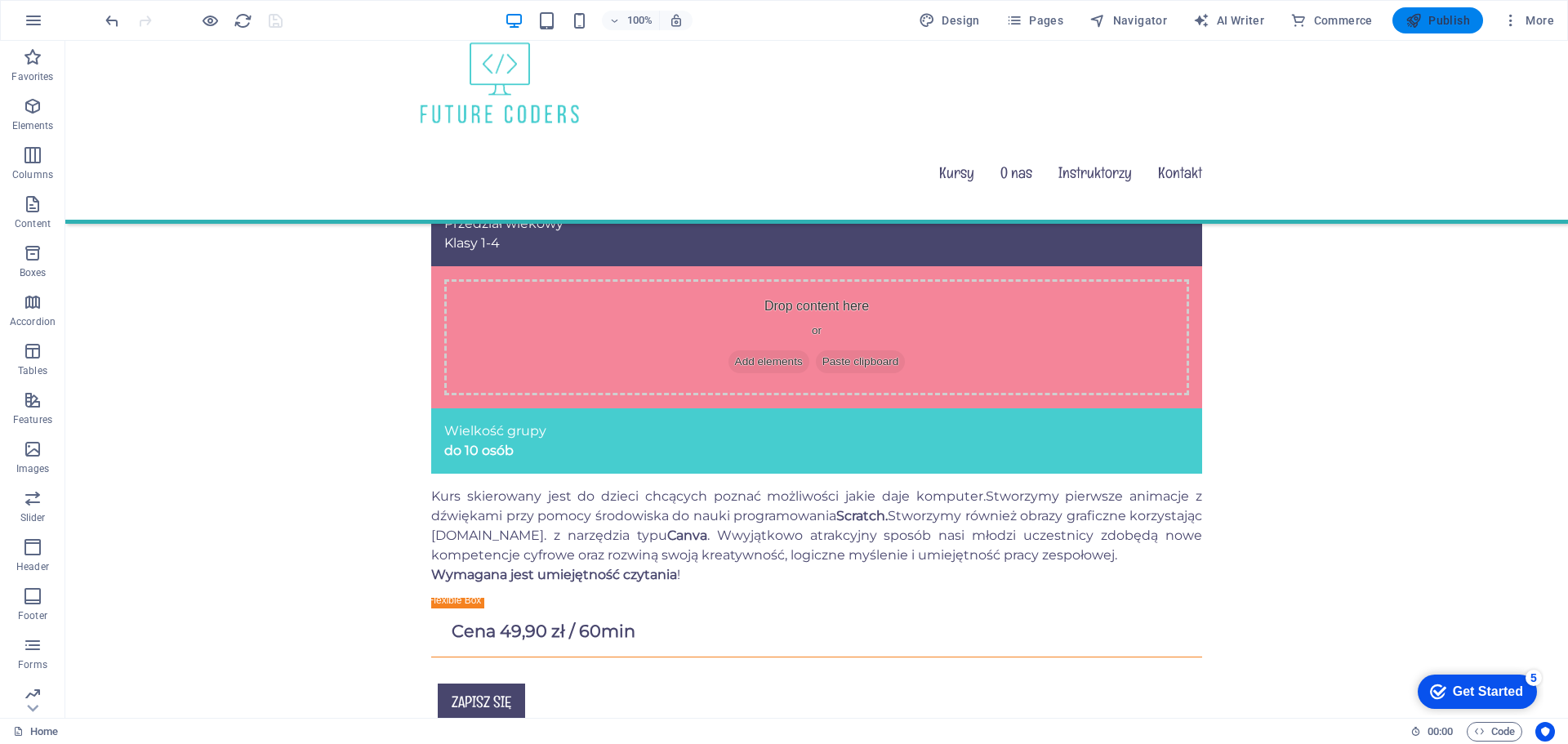
click at [1449, 19] on span "Publish" at bounding box center [1438, 20] width 64 height 17
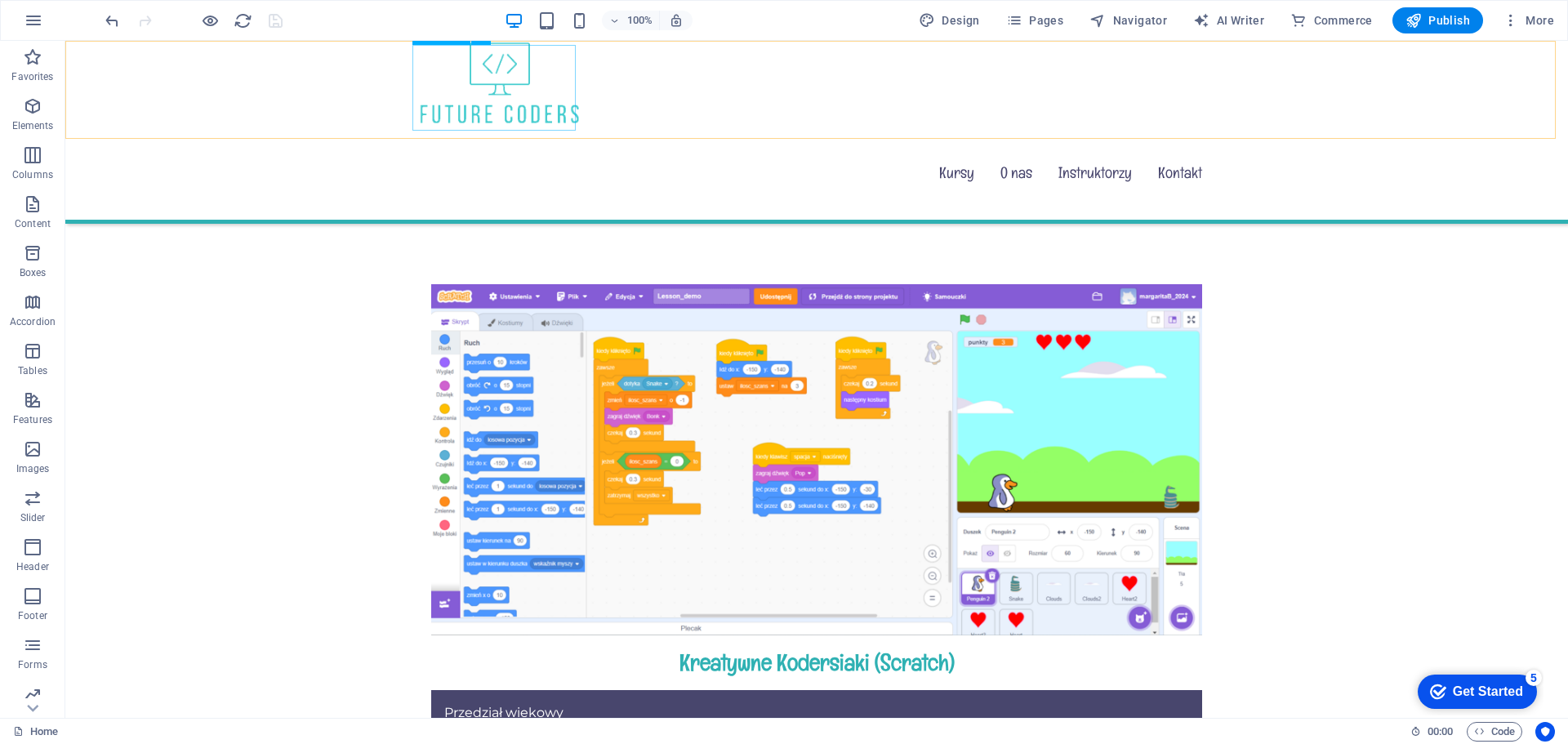
scroll to position [629, 0]
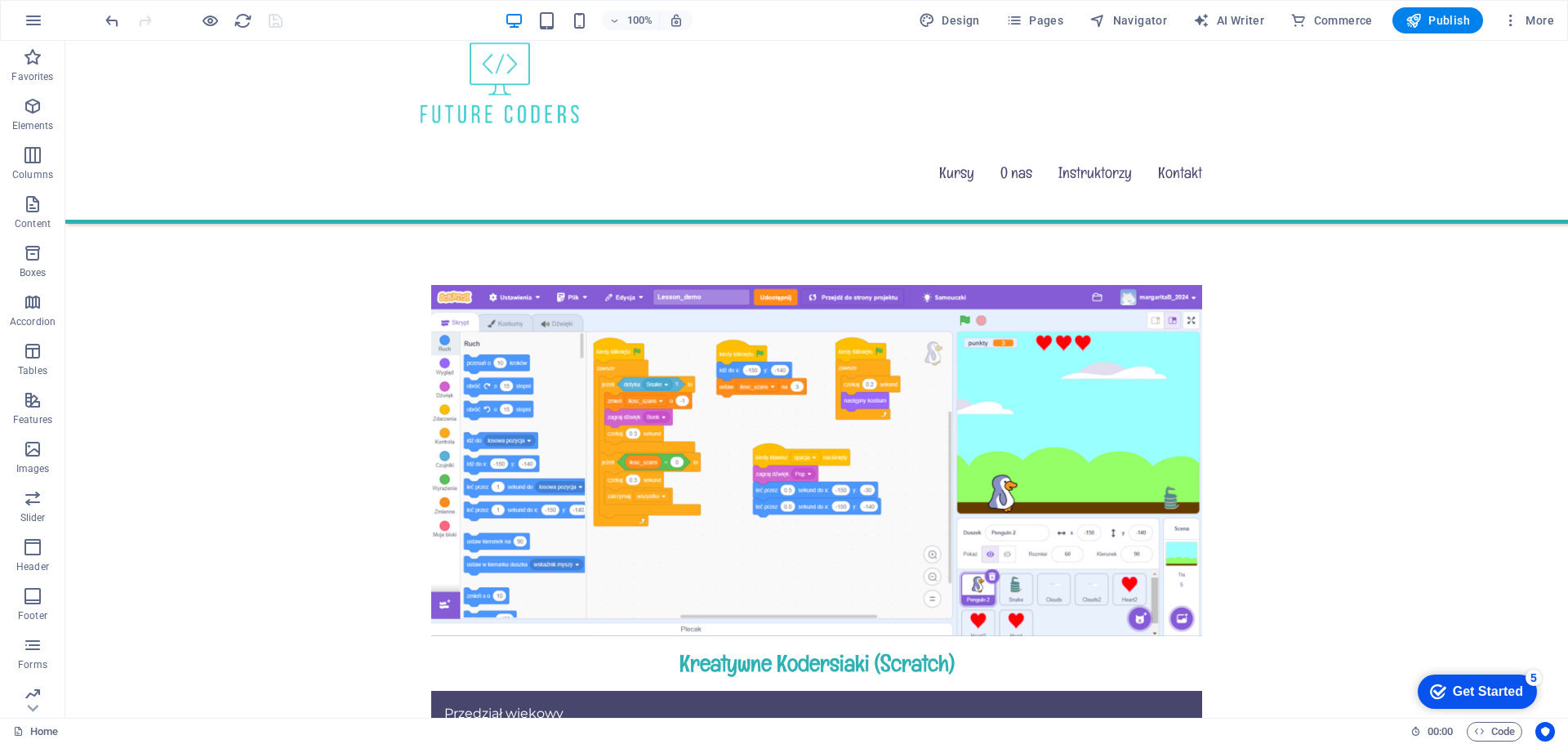
click at [272, 23] on div at bounding box center [194, 20] width 183 height 26
click at [1414, 21] on icon "button" at bounding box center [1414, 20] width 17 height 17
click at [217, 20] on icon "button" at bounding box center [210, 20] width 19 height 19
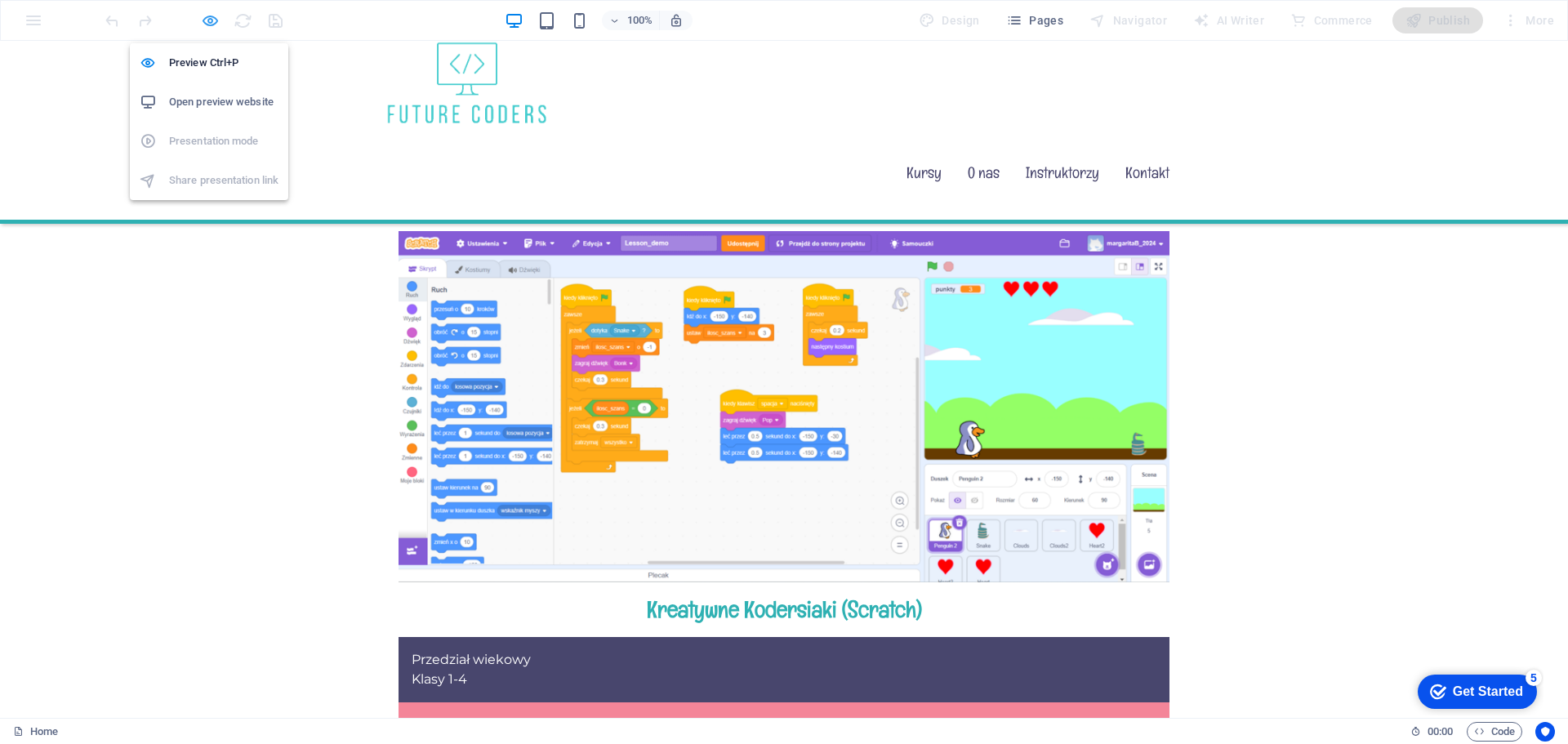
click at [214, 20] on icon "button" at bounding box center [210, 20] width 19 height 19
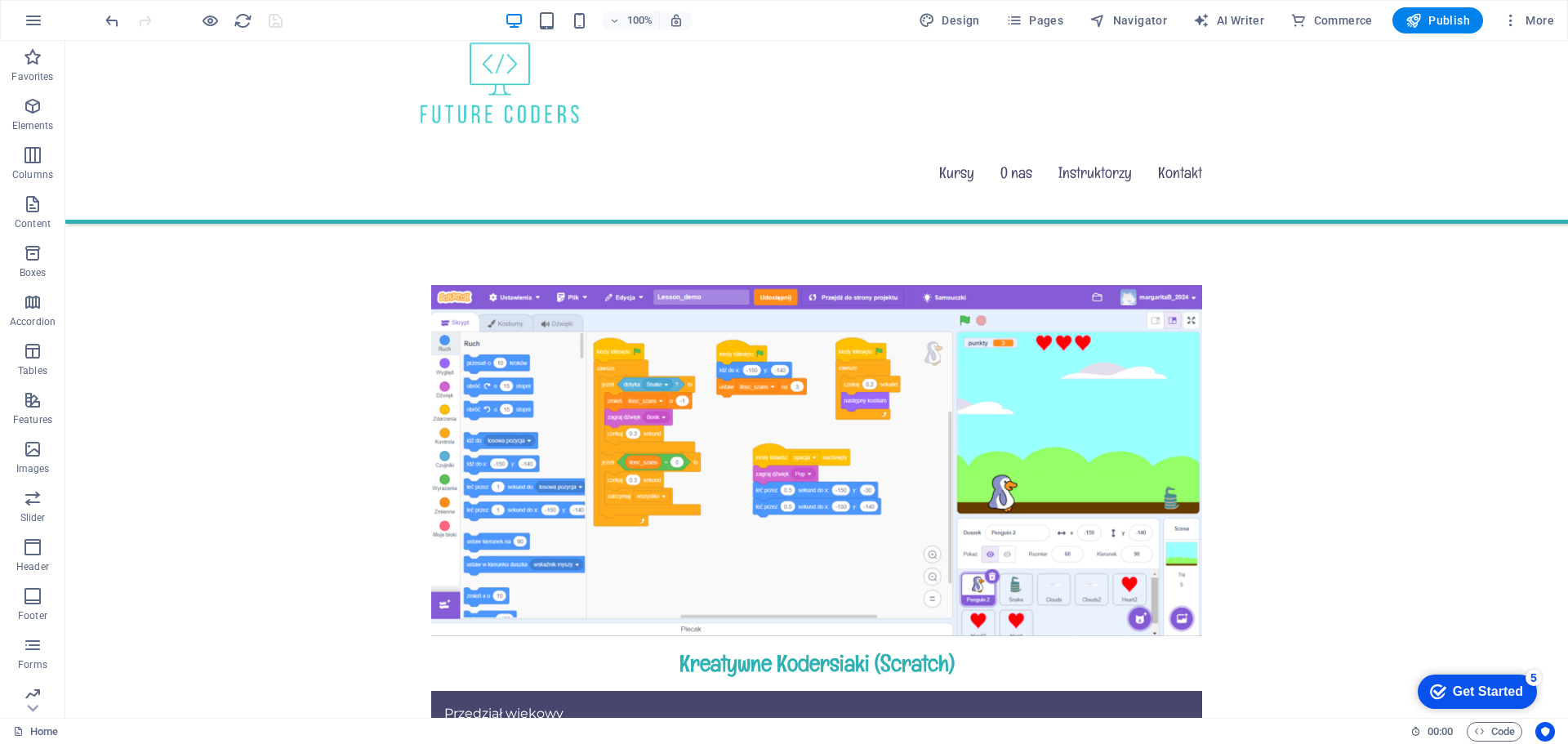
click at [268, 23] on div at bounding box center [194, 20] width 183 height 26
click at [1425, 16] on span "Publish" at bounding box center [1438, 20] width 64 height 17
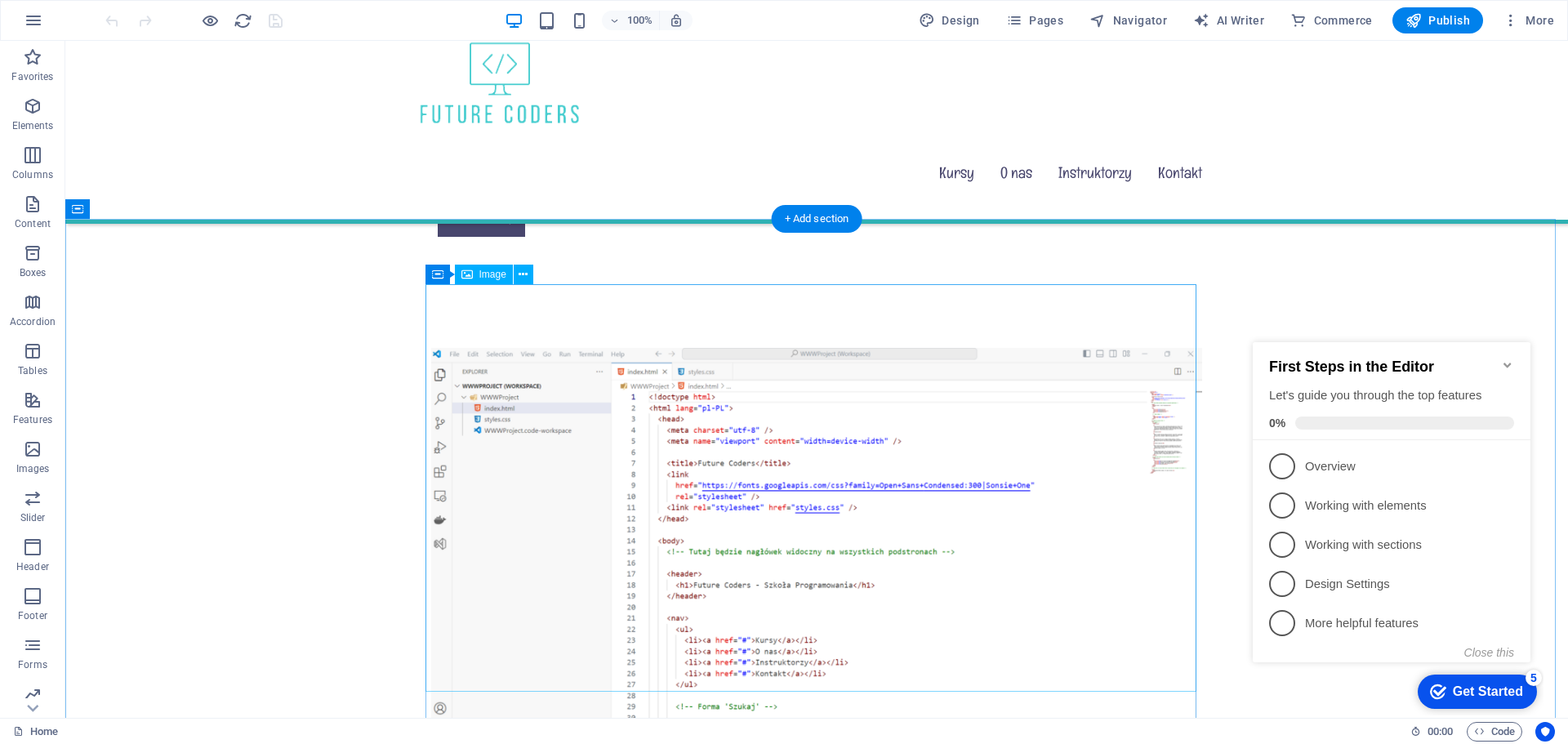
scroll to position [1715, 0]
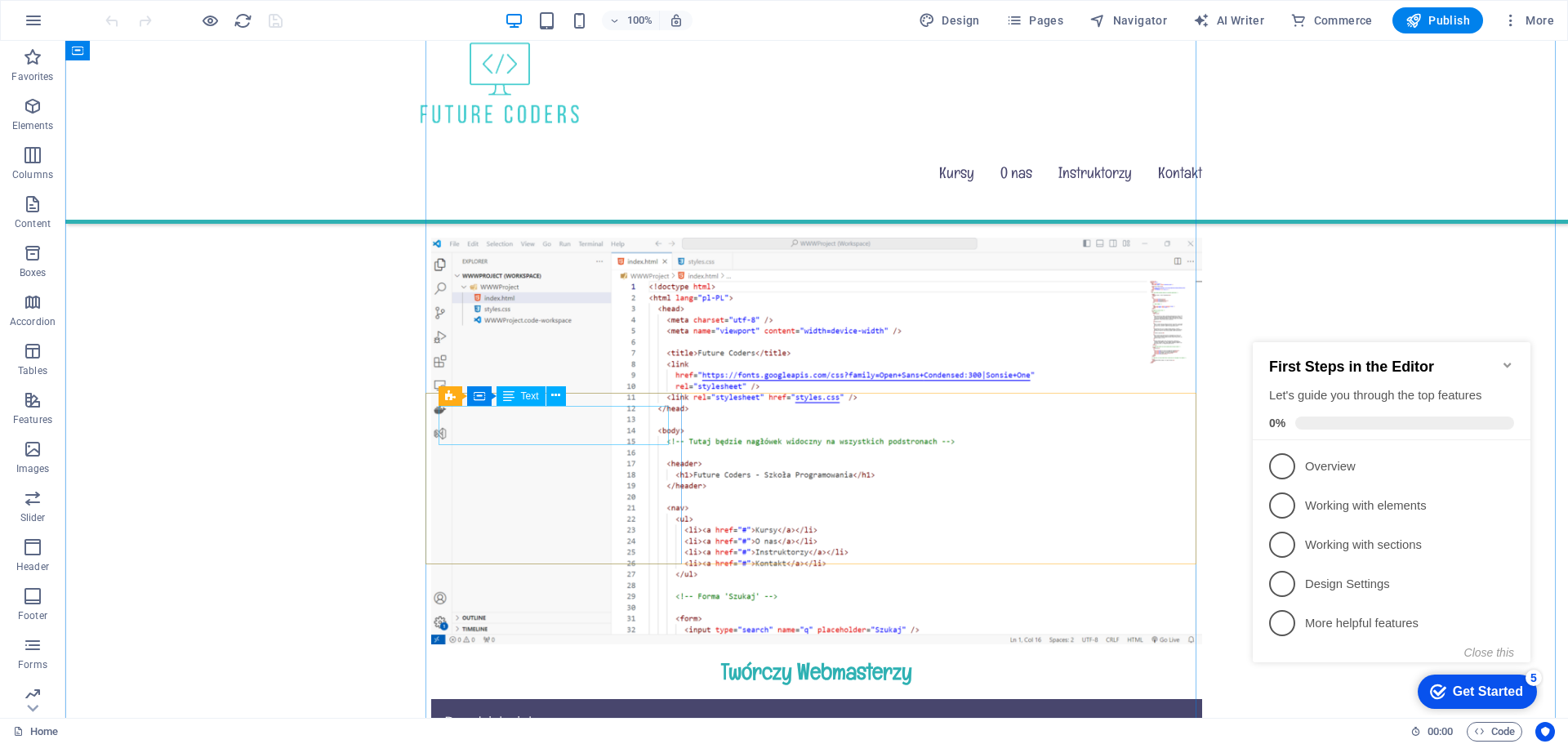
click at [466, 712] on div "Przedział wiekowy Klasa 4-6" at bounding box center [817, 732] width 745 height 39
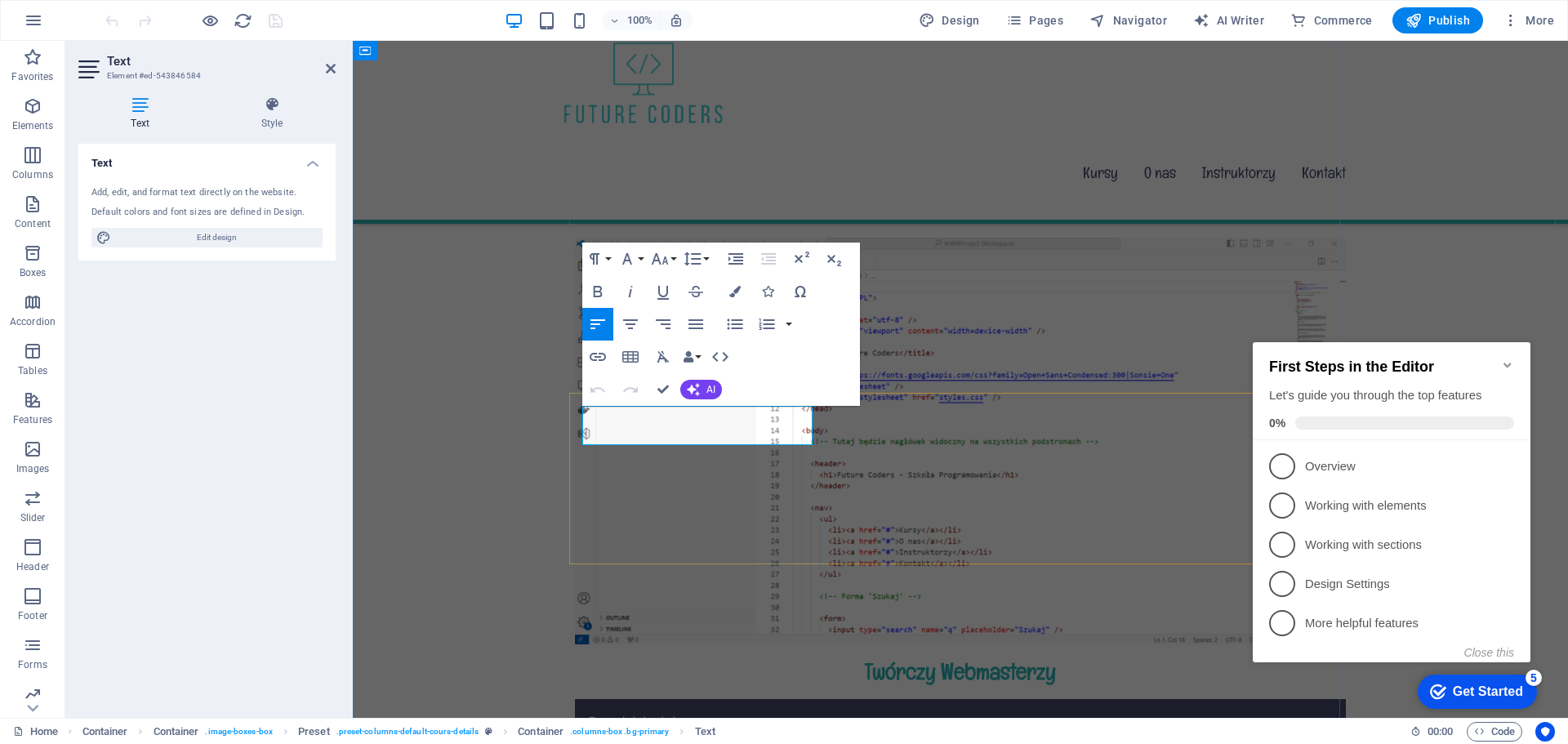
click at [620, 732] on p "Klasa 4-6" at bounding box center [961, 741] width 745 height 20
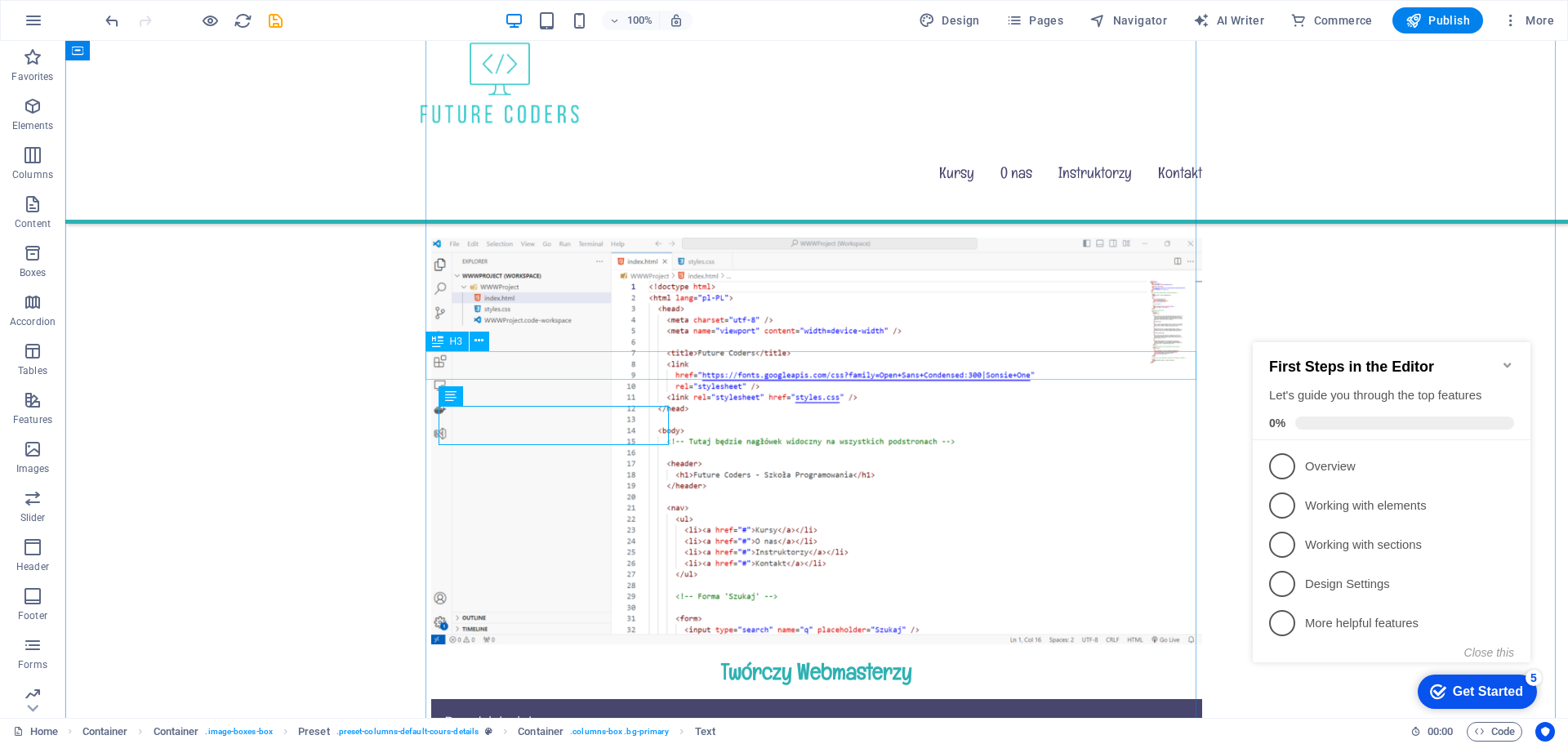
click at [931, 657] on div "Twórczy Webmasterzy" at bounding box center [817, 671] width 771 height 29
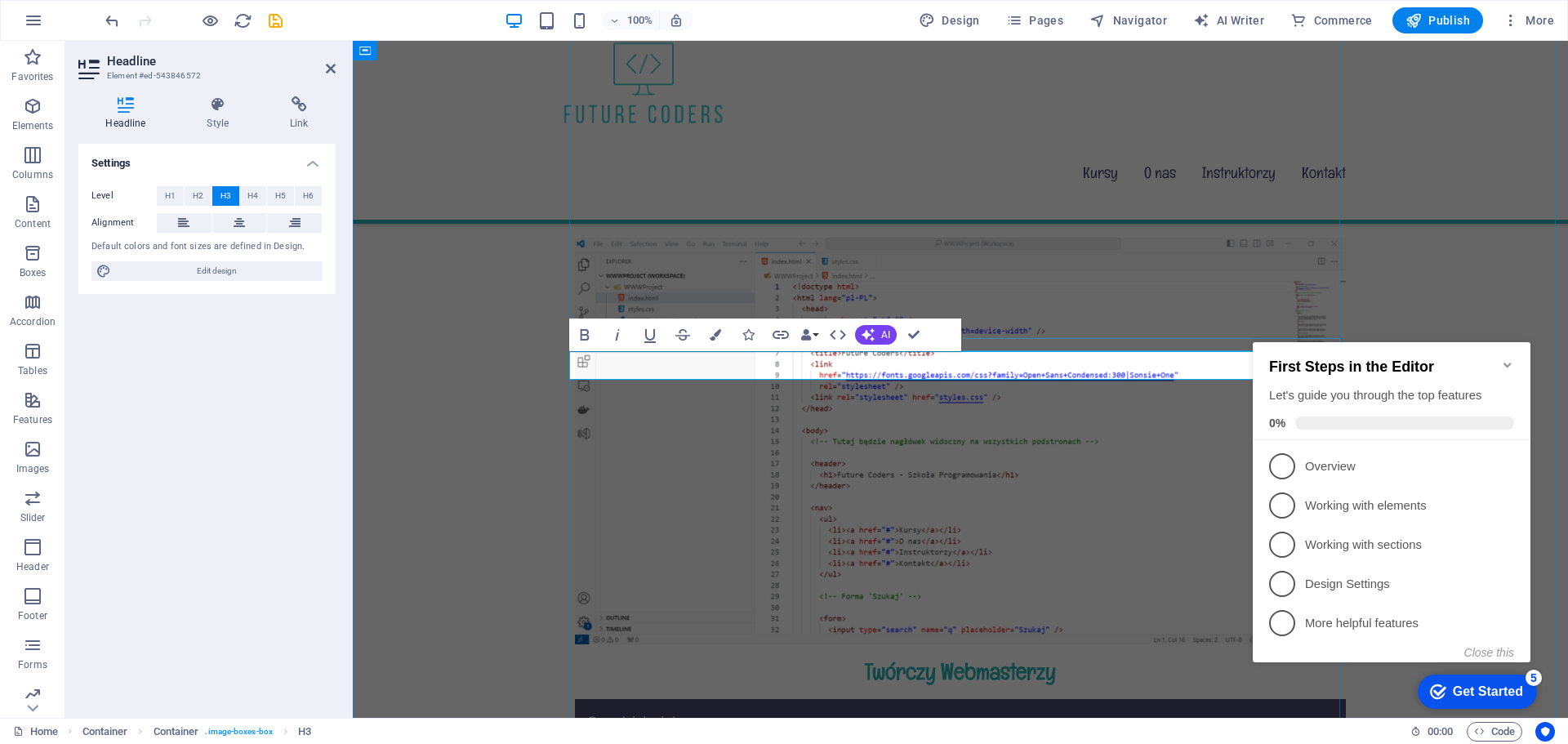
click at [1077, 644] on div at bounding box center [961, 651] width 771 height 13
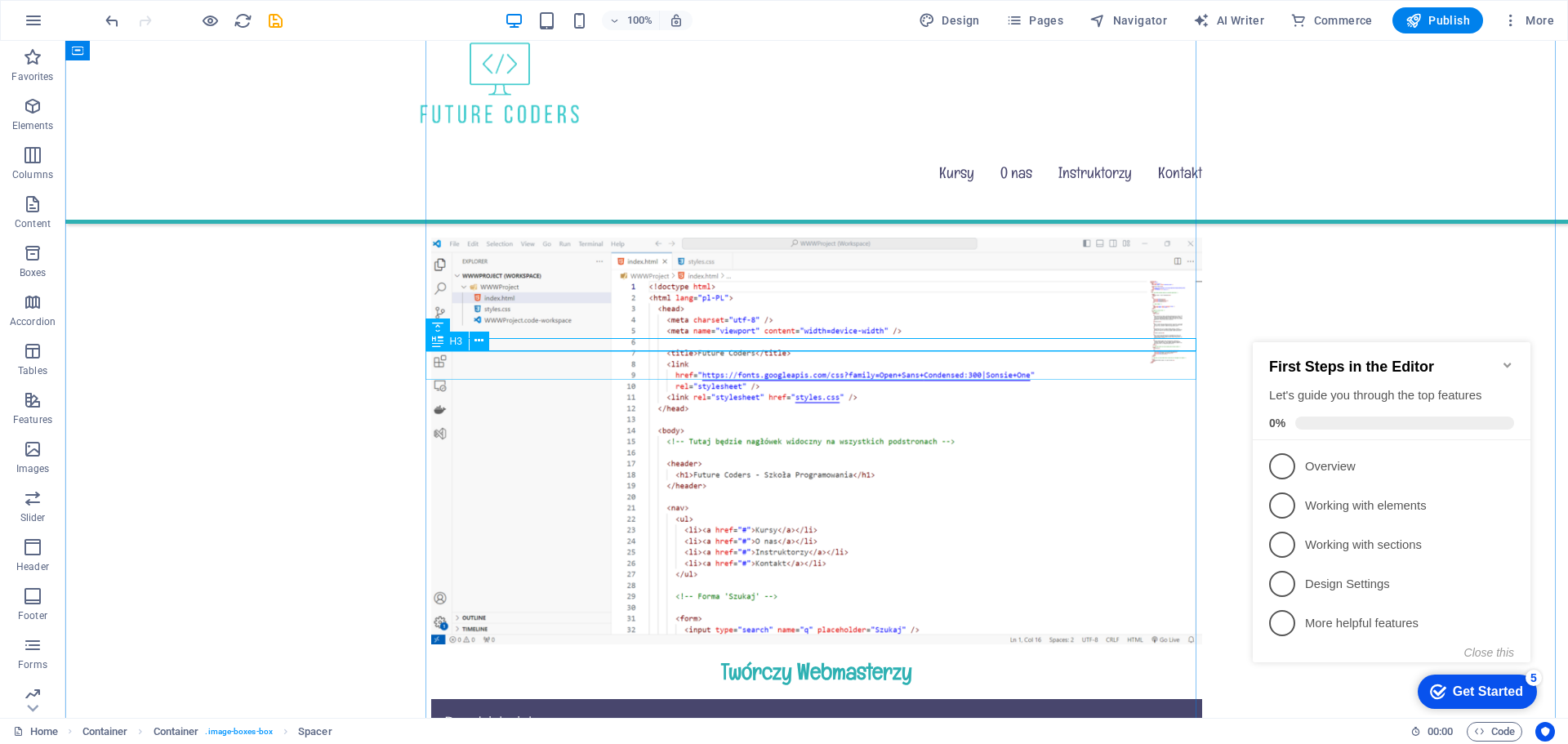
drag, startPoint x: 814, startPoint y: 367, endPoint x: 1101, endPoint y: 366, distance: 287.0
click at [1101, 657] on div "Twórczy Webmasterzy" at bounding box center [817, 671] width 771 height 29
click at [947, 657] on div "Twórczy Webmasterzy" at bounding box center [817, 671] width 771 height 29
click at [925, 657] on div "Twórczy Webmasterzy" at bounding box center [817, 671] width 771 height 29
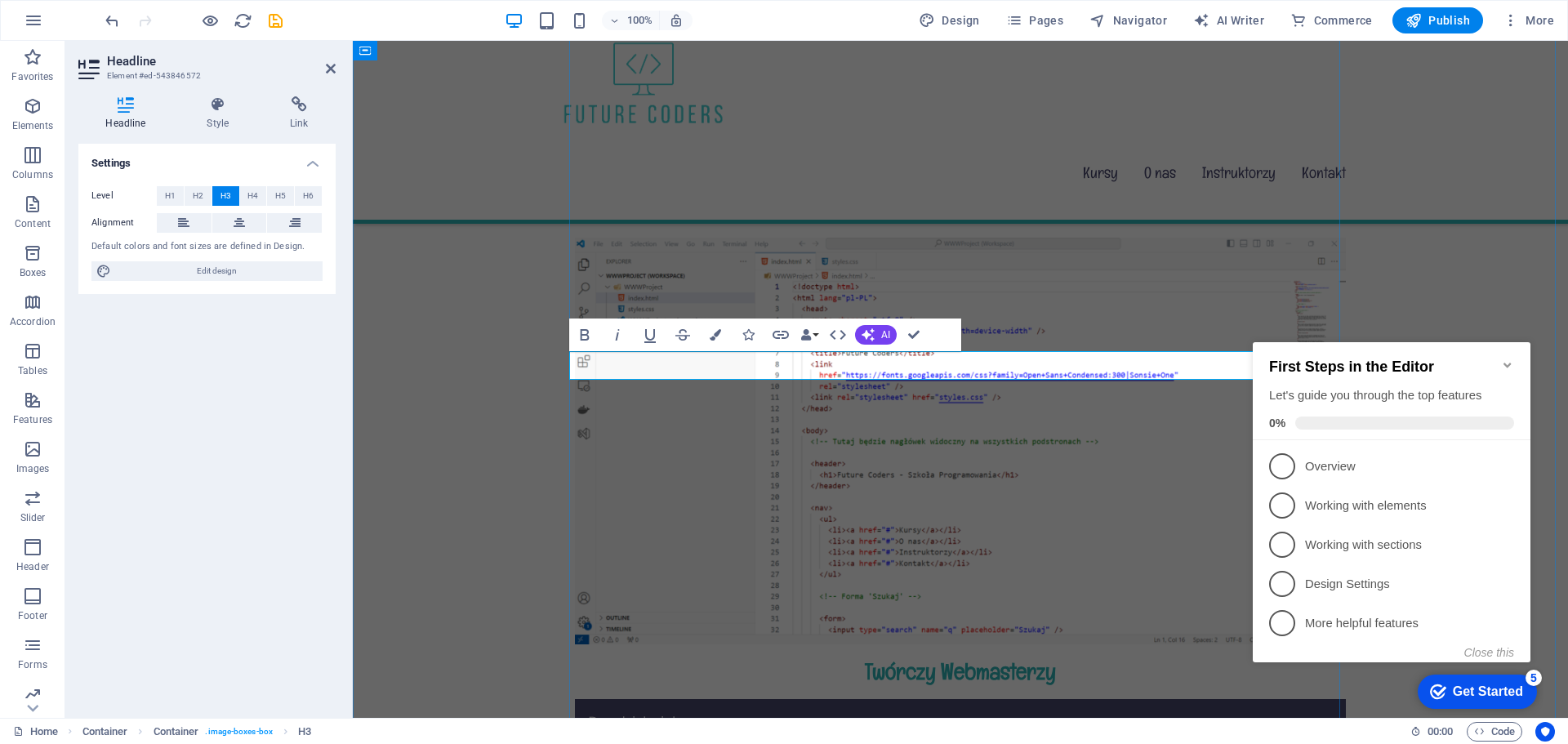
click at [1106, 657] on h3 "Twórczy Webmasterzy" at bounding box center [961, 671] width 771 height 29
click at [1462, 266] on div "Twórczy Webmasterzy (strony internetowe) Przedział wiekowy Klasy 4-6 Drop conte…" at bounding box center [960, 710] width 1215 height 1075
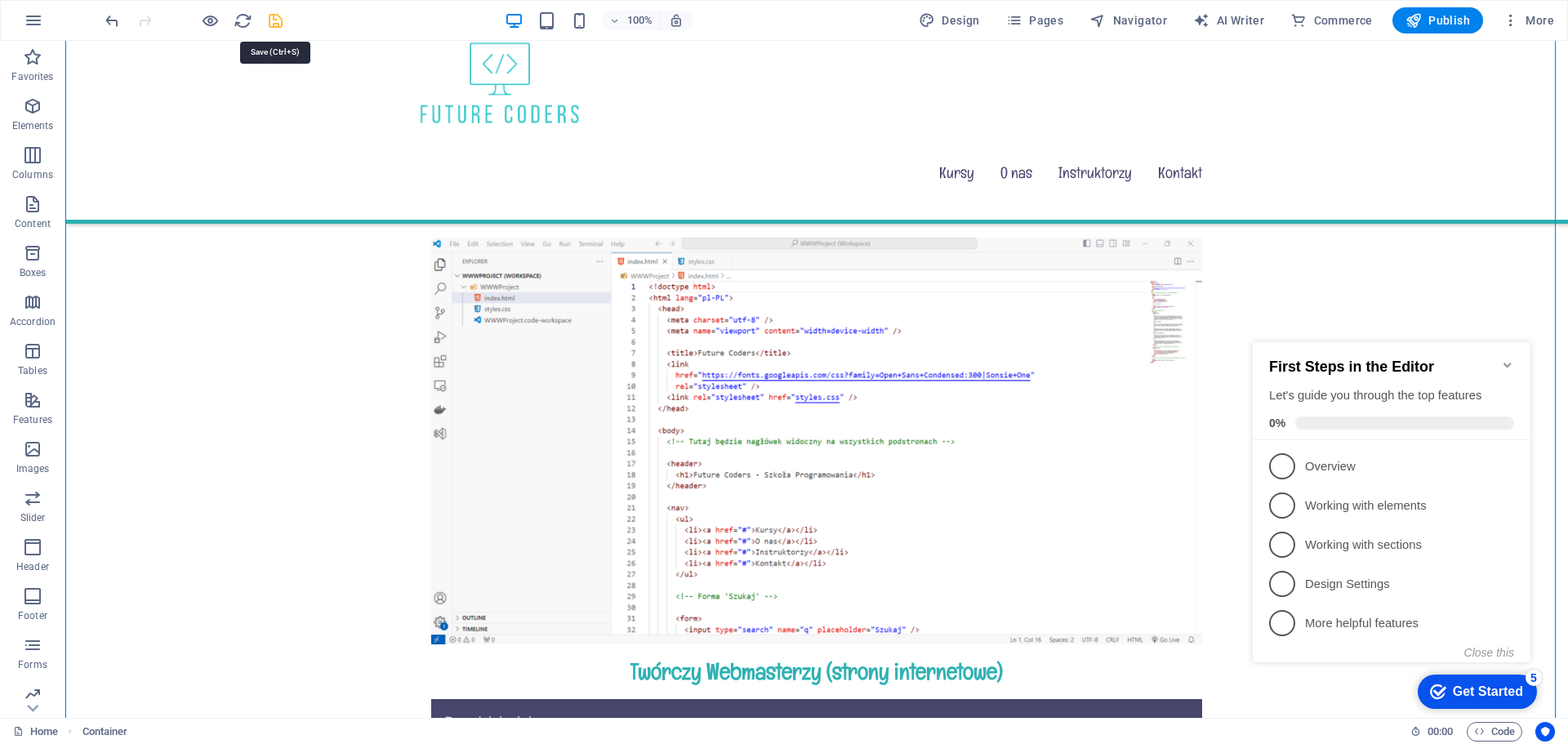
click at [274, 23] on icon "save" at bounding box center [276, 20] width 19 height 19
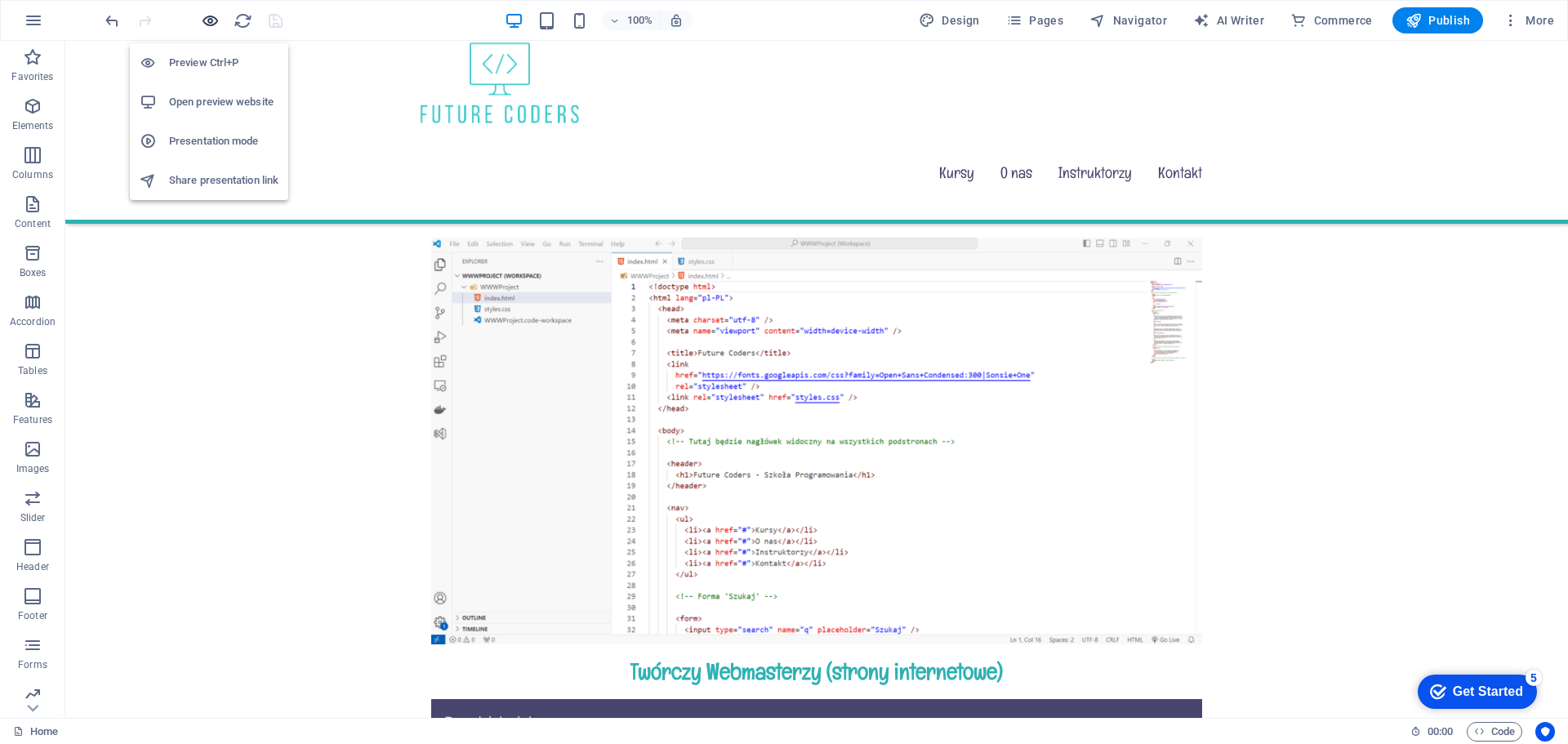
click at [208, 23] on icon "button" at bounding box center [210, 20] width 19 height 19
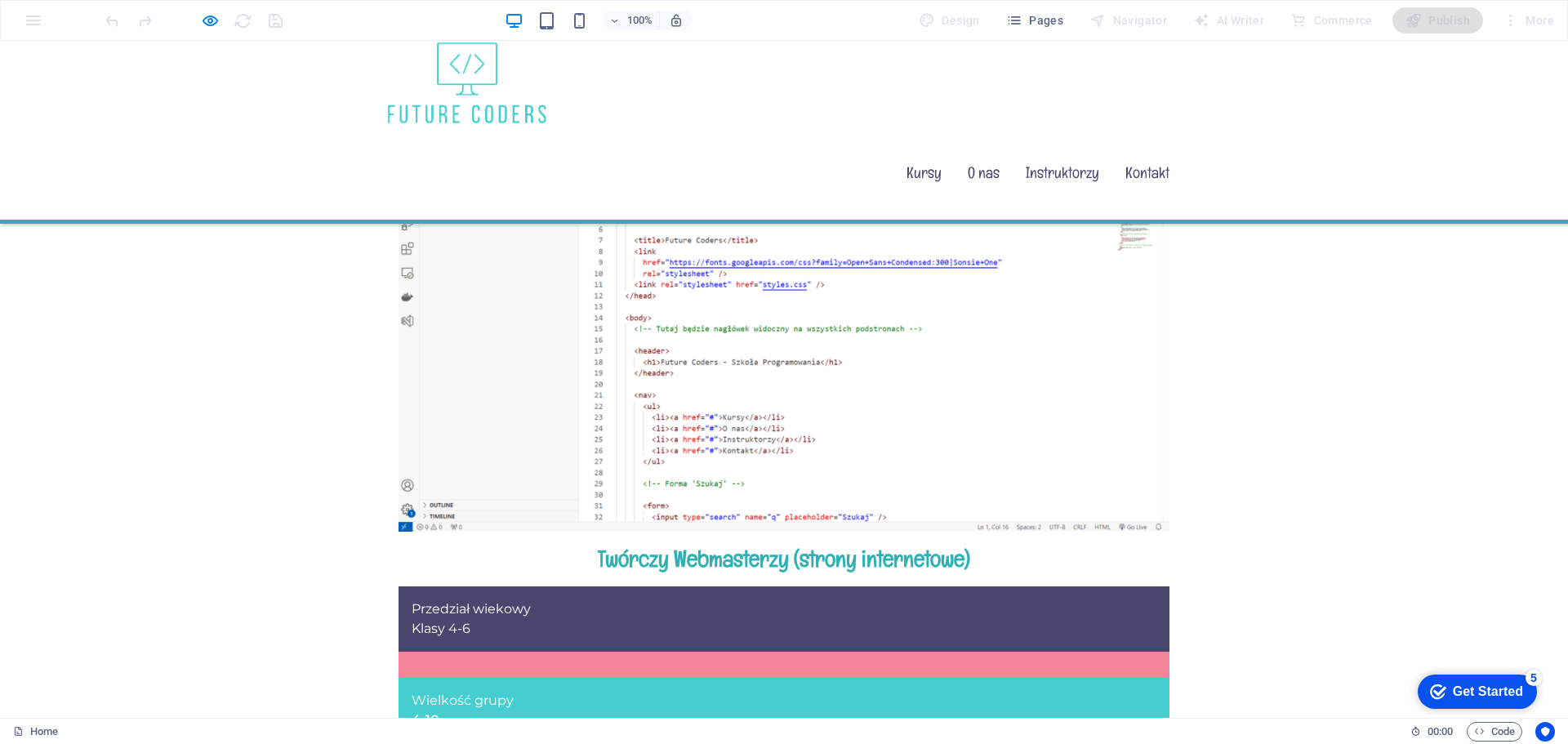
scroll to position [1635, 0]
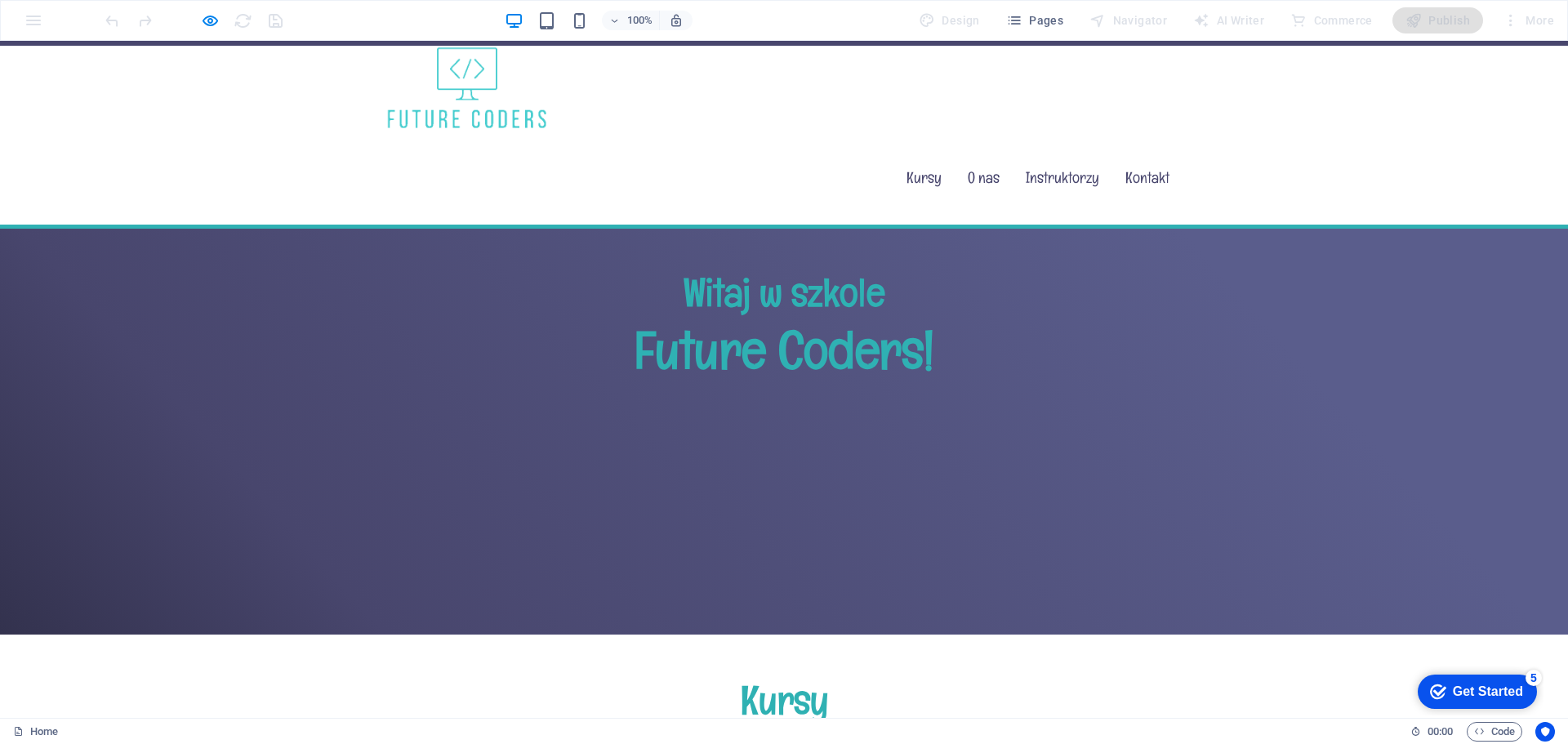
scroll to position [55, 0]
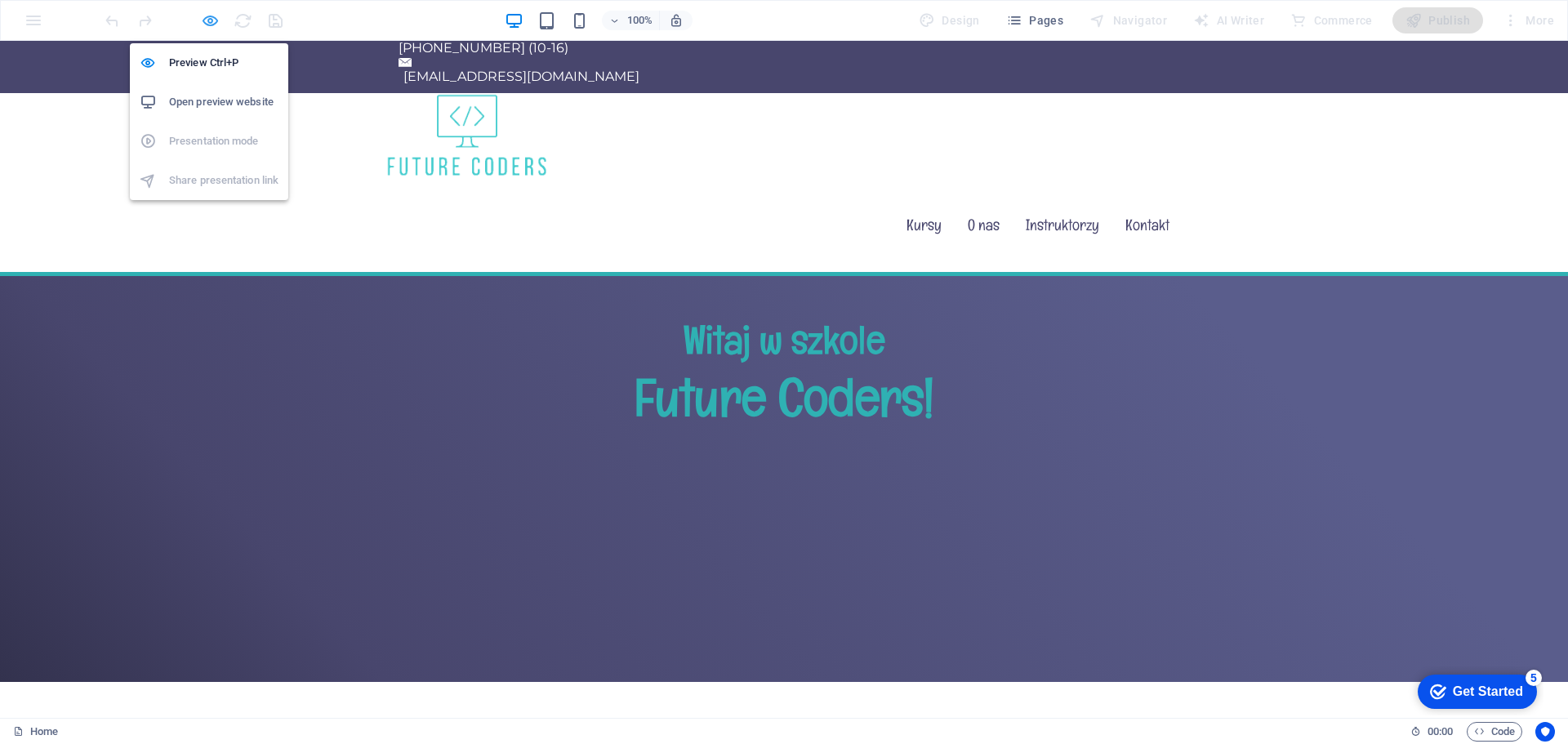
click at [202, 23] on icon "button" at bounding box center [210, 20] width 19 height 19
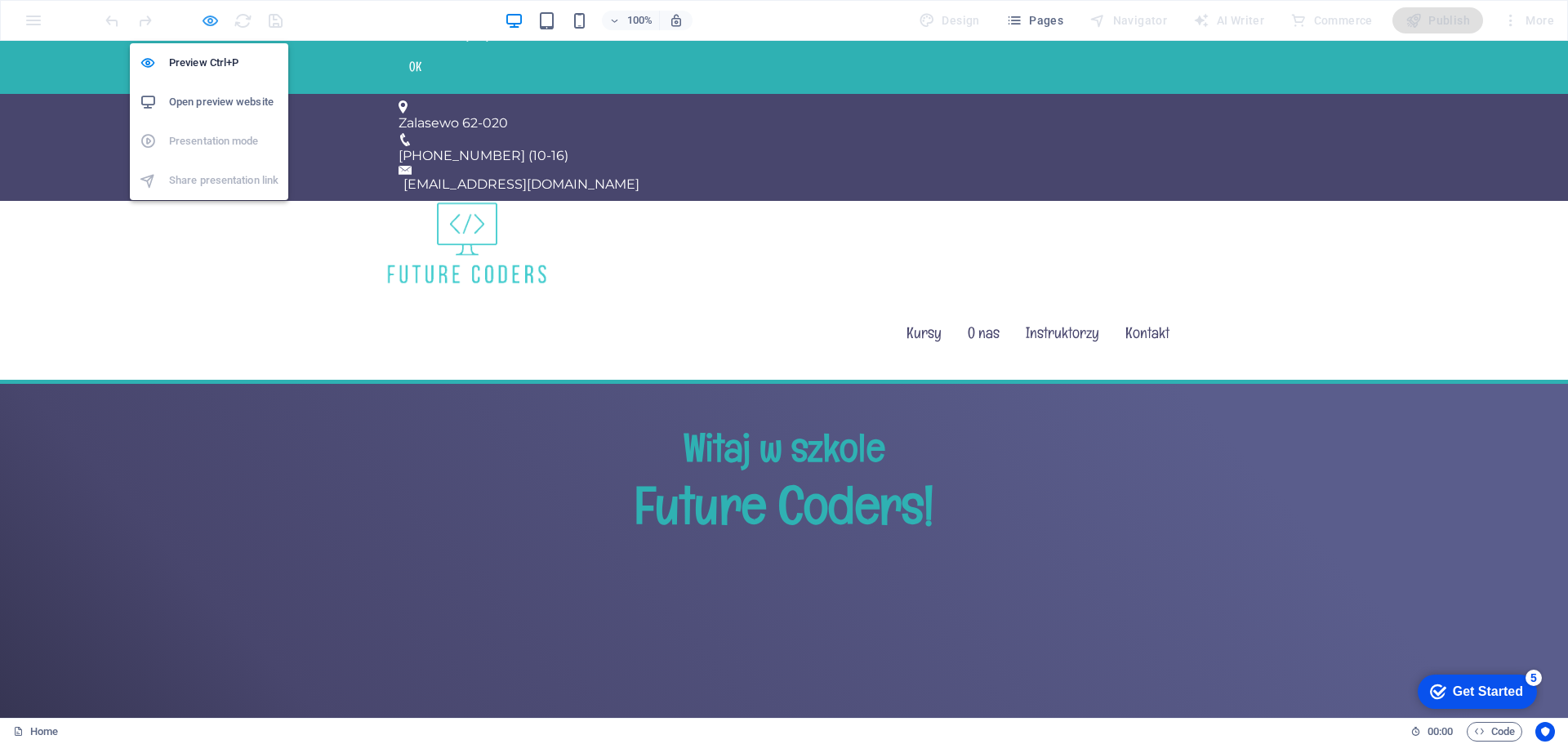
scroll to position [109, 0]
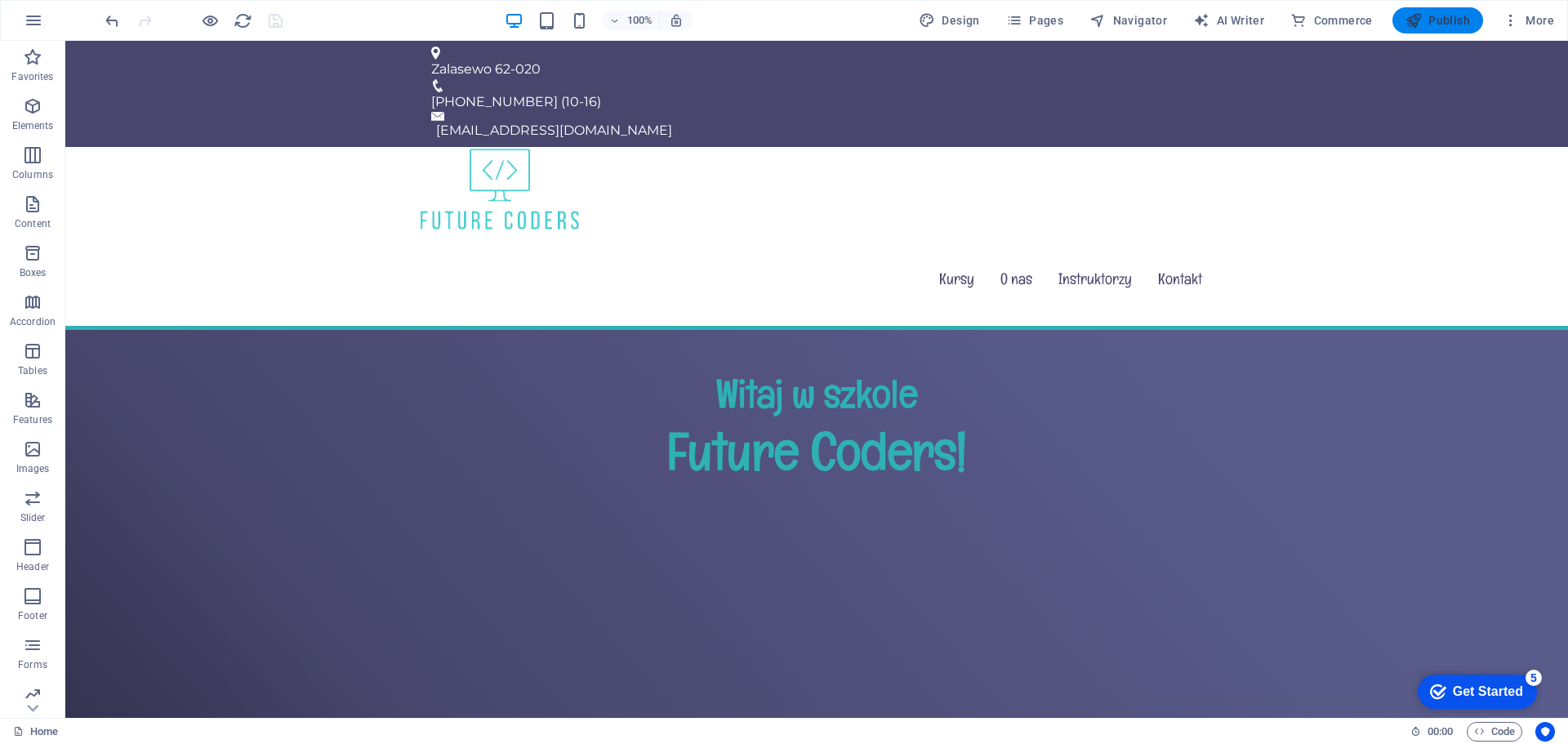
click at [1449, 17] on span "Publish" at bounding box center [1438, 20] width 64 height 17
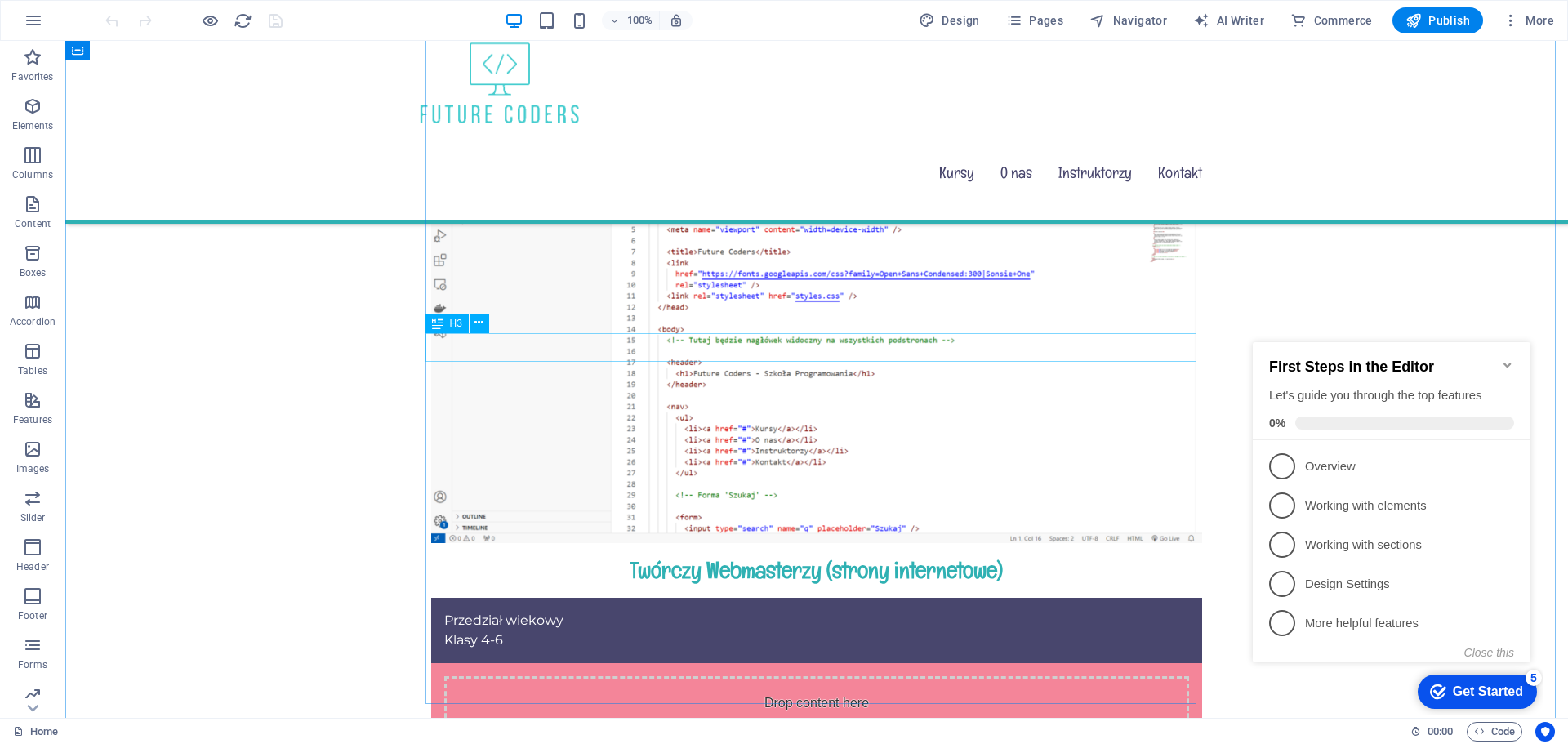
scroll to position [1879, 0]
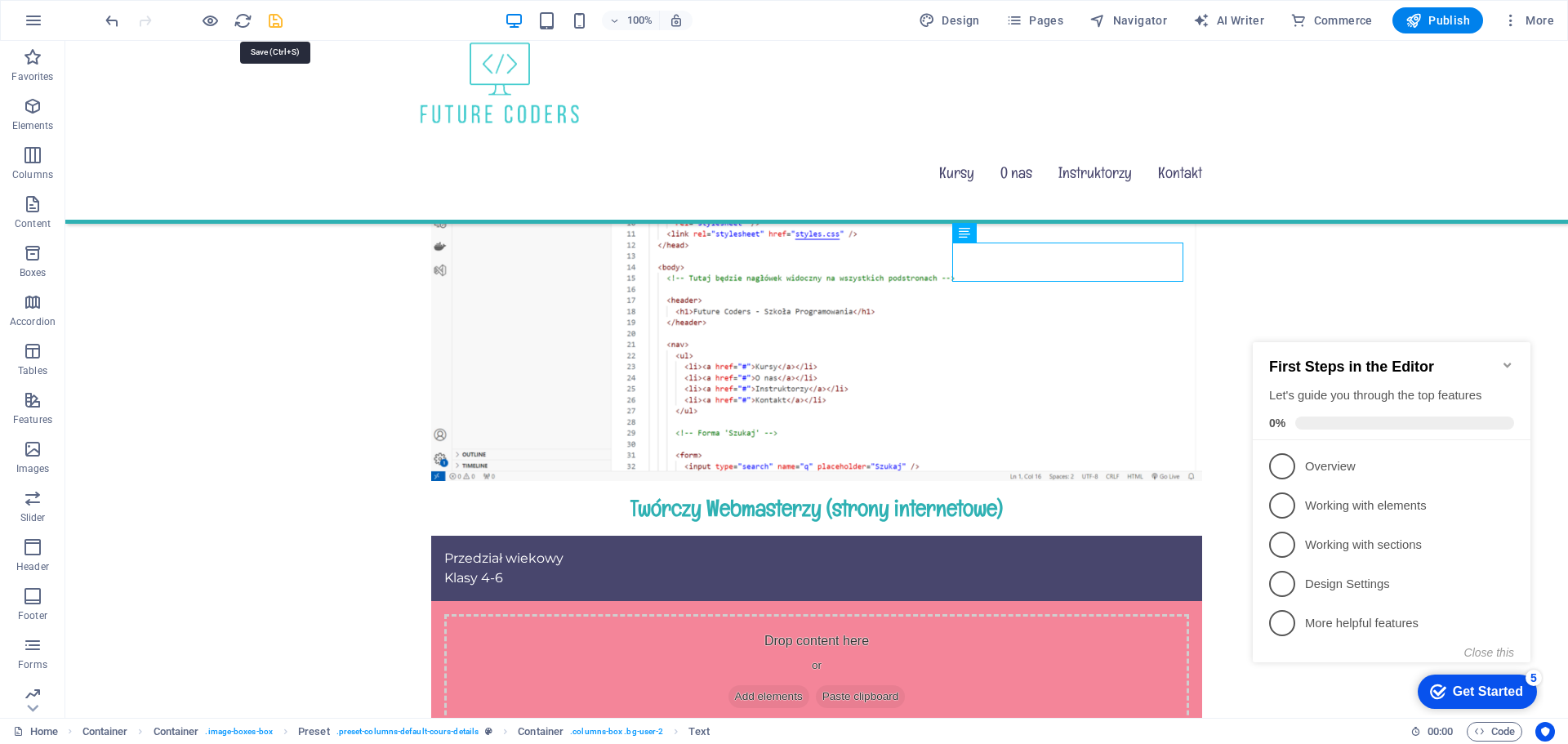
click at [275, 24] on icon "save" at bounding box center [276, 20] width 19 height 19
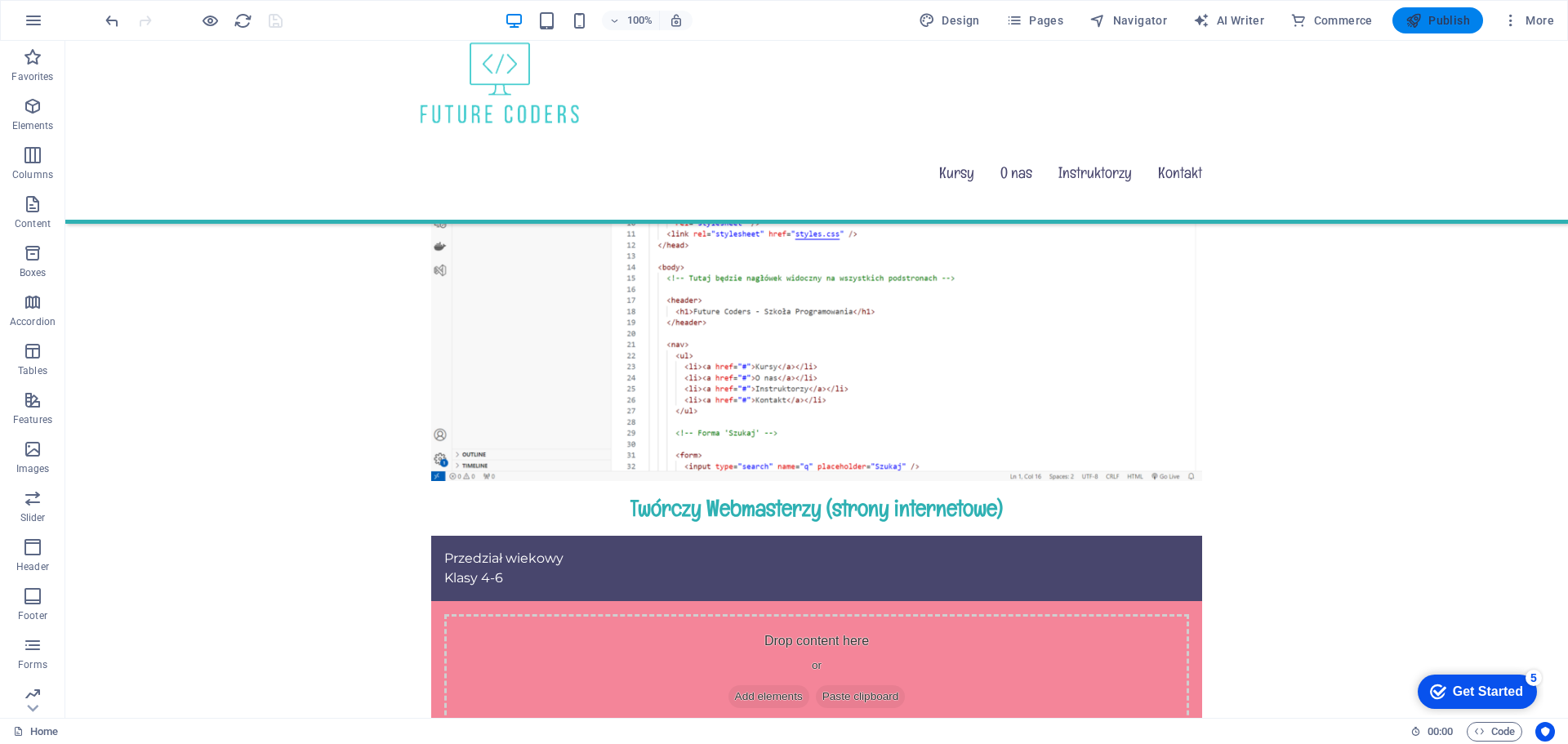
click at [1448, 21] on span "Publish" at bounding box center [1438, 20] width 64 height 17
